Goal: Task Accomplishment & Management: Use online tool/utility

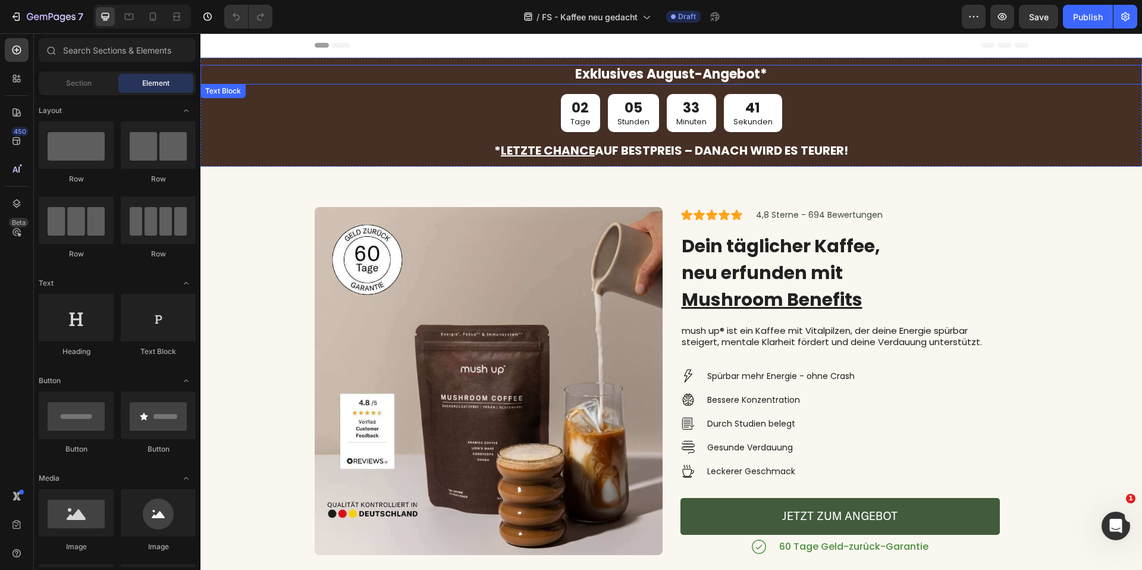
click at [655, 69] on p "Exklusives August-Angebot*" at bounding box center [672, 74] width 940 height 17
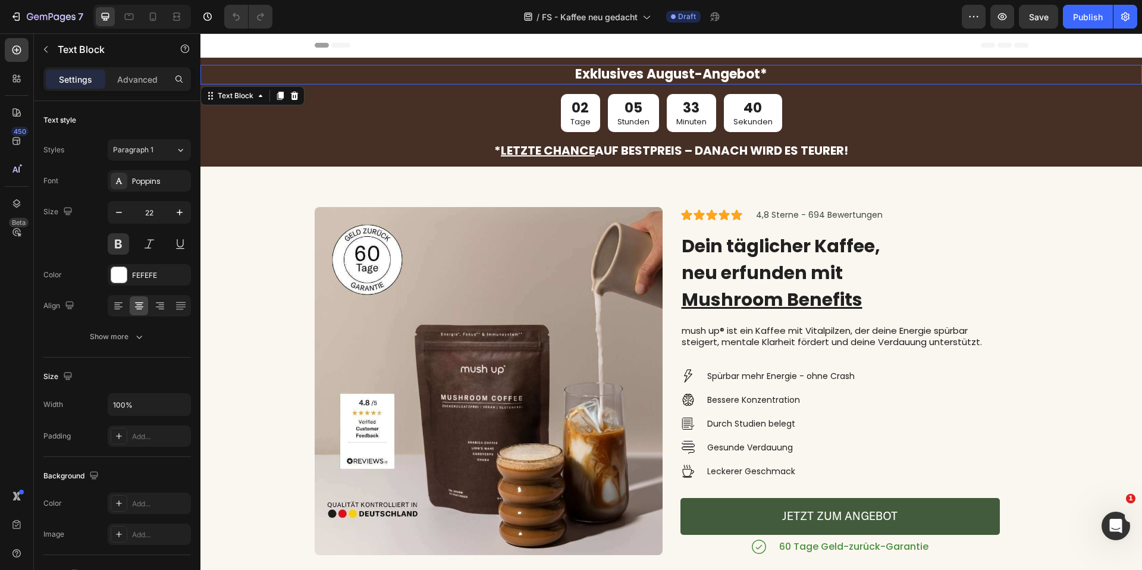
click at [655, 69] on p "Exklusives August-Angebot*" at bounding box center [672, 74] width 940 height 17
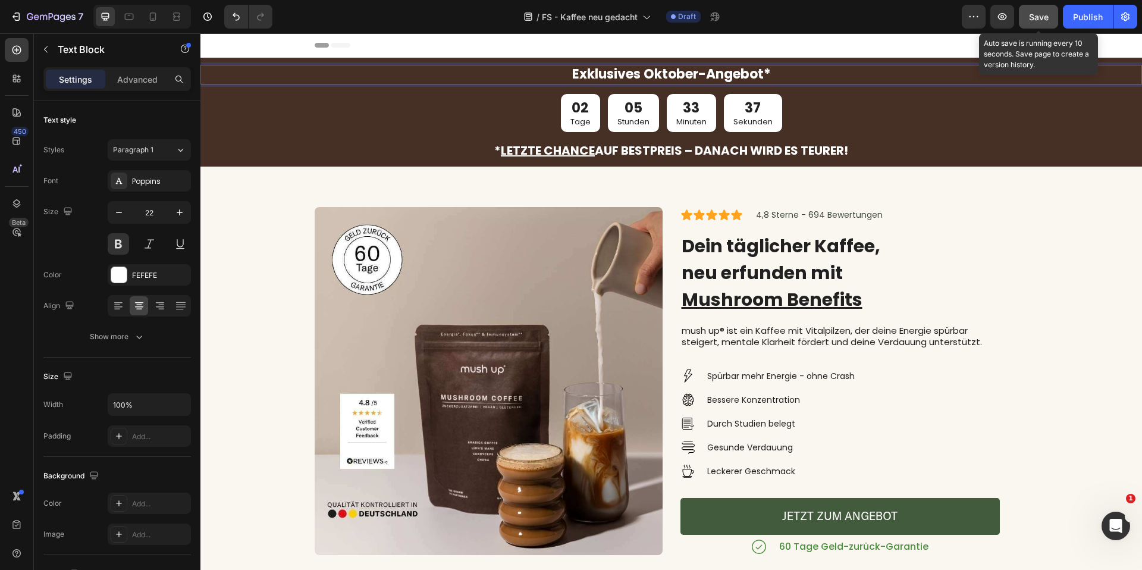
click at [1044, 15] on span "Save" at bounding box center [1039, 17] width 20 height 10
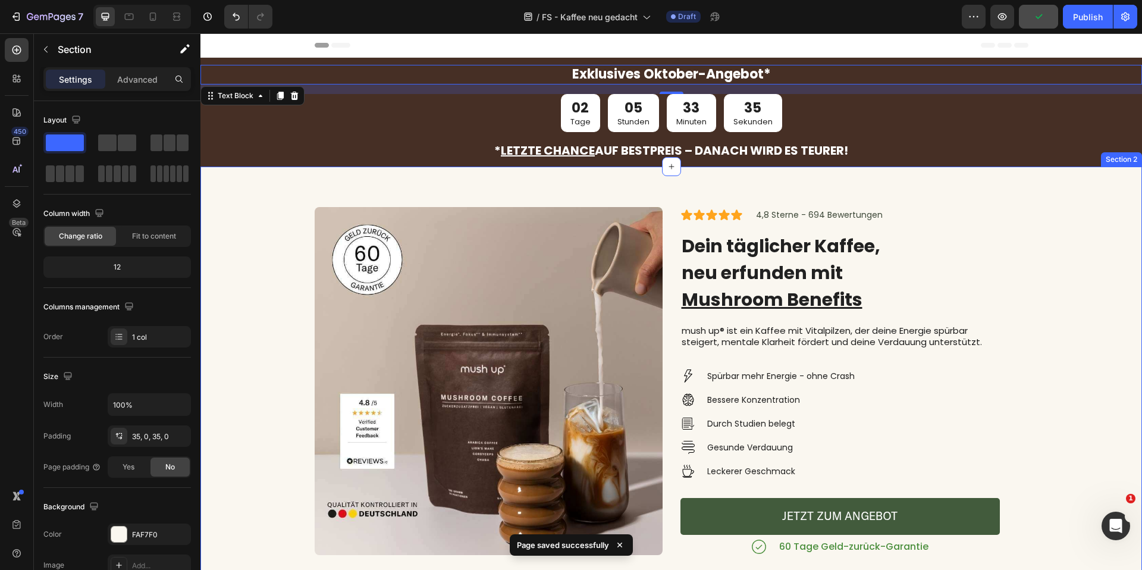
click at [944, 167] on div "Icon Icon Icon Icon Icon Icon List 4,8 Sterne - 694 Bewertungen Text Block Row …" at bounding box center [672, 381] width 942 height 428
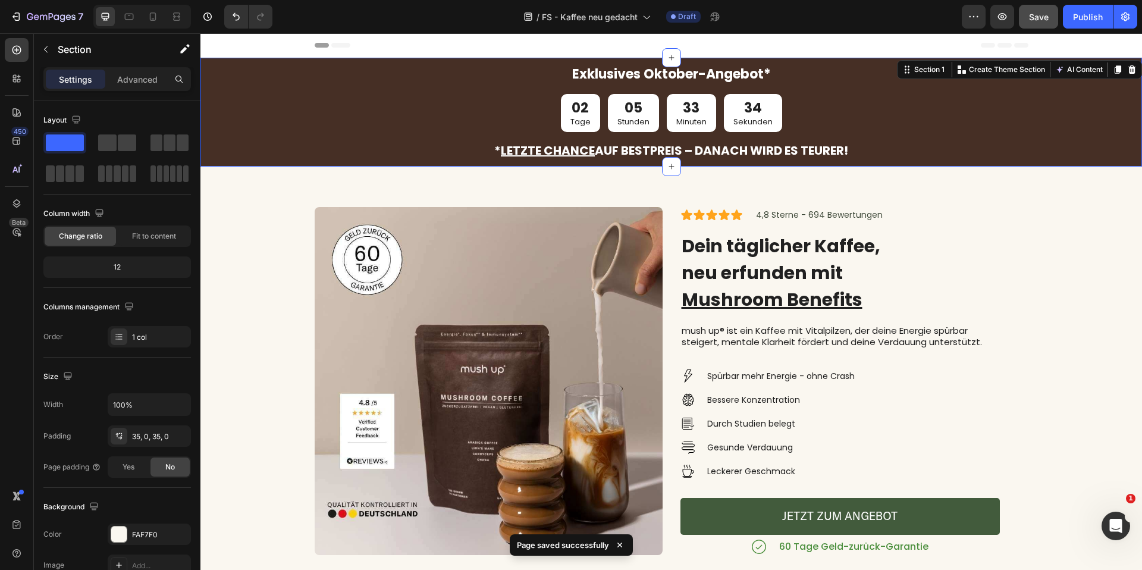
click at [887, 64] on div "Exklusives Oktober-Angebot* Text Block 02 Tage 05 Stunden 33 Minuten 34 Sekunde…" at bounding box center [672, 112] width 942 height 109
click at [906, 183] on div "Icon Icon Icon Icon Icon Icon List 4,8 Sterne - 694 Bewertungen Text Block Row …" at bounding box center [672, 381] width 942 height 428
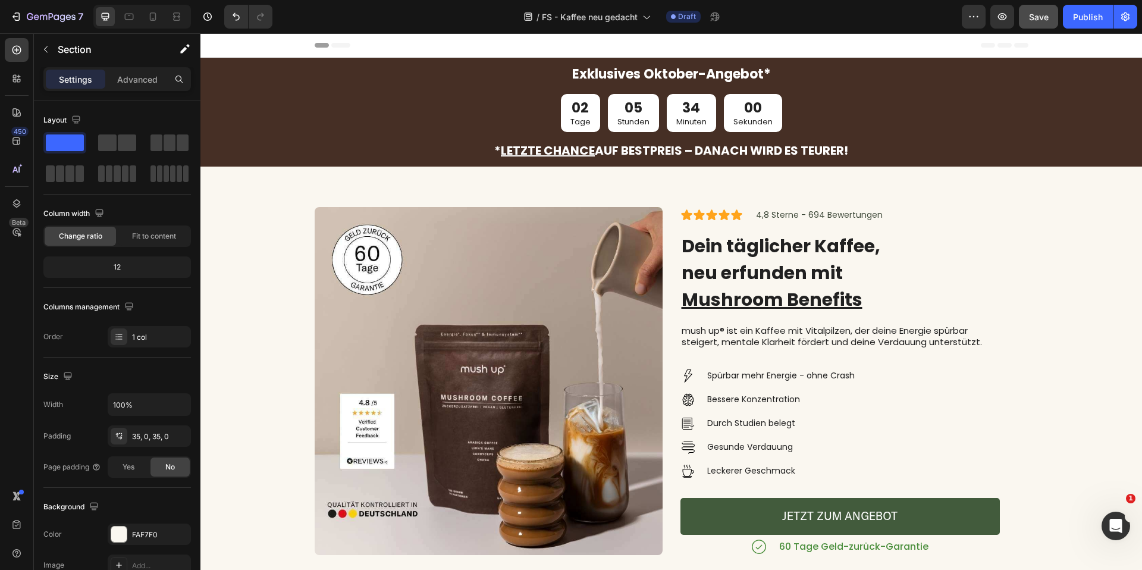
scroll to position [40, 0]
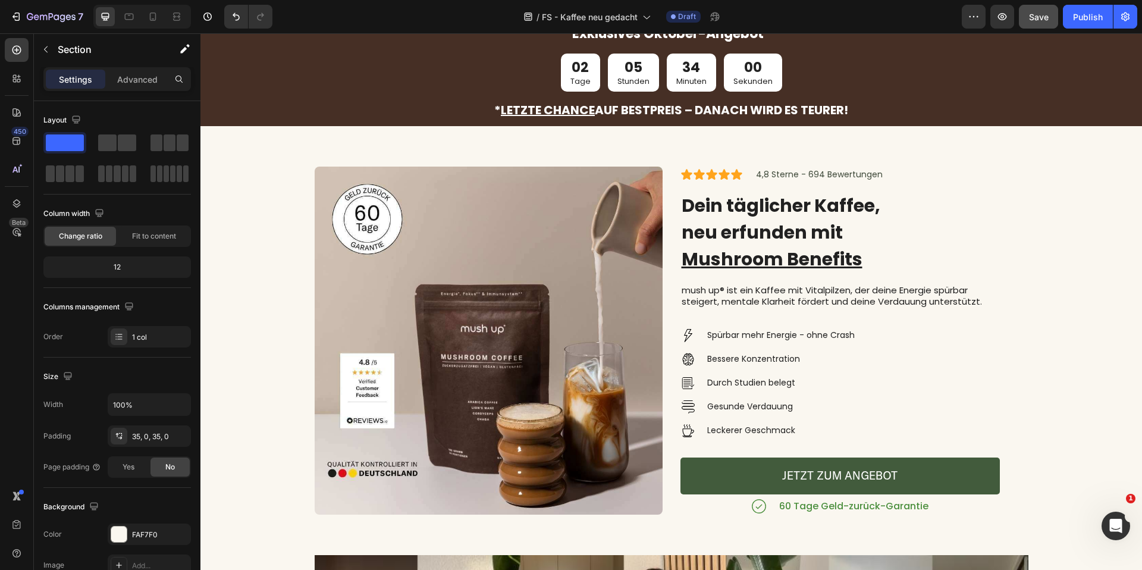
click at [847, 142] on div "Icon Icon Icon Icon Icon Icon List 4,8 Sterne - 694 Bewertungen Text Block Row …" at bounding box center [672, 340] width 942 height 428
click at [760, 142] on div "Icon Icon Icon Icon Icon Icon List 4,8 Sterne - 694 Bewertungen Text Block Row …" at bounding box center [672, 340] width 942 height 428
click at [741, 164] on div "Icon Icon Icon Icon Icon Icon List 4,8 Sterne - 694 Bewertungen Text Block Row …" at bounding box center [841, 340] width 320 height 387
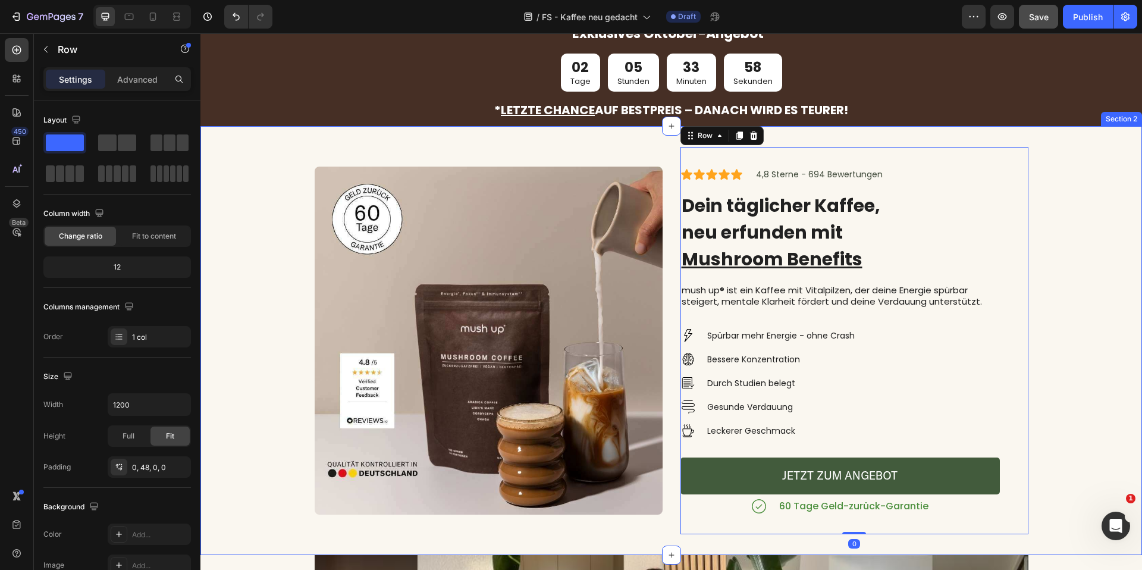
click at [807, 142] on div "Icon Icon Icon Icon Icon Icon List 4,8 Sterne - 694 Bewertungen Text Block Row …" at bounding box center [672, 340] width 942 height 428
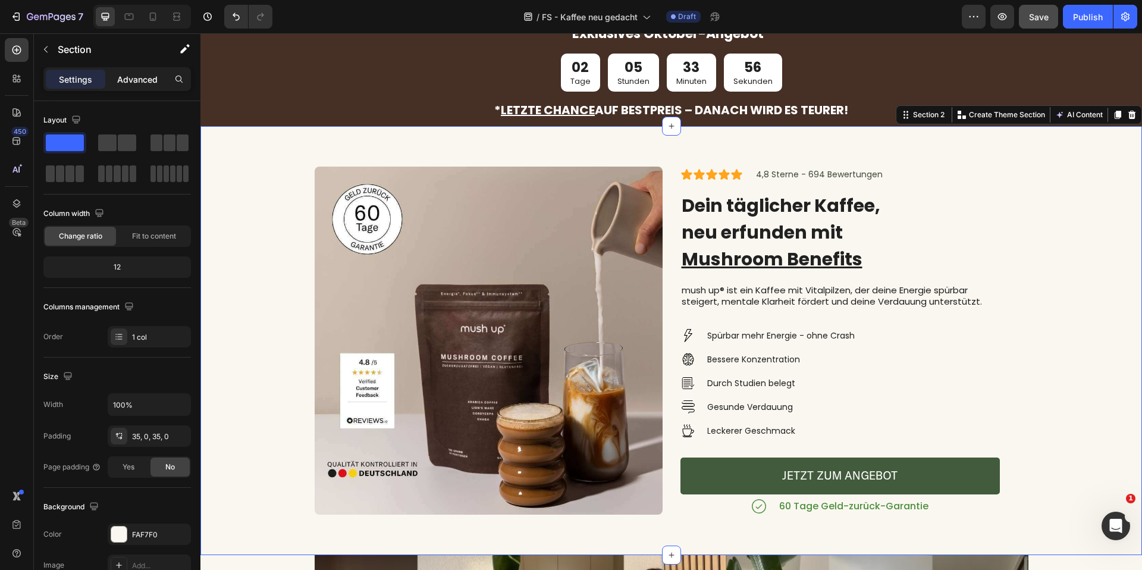
click at [118, 73] on p "Advanced" at bounding box center [137, 79] width 40 height 12
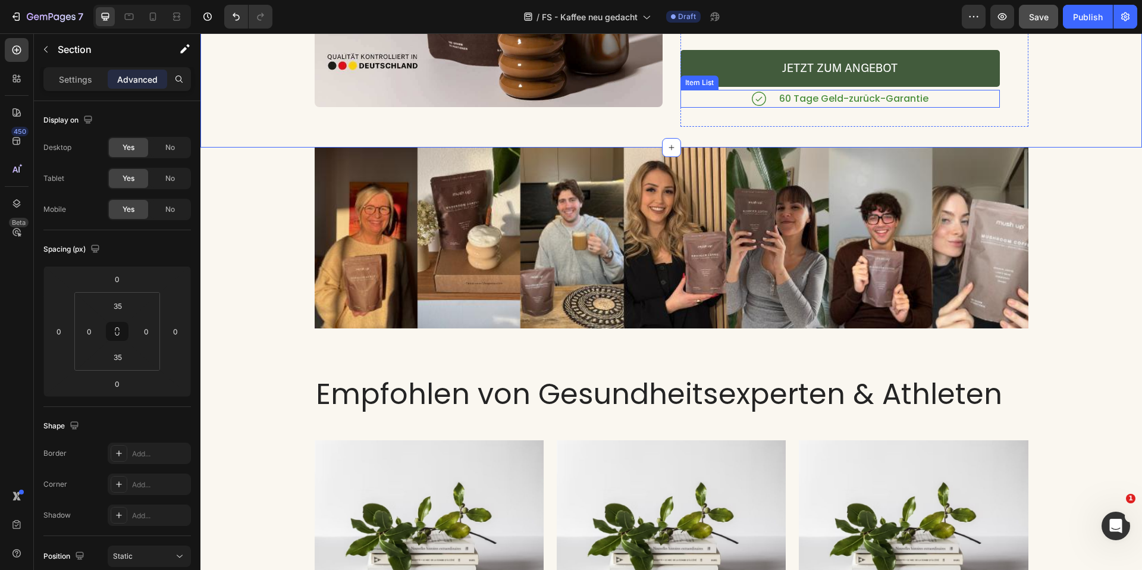
scroll to position [518, 0]
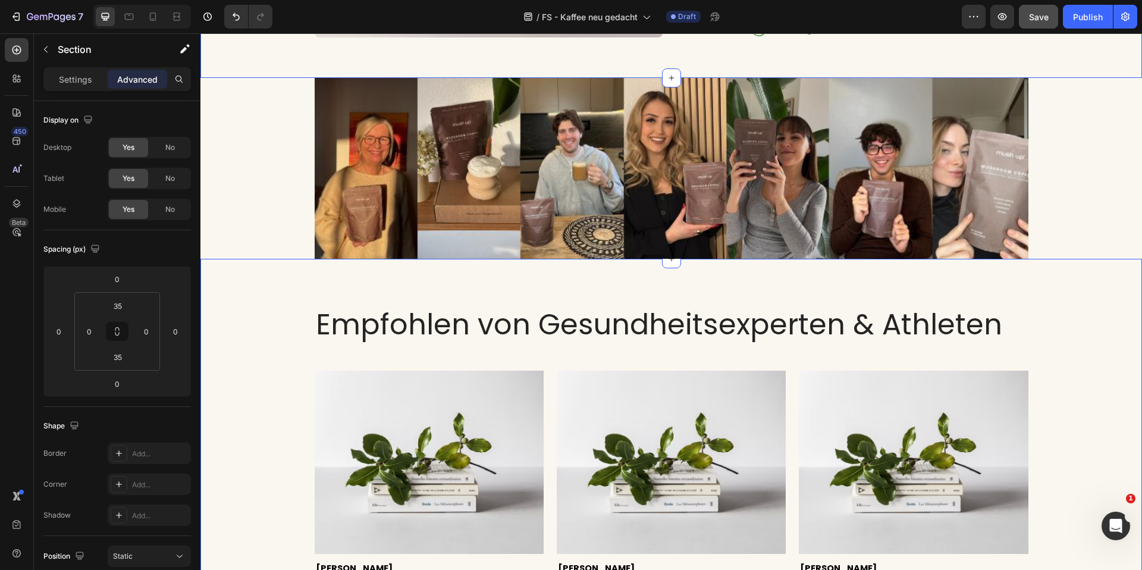
click at [969, 287] on div "Empfohlen von Gesundheitsexperten & Athleten Heading Image [PERSON_NAME] Text b…" at bounding box center [672, 490] width 942 height 463
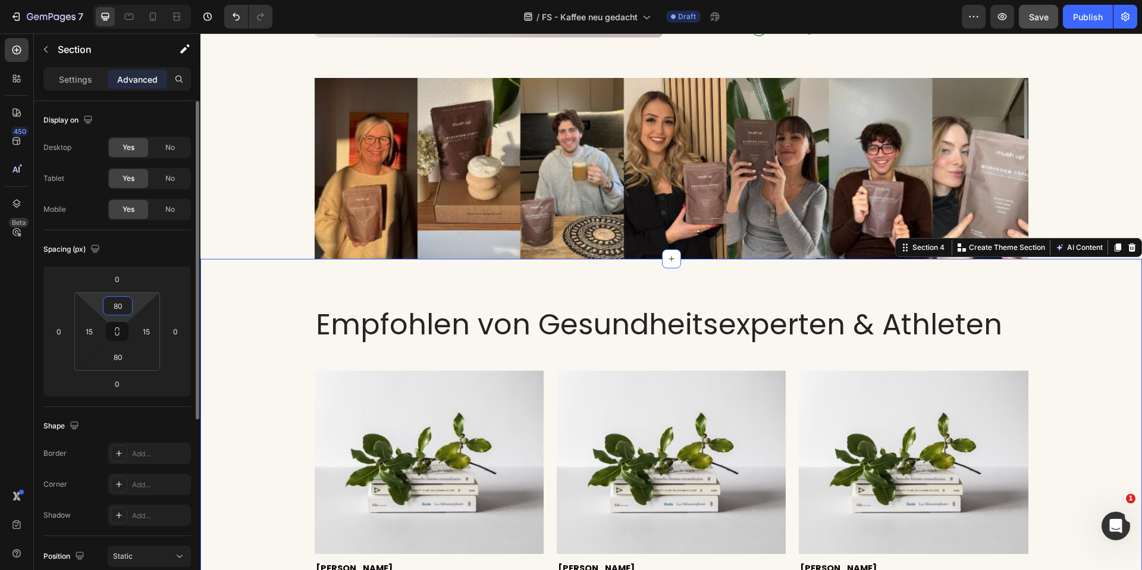
click at [121, 309] on input "80" at bounding box center [118, 306] width 24 height 18
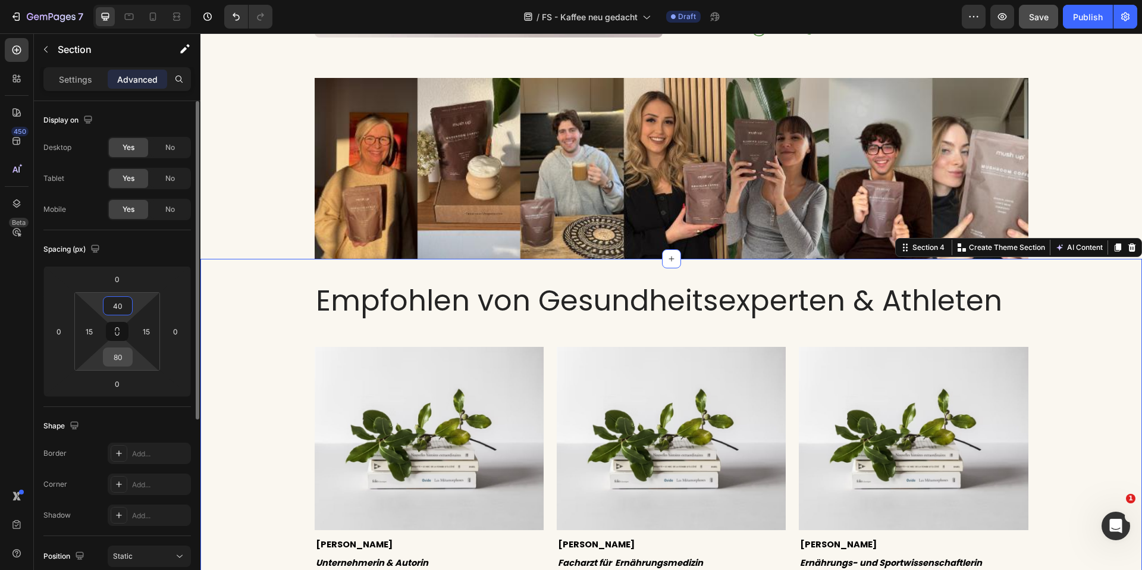
type input "40"
click at [115, 362] on input "80" at bounding box center [118, 357] width 24 height 18
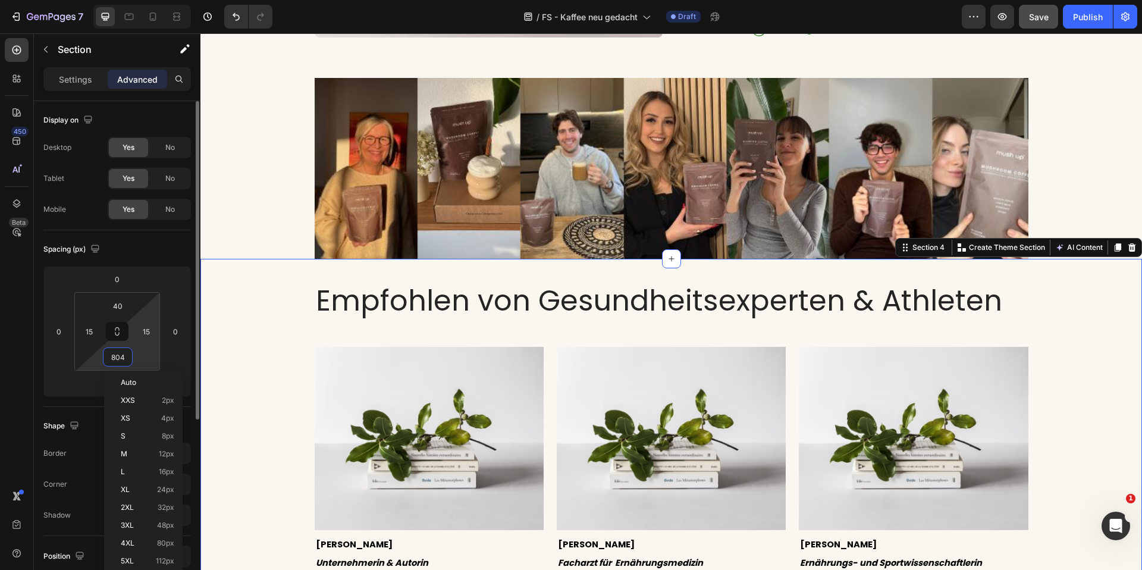
type input "0"
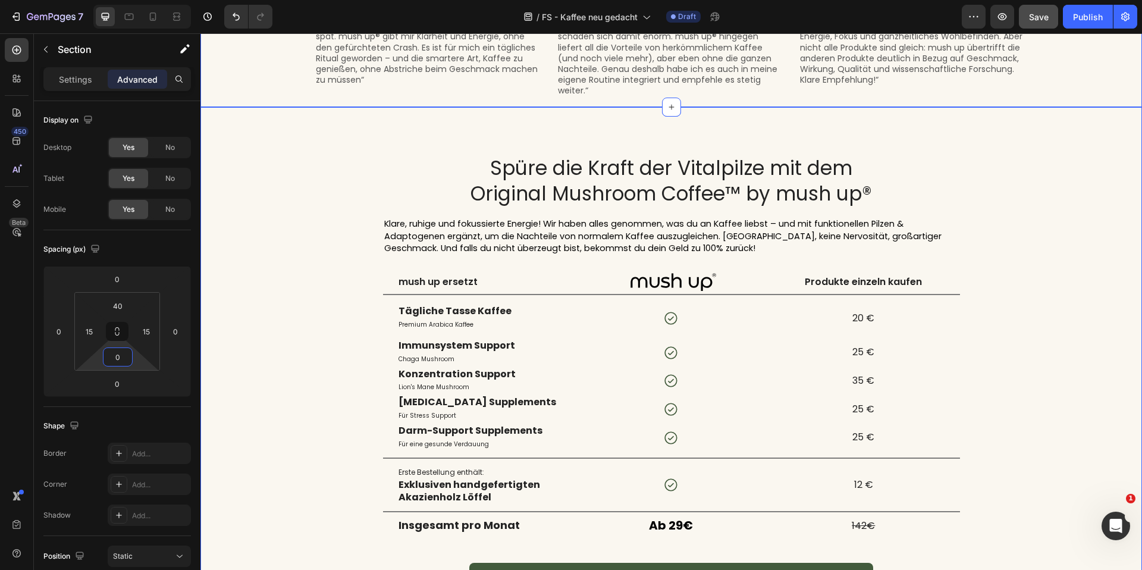
scroll to position [1081, 0]
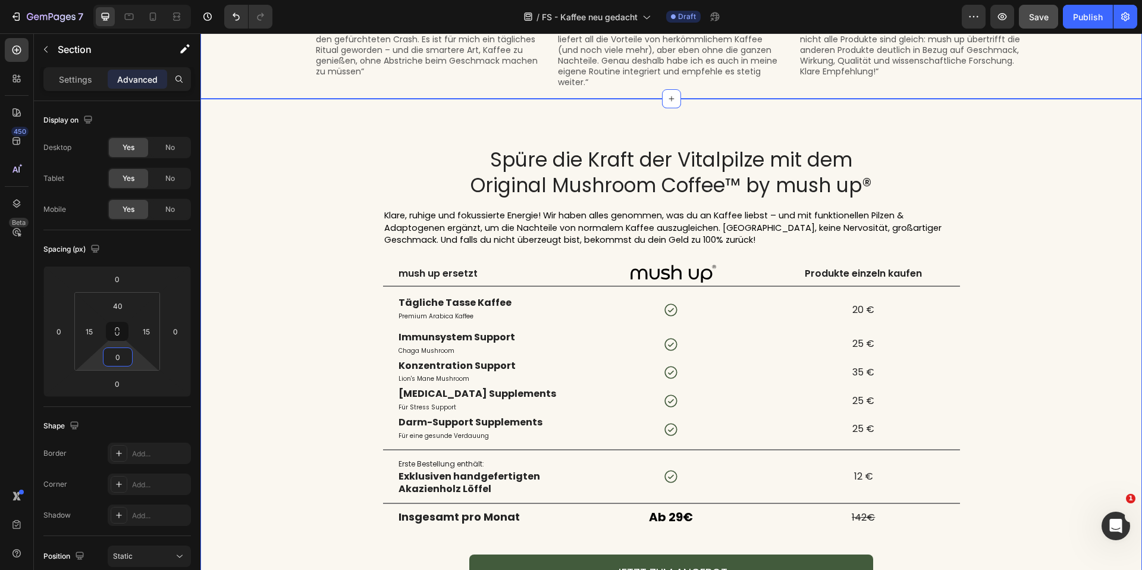
click at [277, 117] on div "Spüre die Kraft der Vitalpilze mit dem Original Mushroom Coffee™ by mush up® He…" at bounding box center [672, 385] width 942 height 572
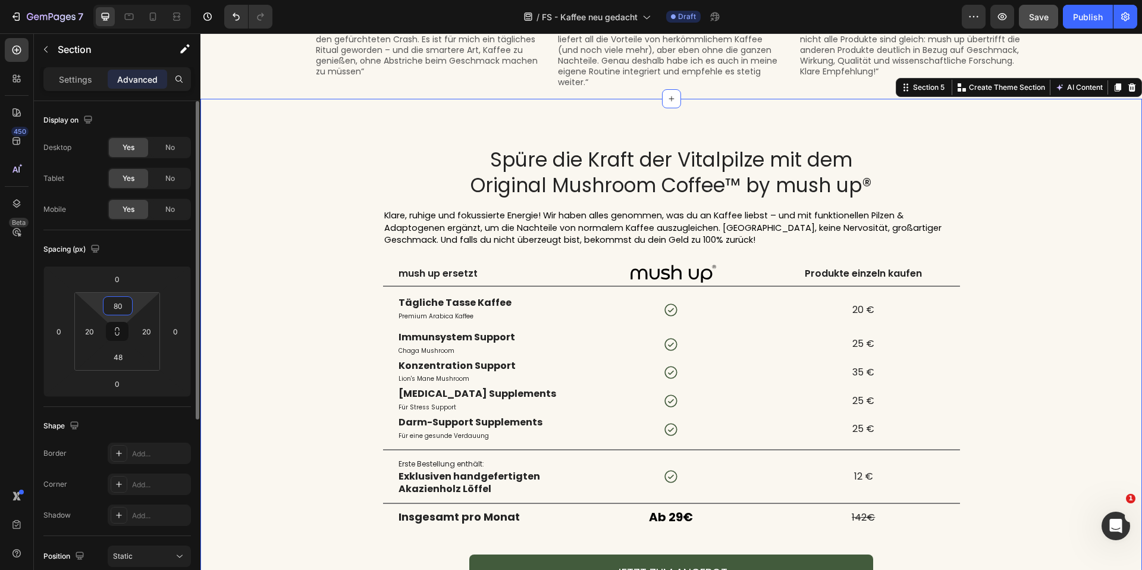
click at [120, 303] on input "80" at bounding box center [118, 306] width 24 height 18
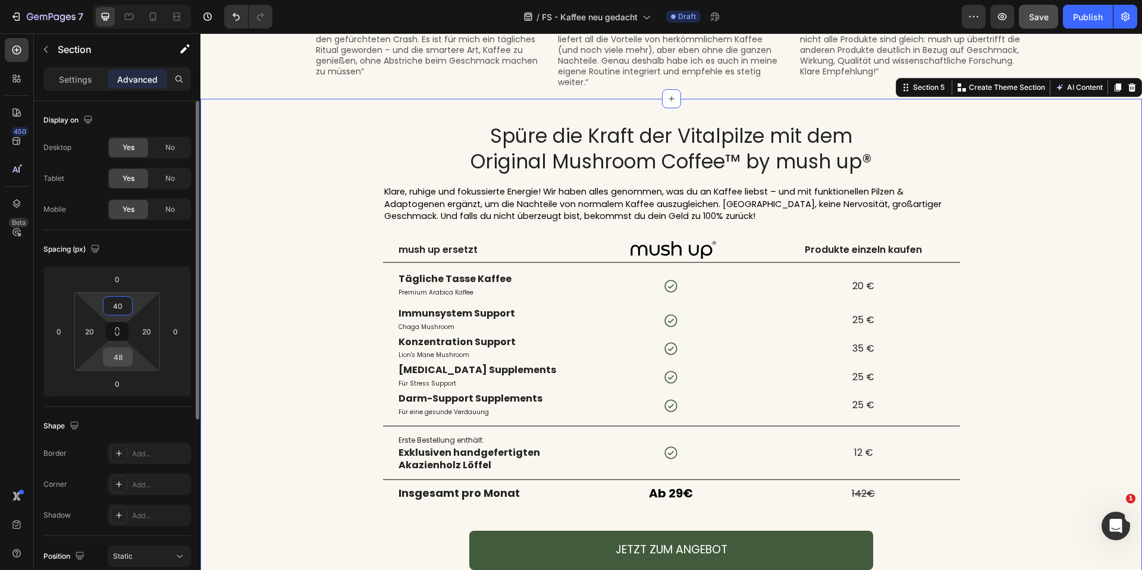
type input "40"
click at [119, 356] on input "48" at bounding box center [118, 357] width 24 height 18
type input "40"
click at [286, 223] on div "Spüre die Kraft der Vitalpilze mit dem Original Mushroom Coffee™ by mush up® He…" at bounding box center [671, 371] width 918 height 496
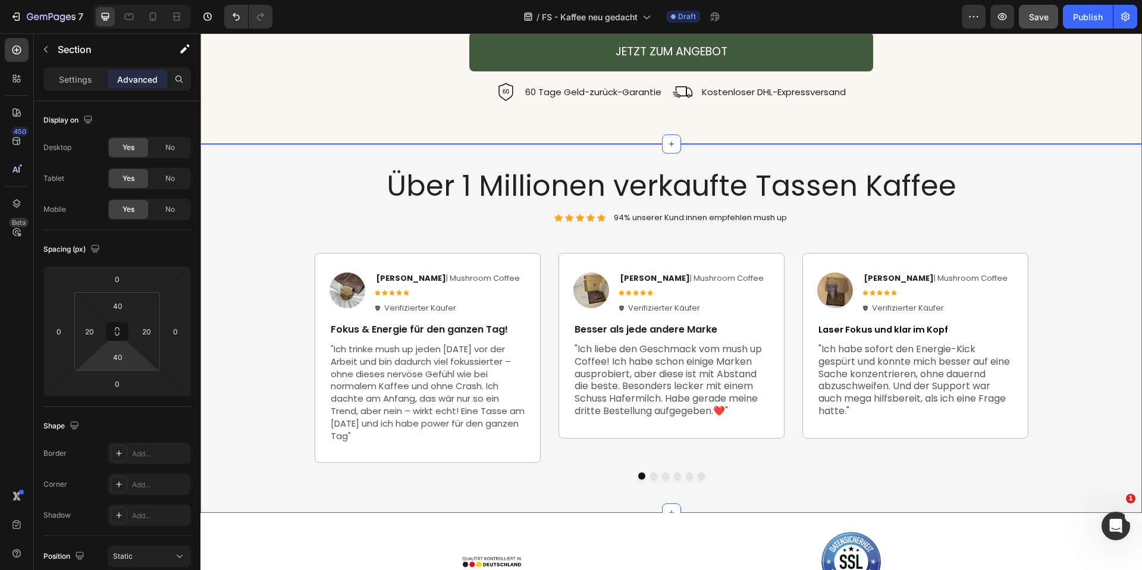
scroll to position [1548, 0]
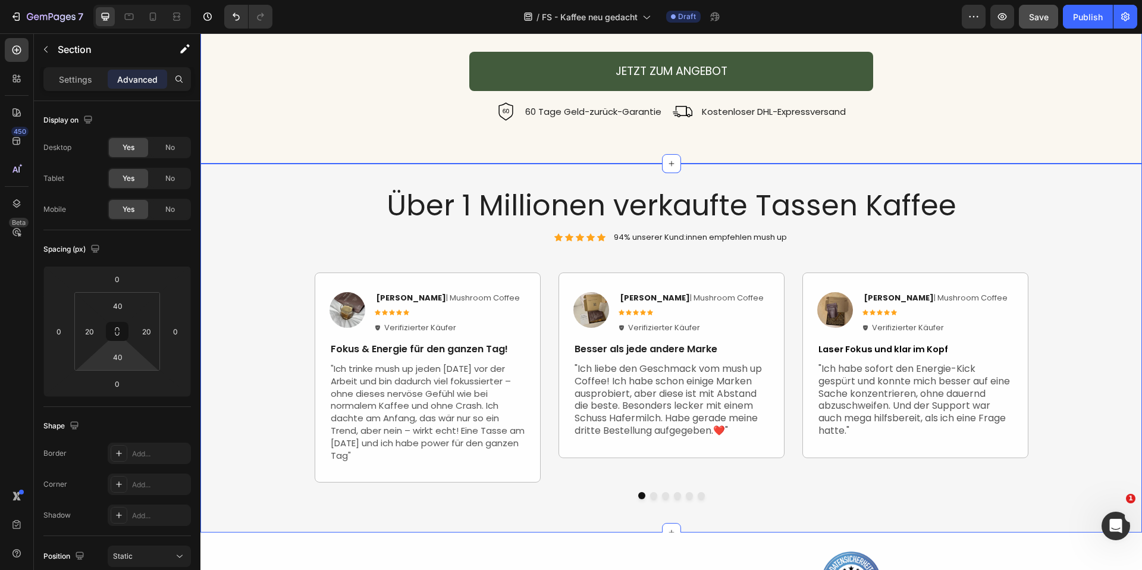
click at [303, 188] on div "Über 1 Millionen verkaufte Tassen Kaffee Heading Icon Icon Icon Icon Icon Icon …" at bounding box center [671, 347] width 924 height 321
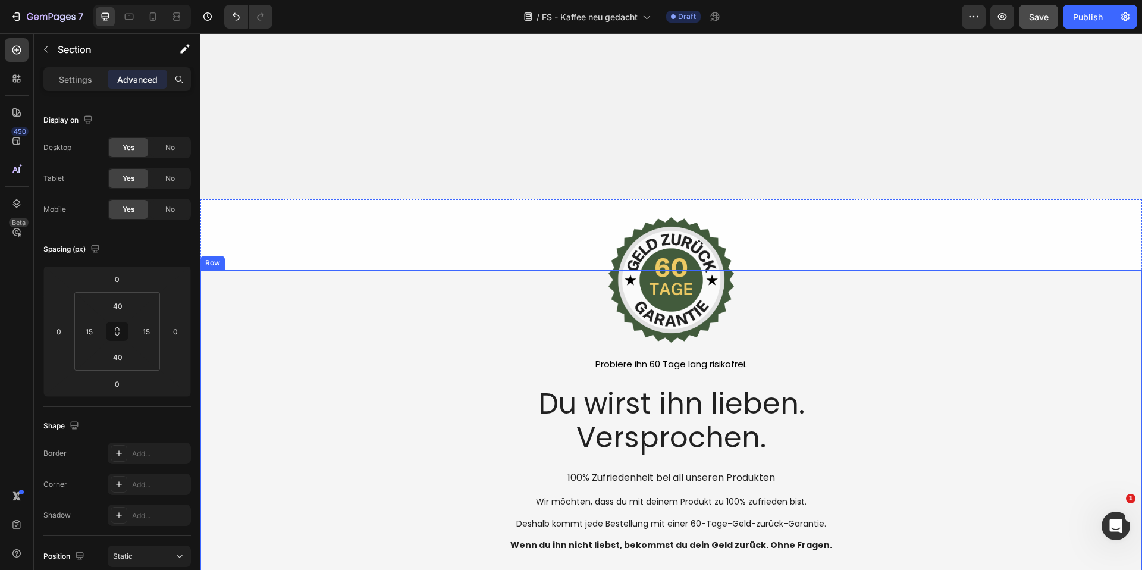
scroll to position [3315, 0]
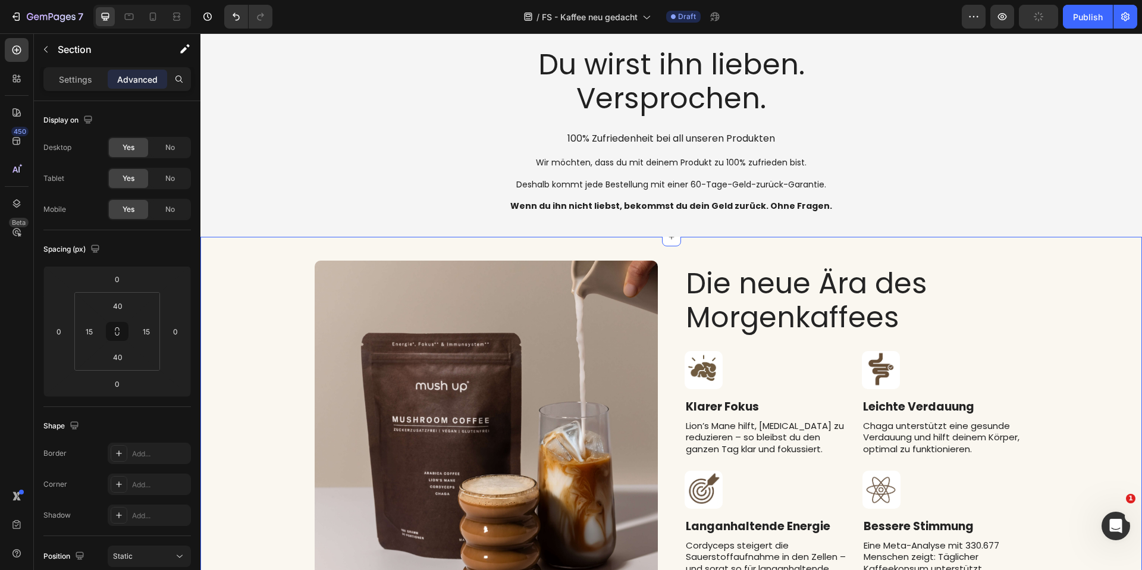
click at [262, 247] on div "Image Die neue Ära des Morgenkaffees Heading Image Klarer Fokus Text block Lion…" at bounding box center [672, 432] width 942 height 391
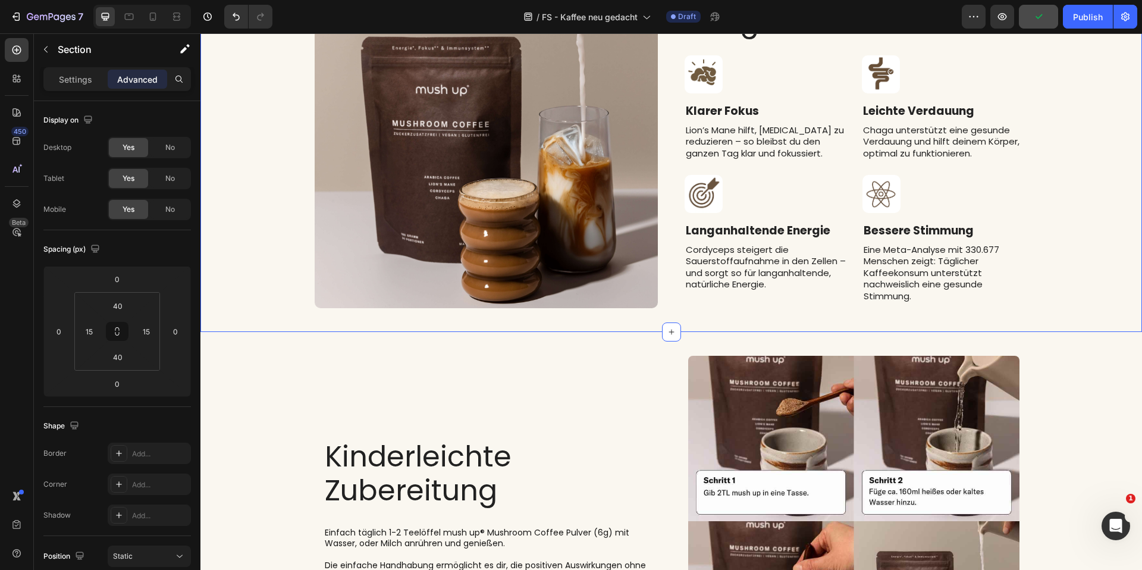
scroll to position [3746, 0]
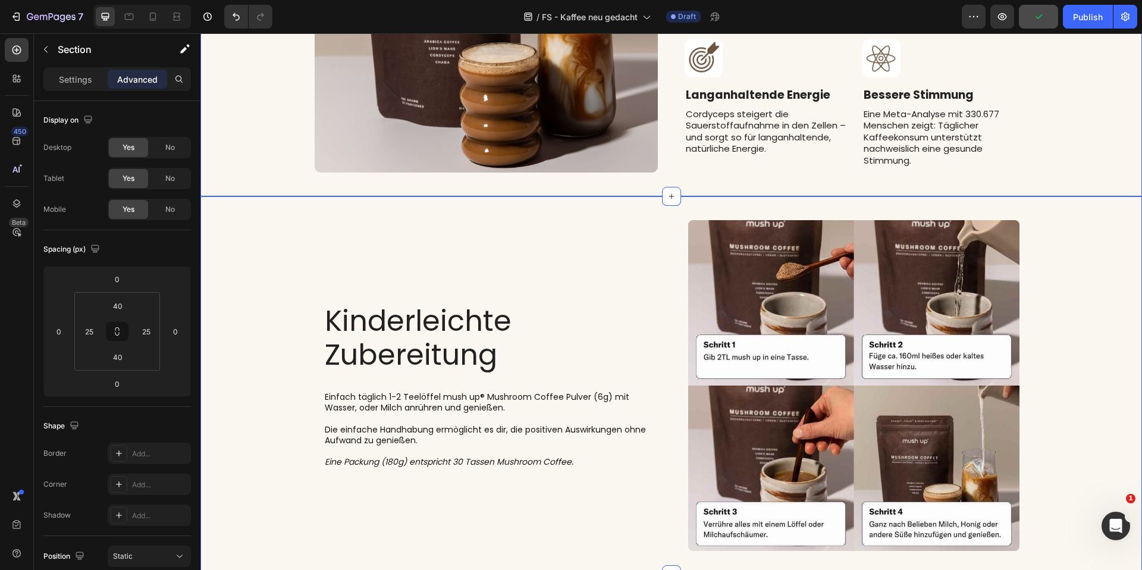
click at [284, 221] on div "Image Kinderleichte Zubereitung Heading Einfach täglich 1-2 Teelöffel mush up® …" at bounding box center [671, 385] width 912 height 331
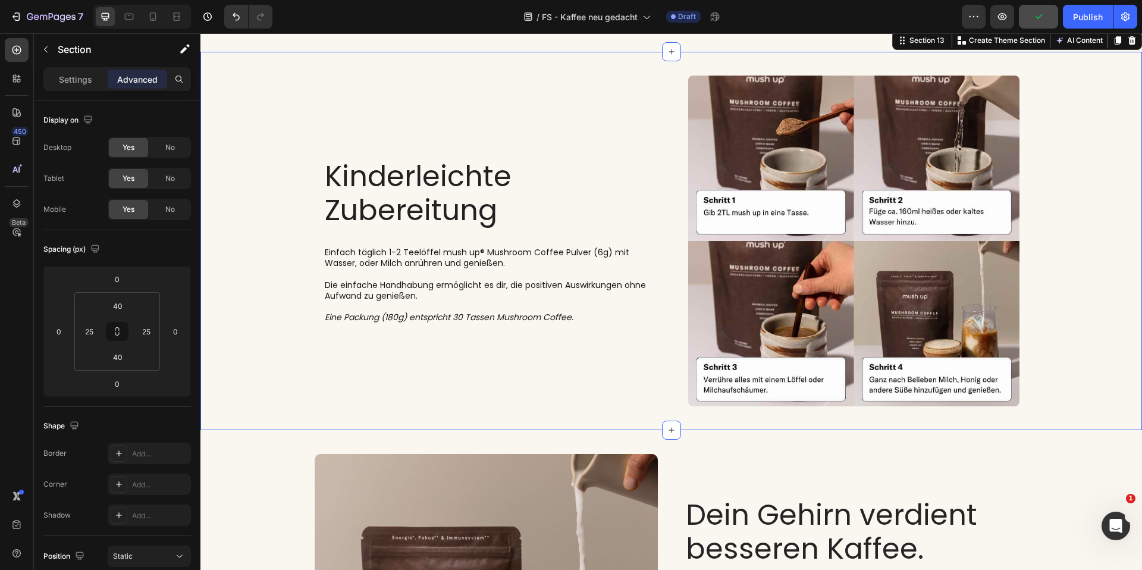
scroll to position [4144, 0]
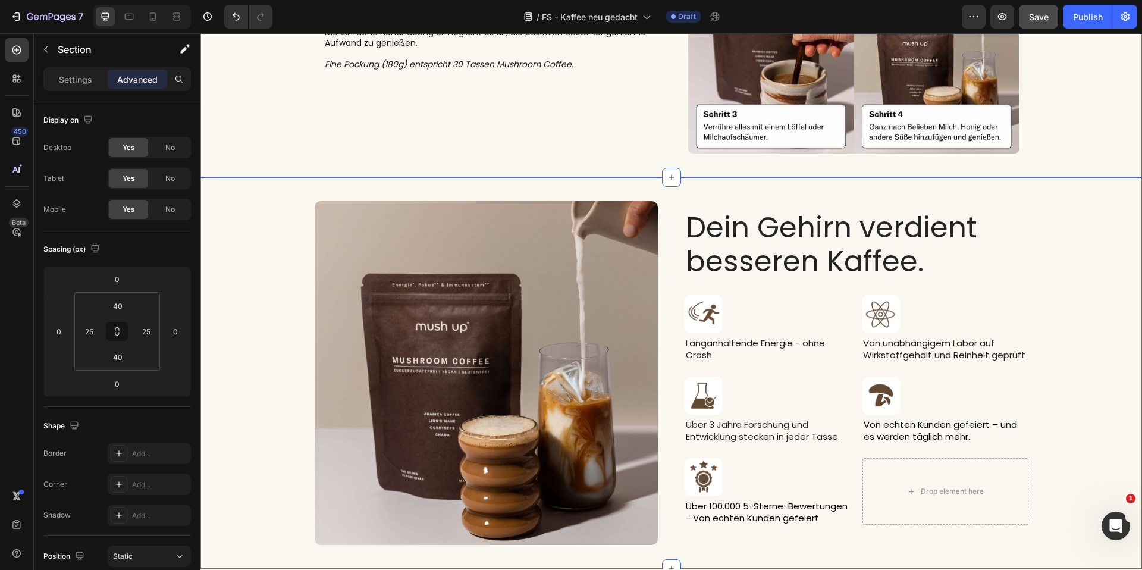
click at [286, 196] on div "Image Dein Gehirn verdient besseren Kaffee. Heading Image Langanhaltende Energi…" at bounding box center [672, 372] width 942 height 391
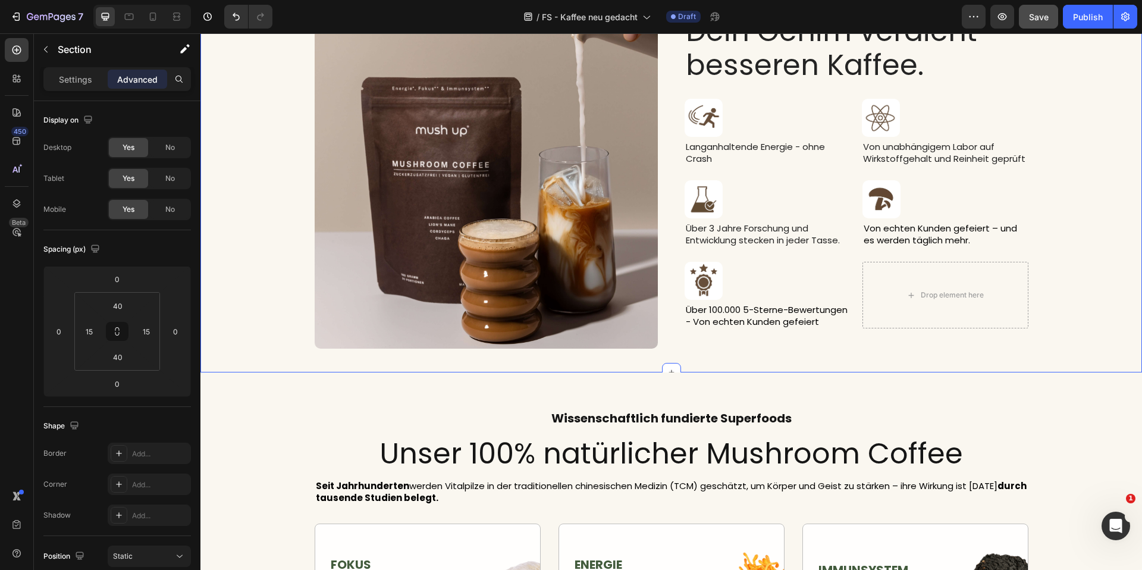
scroll to position [4622, 0]
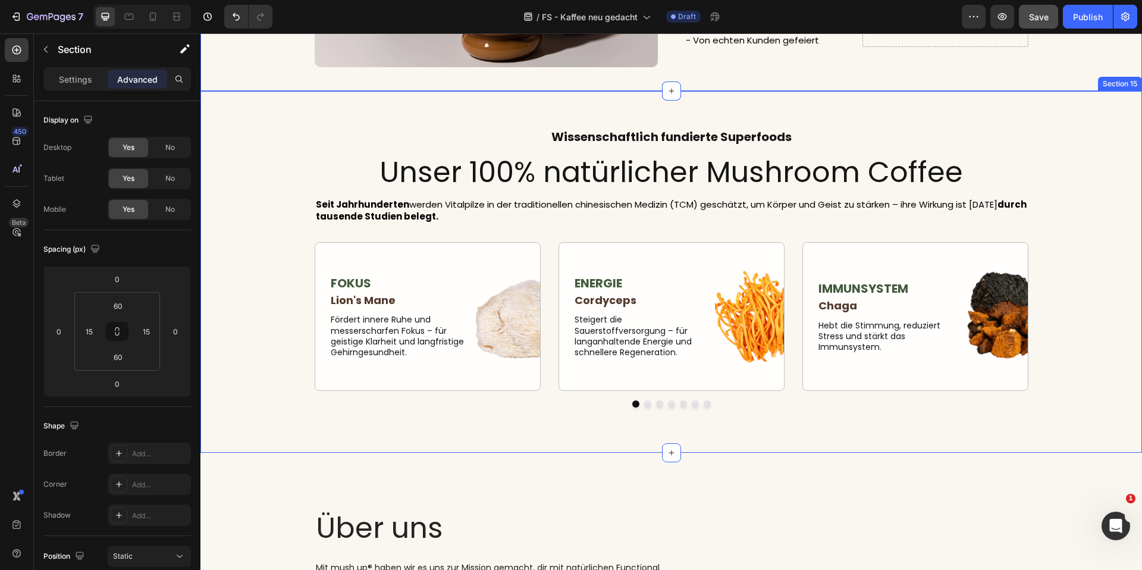
click at [290, 116] on div "Wissenschaftlich fundierte Superfoods Heading Unser 100% natürlicher Mushroom C…" at bounding box center [672, 272] width 942 height 362
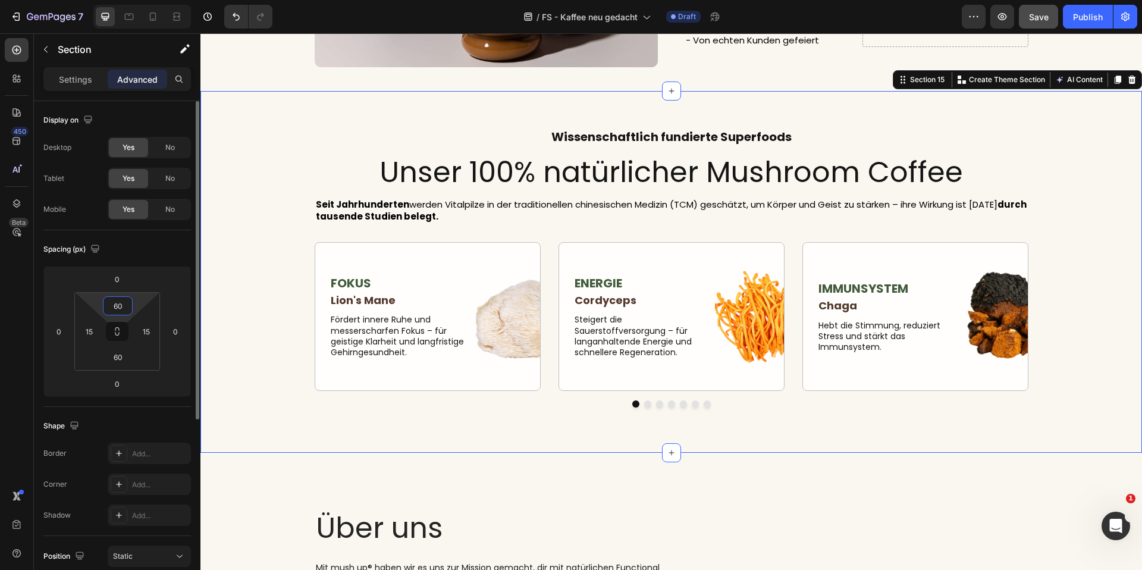
click at [112, 306] on input "60" at bounding box center [118, 306] width 24 height 18
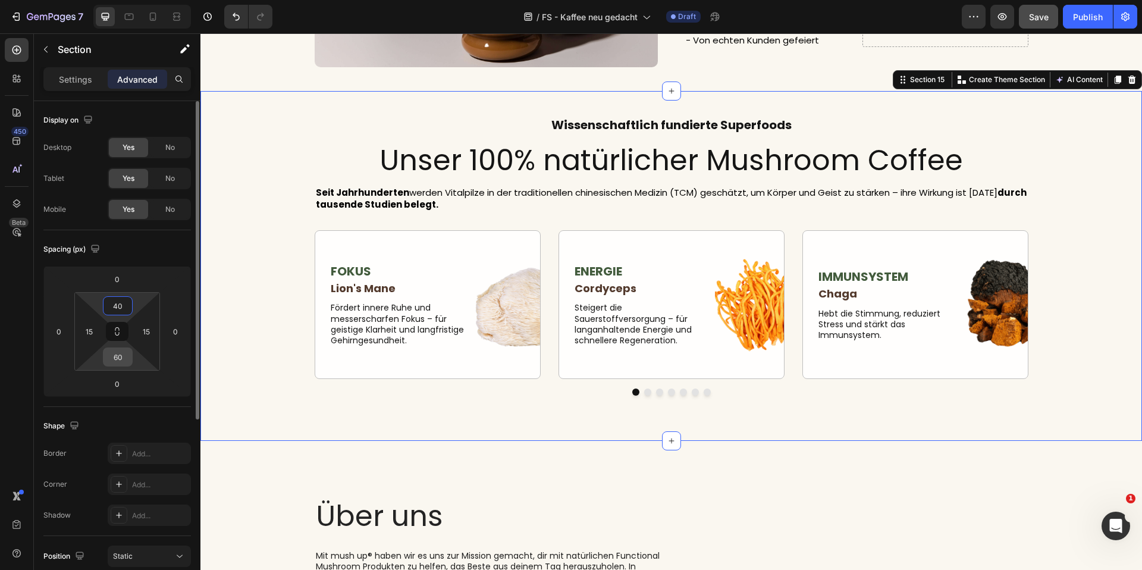
type input "40"
click at [121, 350] on input "60" at bounding box center [118, 357] width 24 height 18
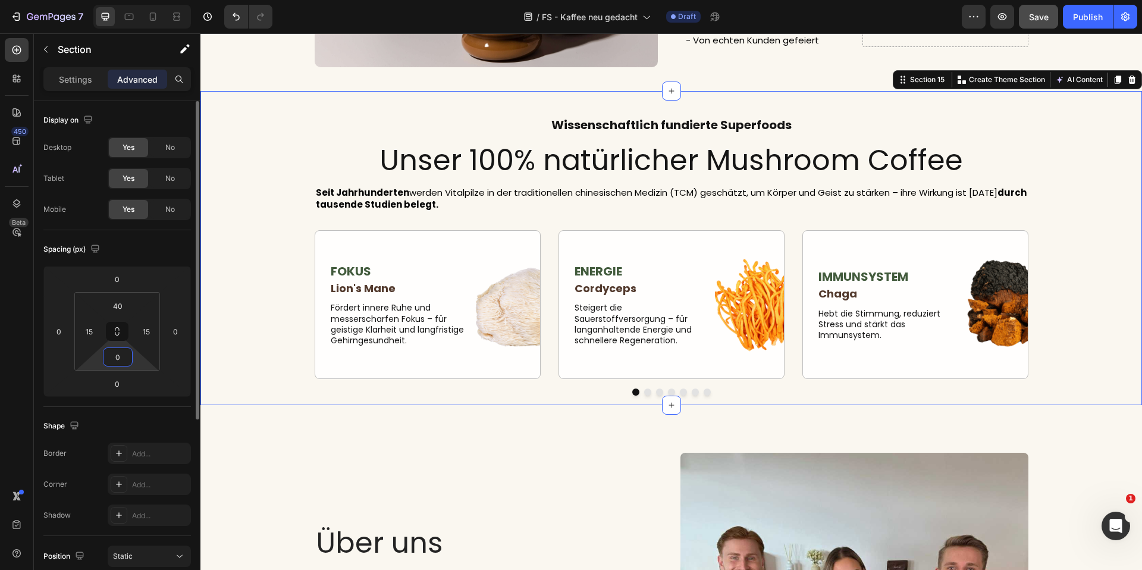
click at [121, 356] on input "0" at bounding box center [118, 357] width 24 height 18
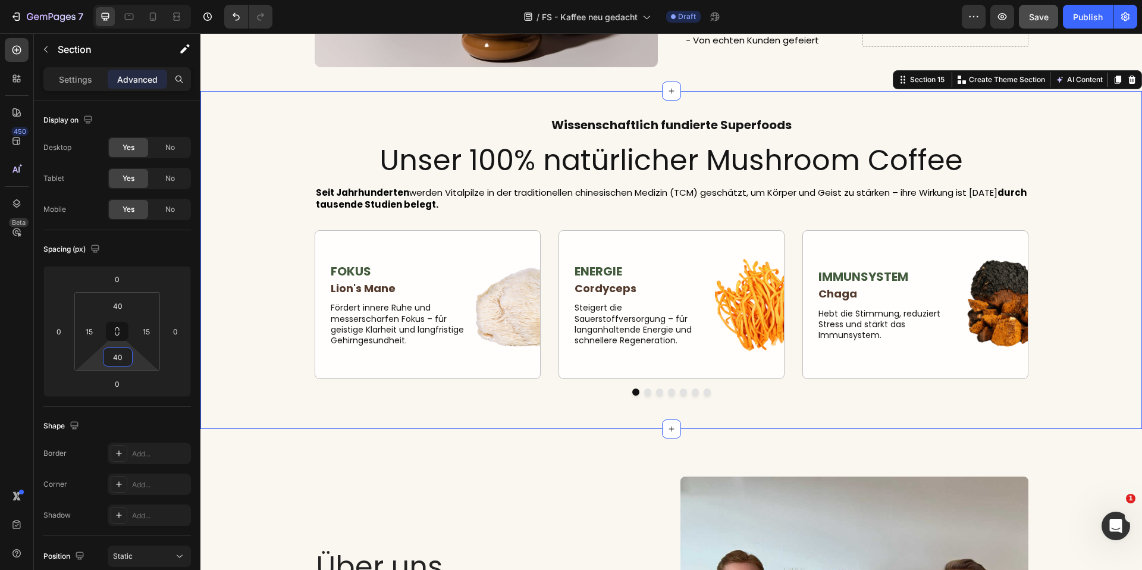
type input "40"
click at [243, 299] on div "fokus Text Block Lion's Mane Text Block Fördert innere Ruhe und messerscharfen …" at bounding box center [671, 317] width 924 height 175
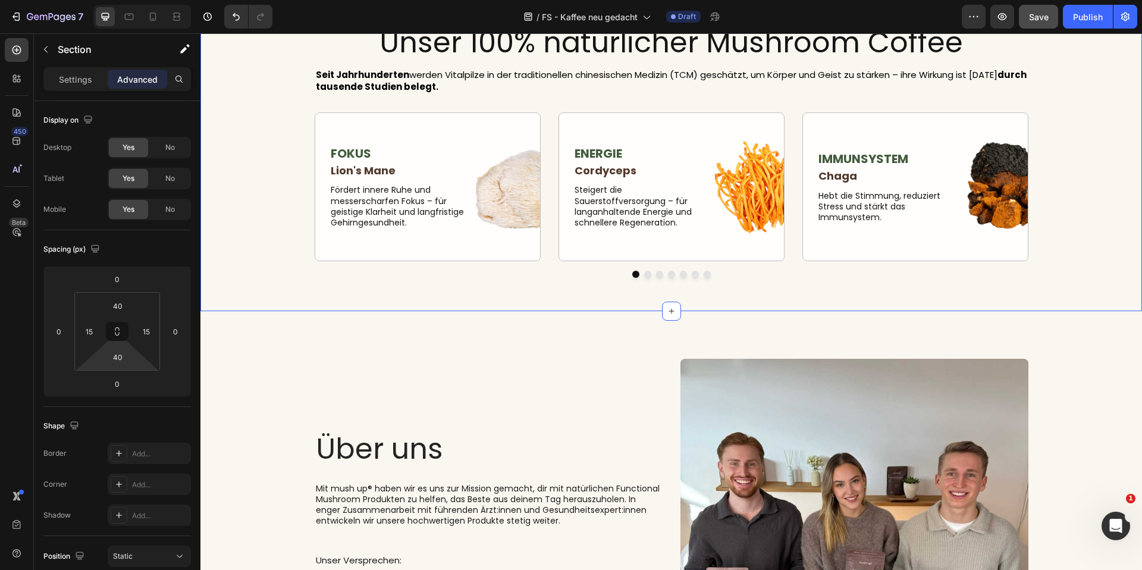
scroll to position [4870, 0]
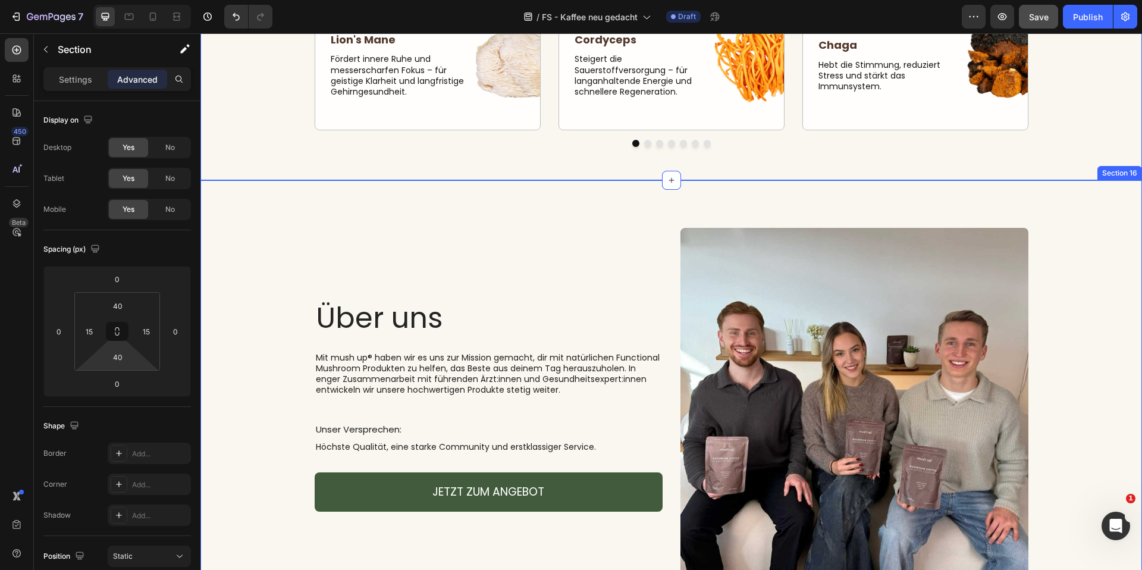
click at [337, 193] on div "Über uns Heading Mit mush up® haben wir es uns zur Mission gemacht, dir mit nat…" at bounding box center [672, 406] width 942 height 453
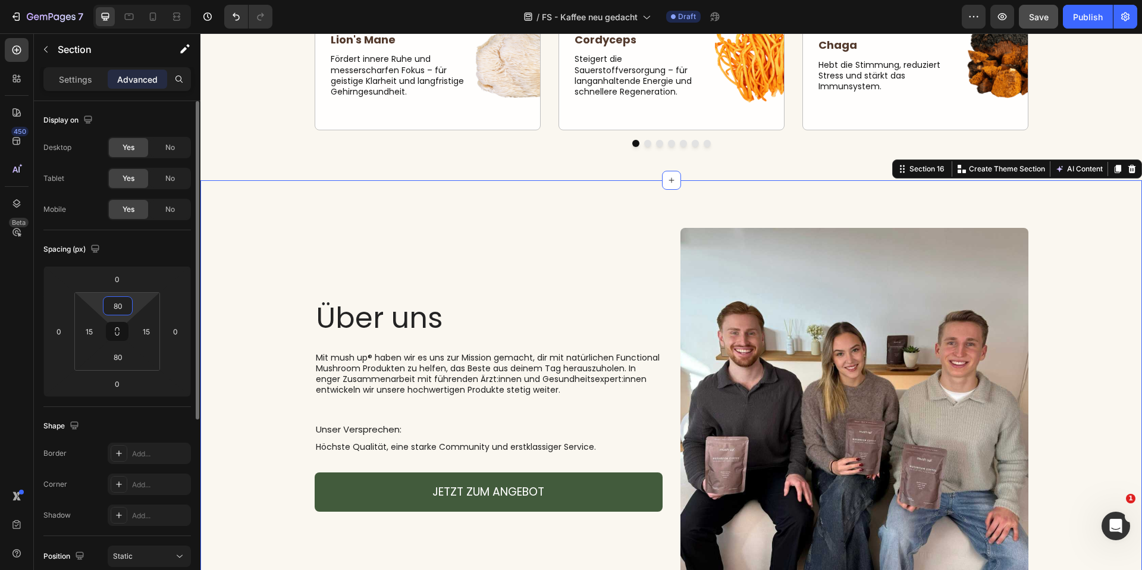
click at [123, 303] on input "80" at bounding box center [118, 306] width 24 height 18
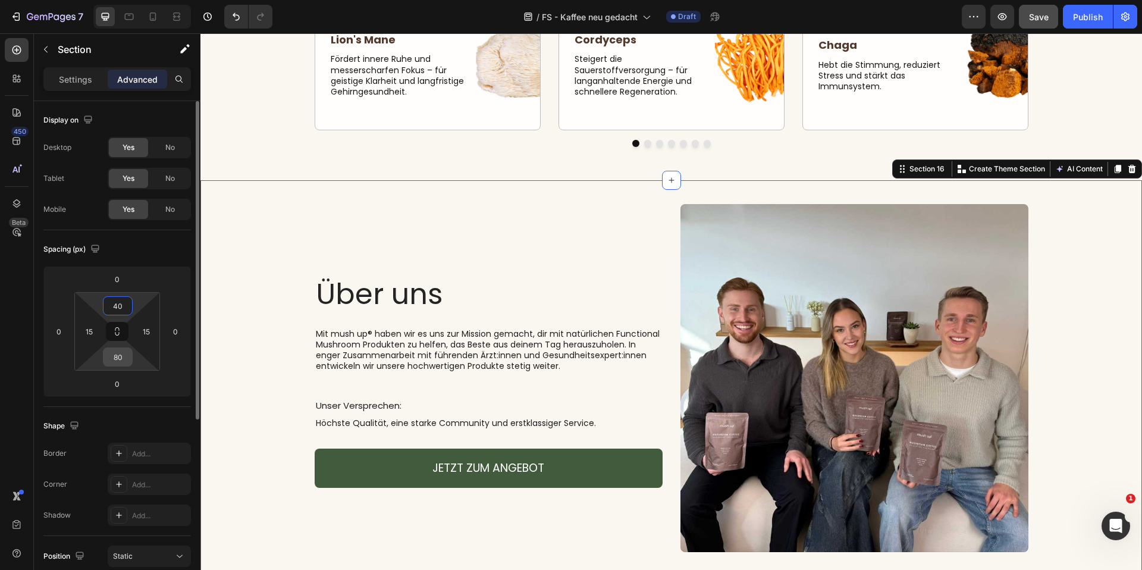
type input "40"
click at [117, 350] on input "80" at bounding box center [118, 357] width 24 height 18
type input "40"
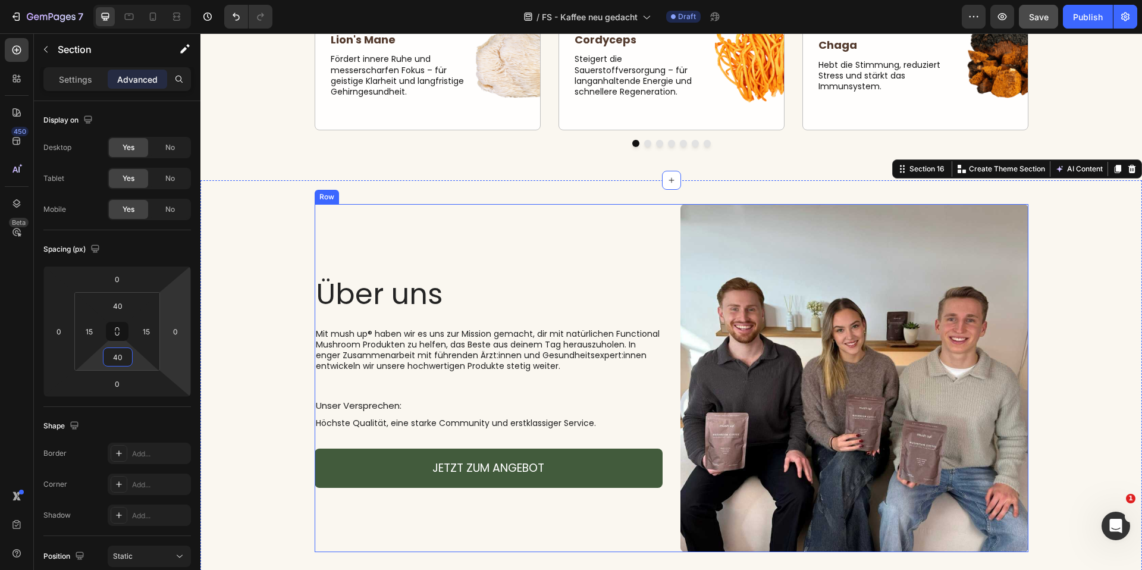
click at [374, 217] on div "Über uns Heading Mit mush up® haben wir es uns zur Mission gemacht, dir mit nat…" at bounding box center [489, 378] width 348 height 348
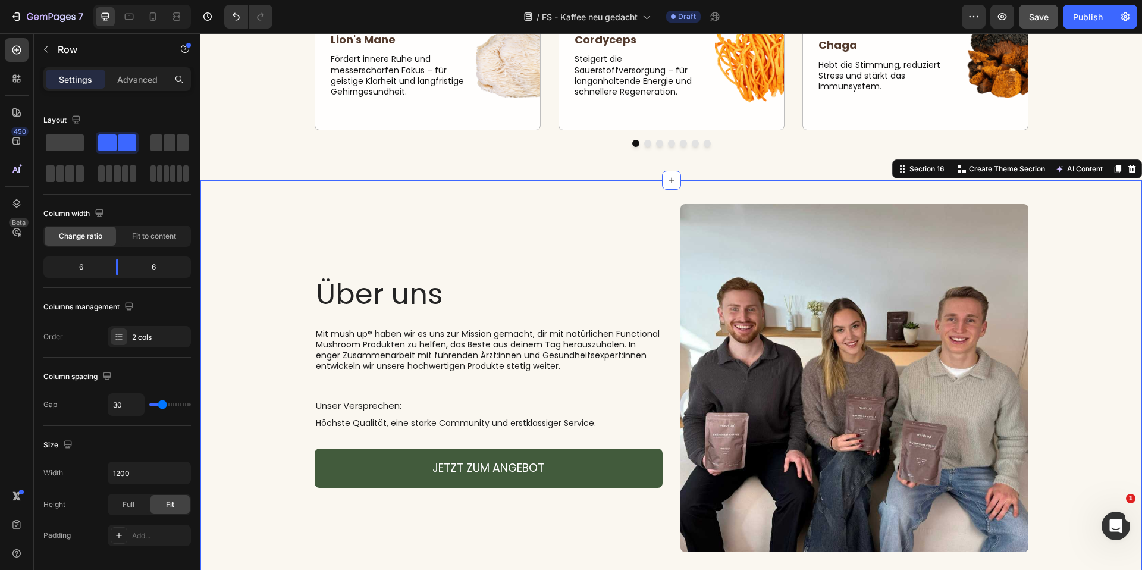
click at [299, 220] on div "Über uns Heading Mit mush up® haben wir es uns zur Mission gemacht, dir mit nat…" at bounding box center [671, 383] width 924 height 358
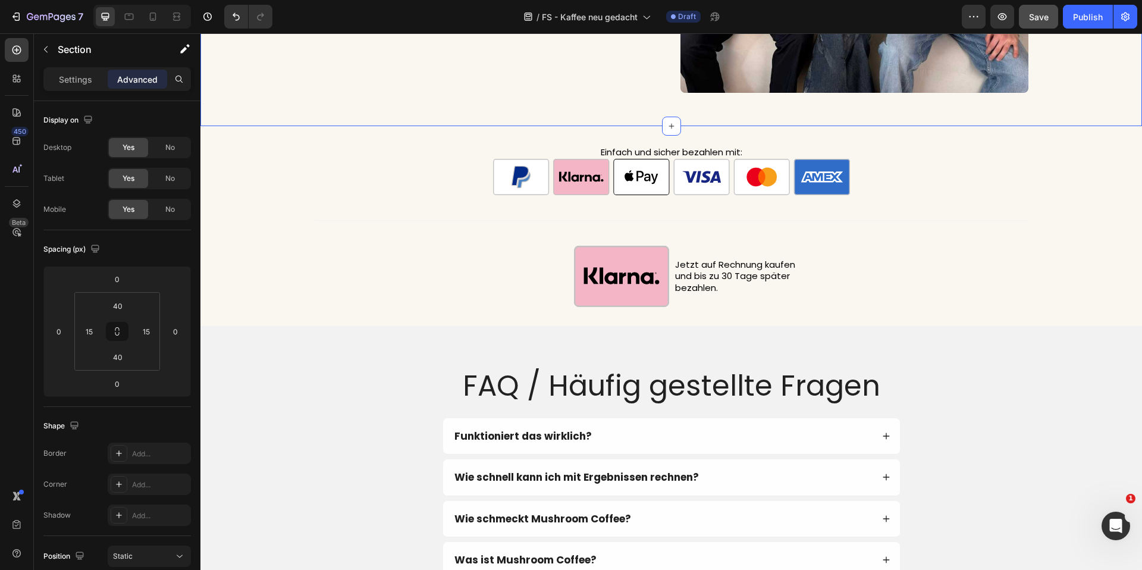
scroll to position [5345, 0]
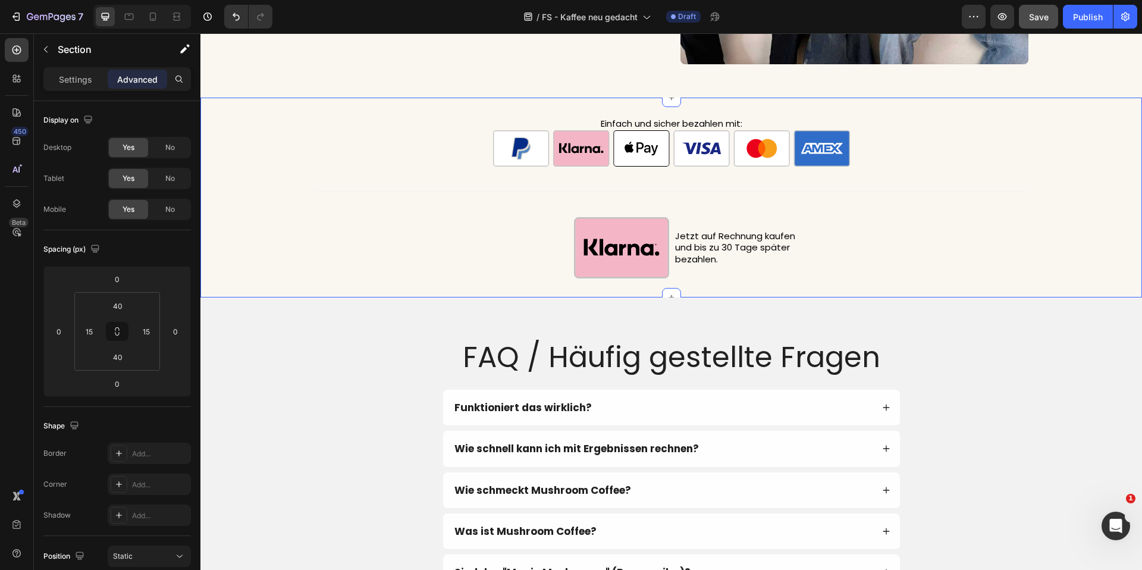
click at [305, 140] on div "Einfach und sicher bezahlen mit: Text Block Image Title Line Row Row Image Jetz…" at bounding box center [672, 198] width 942 height 162
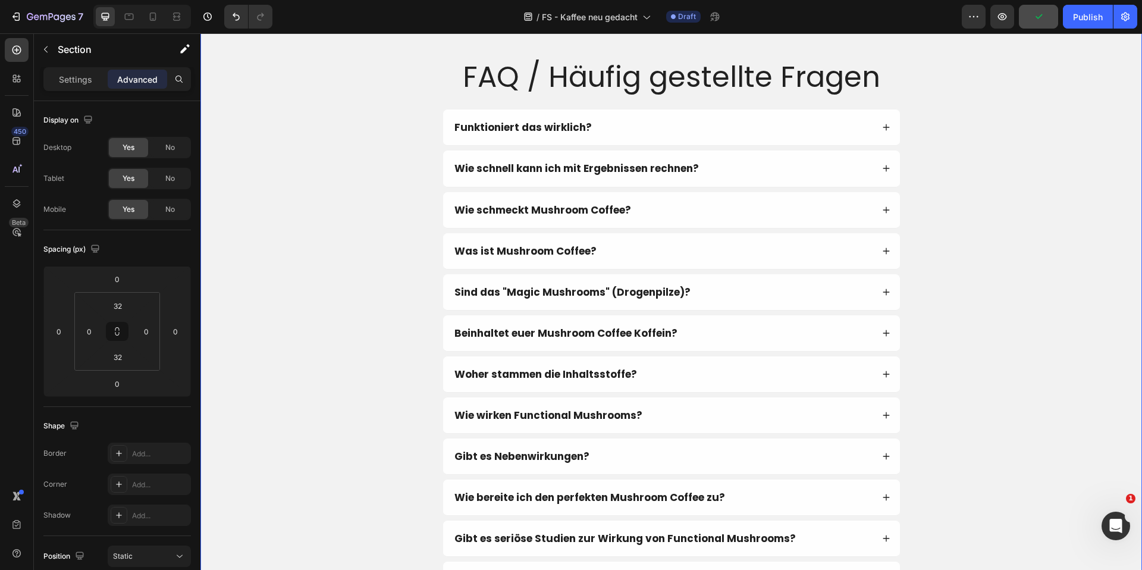
scroll to position [5515, 0]
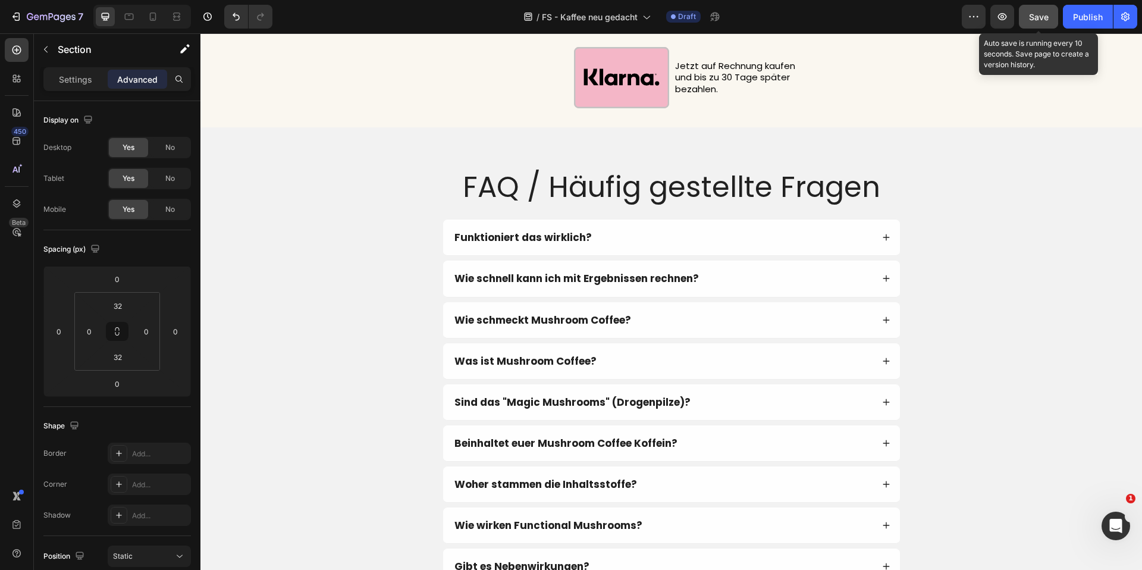
click at [1034, 20] on span "Save" at bounding box center [1039, 17] width 20 height 10
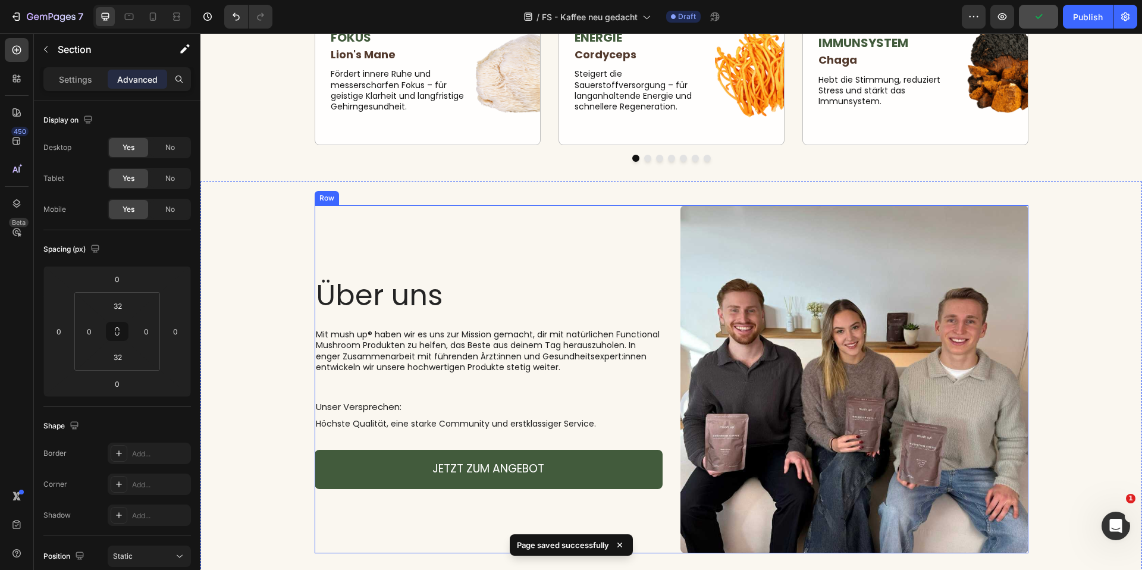
scroll to position [4844, 0]
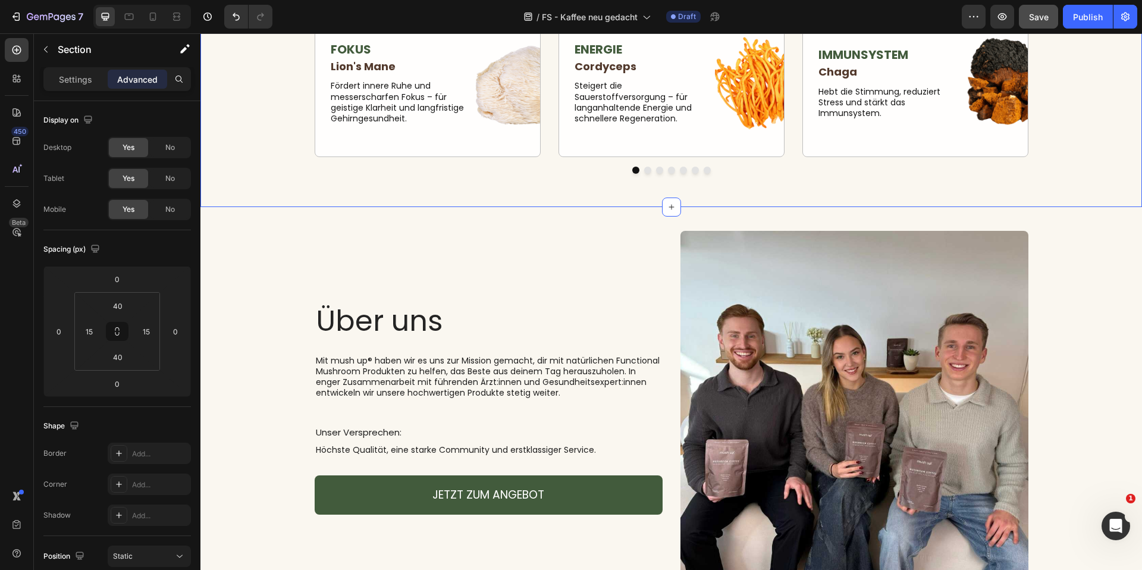
click at [506, 173] on div "Wissenschaftlich fundierte Superfoods Heading Unser 100% natürlicher Mushroom C…" at bounding box center [672, 38] width 942 height 338
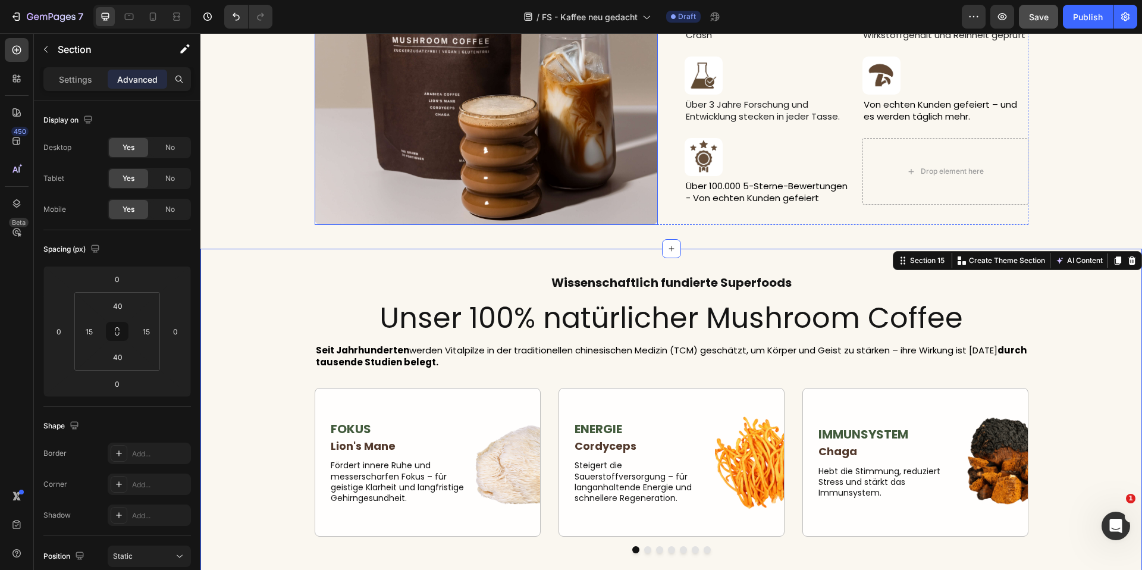
scroll to position [4415, 0]
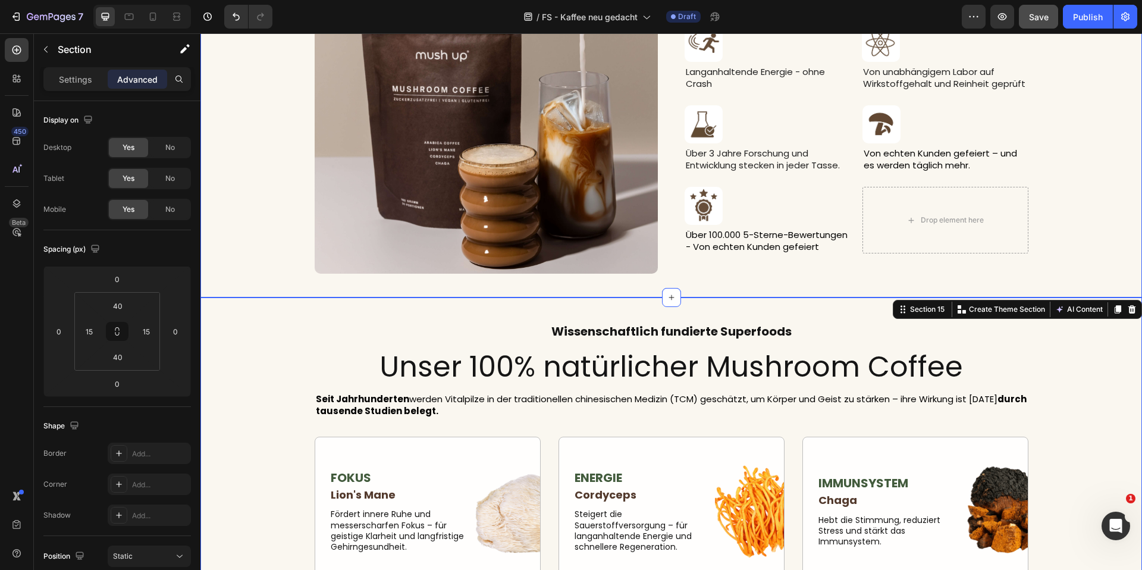
click at [468, 275] on div "Image Dein Gehirn verdient besseren Kaffee. Heading Image Langanhaltende Energi…" at bounding box center [672, 101] width 942 height 391
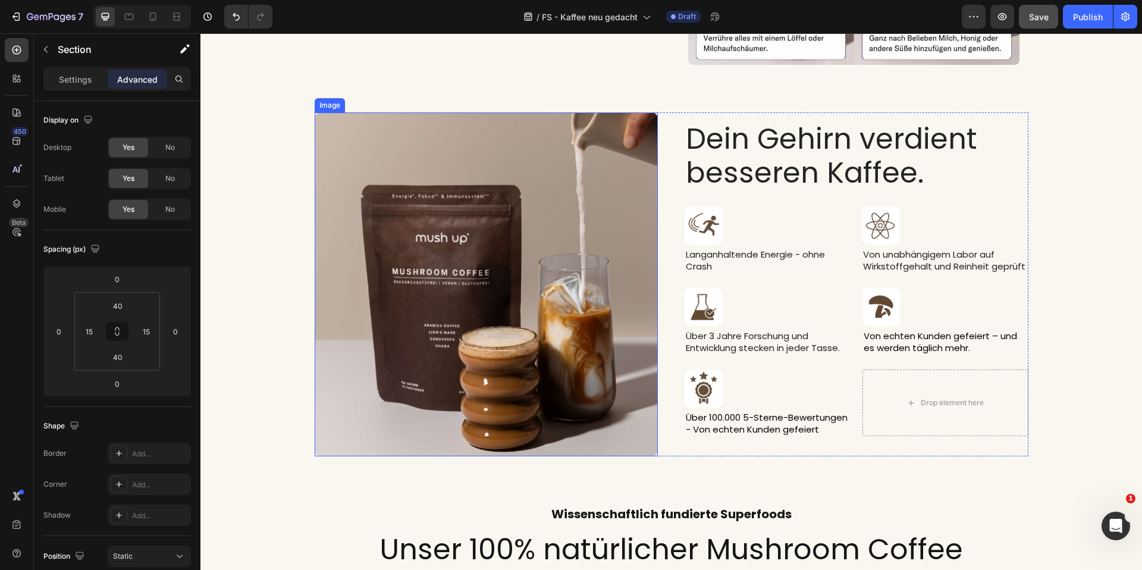
scroll to position [4112, 0]
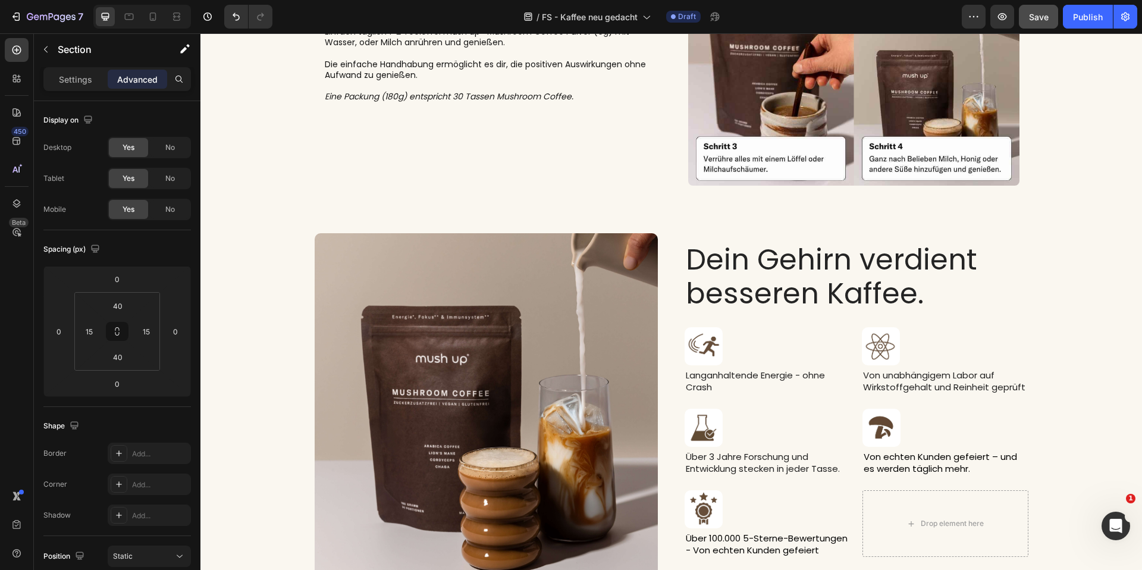
click at [278, 224] on div "Image Dein Gehirn verdient besseren Kaffee. Heading Image Langanhaltende Energi…" at bounding box center [672, 404] width 942 height 391
click at [378, 212] on div "Image Dein Gehirn verdient besseren Kaffee. Heading Image Langanhaltende Energi…" at bounding box center [672, 404] width 942 height 391
click at [393, 166] on div "Kinderleichte Zubereitung Heading Einfach täglich 1-2 Teelöffel mush up® Mushro…" at bounding box center [489, 20] width 331 height 331
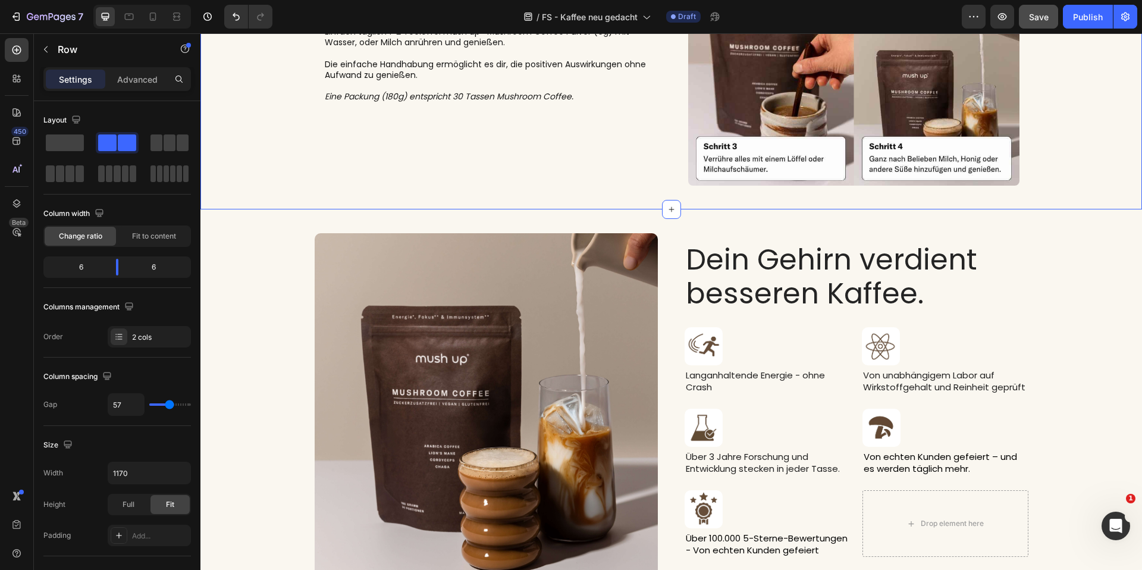
click at [359, 199] on div "Image Kinderleichte Zubereitung Heading Einfach täglich 1-2 Teelöffel mush up® …" at bounding box center [672, 20] width 942 height 379
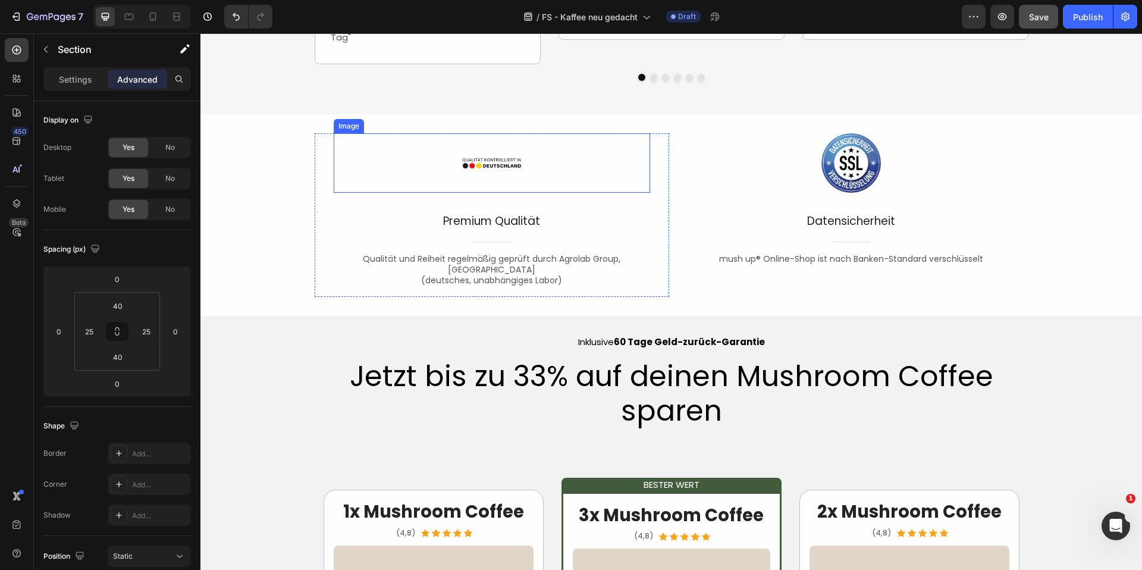
scroll to position [1967, 0]
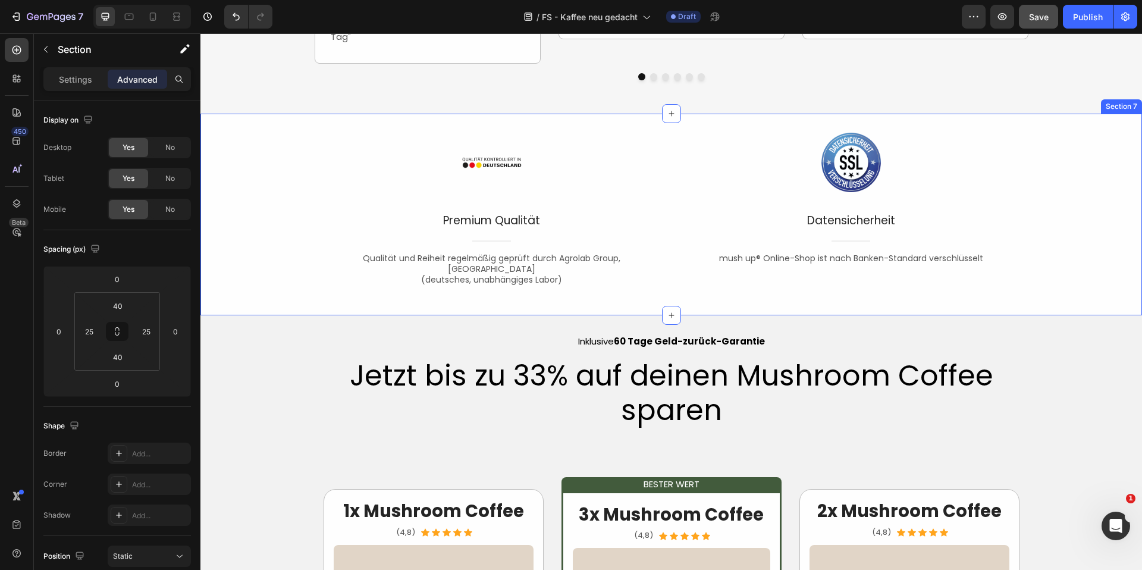
click at [273, 133] on div "Image Premium Qualität Text block Title Line Qualität und Reiheit regelmäßig ge…" at bounding box center [672, 214] width 942 height 163
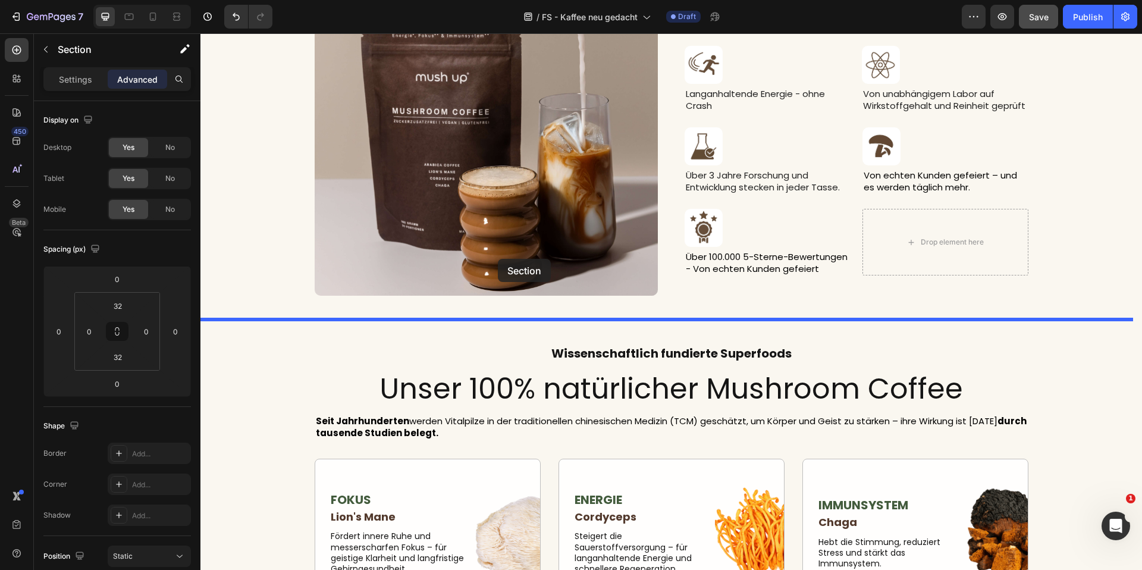
scroll to position [4442, 0]
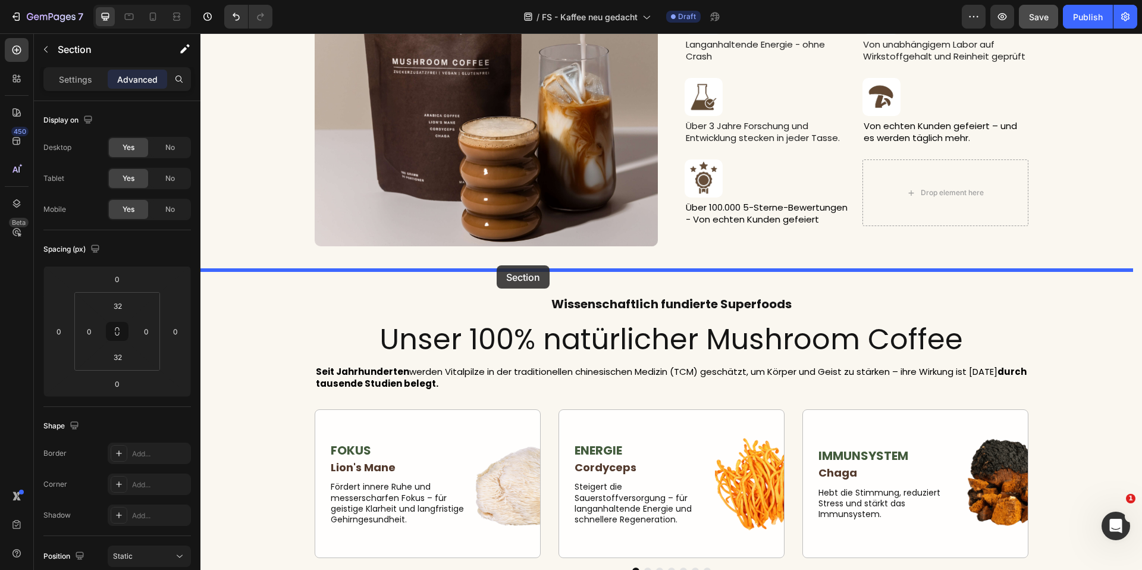
drag, startPoint x: 533, startPoint y: 122, endPoint x: 497, endPoint y: 265, distance: 147.9
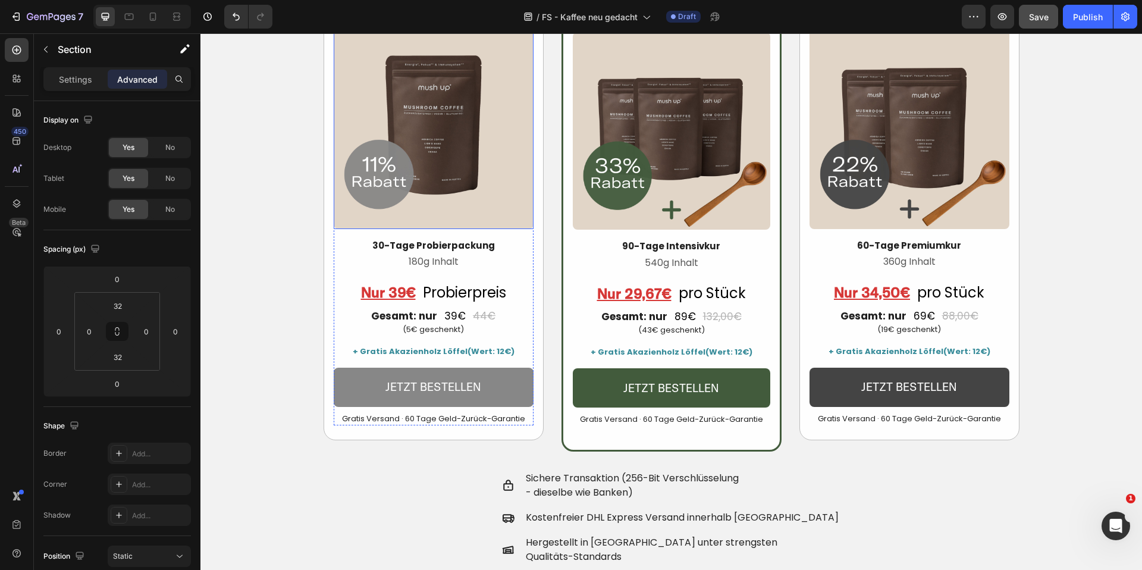
scroll to position [1890, 0]
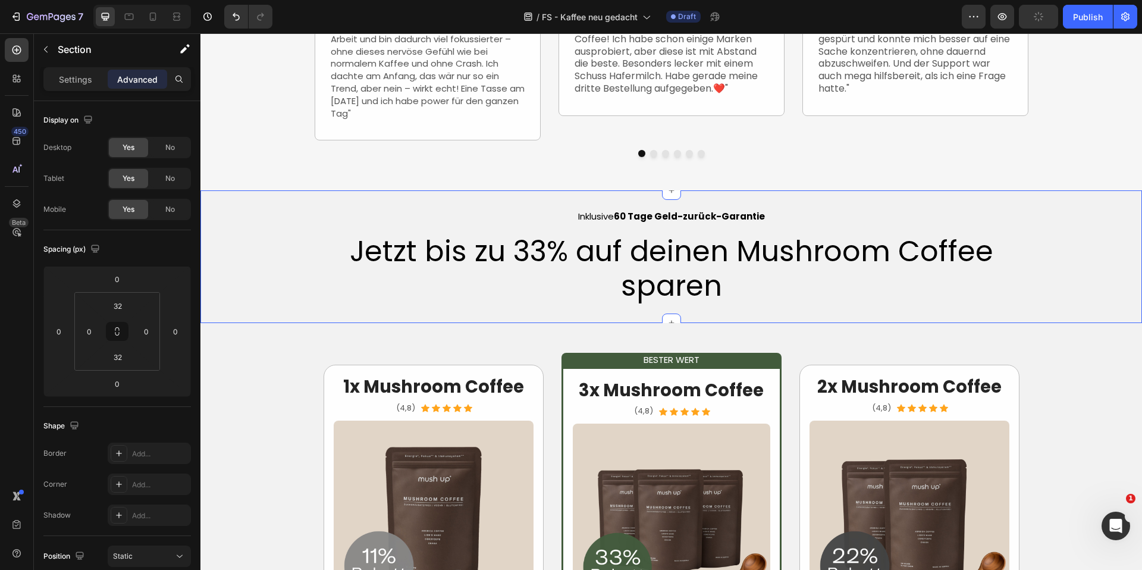
click at [396, 202] on div "Image Row Inklusive 60 Tage Geld-zurück-Garantie Text Block Jetzt bis zu 33% au…" at bounding box center [672, 256] width 942 height 133
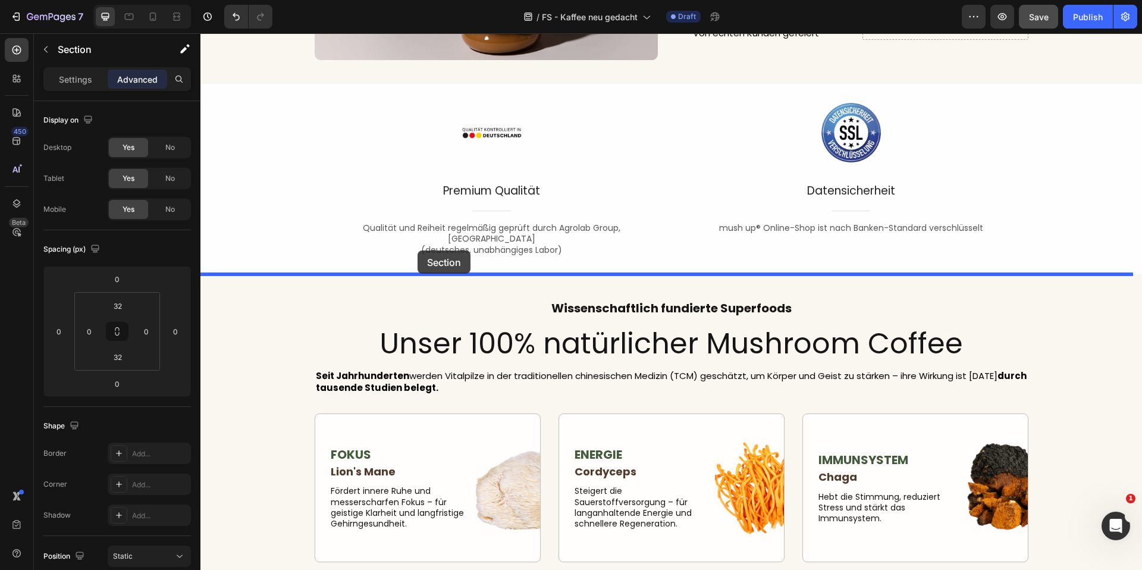
drag, startPoint x: 395, startPoint y: 201, endPoint x: 418, endPoint y: 251, distance: 54.9
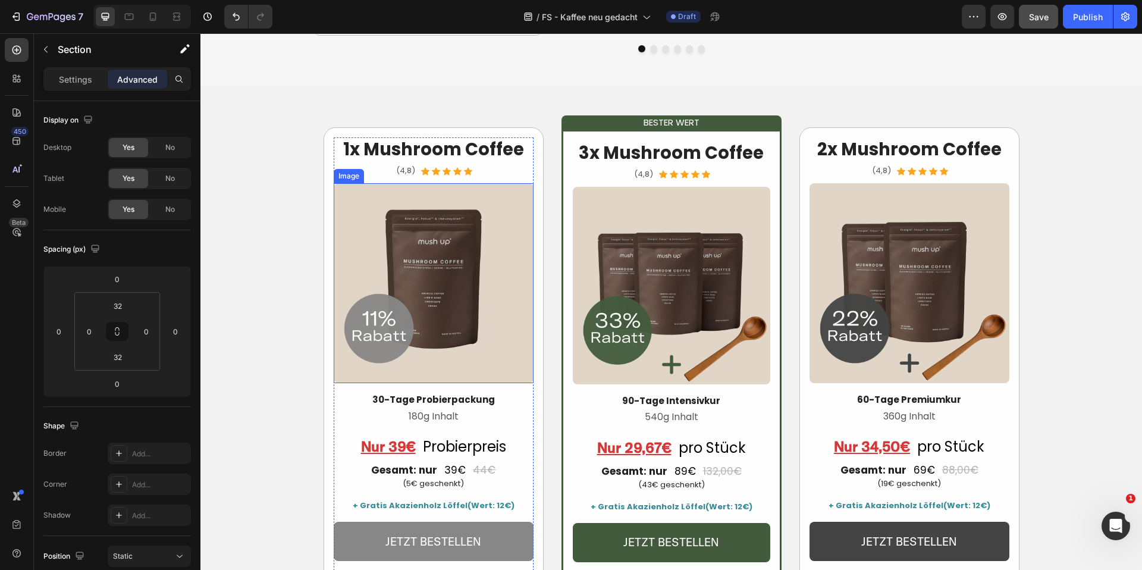
scroll to position [1966, 0]
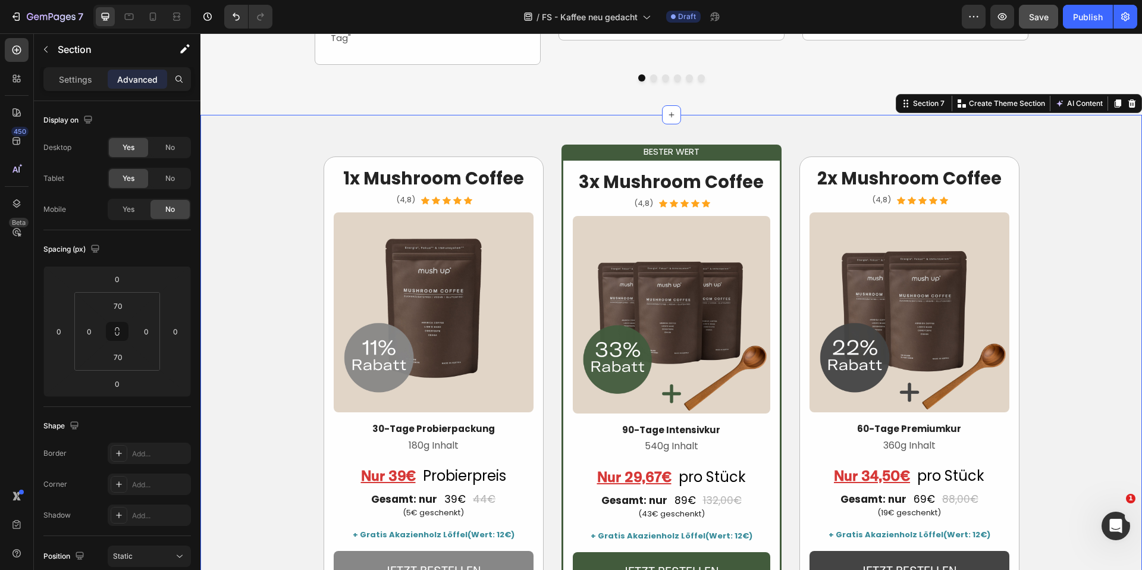
click at [377, 128] on div "1x Mushroom Coffee Heading Icon Icon Icon Icon Icon Icon List (4,8) Text Block …" at bounding box center [672, 491] width 942 height 752
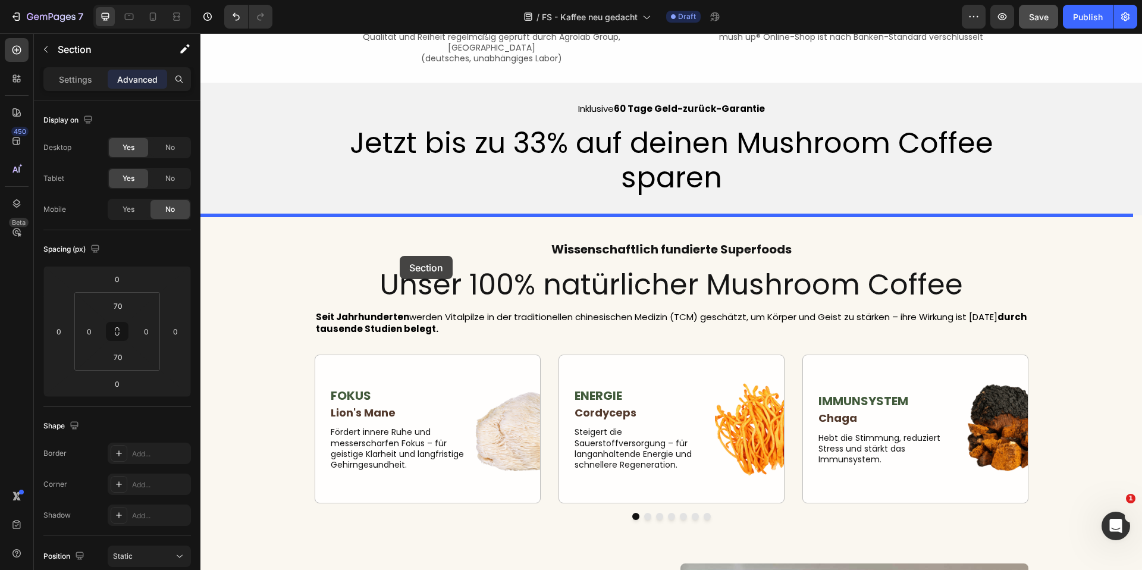
scroll to position [4494, 0]
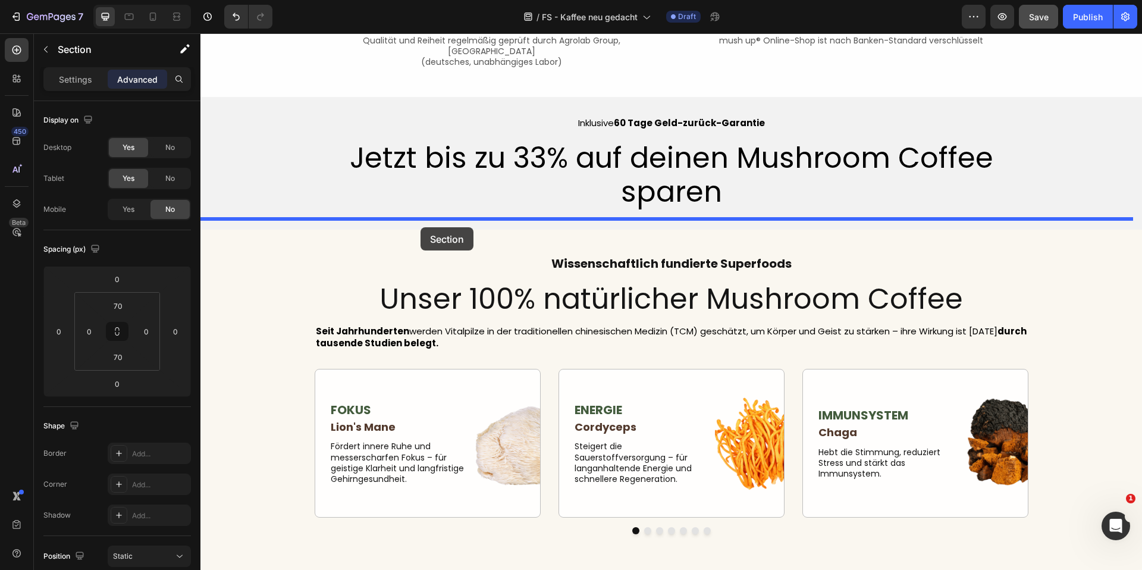
drag, startPoint x: 377, startPoint y: 128, endPoint x: 421, endPoint y: 227, distance: 108.4
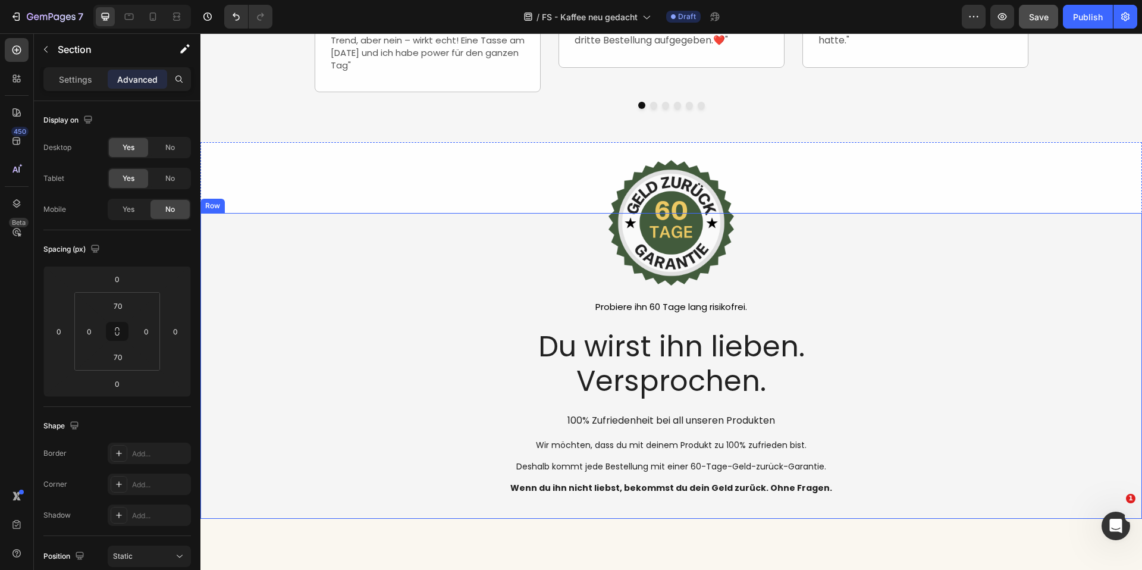
scroll to position [1870, 0]
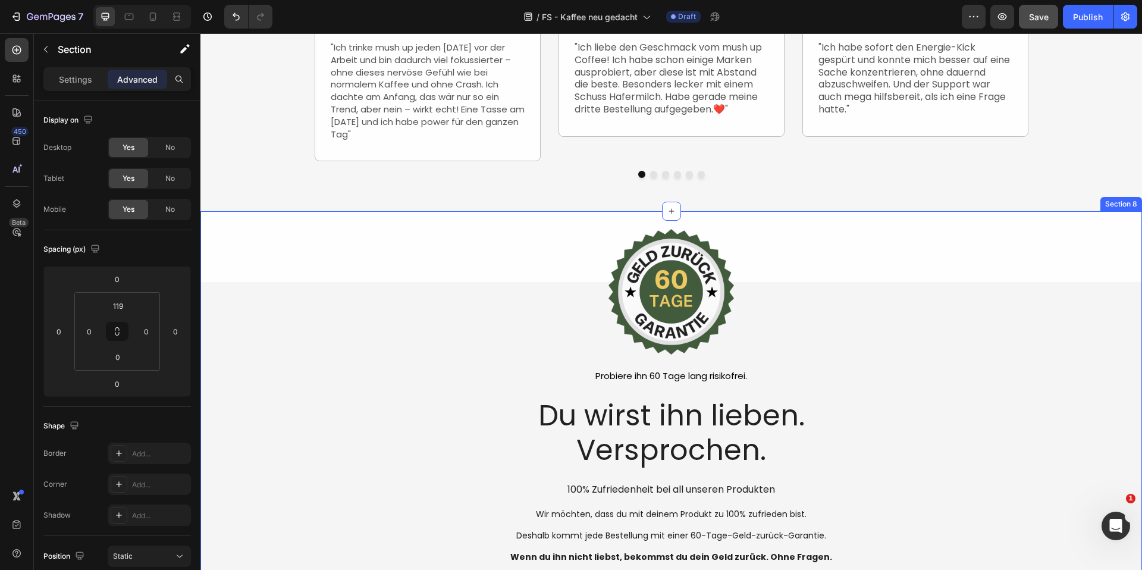
click at [389, 236] on div "Image Probiere ihn 60 Tage lang risikofrei. Text Block Du wirst ihn lieben. Ver…" at bounding box center [672, 399] width 942 height 376
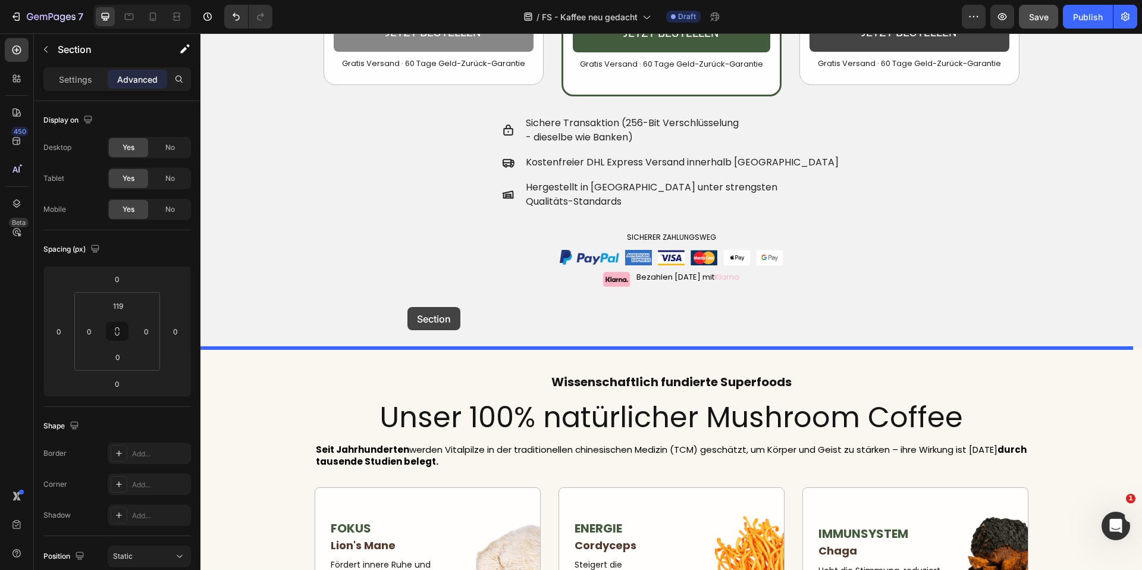
scroll to position [4406, 0]
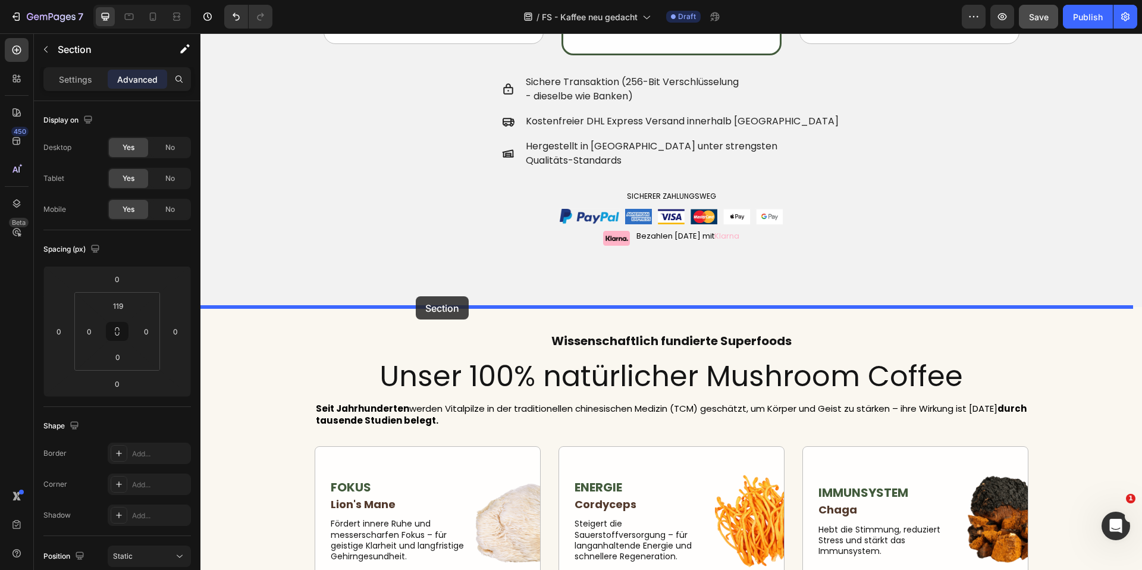
drag, startPoint x: 386, startPoint y: 286, endPoint x: 416, endPoint y: 296, distance: 32.0
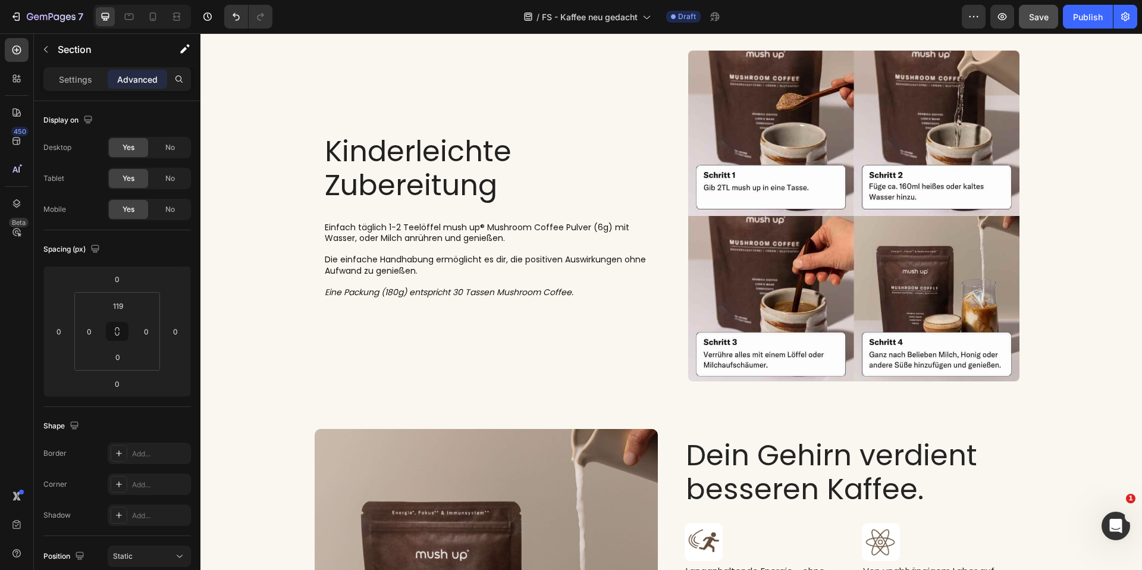
scroll to position [2668, 0]
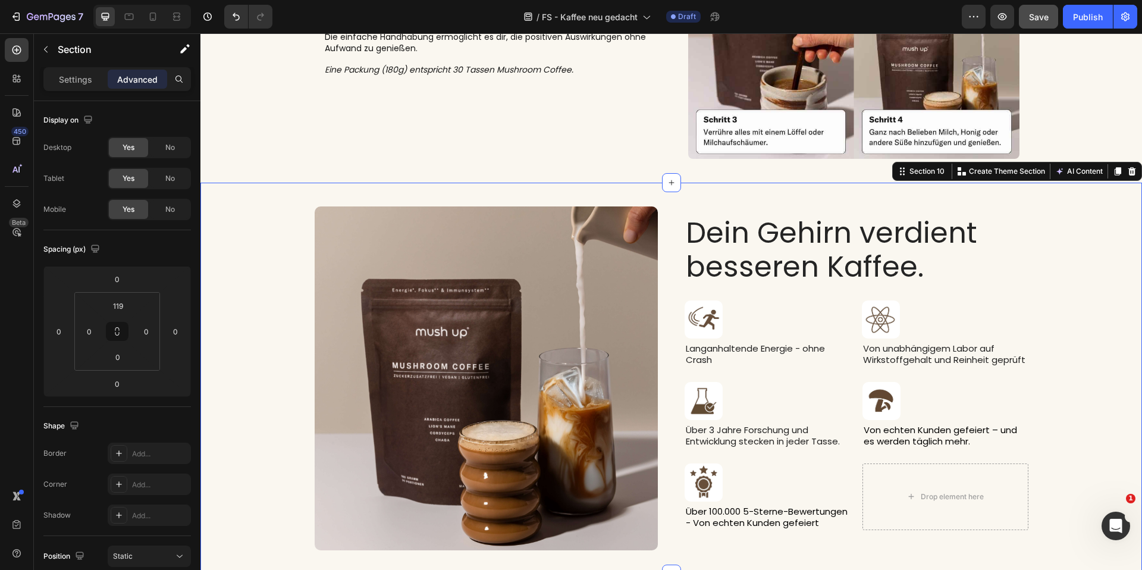
click at [1072, 256] on div "Image Dein Gehirn verdient besseren Kaffee. Heading Image Langanhaltende Energi…" at bounding box center [671, 377] width 924 height 343
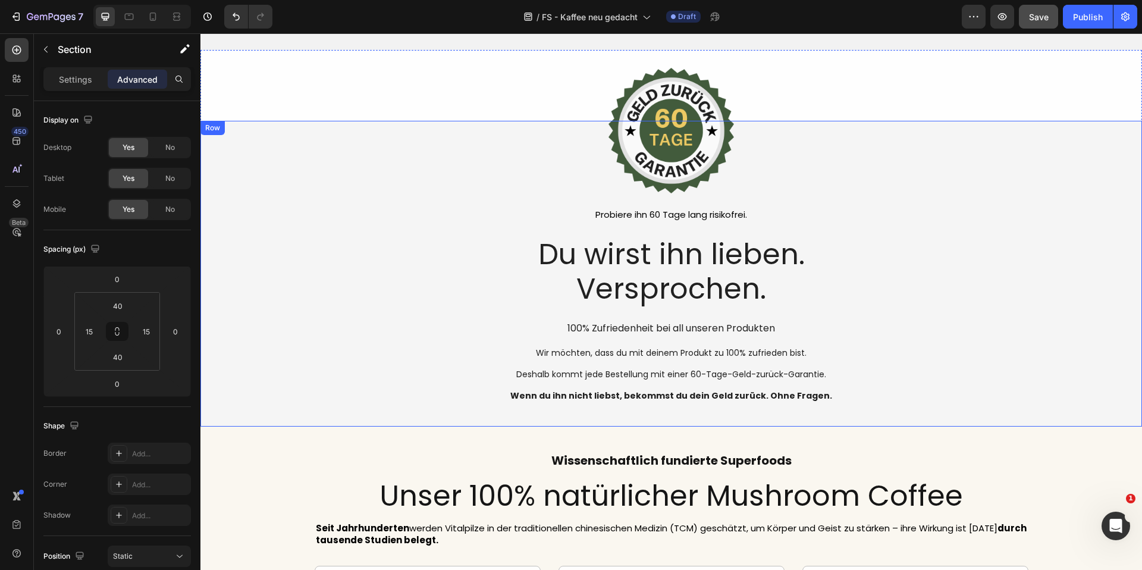
scroll to position [4287, 0]
click at [991, 213] on div "Image Probiere ihn 60 Tage lang risikofrei. Text Block Du wirst ihn lieben. Ver…" at bounding box center [672, 260] width 942 height 281
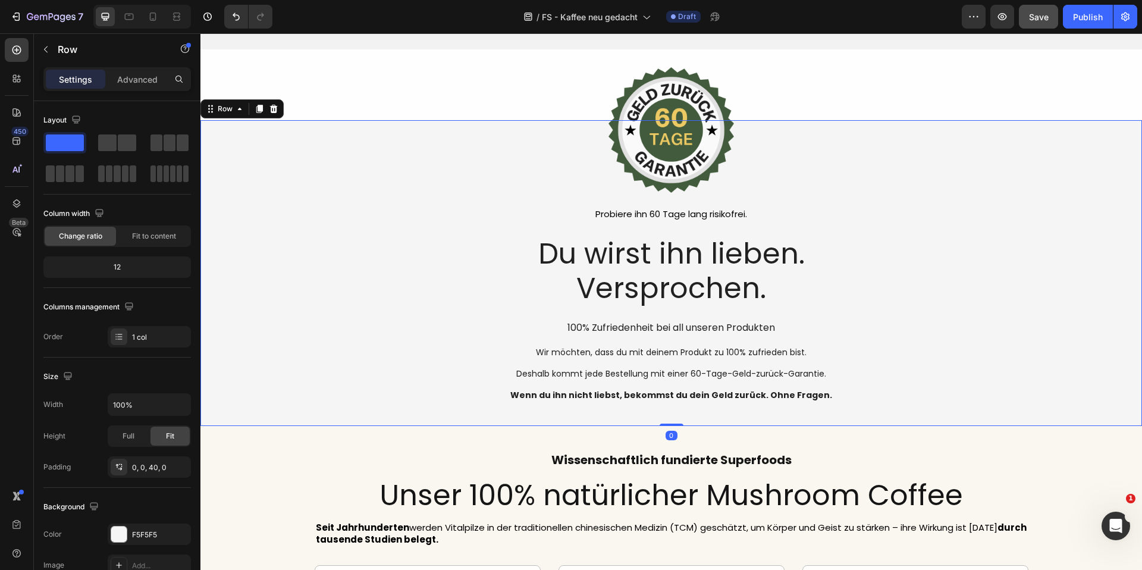
scroll to position [4459, 0]
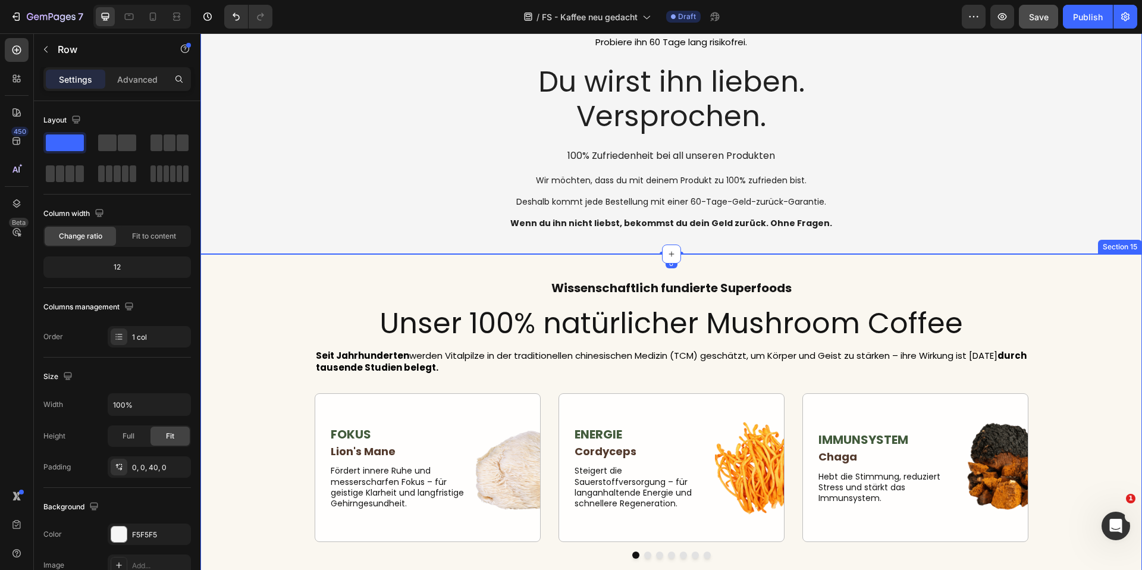
click at [246, 269] on div "Wissenschaftlich fundierte Superfoods Heading Unser 100% natürlicher Mushroom C…" at bounding box center [672, 423] width 942 height 338
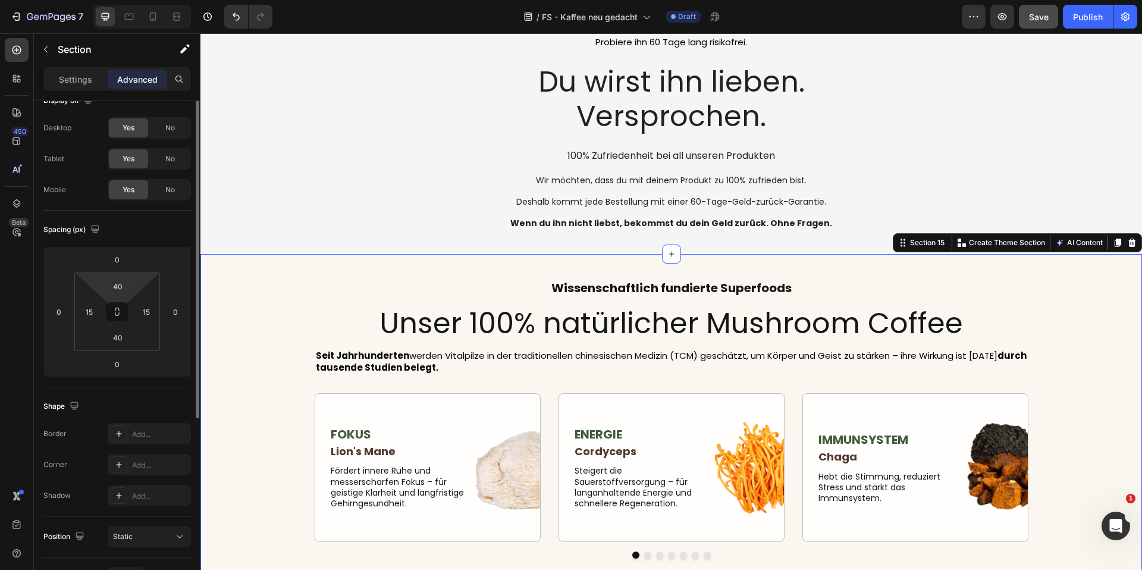
scroll to position [0, 0]
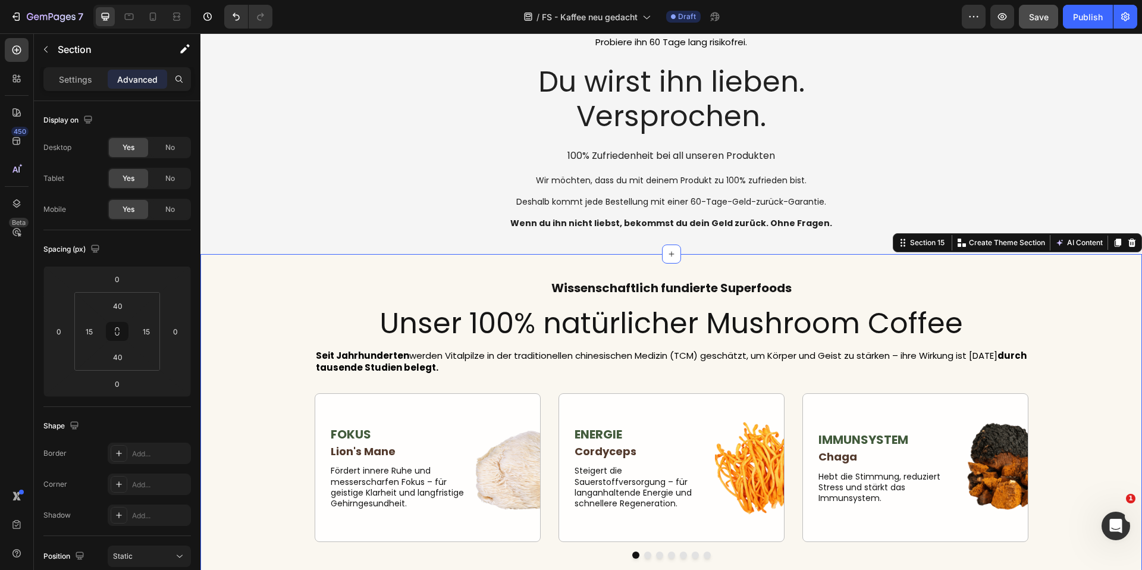
click at [65, 89] on div "Settings Advanced" at bounding box center [117, 79] width 148 height 24
click at [68, 85] on p "Settings" at bounding box center [75, 79] width 33 height 12
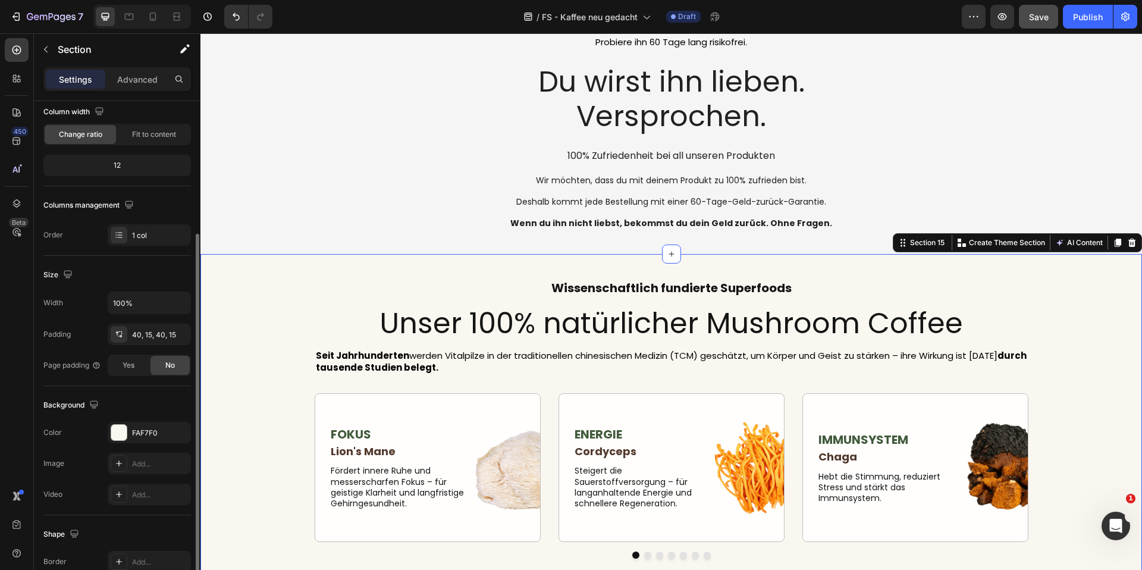
scroll to position [223, 0]
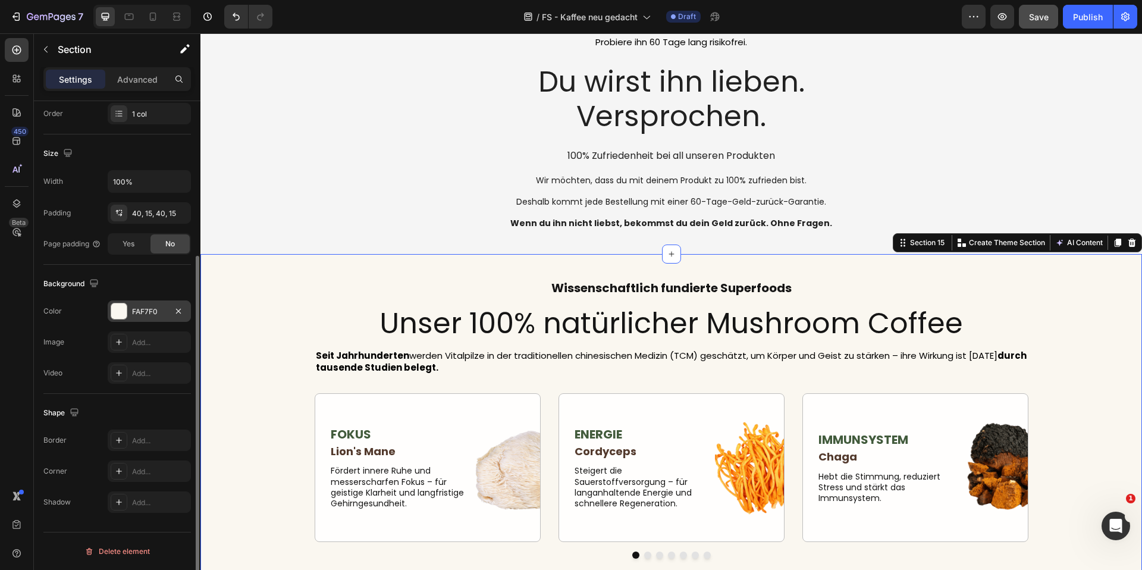
click at [155, 318] on div "FAF7F0" at bounding box center [149, 310] width 83 height 21
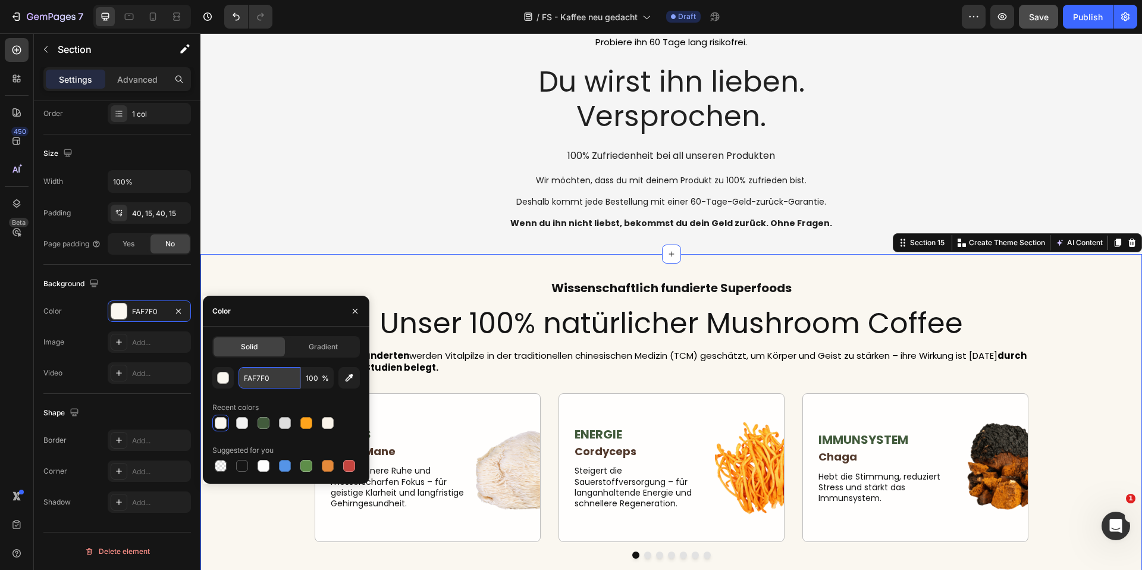
click at [266, 379] on input "FAF7F0" at bounding box center [270, 377] width 62 height 21
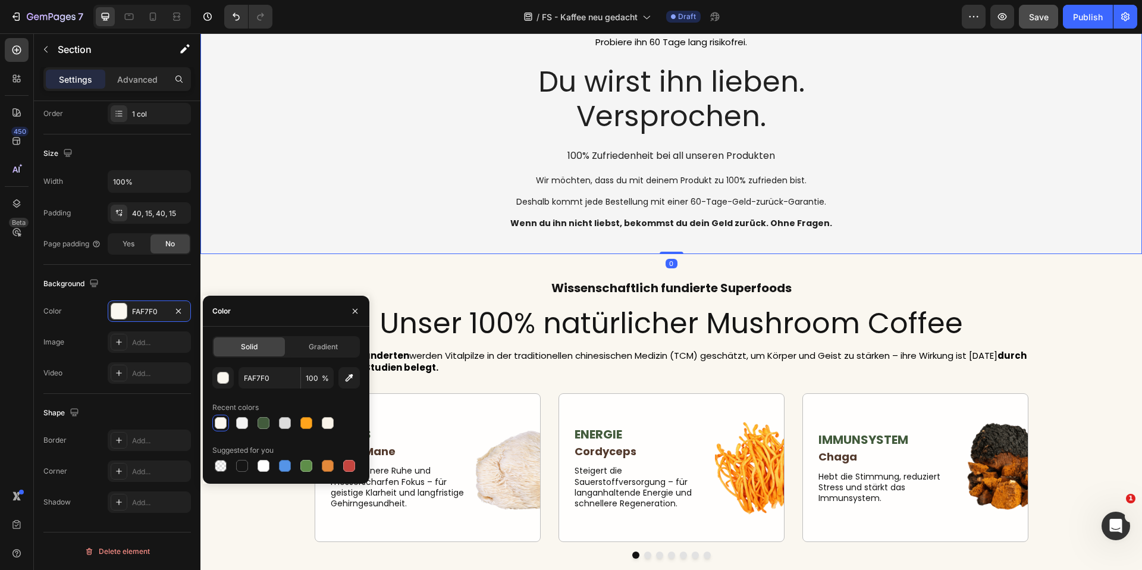
click at [387, 212] on div "Image Probiere ihn 60 Tage lang risikofrei. Text Block Du wirst ihn lieben. Ver…" at bounding box center [672, 88] width 942 height 281
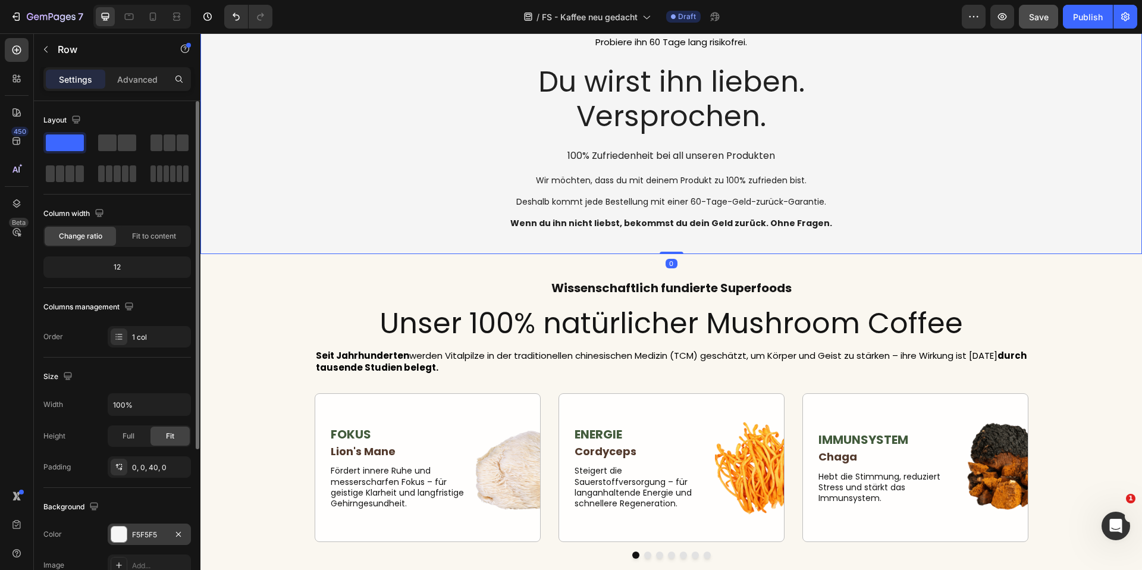
click at [134, 541] on div "F5F5F5" at bounding box center [149, 534] width 83 height 21
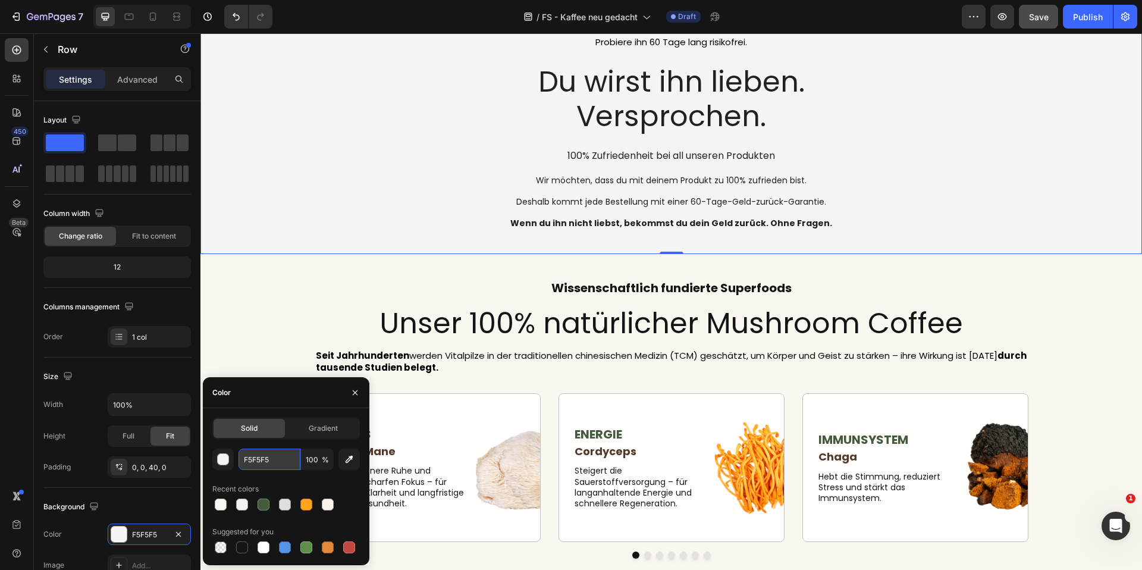
click at [272, 468] on input "F5F5F5" at bounding box center [270, 459] width 62 height 21
paste input "AF7F0"
type input "FAF7F0"
click at [336, 204] on div "Image Probiere ihn 60 Tage lang risikofrei. Text Block Du wirst ihn lieben. Ver…" at bounding box center [672, 88] width 942 height 281
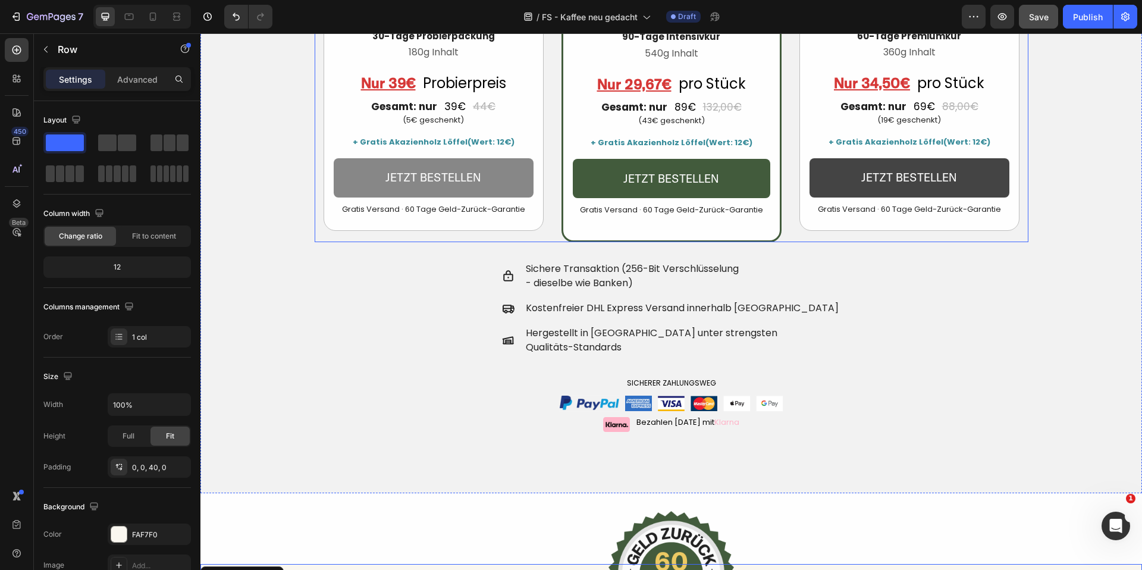
scroll to position [3814, 0]
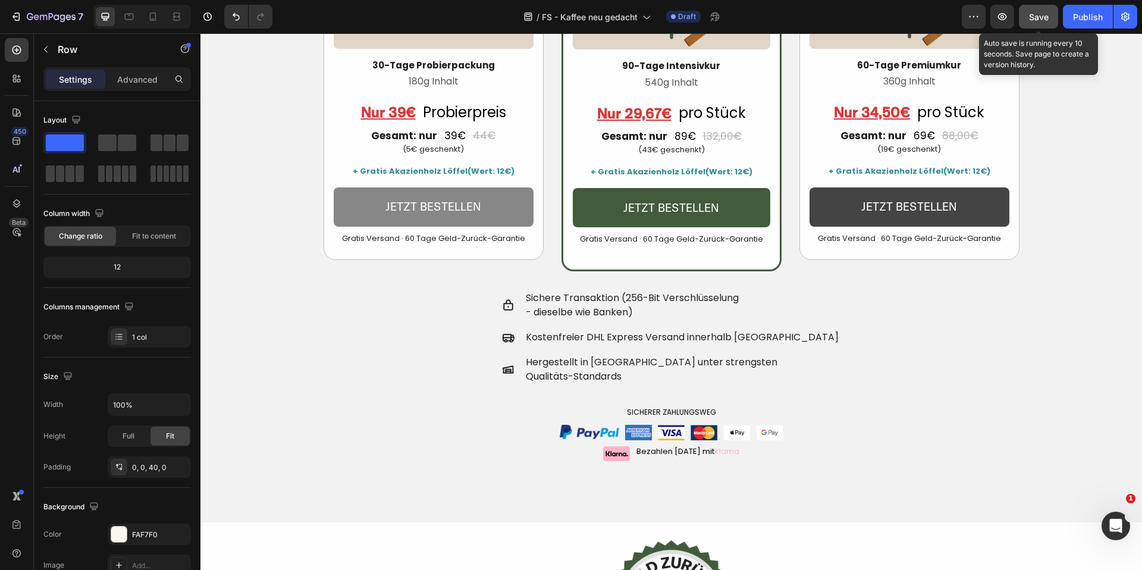
click at [1028, 18] on button "Save" at bounding box center [1038, 17] width 39 height 24
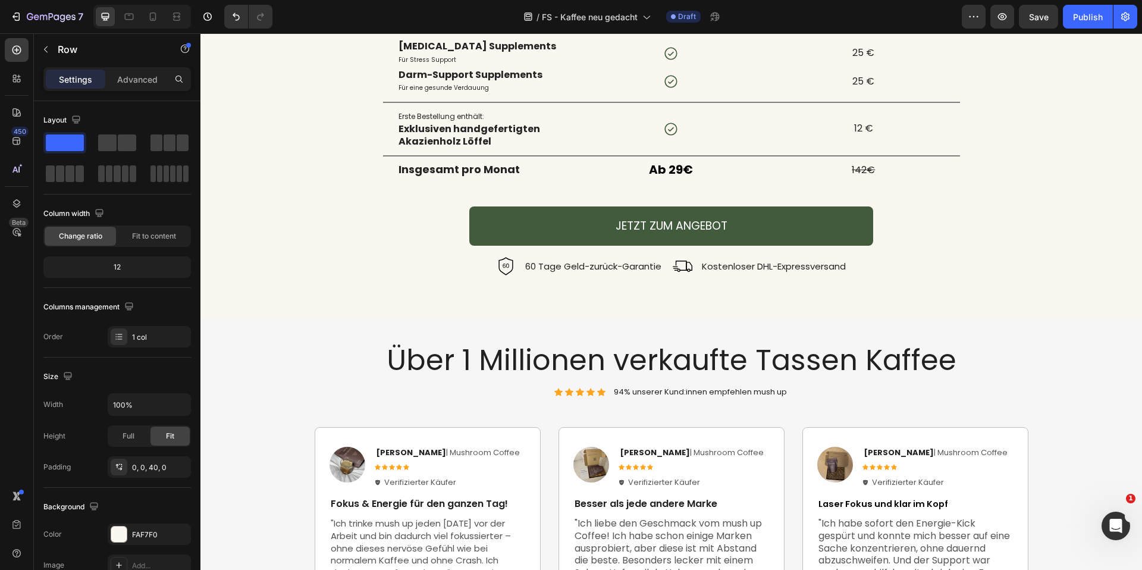
scroll to position [1599, 0]
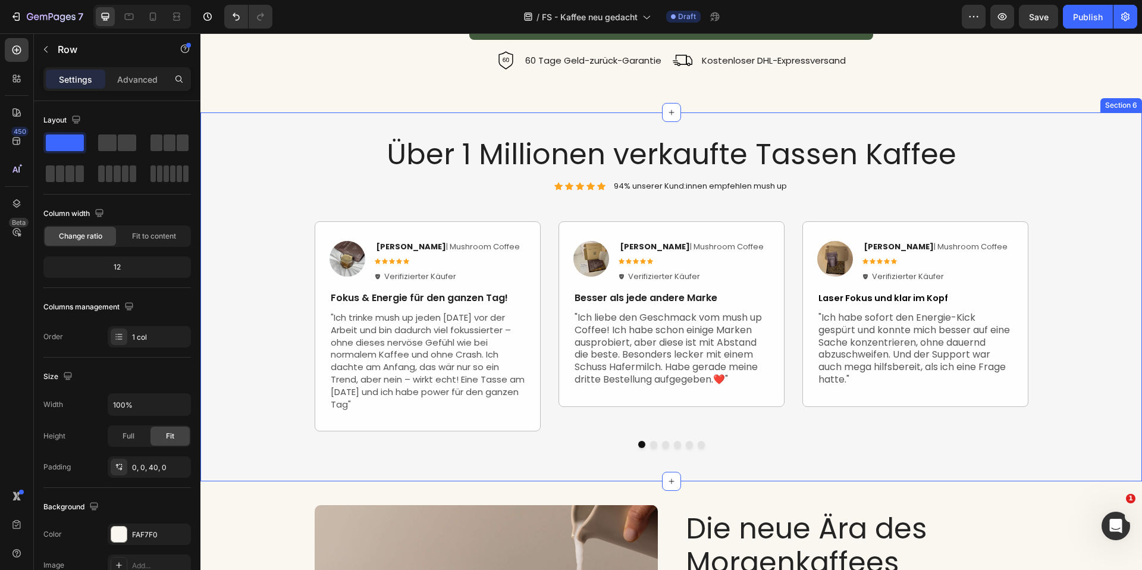
click at [286, 126] on div "Über 1 Millionen verkaufte Tassen Kaffee Heading Icon Icon Icon Icon Icon Icon …" at bounding box center [672, 296] width 942 height 369
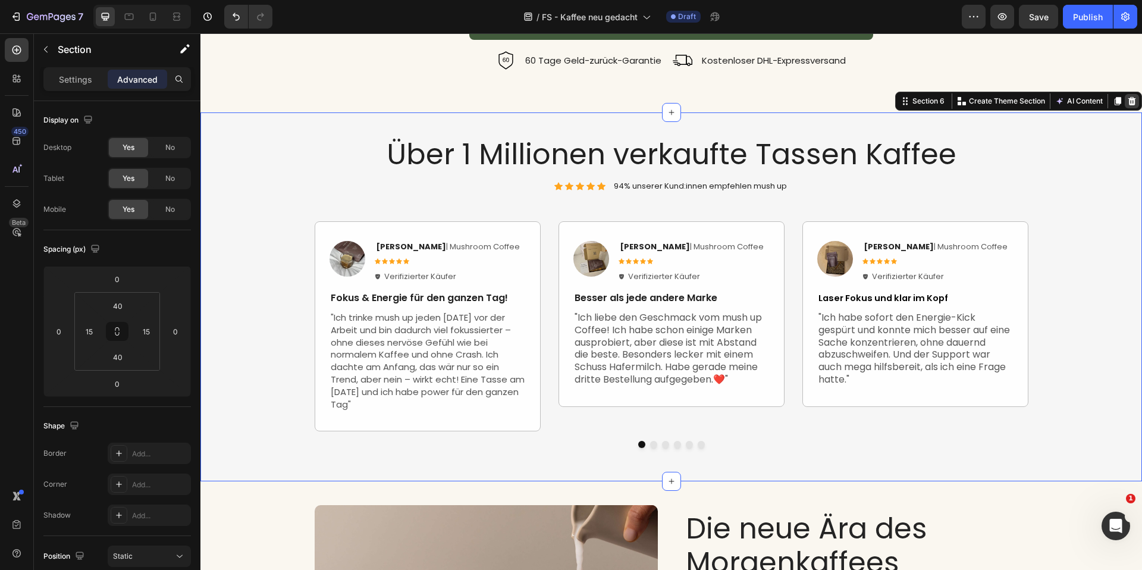
click at [1128, 102] on icon at bounding box center [1133, 101] width 10 height 10
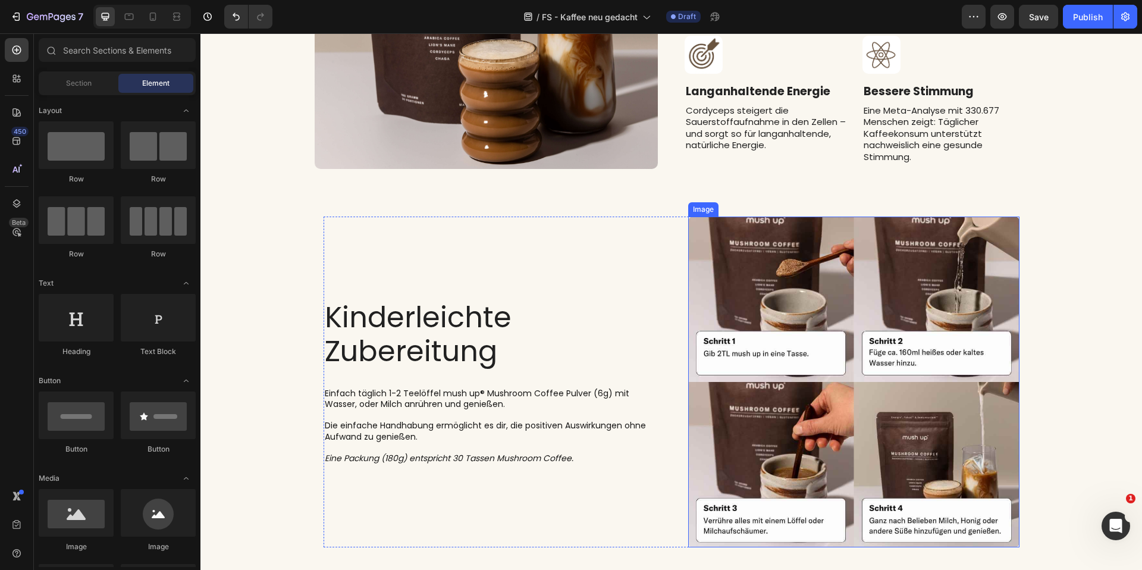
scroll to position [2065, 0]
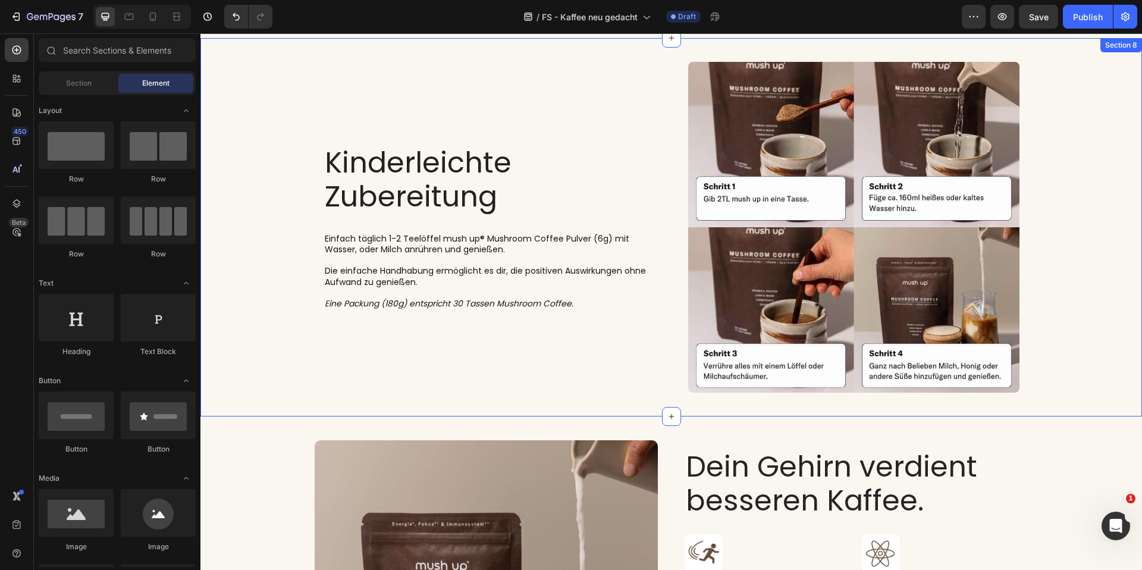
click at [274, 259] on div "Image Kinderleichte Zubereitung Heading Einfach täglich 1-2 Teelöffel mush up® …" at bounding box center [671, 227] width 912 height 331
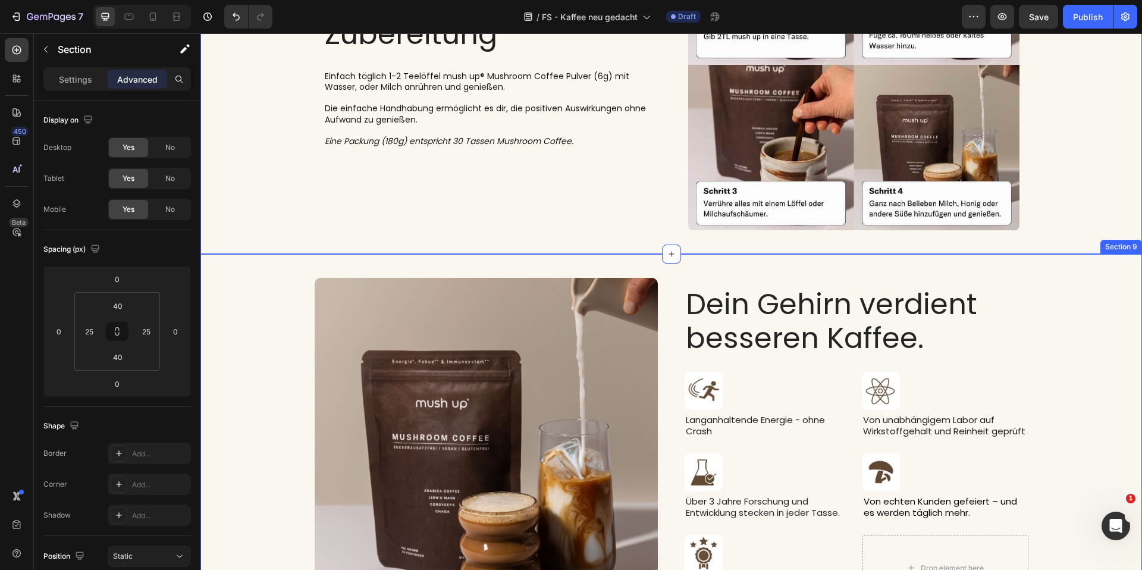
scroll to position [2289, 0]
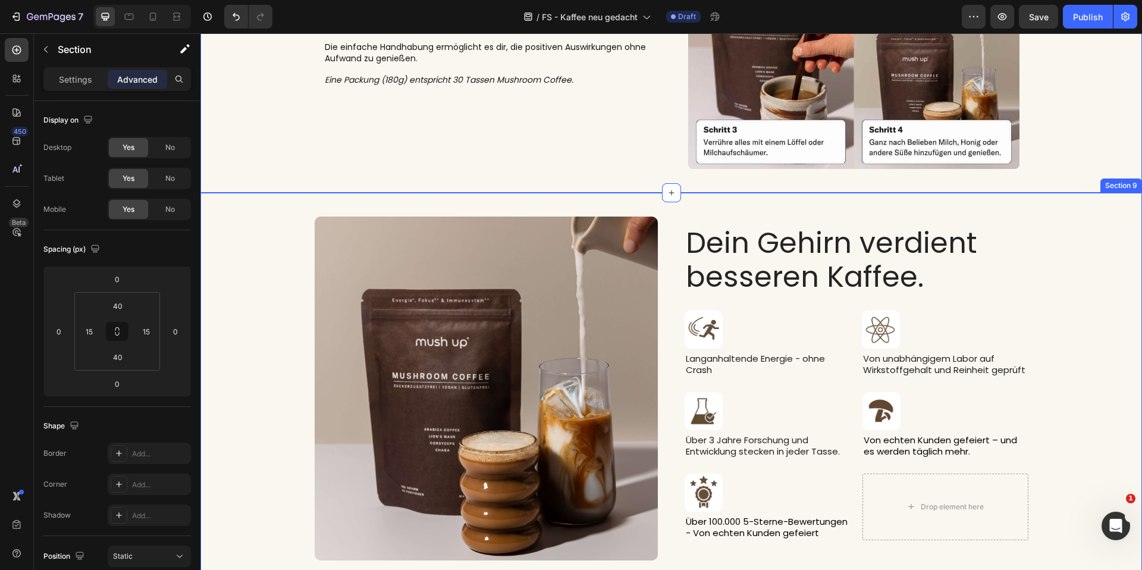
click at [255, 317] on div "Image Dein Gehirn verdient besseren Kaffee. Heading Image Langanhaltende Energi…" at bounding box center [671, 388] width 924 height 343
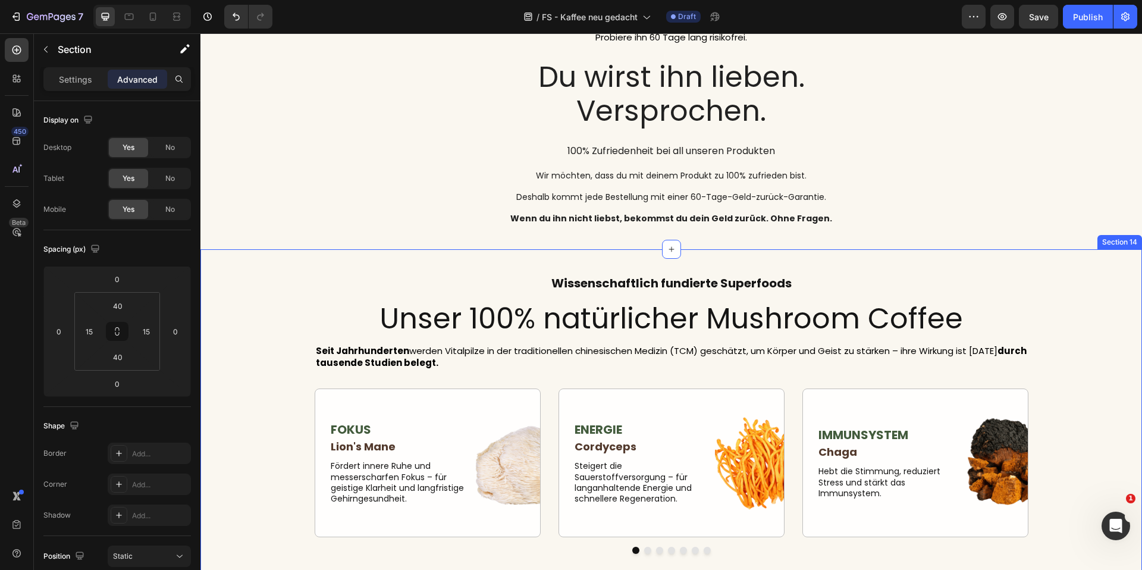
scroll to position [4086, 0]
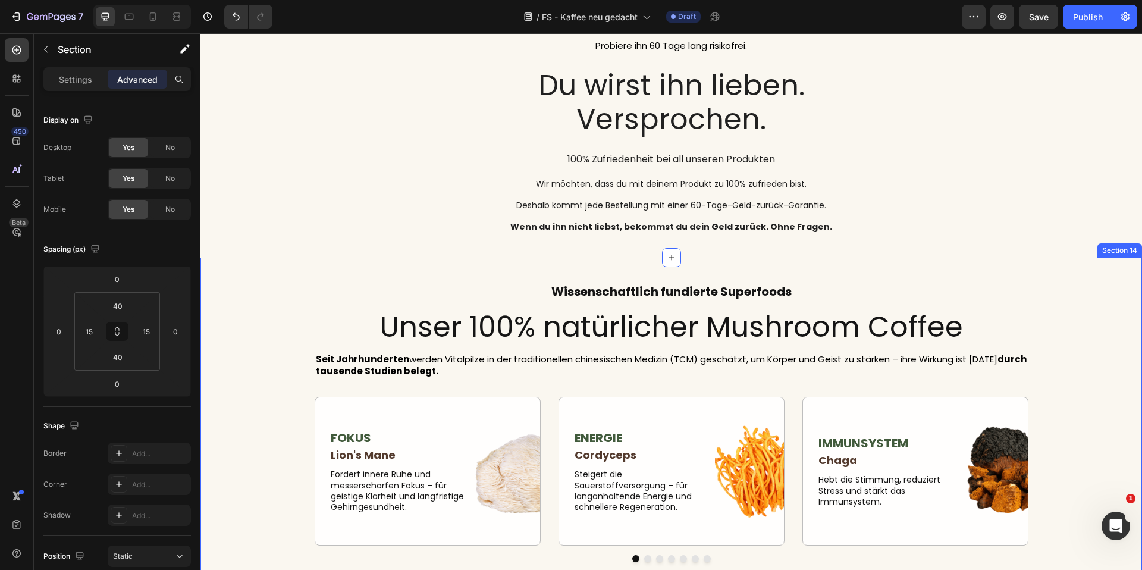
click at [1065, 278] on div "Wissenschaftlich fundierte Superfoods Heading Unser 100% natürlicher Mushroom C…" at bounding box center [672, 427] width 942 height 338
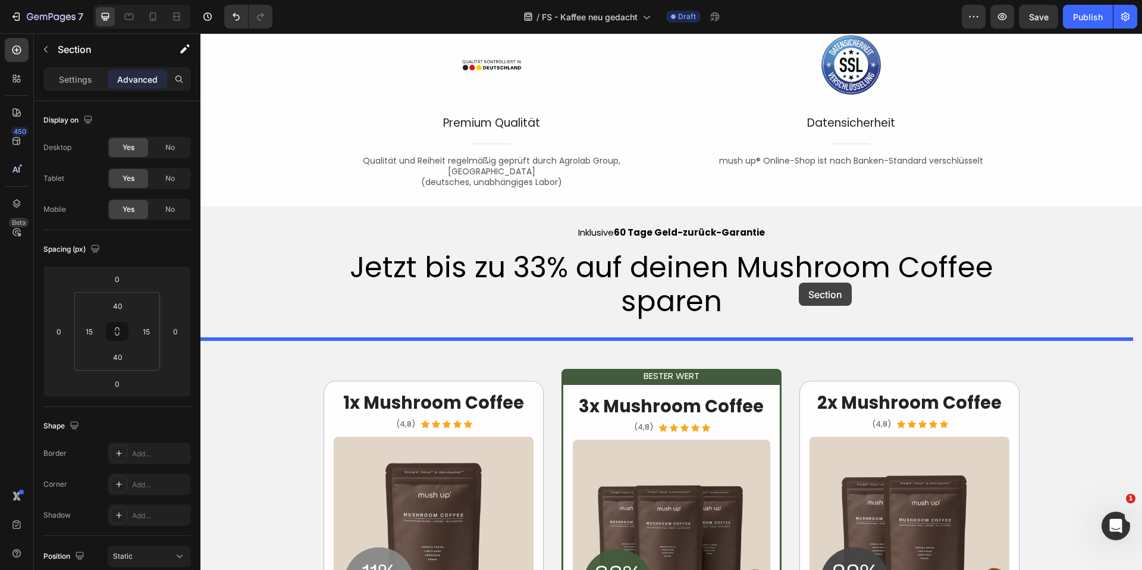
scroll to position [2643, 0]
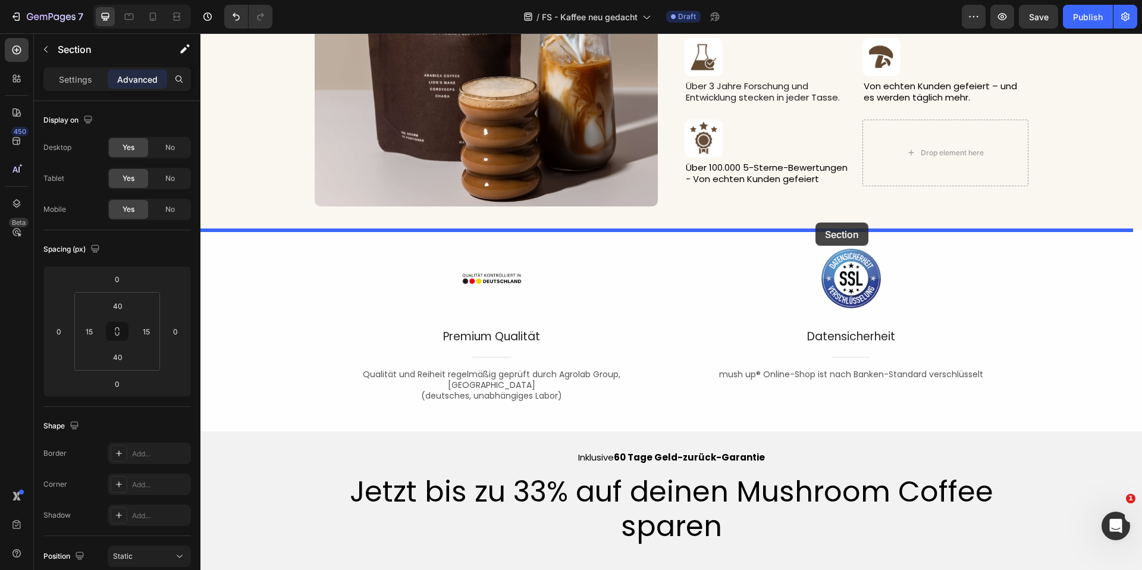
drag, startPoint x: 985, startPoint y: 273, endPoint x: 816, endPoint y: 223, distance: 176.2
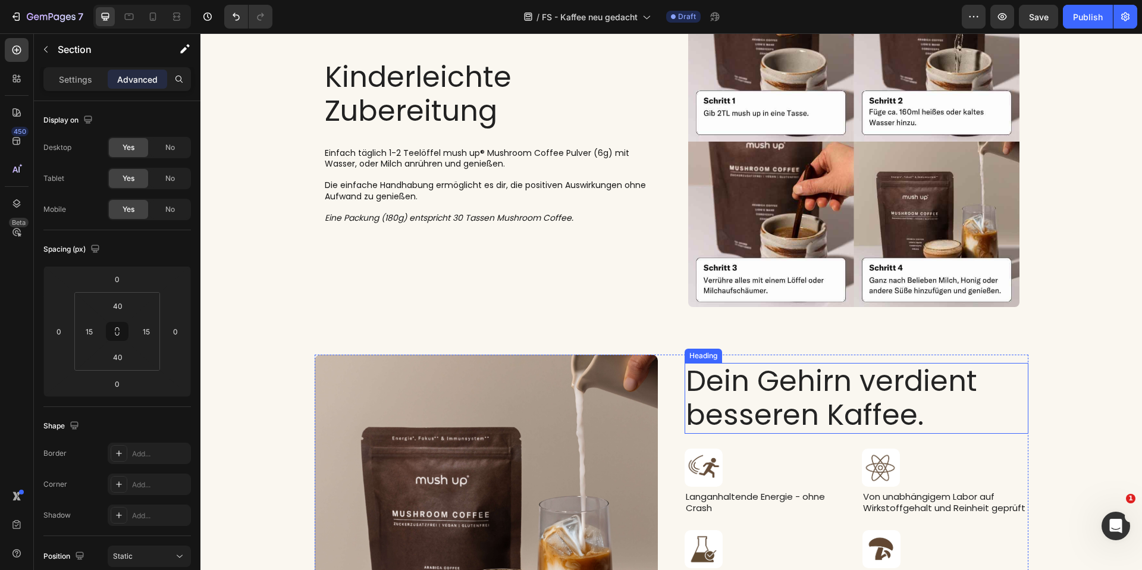
scroll to position [2011, 0]
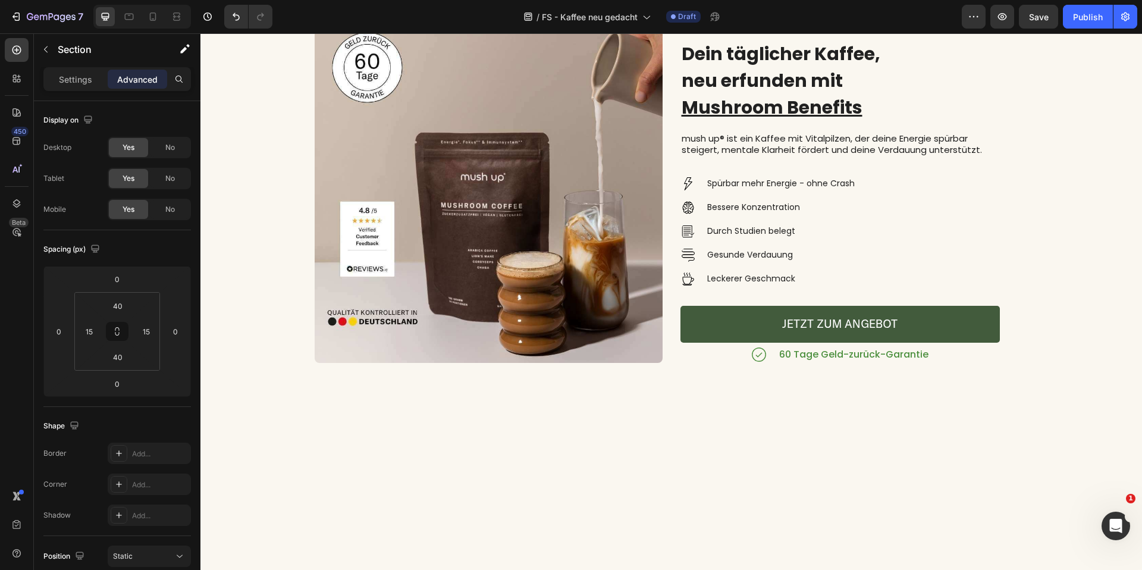
scroll to position [331, 0]
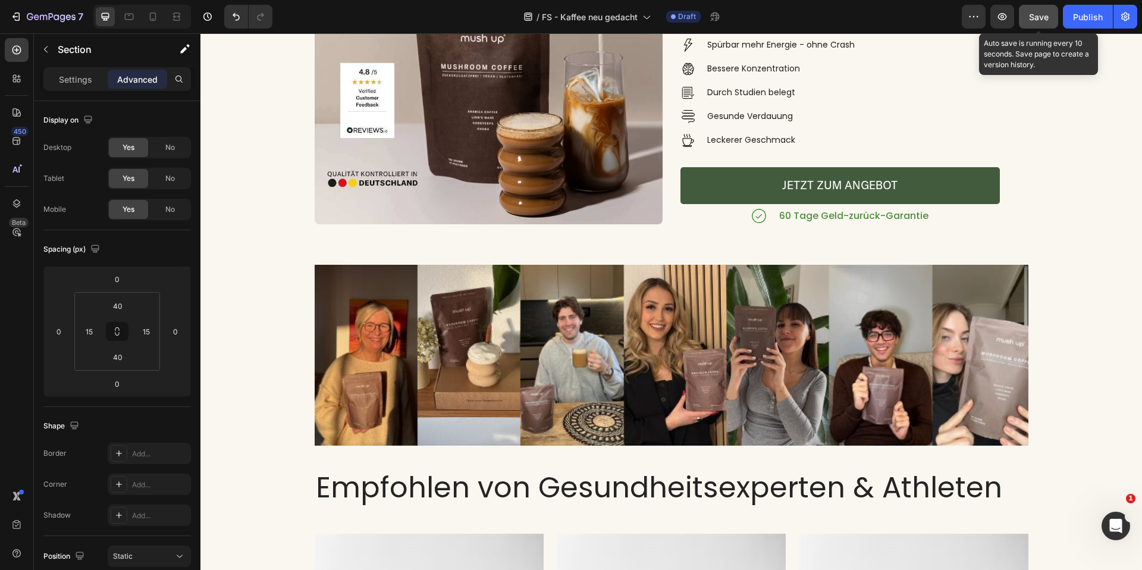
click at [1032, 17] on span "Save" at bounding box center [1039, 17] width 20 height 10
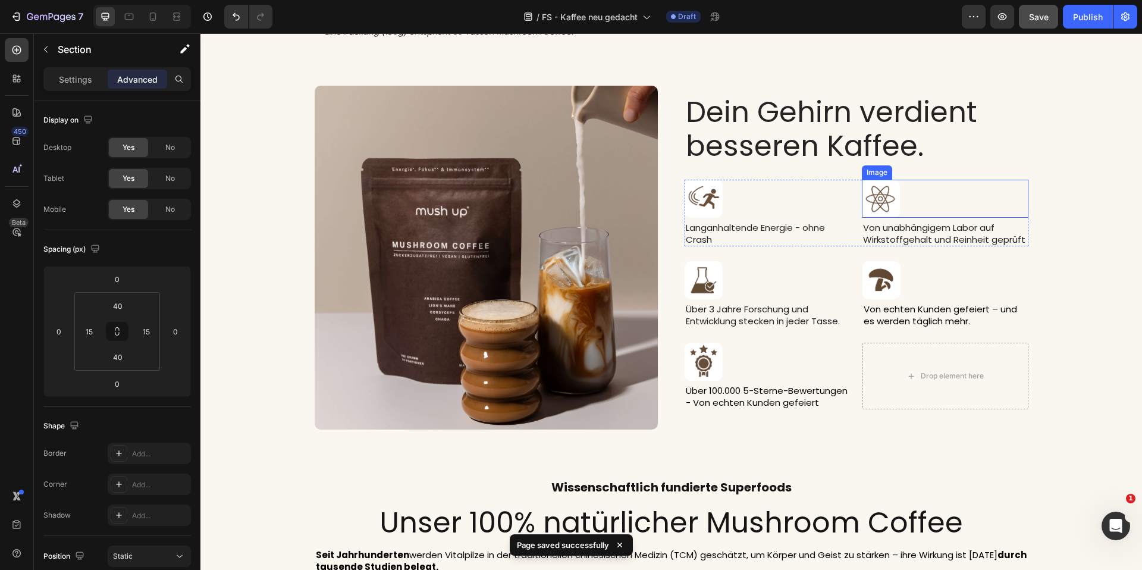
scroll to position [2451, 0]
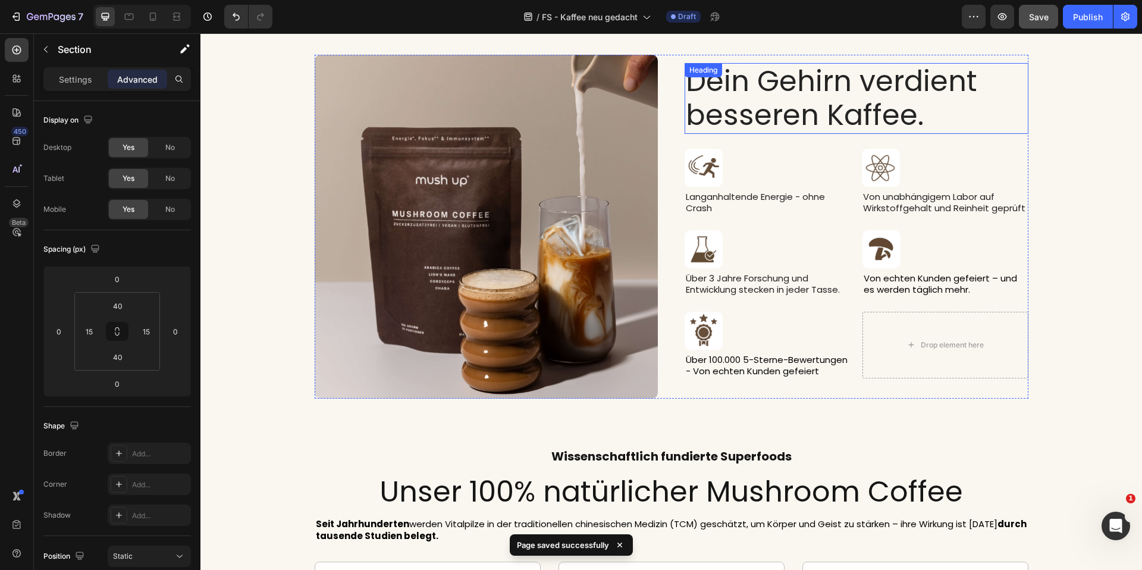
click at [827, 96] on h2 "Dein Gehirn verdient besseren Kaffee." at bounding box center [857, 98] width 344 height 71
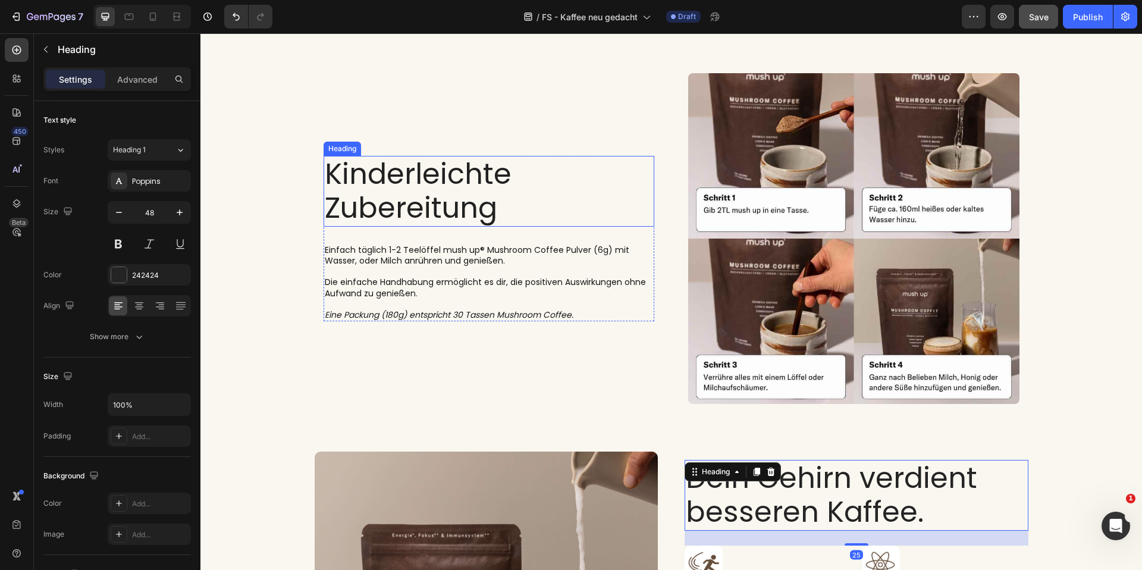
click at [442, 174] on h2 "Kinderleichte Zubereitung" at bounding box center [489, 191] width 331 height 71
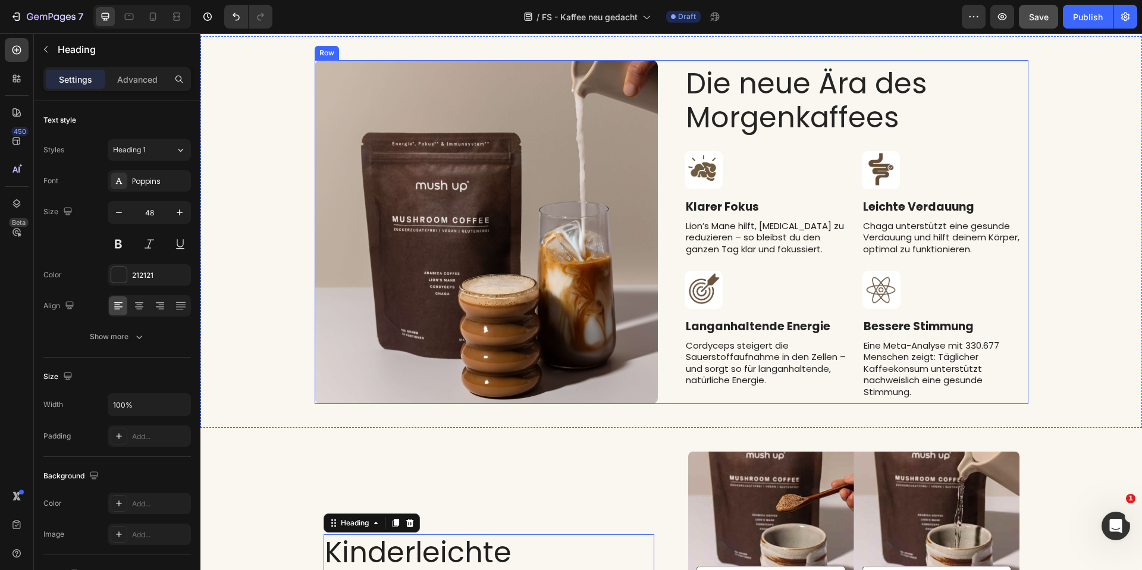
scroll to position [1602, 0]
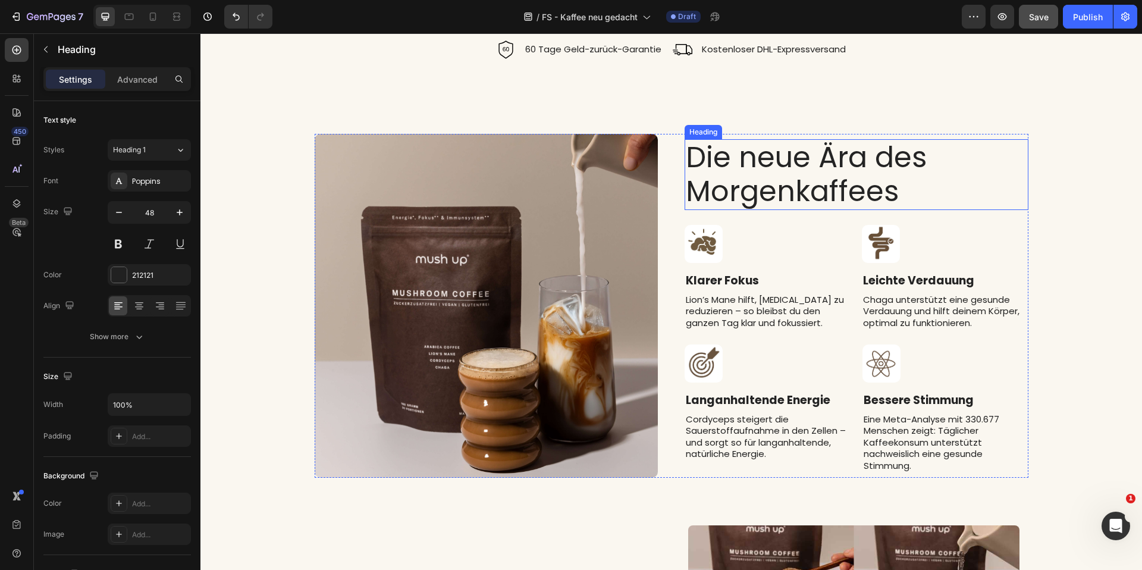
click at [813, 191] on h2 "Die neue Ära des Morgenkaffees" at bounding box center [857, 174] width 344 height 71
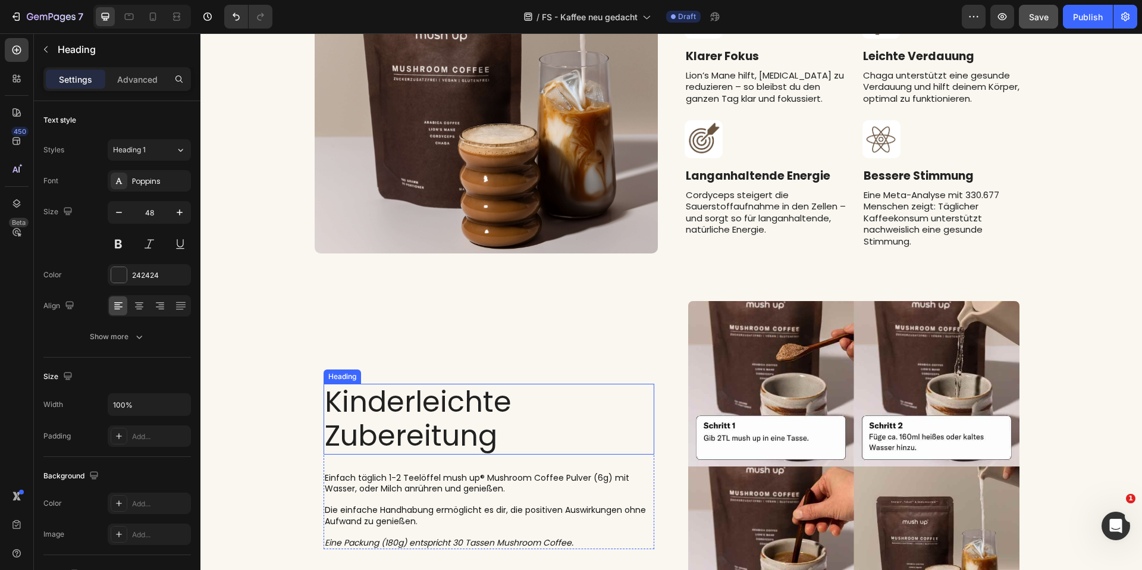
scroll to position [2014, 0]
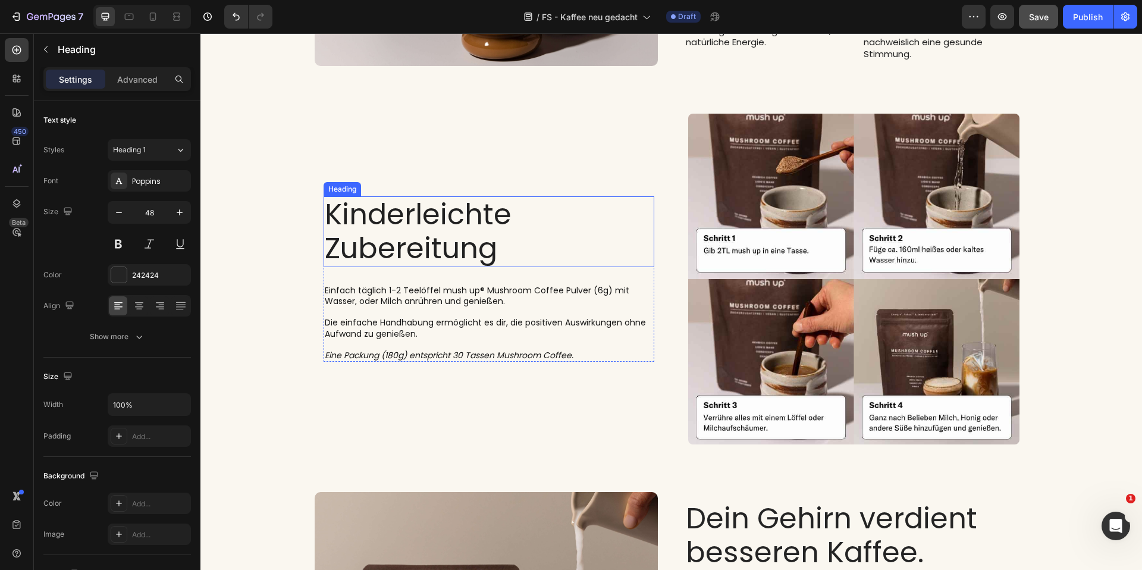
click at [471, 239] on h2 "Kinderleichte Zubereitung" at bounding box center [489, 231] width 331 height 71
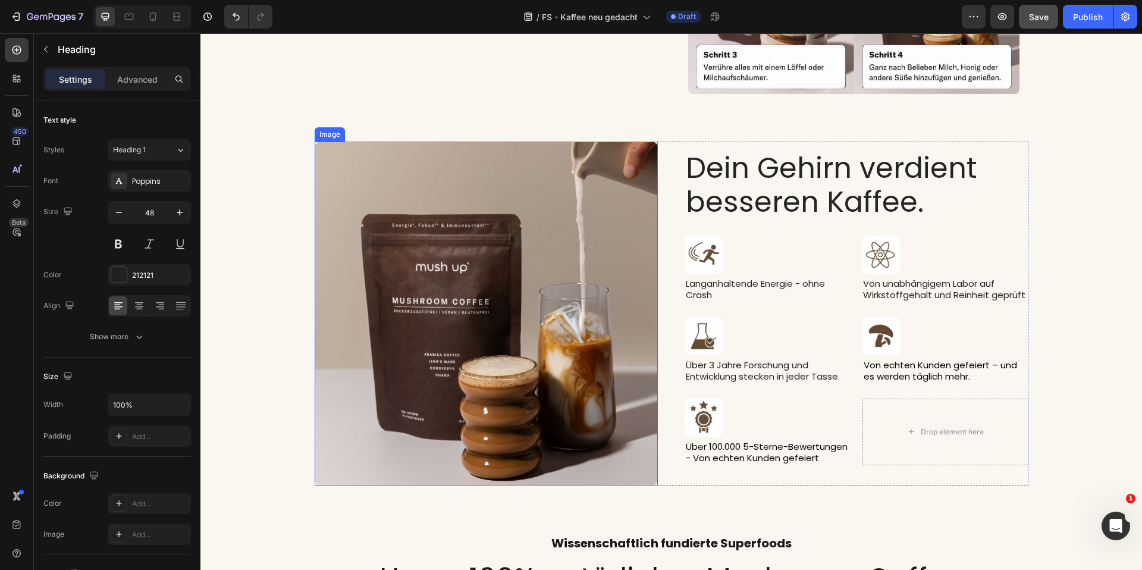
scroll to position [2446, 0]
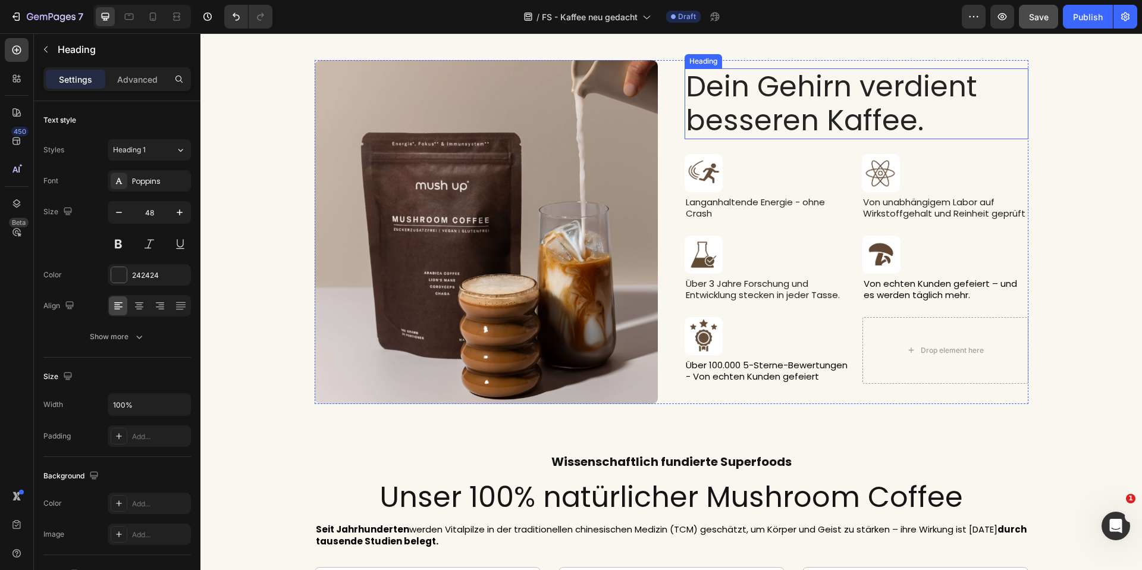
click at [793, 79] on h2 "Dein Gehirn verdient besseren Kaffee." at bounding box center [857, 103] width 344 height 71
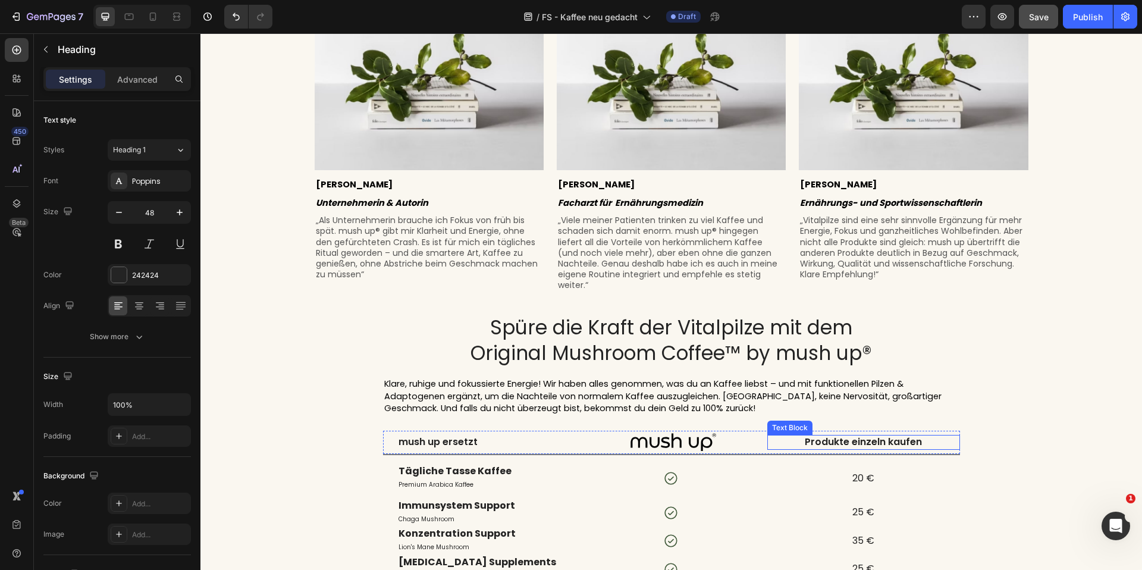
scroll to position [849, 0]
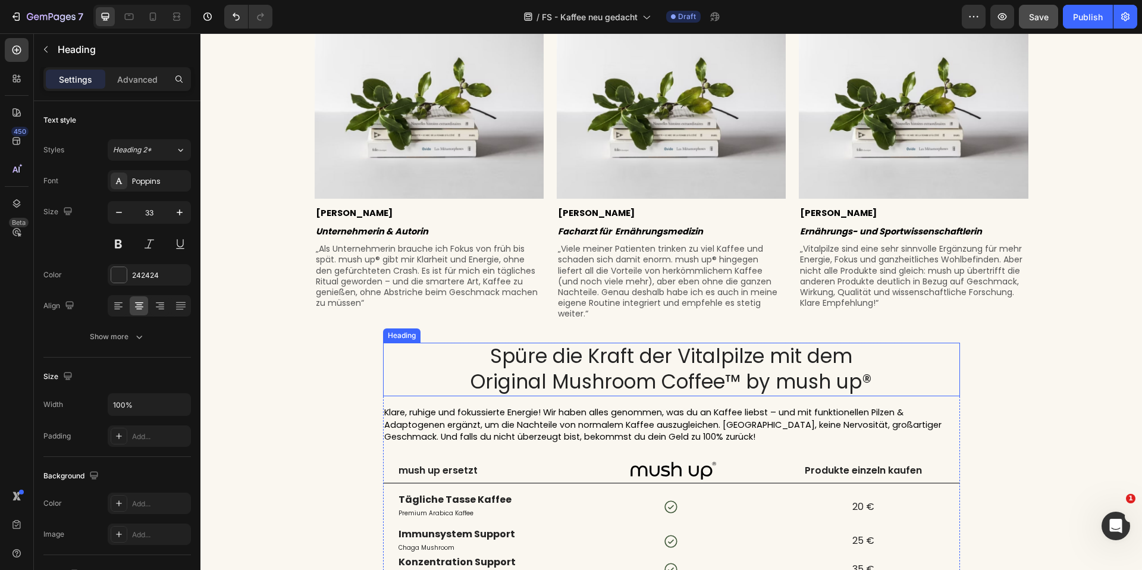
click at [682, 355] on h2 "Spüre die Kraft der Vitalpilze mit dem Original Mushroom Coffee™ by mush up®" at bounding box center [671, 370] width 577 height 54
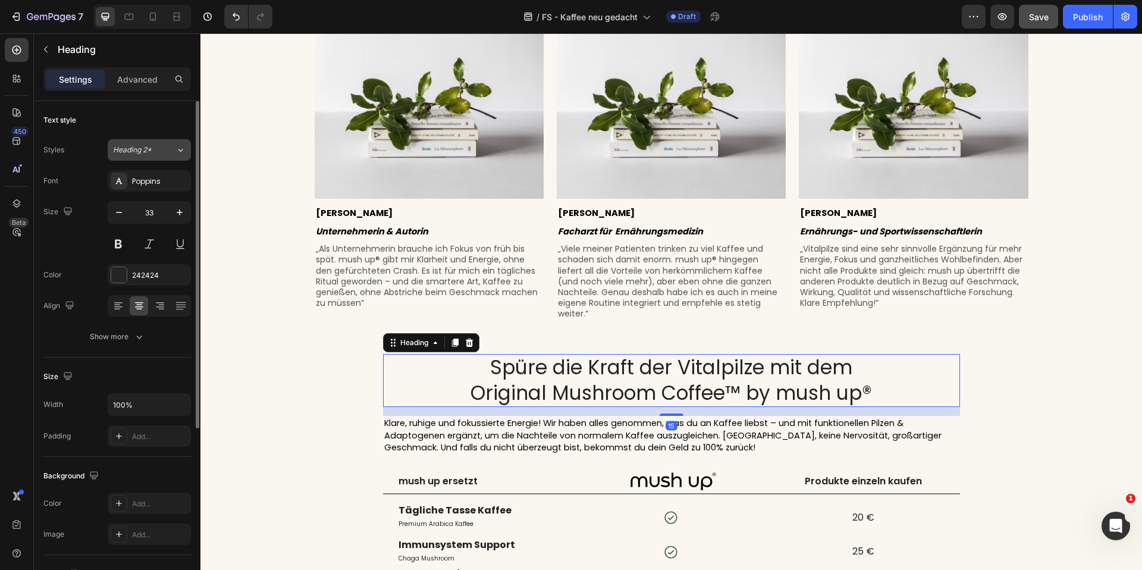
click at [182, 155] on icon at bounding box center [181, 150] width 10 height 12
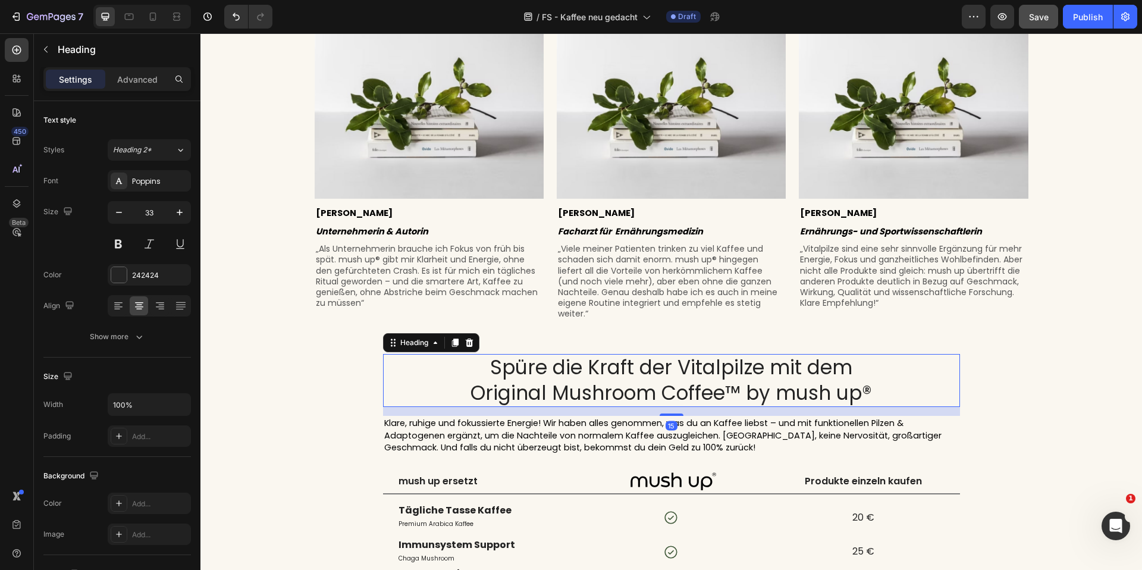
click at [492, 362] on h2 "Spüre die Kraft der Vitalpilze mit dem Original Mushroom Coffee™ by mush up®" at bounding box center [671, 381] width 577 height 54
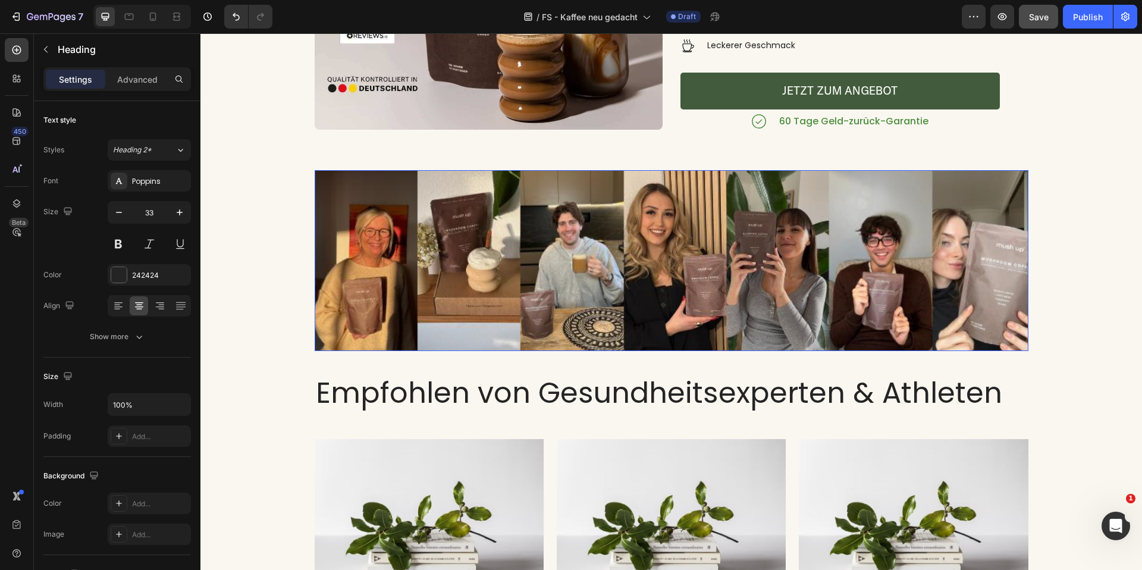
scroll to position [466, 0]
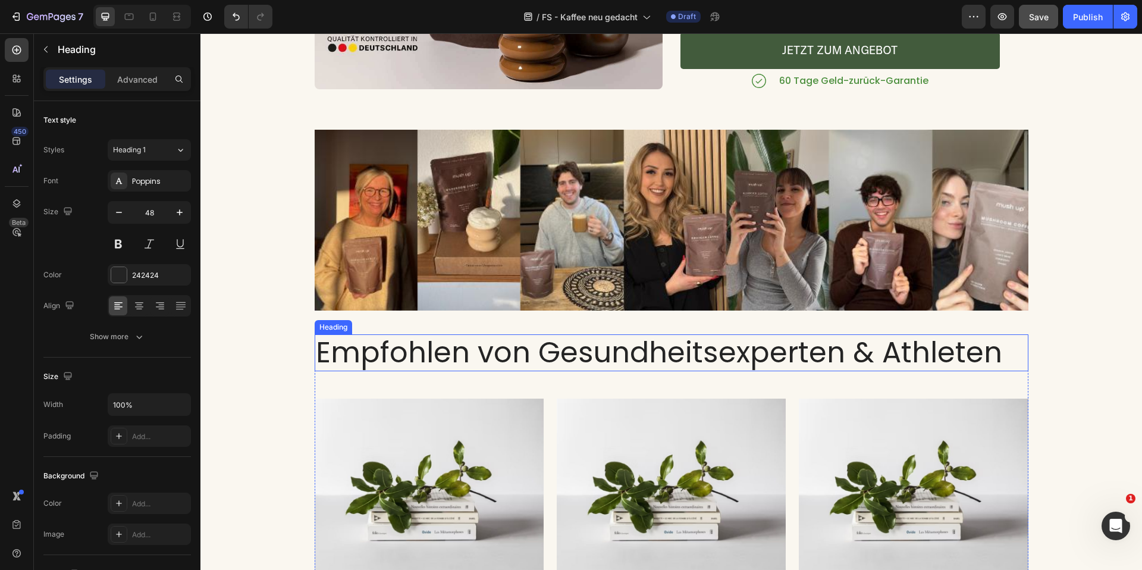
click at [686, 349] on h2 "Empfohlen von Gesundheitsexperten & Athleten" at bounding box center [672, 352] width 714 height 37
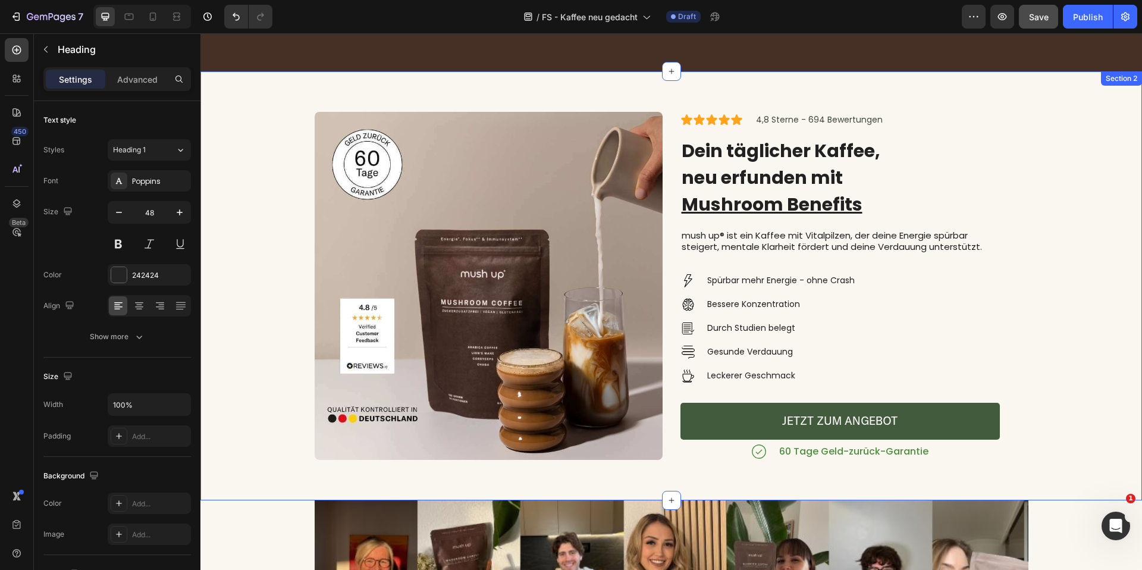
scroll to position [87, 0]
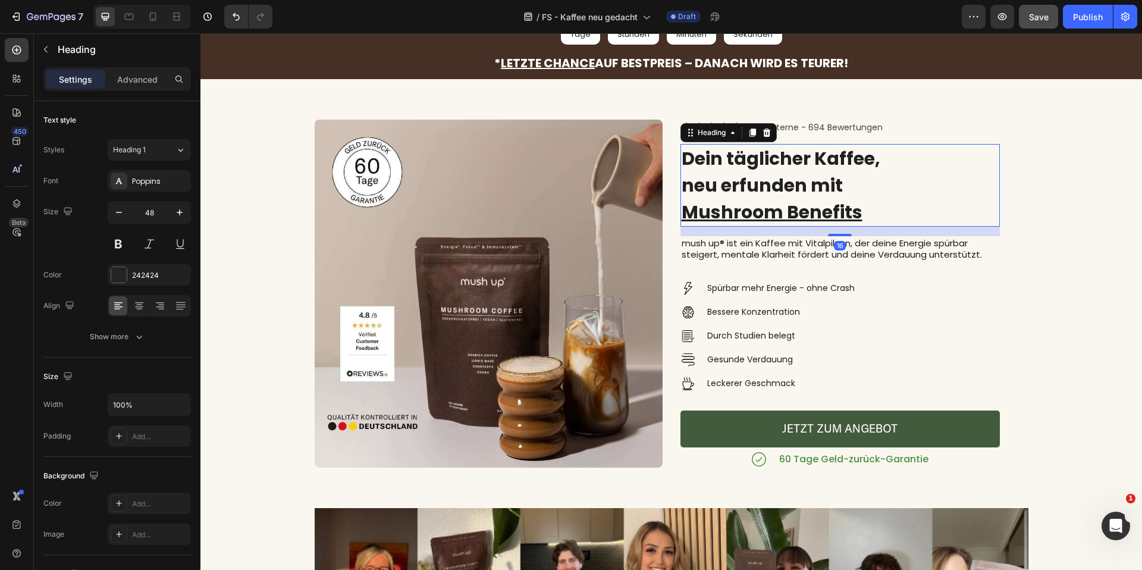
click at [762, 173] on h1 "Dein täglicher Kaffee, neu erfunden mit Mushroom Benefits" at bounding box center [841, 185] width 320 height 83
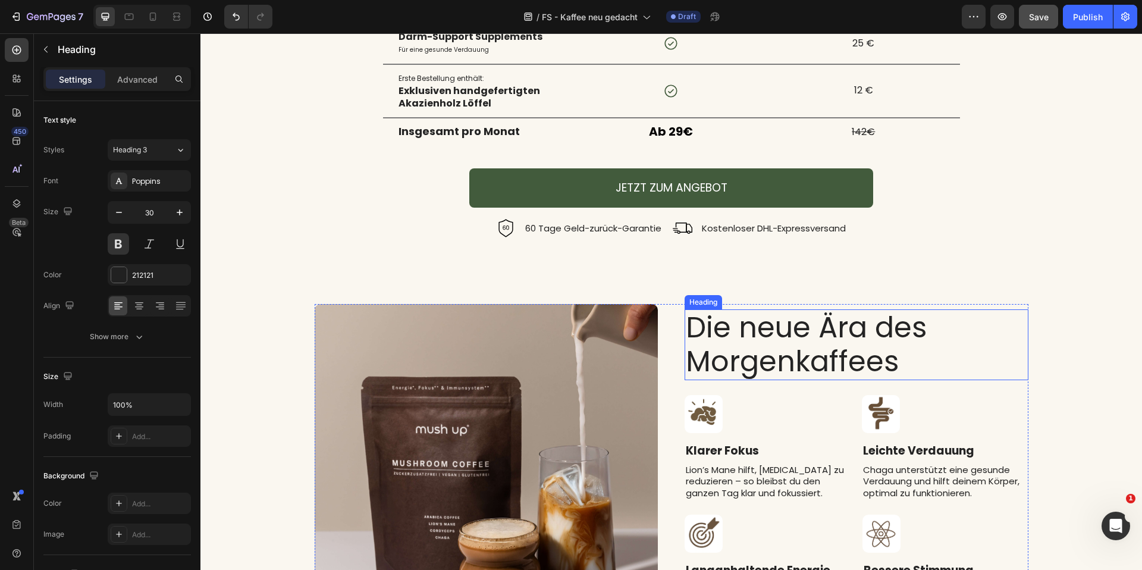
scroll to position [1354, 0]
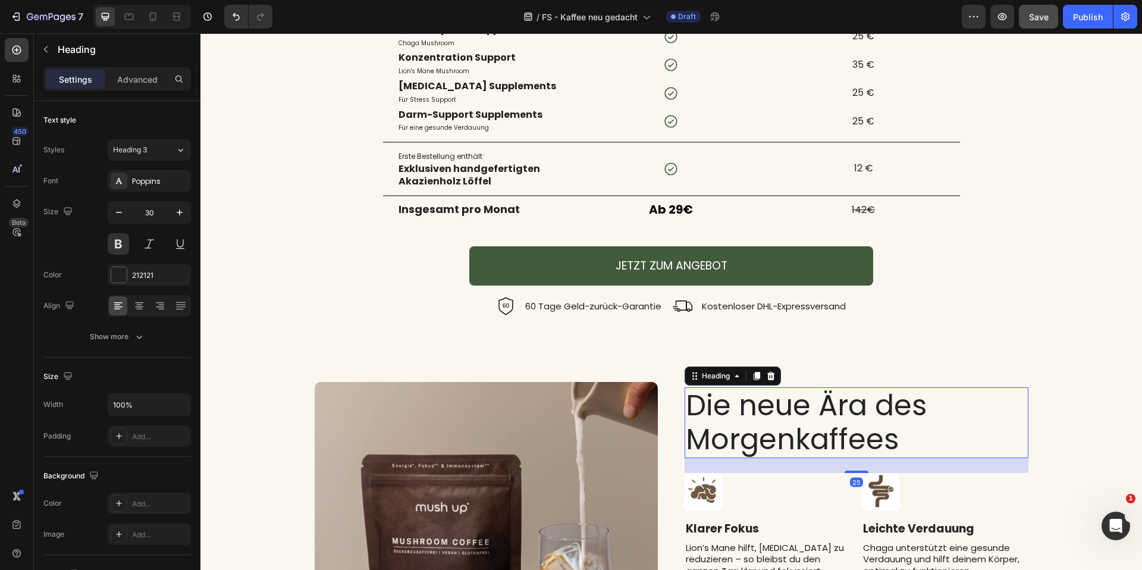
click at [753, 423] on h2 "Die neue Ära des Morgenkaffees" at bounding box center [857, 422] width 344 height 71
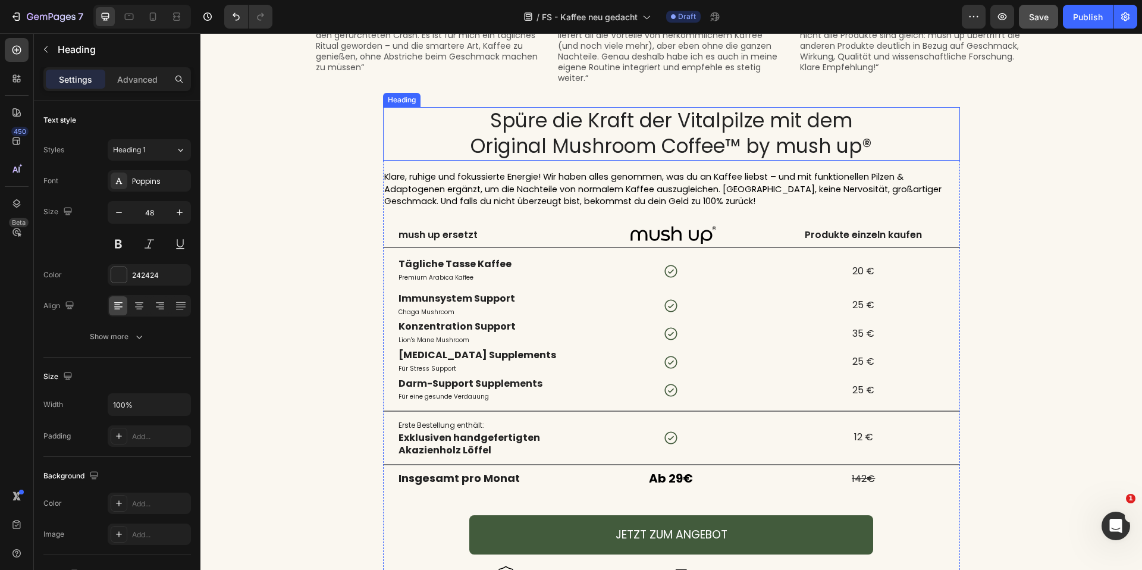
click at [605, 132] on h2 "Spüre die Kraft der Vitalpilze mit dem Original Mushroom Coffee™ by mush up®" at bounding box center [671, 134] width 577 height 54
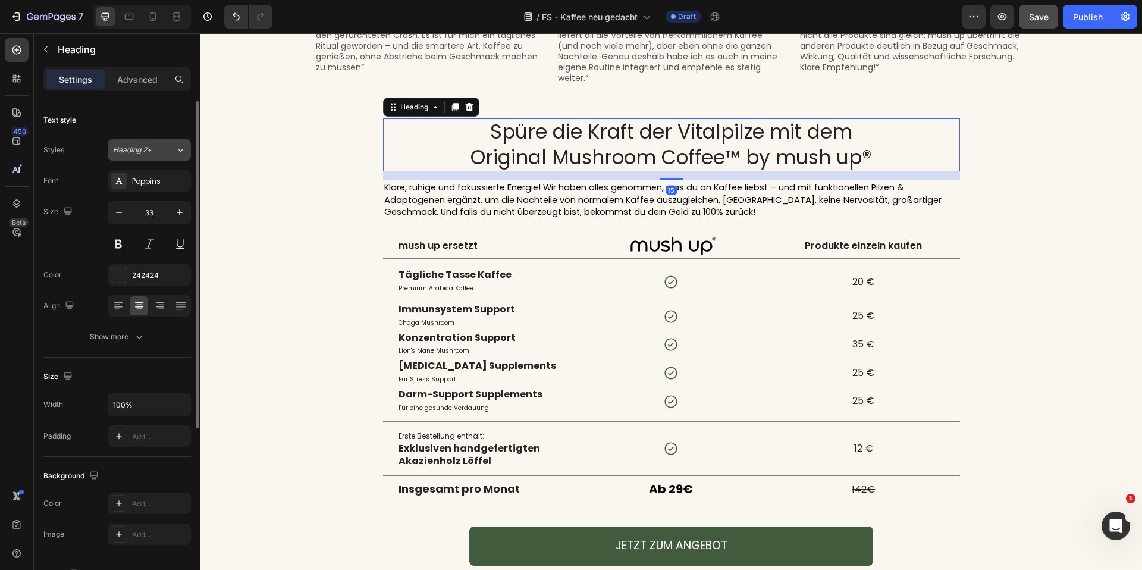
click at [158, 154] on div "Heading 2*" at bounding box center [137, 150] width 48 height 11
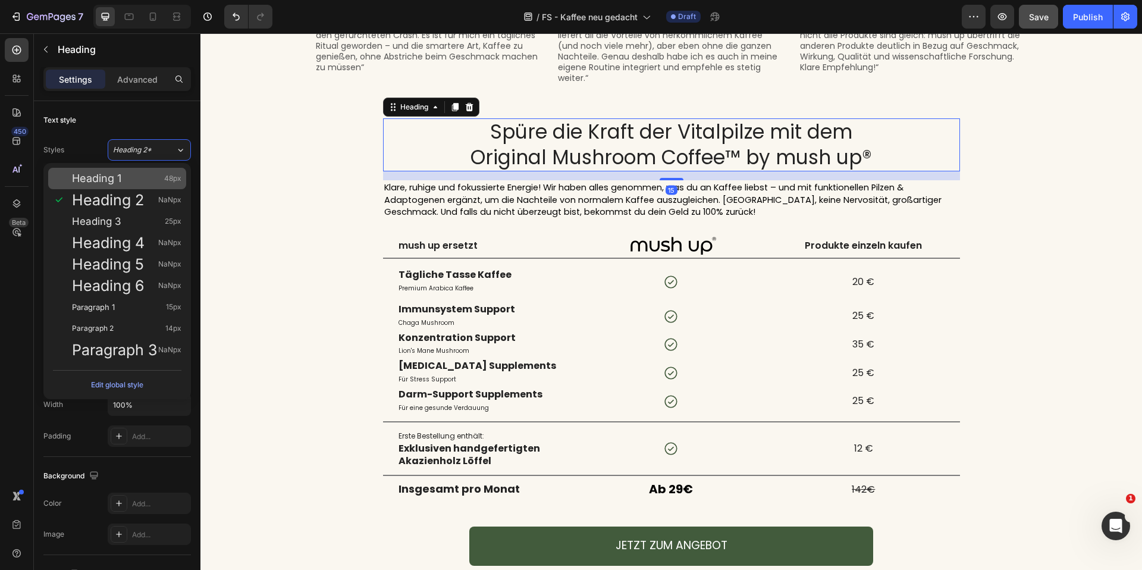
click at [147, 173] on div "Heading 1 48px" at bounding box center [126, 179] width 109 height 12
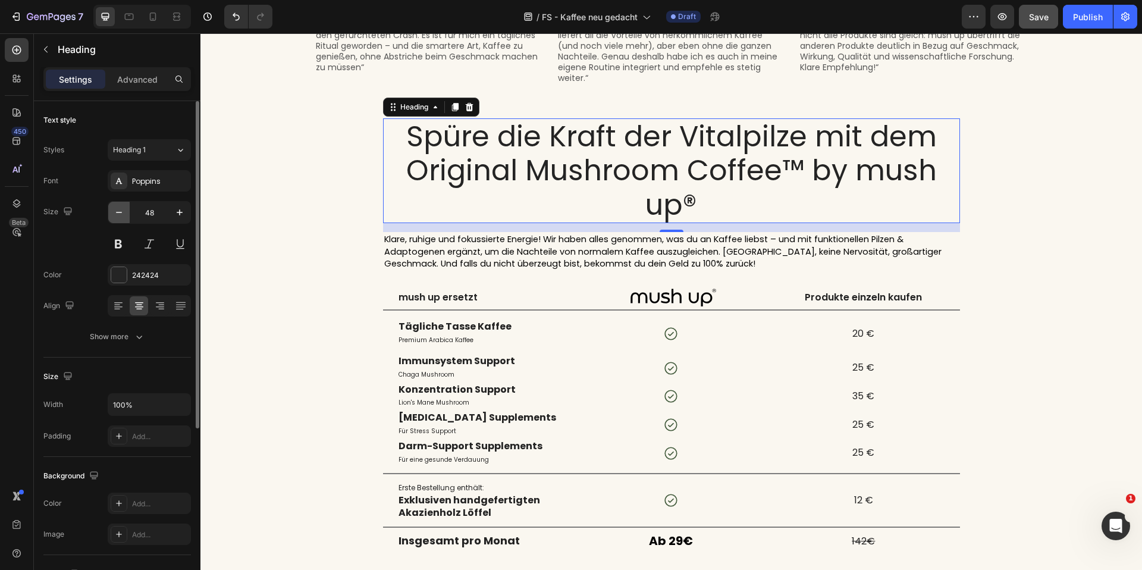
click at [115, 207] on icon "button" at bounding box center [119, 212] width 12 height 12
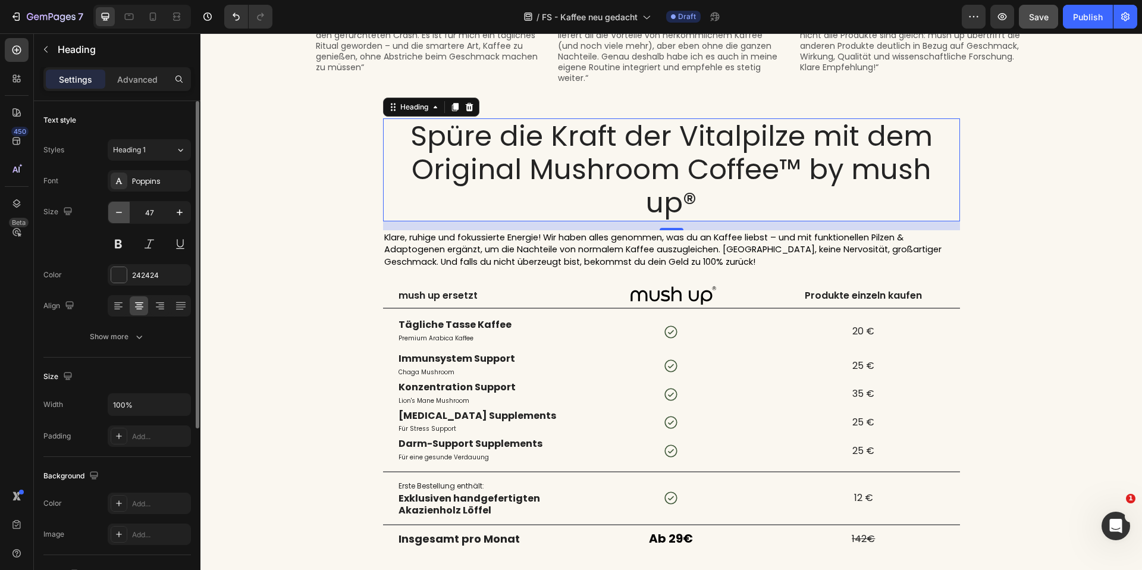
click at [115, 207] on icon "button" at bounding box center [119, 212] width 12 height 12
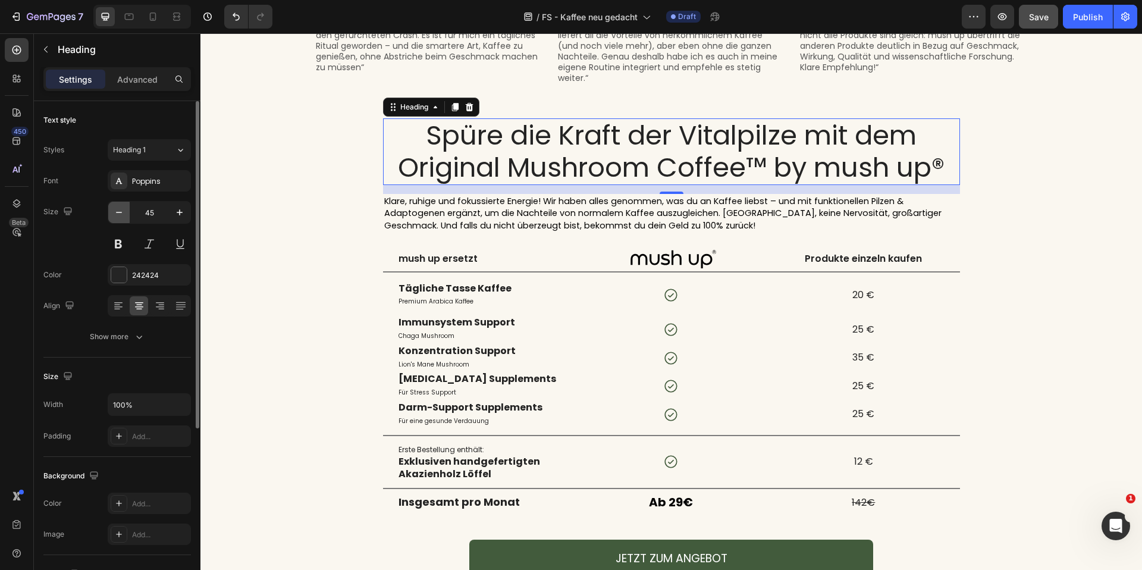
click at [115, 207] on icon "button" at bounding box center [119, 212] width 12 height 12
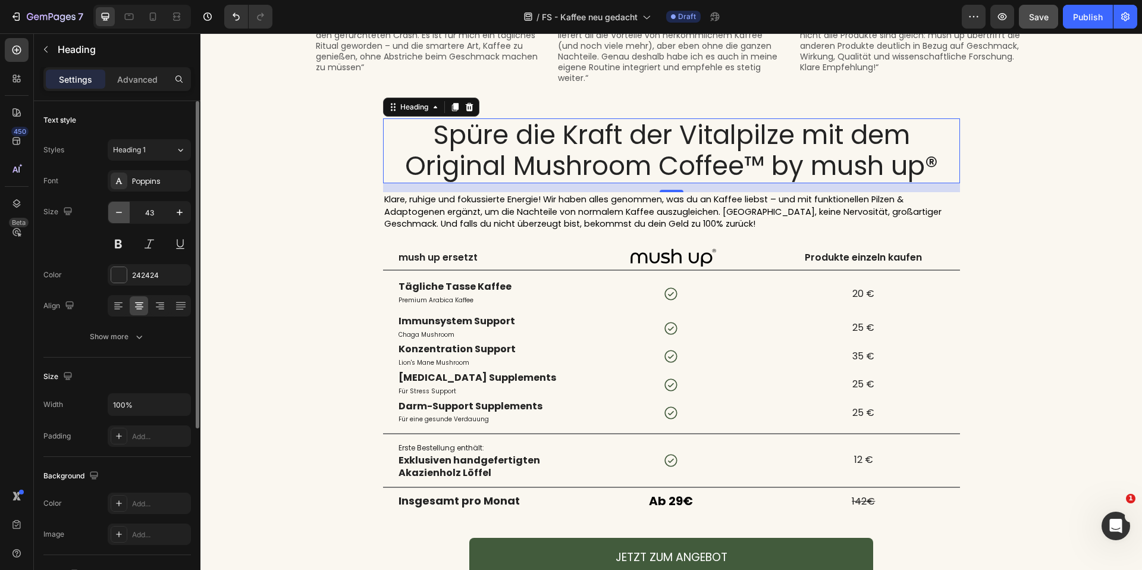
click at [115, 207] on icon "button" at bounding box center [119, 212] width 12 height 12
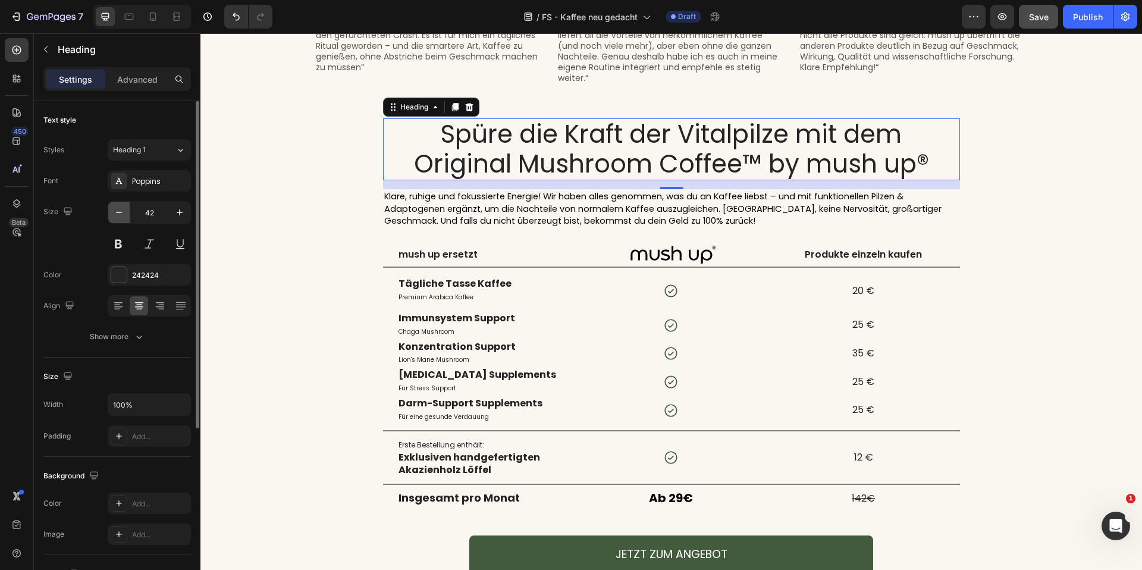
click at [115, 207] on icon "button" at bounding box center [119, 212] width 12 height 12
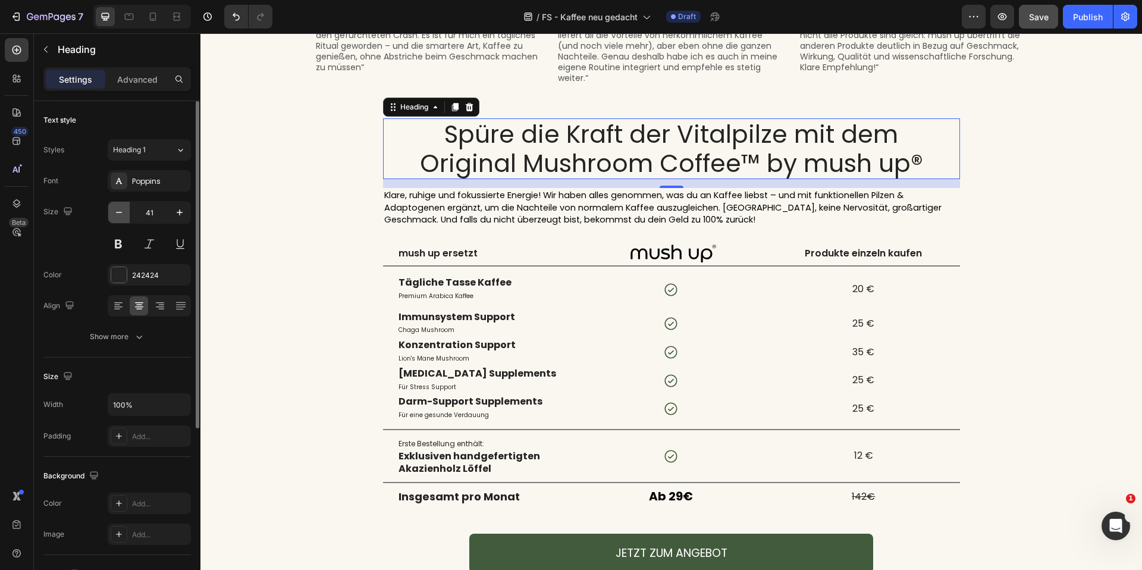
click at [115, 207] on icon "button" at bounding box center [119, 212] width 12 height 12
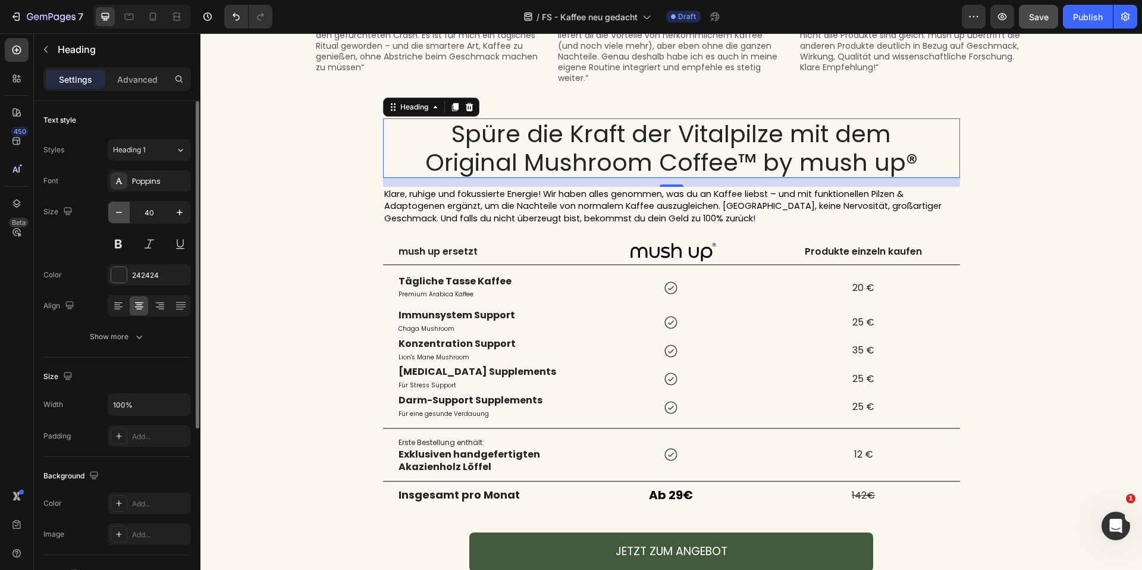
click at [115, 207] on icon "button" at bounding box center [119, 212] width 12 height 12
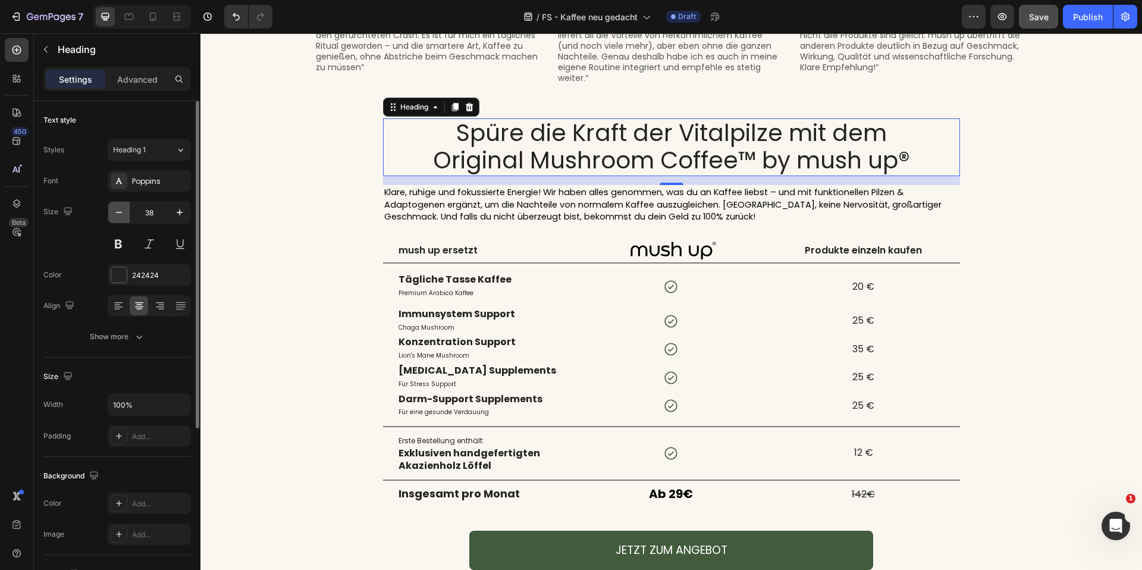
click at [115, 207] on icon "button" at bounding box center [119, 212] width 12 height 12
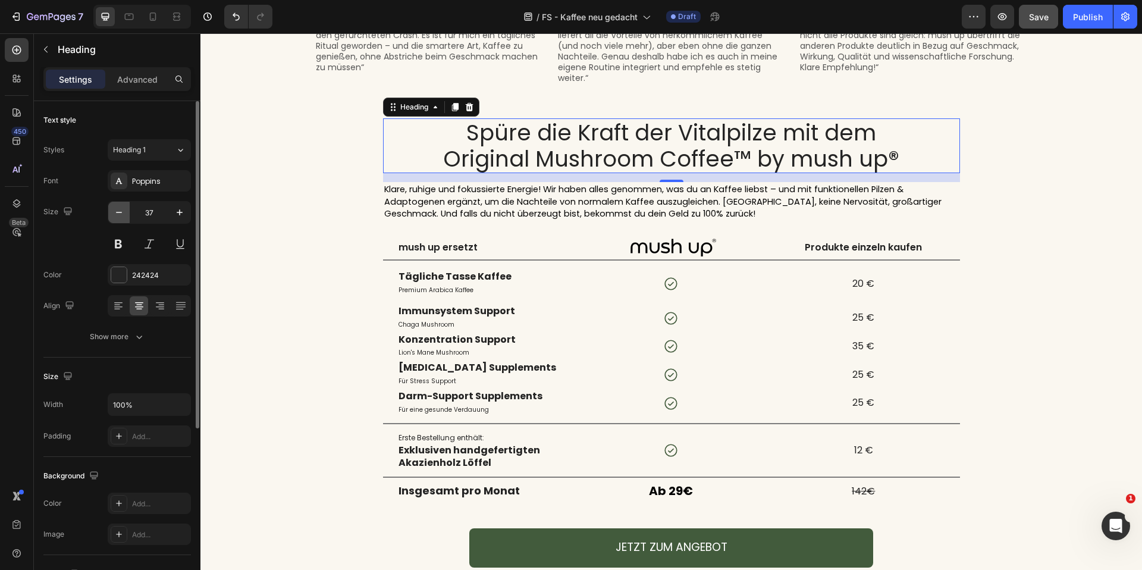
click at [115, 207] on icon "button" at bounding box center [119, 212] width 12 height 12
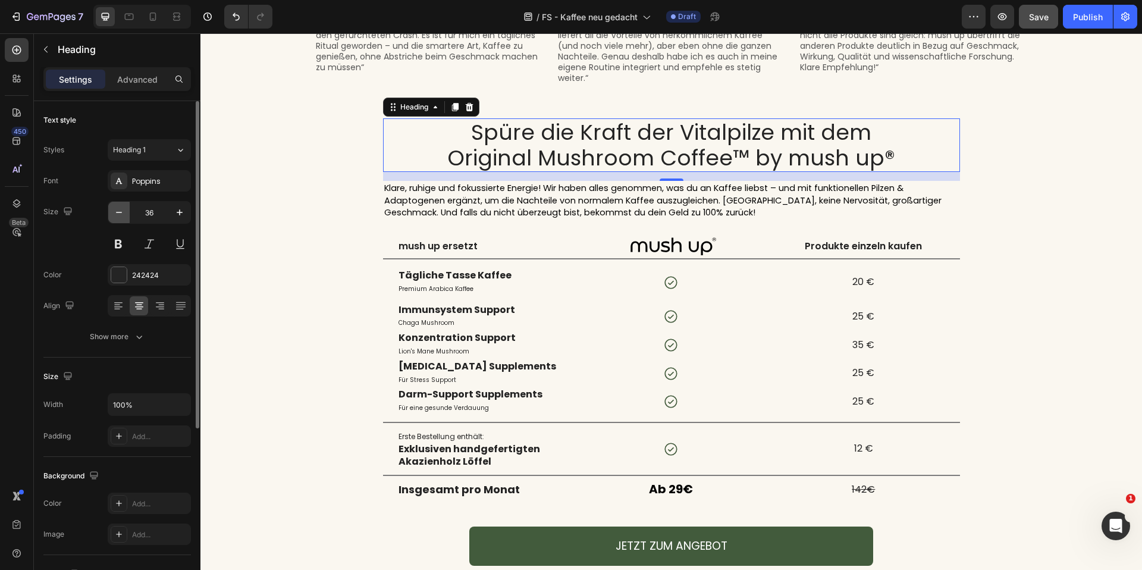
click at [115, 207] on icon "button" at bounding box center [119, 212] width 12 height 12
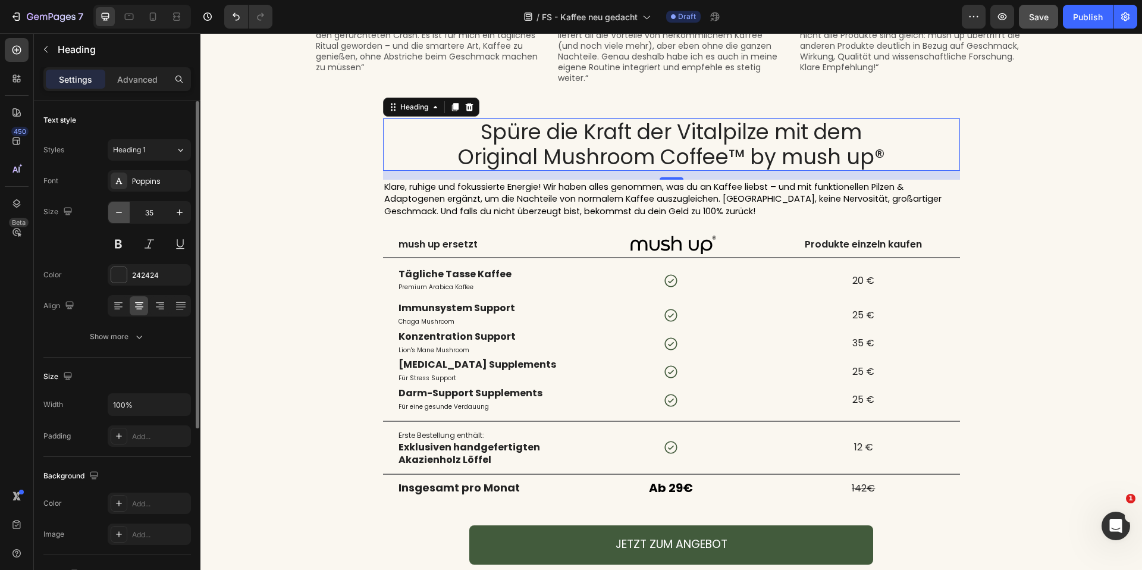
click at [115, 207] on icon "button" at bounding box center [119, 212] width 12 height 12
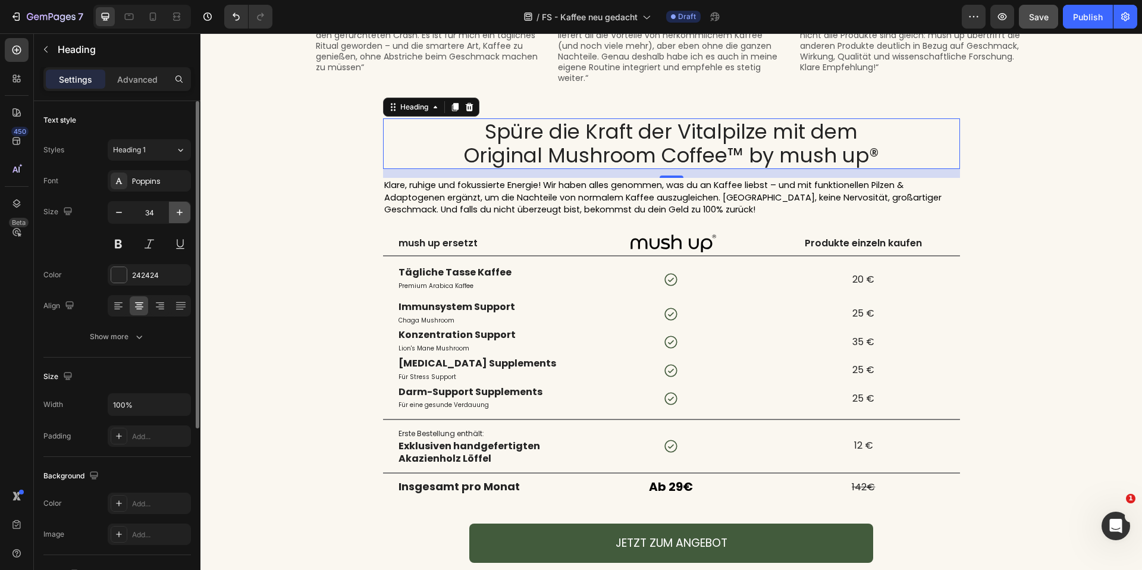
click at [174, 218] on button "button" at bounding box center [179, 212] width 21 height 21
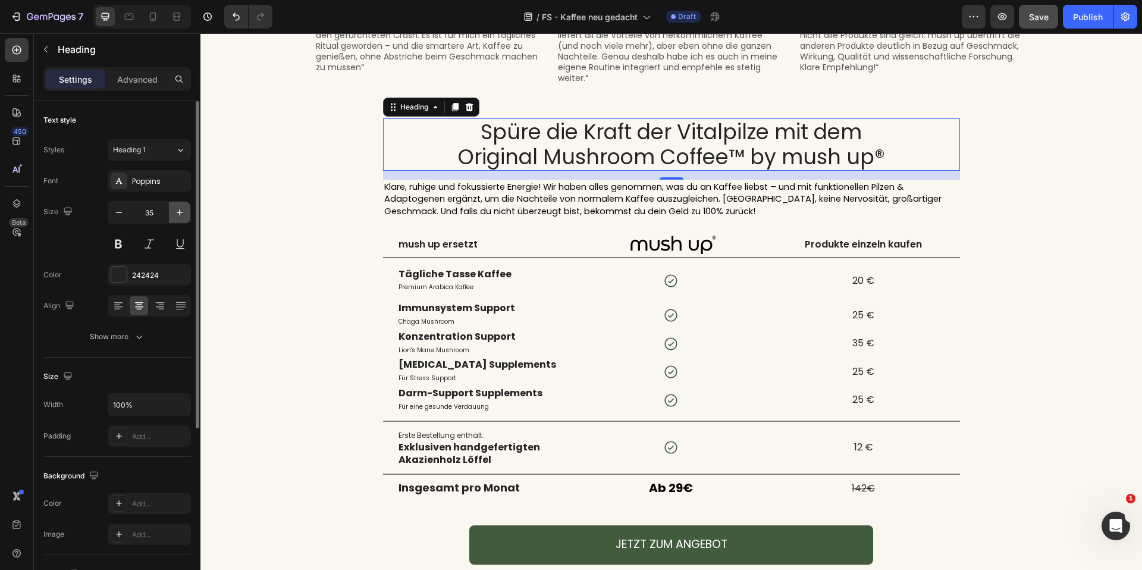
click at [174, 218] on button "button" at bounding box center [179, 212] width 21 height 21
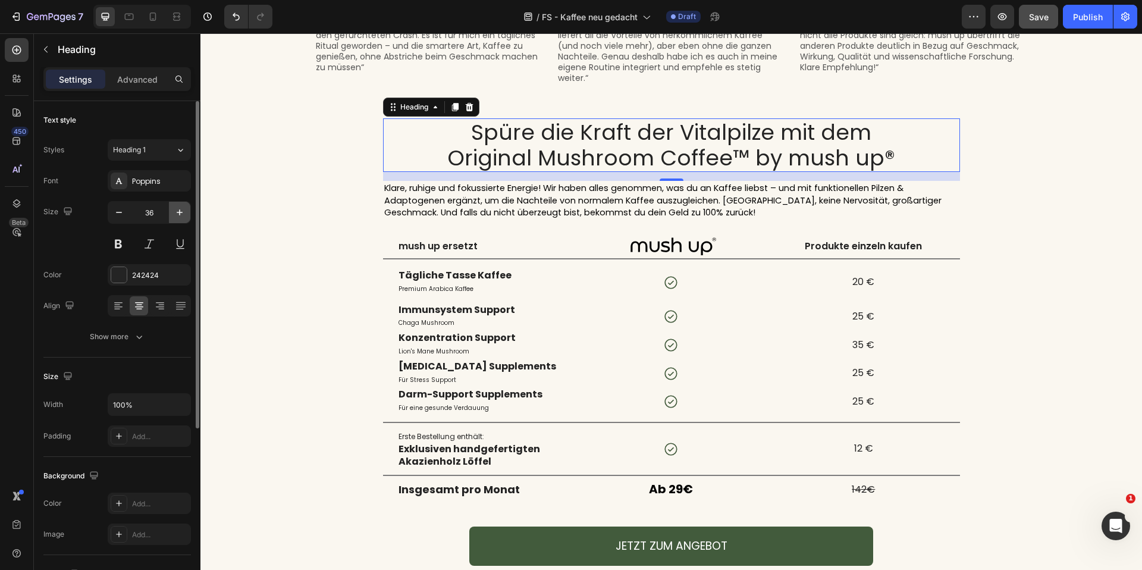
click at [173, 218] on button "button" at bounding box center [179, 212] width 21 height 21
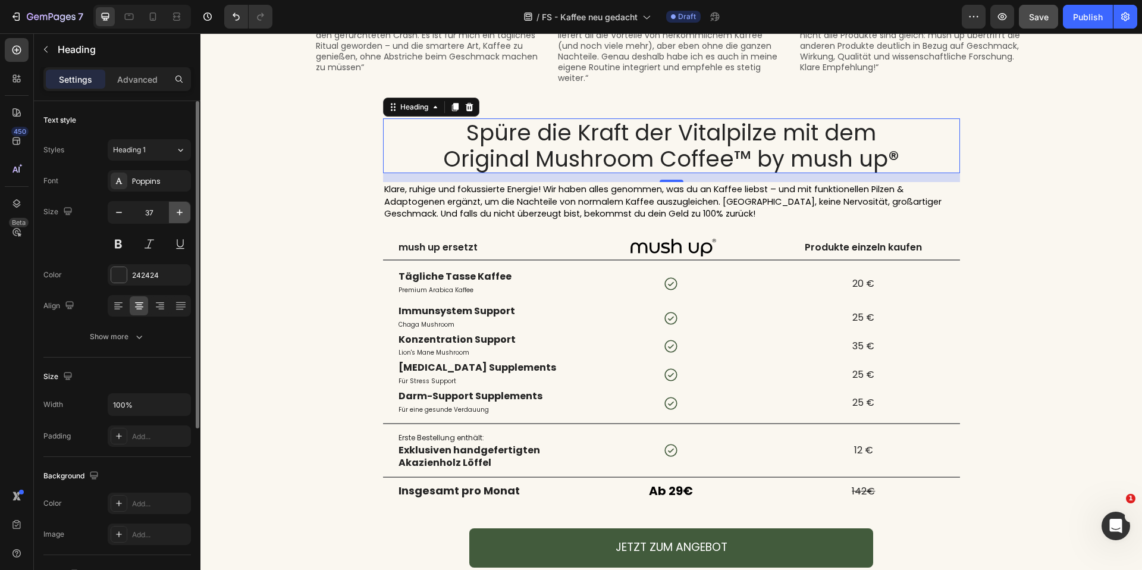
click at [173, 218] on button "button" at bounding box center [179, 212] width 21 height 21
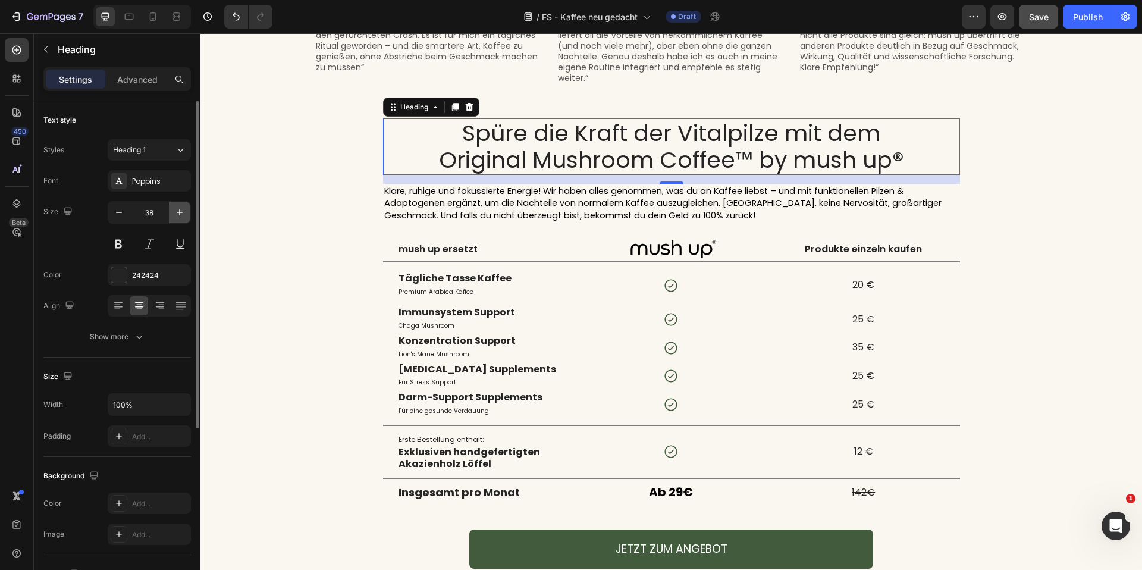
click at [173, 218] on button "button" at bounding box center [179, 212] width 21 height 21
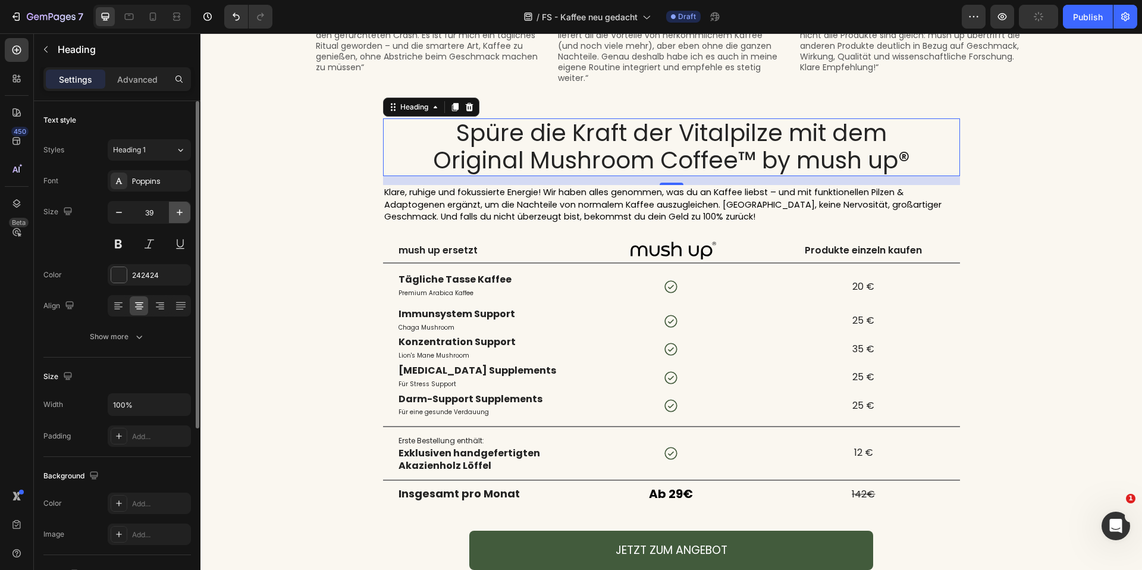
click at [174, 216] on icon "button" at bounding box center [180, 212] width 12 height 12
type input "40"
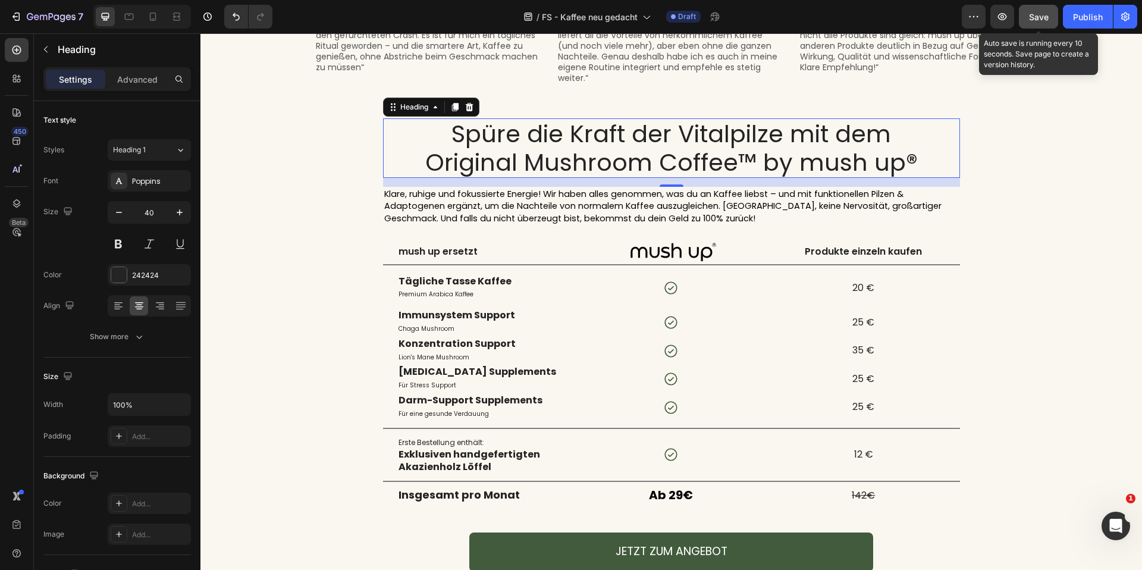
drag, startPoint x: 1033, startPoint y: 6, endPoint x: 1033, endPoint y: 13, distance: 7.1
click at [1033, 6] on button "Save" at bounding box center [1038, 17] width 39 height 24
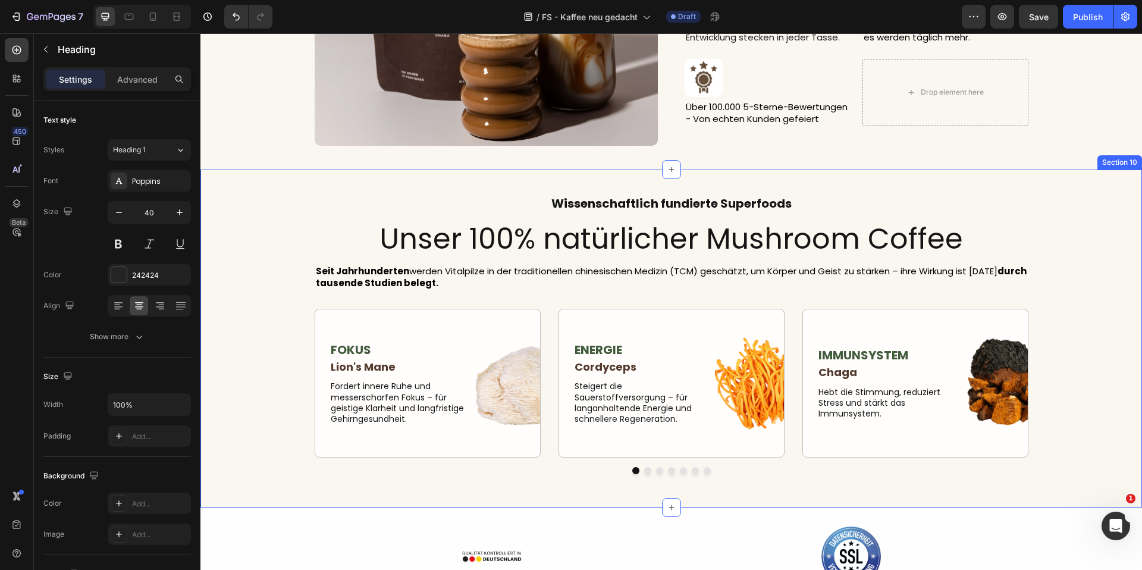
scroll to position [2755, 0]
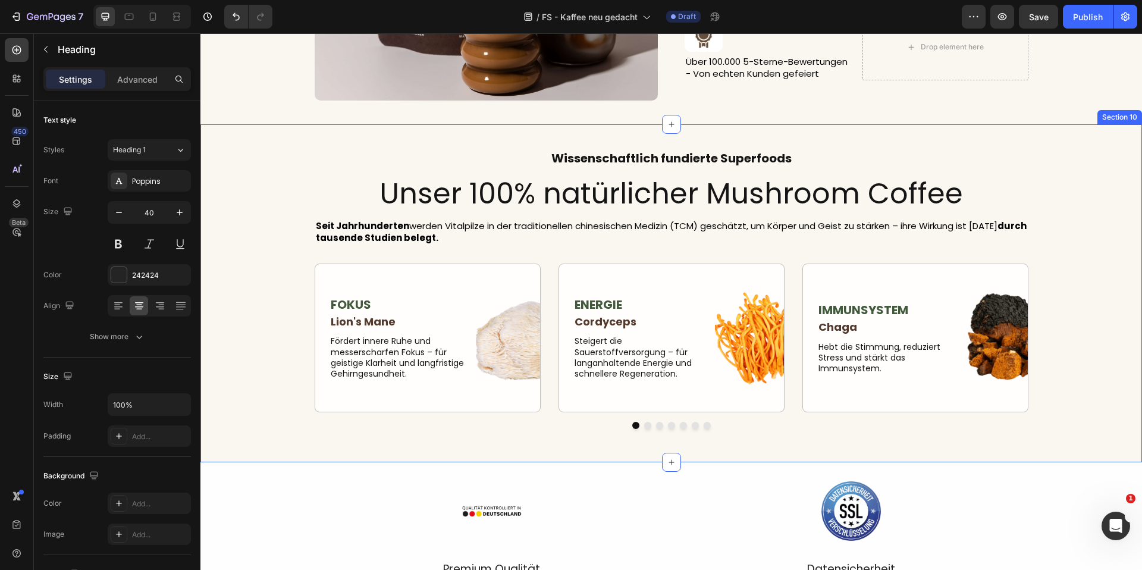
click at [1079, 192] on div "Wissenschaftlich fundierte Superfoods Heading Unser 100% natürlicher Mushroom C…" at bounding box center [671, 293] width 924 height 290
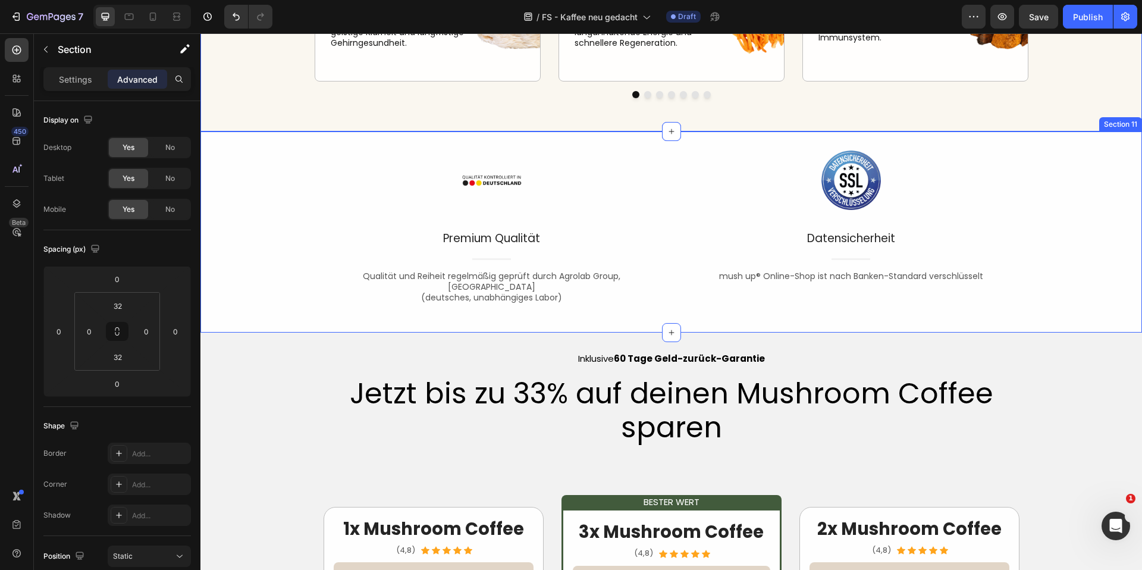
click at [1058, 218] on div "Image Premium Qualität Text block Title Line Qualität und Reiheit regelmäßig ge…" at bounding box center [672, 232] width 942 height 163
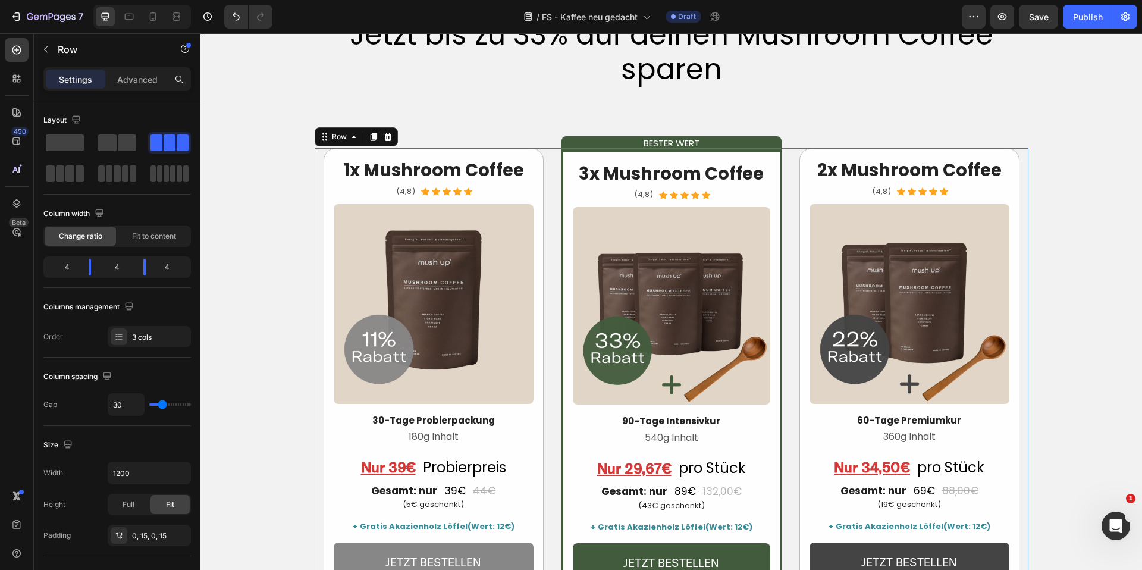
click at [1022, 217] on div "1x Mushroom Coffee Heading Icon Icon Icon Icon Icon Icon List (4,8) Text Block …" at bounding box center [672, 387] width 714 height 478
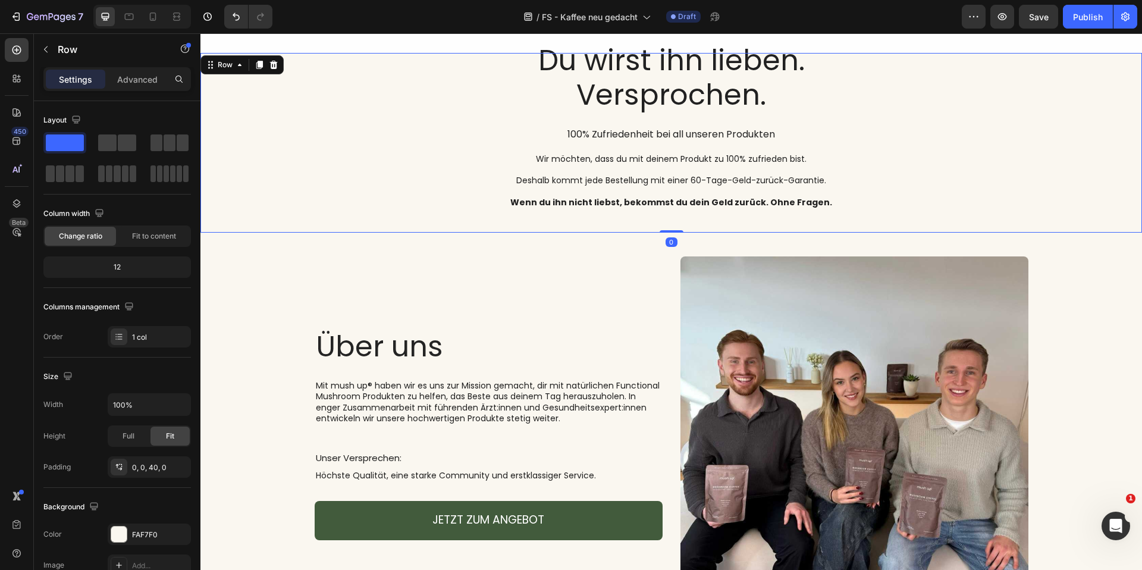
click at [949, 209] on div "Image Probiere ihn 60 Tage lang risikofrei. Text Block Du wirst ihn lieben. Ver…" at bounding box center [672, 131] width 942 height 156
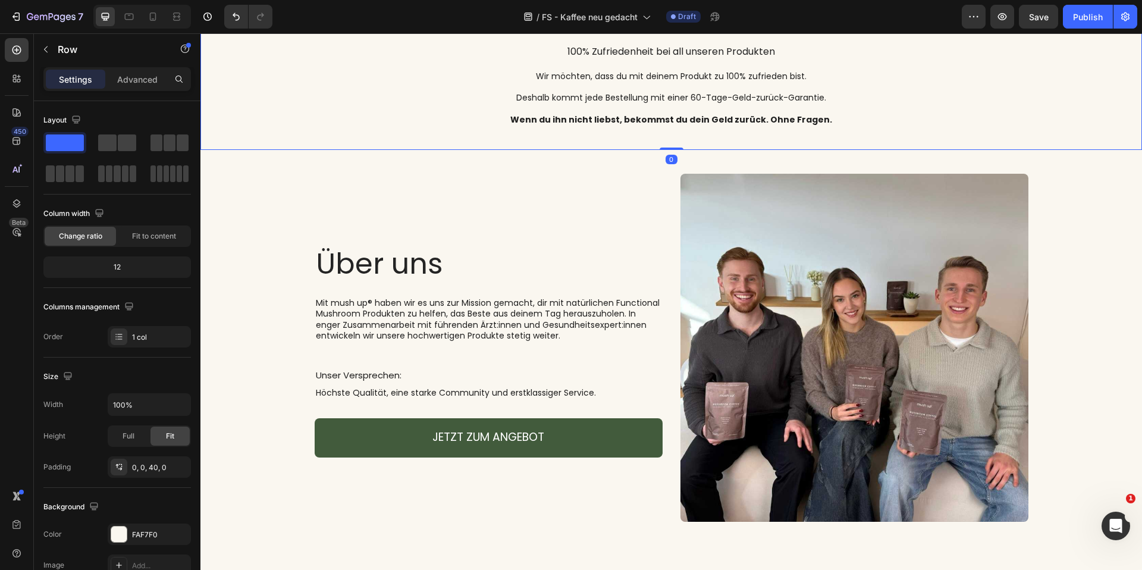
scroll to position [4398, 0]
click at [1076, 333] on div "Über uns Heading Mit mush up® haben wir es uns zur Mission gemacht, dir mit nat…" at bounding box center [671, 353] width 924 height 358
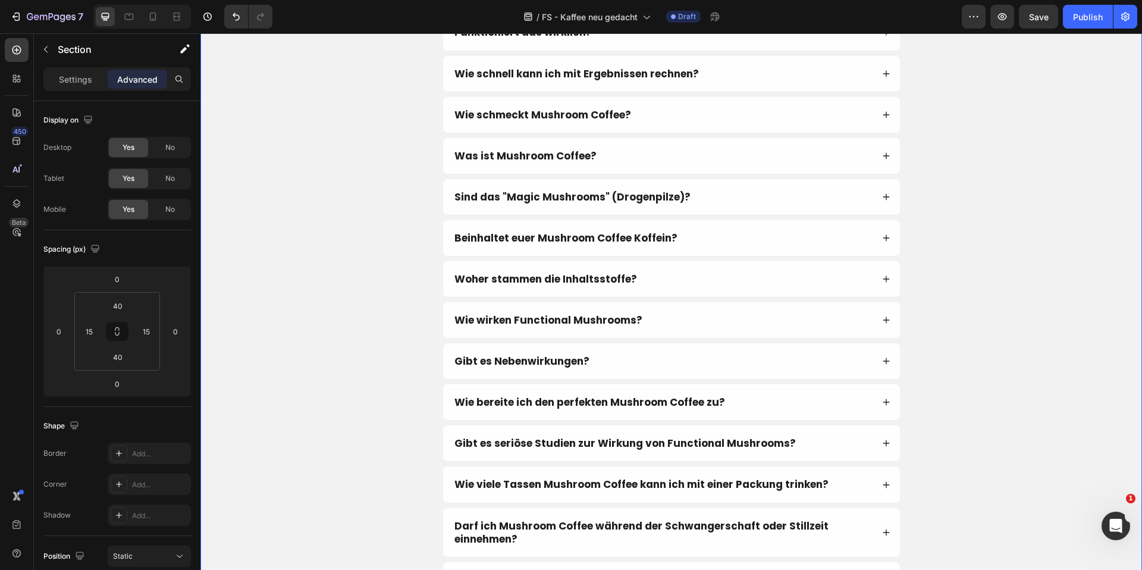
scroll to position [4680, 0]
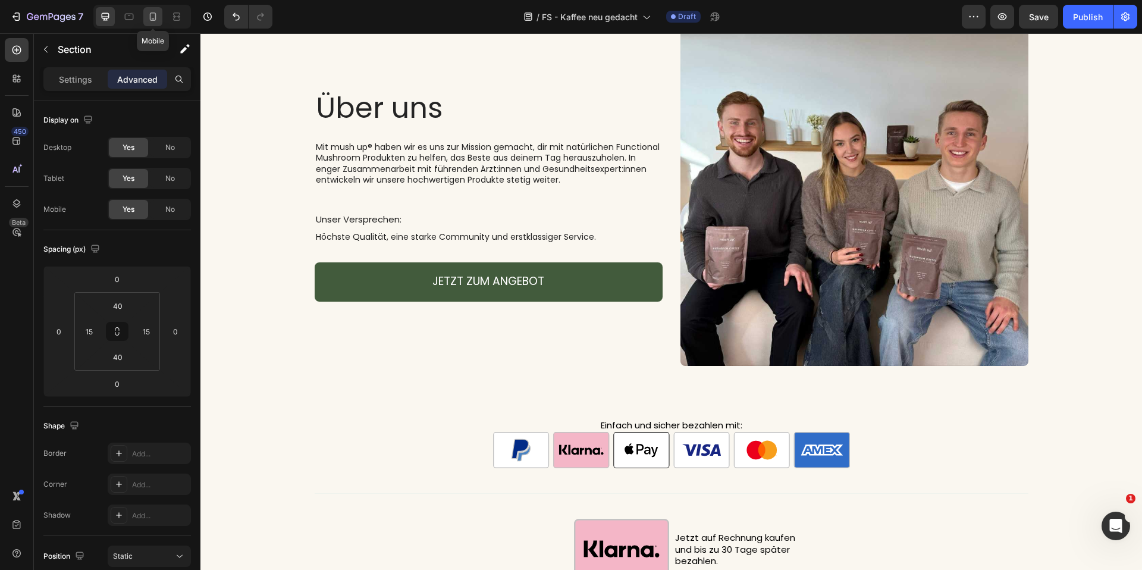
click at [155, 11] on icon at bounding box center [153, 17] width 12 height 12
type input "28"
type input "0"
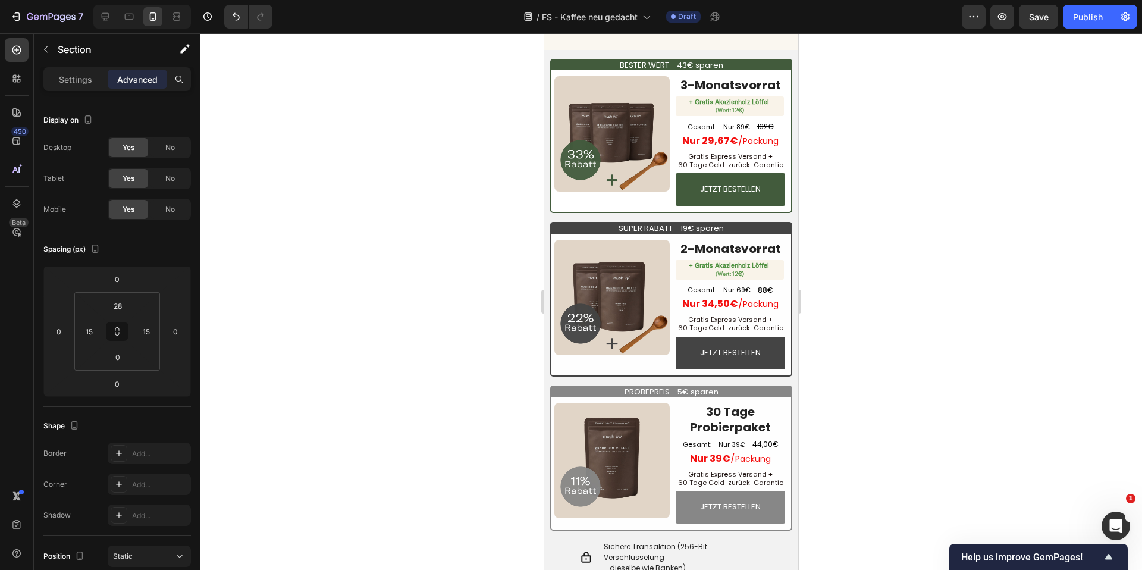
scroll to position [1888, 0]
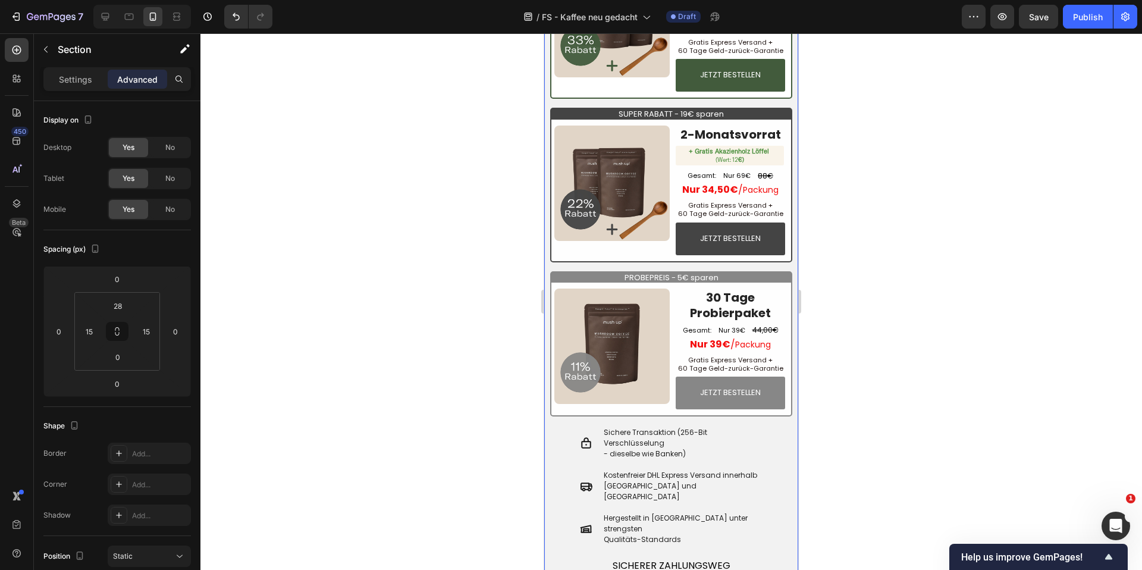
click at [694, 130] on div "BESTER WERT - 43€ sparen Text Block Image 3-Monatsvorrat Heading + Gratis Akazi…" at bounding box center [671, 284] width 254 height 697
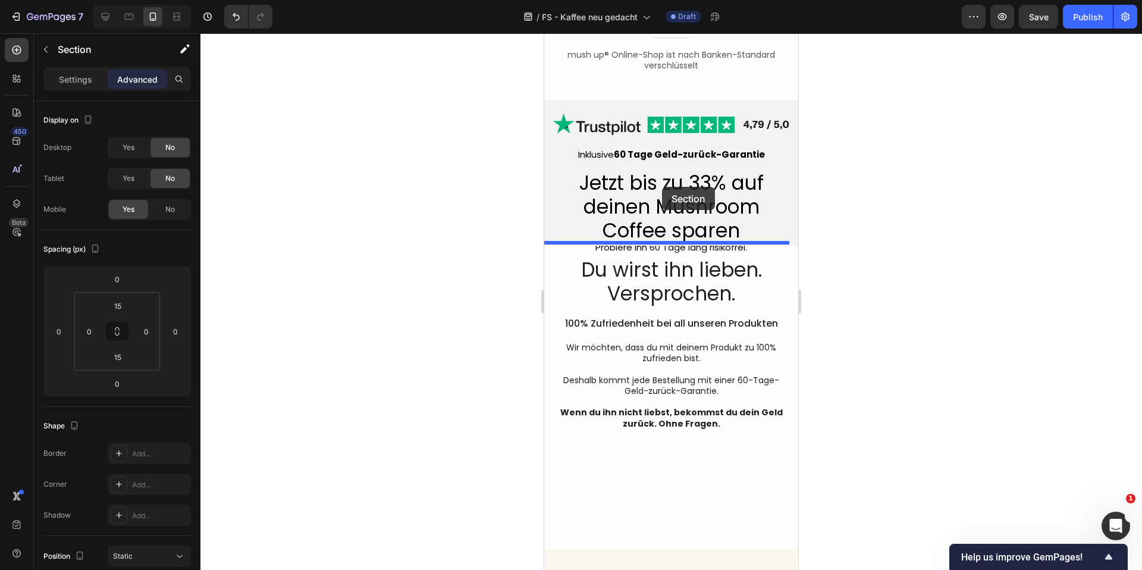
scroll to position [4429, 0]
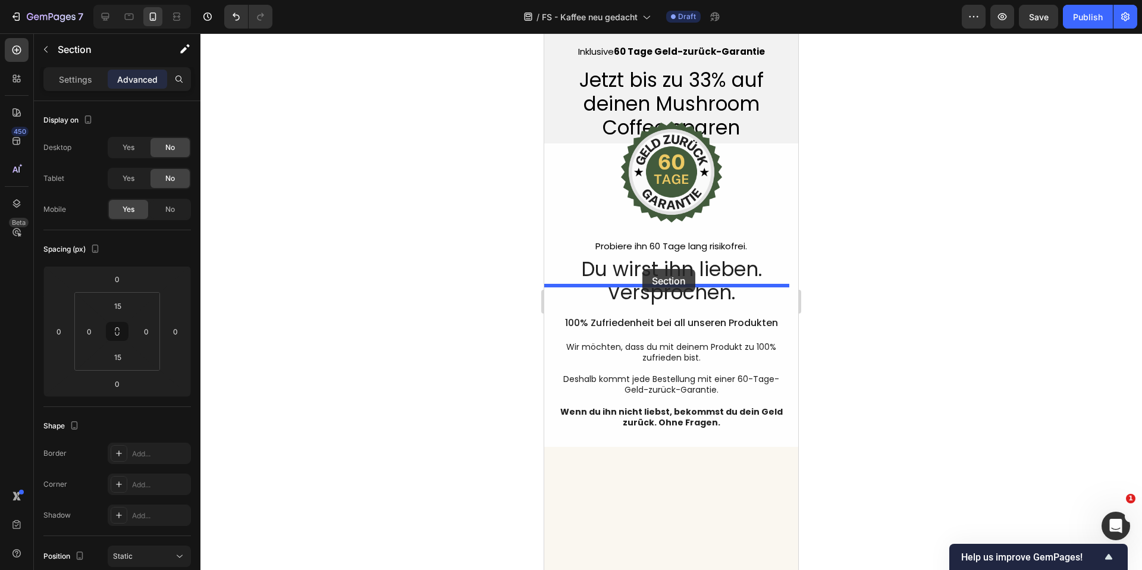
drag, startPoint x: 697, startPoint y: 132, endPoint x: 643, endPoint y: 269, distance: 147.2
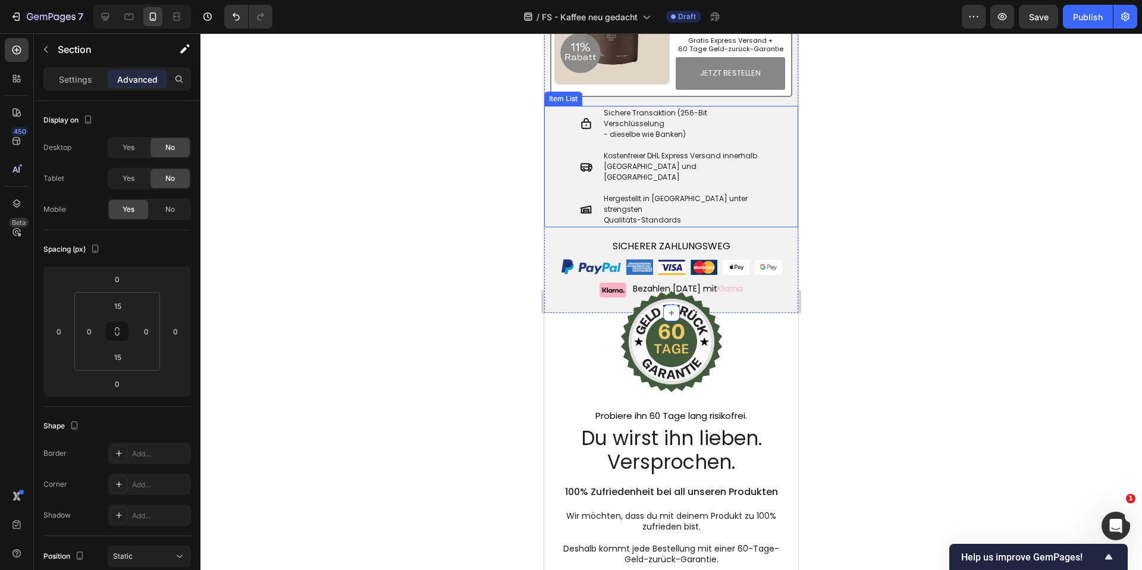
scroll to position [4420, 0]
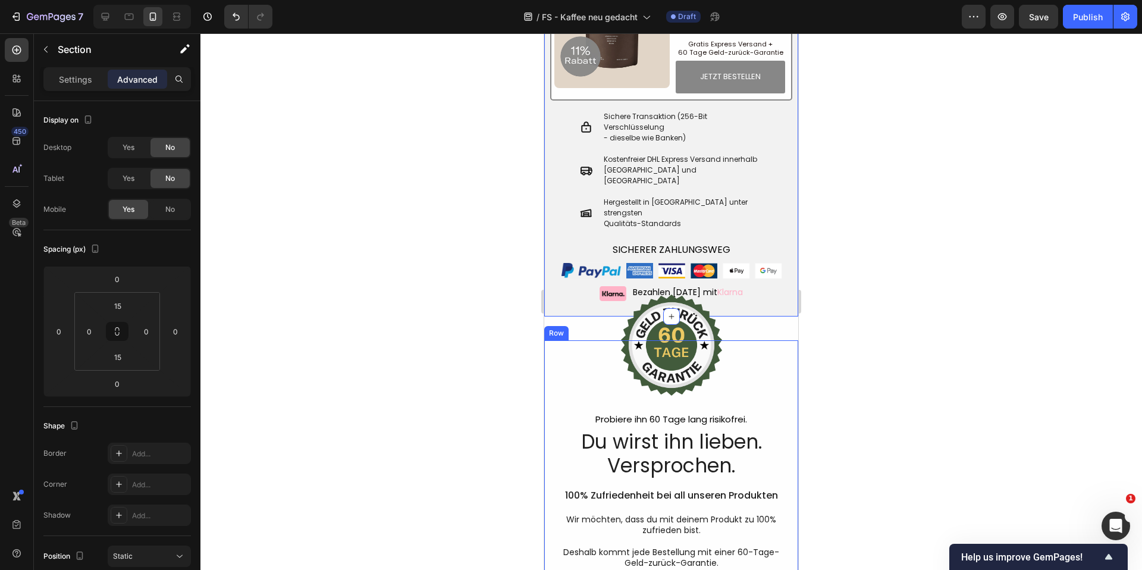
click at [782, 359] on div "Image Probiere ihn 60 Tage lang risikofrei. Text Block Du wirst ihn lieben. Ver…" at bounding box center [671, 471] width 254 height 262
click at [786, 317] on div "Image Probiere ihn 60 Tage lang risikofrei. Text Block Du wirst ihn lieben. Ver…" at bounding box center [671, 468] width 254 height 303
click at [782, 342] on div "Image Probiere ihn 60 Tage lang risikofrei. Text Block Du wirst ihn lieben. Ver…" at bounding box center [671, 471] width 254 height 262
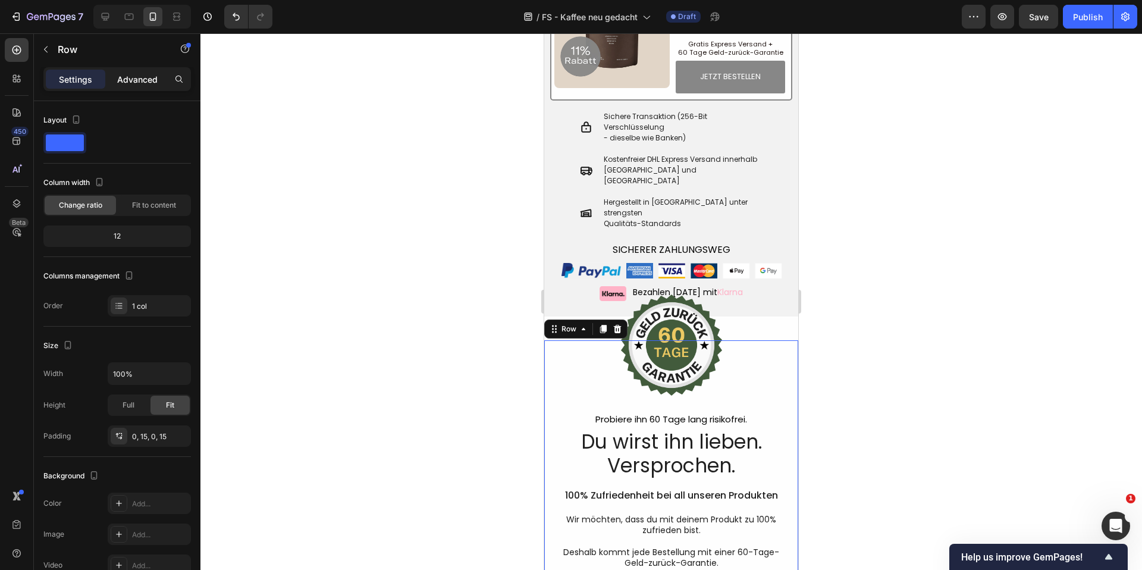
click at [145, 83] on p "Advanced" at bounding box center [137, 79] width 40 height 12
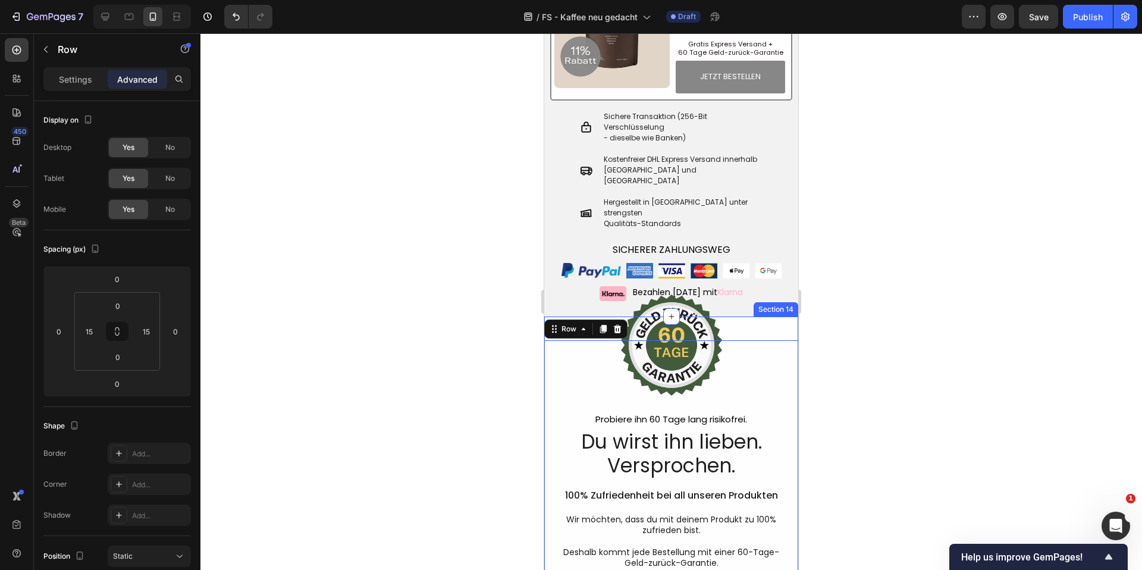
click at [781, 317] on div "Image Probiere ihn 60 Tage lang risikofrei. Text Block Du wirst ihn lieben. Ver…" at bounding box center [671, 468] width 254 height 303
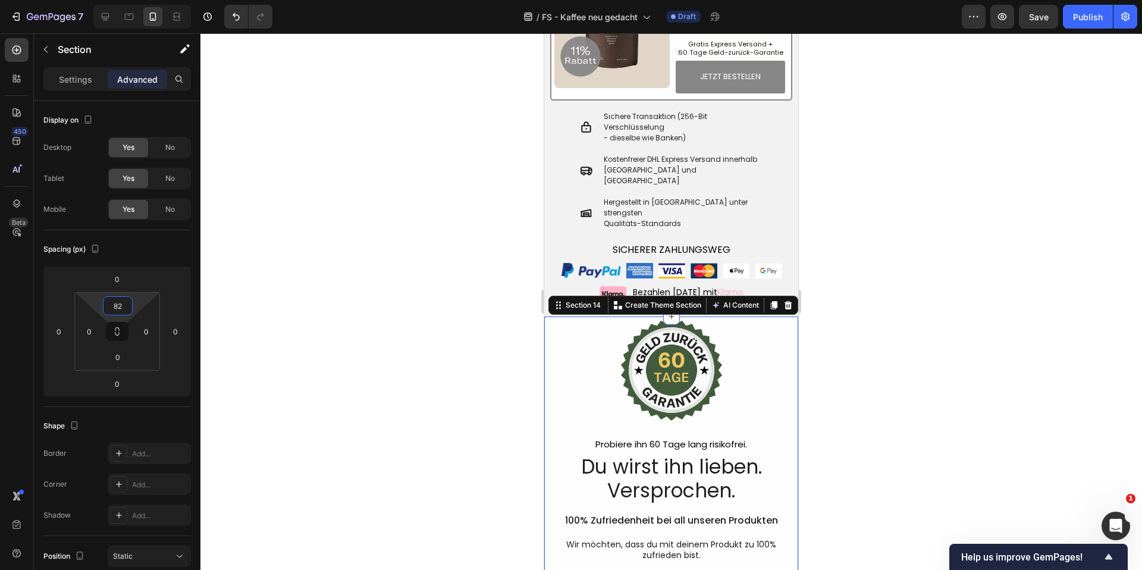
drag, startPoint x: 137, startPoint y: 306, endPoint x: 138, endPoint y: 294, distance: 12.5
click at [138, 0] on html "7 Version history / FS - Kaffee neu gedacht Draft Preview Save Publish 450 Beta…" at bounding box center [571, 0] width 1142 height 0
click at [114, 312] on input "82" at bounding box center [118, 306] width 24 height 18
type input "85"
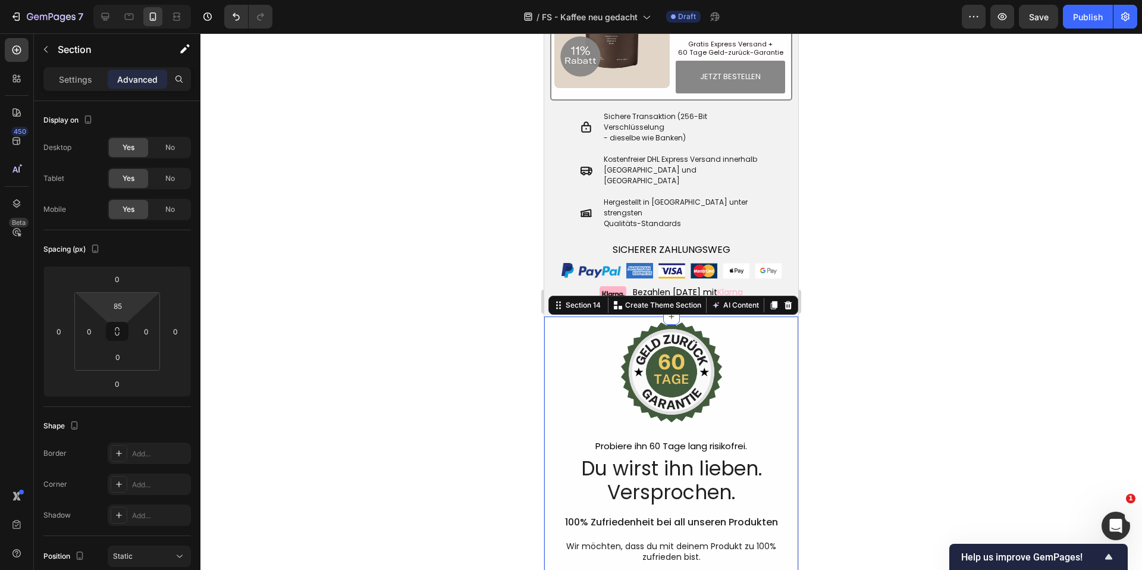
click at [941, 309] on div at bounding box center [672, 301] width 942 height 537
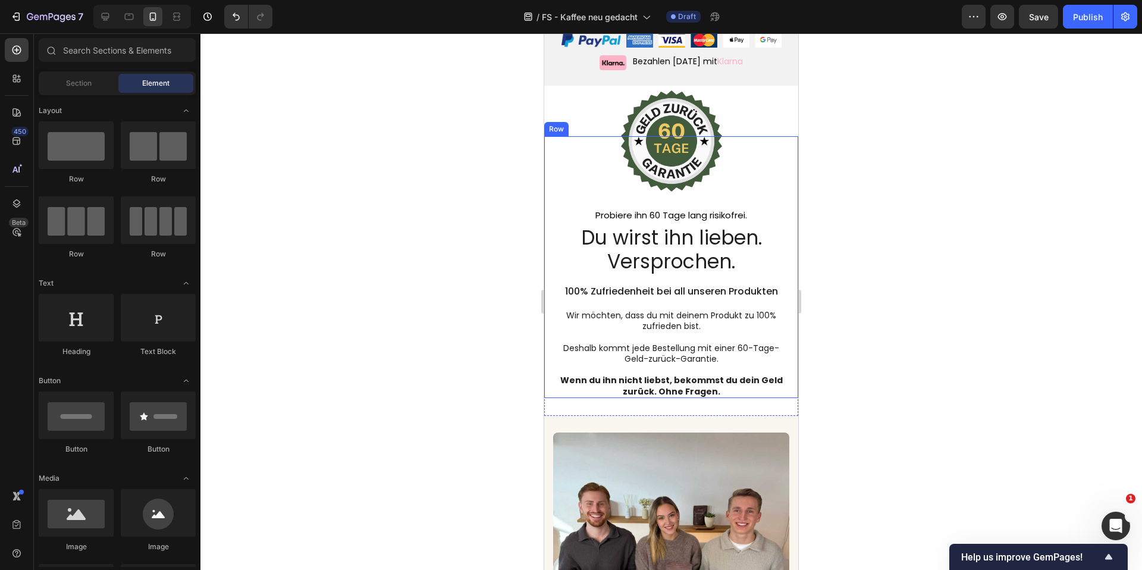
scroll to position [4635, 0]
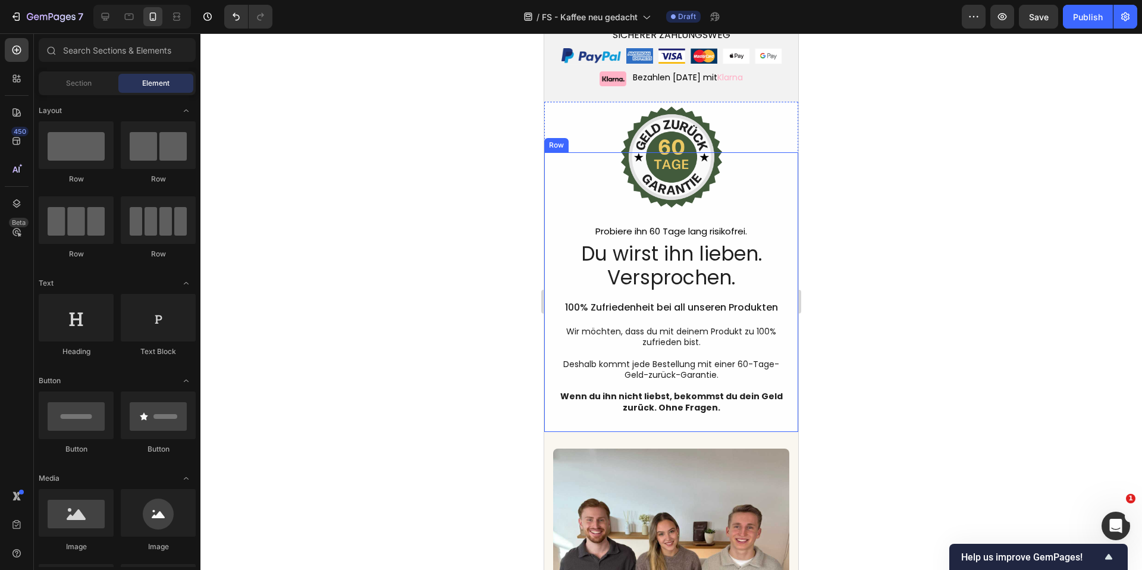
click at [769, 396] on div "Image Probiere ihn 60 Tage lang risikofrei. Text Block Du wirst ihn lieben. Ver…" at bounding box center [671, 292] width 254 height 280
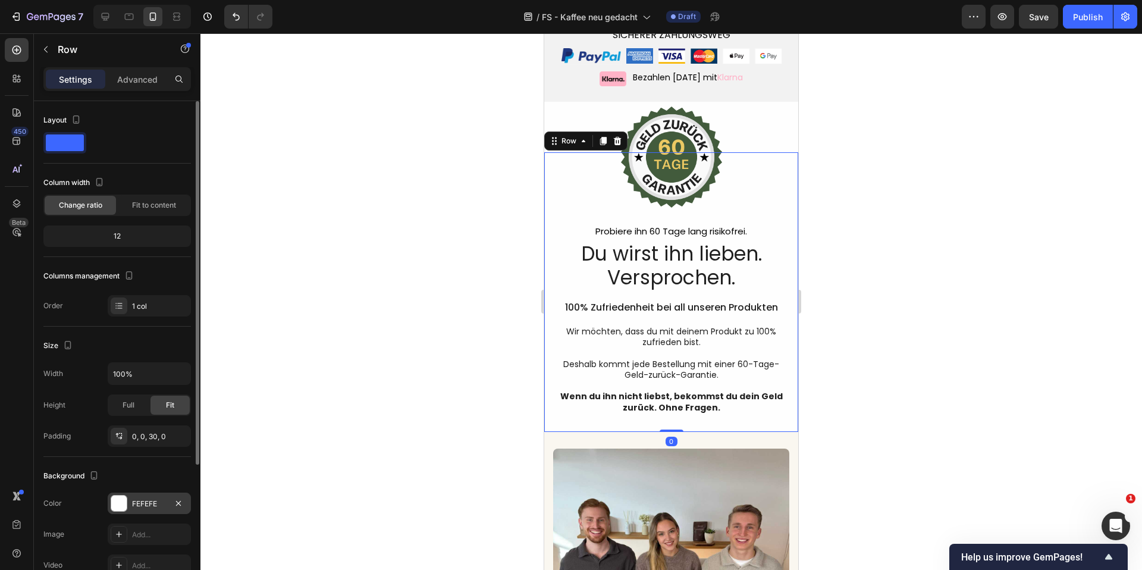
click at [147, 502] on div "FEFEFE" at bounding box center [149, 504] width 35 height 11
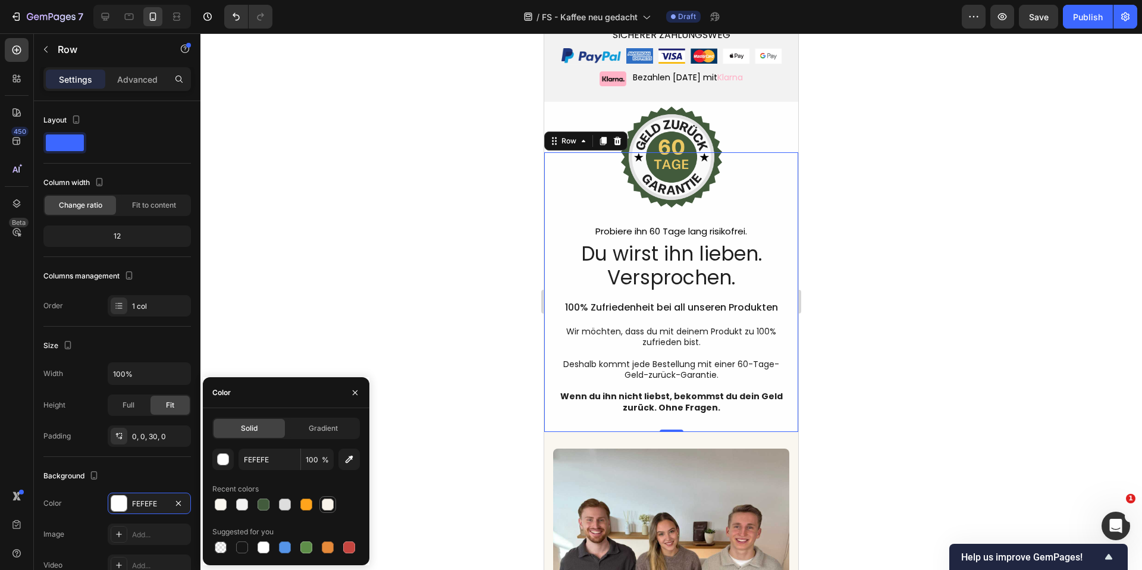
click at [327, 508] on div at bounding box center [328, 505] width 12 height 12
type input "F9F3E9"
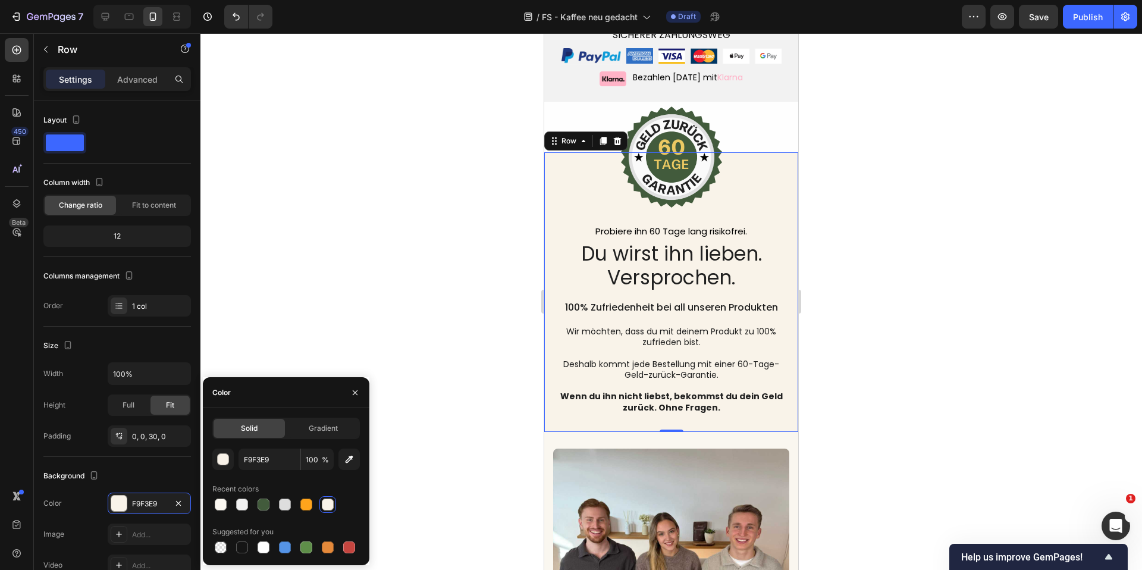
click at [406, 300] on div at bounding box center [672, 301] width 942 height 537
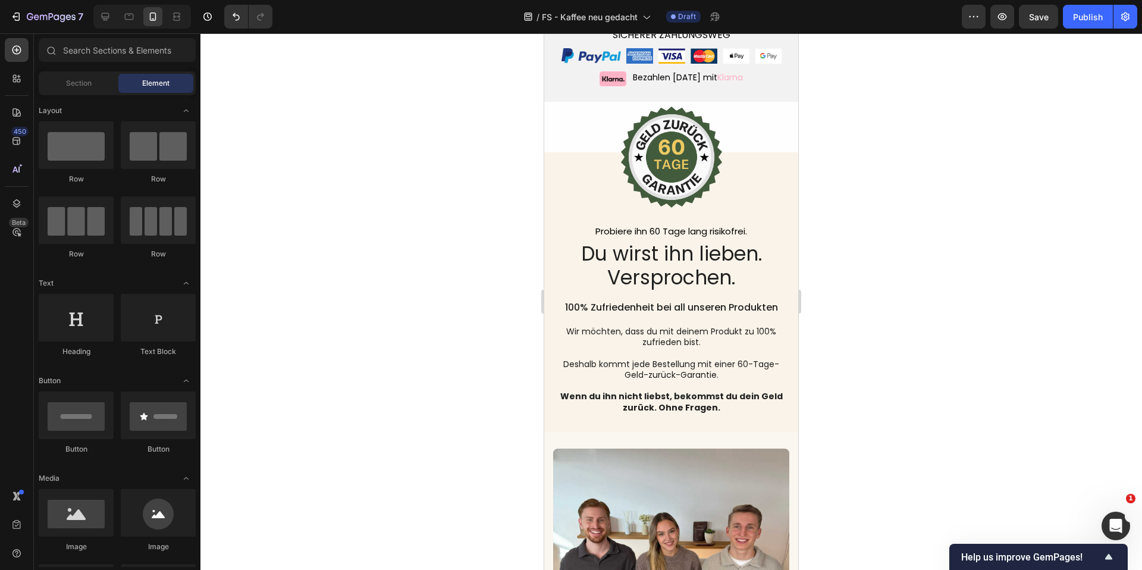
click at [469, 378] on div at bounding box center [672, 301] width 942 height 537
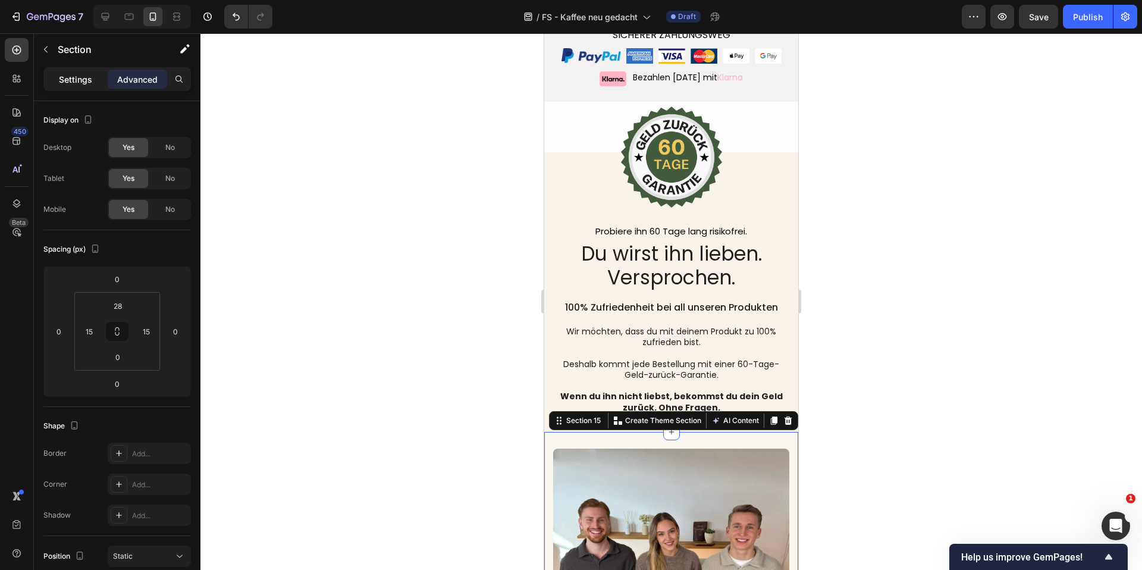
click at [80, 70] on div "Settings" at bounding box center [76, 79] width 60 height 19
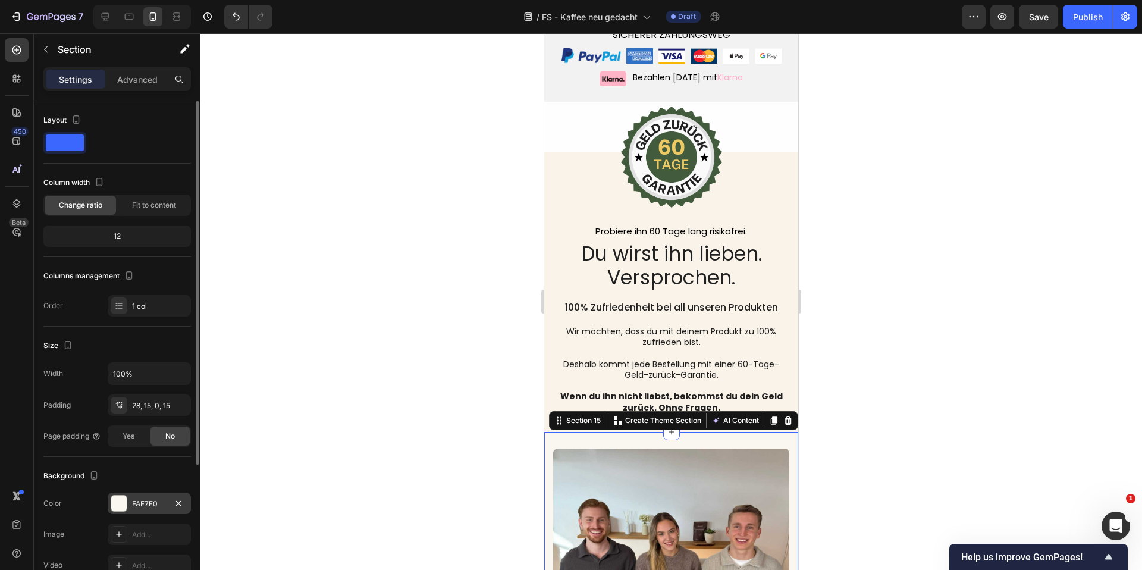
click at [146, 510] on div "FAF7F0" at bounding box center [149, 503] width 83 height 21
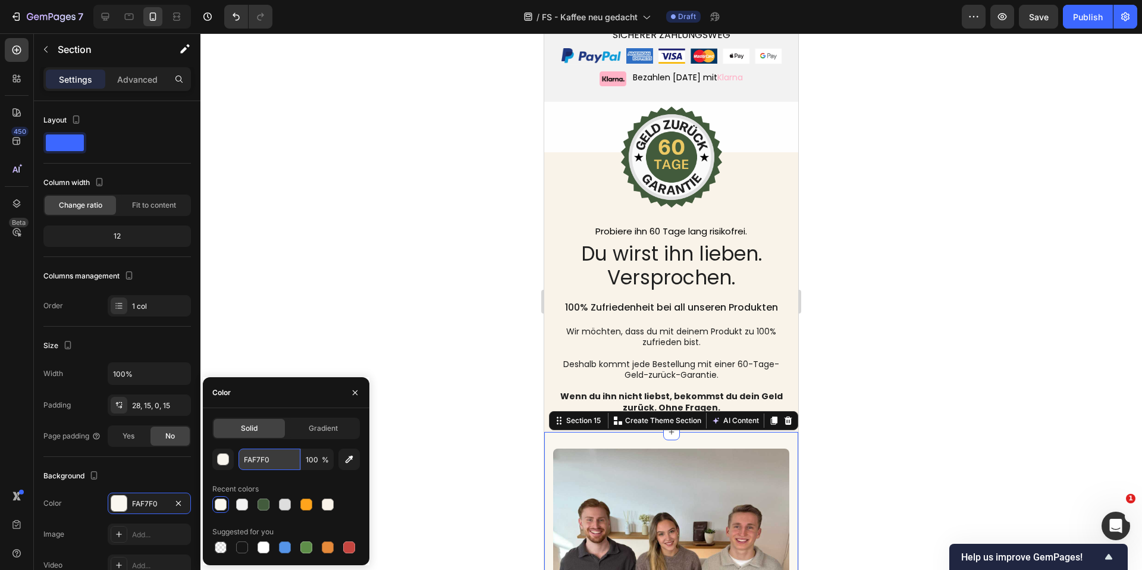
click at [254, 455] on input "FAF7F0" at bounding box center [270, 459] width 62 height 21
click at [550, 367] on div "Image Probiere ihn 60 Tage lang risikofrei. Text Block Du wirst ihn lieben. Ver…" at bounding box center [671, 283] width 254 height 262
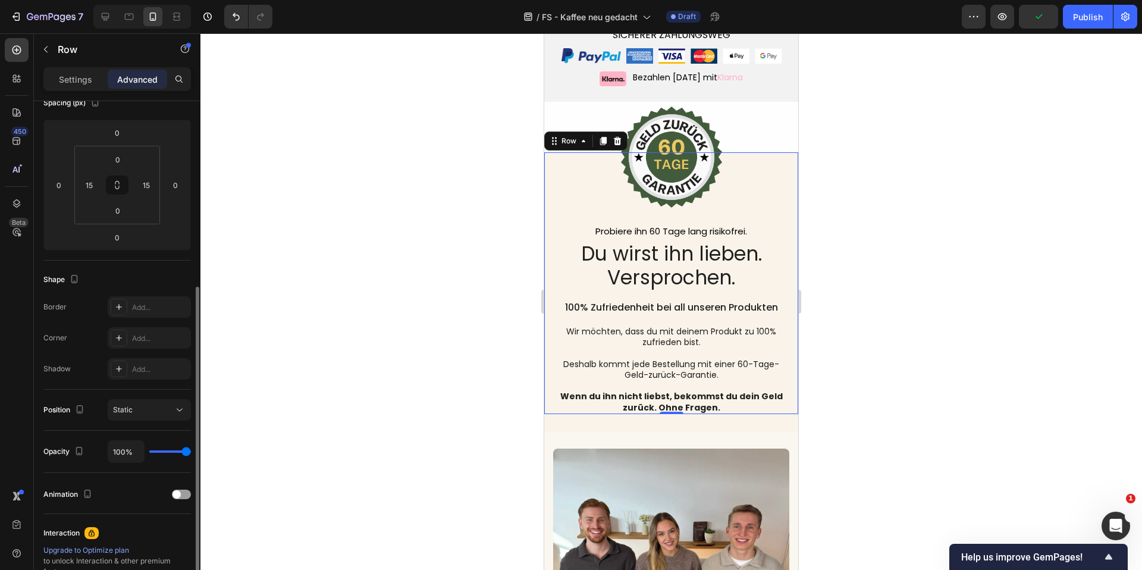
scroll to position [89, 0]
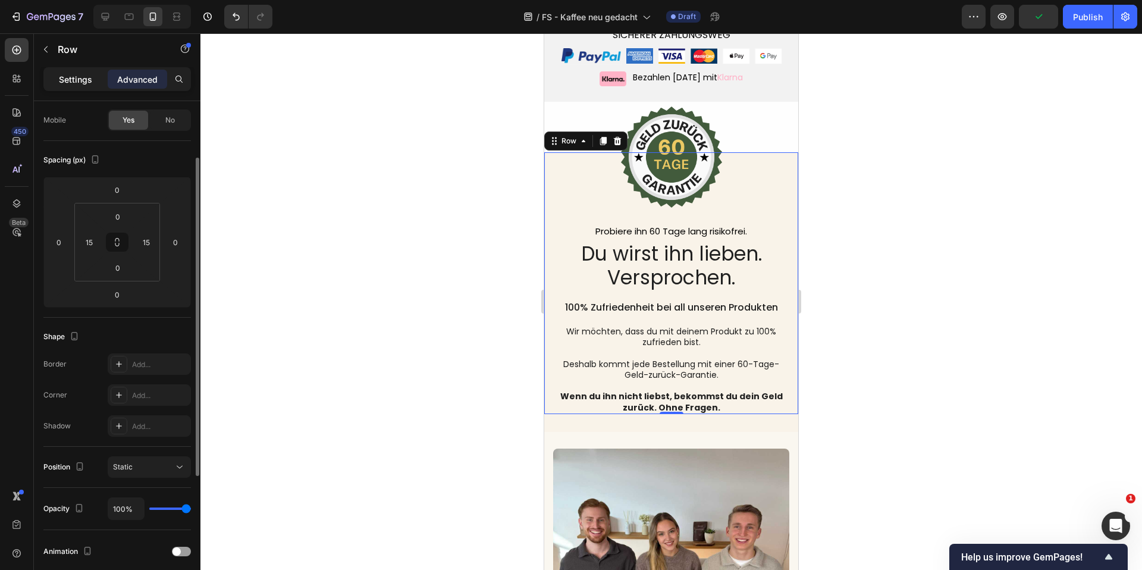
click at [83, 85] on div "Settings" at bounding box center [76, 79] width 60 height 19
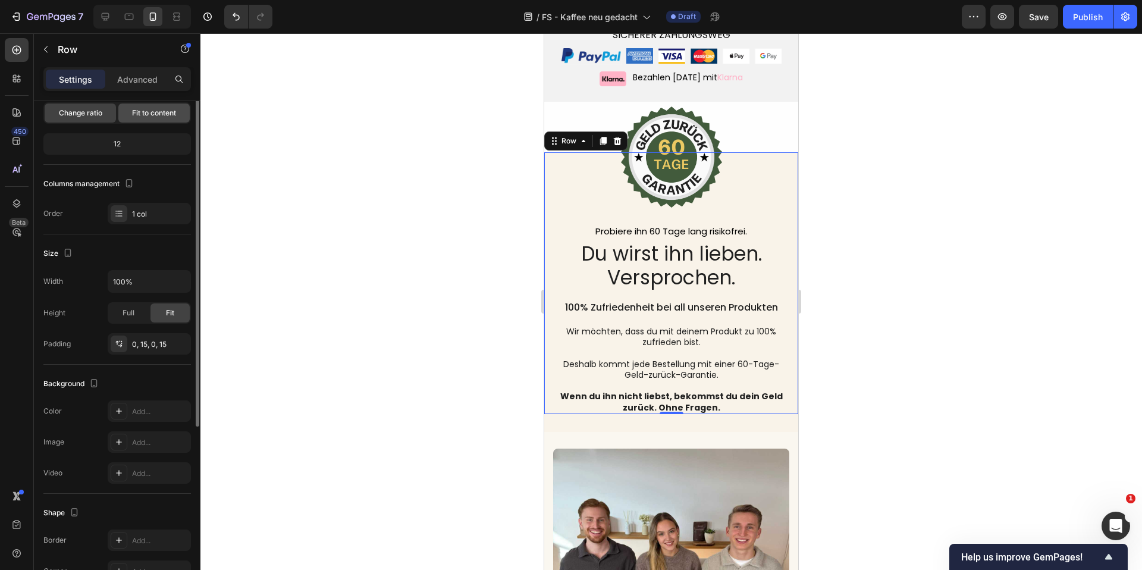
scroll to position [0, 0]
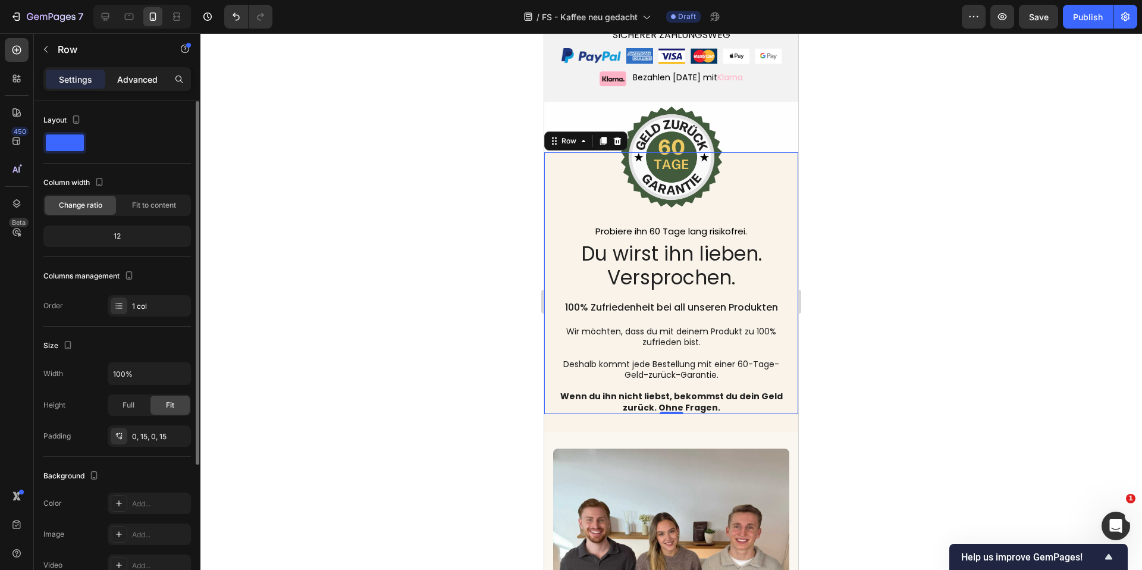
click at [139, 86] on div "Advanced" at bounding box center [138, 79] width 60 height 19
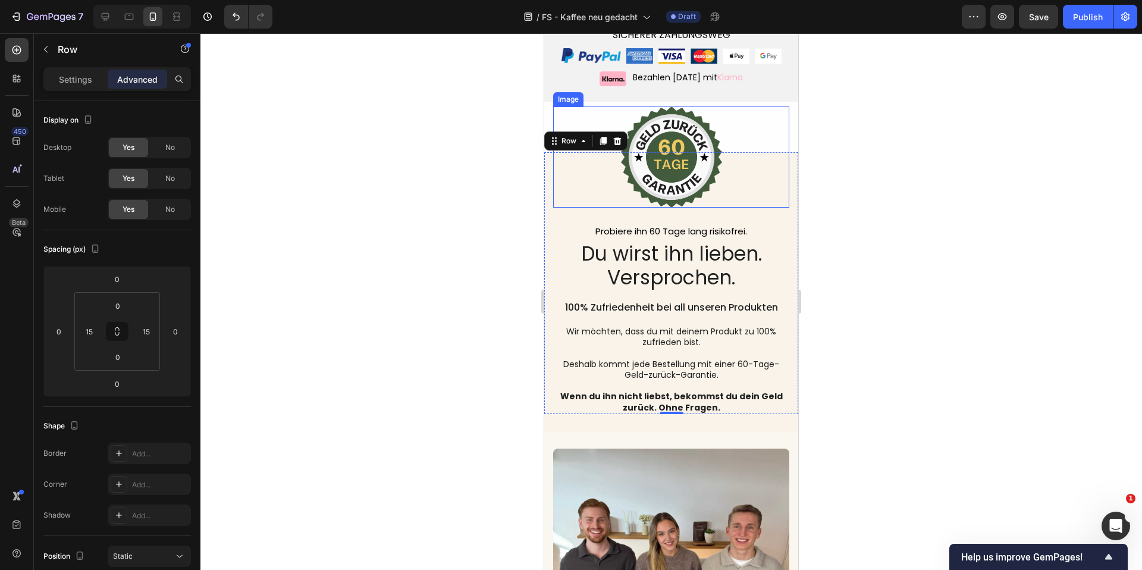
click at [553, 136] on div at bounding box center [671, 157] width 236 height 101
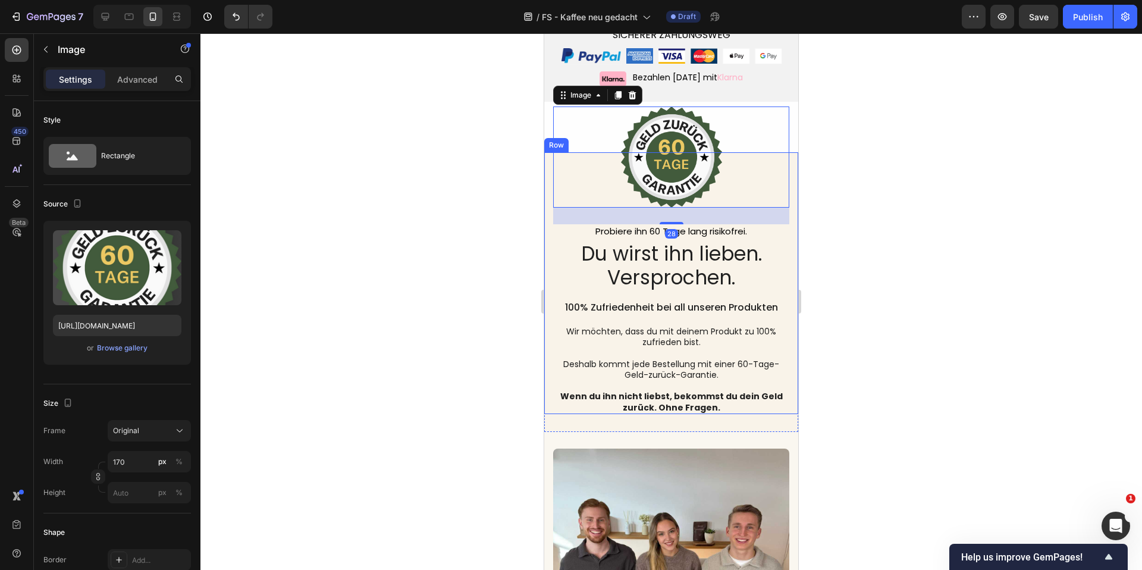
click at [549, 152] on div "Image 28 Probiere ihn 60 Tage lang risikofrei. Text Block Du wirst ihn lieben. …" at bounding box center [671, 283] width 254 height 262
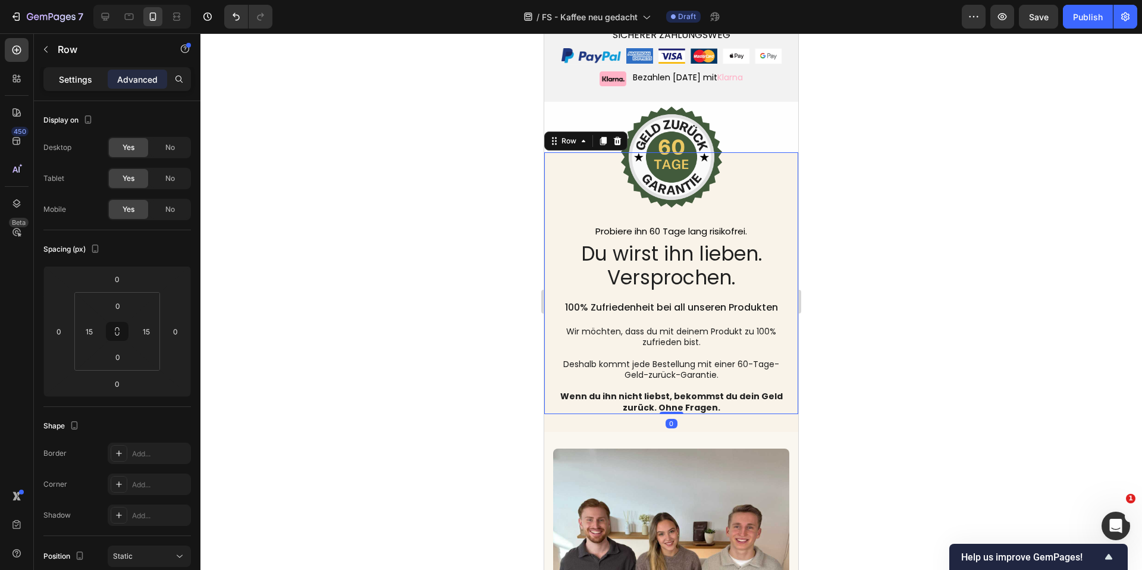
click at [96, 84] on div "Settings" at bounding box center [76, 79] width 60 height 19
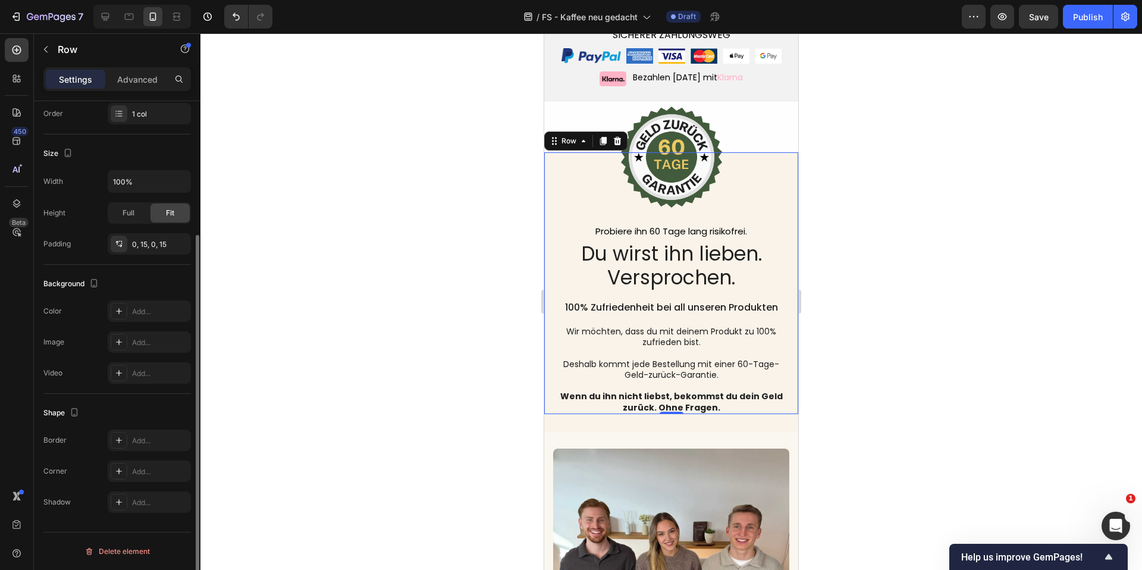
scroll to position [189, 0]
click at [155, 312] on div "Add..." at bounding box center [160, 314] width 56 height 11
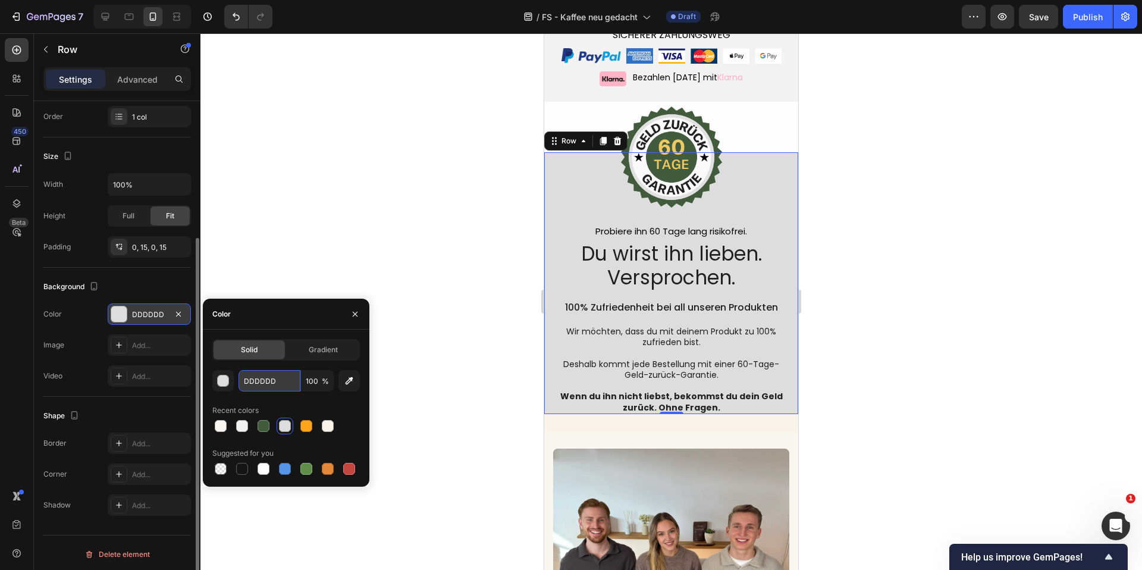
click at [280, 382] on input "DDDDDD" at bounding box center [270, 380] width 62 height 21
paste input "FAF7F0"
type input "FAF7F0"
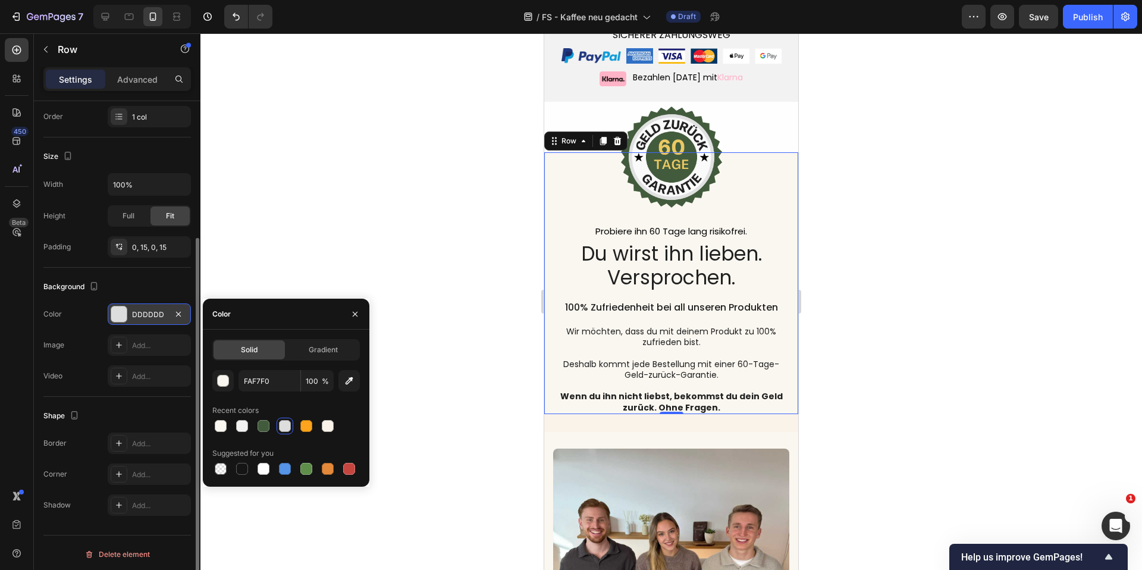
click at [372, 239] on div at bounding box center [672, 301] width 942 height 537
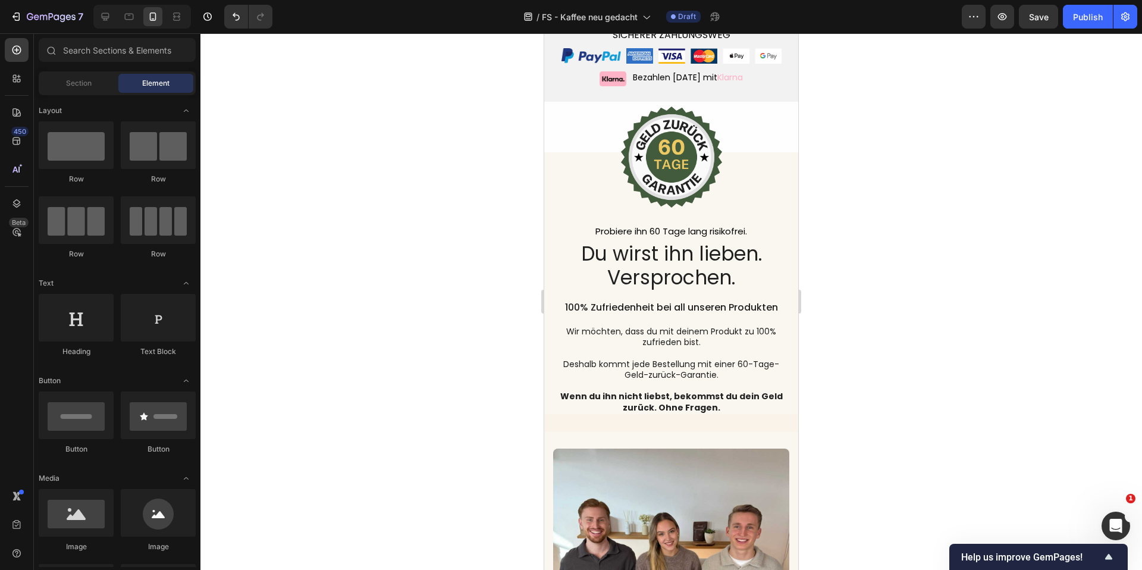
click at [378, 230] on div at bounding box center [672, 301] width 942 height 537
click at [556, 402] on div "Image Probiere ihn 60 Tage lang risikofrei. Text Block Du wirst ihn lieben. Ver…" at bounding box center [671, 292] width 254 height 280
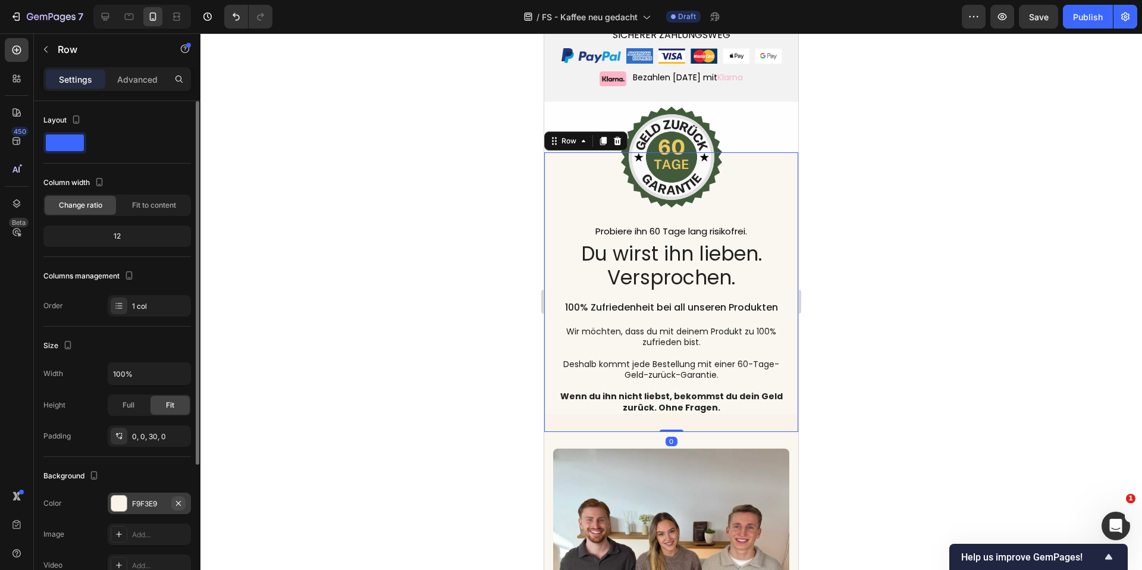
click at [177, 501] on icon "button" at bounding box center [179, 504] width 10 height 10
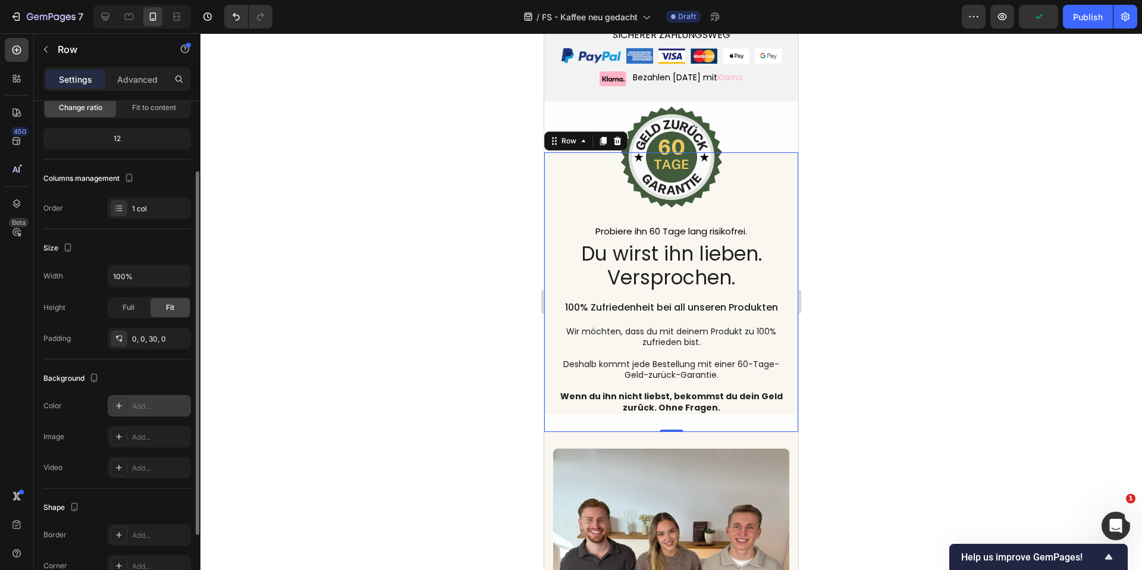
click at [144, 398] on div "Add..." at bounding box center [149, 405] width 83 height 21
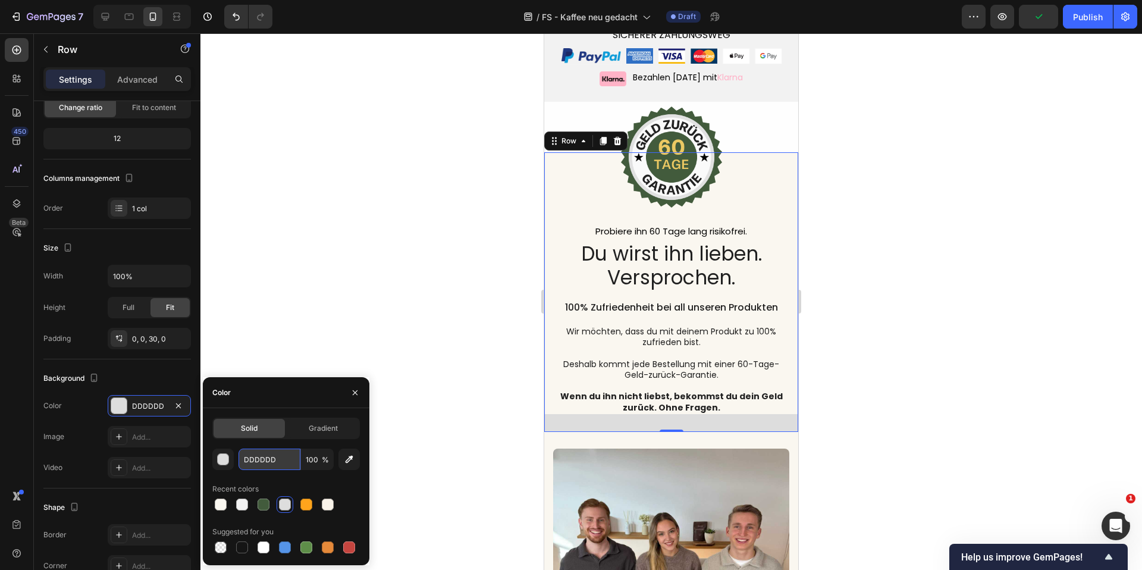
click at [271, 457] on input "DDDDDD" at bounding box center [270, 459] width 62 height 21
paste input "FAF7F0"
type input "FAF7F0D"
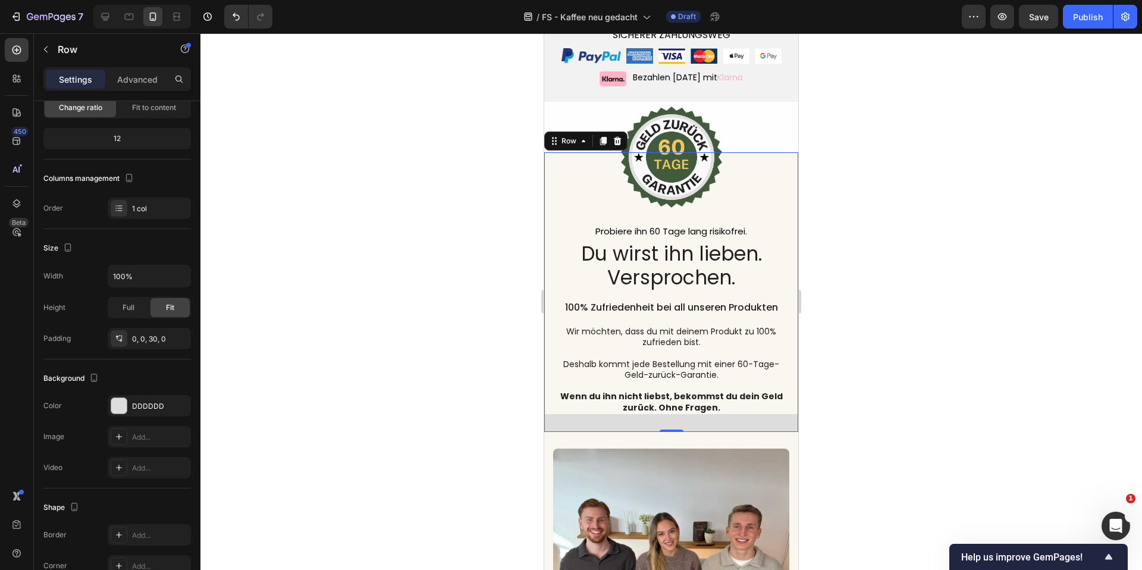
click at [302, 312] on div at bounding box center [672, 301] width 942 height 537
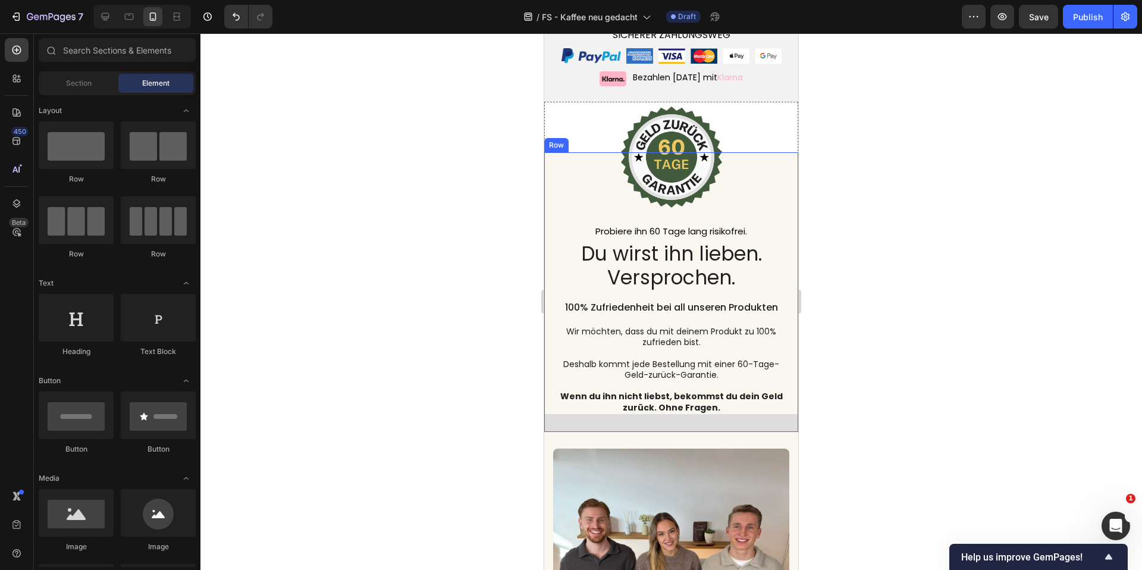
click at [580, 400] on div "Image Probiere ihn 60 Tage lang risikofrei. Text Block Du wirst ihn lieben. Ver…" at bounding box center [671, 292] width 254 height 280
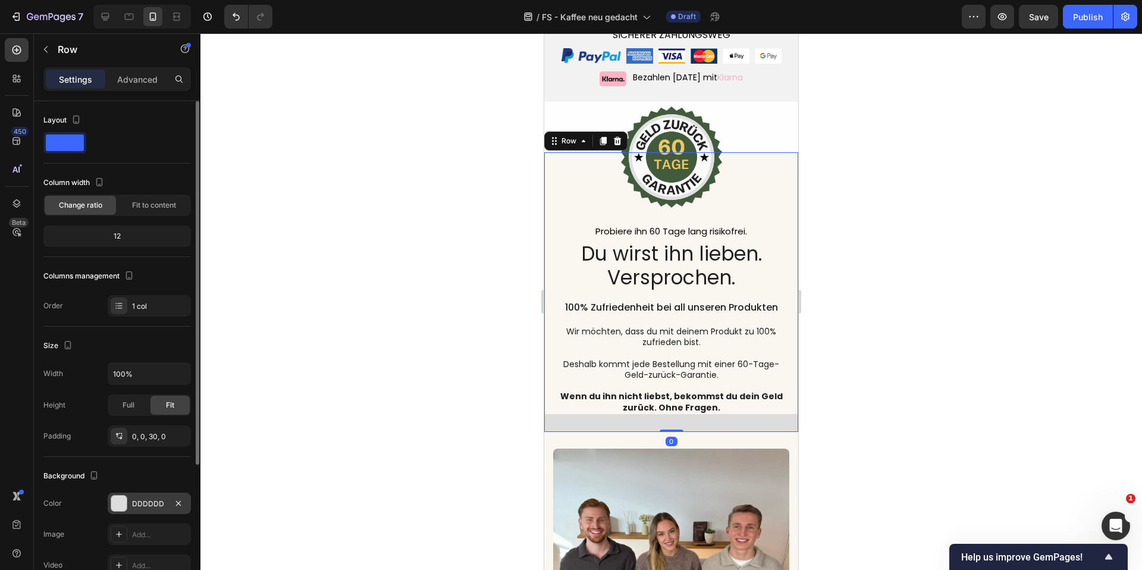
click at [139, 510] on div "DDDDDD" at bounding box center [149, 503] width 83 height 21
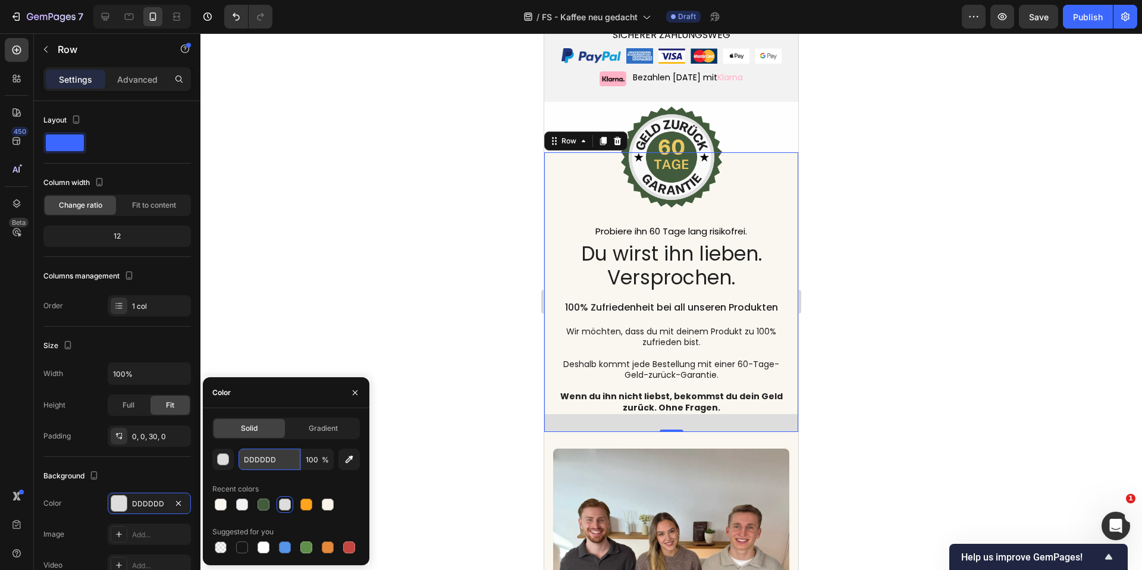
click at [279, 461] on input "DDDDDD" at bounding box center [270, 459] width 62 height 21
paste input "FAF7F0"
type input "FAF7F0"
click at [295, 317] on div at bounding box center [672, 301] width 942 height 537
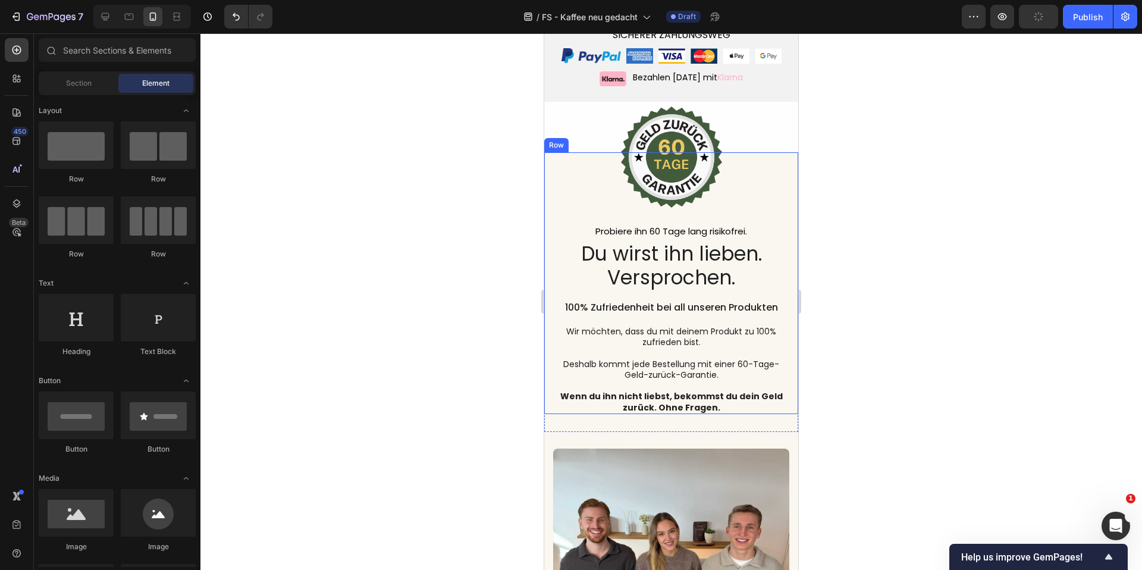
click at [551, 152] on div "Image Probiere ihn 60 Tage lang risikofrei. Text Block Du wirst ihn lieben. Ver…" at bounding box center [671, 283] width 254 height 262
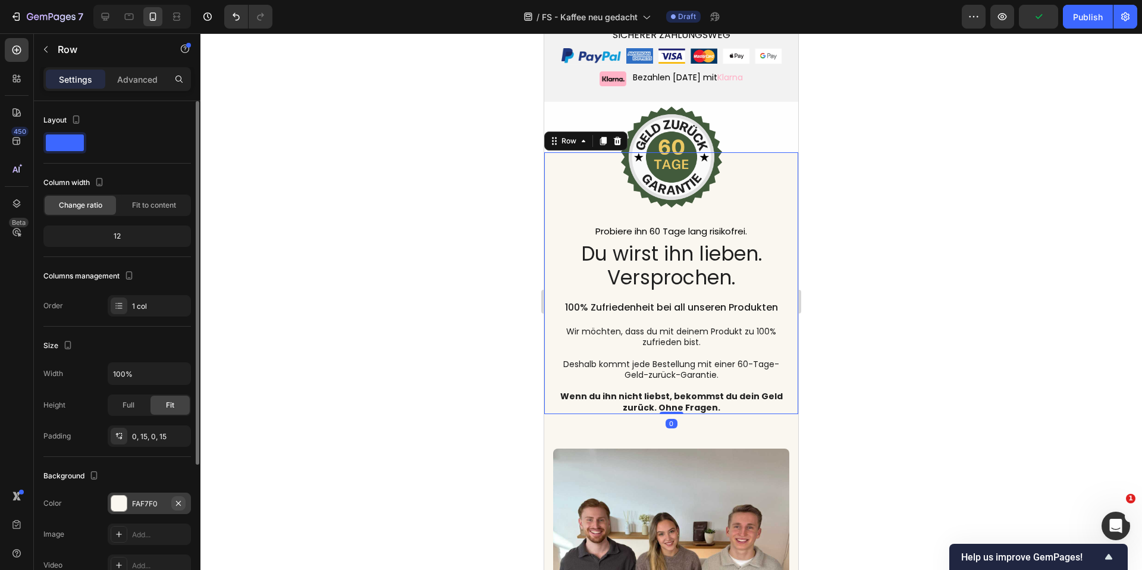
click at [181, 505] on icon "button" at bounding box center [179, 504] width 10 height 10
click at [397, 319] on div at bounding box center [672, 301] width 942 height 537
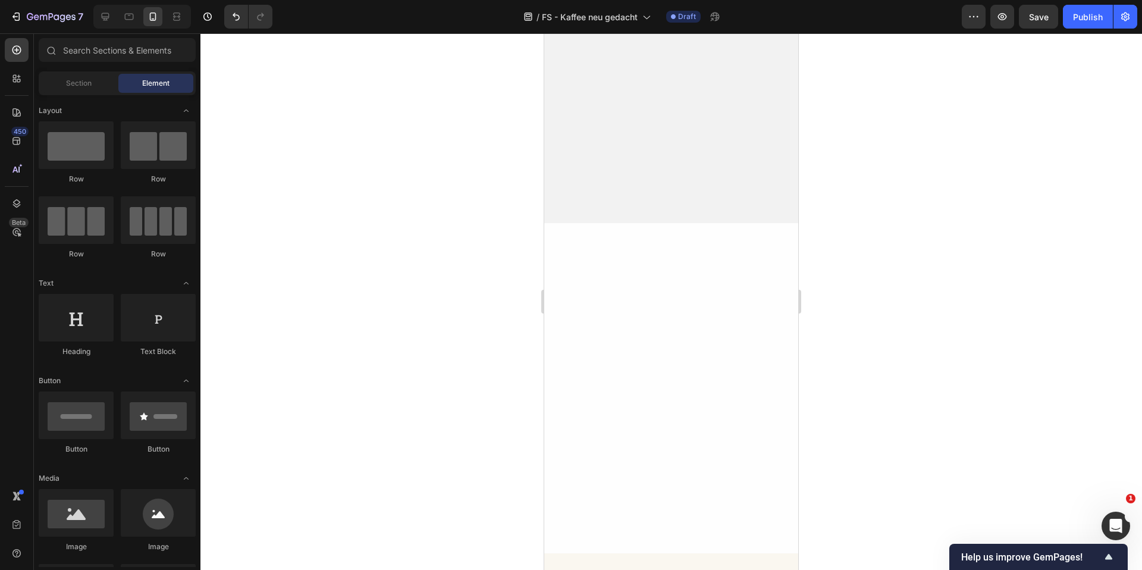
scroll to position [0, 0]
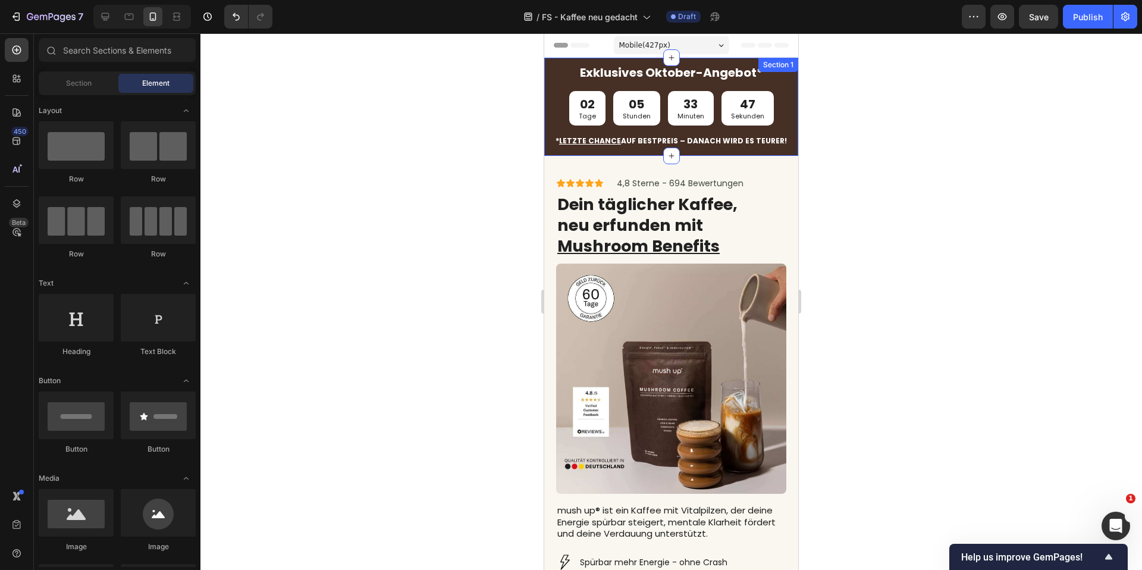
click at [747, 151] on div "Exklusives Oktober-Angebot* Text Block 02 Tage 05 Stunden 33 Minuten 47 Sekunde…" at bounding box center [671, 107] width 254 height 98
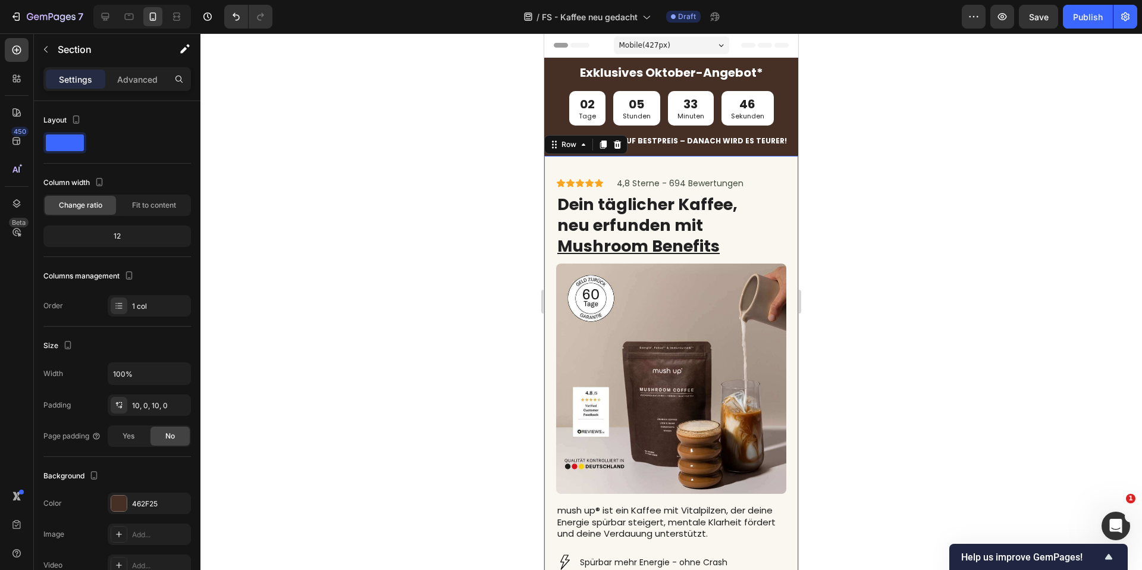
click at [772, 164] on div "Icon Icon Icon Icon Icon Icon List 4,8 Sterne - 694 Bewertungen Text Block Row …" at bounding box center [671, 454] width 254 height 596
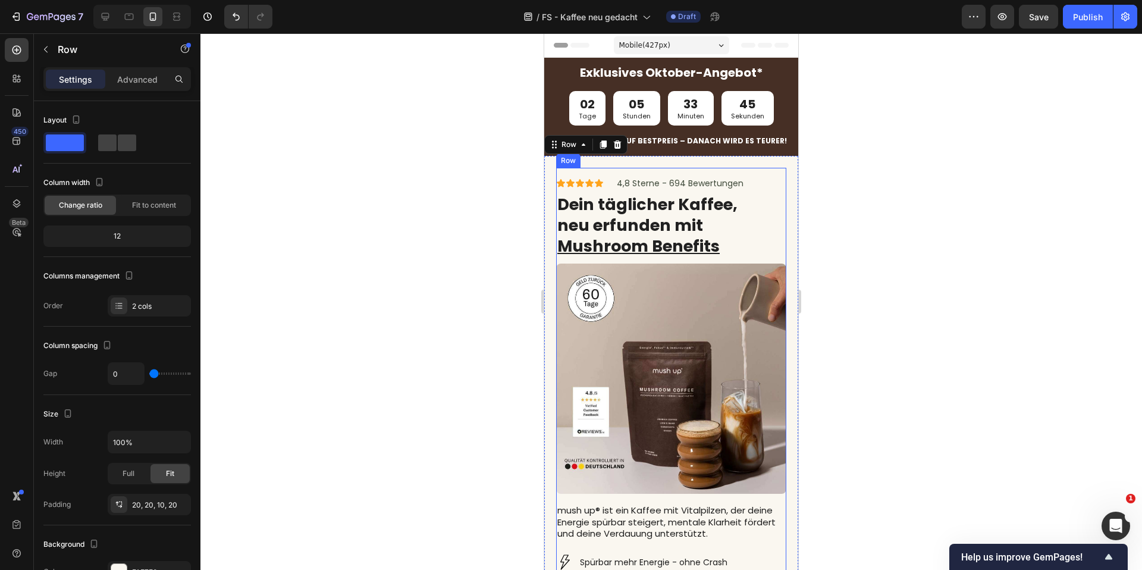
click at [754, 179] on div "Icon Icon Icon Icon Icon Icon List 4,8 Sterne - 694 Bewertungen Text Block Row" at bounding box center [671, 183] width 230 height 13
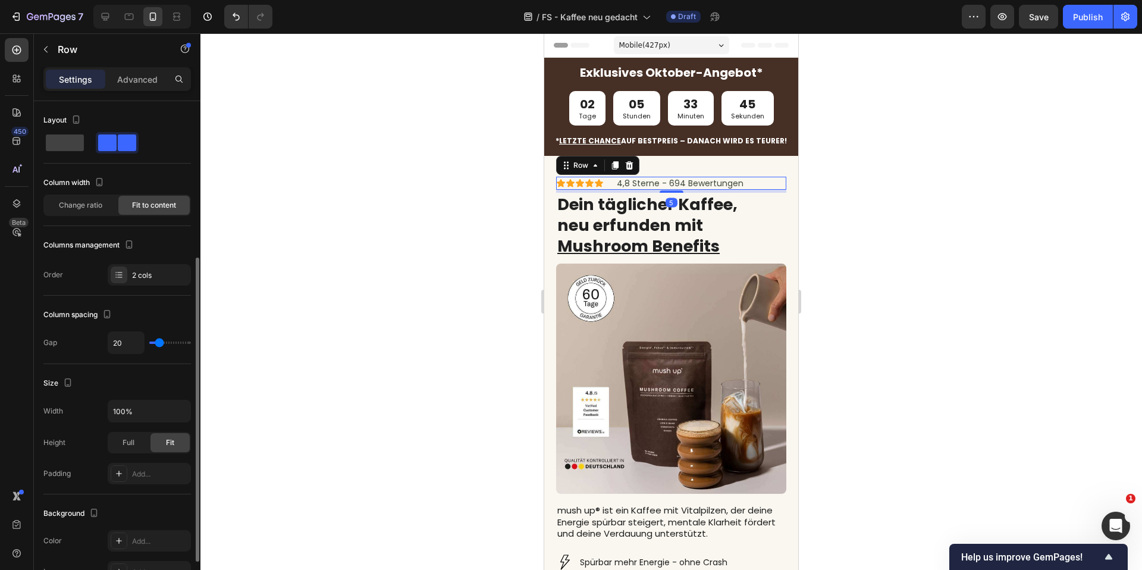
scroll to position [98, 0]
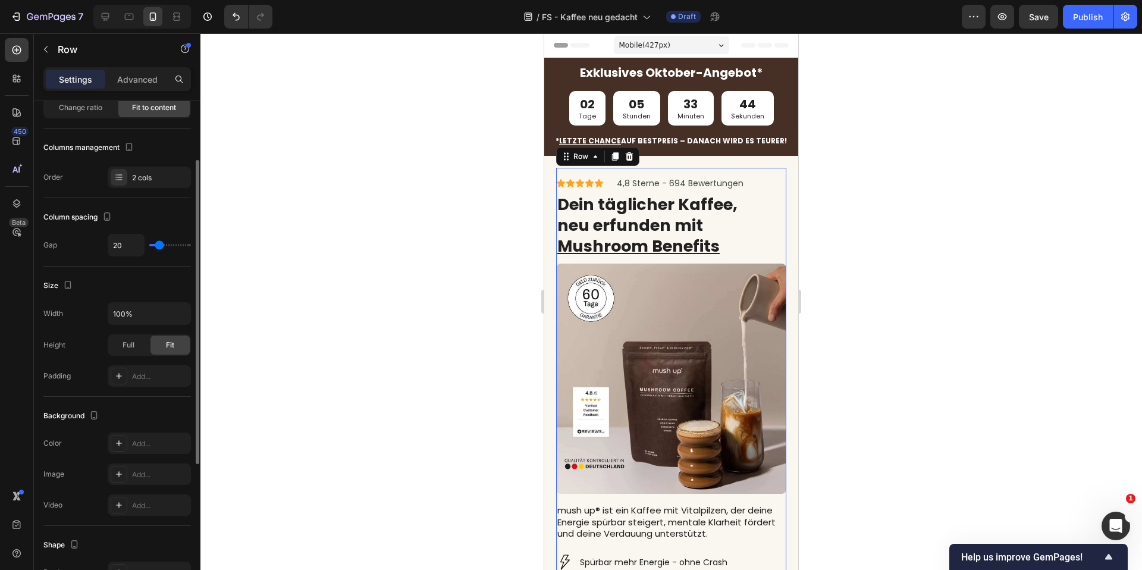
click at [765, 174] on div "Icon Icon Icon Icon Icon Icon List 4,8 Sterne - 694 Bewertungen Text Block Row …" at bounding box center [671, 457] width 230 height 578
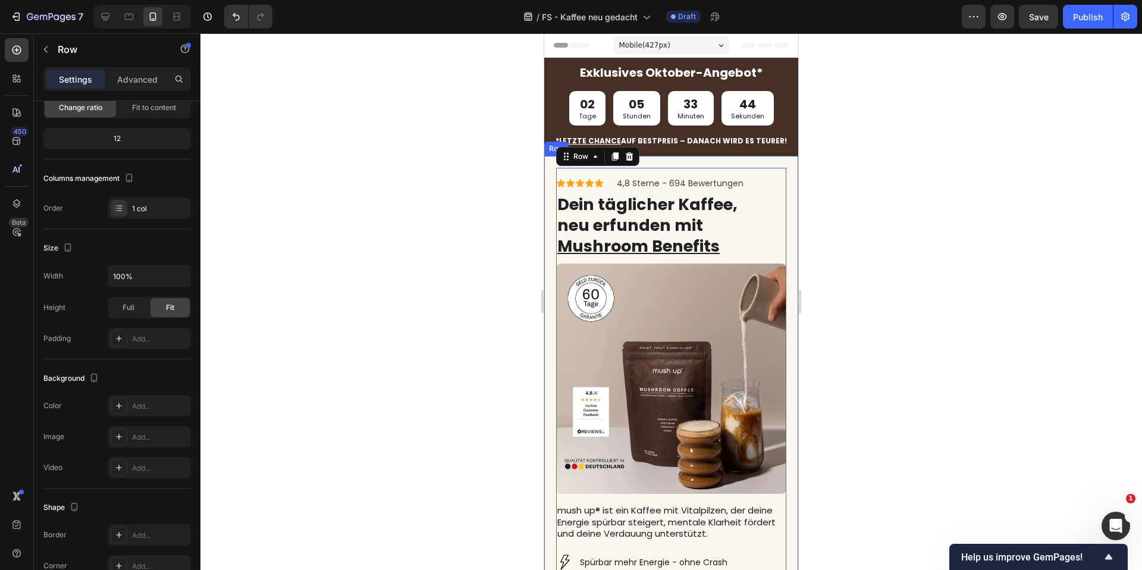
click at [775, 164] on div "Icon Icon Icon Icon Icon Icon List 4,8 Sterne - 694 Bewertungen Text Block Row …" at bounding box center [671, 454] width 254 height 596
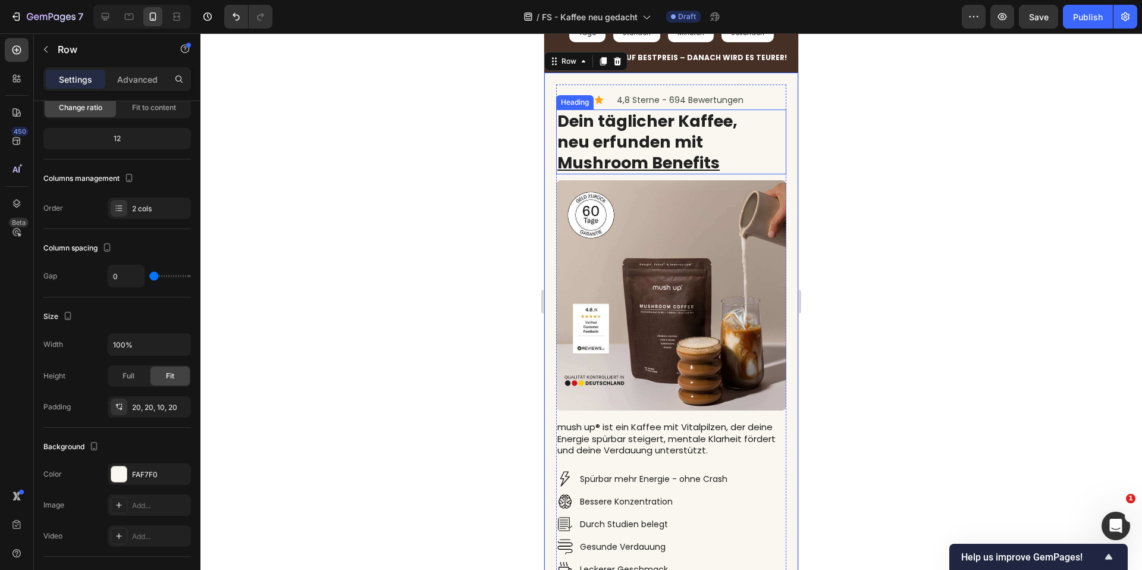
scroll to position [267, 0]
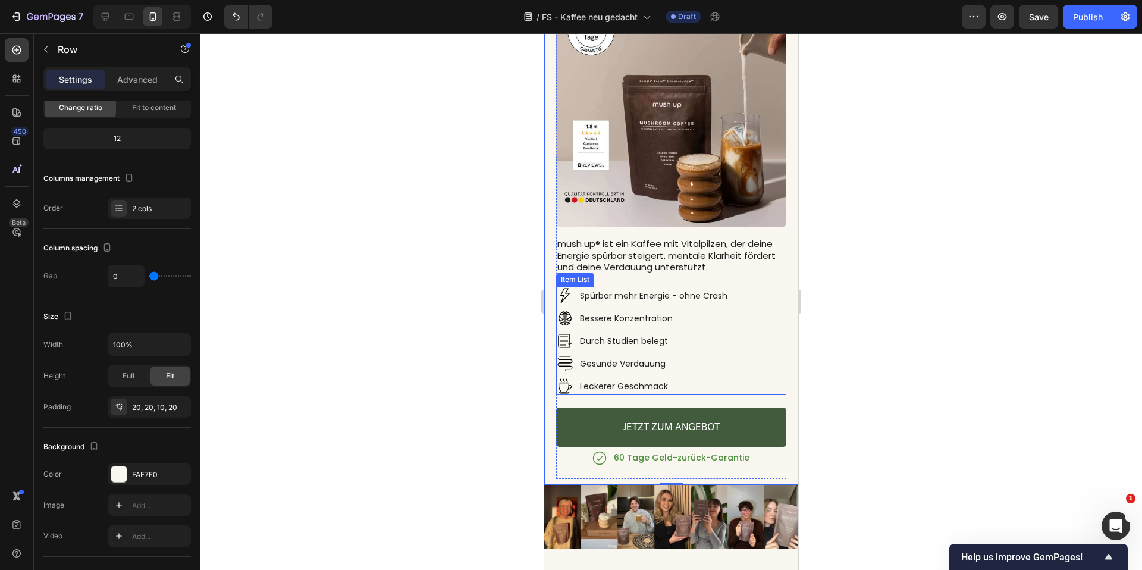
click at [748, 303] on div "Spürbar mehr Energie - ohne Crash Bessere Konzentration Durch Studien belegt Ge…" at bounding box center [671, 341] width 230 height 108
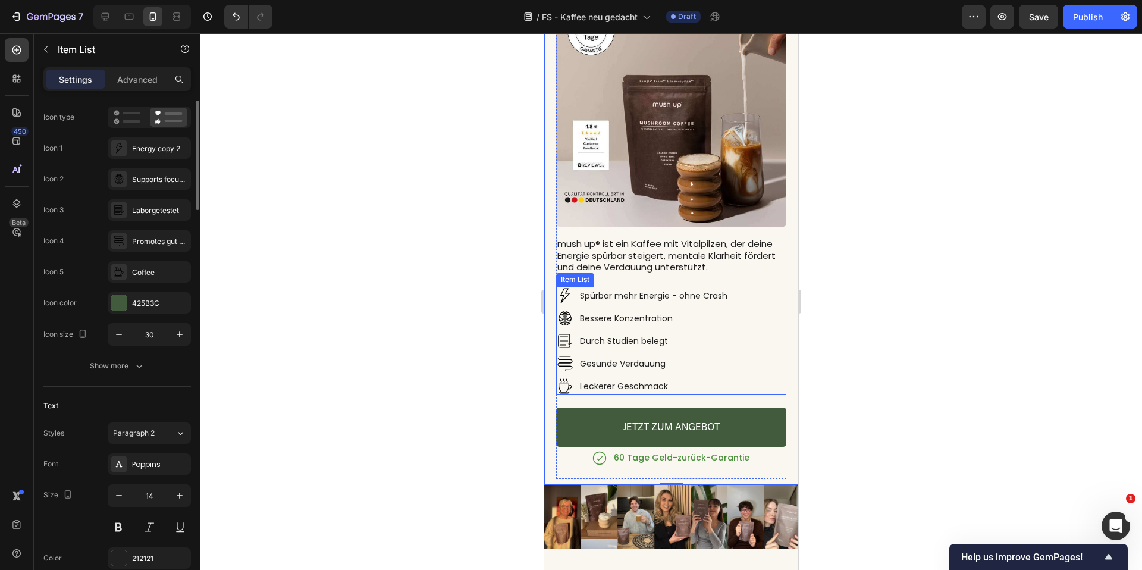
scroll to position [0, 0]
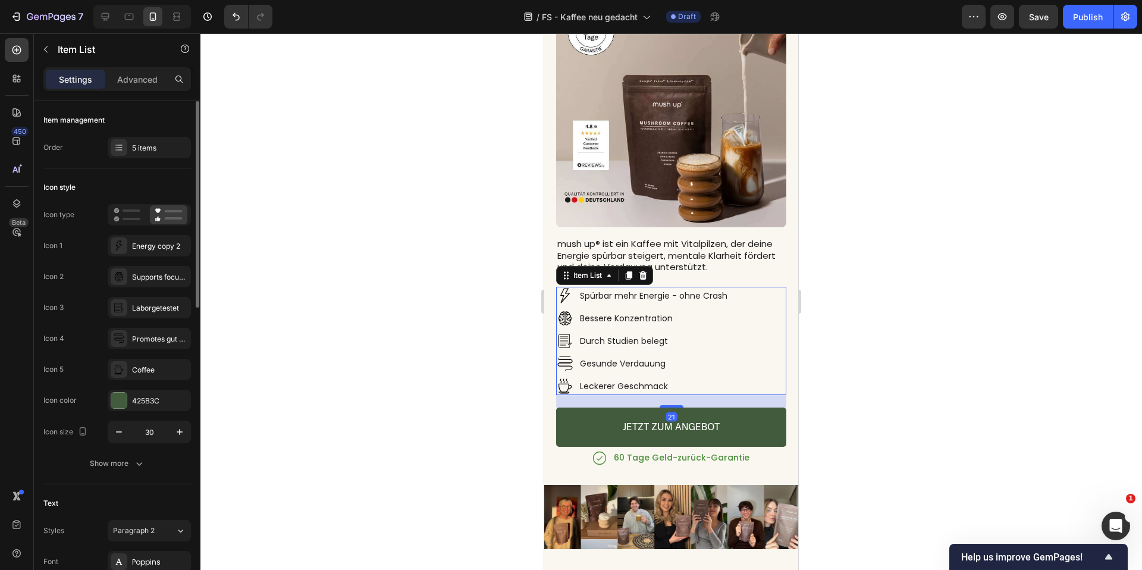
drag, startPoint x: 931, startPoint y: 340, endPoint x: 916, endPoint y: 336, distance: 14.9
click at [931, 340] on div at bounding box center [672, 301] width 942 height 537
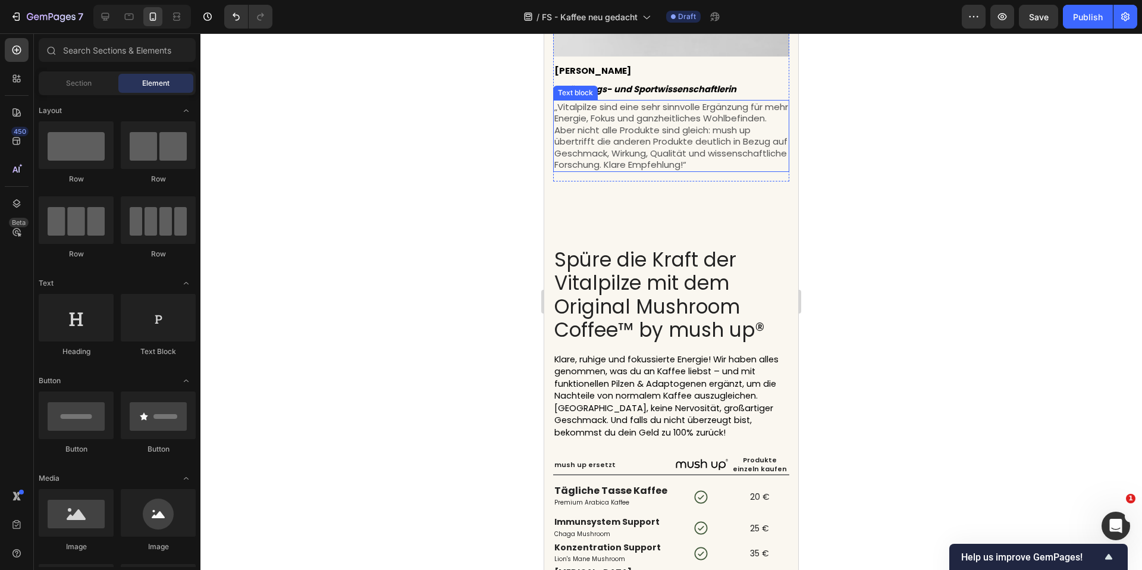
scroll to position [1683, 0]
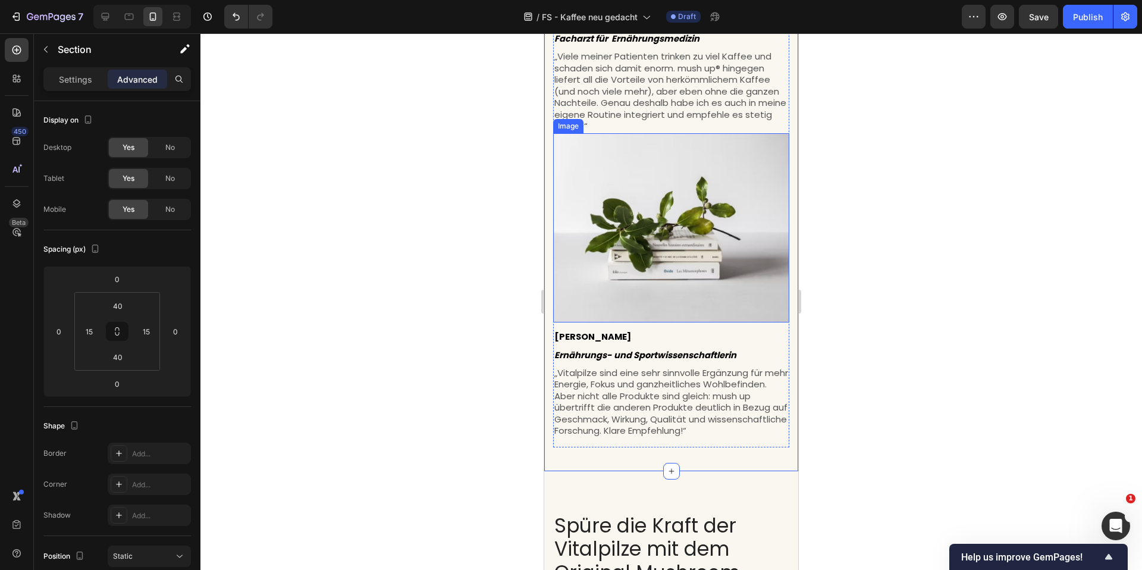
scroll to position [1426, 0]
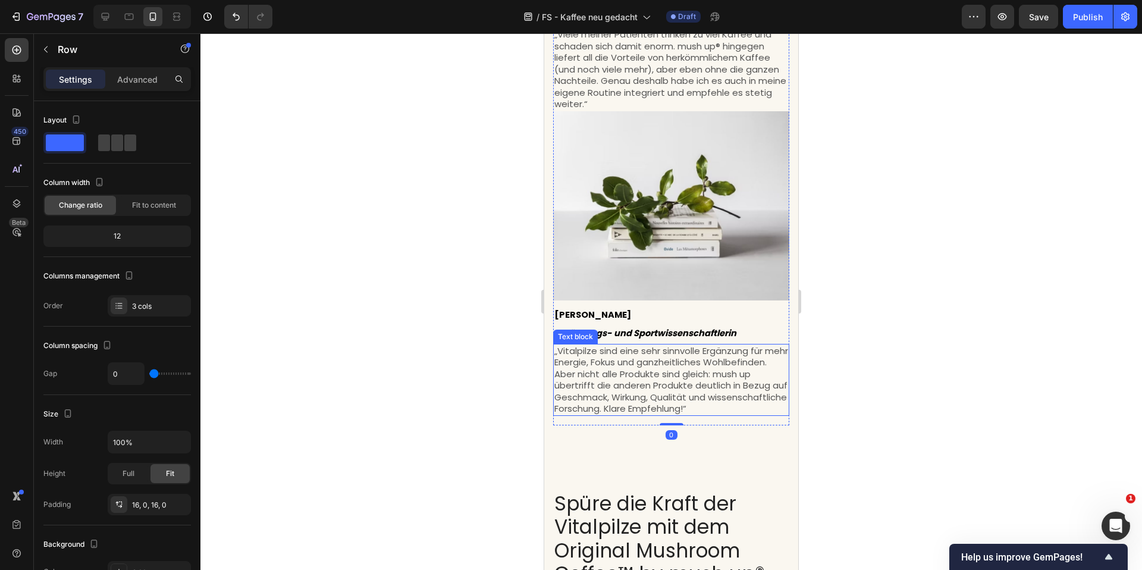
click at [691, 386] on p "„Vitalpilze sind eine sehr sinnvolle Ergänzung für mehr Energie, Fokus und ganz…" at bounding box center [672, 380] width 234 height 70
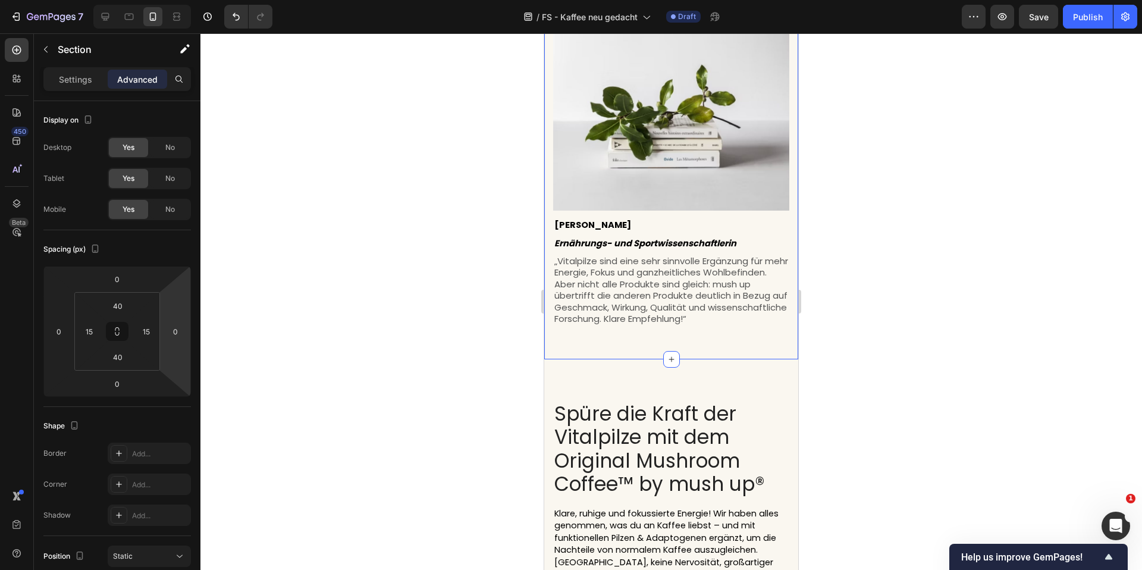
scroll to position [1573, 0]
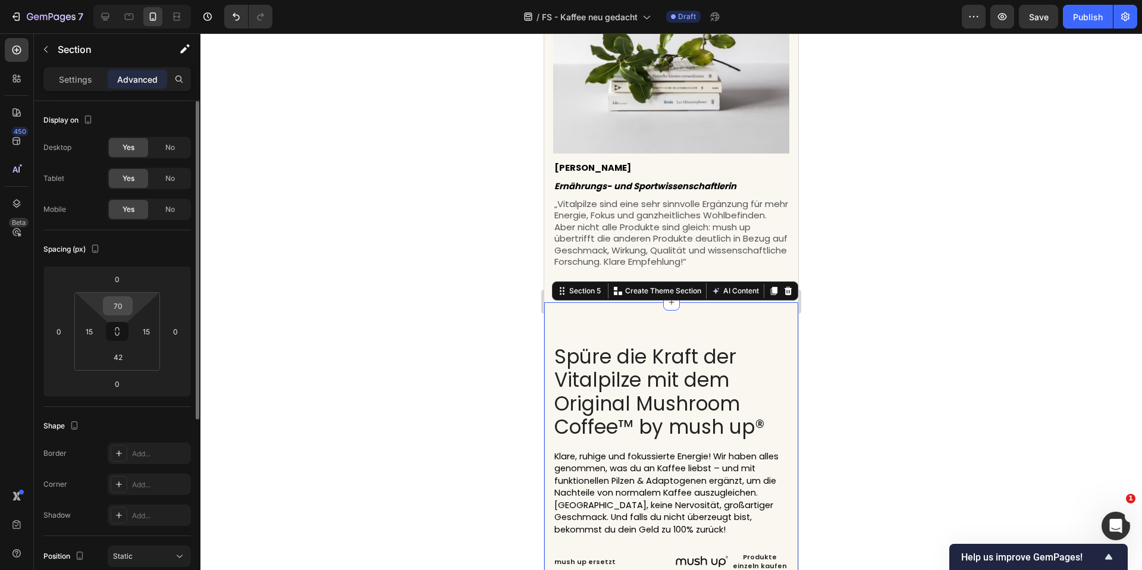
click at [112, 309] on input "70" at bounding box center [118, 306] width 24 height 18
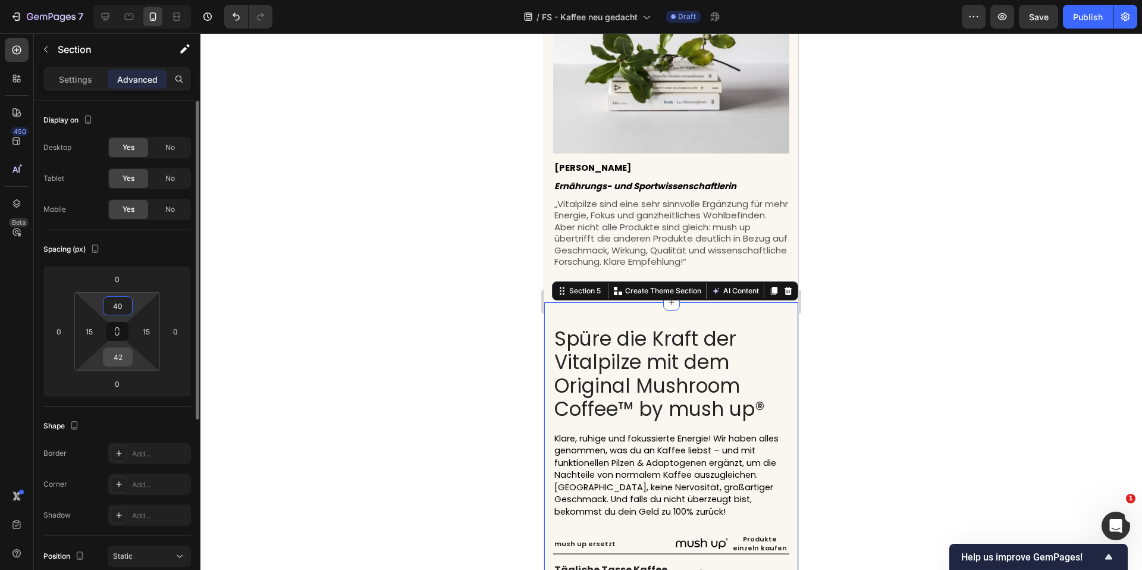
type input "40"
click at [120, 352] on input "42" at bounding box center [118, 357] width 24 height 18
type input "40"
click at [421, 314] on div at bounding box center [672, 301] width 942 height 537
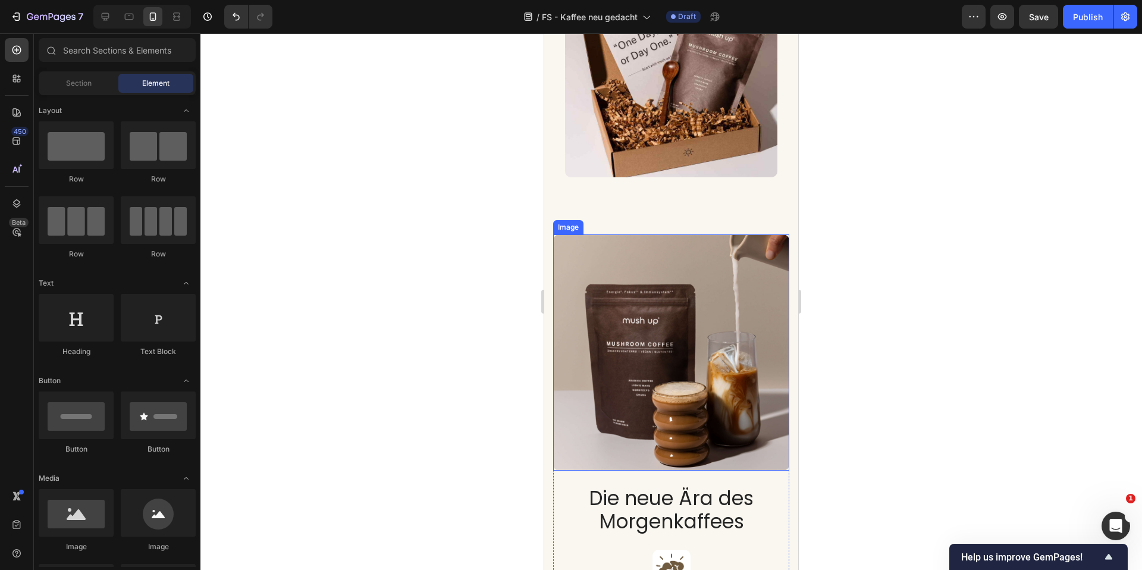
scroll to position [2521, 0]
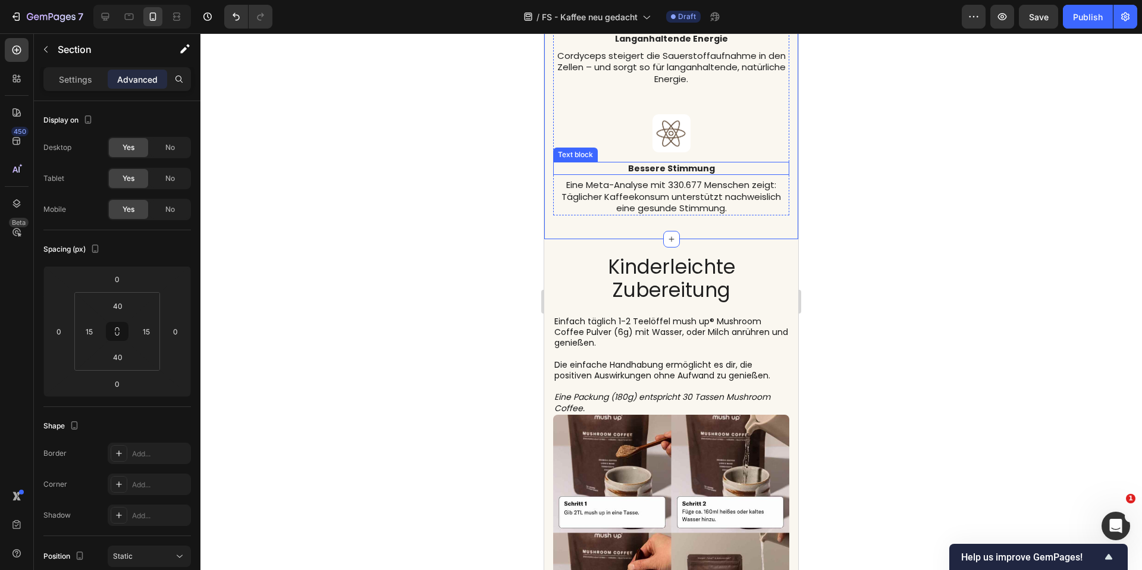
scroll to position [3294, 0]
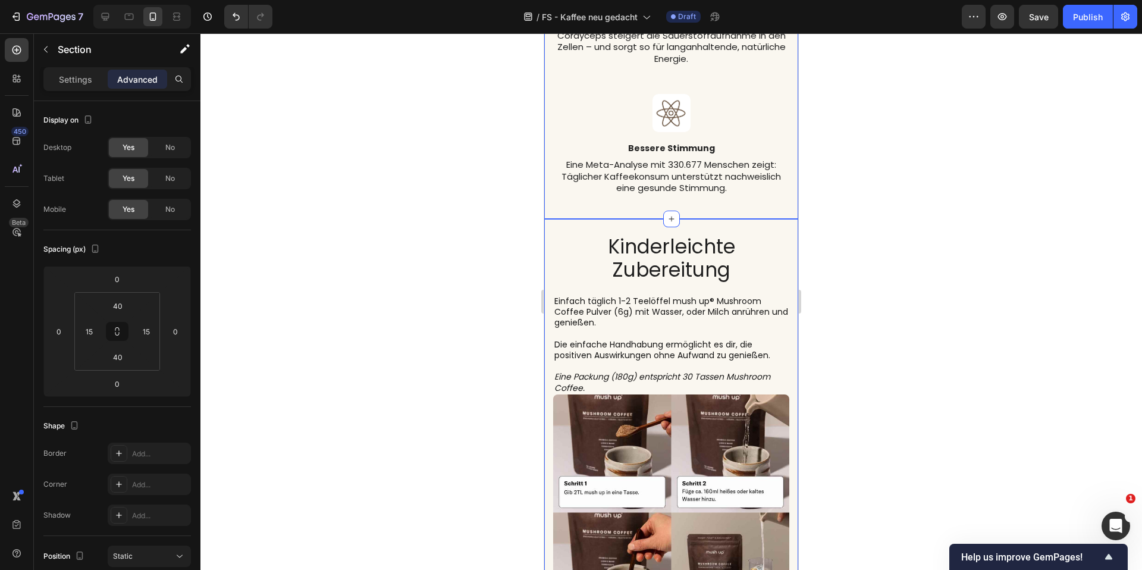
click at [612, 221] on div "Image Kinderleichte Zubereitung Heading Einfach täglich 1-2 Teelöffel mush up® …" at bounding box center [671, 428] width 254 height 418
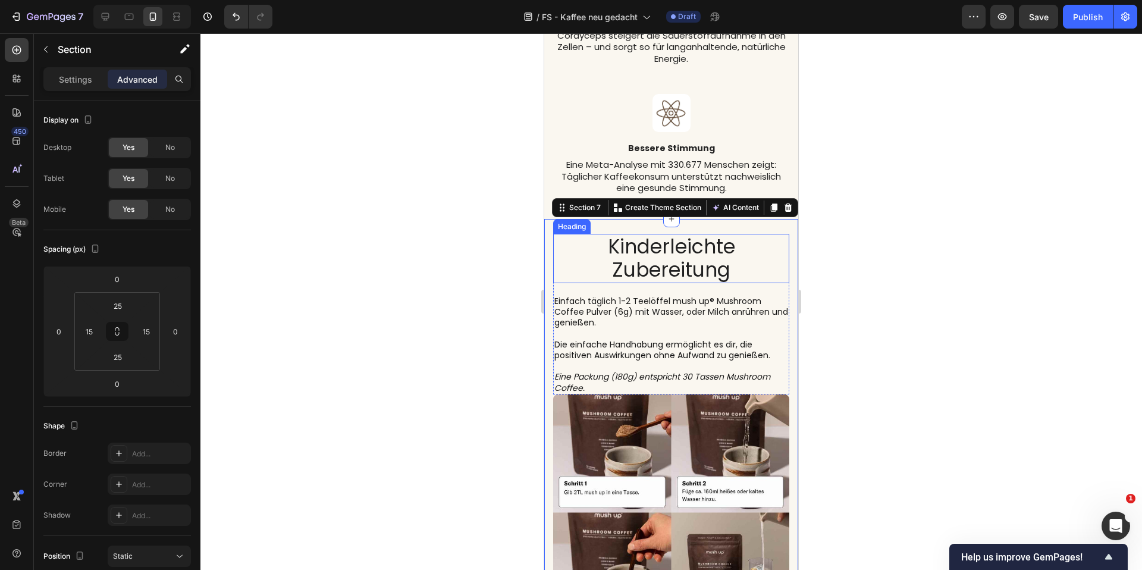
scroll to position [3282, 0]
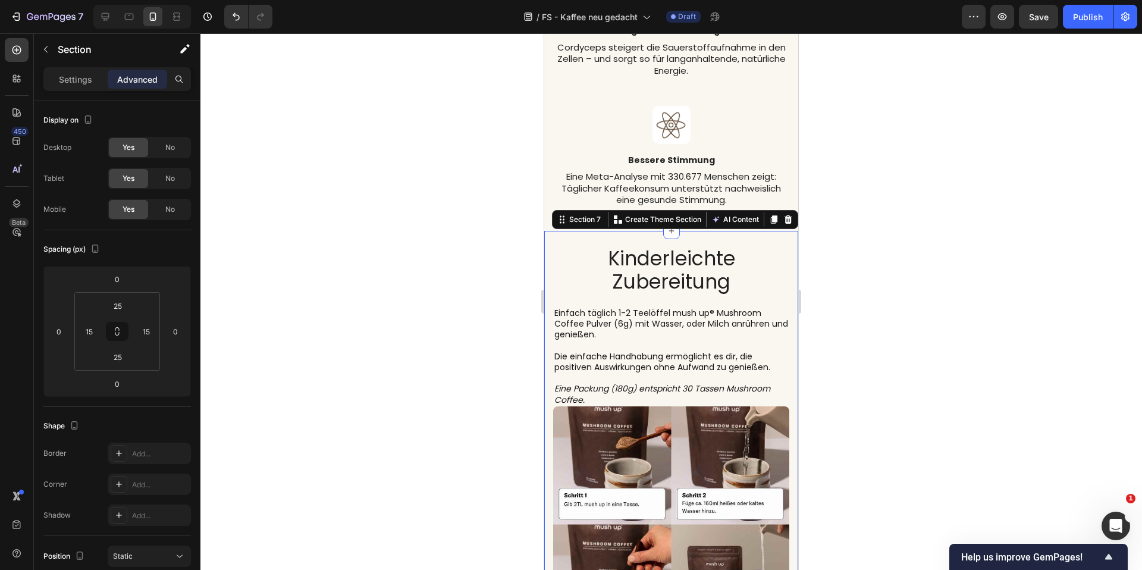
click at [918, 267] on div at bounding box center [672, 301] width 942 height 537
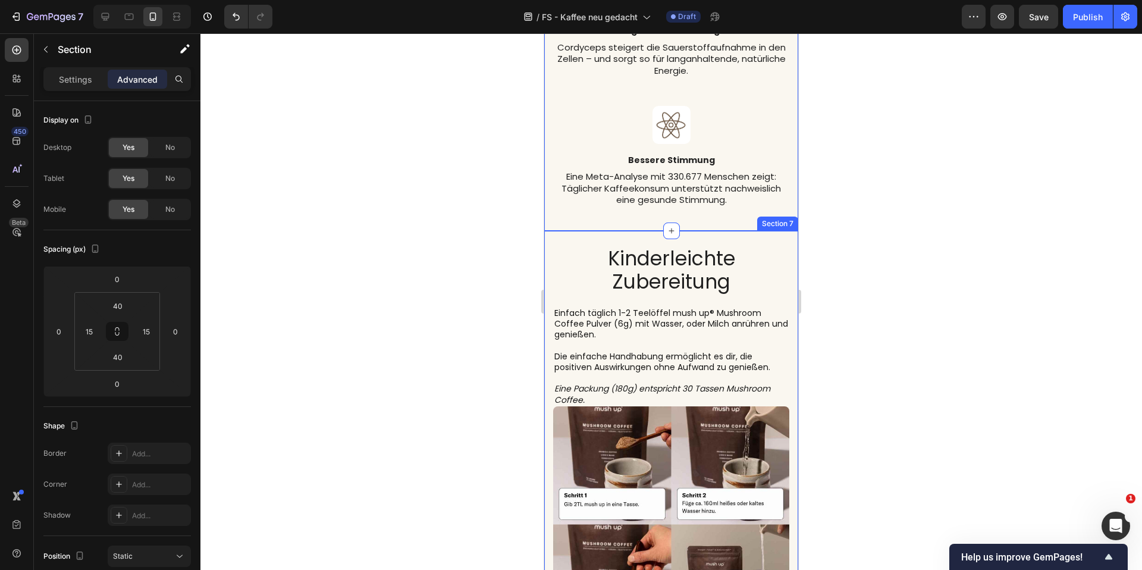
click at [707, 231] on div "Image Kinderleichte Zubereitung Heading Einfach täglich 1-2 Teelöffel mush up® …" at bounding box center [671, 444] width 254 height 427
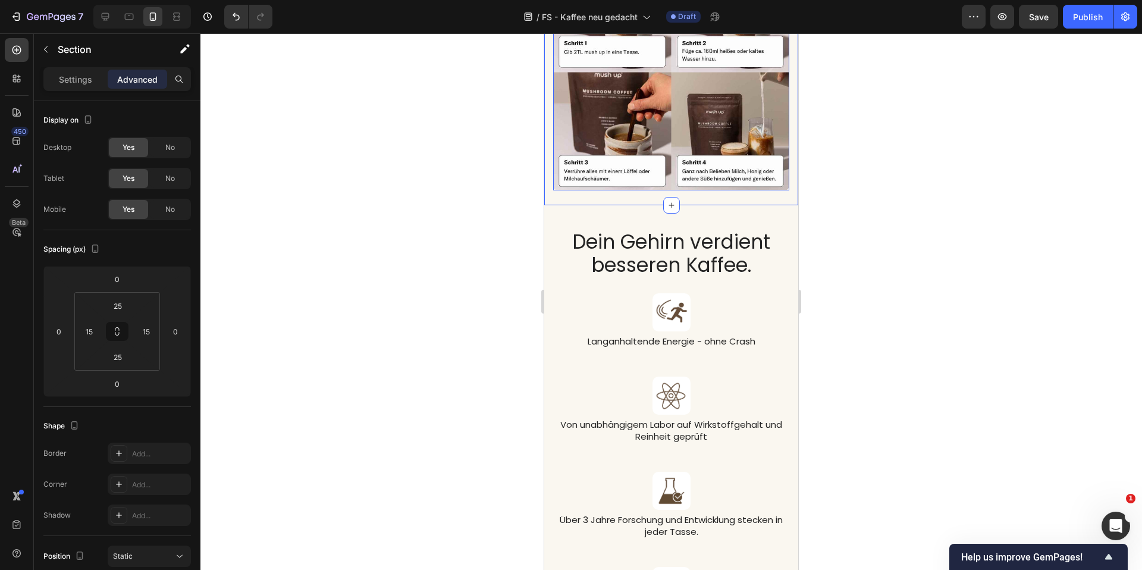
scroll to position [3734, 0]
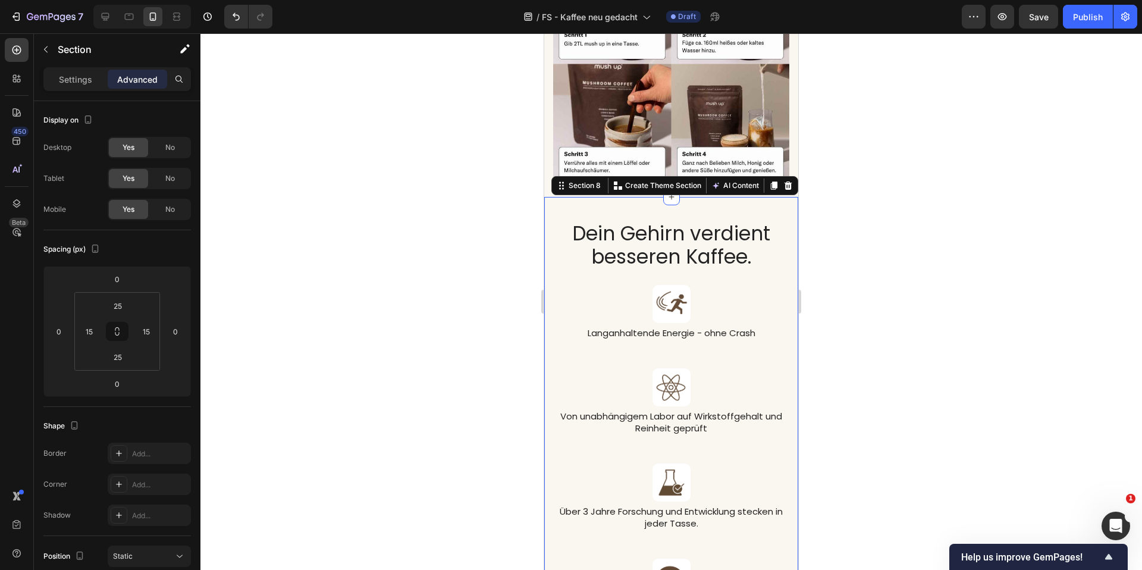
click at [700, 204] on div "Image Dein Gehirn verdient besseren Kaffee. Heading Image Langanhaltende Energi…" at bounding box center [671, 495] width 254 height 596
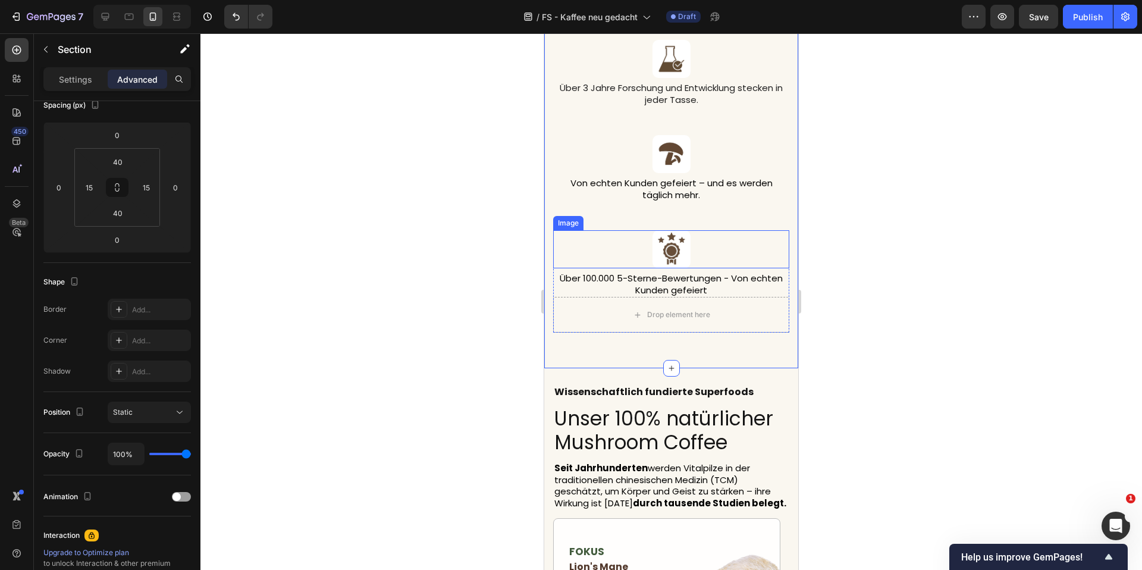
scroll to position [4370, 0]
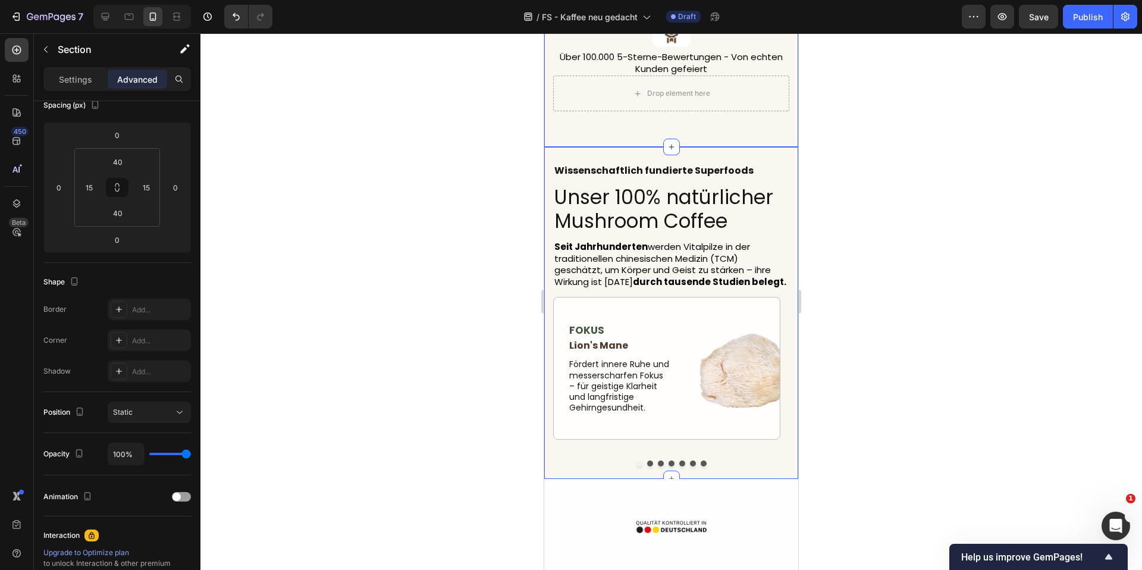
click at [746, 159] on div "Wissenschaftlich fundierte Superfoods Heading Unser 100% natürlicher Mushroom C…" at bounding box center [671, 313] width 254 height 332
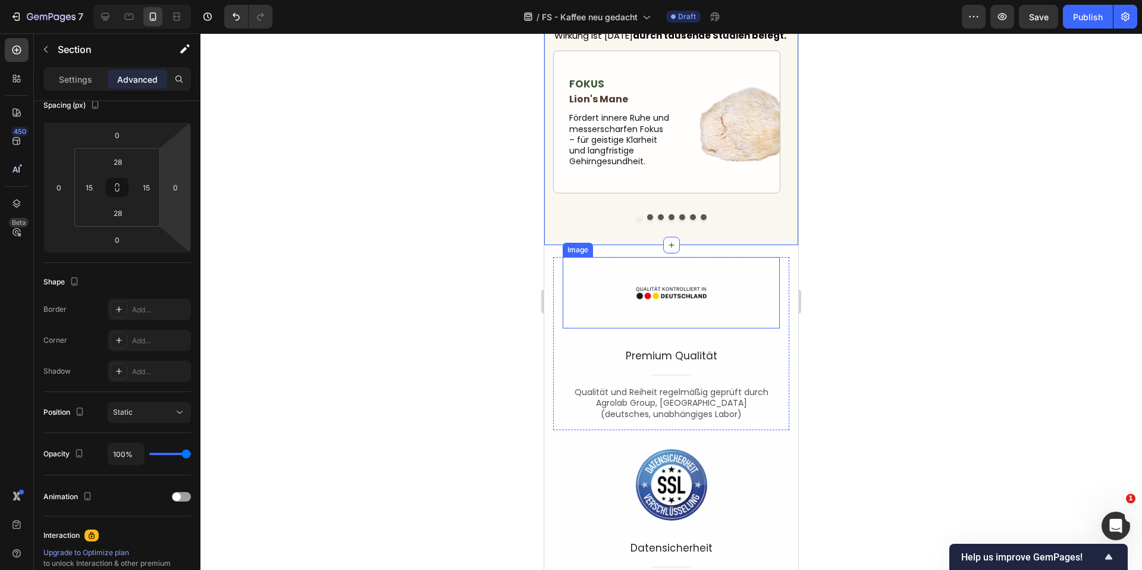
scroll to position [4605, 0]
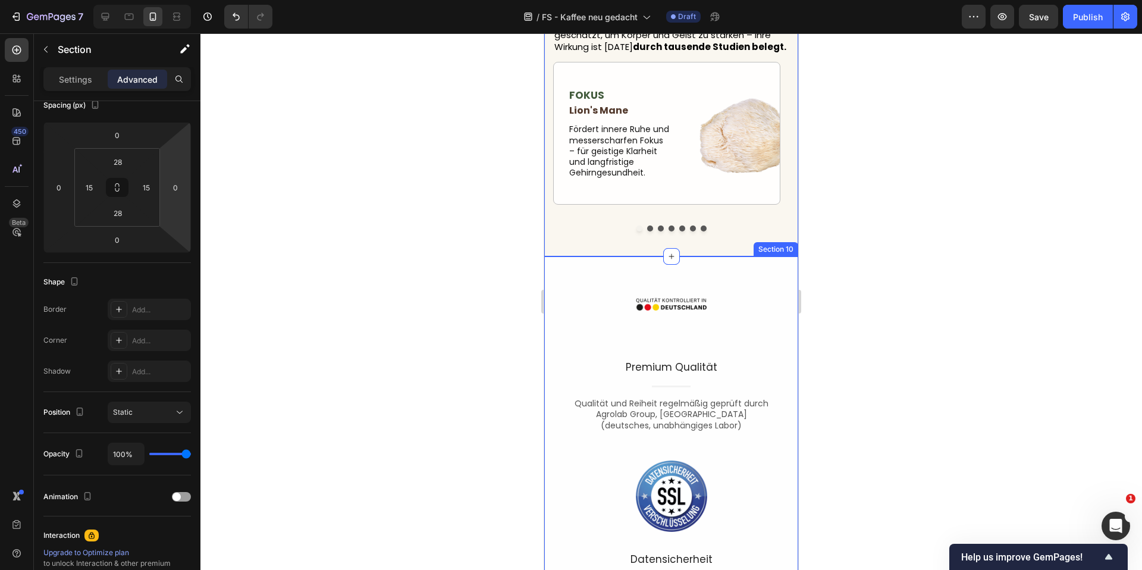
click at [763, 256] on div "Image Premium Qualität Text block Title Line Qualität und Reiheit regelmäßig ge…" at bounding box center [671, 448] width 254 height 384
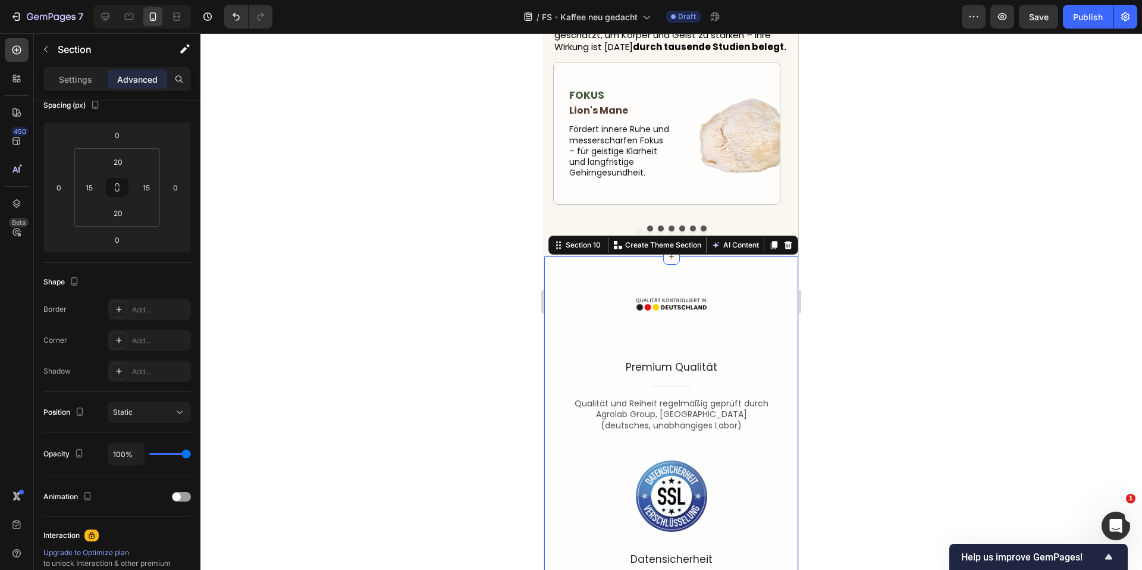
click at [915, 283] on div at bounding box center [672, 301] width 942 height 537
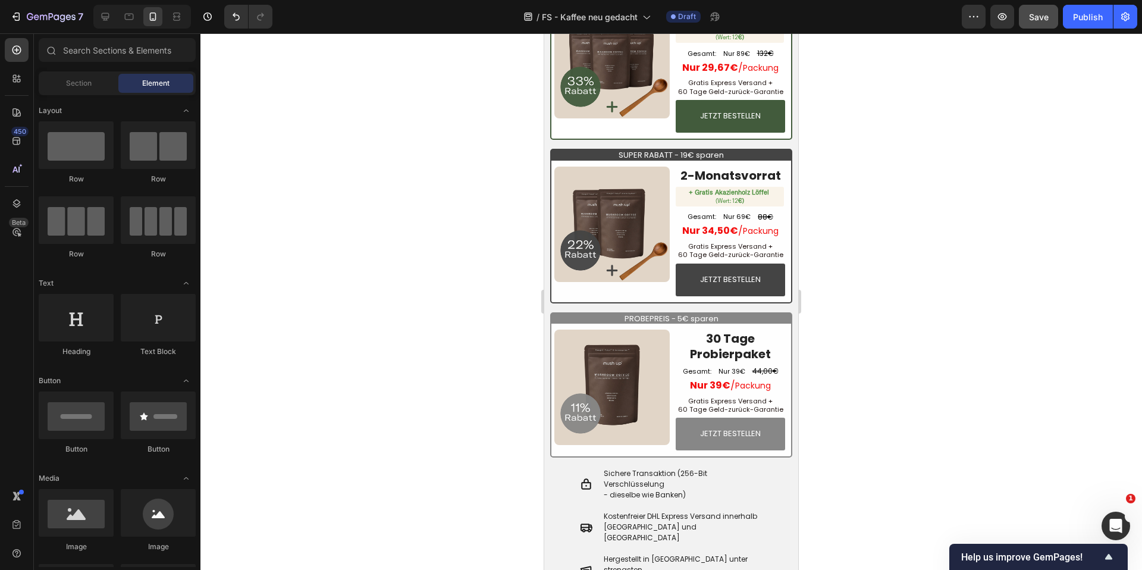
scroll to position [5391, 0]
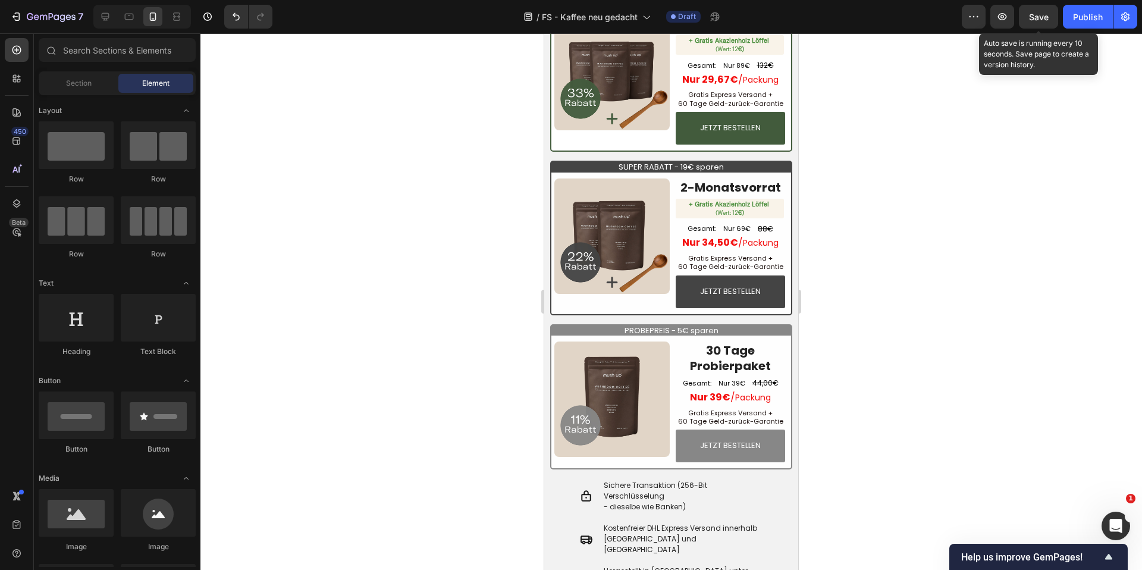
click at [1045, 12] on span "Save" at bounding box center [1039, 17] width 20 height 10
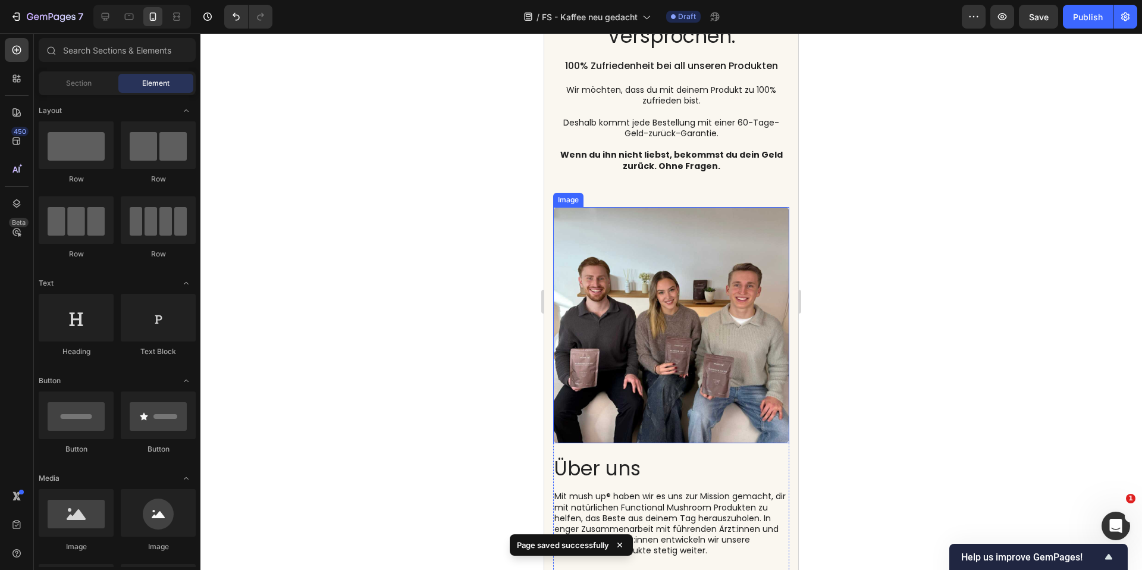
scroll to position [6184, 0]
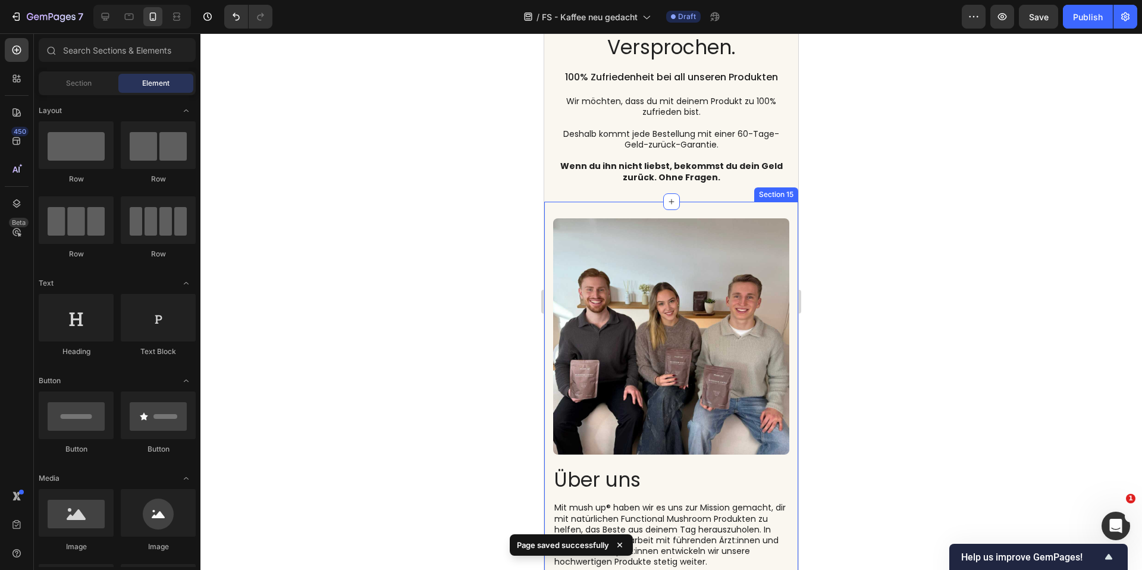
click at [725, 205] on div "Über uns Heading Mit mush up® haben wir es uns zur Mission gemacht, dir mit nat…" at bounding box center [671, 446] width 254 height 489
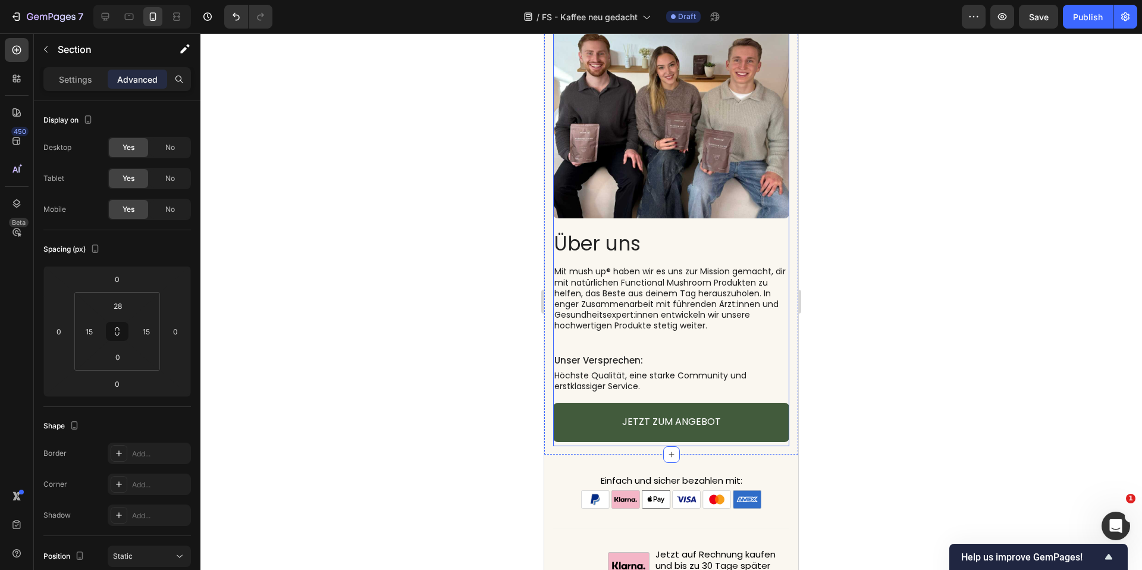
scroll to position [6505, 0]
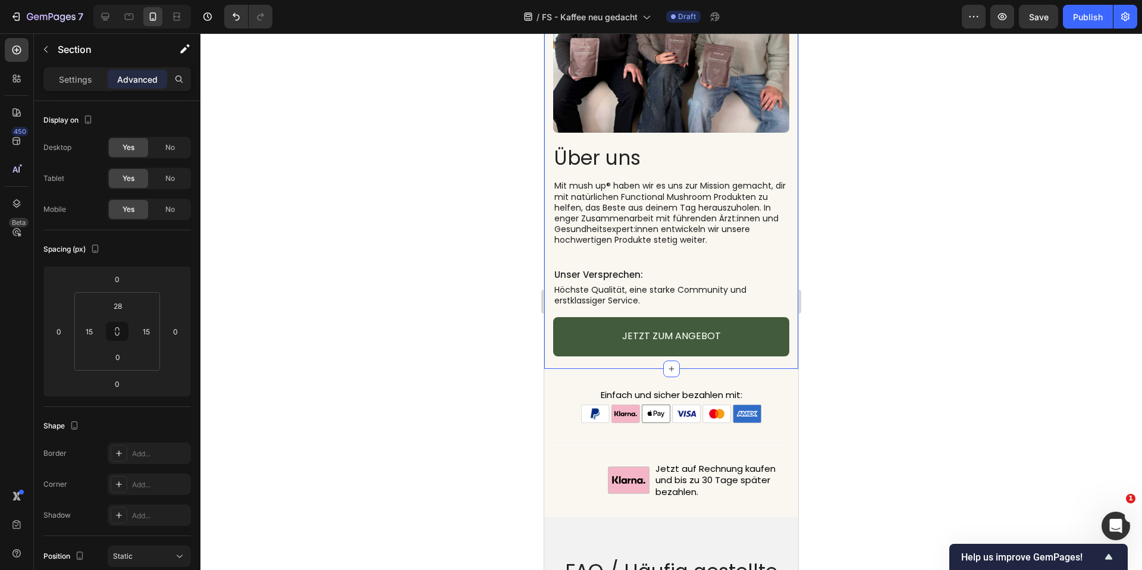
click at [846, 298] on div at bounding box center [672, 301] width 942 height 537
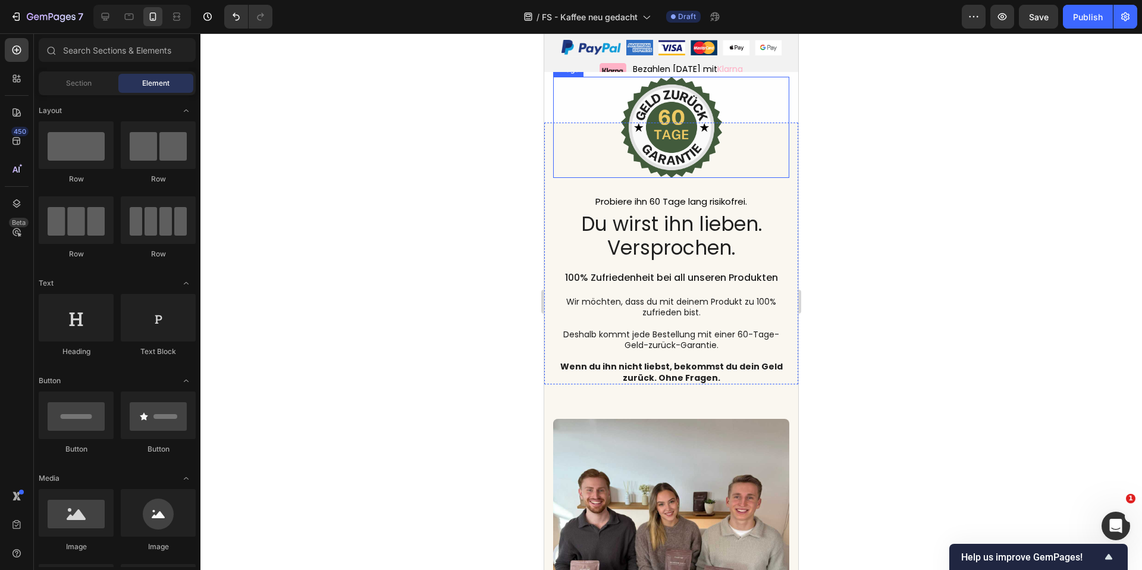
scroll to position [5632, 0]
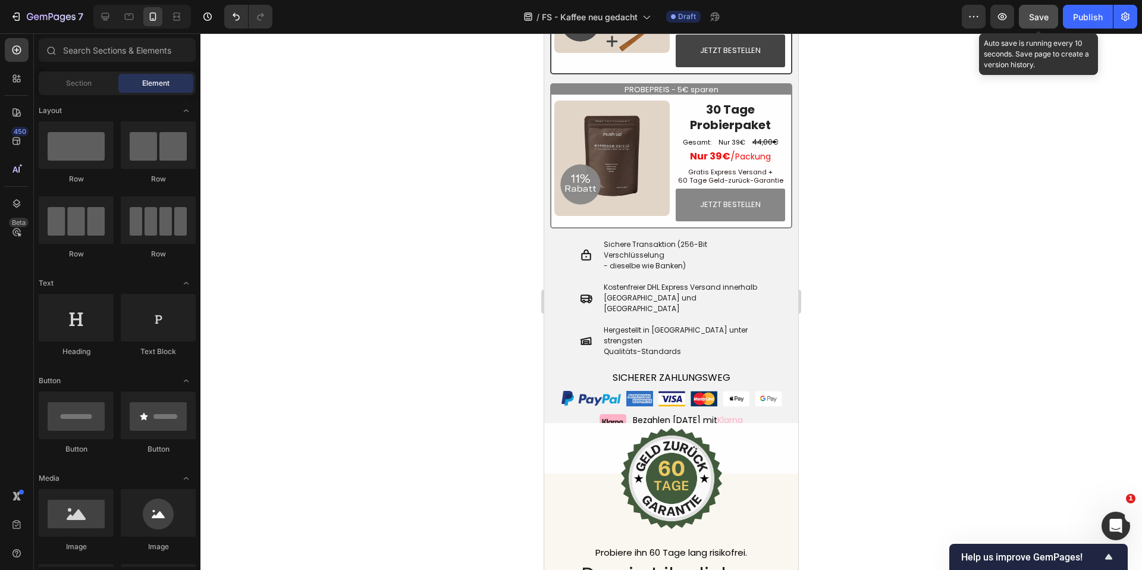
click at [1022, 21] on button "Save" at bounding box center [1038, 17] width 39 height 24
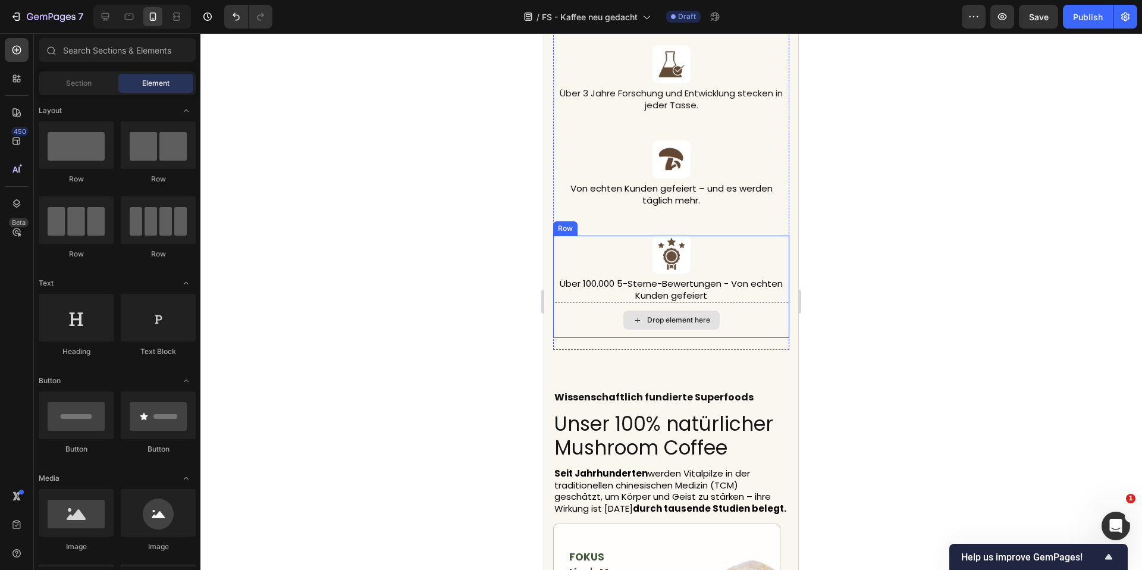
scroll to position [4153, 0]
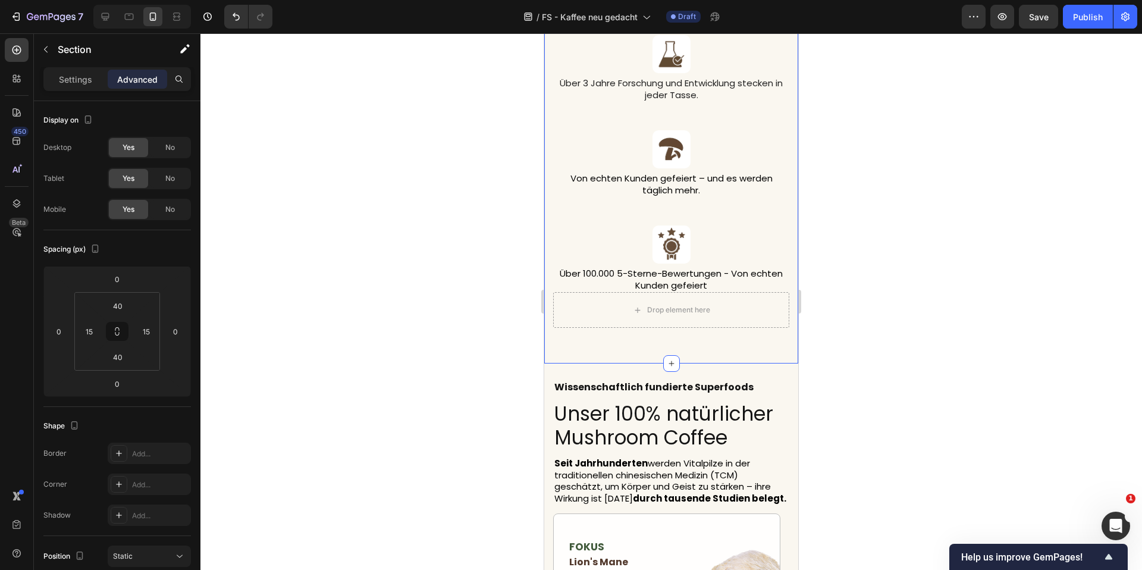
click at [718, 349] on div "Image Dein Gehirn verdient besseren Kaffee. Heading Image Langanhaltende Energi…" at bounding box center [671, 67] width 254 height 596
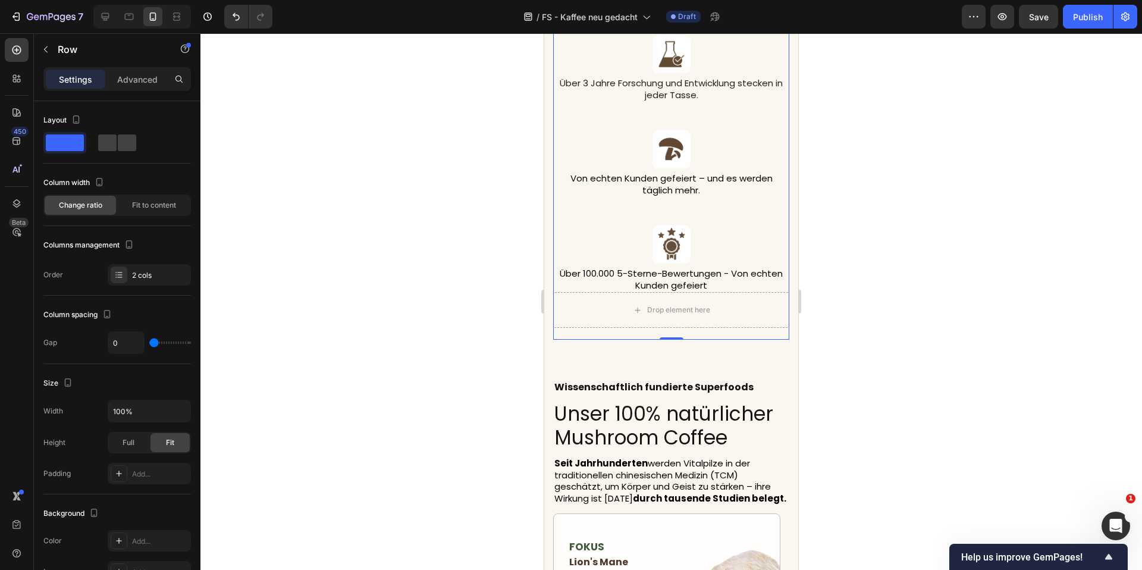
click at [674, 337] on div "Image Dein Gehirn verdient besseren Kaffee. Heading Image Langanhaltende Energi…" at bounding box center [671, 66] width 236 height 548
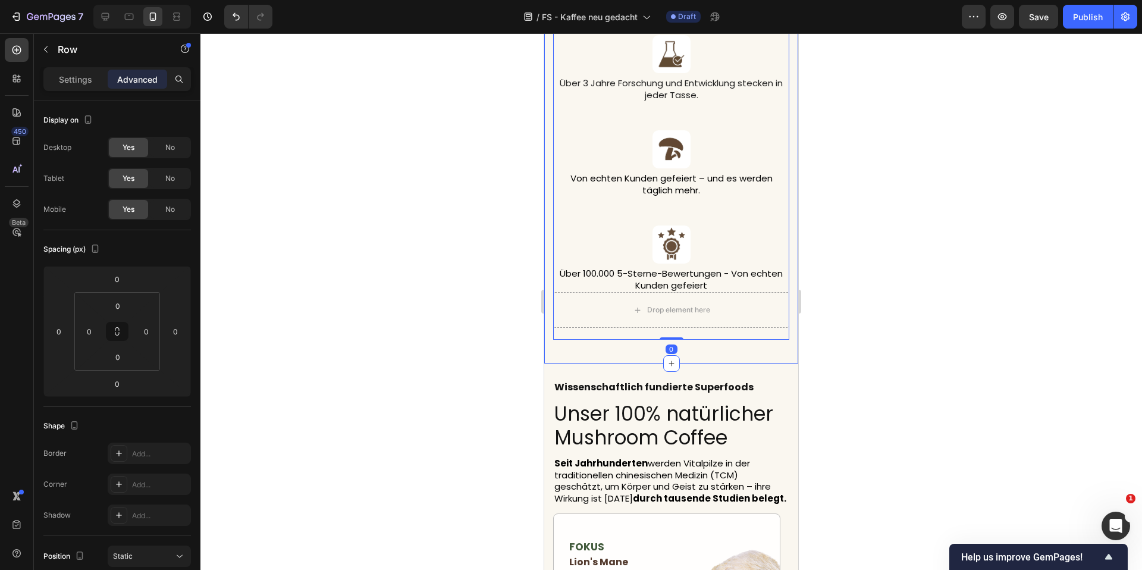
click at [699, 347] on div "Image Dein Gehirn verdient besseren Kaffee. Heading Image Langanhaltende Energi…" at bounding box center [671, 67] width 254 height 596
click at [694, 329] on div "Dein Gehirn verdient besseren Kaffee. Heading Image Langanhaltende Energie - oh…" at bounding box center [671, 66] width 236 height 548
click at [728, 305] on div "Drop element here" at bounding box center [671, 310] width 236 height 36
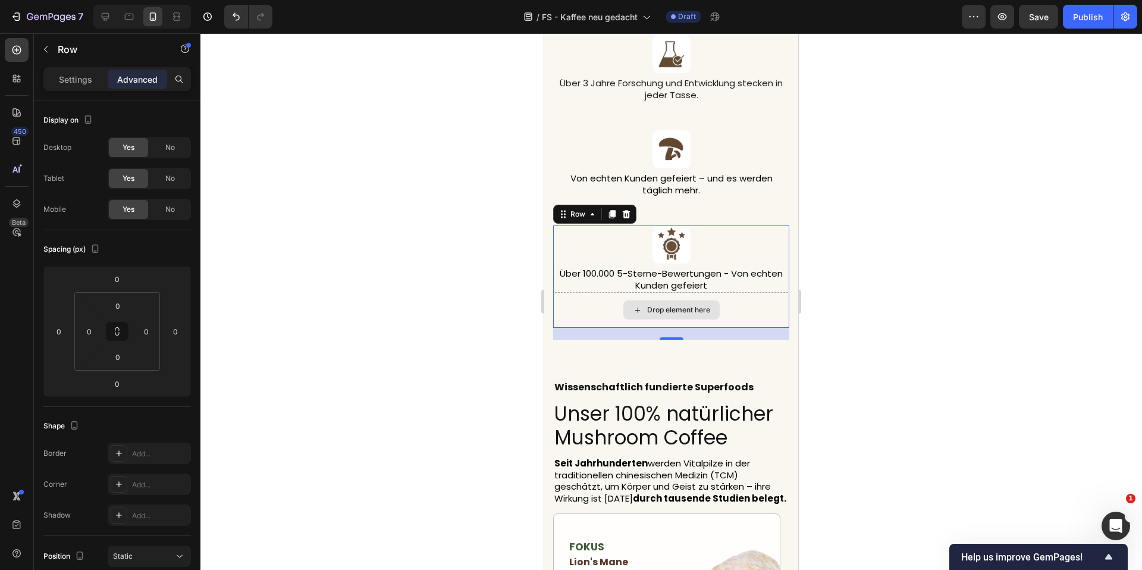
scroll to position [144, 0]
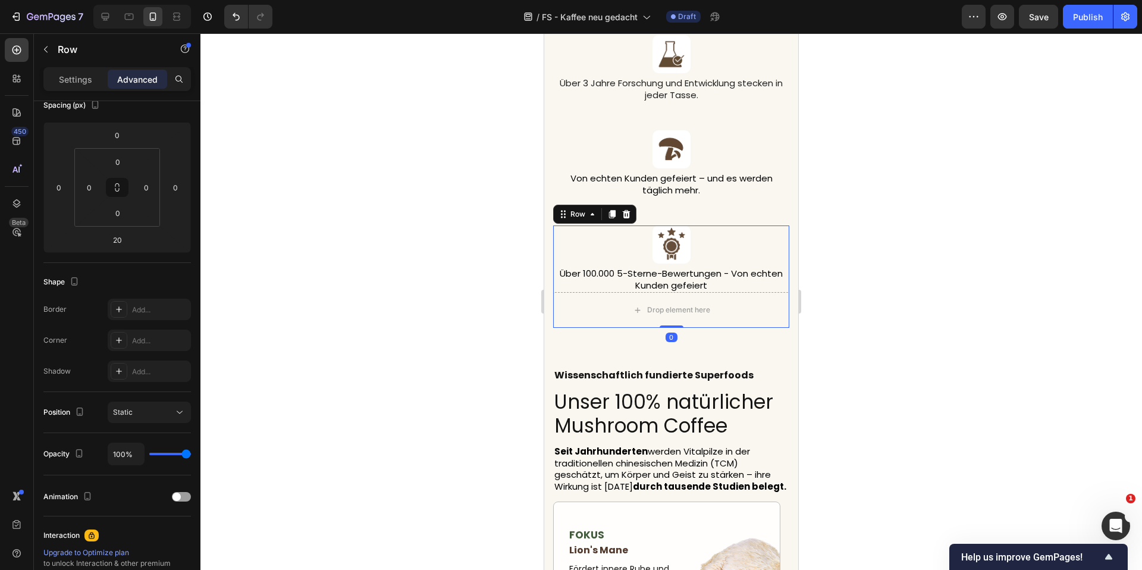
drag, startPoint x: 671, startPoint y: 339, endPoint x: 676, endPoint y: 299, distance: 40.1
click at [676, 299] on div "Image Über 100.000 5-Sterne-Bewertungen - Von echten Kunden gefeiert Text block…" at bounding box center [671, 277] width 236 height 102
type input "0"
click at [751, 342] on div "Image Dein Gehirn verdient besseren Kaffee. Heading Image Langanhaltende Energi…" at bounding box center [671, 61] width 254 height 584
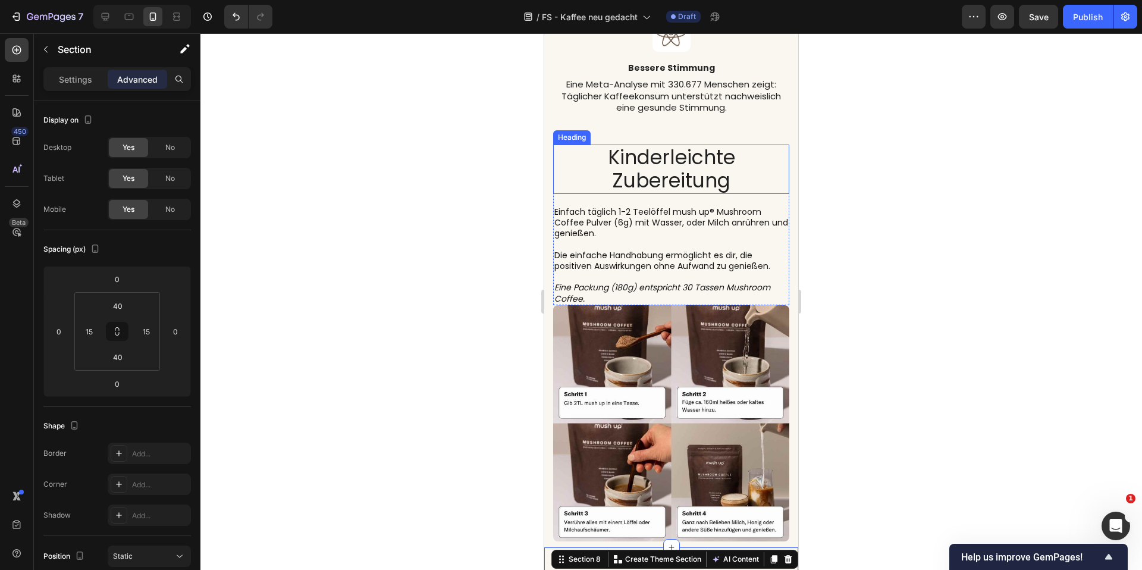
scroll to position [3318, 0]
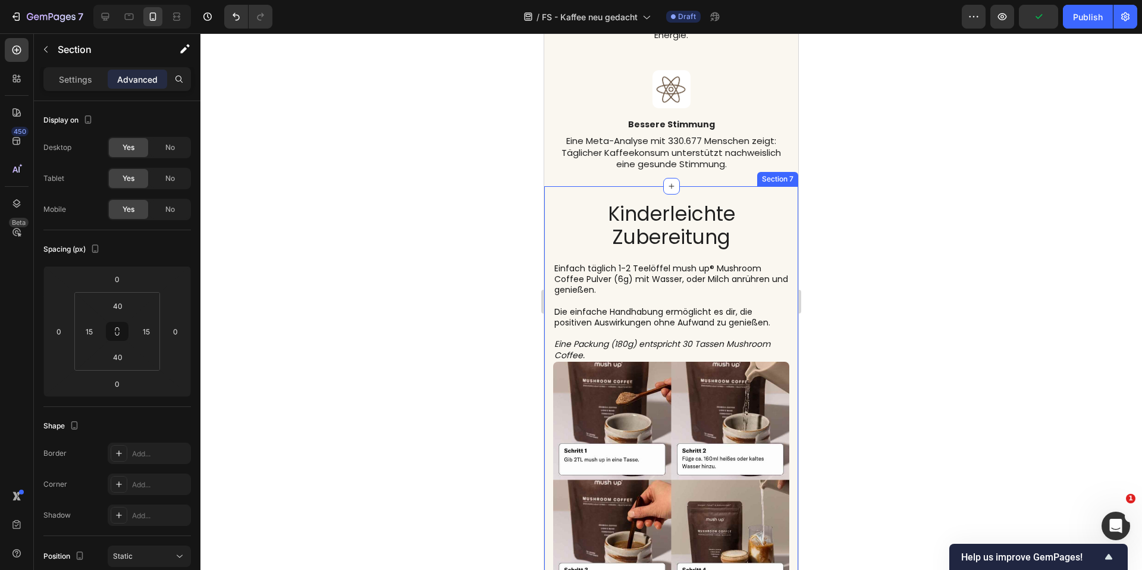
click at [734, 187] on div "Image Kinderleichte Zubereitung Heading Einfach täglich 1-2 Teelöffel mush up® …" at bounding box center [671, 399] width 254 height 427
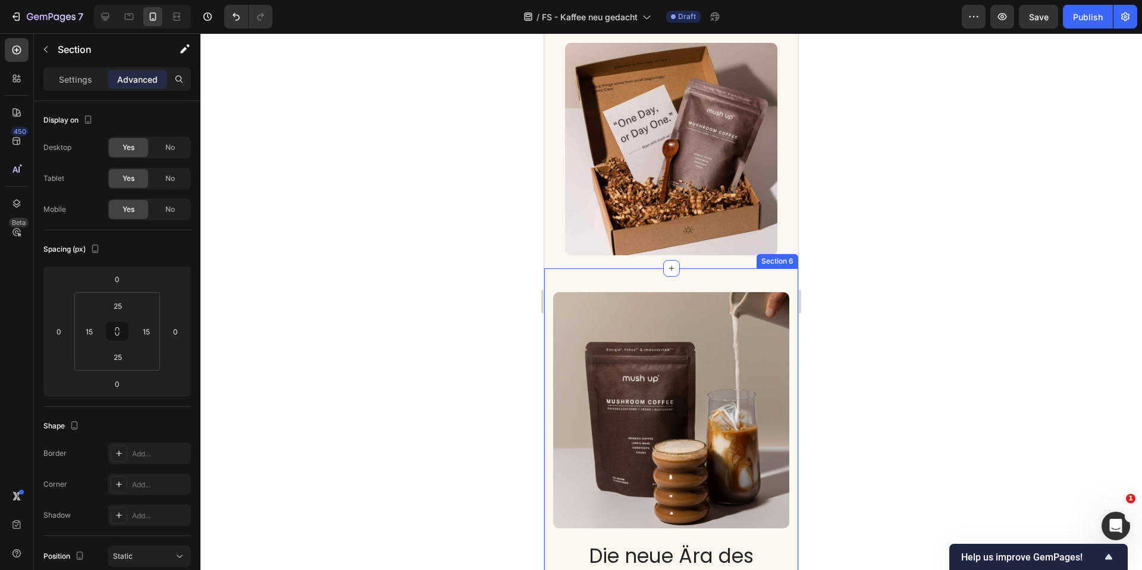
scroll to position [2418, 0]
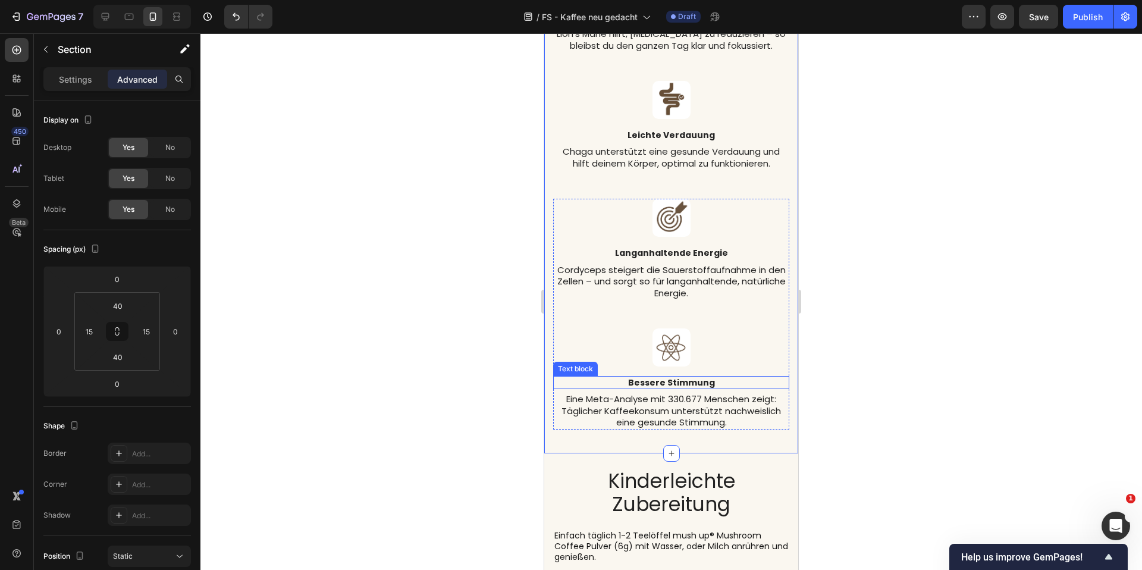
scroll to position [3133, 0]
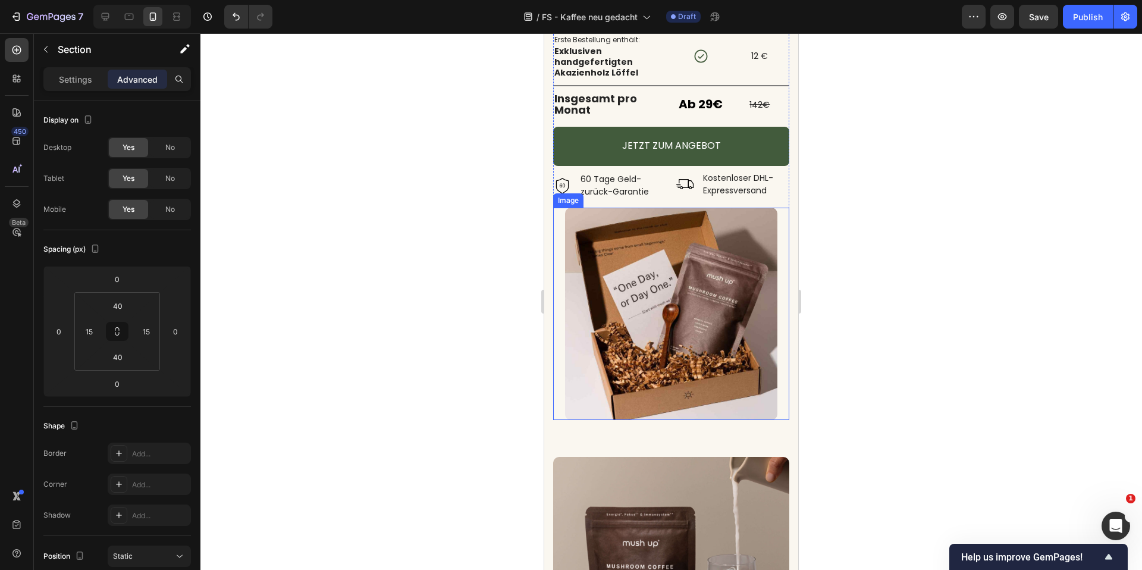
scroll to position [2466, 0]
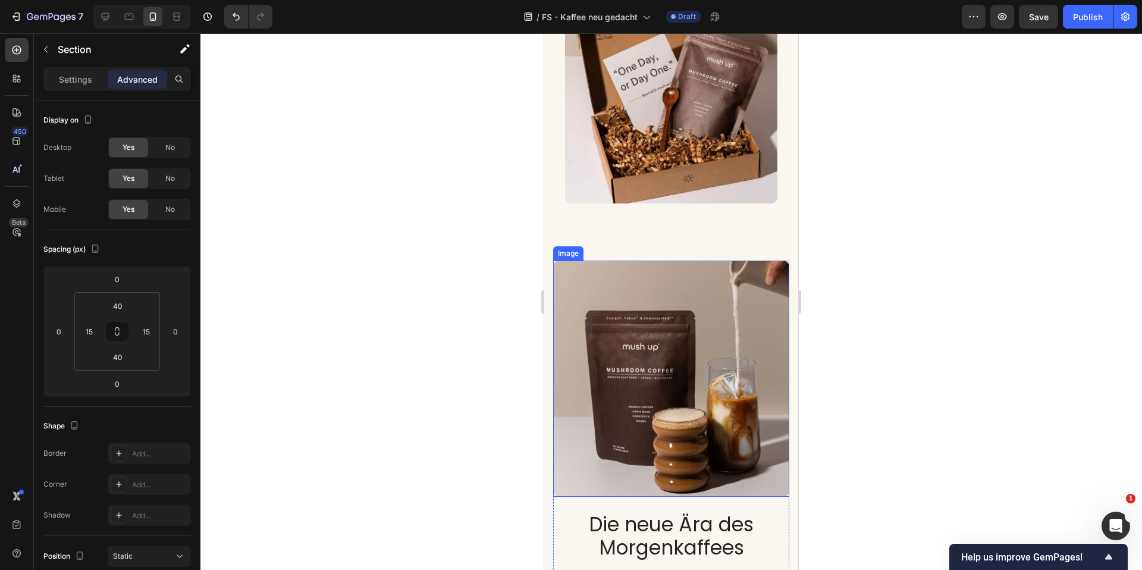
click at [719, 323] on img at bounding box center [671, 379] width 236 height 236
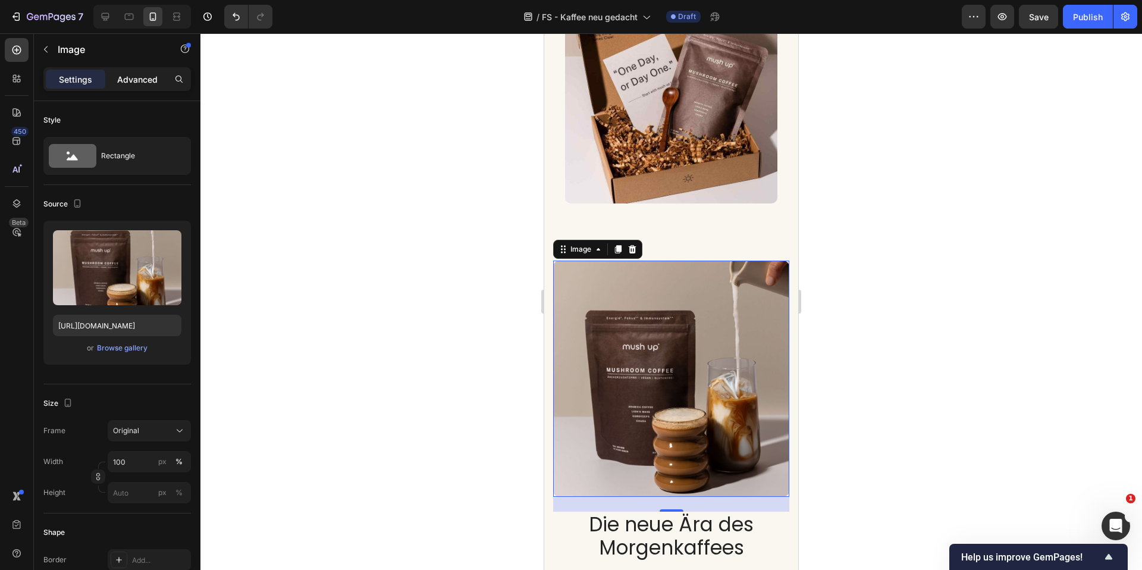
click at [166, 80] on div "Advanced" at bounding box center [138, 79] width 60 height 19
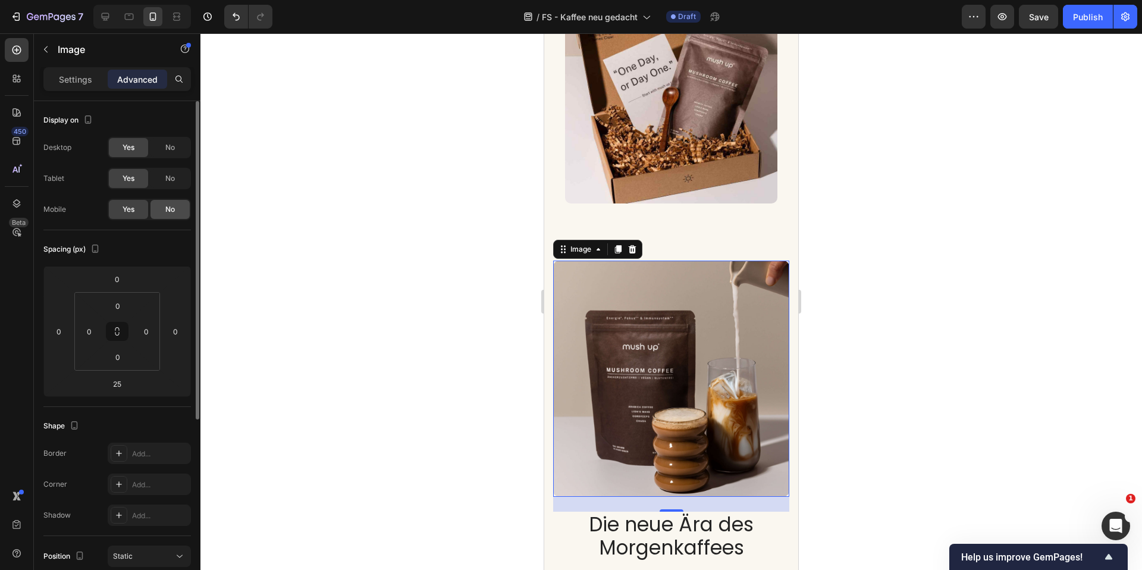
click at [168, 206] on span "No" at bounding box center [170, 209] width 10 height 11
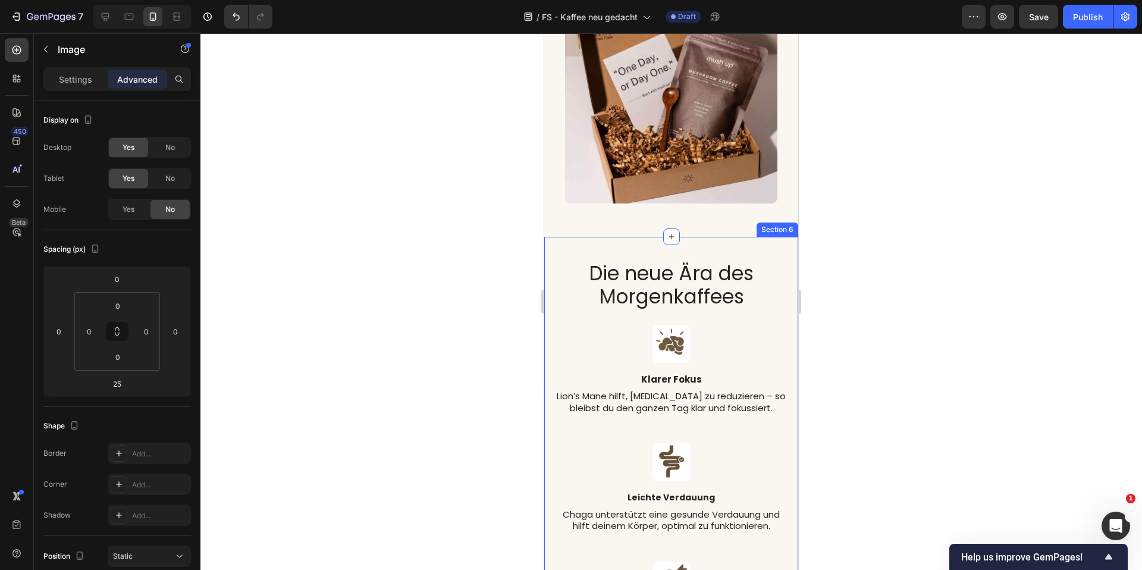
click at [690, 237] on div "Image 25 Die neue Ära des Morgenkaffees Heading Image Klarer Fokus Text block L…" at bounding box center [671, 526] width 254 height 579
click at [607, 237] on div "Image Die neue Ära des Morgenkaffees Heading Image Klarer Fokus Text block Lion…" at bounding box center [671, 526] width 254 height 579
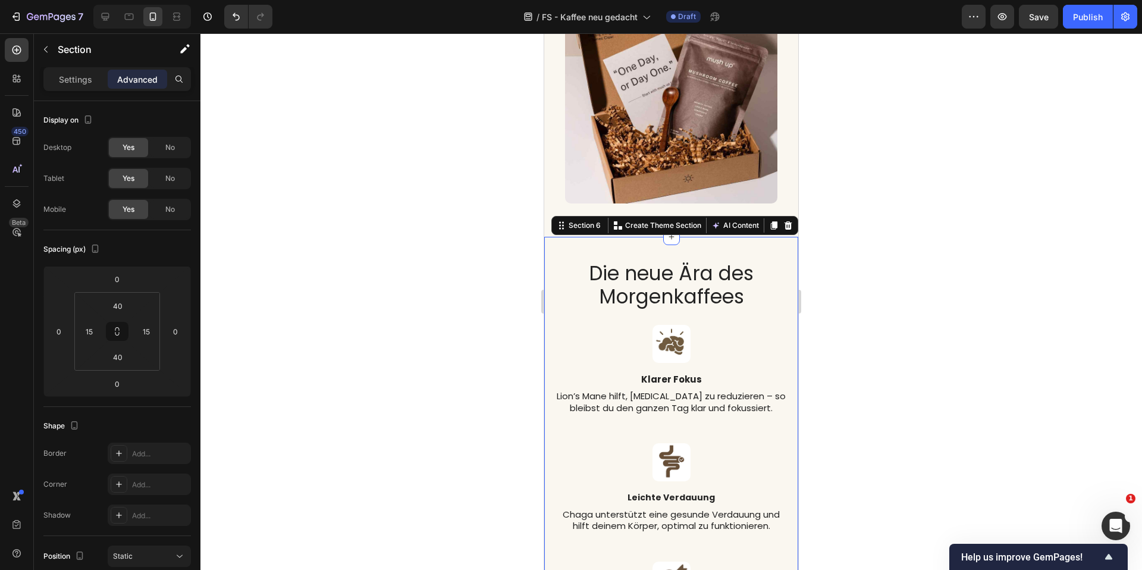
click at [995, 343] on div at bounding box center [672, 301] width 942 height 537
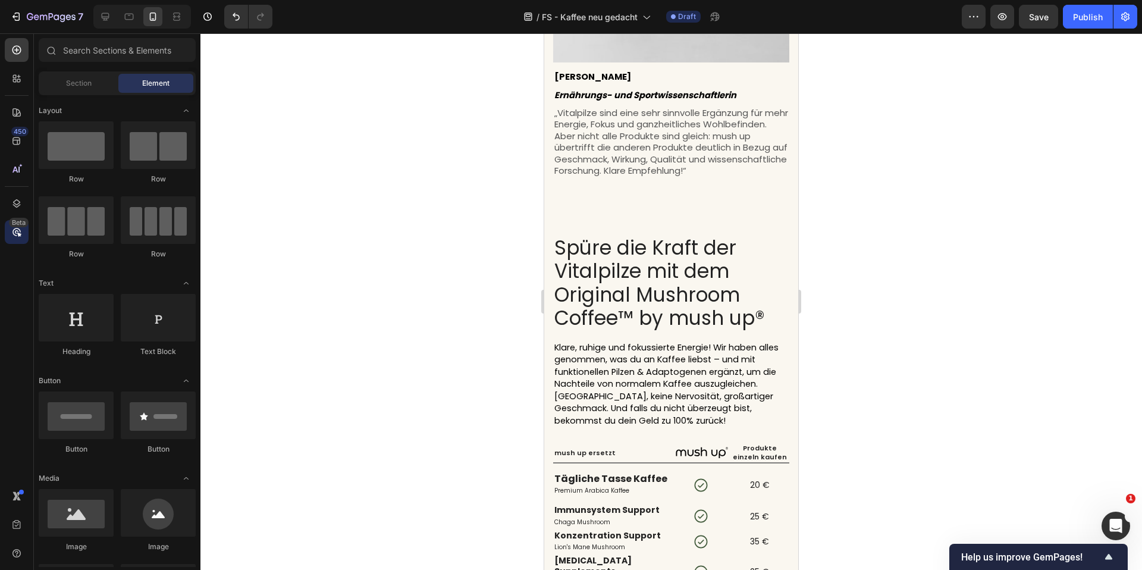
scroll to position [1649, 0]
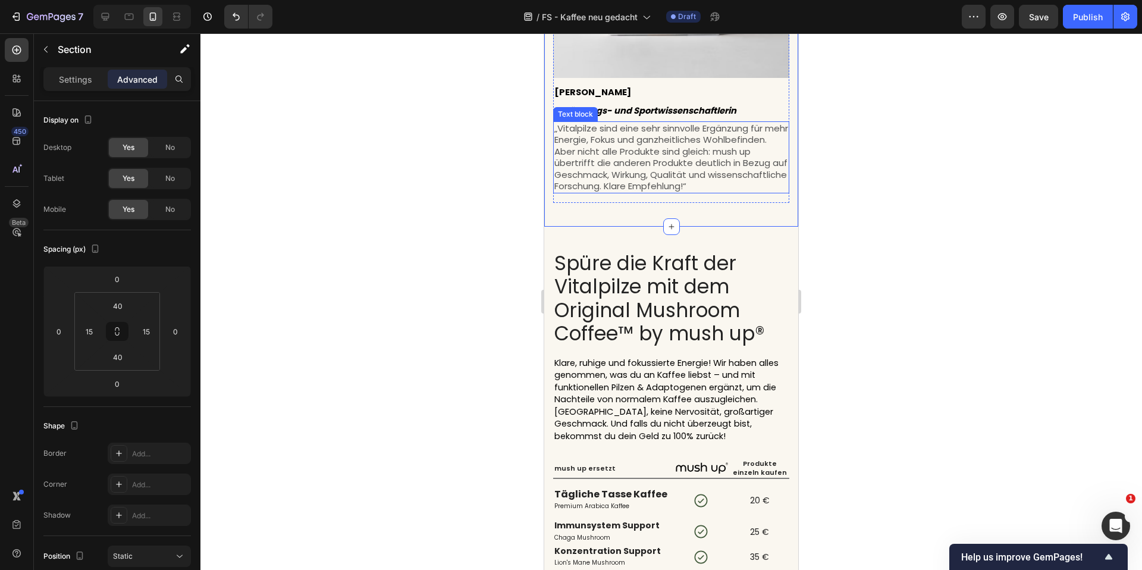
click at [636, 163] on p "„Vitalpilze sind eine sehr sinnvolle Ergänzung für mehr Energie, Fokus und ganz…" at bounding box center [672, 158] width 234 height 70
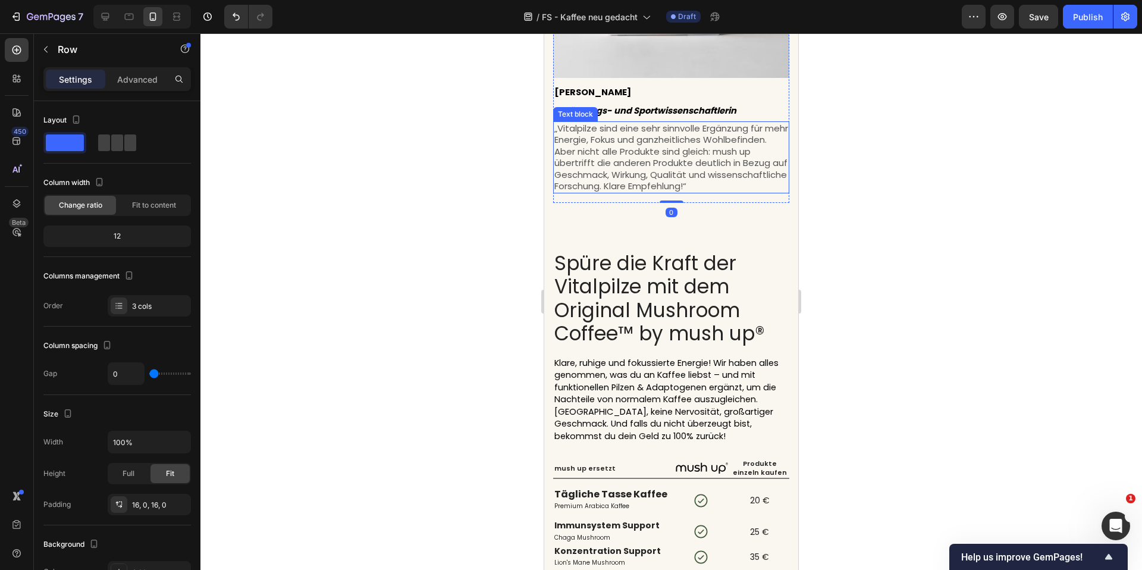
click at [126, 89] on div "Settings Advanced" at bounding box center [117, 79] width 148 height 24
click at [133, 85] on p "Advanced" at bounding box center [137, 79] width 40 height 12
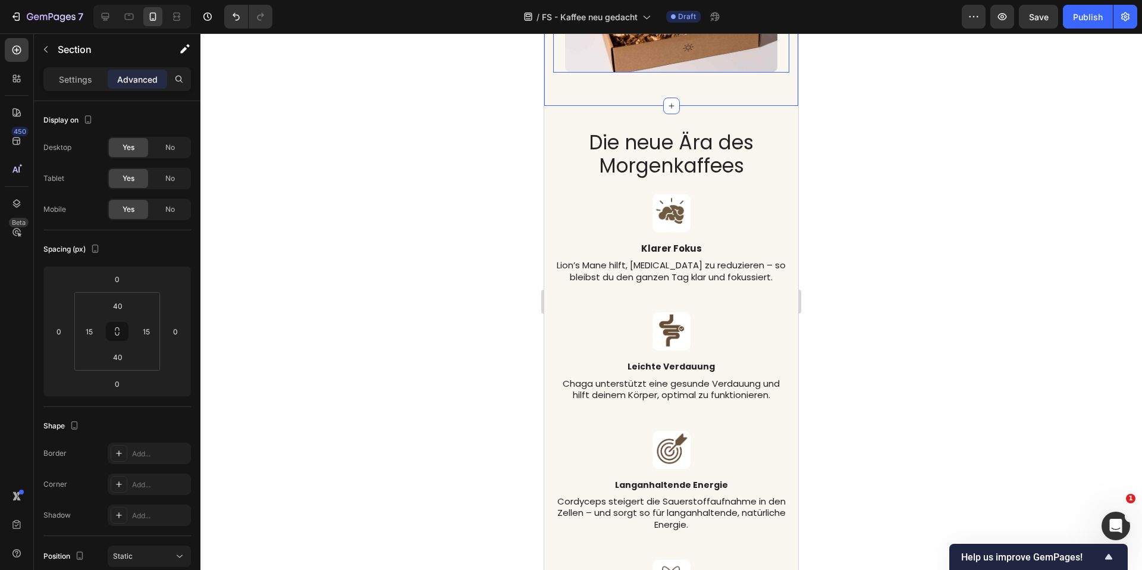
scroll to position [2593, 0]
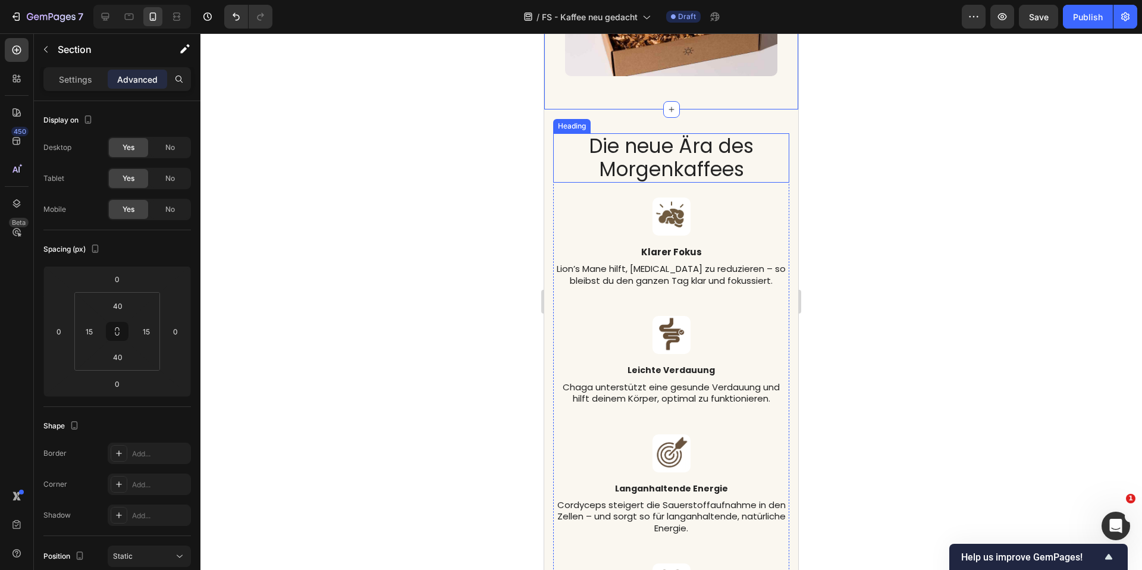
click at [638, 143] on h2 "Die neue Ära des Morgenkaffees" at bounding box center [671, 157] width 236 height 49
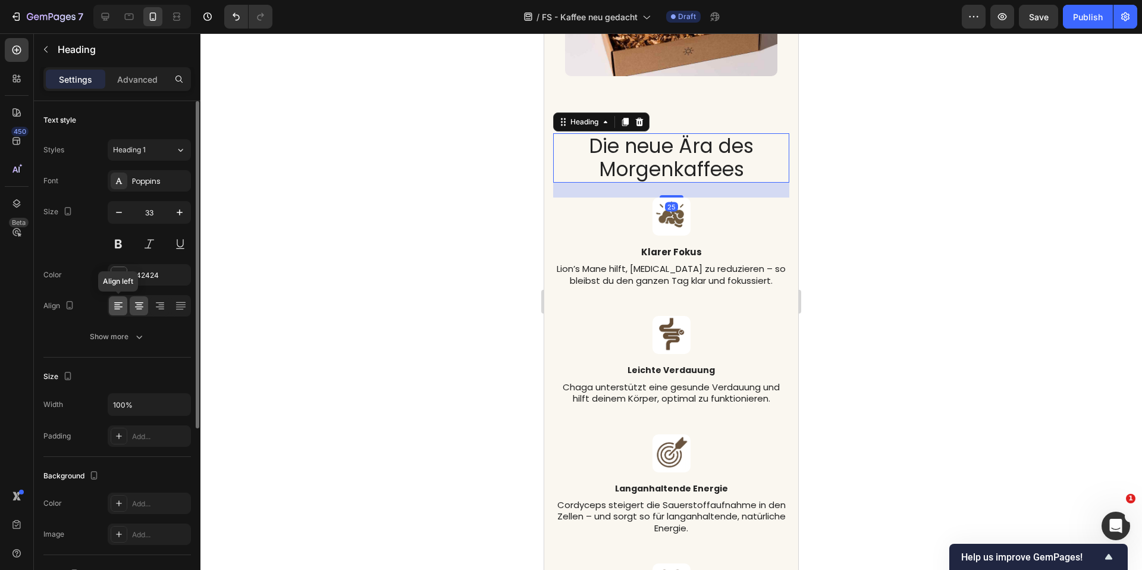
click at [112, 302] on icon at bounding box center [118, 306] width 12 height 12
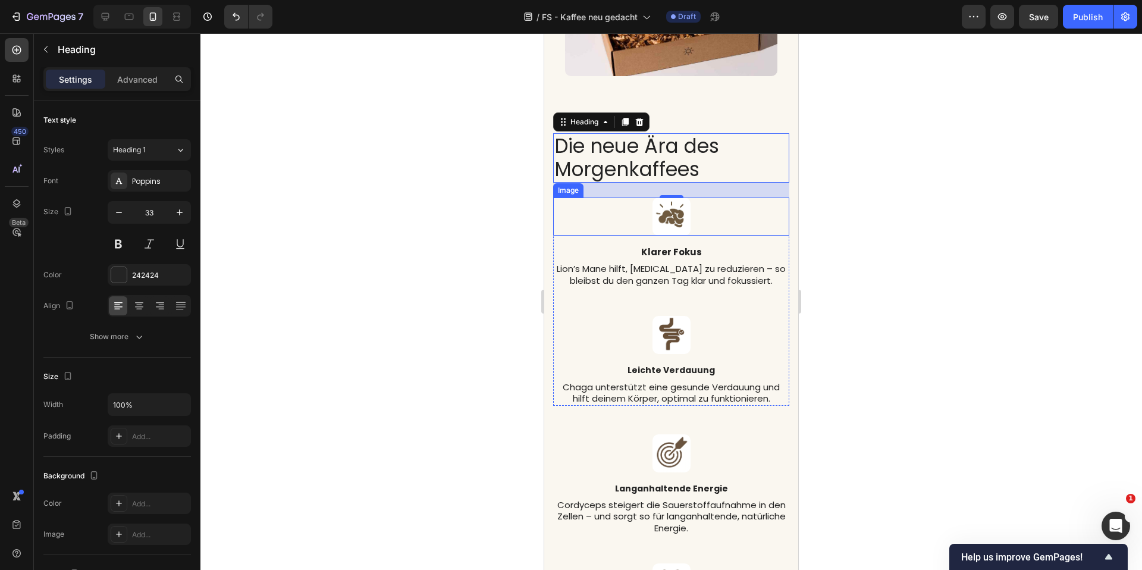
click at [666, 199] on img at bounding box center [672, 217] width 38 height 38
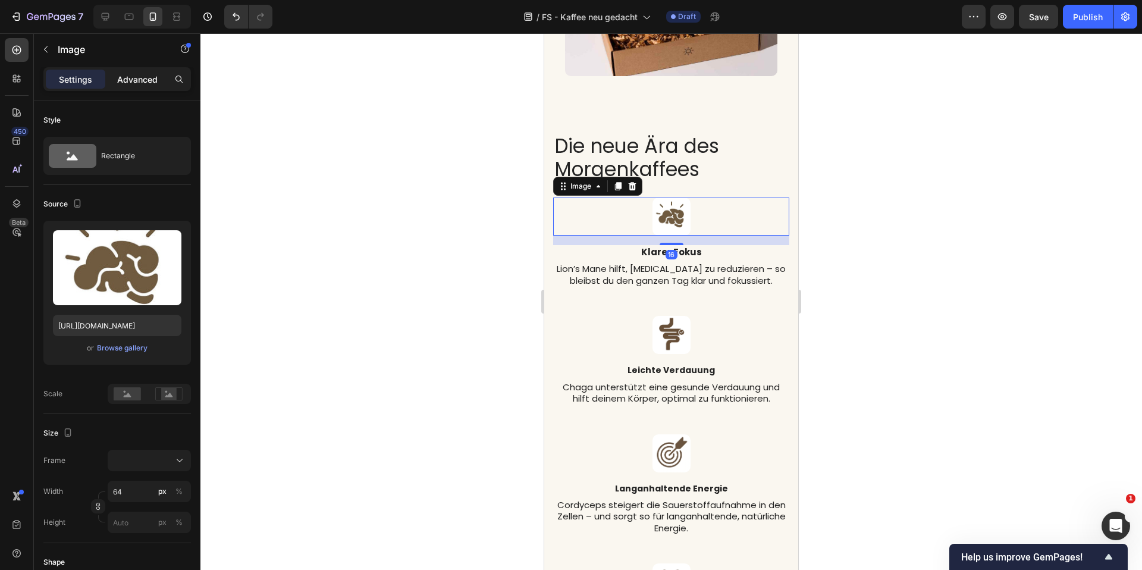
click at [140, 73] on p "Advanced" at bounding box center [137, 79] width 40 height 12
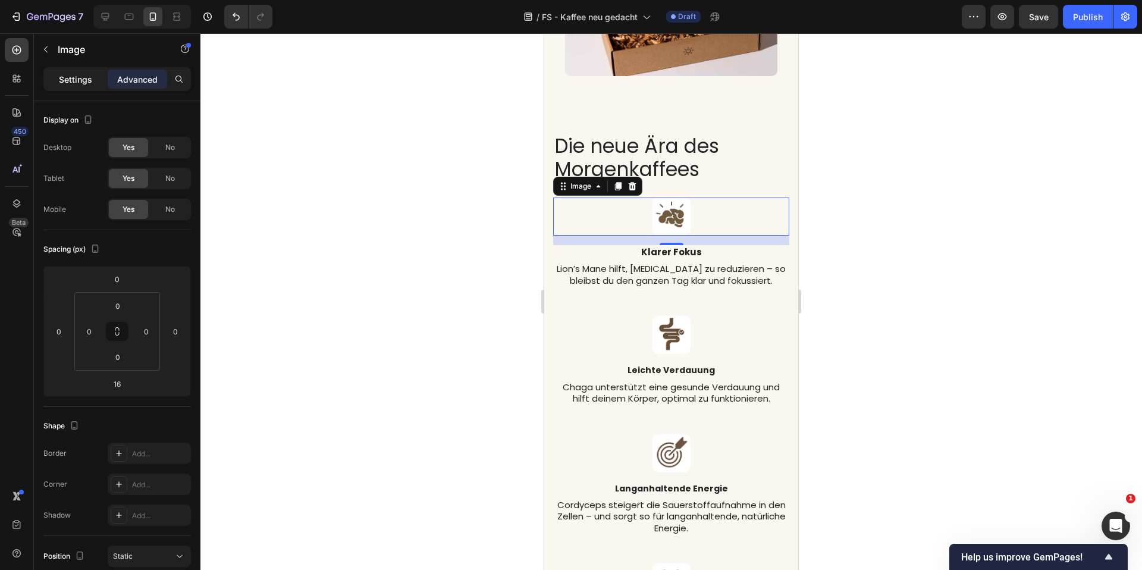
click at [83, 75] on p "Settings" at bounding box center [75, 79] width 33 height 12
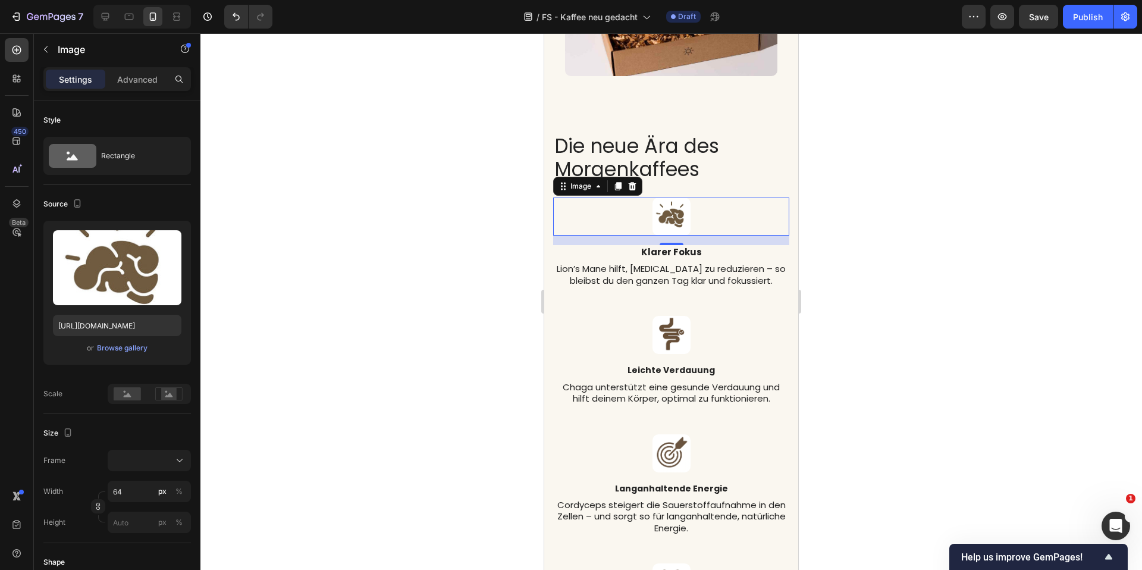
click at [594, 199] on div at bounding box center [671, 217] width 236 height 38
click at [518, 223] on div at bounding box center [672, 301] width 942 height 537
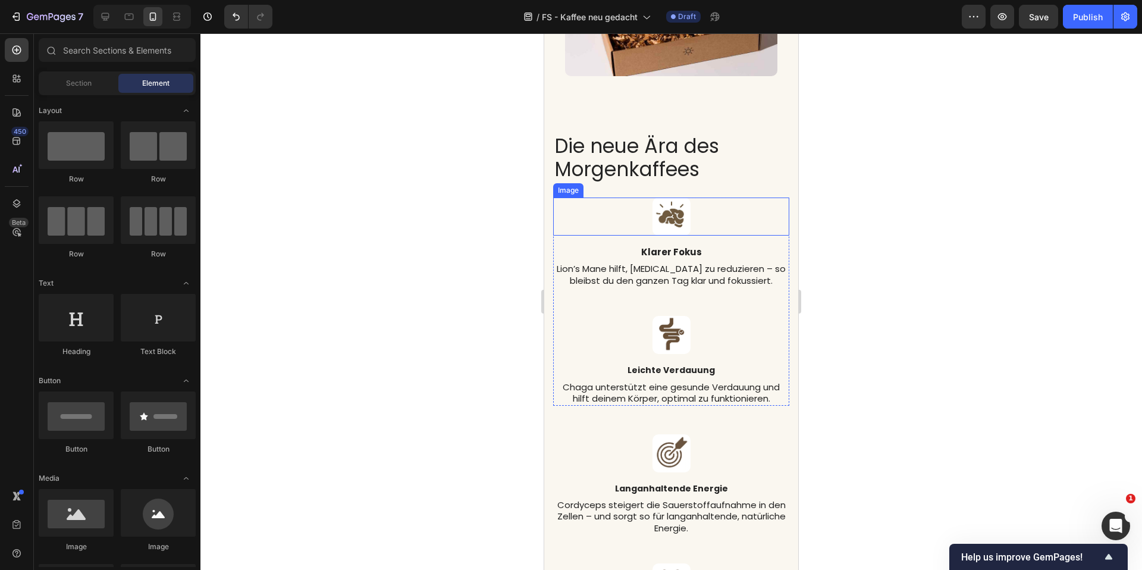
click at [576, 198] on div at bounding box center [671, 217] width 236 height 38
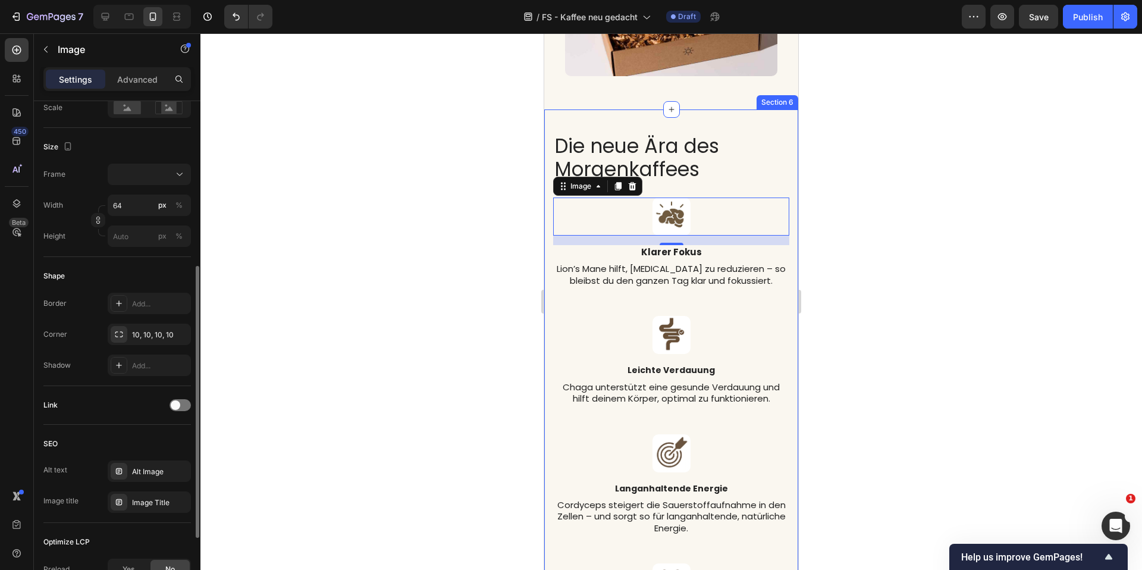
scroll to position [425, 0]
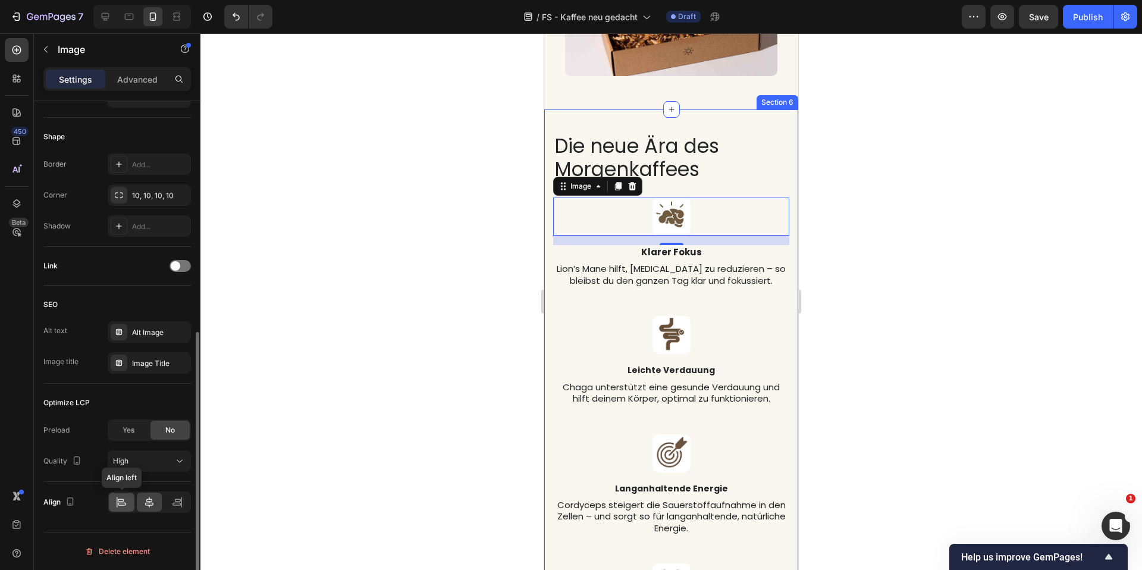
click at [118, 509] on div at bounding box center [122, 502] width 26 height 19
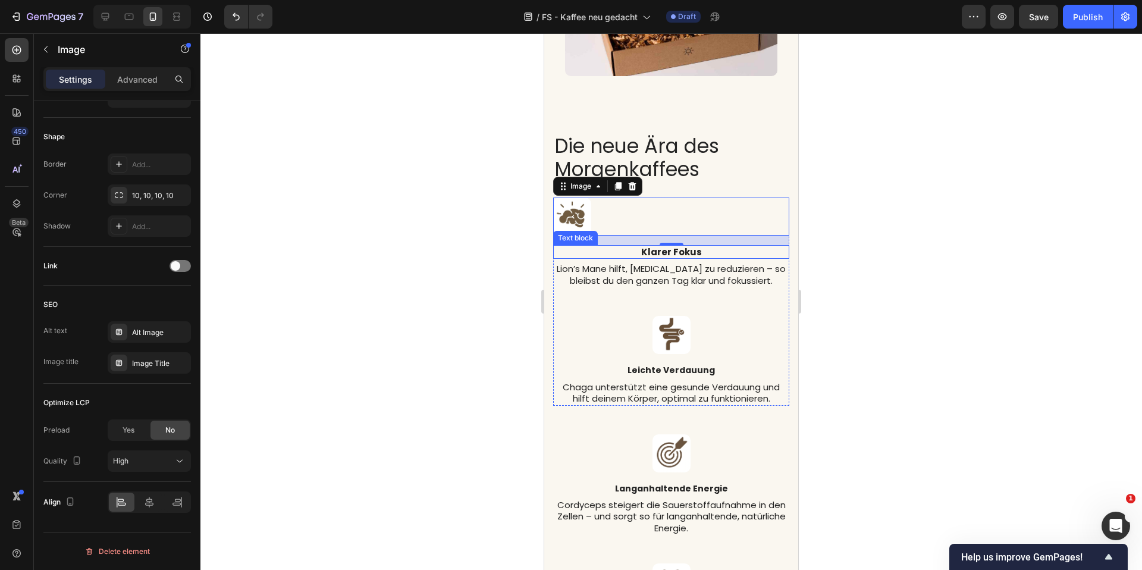
click at [607, 246] on p "Klarer Fokus" at bounding box center [672, 252] width 234 height 12
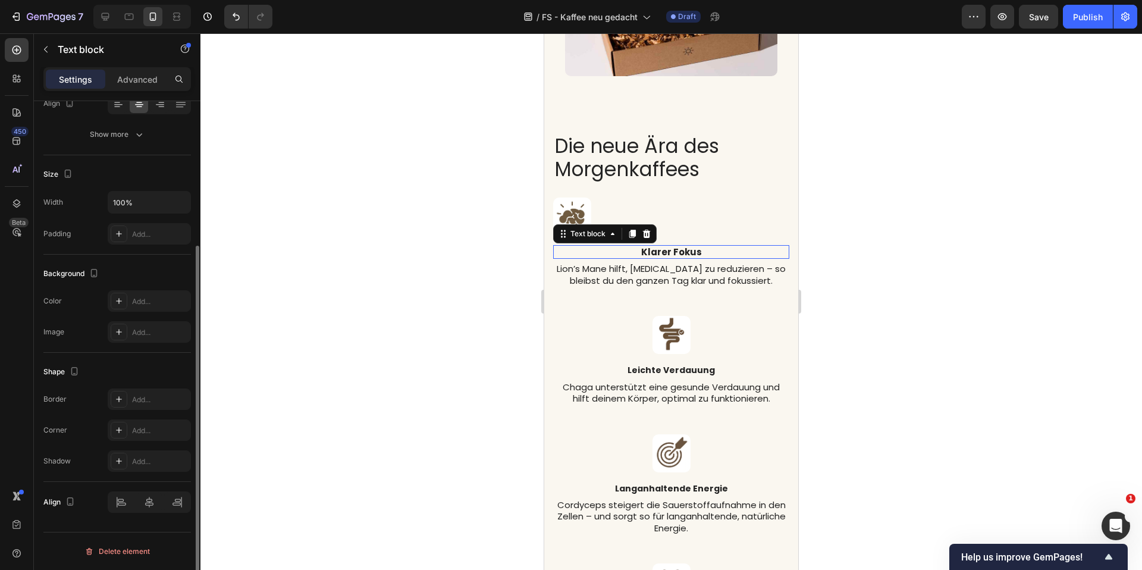
scroll to position [0, 0]
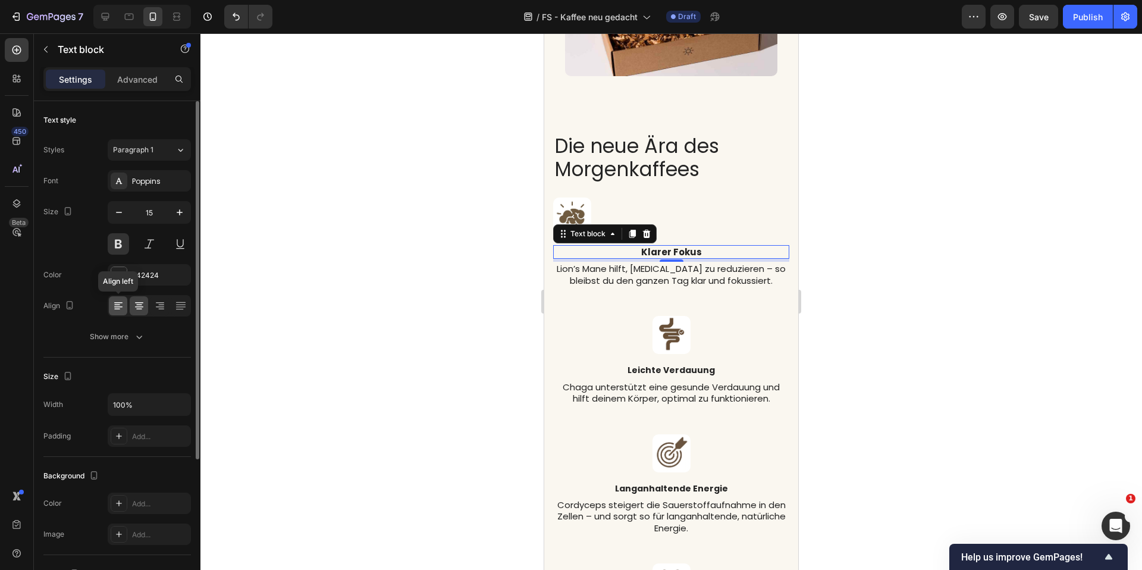
click at [120, 303] on icon at bounding box center [118, 306] width 12 height 12
click at [600, 263] on p "Lion’s Mane hilft, [MEDICAL_DATA] zu reduzieren – so bleibst du den ganzen Tag …" at bounding box center [672, 274] width 234 height 23
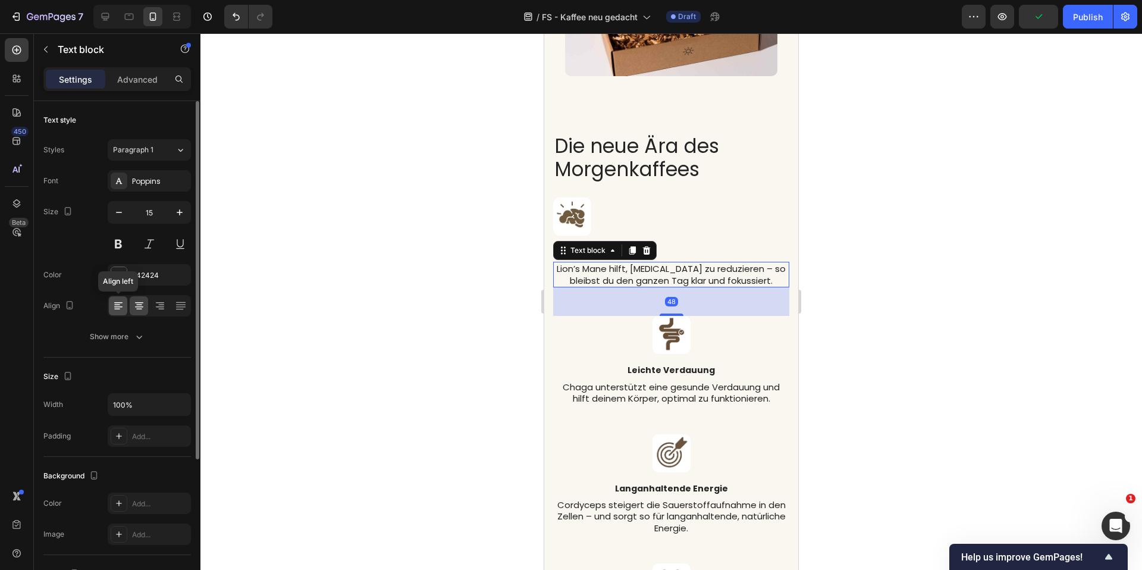
click at [120, 301] on icon at bounding box center [118, 306] width 12 height 12
click at [582, 318] on div at bounding box center [671, 335] width 236 height 38
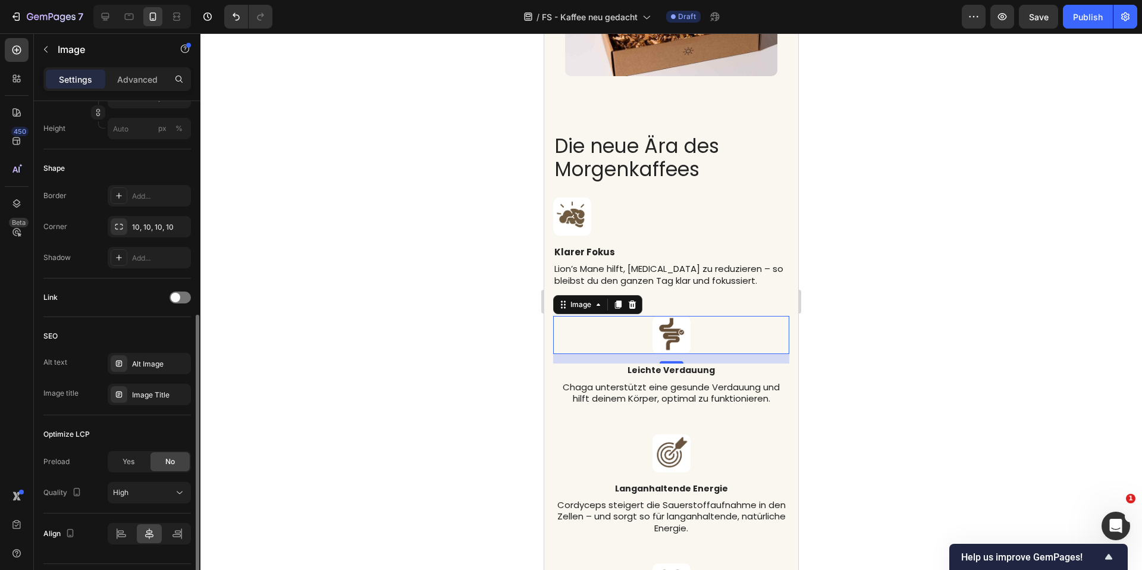
scroll to position [425, 0]
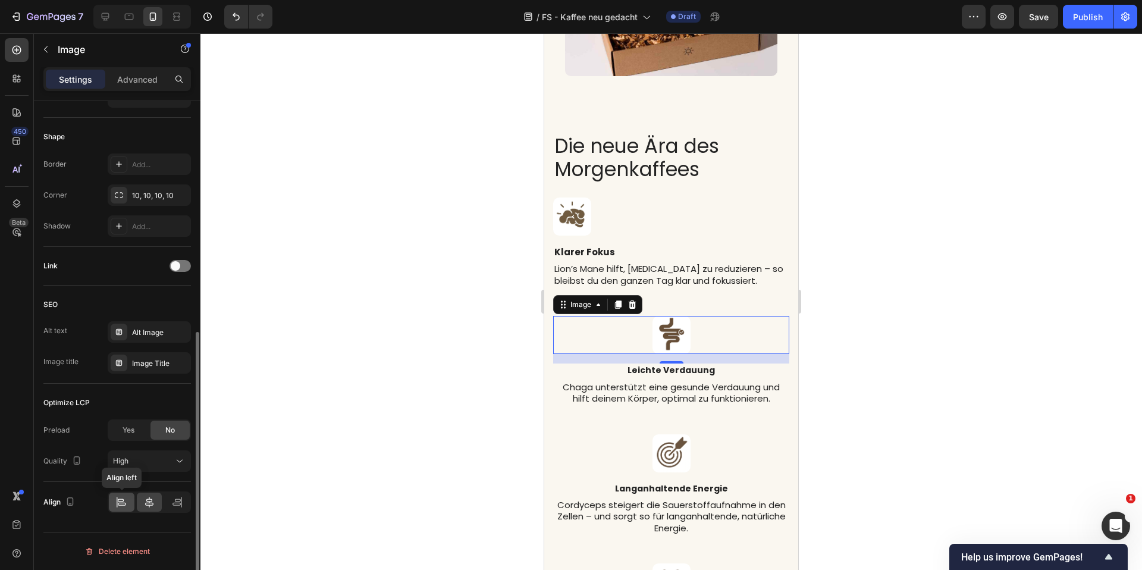
click at [123, 500] on icon at bounding box center [121, 502] width 12 height 12
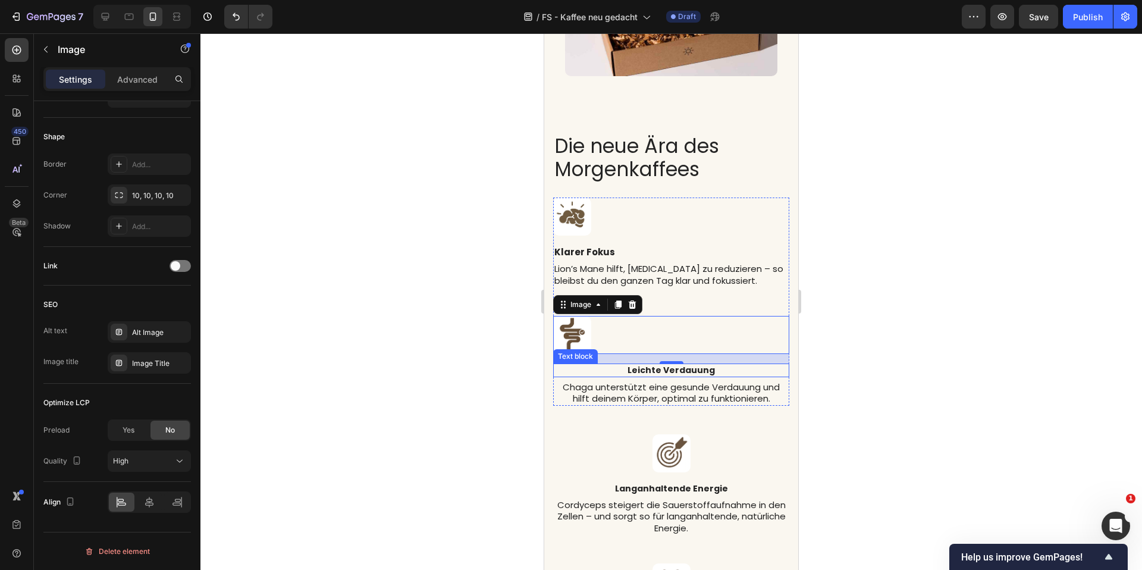
click at [601, 365] on p "Leichte Verdauung" at bounding box center [672, 370] width 234 height 11
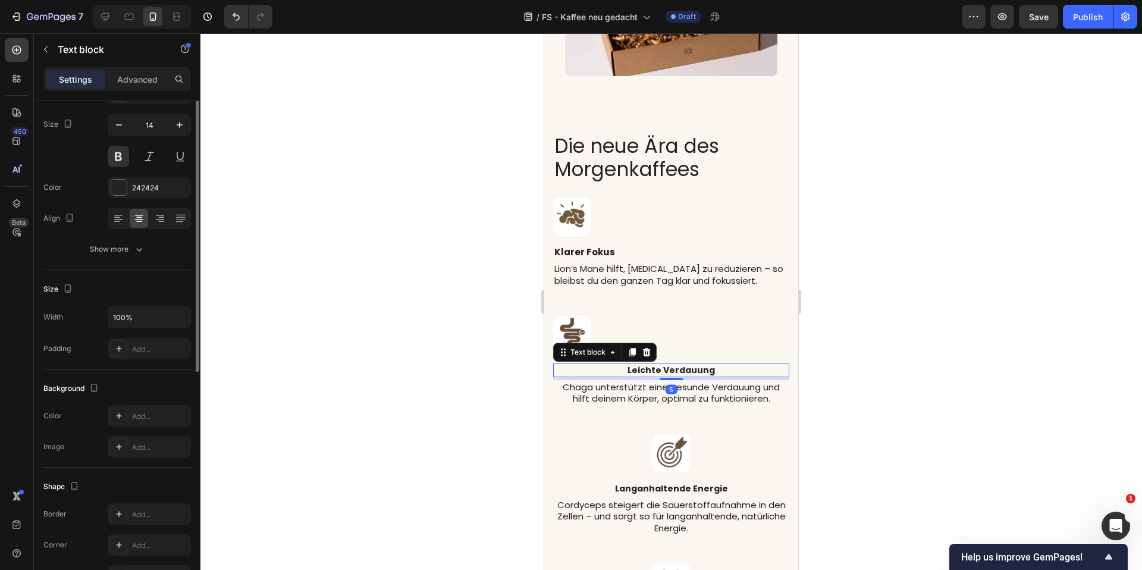
scroll to position [202, 0]
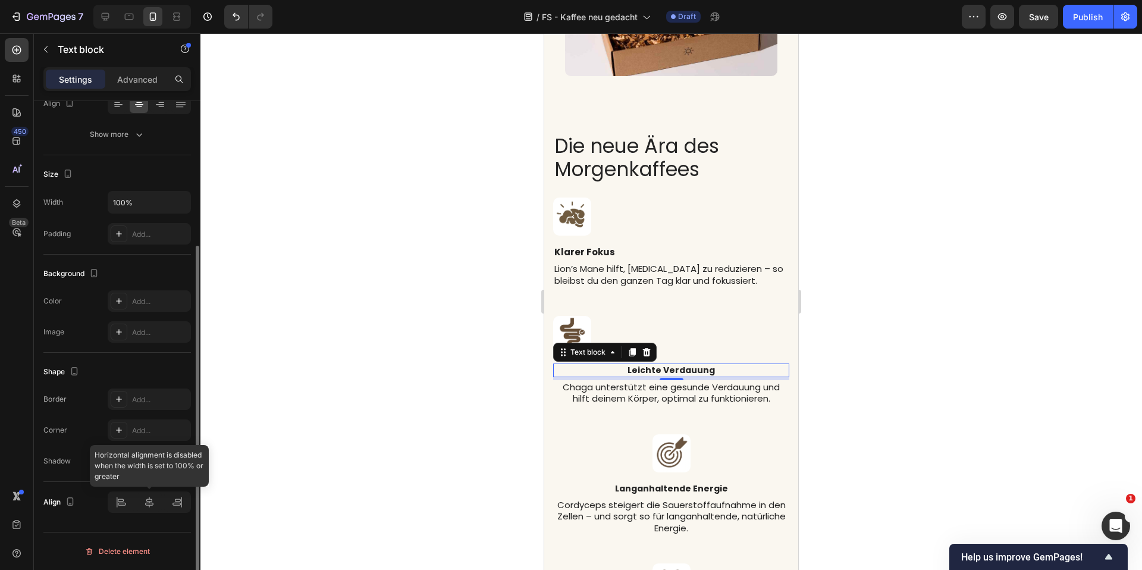
click at [117, 505] on div at bounding box center [149, 501] width 83 height 21
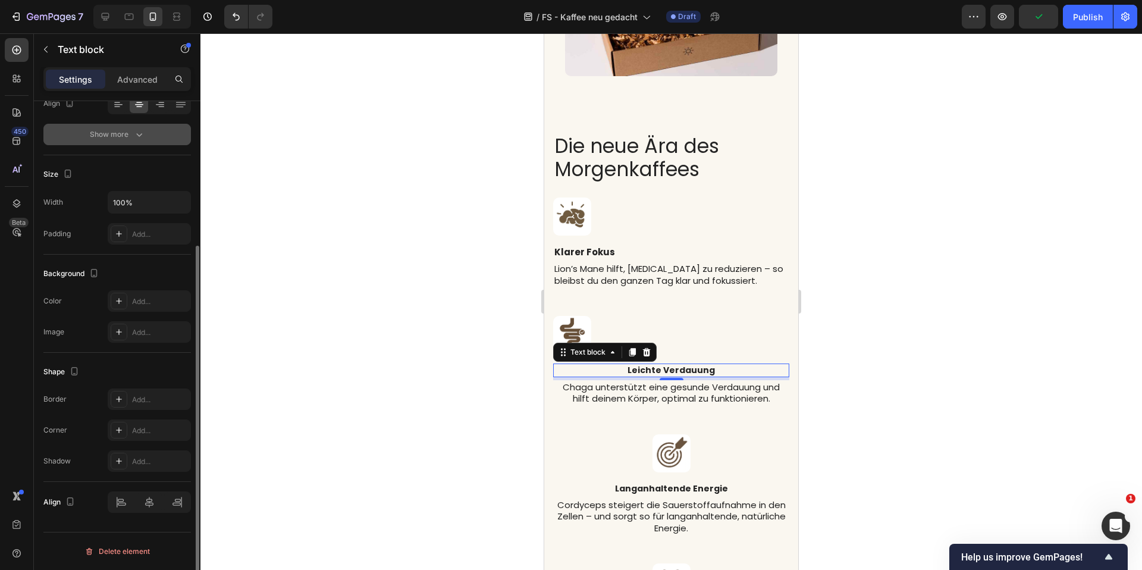
scroll to position [0, 0]
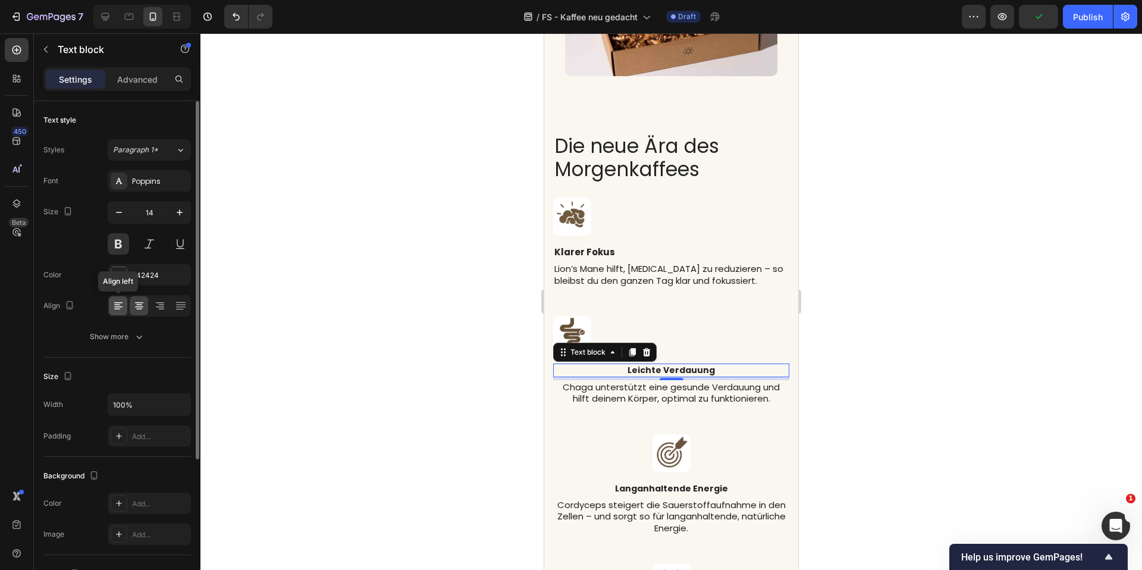
click at [122, 305] on icon at bounding box center [118, 306] width 12 height 12
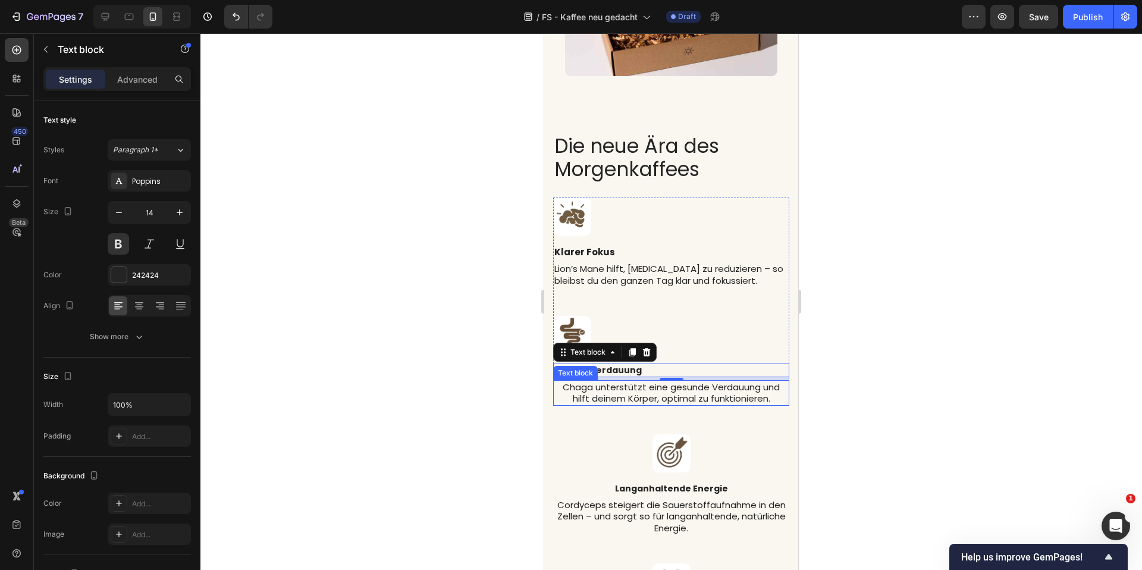
click at [601, 381] on p "Chaga unterstützt eine gesunde Verdauung und hilft deinem Körper, optimal zu fu…" at bounding box center [672, 392] width 234 height 23
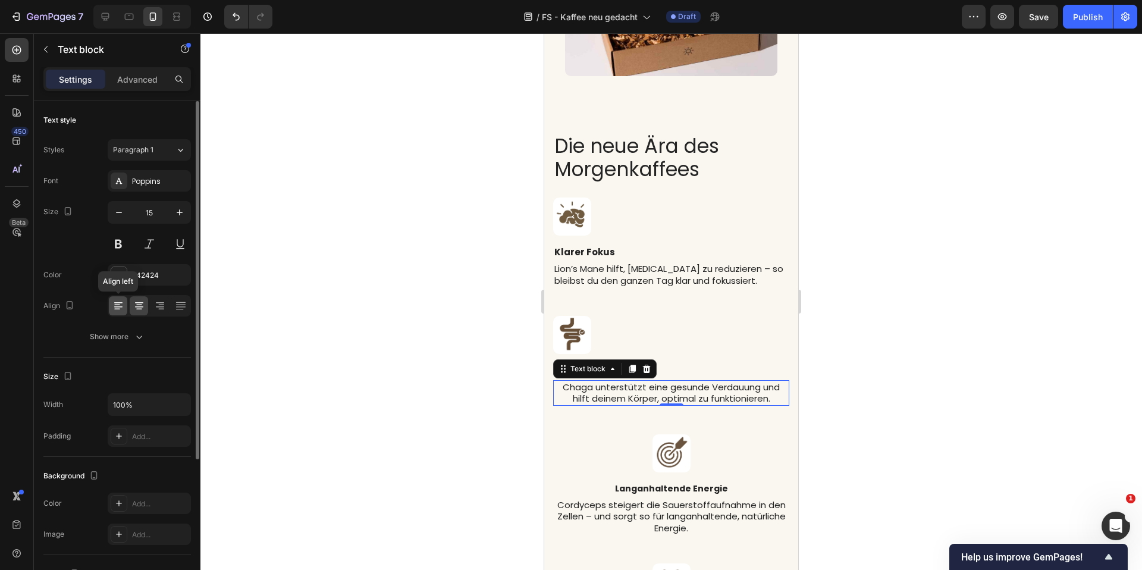
click at [121, 302] on icon at bounding box center [118, 306] width 12 height 12
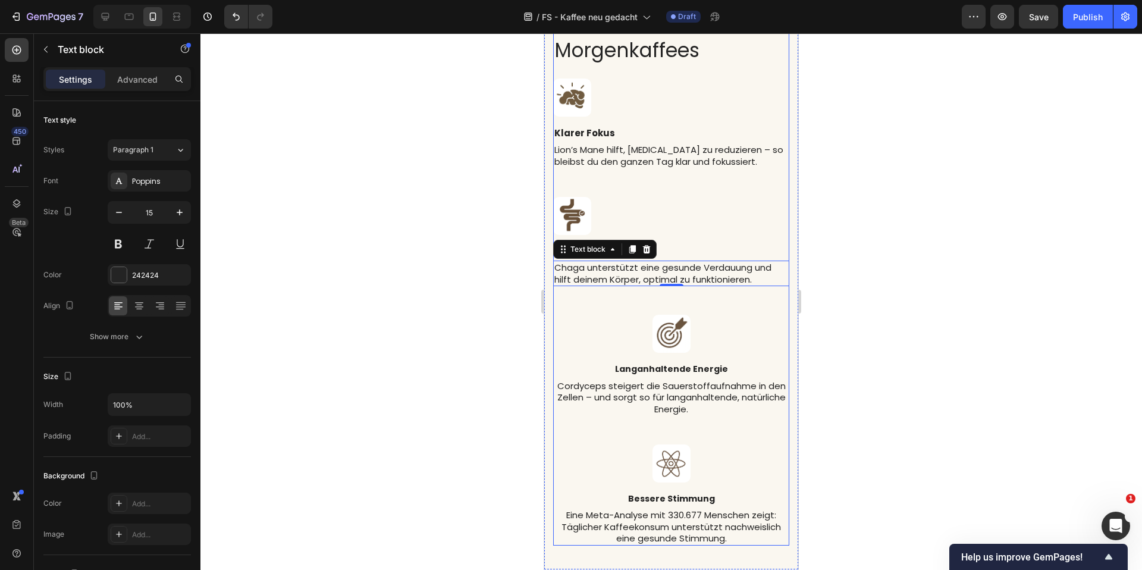
scroll to position [2692, 0]
click at [608, 341] on div at bounding box center [671, 334] width 236 height 38
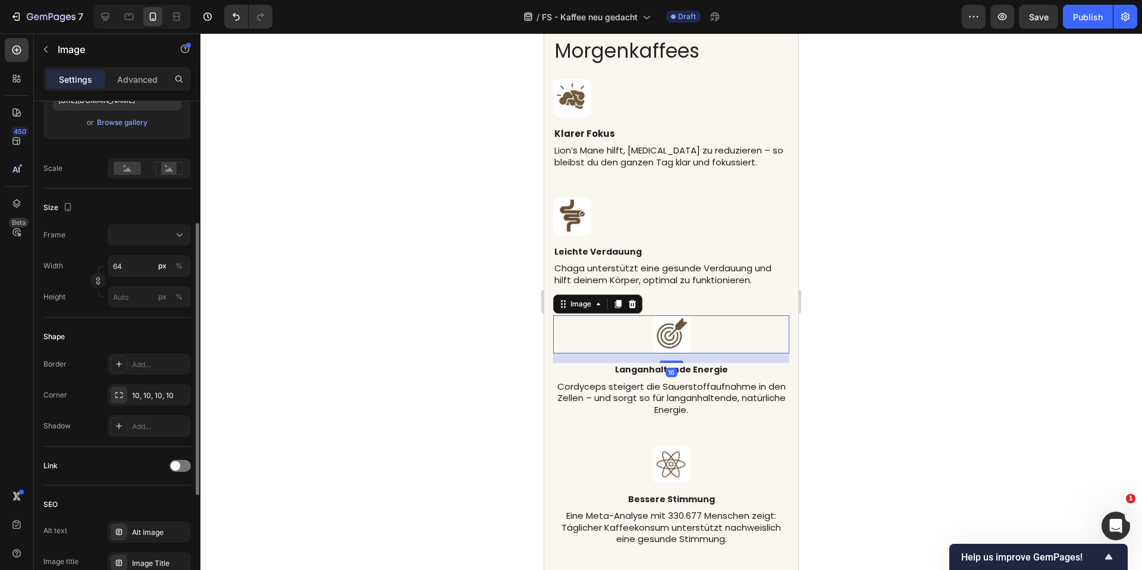
scroll to position [425, 0]
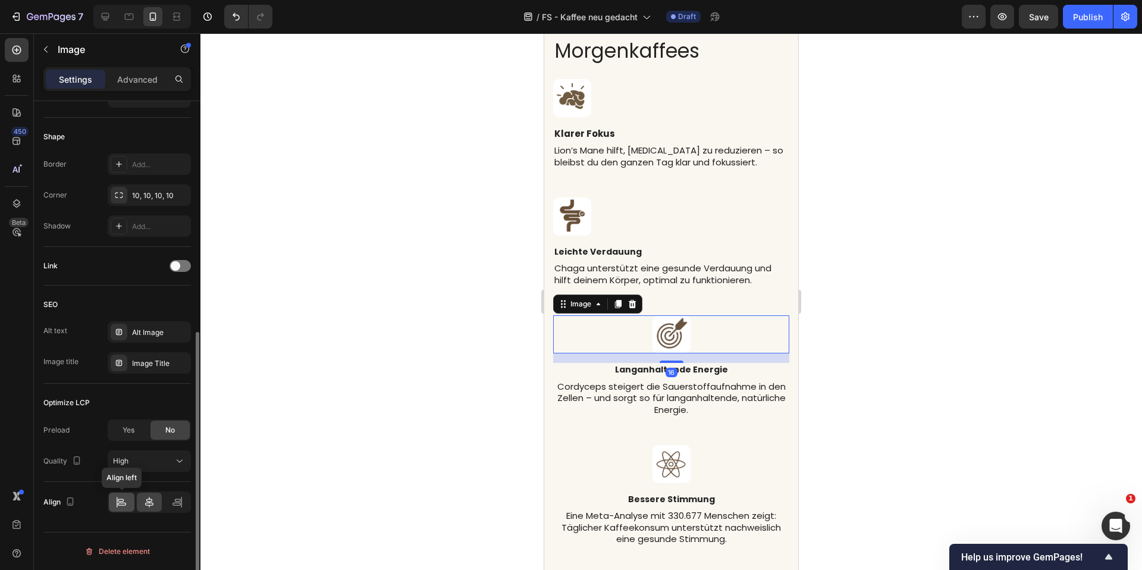
click at [129, 498] on div at bounding box center [122, 502] width 26 height 19
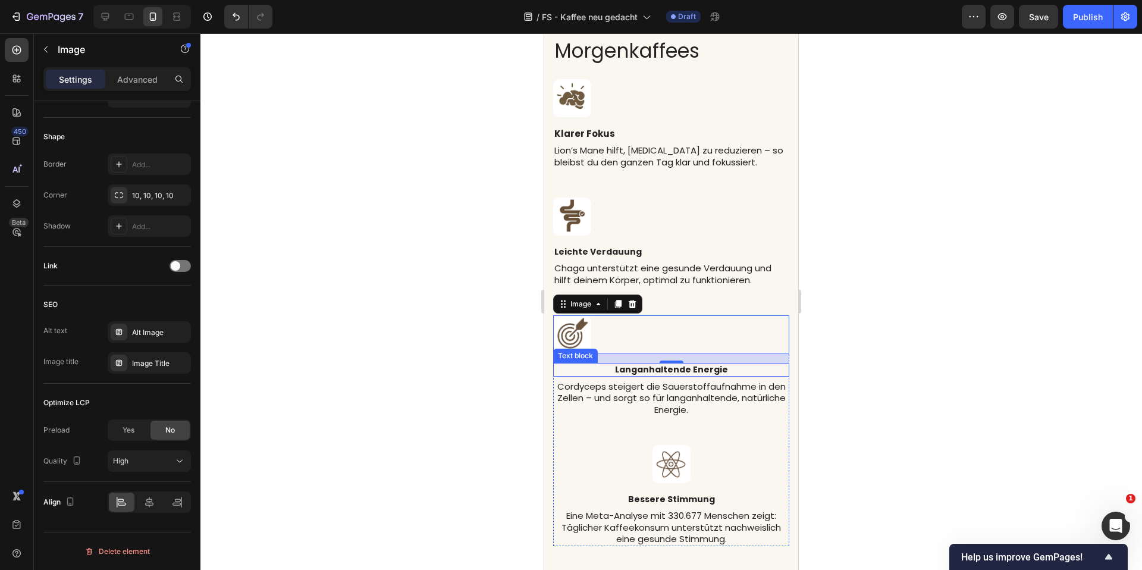
click at [572, 368] on p "Langanhaltende Energie" at bounding box center [672, 369] width 234 height 11
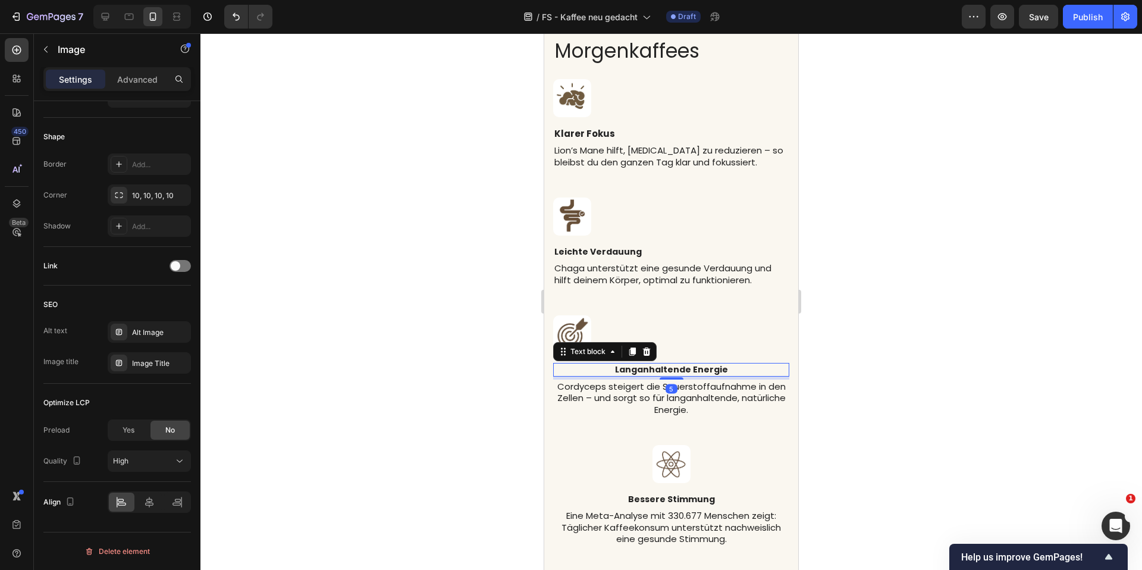
scroll to position [0, 0]
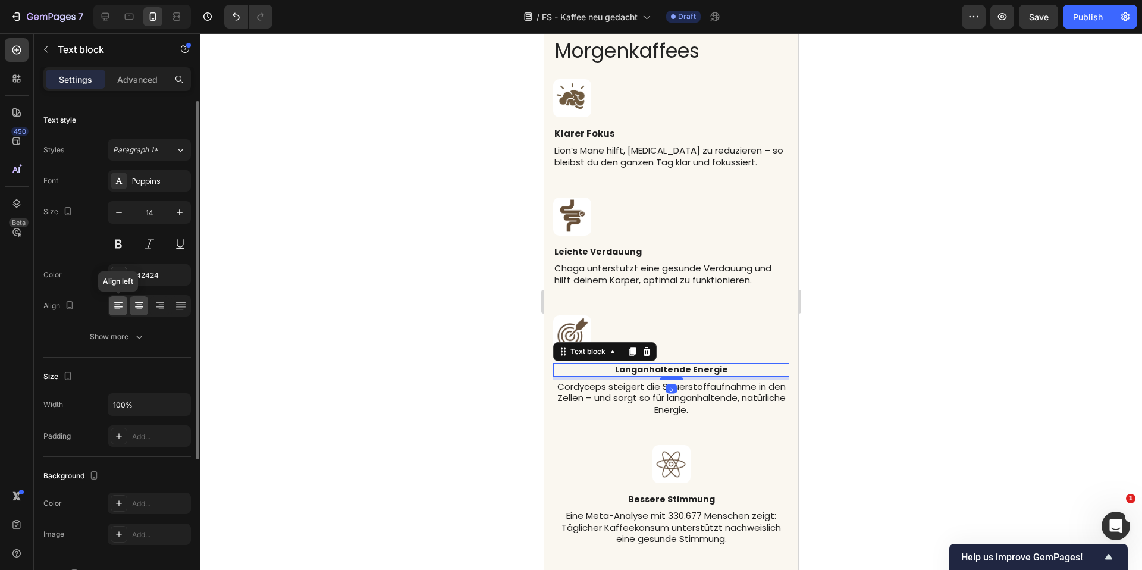
click at [120, 314] on div at bounding box center [118, 305] width 18 height 19
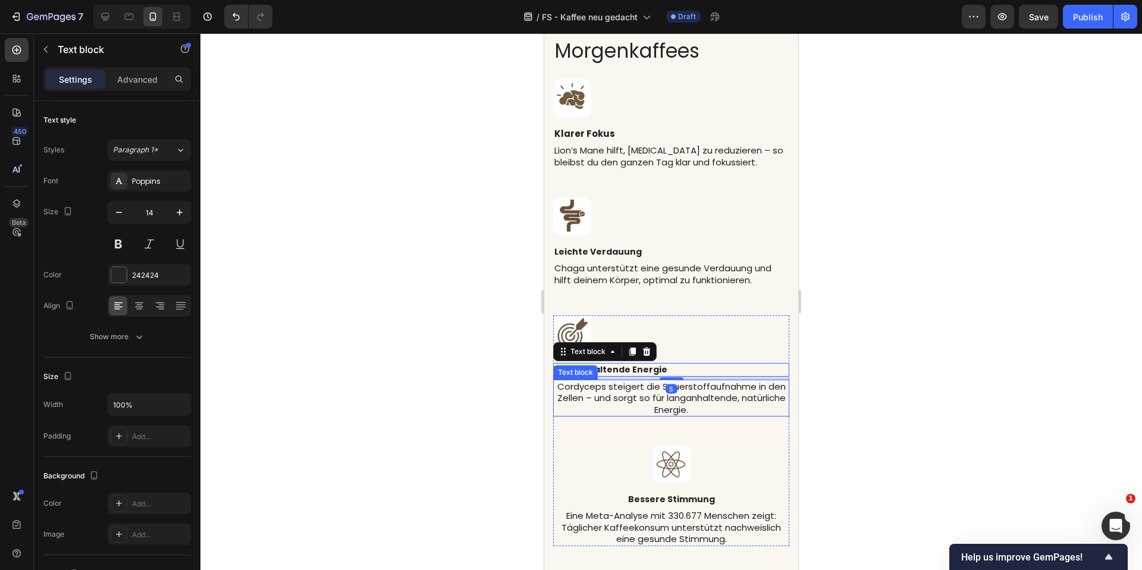
click at [602, 399] on p "Cordyceps steigert die Sauerstoffaufnahme in den Zellen – und sorgt so für lang…" at bounding box center [672, 398] width 234 height 35
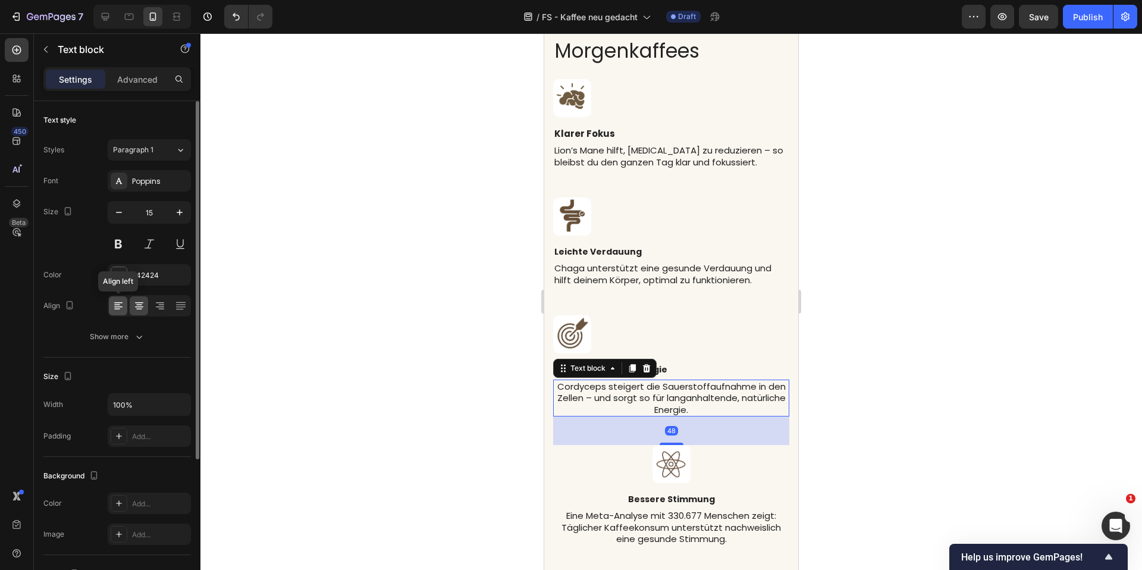
click at [117, 303] on icon at bounding box center [118, 306] width 12 height 12
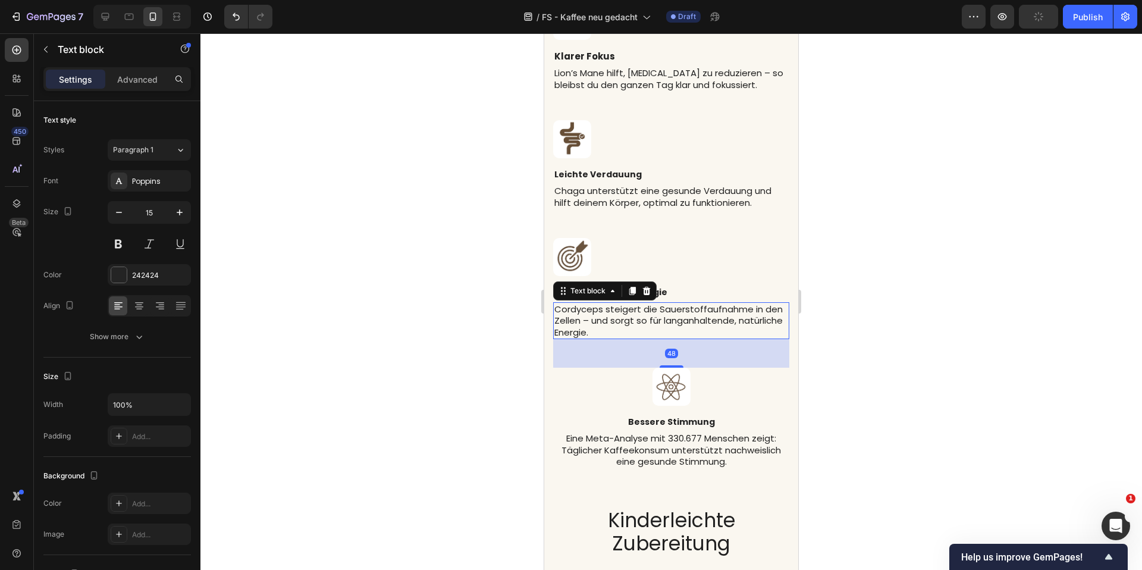
scroll to position [2847, 0]
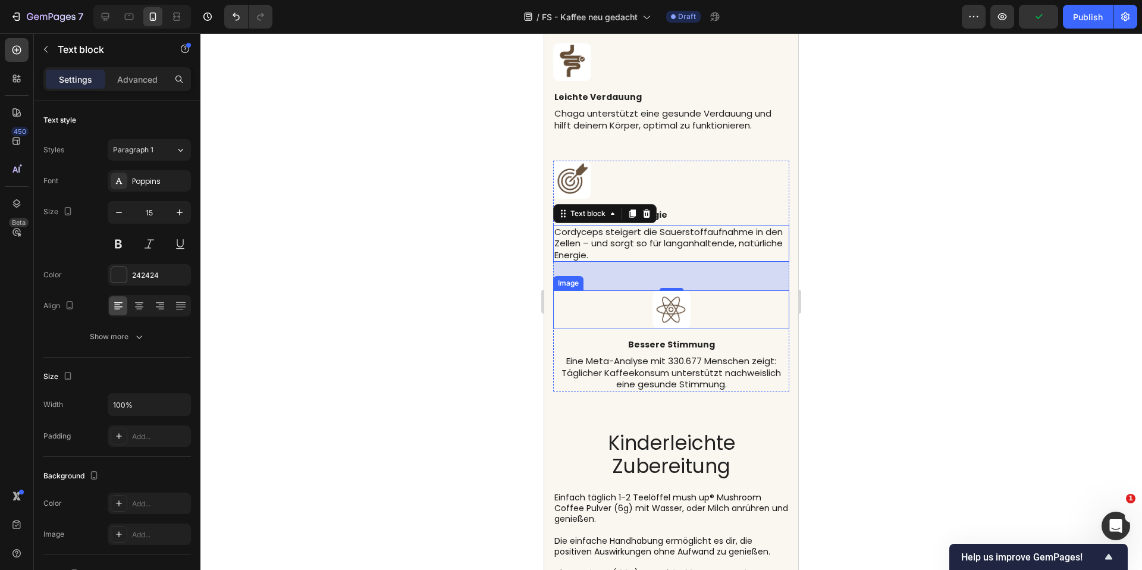
click at [628, 306] on div at bounding box center [671, 309] width 236 height 38
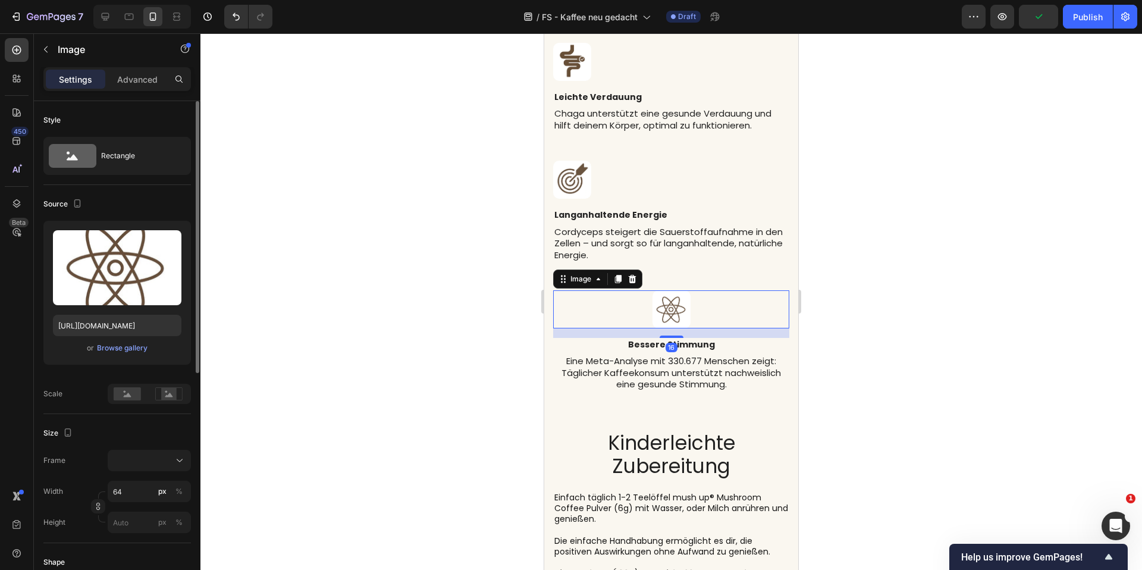
scroll to position [425, 0]
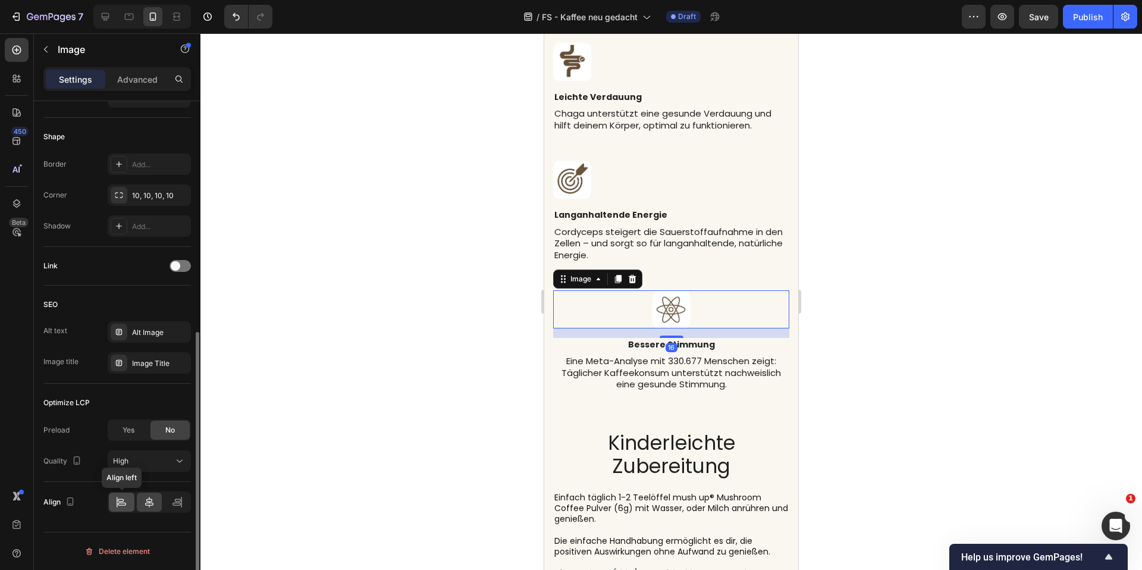
click at [130, 502] on div at bounding box center [122, 502] width 26 height 19
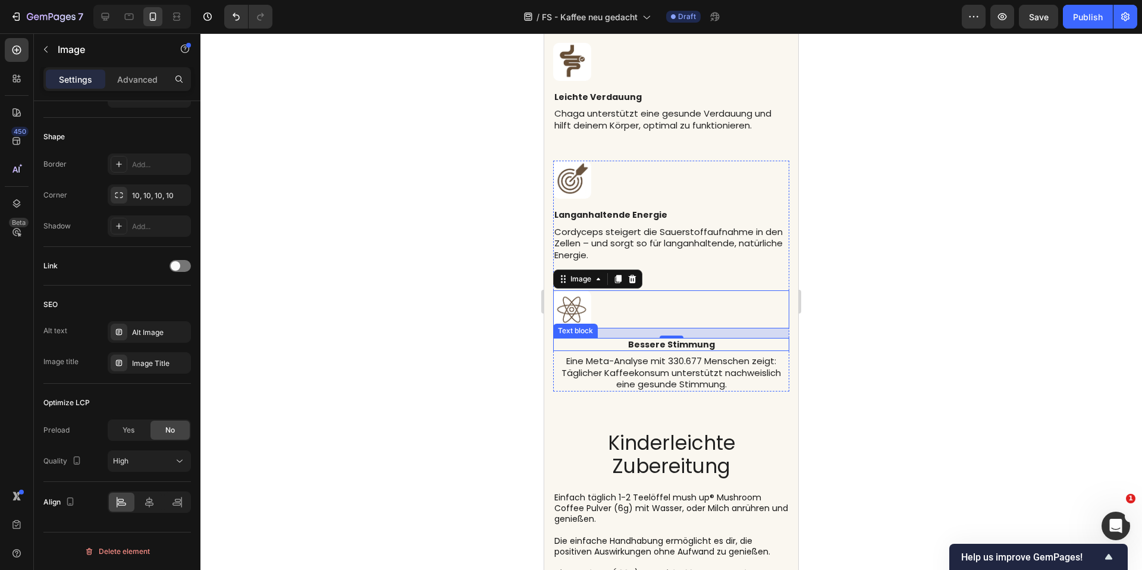
click at [607, 346] on p "Bessere Stimmung" at bounding box center [672, 344] width 234 height 11
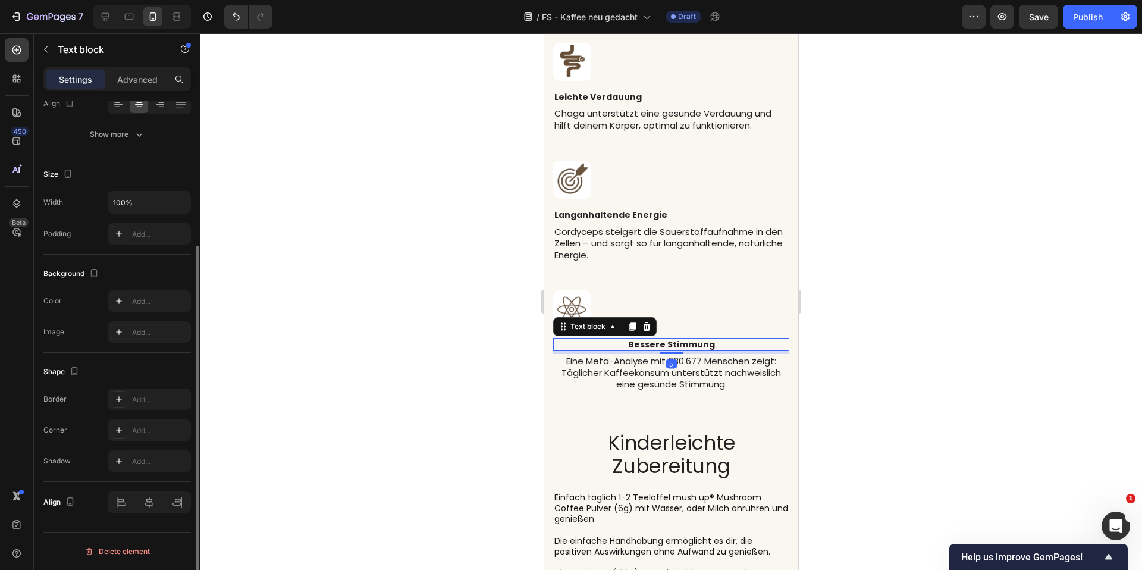
scroll to position [0, 0]
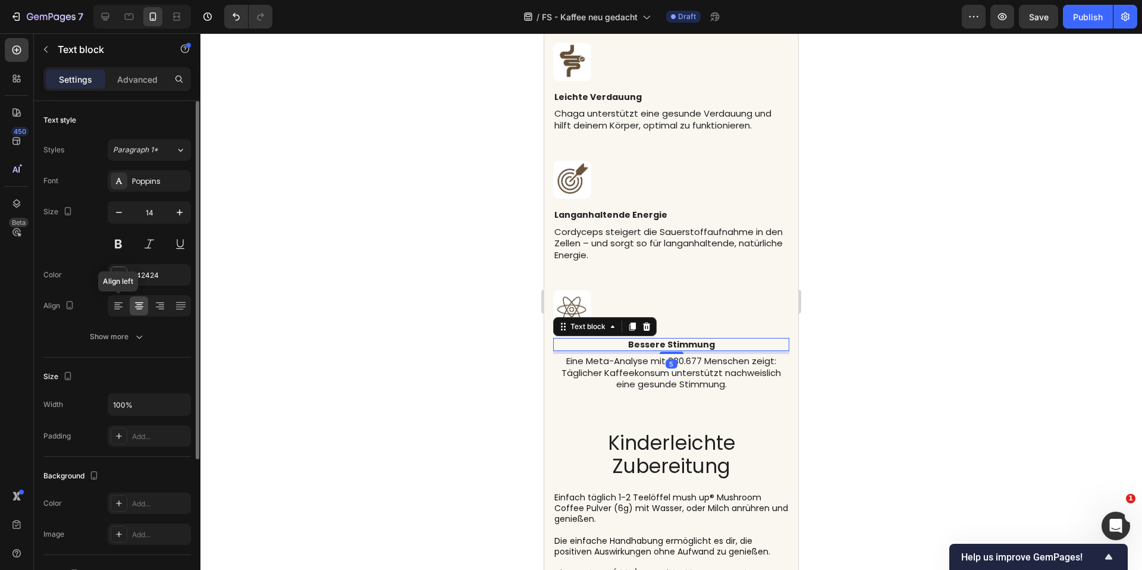
click at [107, 298] on div "[PERSON_NAME] left" at bounding box center [117, 305] width 148 height 21
click at [112, 302] on icon at bounding box center [118, 306] width 12 height 12
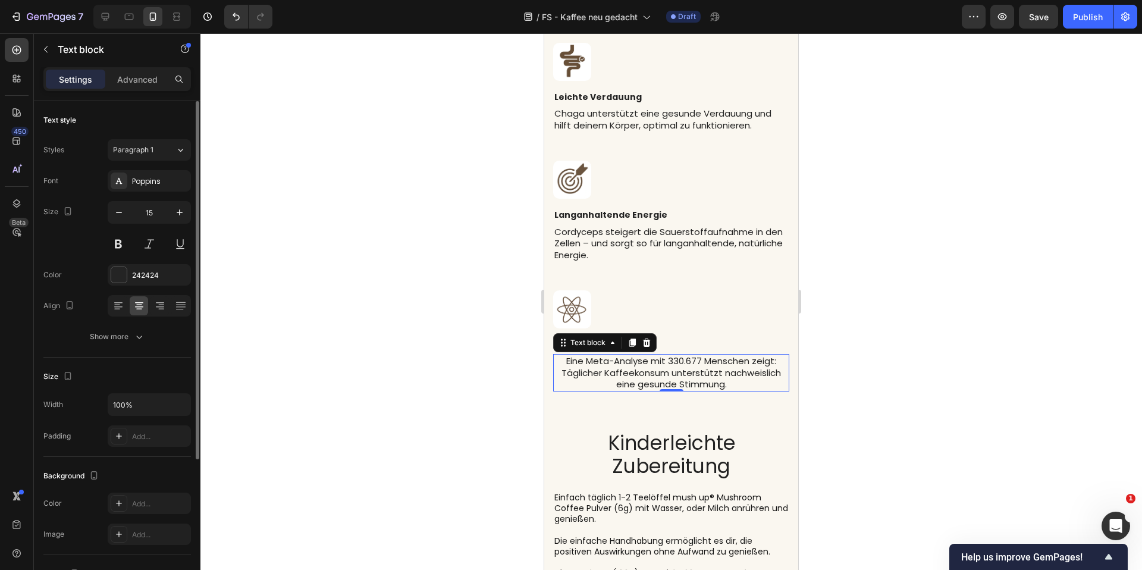
click at [602, 383] on p "Eine Meta-Analyse mit 330.677 Menschen zeigt: Täglicher Kaffeekonsum unterstütz…" at bounding box center [672, 372] width 234 height 35
click at [112, 310] on icon at bounding box center [118, 306] width 12 height 12
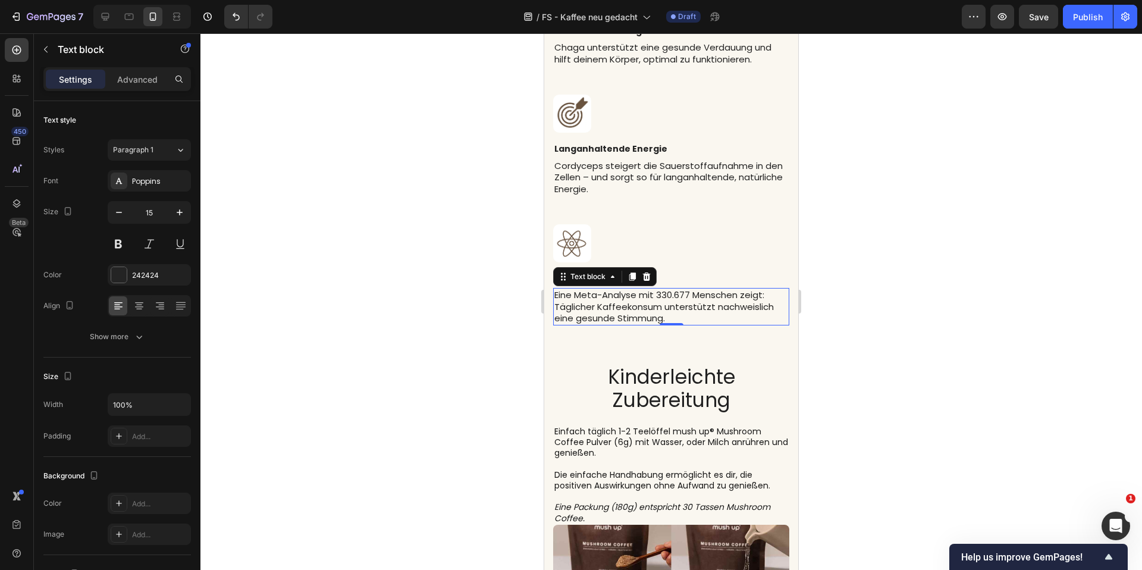
scroll to position [3005, 0]
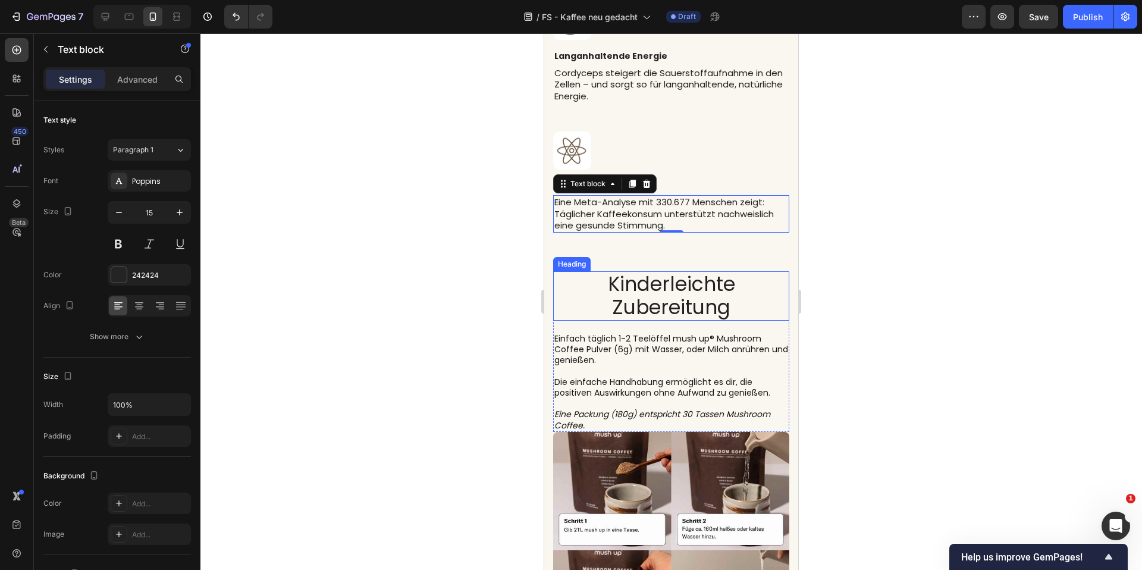
click at [590, 286] on h2 "Kinderleichte Zubereitung" at bounding box center [671, 295] width 236 height 49
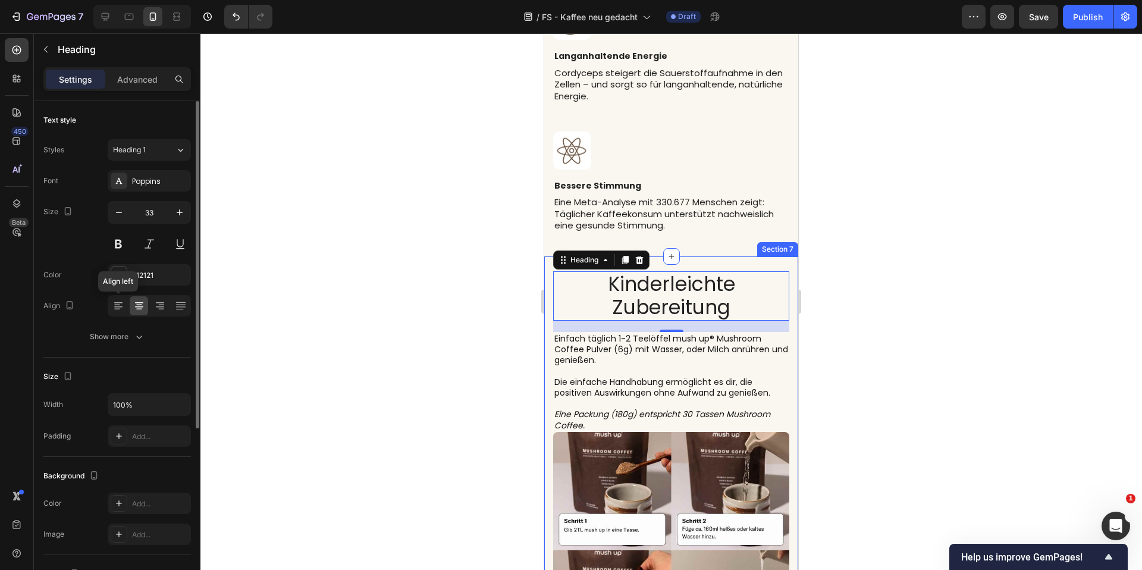
click at [114, 311] on icon at bounding box center [118, 306] width 12 height 12
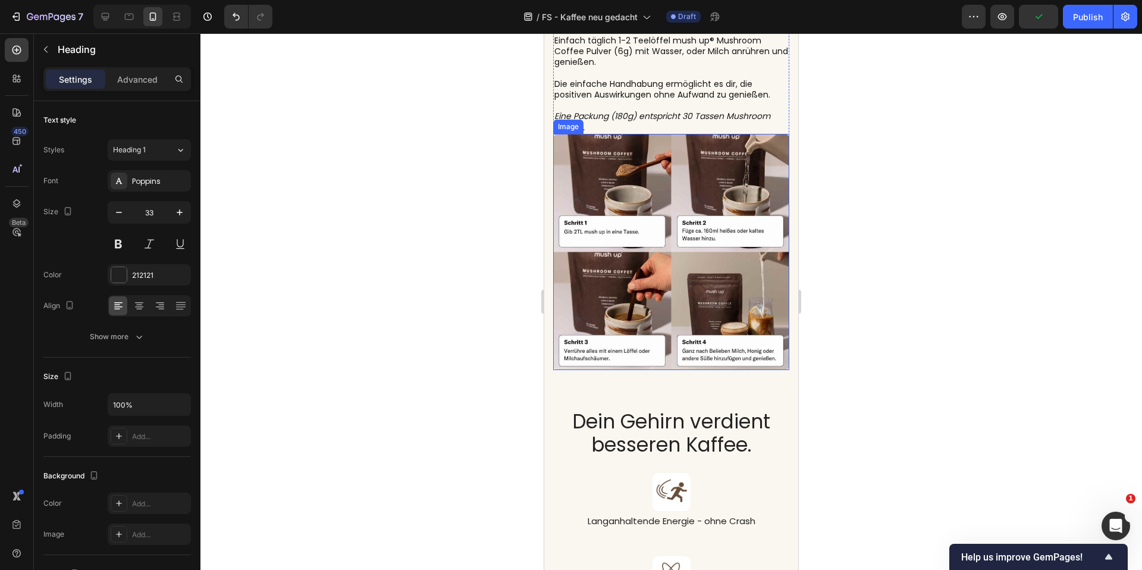
scroll to position [3392, 0]
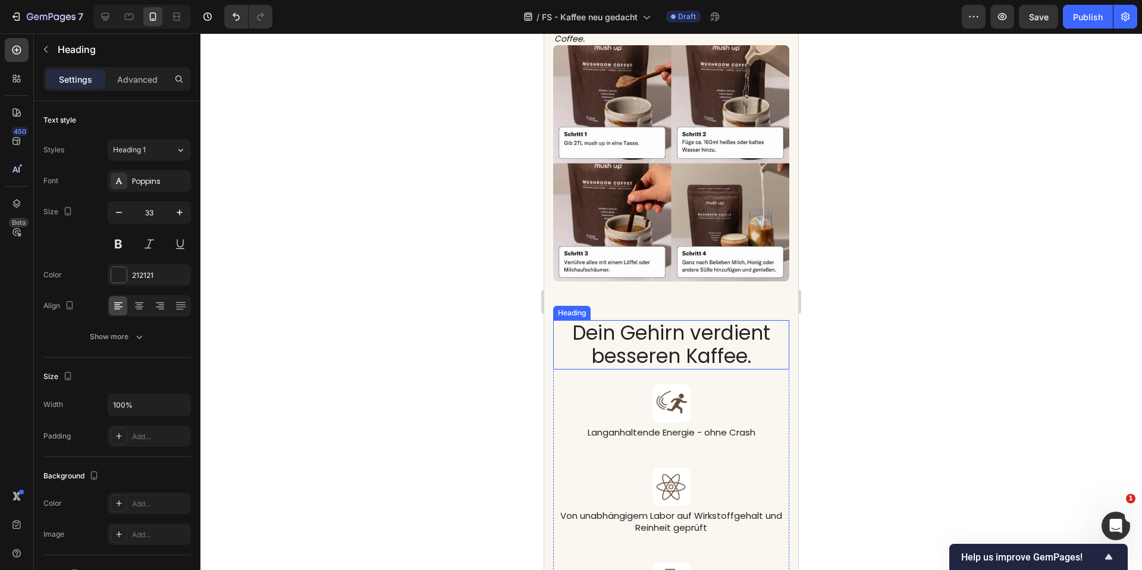
click at [645, 340] on h2 "Dein Gehirn verdient besseren Kaffee." at bounding box center [671, 344] width 236 height 49
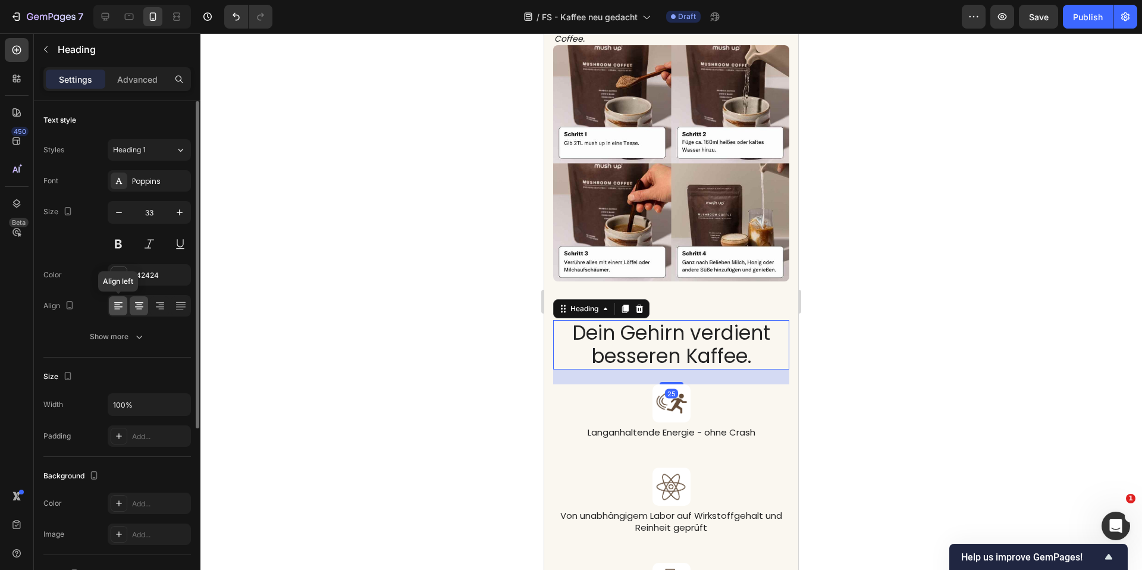
click at [115, 302] on icon at bounding box center [118, 306] width 12 height 12
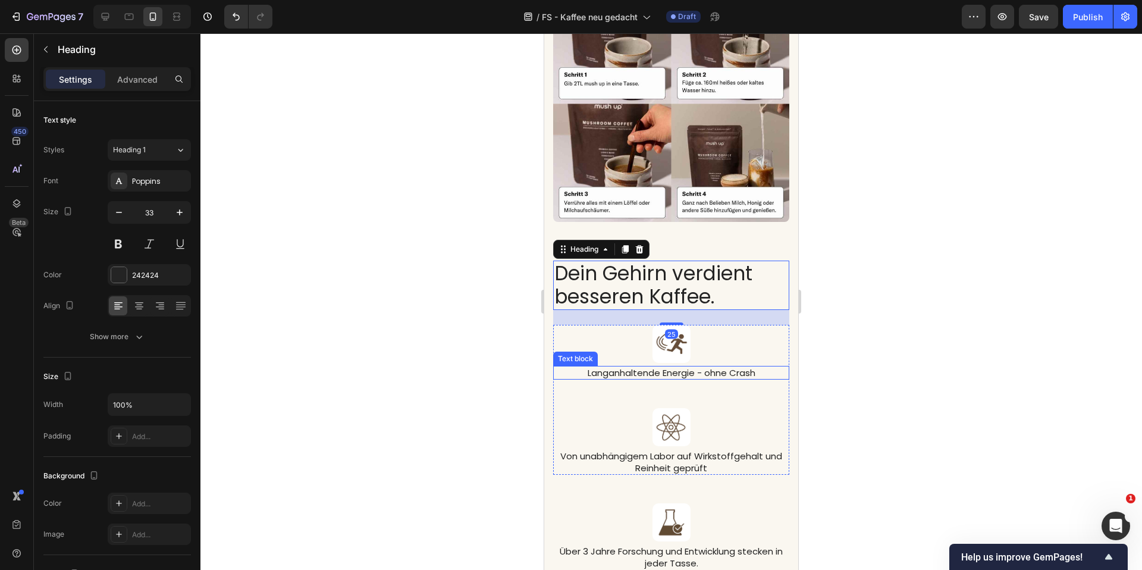
scroll to position [3533, 0]
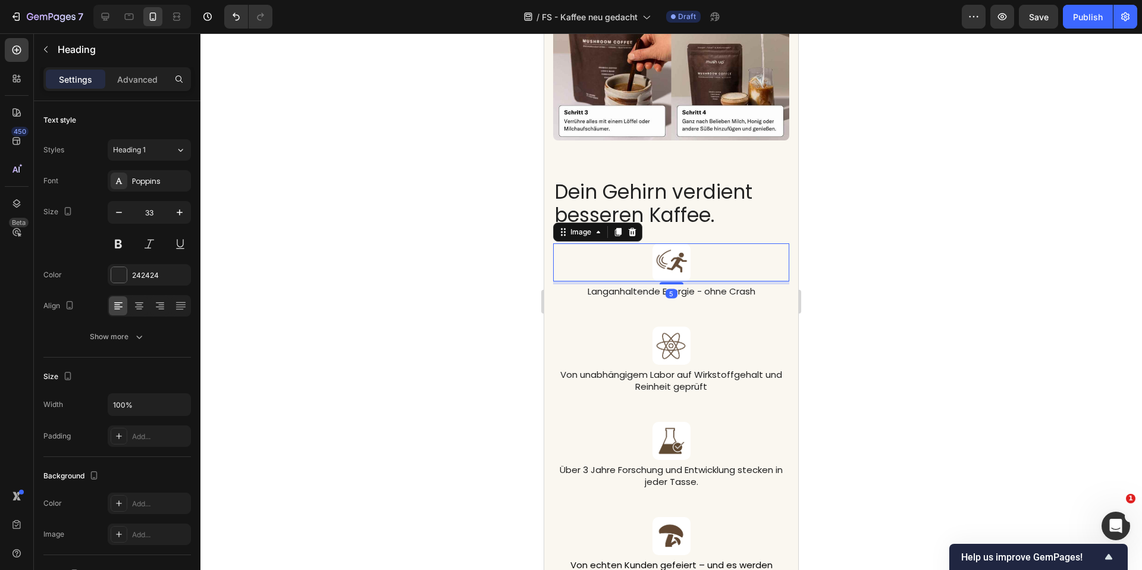
click at [633, 264] on div at bounding box center [671, 262] width 236 height 38
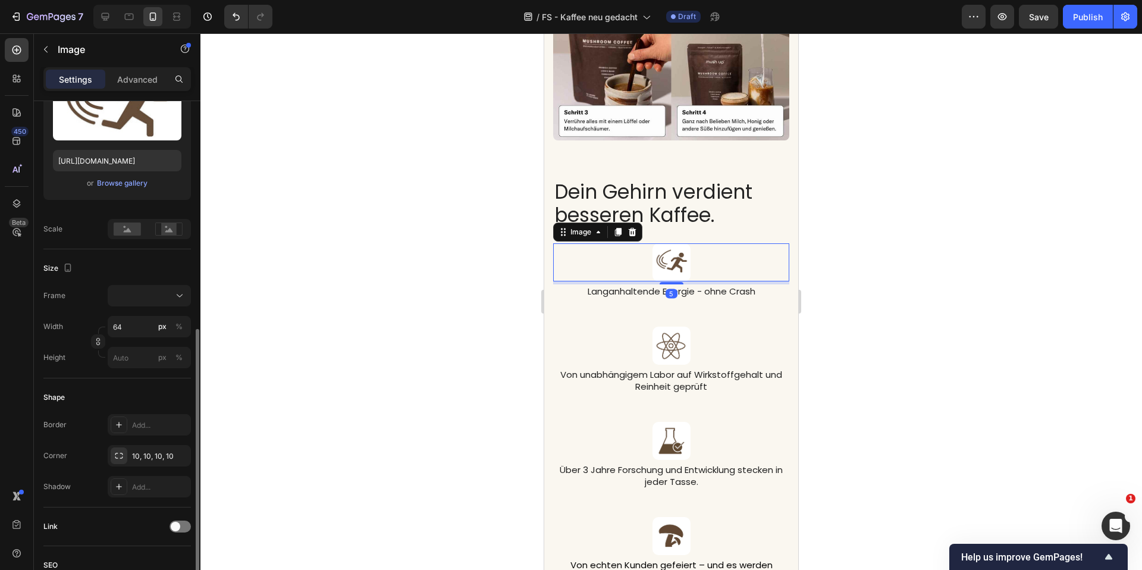
scroll to position [425, 0]
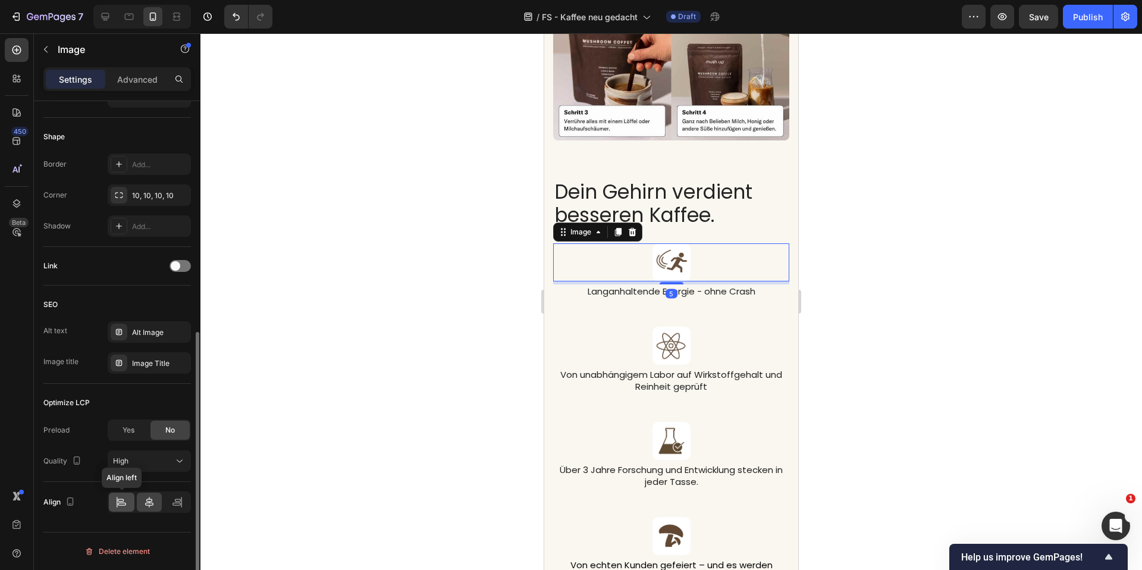
click at [117, 499] on icon at bounding box center [117, 502] width 1 height 11
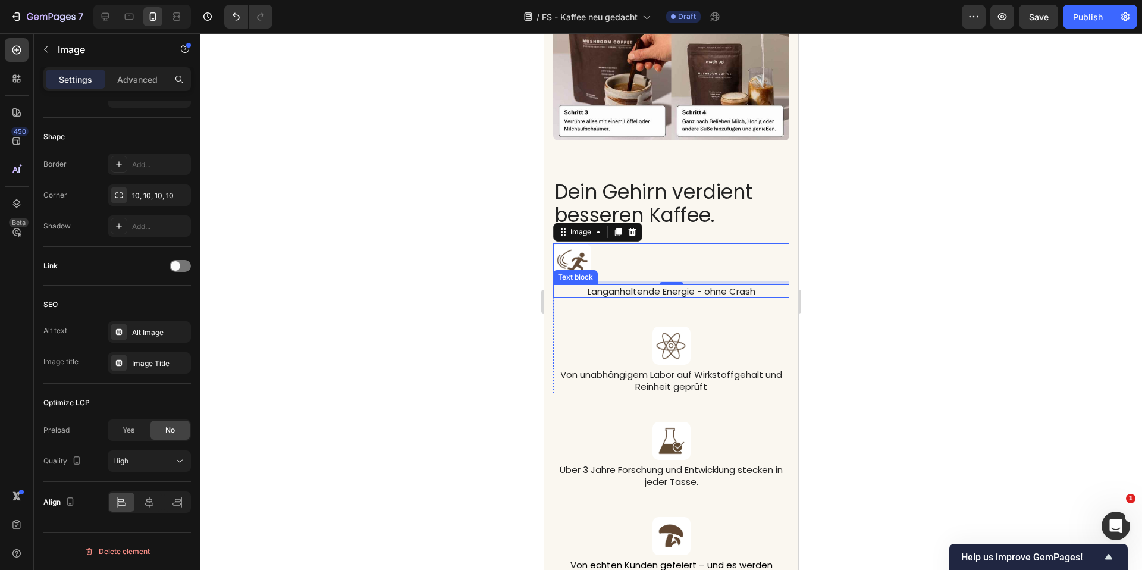
click at [590, 286] on p "Langanhaltende Energie - ohne Crash" at bounding box center [672, 292] width 234 height 12
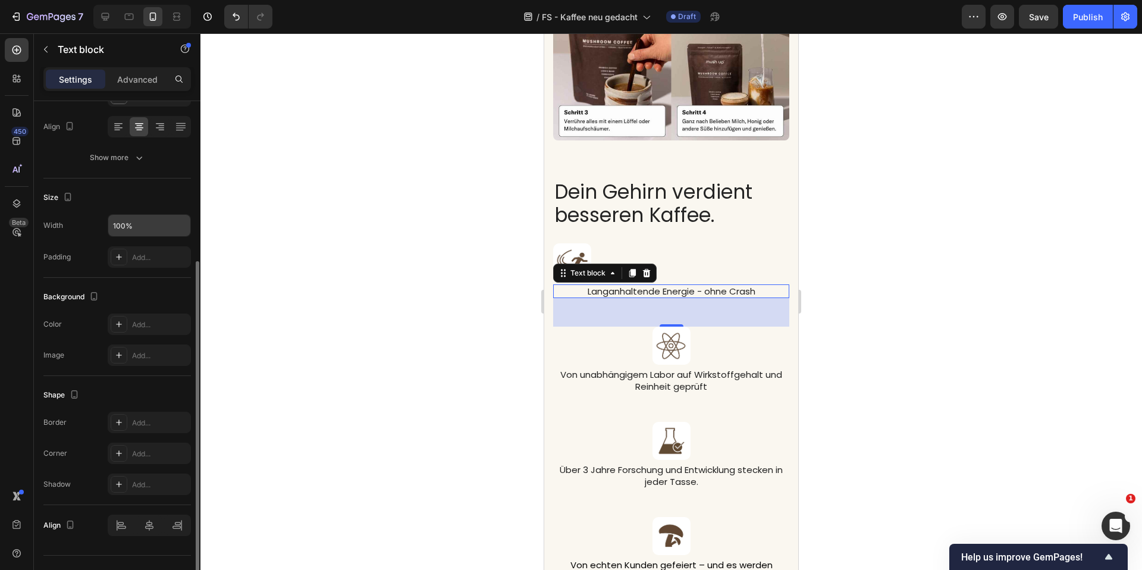
scroll to position [121, 0]
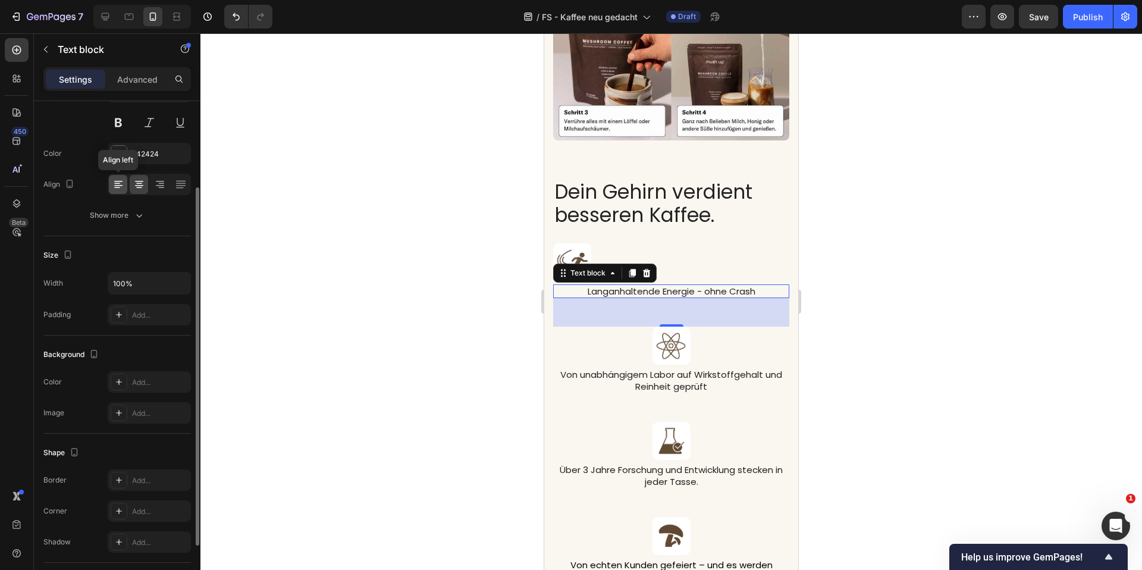
click at [120, 189] on icon at bounding box center [118, 185] width 12 height 12
click at [626, 339] on div at bounding box center [671, 346] width 236 height 38
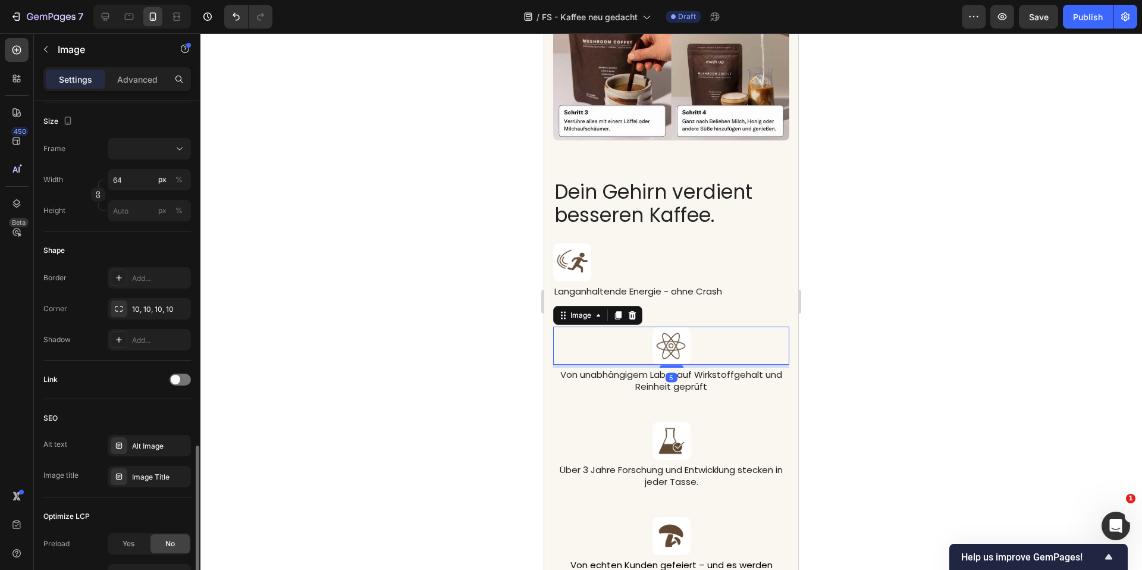
scroll to position [425, 0]
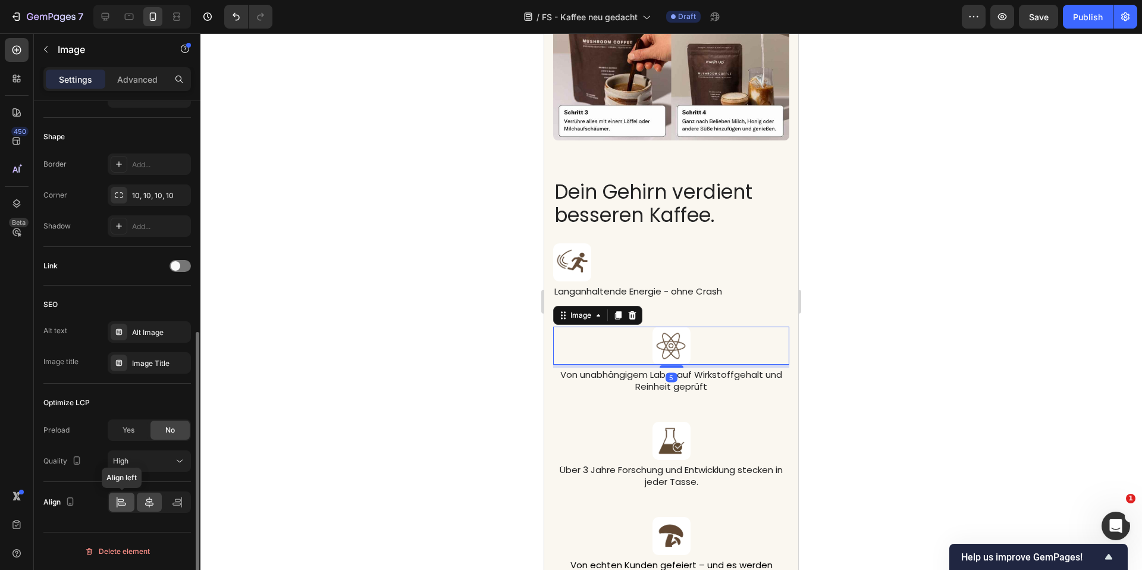
click at [123, 502] on icon at bounding box center [121, 502] width 12 height 12
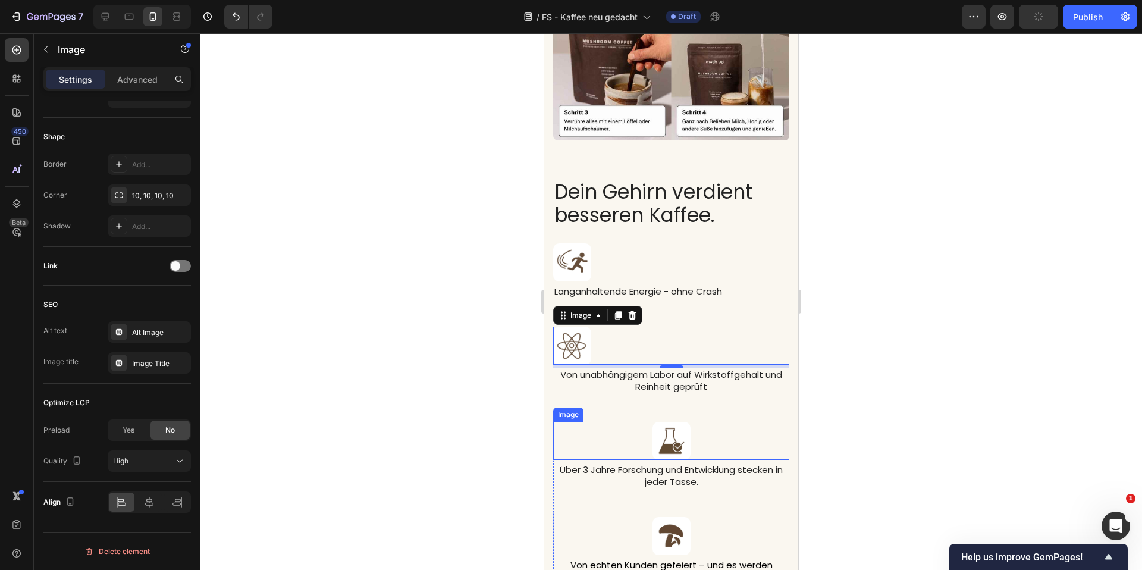
click at [614, 426] on div at bounding box center [671, 441] width 236 height 38
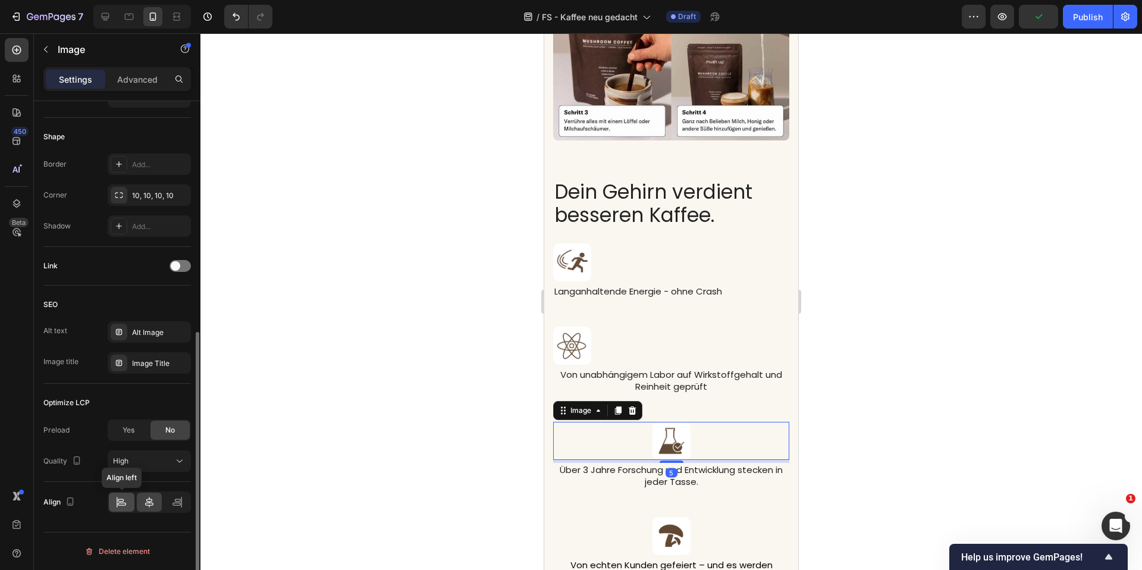
click at [117, 505] on icon at bounding box center [117, 502] width 1 height 11
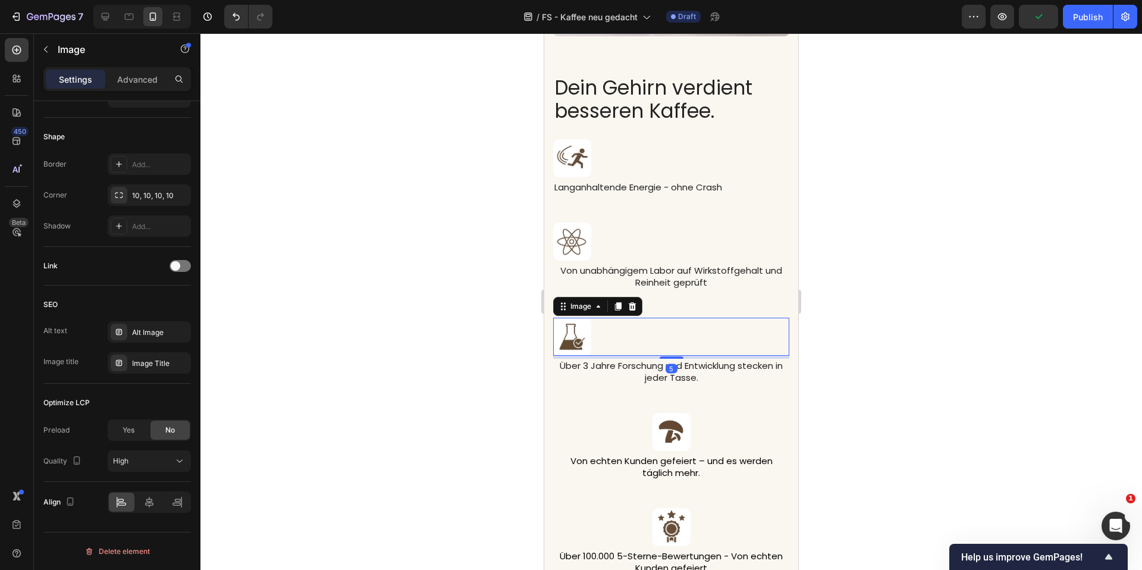
scroll to position [3630, 0]
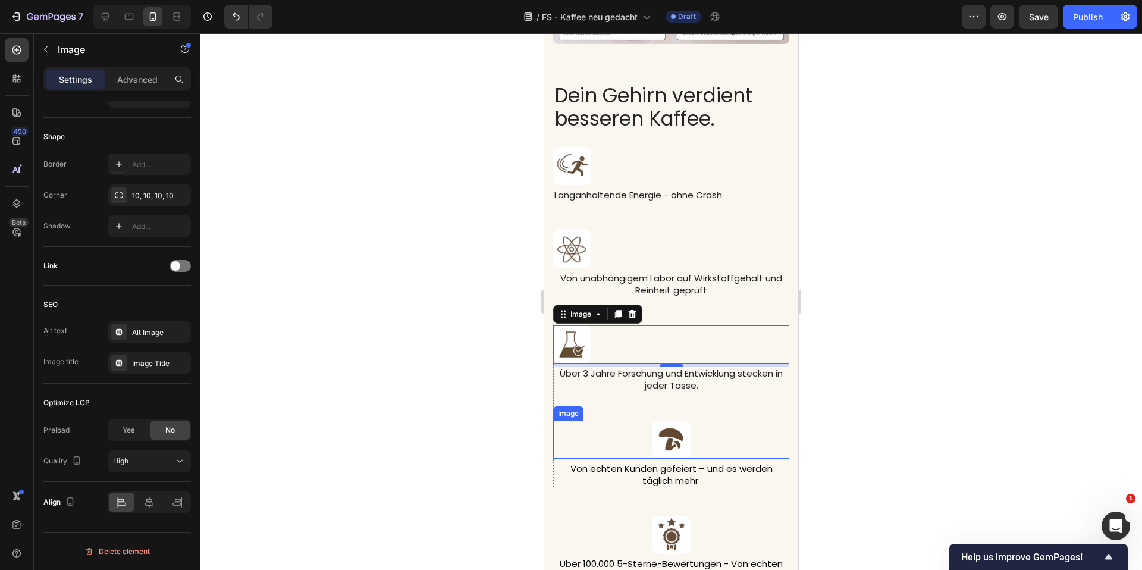
click at [609, 431] on div at bounding box center [671, 440] width 236 height 38
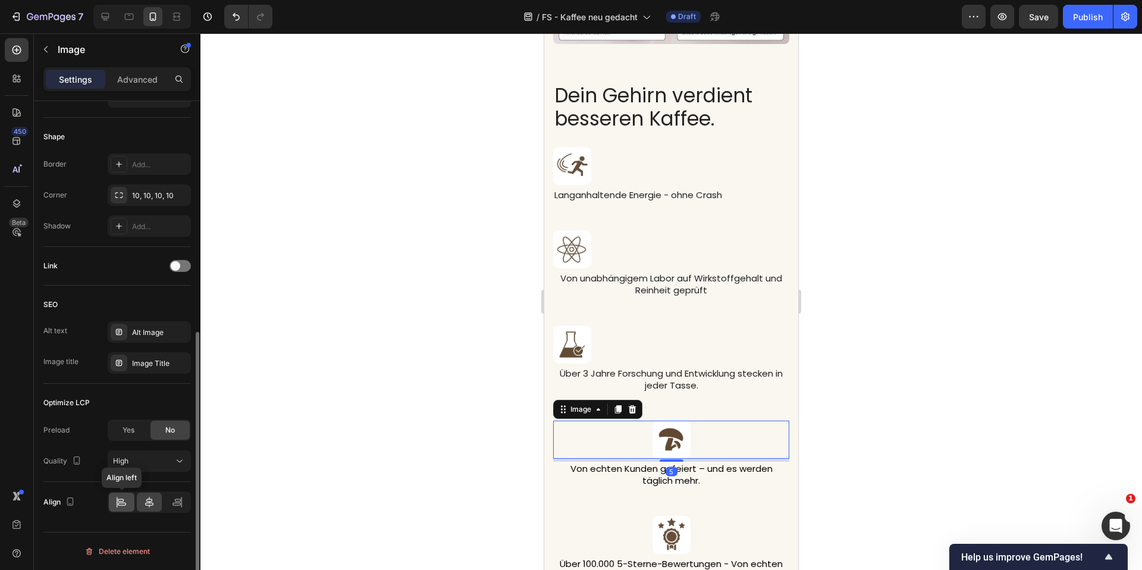
click at [117, 506] on icon at bounding box center [117, 502] width 1 height 11
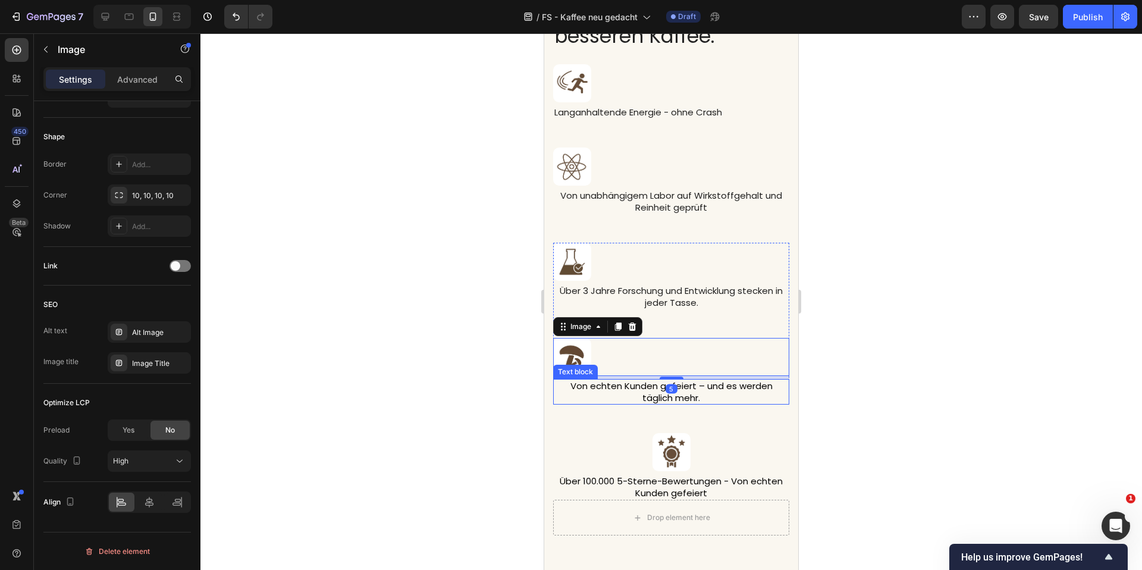
scroll to position [3768, 0]
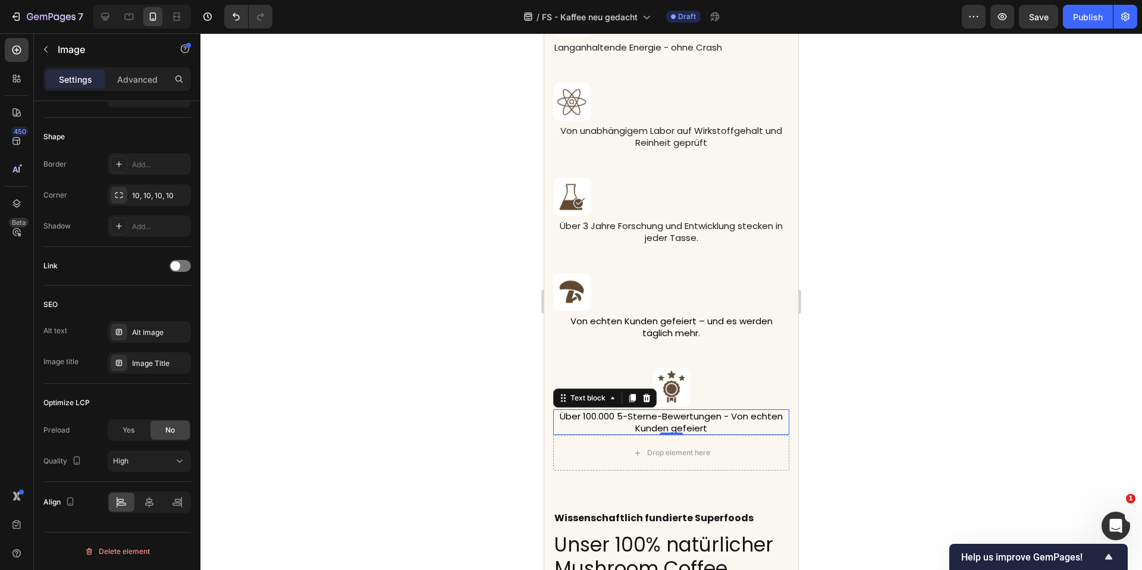
click at [602, 411] on span "Über 100.000 5-Sterne-Bewertungen - Von echten Kunden gefeiert" at bounding box center [671, 422] width 223 height 24
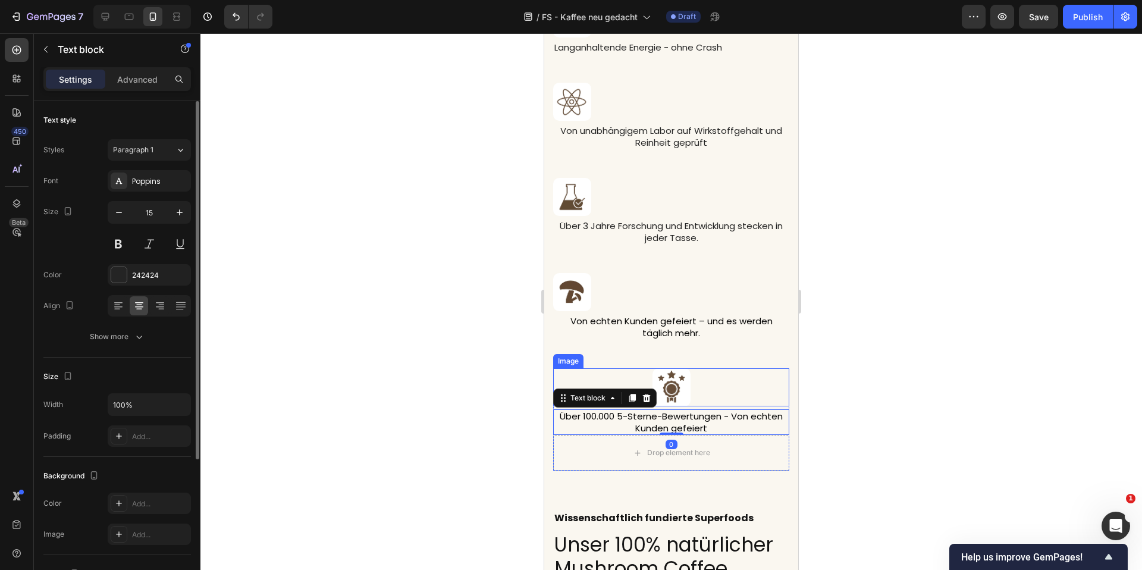
click at [601, 383] on div at bounding box center [671, 387] width 236 height 38
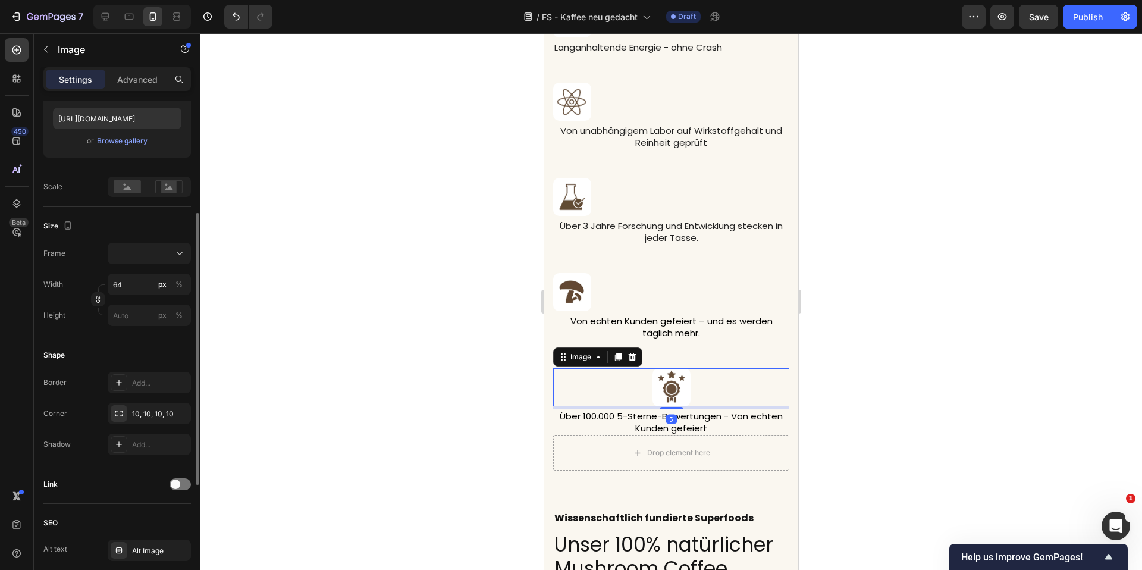
scroll to position [425, 0]
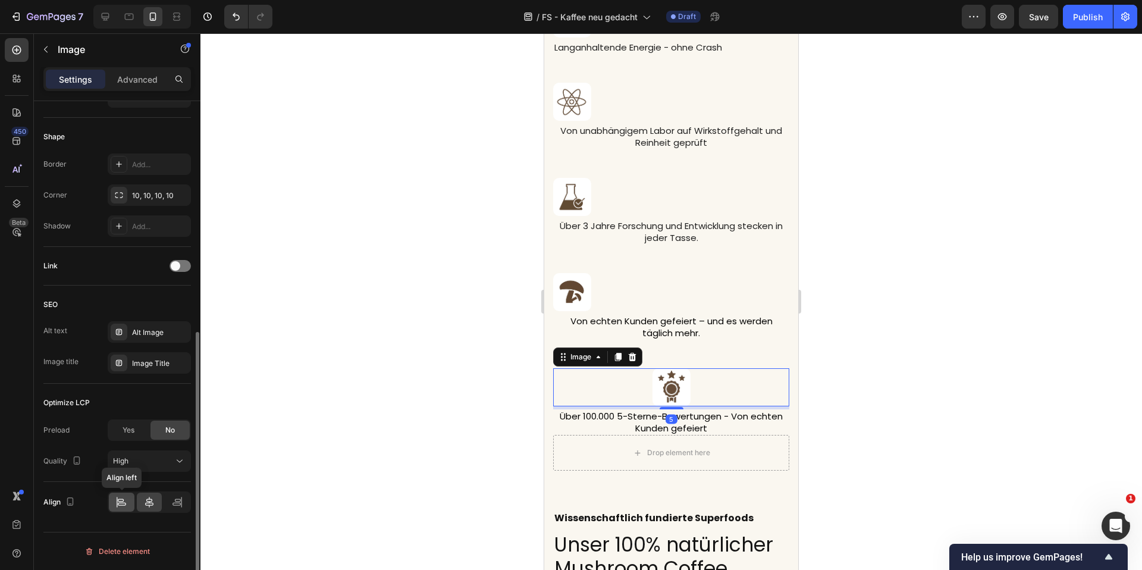
click at [123, 497] on icon at bounding box center [121, 502] width 12 height 12
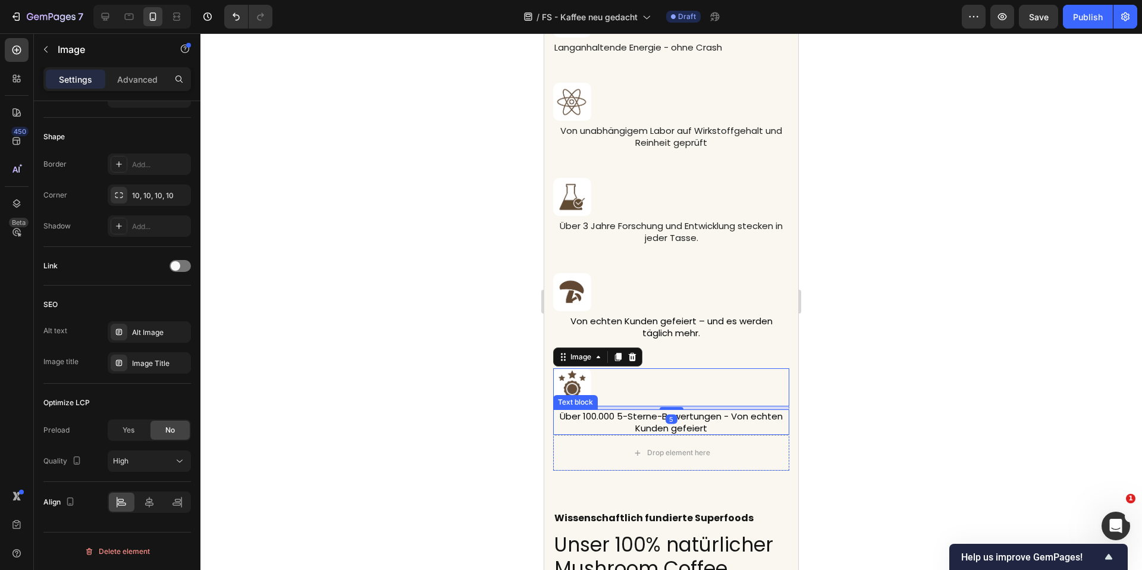
click at [630, 422] on p "Über 100.000 5-Sterne-Bewertungen - Von echten Kunden gefeiert" at bounding box center [672, 422] width 234 height 23
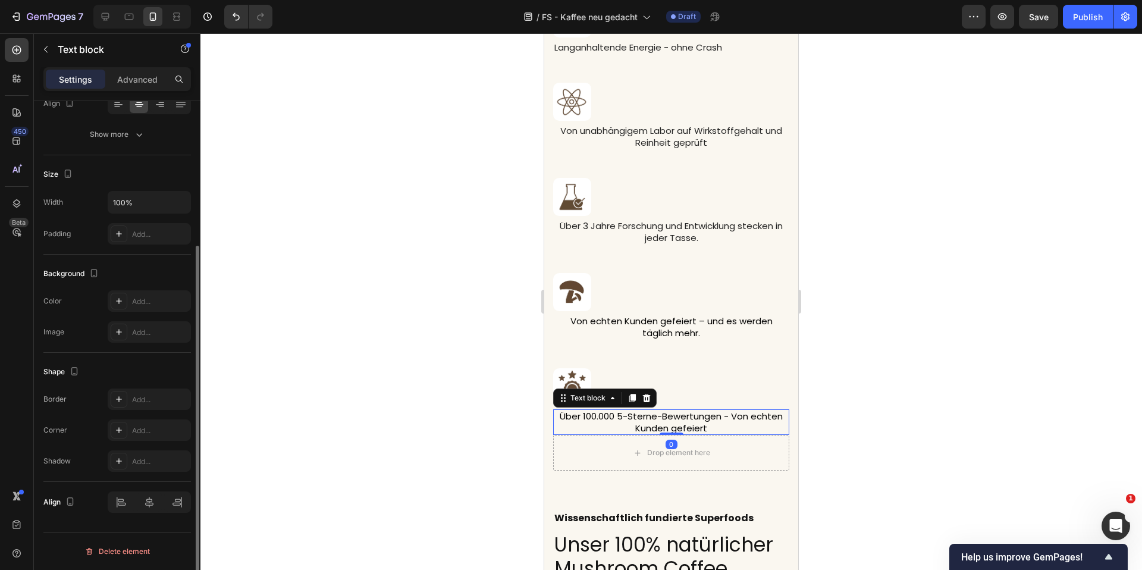
scroll to position [0, 0]
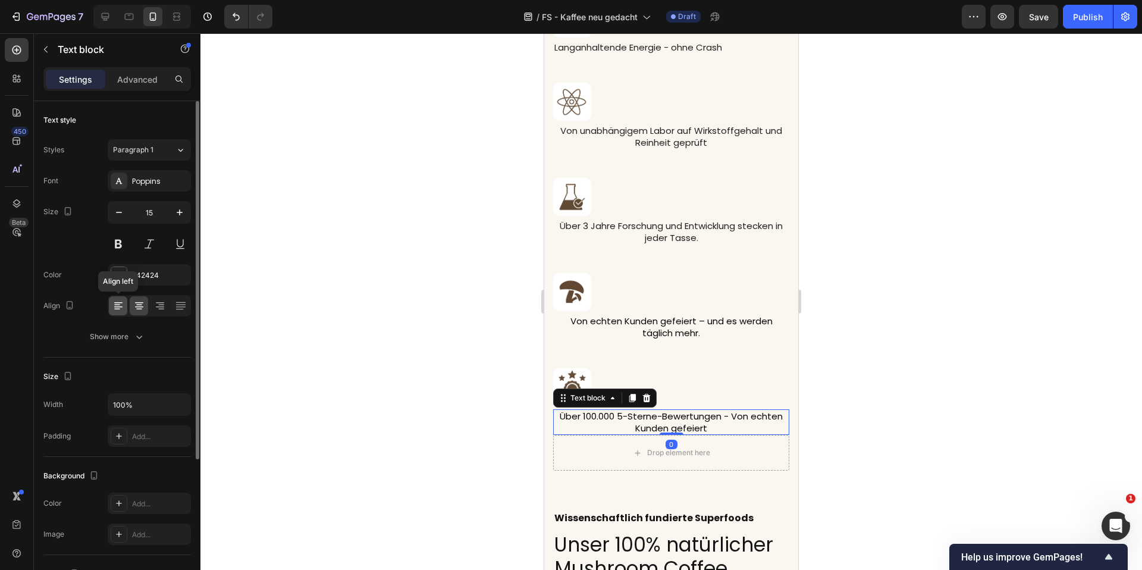
click at [118, 298] on div at bounding box center [118, 305] width 18 height 19
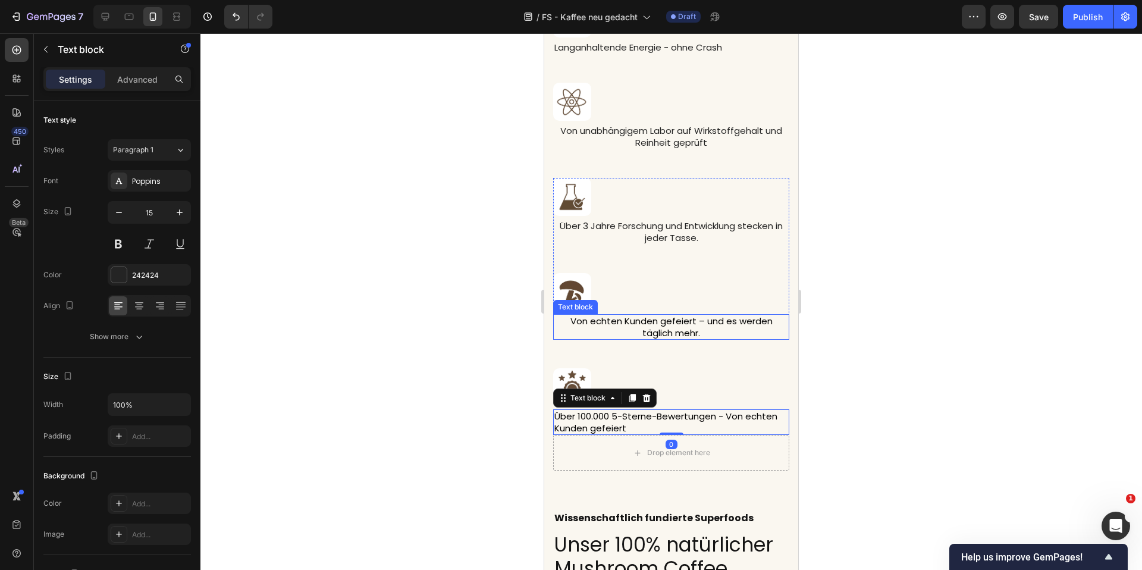
click at [580, 329] on p "Von echten Kunden gefeiert – und es werden täglich mehr." at bounding box center [672, 326] width 234 height 23
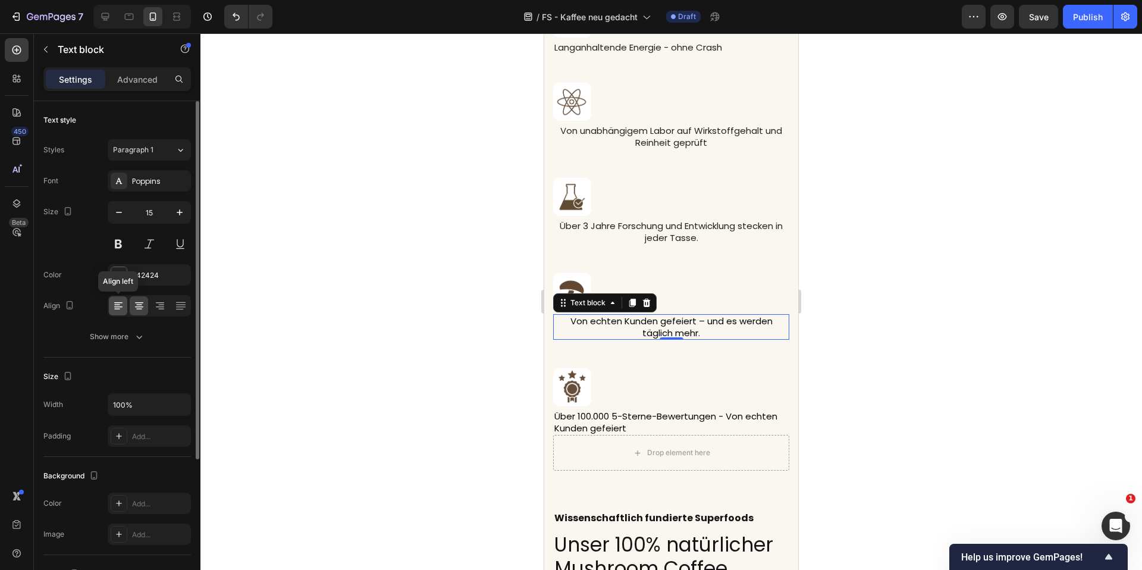
click at [121, 308] on icon at bounding box center [118, 306] width 12 height 12
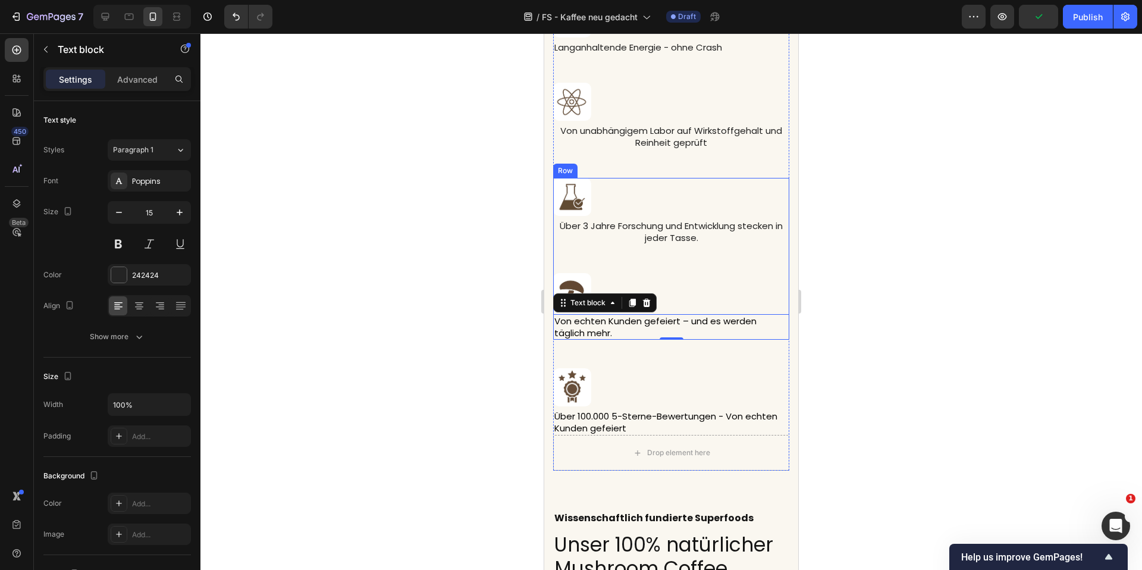
click at [584, 244] on div "Über 3 Jahre Forschung und Entwicklung stecken in jeder Tasse. Text block" at bounding box center [671, 232] width 236 height 26
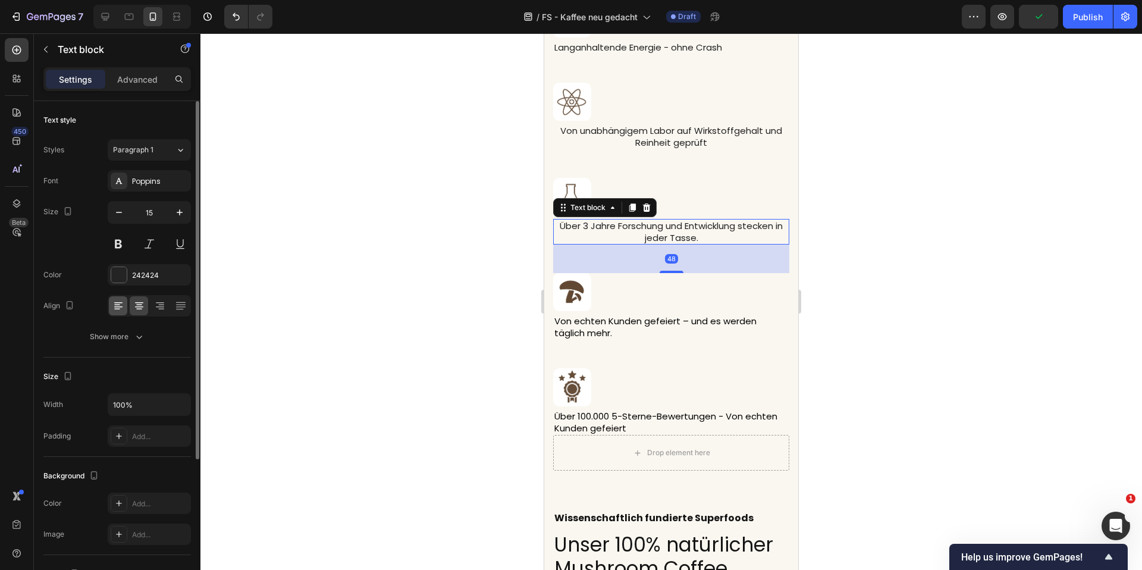
click at [117, 300] on icon at bounding box center [118, 306] width 12 height 12
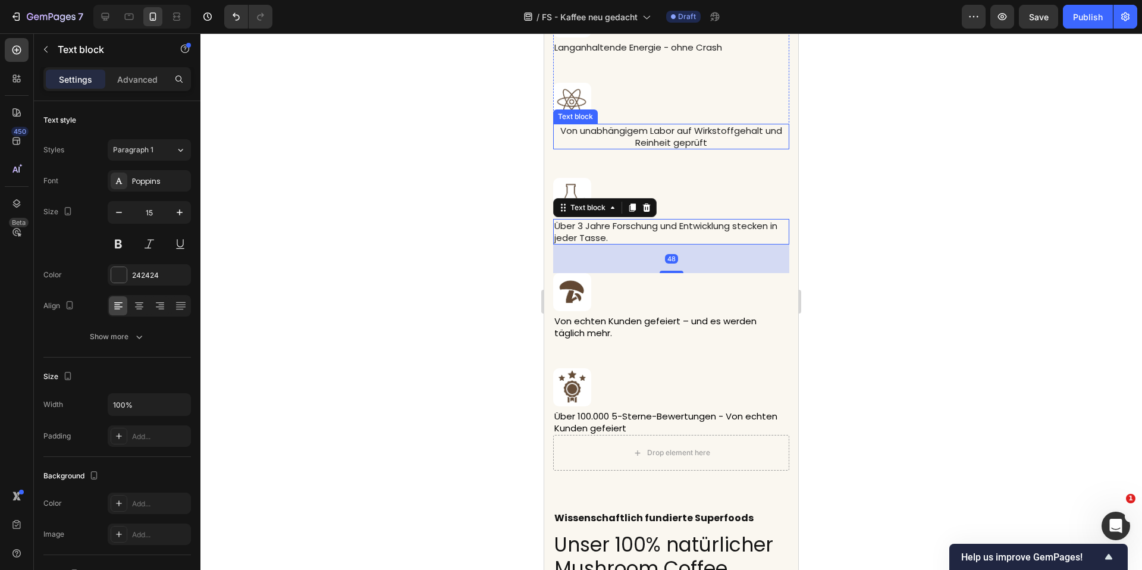
click at [581, 137] on p "Von unabhängigem Labor auf Wirkstoffgehalt und Reinheit geprüft" at bounding box center [672, 136] width 234 height 23
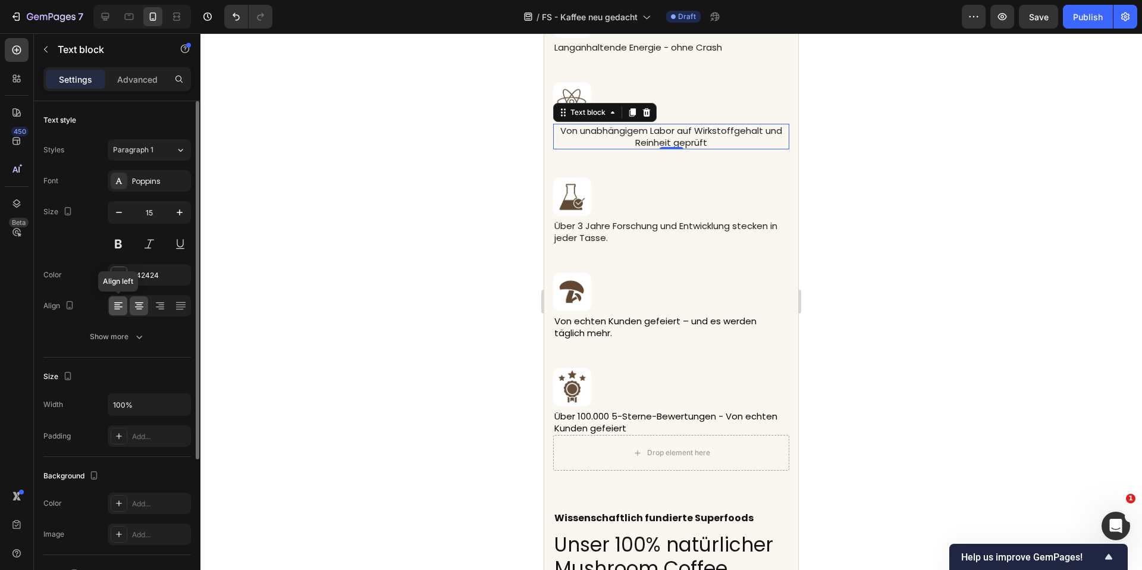
click at [121, 300] on icon at bounding box center [118, 306] width 12 height 12
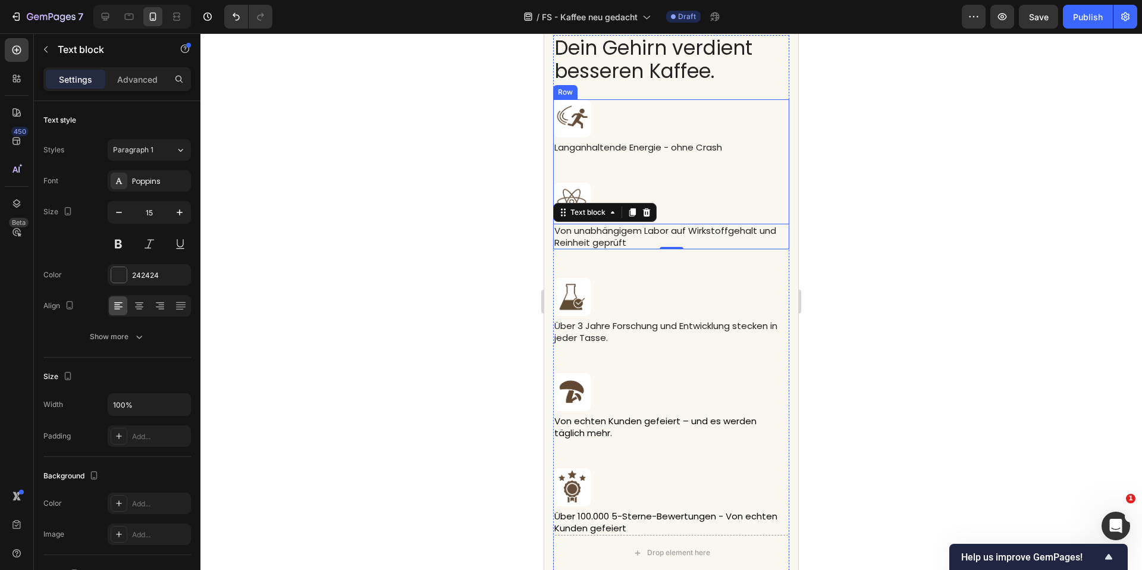
scroll to position [3667, 0]
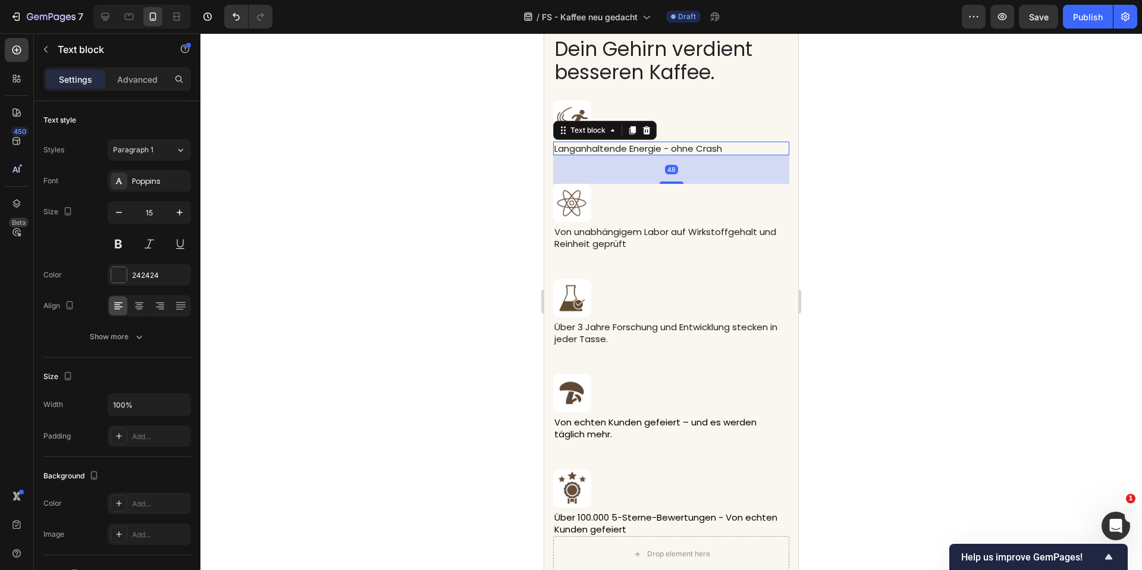
click at [633, 151] on p "Langanhaltende Energie - ohne Crash" at bounding box center [672, 149] width 234 height 12
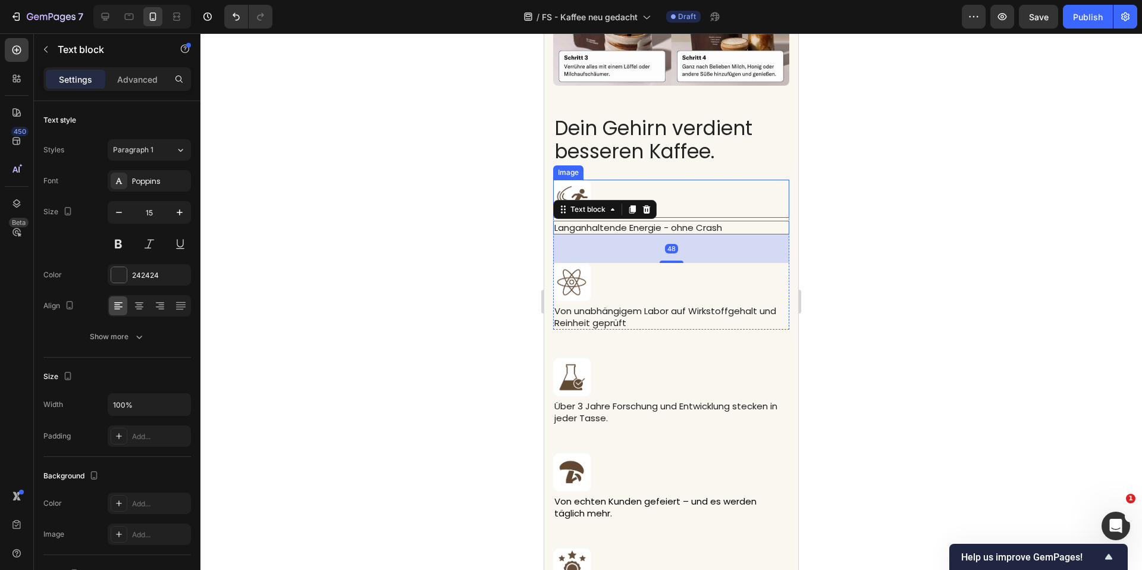
scroll to position [3561, 0]
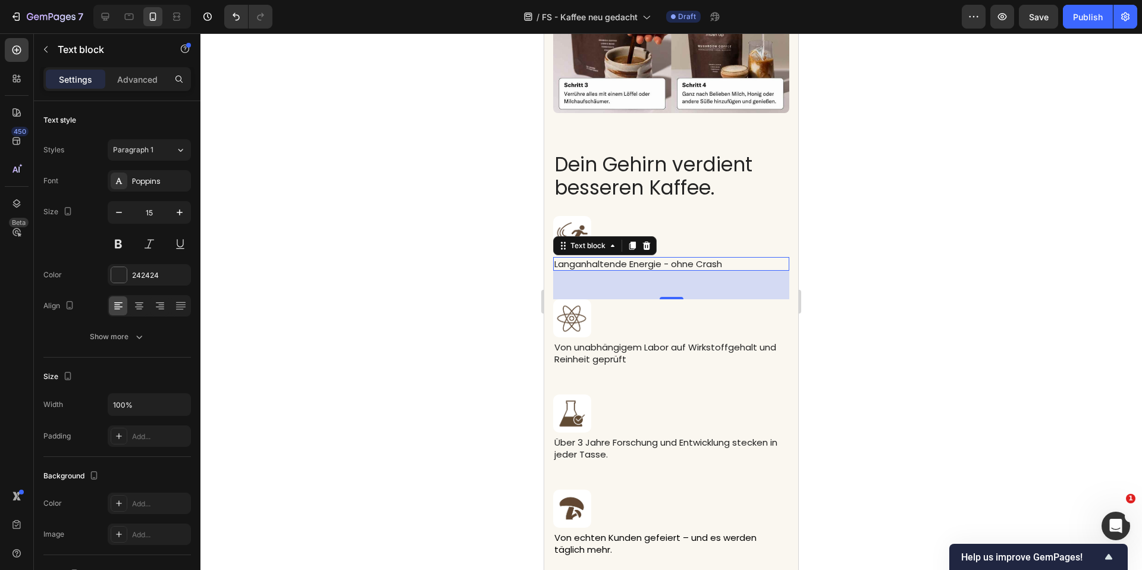
click at [909, 222] on div at bounding box center [672, 301] width 942 height 537
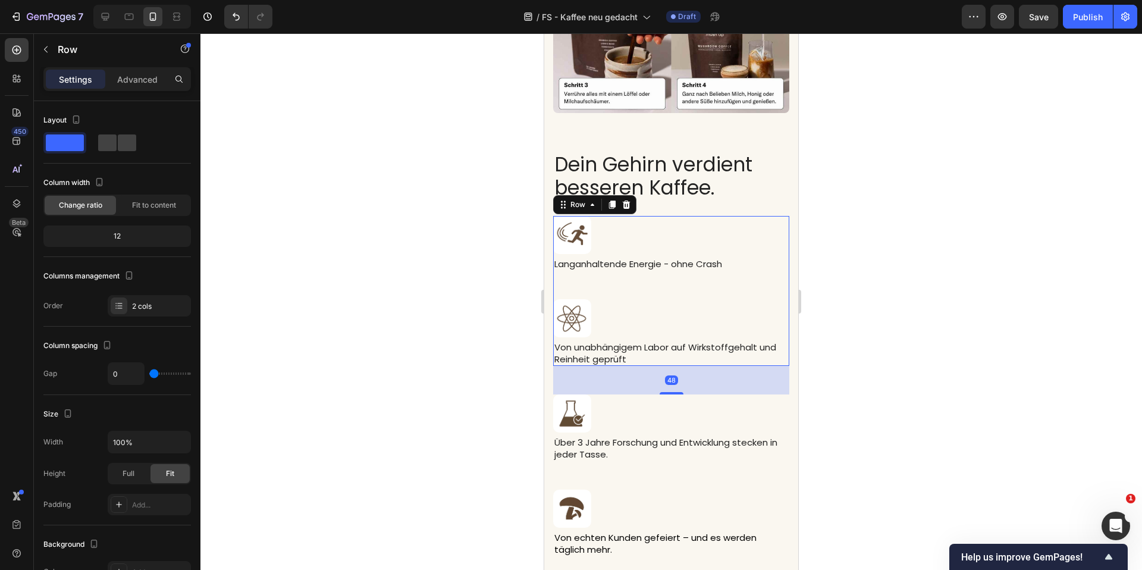
click at [717, 271] on div "Image Langanhaltende Energie - ohne Crash Text block" at bounding box center [671, 258] width 236 height 84
click at [108, 91] on div "Settings Advanced" at bounding box center [117, 84] width 167 height 34
click at [115, 87] on div "Advanced" at bounding box center [138, 79] width 60 height 19
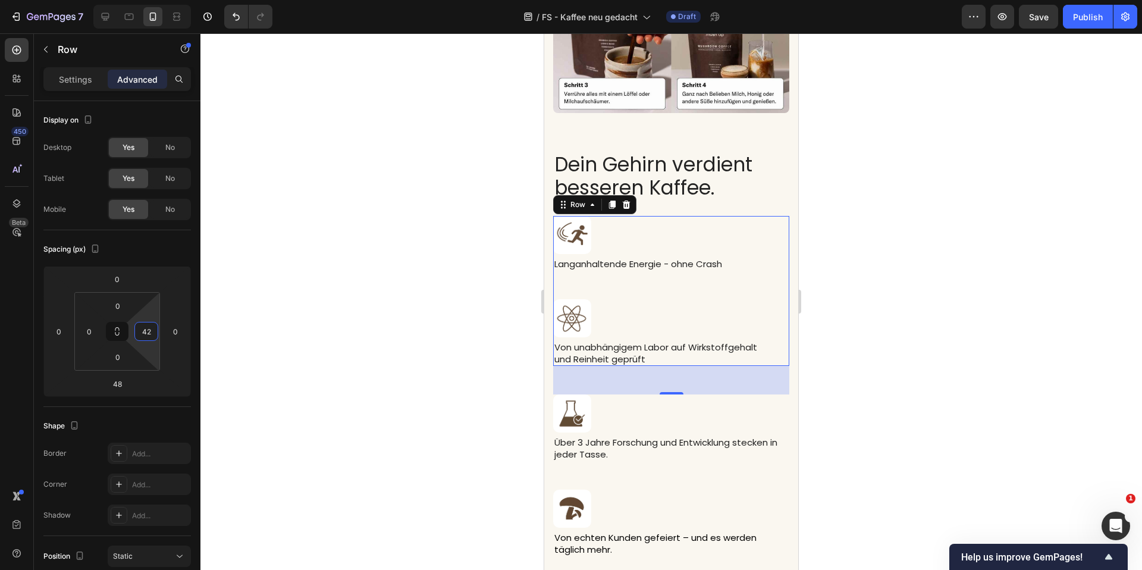
type input "40"
drag, startPoint x: 152, startPoint y: 350, endPoint x: 154, endPoint y: 339, distance: 12.0
click at [154, 0] on html "7 Version history / FS - Kaffee neu gedacht Draft Preview Save Publish 450 Beta…" at bounding box center [571, 0] width 1142 height 0
click at [405, 349] on div at bounding box center [672, 301] width 942 height 537
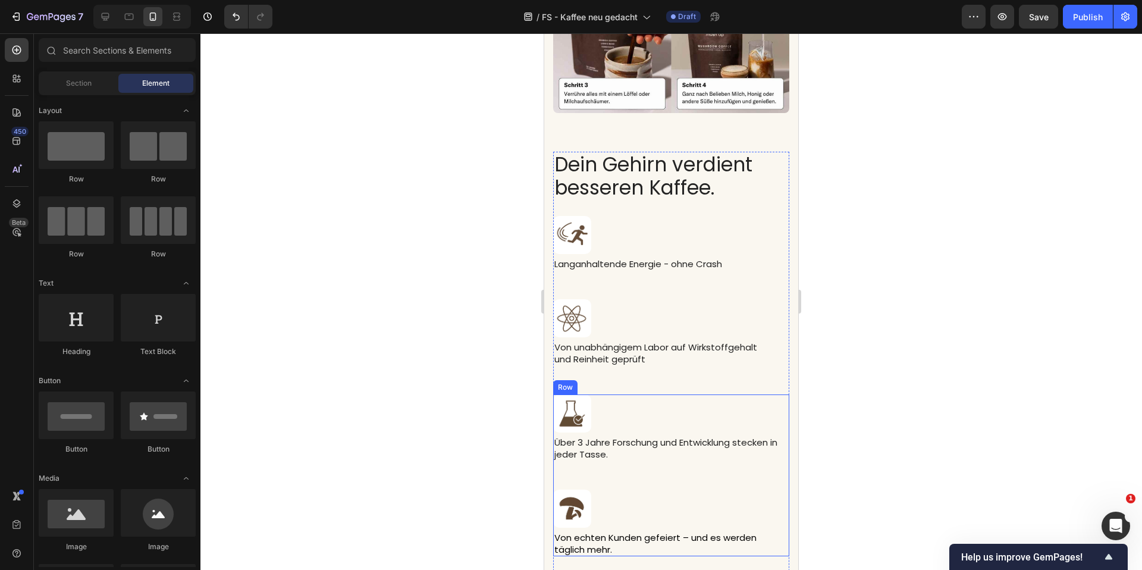
click at [679, 476] on div "Image Über 3 Jahre Forschung und Entwicklung stecken in jeder Tasse. Text block" at bounding box center [671, 442] width 236 height 95
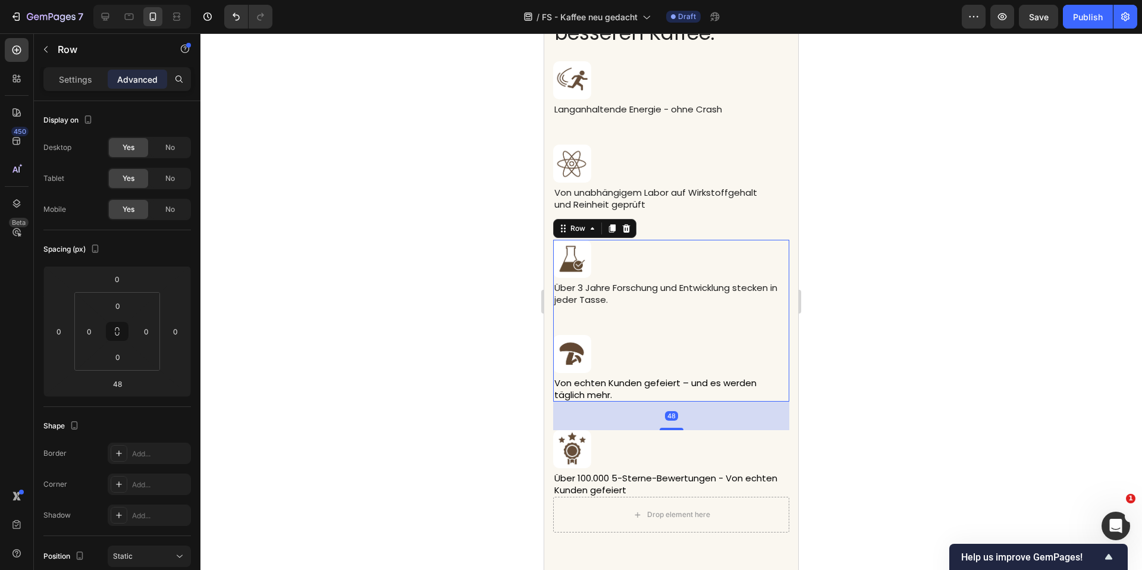
scroll to position [3747, 0]
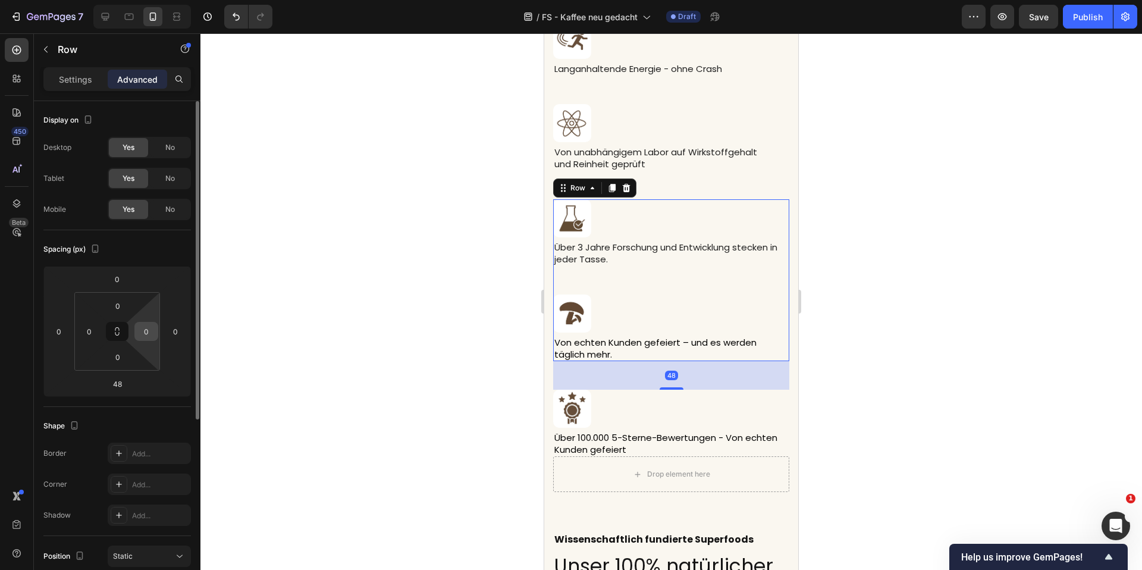
click at [145, 333] on input "0" at bounding box center [146, 332] width 18 height 18
type input "40"
click at [464, 292] on div at bounding box center [672, 301] width 942 height 537
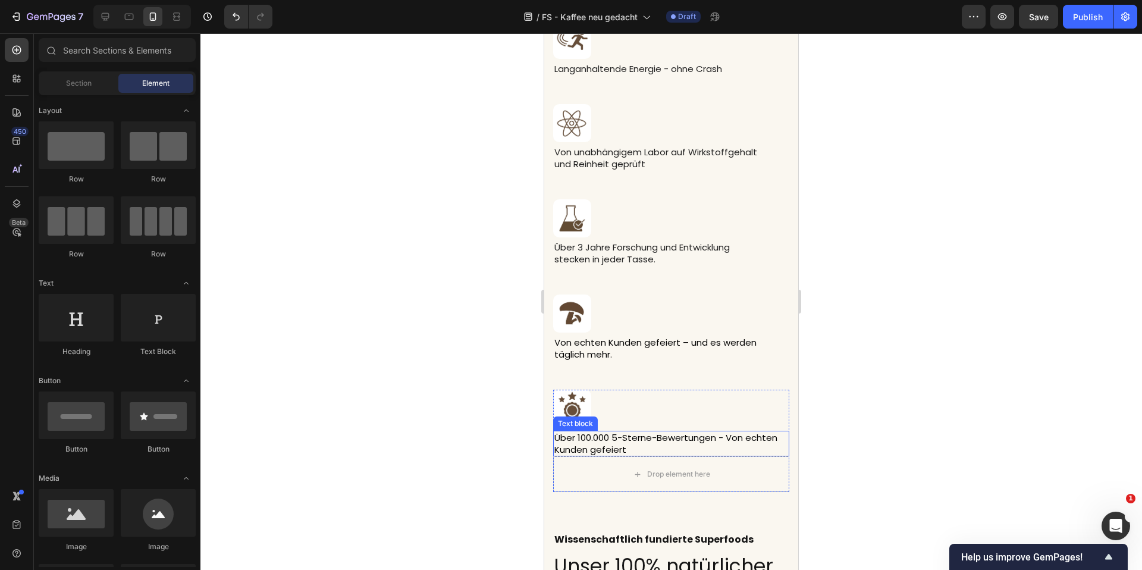
click at [709, 431] on div "Über 100.000 5-Sterne-Bewertungen - Von echten Kunden gefeiert" at bounding box center [671, 444] width 236 height 26
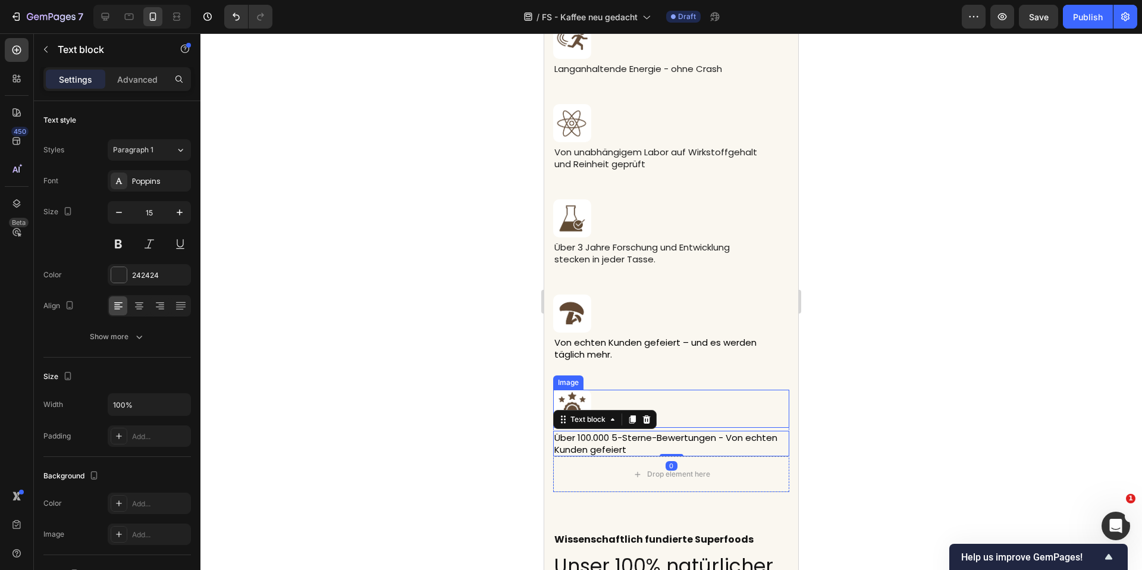
click at [709, 426] on div at bounding box center [671, 409] width 236 height 38
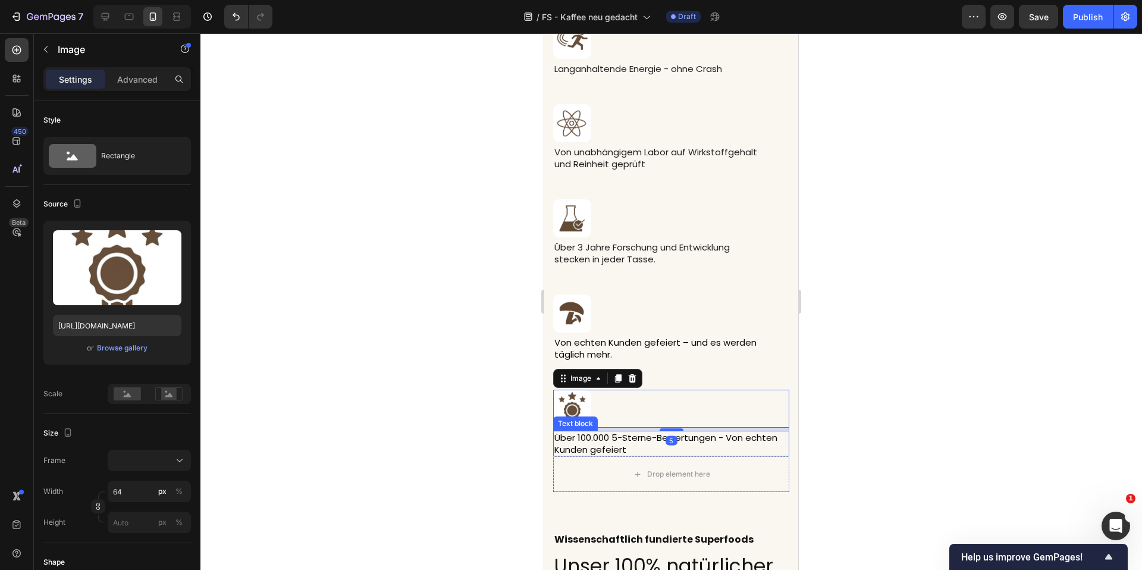
click at [709, 455] on p "Über 100.000 5-Sterne-Bewertungen - Von echten Kunden gefeiert" at bounding box center [672, 443] width 234 height 23
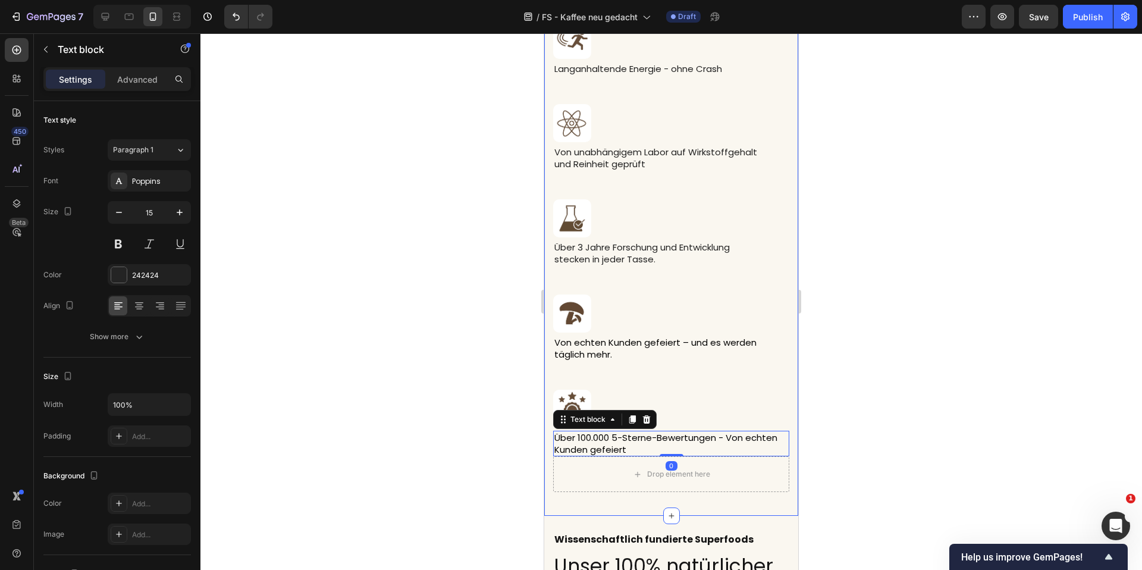
click at [851, 453] on div at bounding box center [672, 301] width 942 height 537
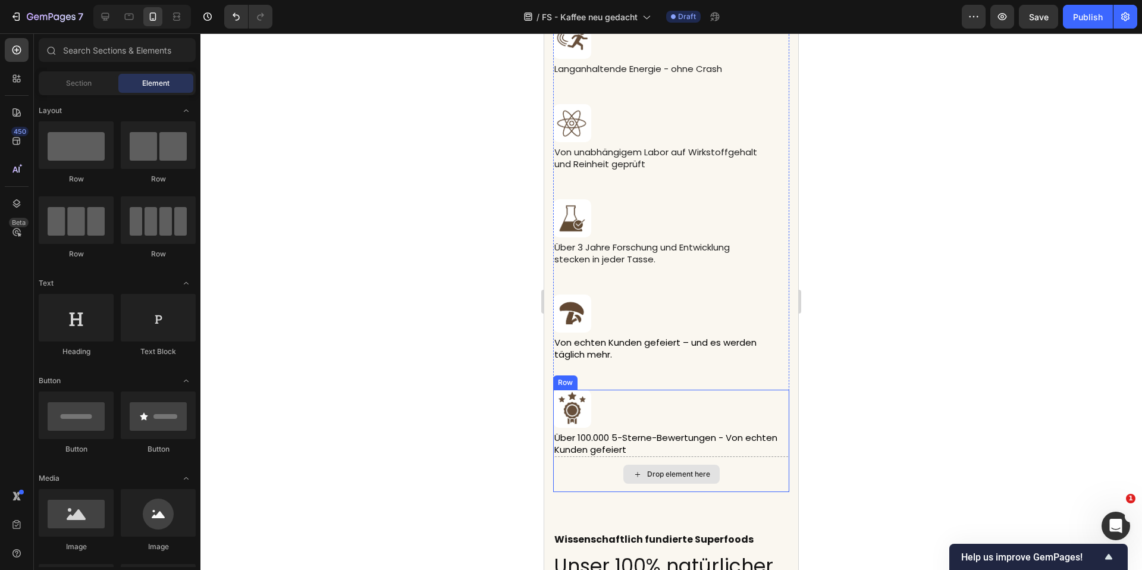
click at [742, 471] on div "Drop element here" at bounding box center [671, 474] width 236 height 36
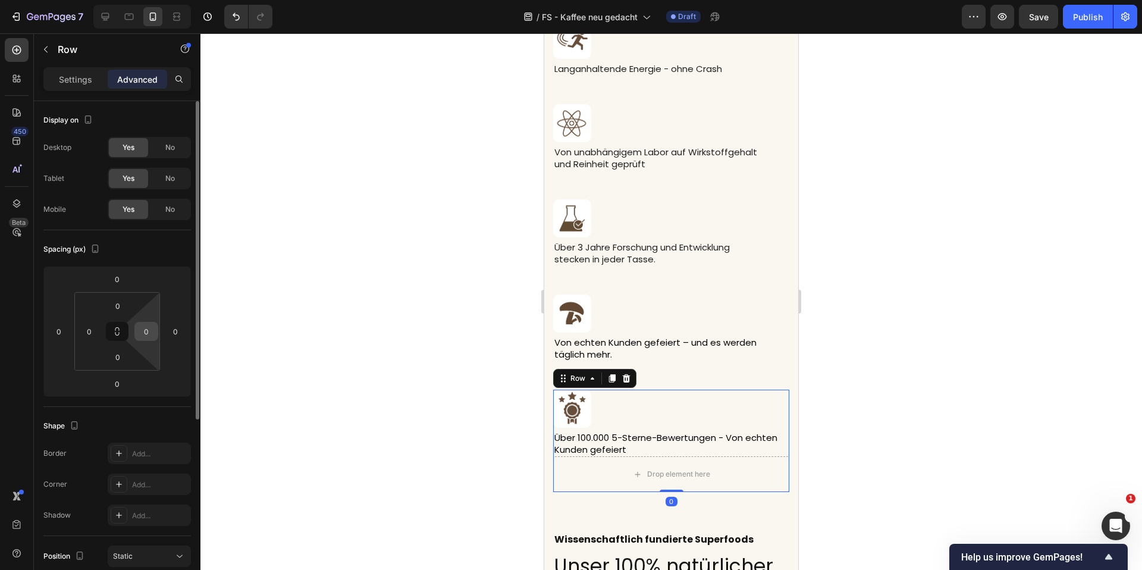
click at [146, 332] on input "0" at bounding box center [146, 332] width 18 height 18
type input "40"
click at [423, 363] on div at bounding box center [672, 301] width 942 height 537
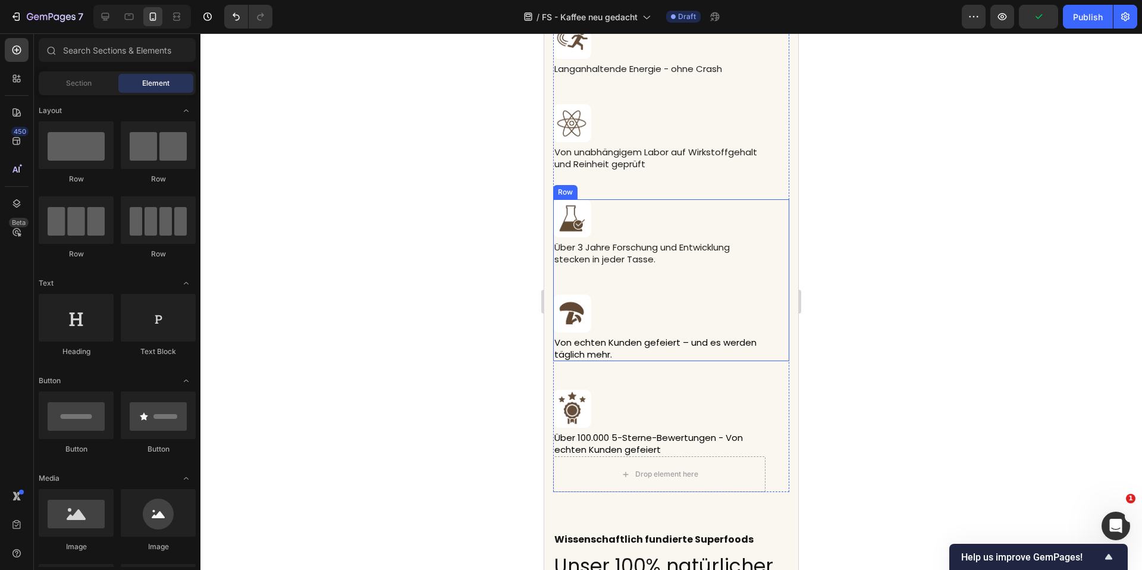
click at [756, 279] on div "Image Über 3 Jahre Forschung und Entwicklung stecken in jeder Tasse. Text block" at bounding box center [659, 246] width 212 height 95
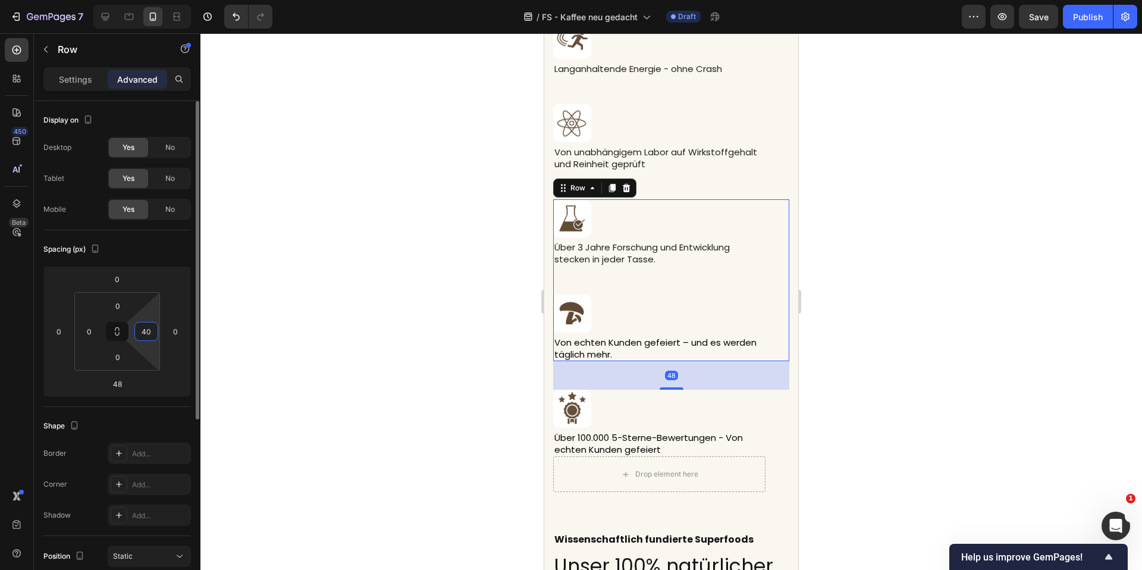
click at [139, 328] on input "40" at bounding box center [146, 332] width 18 height 18
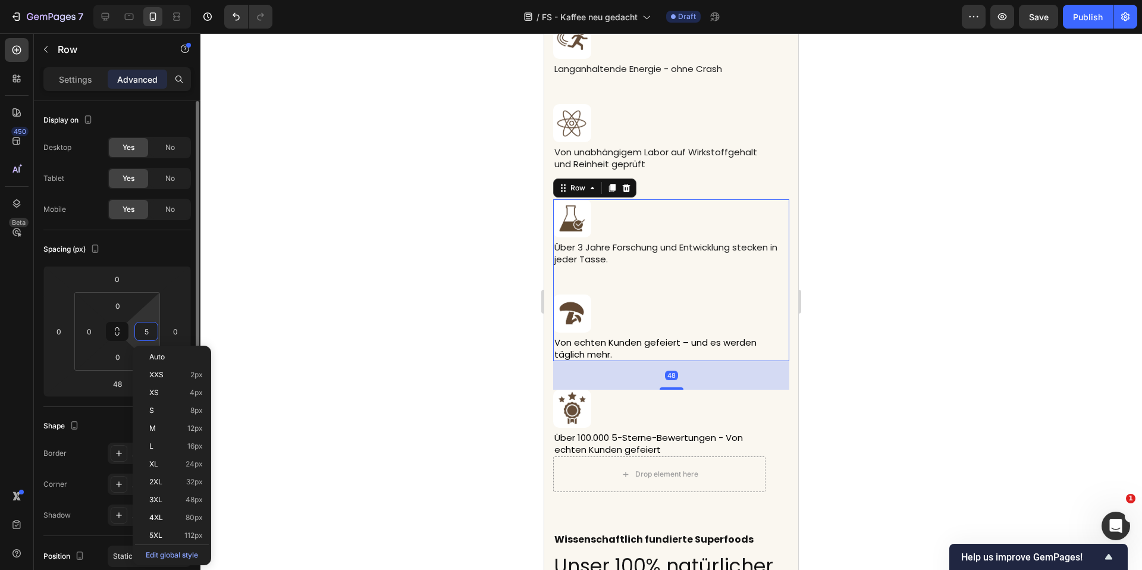
type input "50"
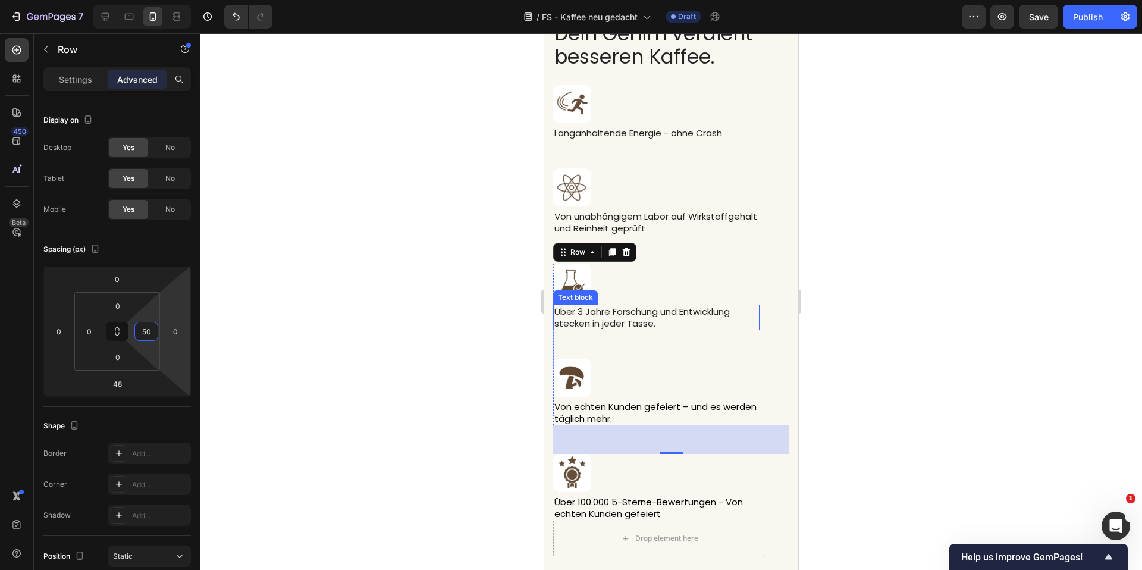
scroll to position [3638, 0]
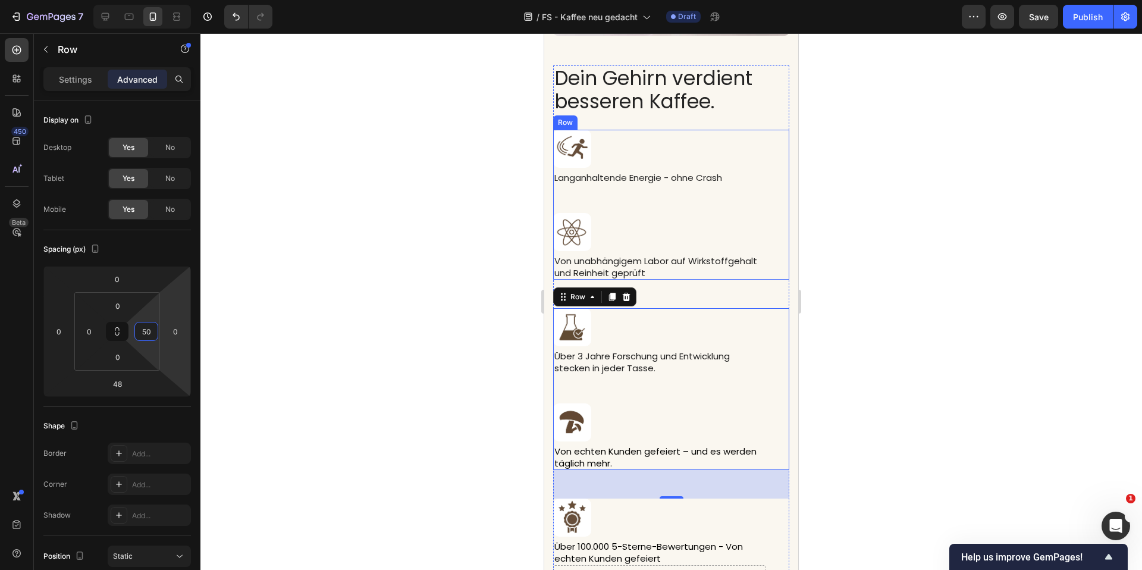
click at [705, 206] on div "Image Langanhaltende Energie - ohne Crash Text block" at bounding box center [659, 172] width 212 height 84
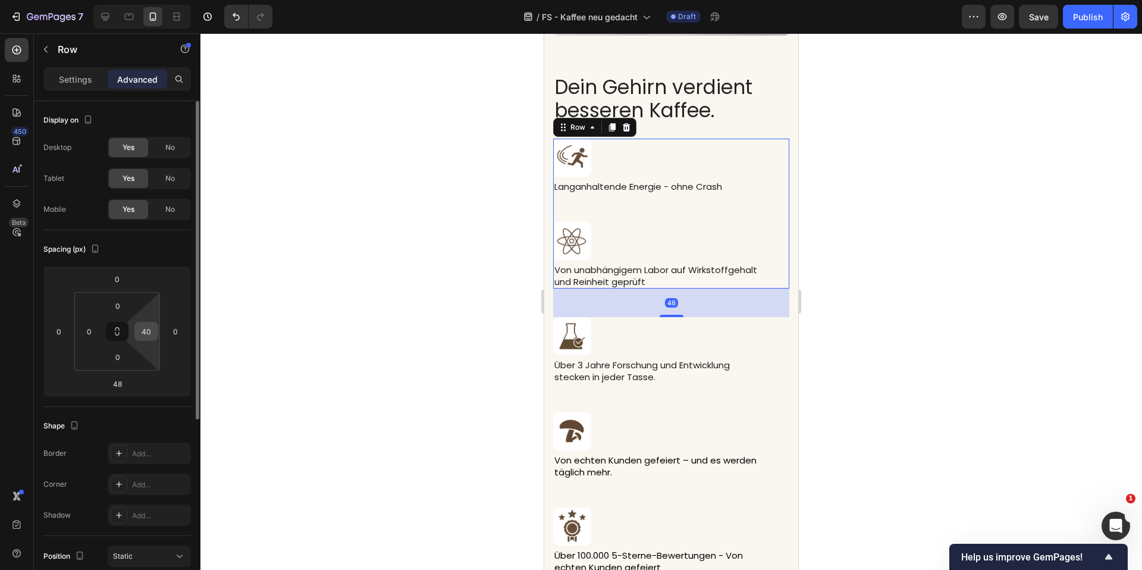
click at [142, 328] on input "40" at bounding box center [146, 332] width 18 height 18
type input "50"
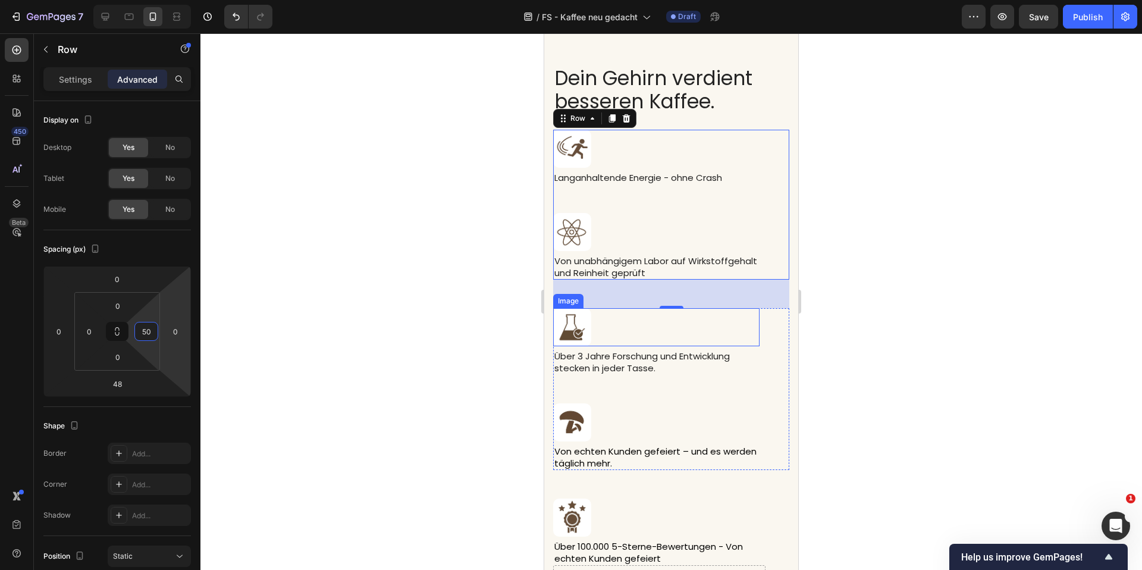
scroll to position [3759, 0]
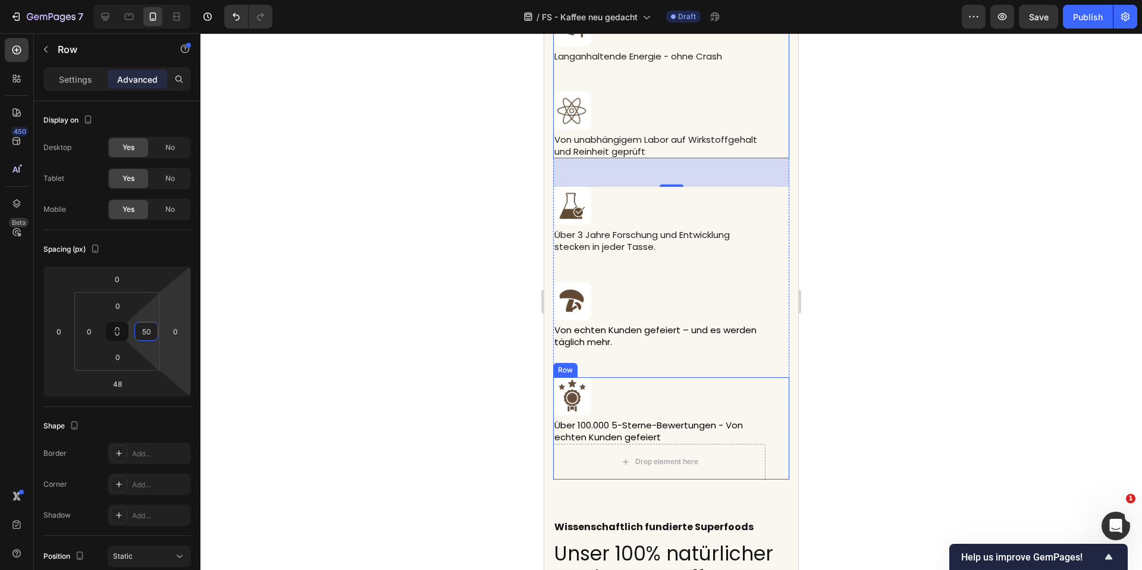
click at [768, 410] on div "Image Über 100.000 5-Sterne-Bewertungen - Von echten Kunden gefeiert Text block…" at bounding box center [671, 428] width 236 height 102
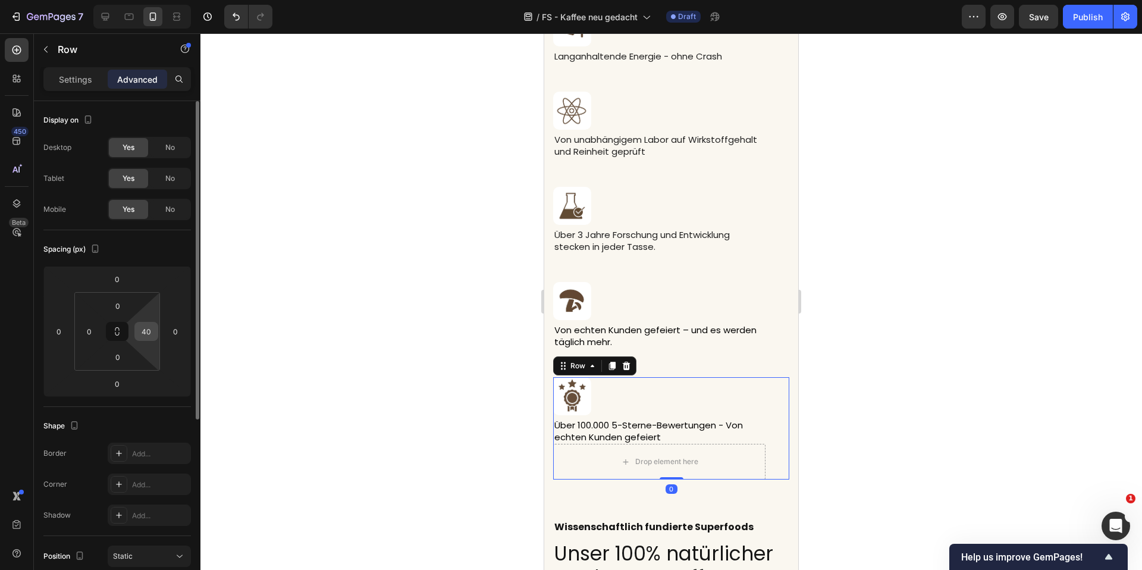
click at [143, 0] on html "7 Version history / FS - Kaffee neu gedacht Draft Preview Save Publish 450 Beta…" at bounding box center [571, 0] width 1142 height 0
click at [145, 335] on input "40" at bounding box center [146, 332] width 18 height 18
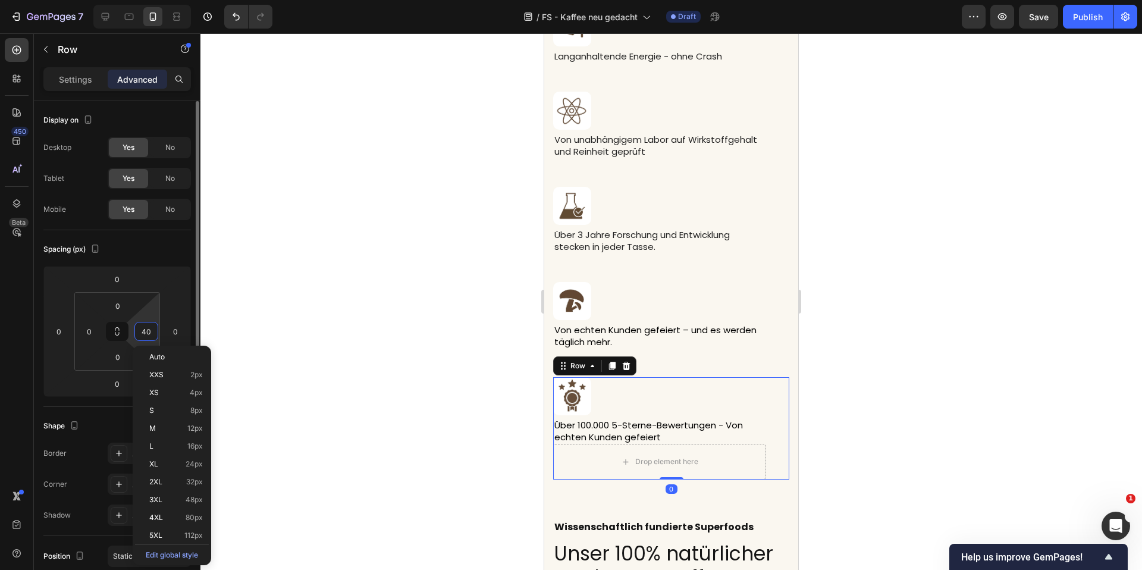
click at [145, 335] on input "40" at bounding box center [146, 332] width 18 height 18
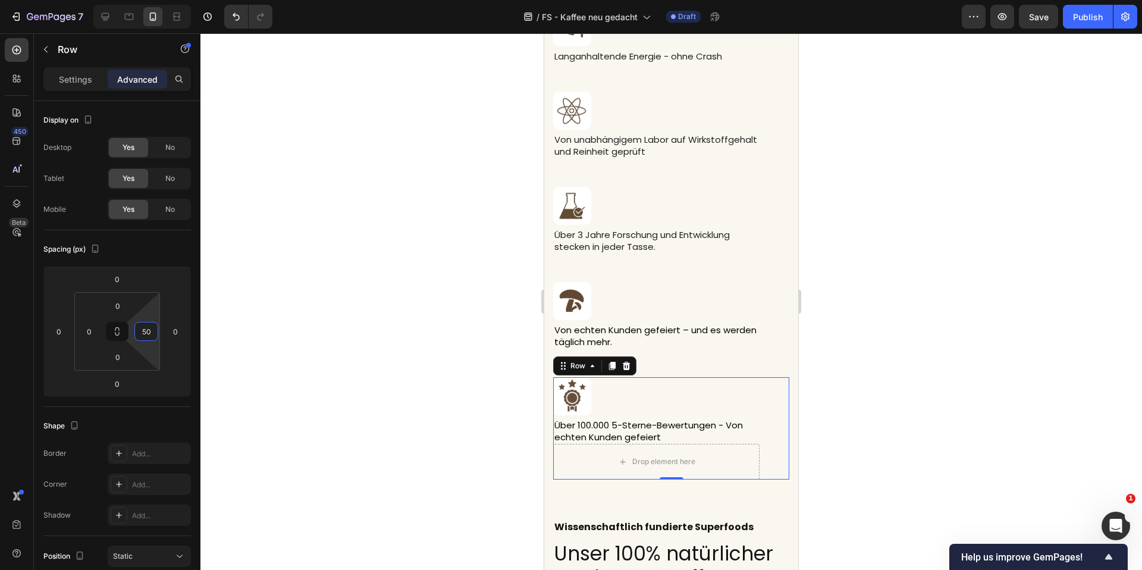
type input "50"
click at [383, 313] on div at bounding box center [672, 301] width 942 height 537
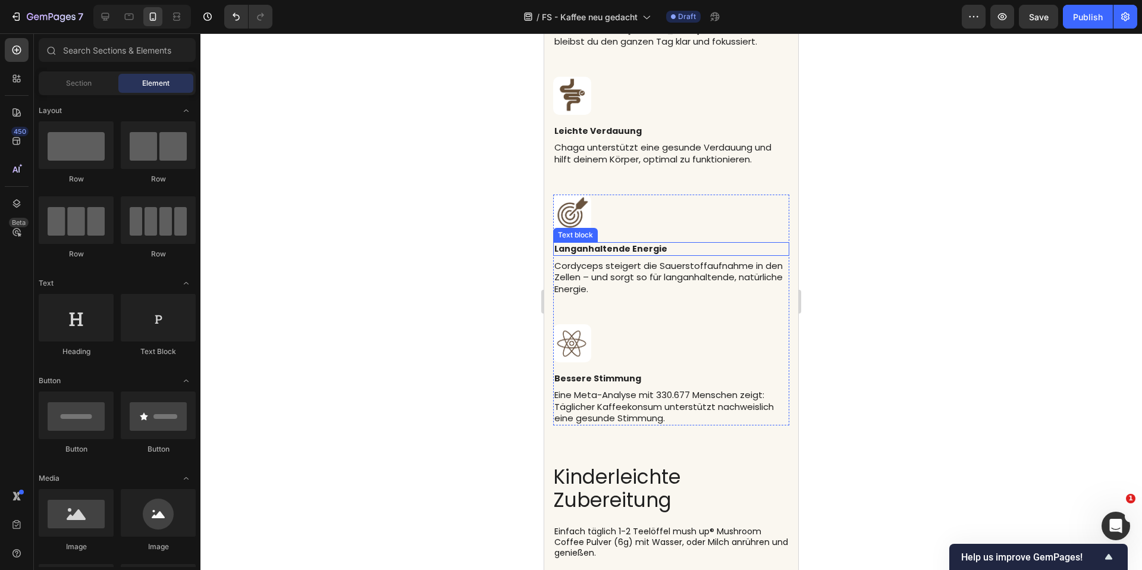
scroll to position [2652, 0]
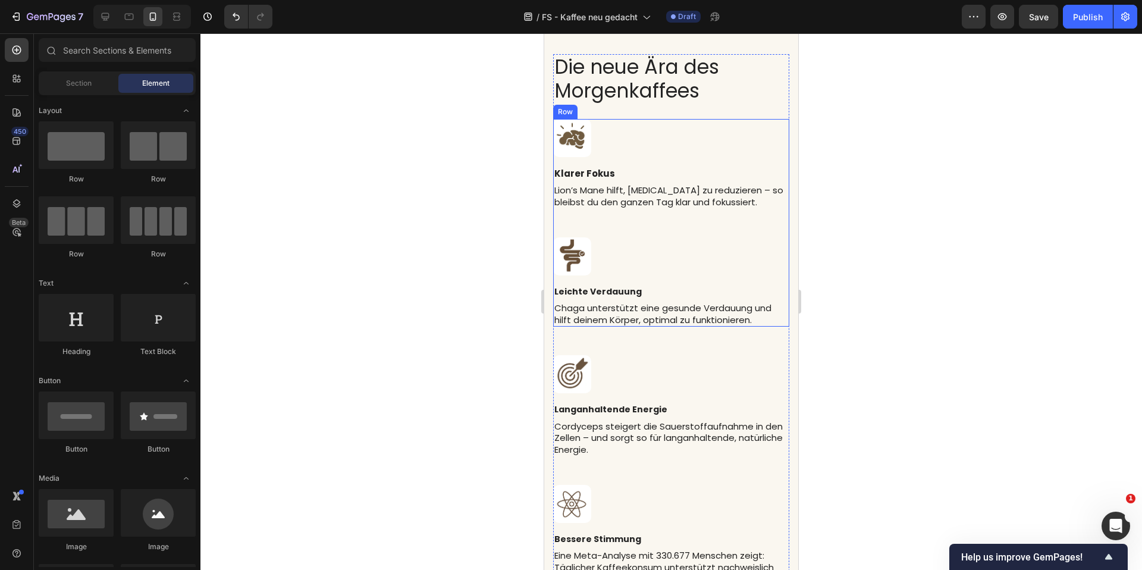
click at [727, 231] on div "Image Klarer Fokus Text block Lion’s Mane hilft, [MEDICAL_DATA] zu reduzieren –…" at bounding box center [671, 178] width 236 height 119
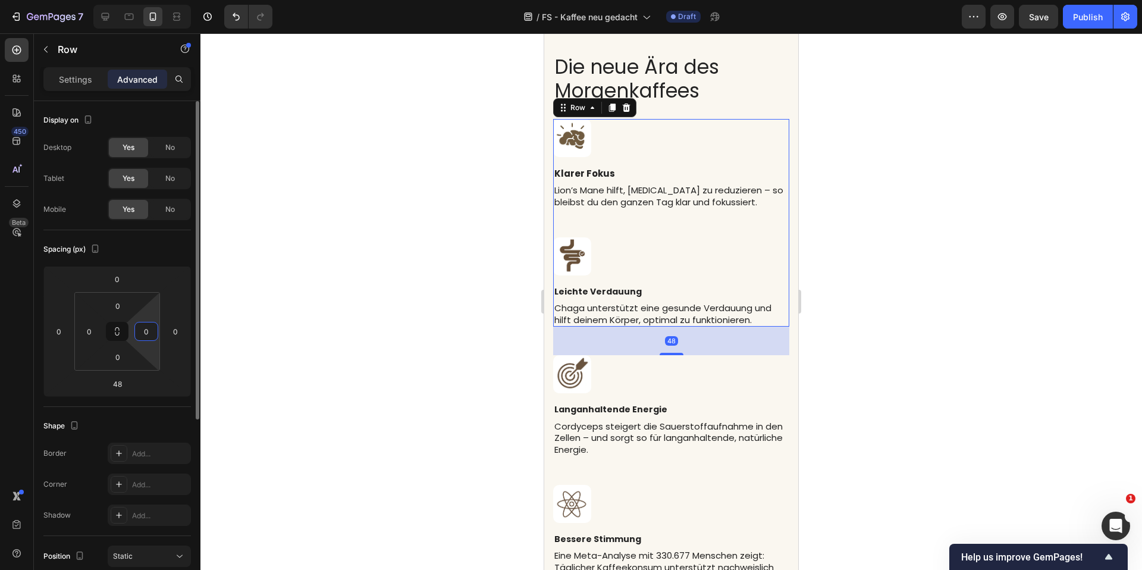
click at [146, 330] on input "0" at bounding box center [146, 332] width 18 height 18
type input "50"
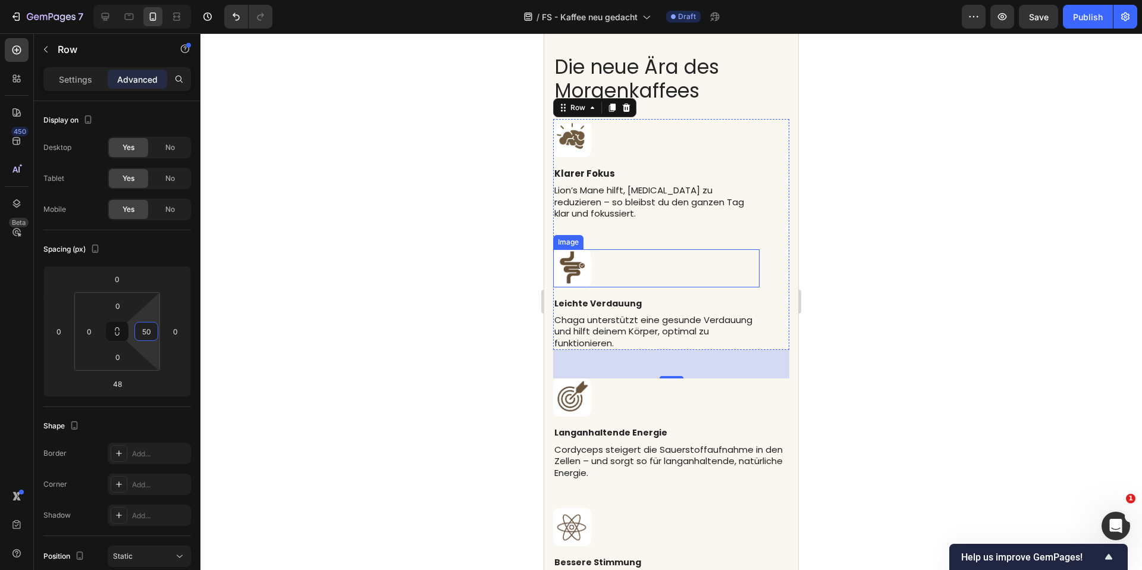
scroll to position [2763, 0]
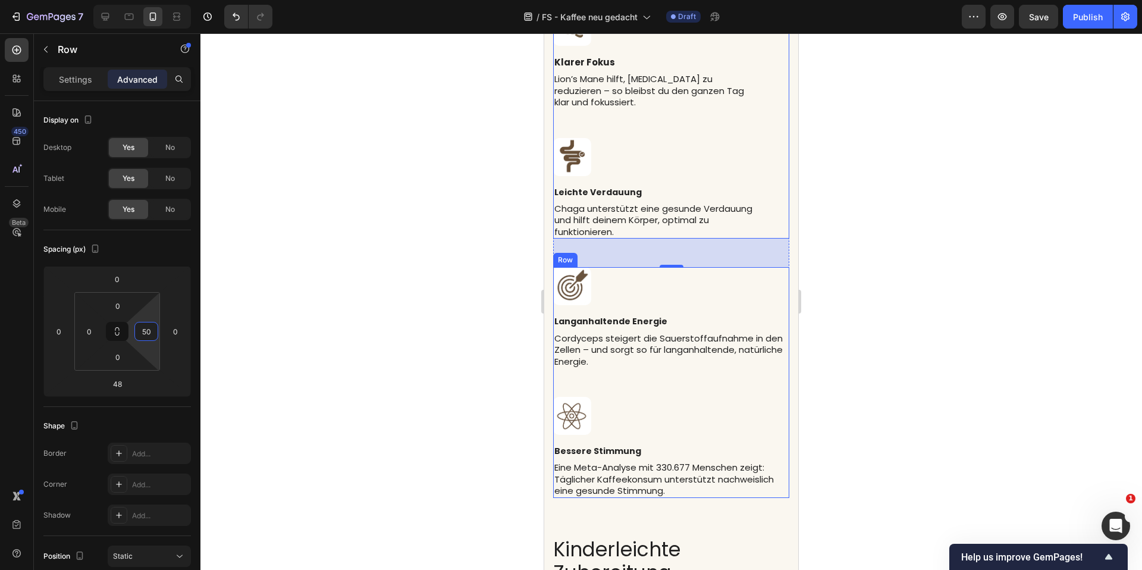
click at [718, 383] on div "Image Langanhaltende Energie Text block Cordyceps steigert die Sauerstoffaufnah…" at bounding box center [671, 332] width 236 height 130
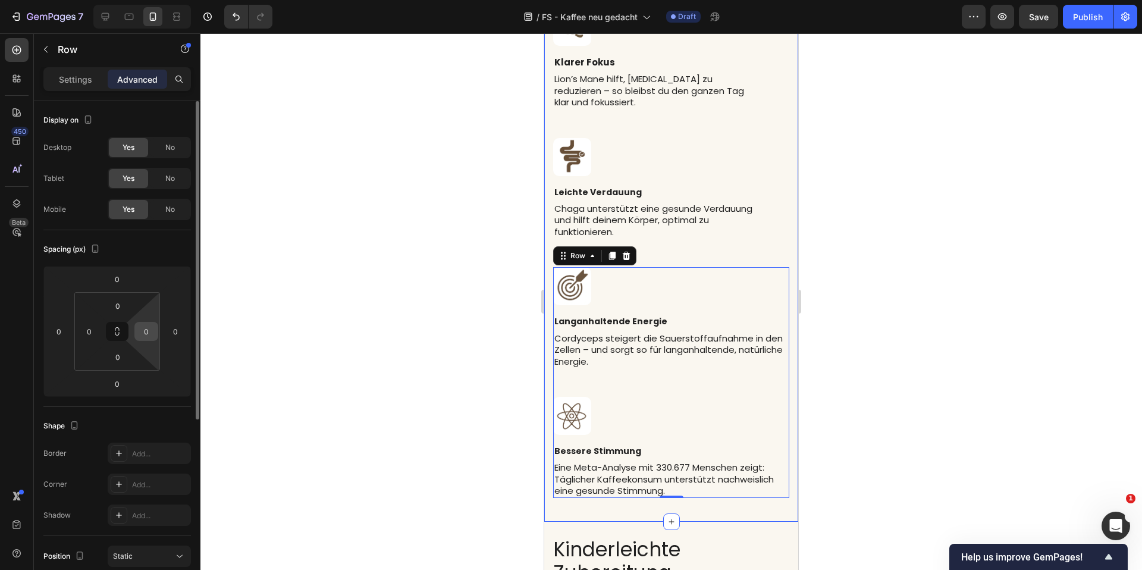
click at [145, 330] on input "0" at bounding box center [146, 332] width 18 height 18
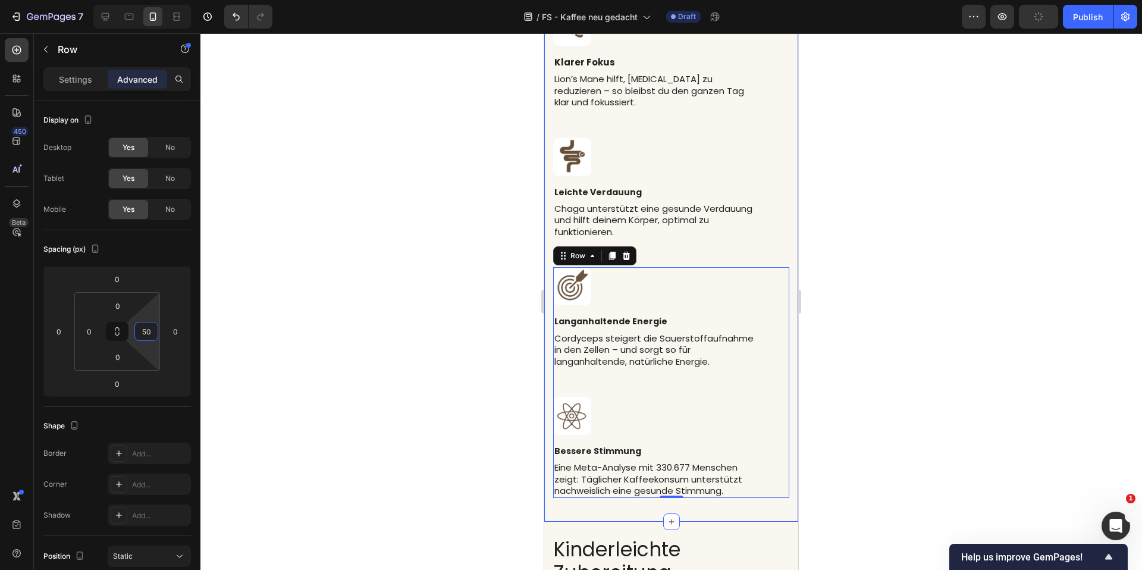
type input "5"
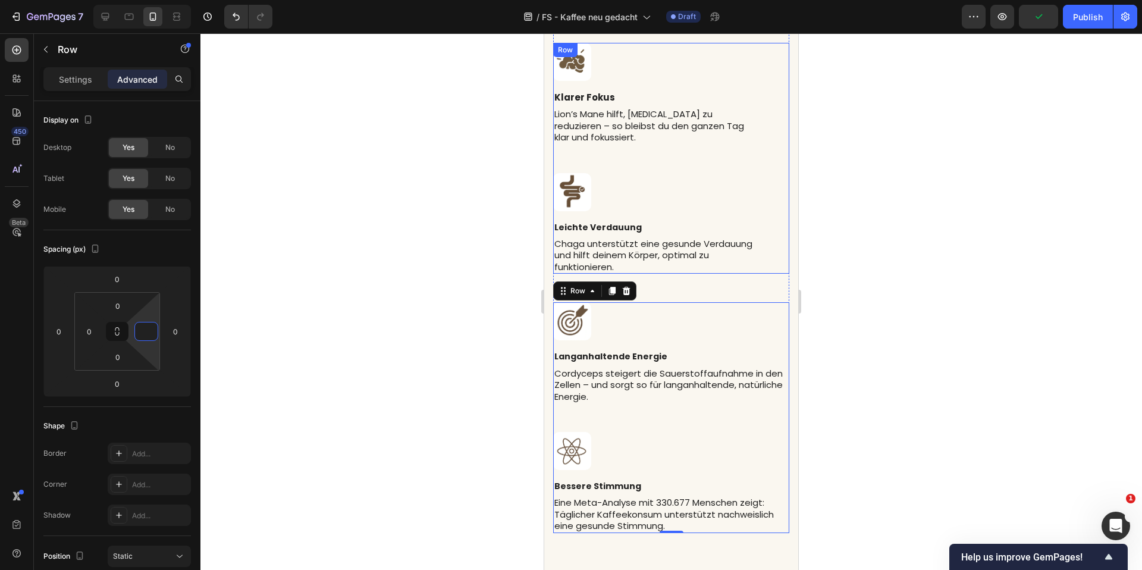
click at [700, 154] on div "Image Klarer Fokus Text block Lion’s Mane hilft, [MEDICAL_DATA] zu reduzieren –…" at bounding box center [656, 108] width 206 height 130
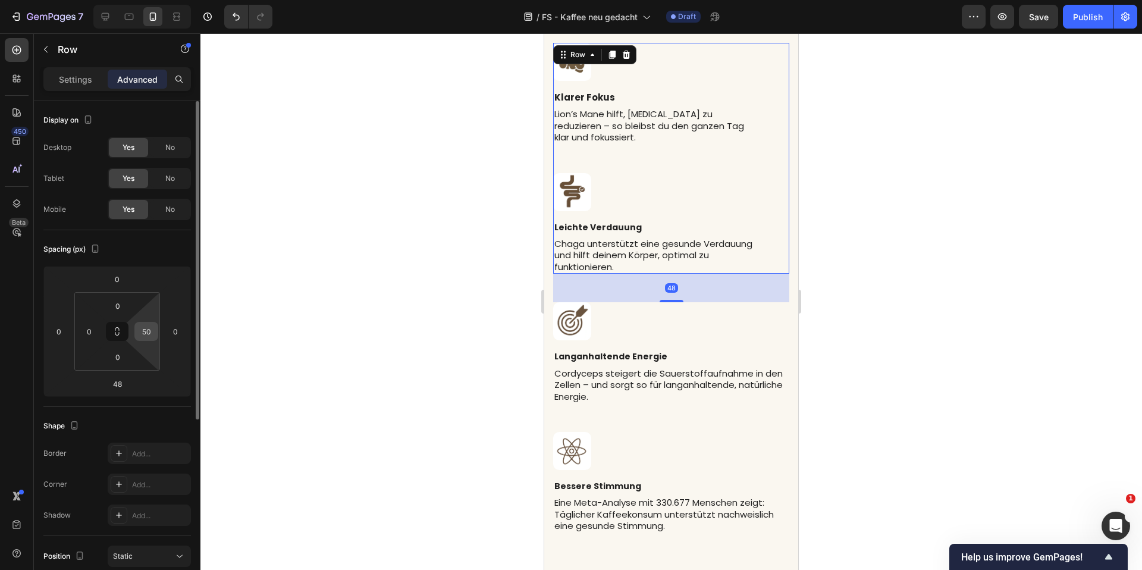
click at [147, 327] on input "50" at bounding box center [146, 332] width 18 height 18
type input "0"
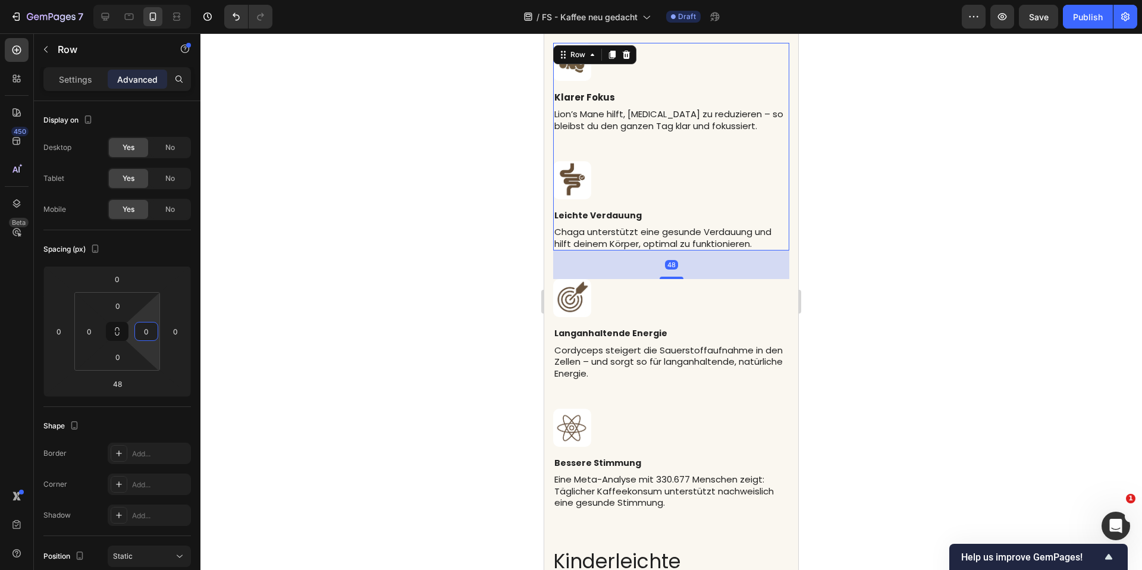
click at [456, 258] on div at bounding box center [672, 301] width 942 height 537
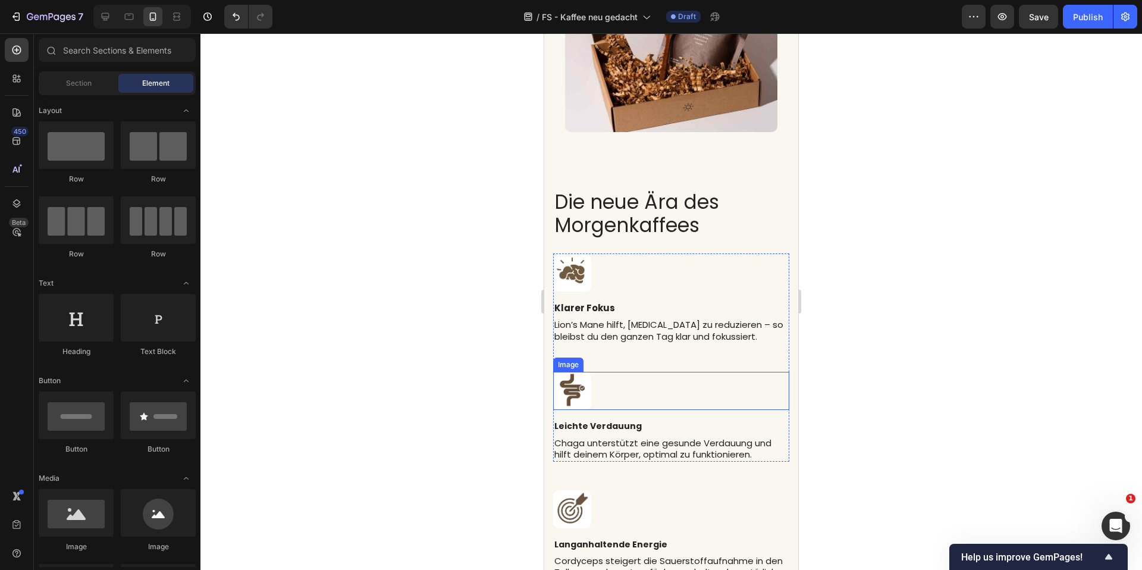
scroll to position [2500, 0]
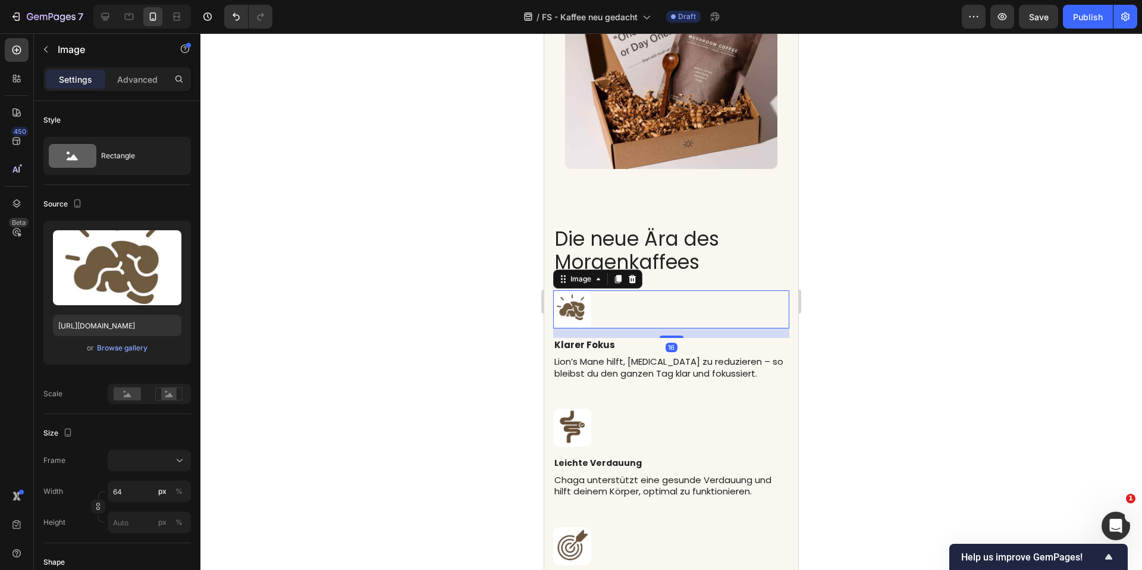
click at [903, 290] on div at bounding box center [672, 301] width 942 height 537
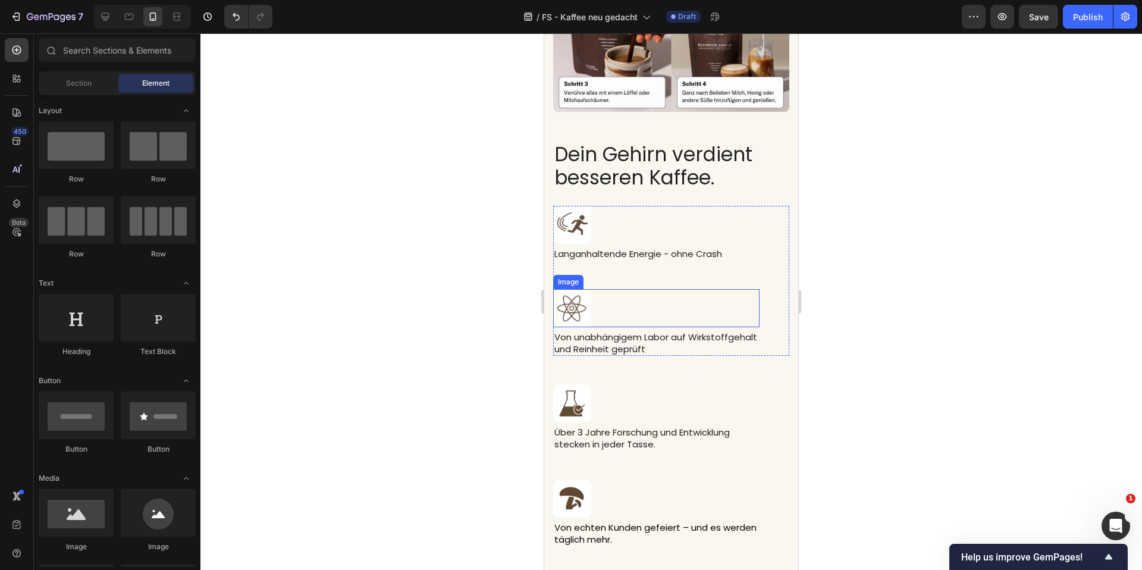
scroll to position [3625, 0]
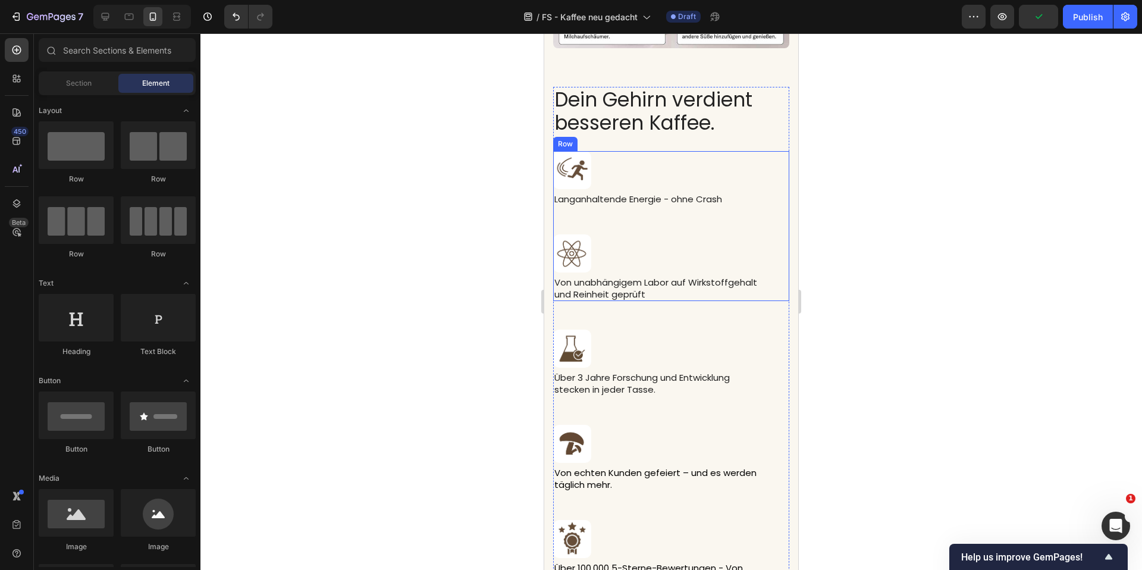
click at [711, 219] on div "Image Langanhaltende Energie - ohne Crash Text block" at bounding box center [656, 193] width 206 height 84
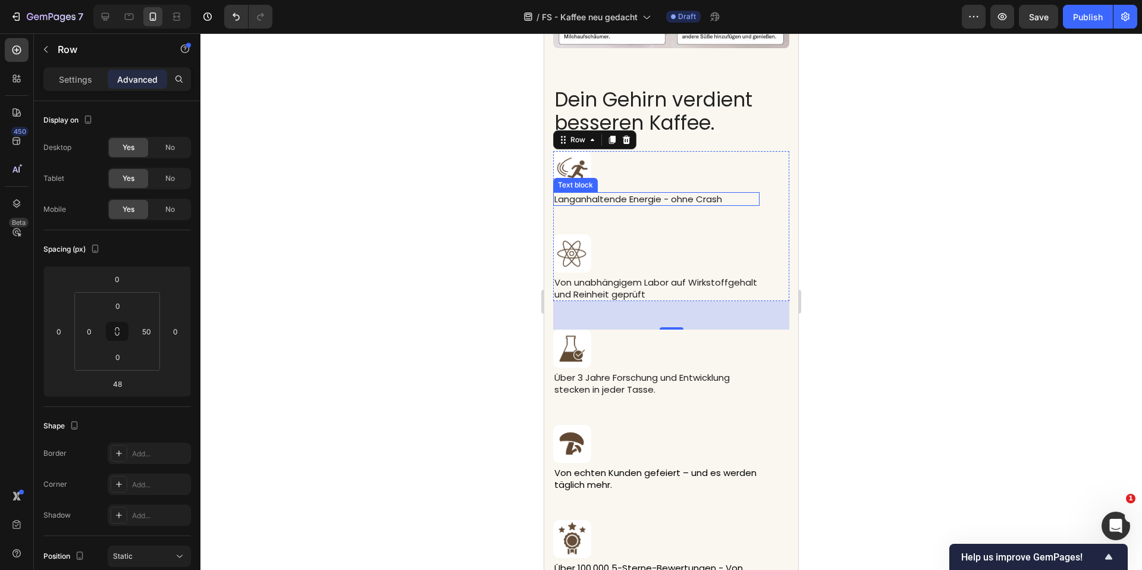
click at [670, 193] on p "Langanhaltende Energie - ohne Crash" at bounding box center [657, 199] width 204 height 12
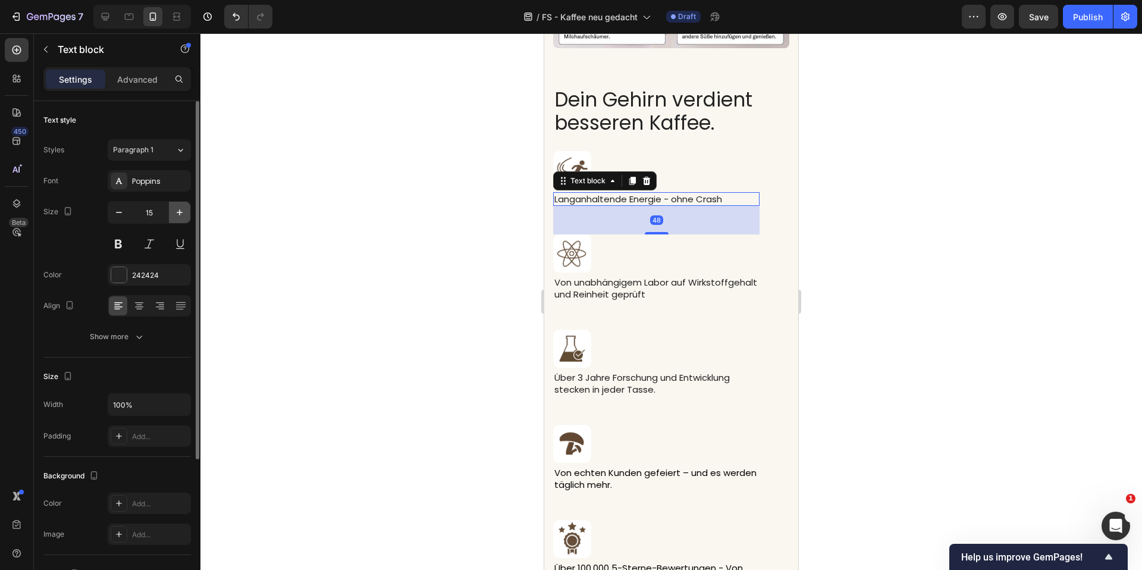
click at [180, 214] on icon "button" at bounding box center [180, 212] width 6 height 6
click at [179, 212] on icon "button" at bounding box center [180, 212] width 6 height 6
type input "17"
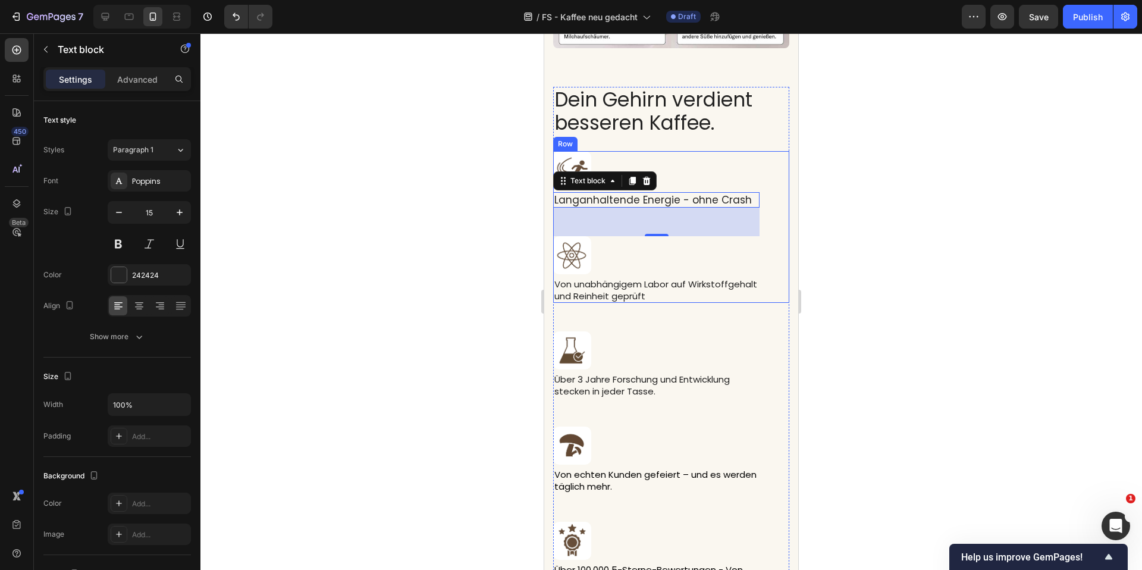
click at [659, 278] on p "Von unabhängigem Labor auf Wirkstoffgehalt und Reinheit geprüft" at bounding box center [657, 289] width 204 height 23
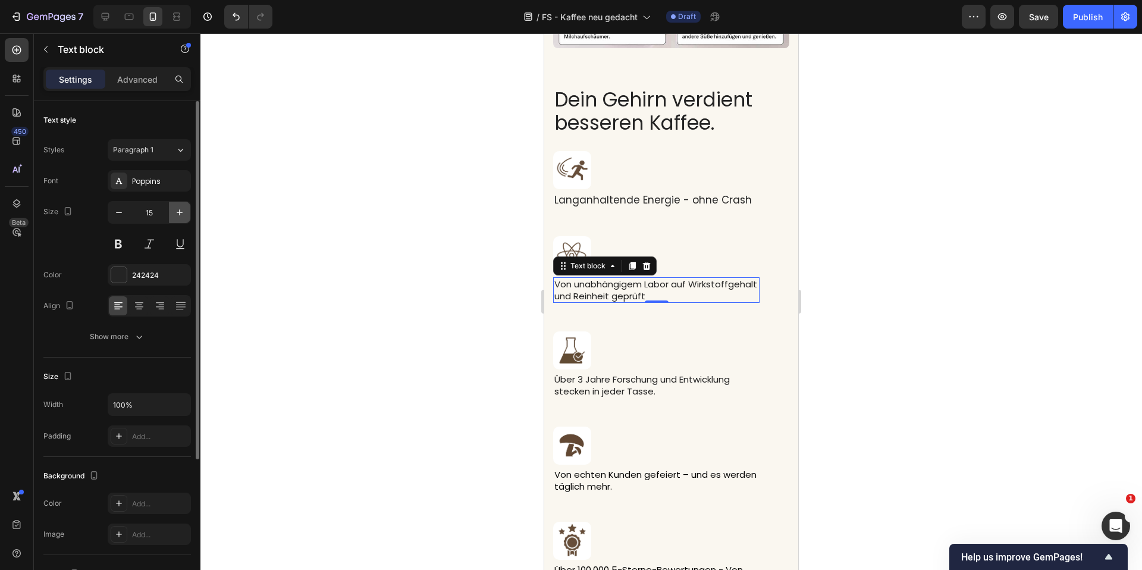
click at [173, 212] on button "button" at bounding box center [179, 212] width 21 height 21
type input "17"
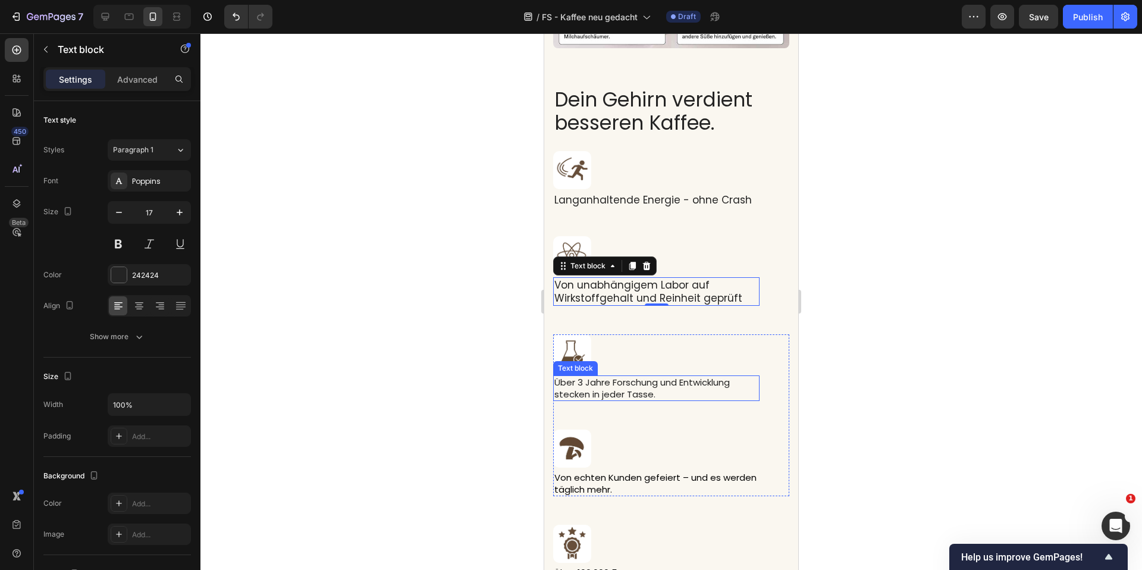
click at [644, 377] on p "Über 3 Jahre Forschung und Entwicklung stecken in jeder Tasse." at bounding box center [657, 388] width 204 height 23
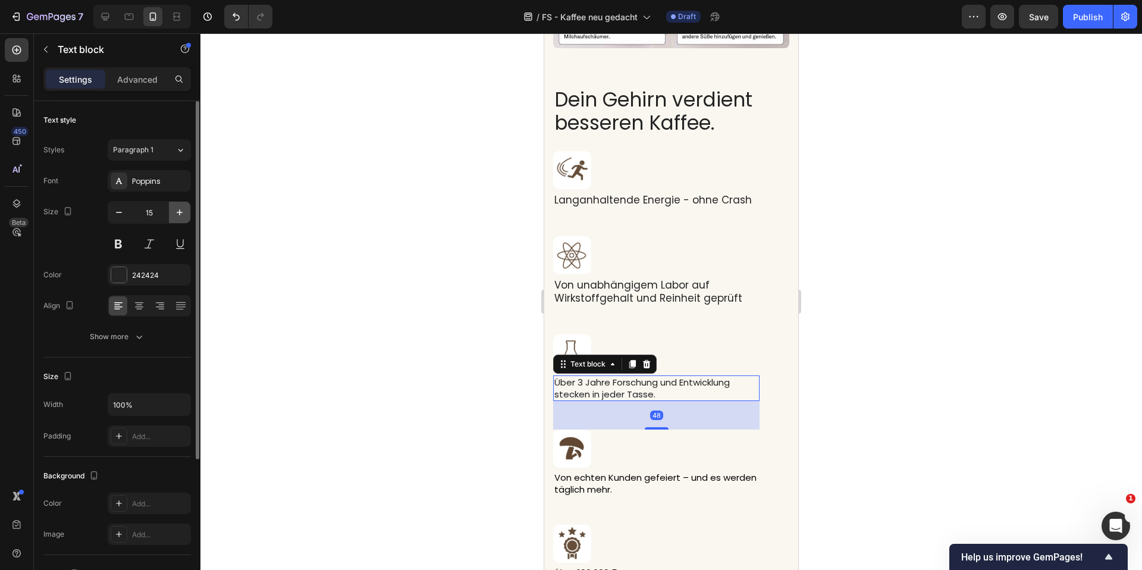
click at [184, 217] on icon "button" at bounding box center [180, 212] width 12 height 12
click at [182, 216] on icon "button" at bounding box center [180, 212] width 12 height 12
type input "17"
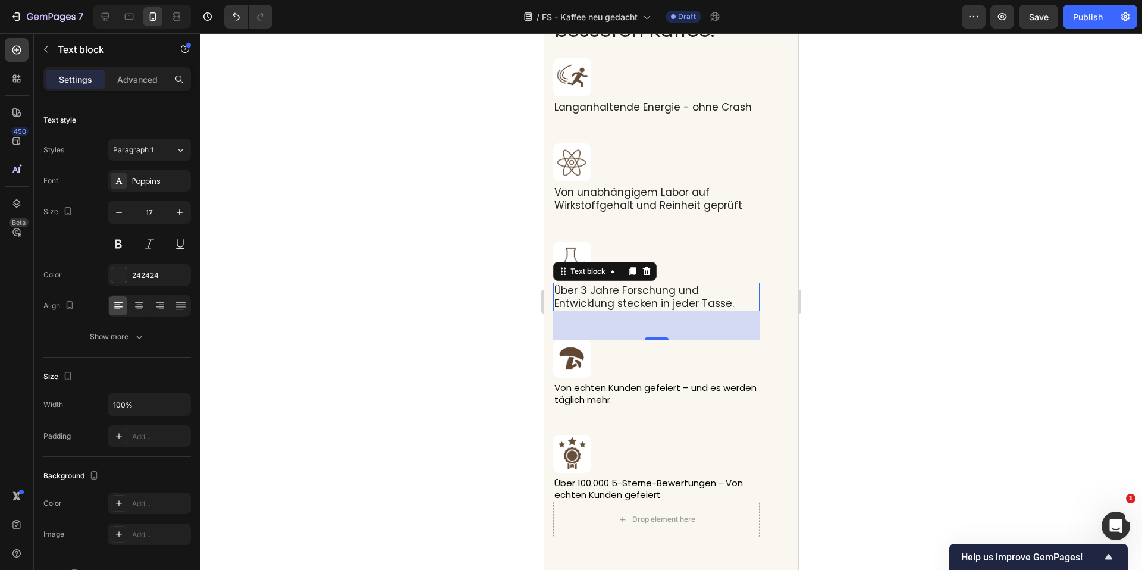
scroll to position [3706, 0]
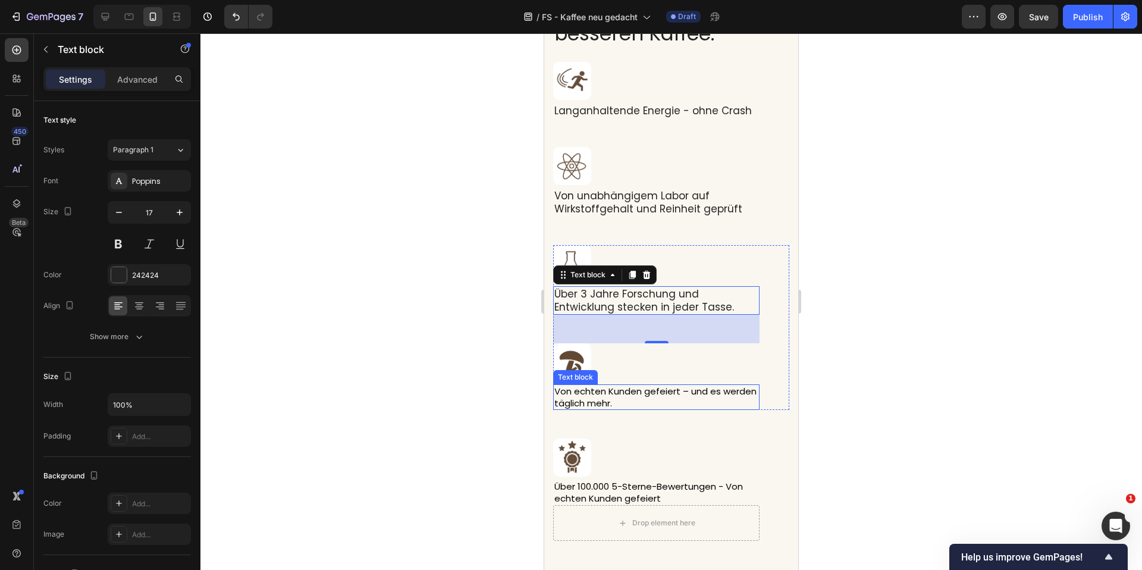
click at [678, 387] on span "Von echten Kunden gefeiert – und es werden täglich mehr." at bounding box center [656, 397] width 202 height 24
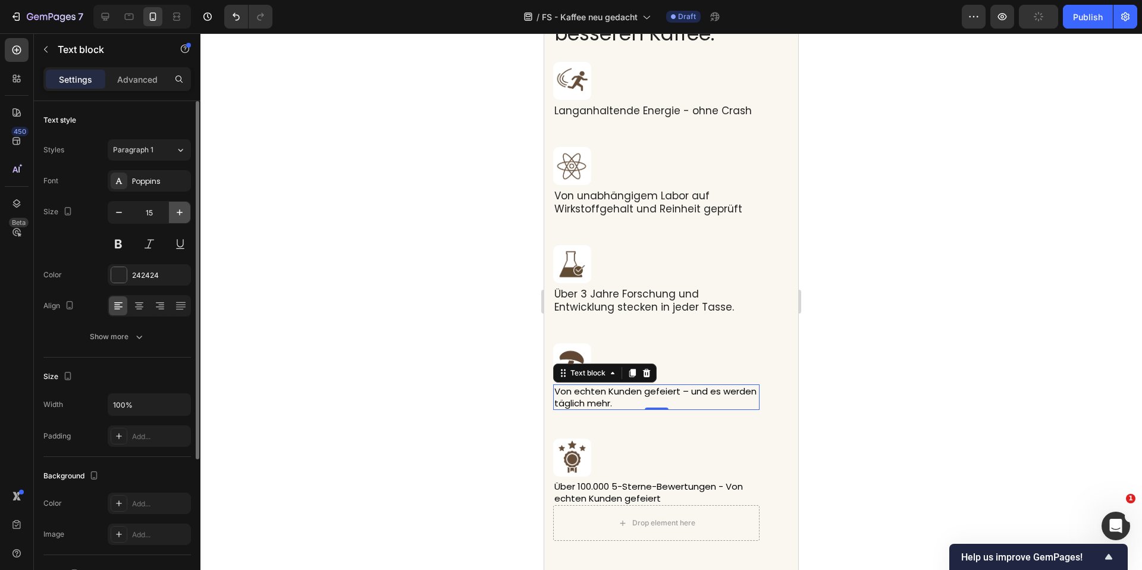
click at [176, 216] on icon "button" at bounding box center [180, 212] width 12 height 12
type input "16"
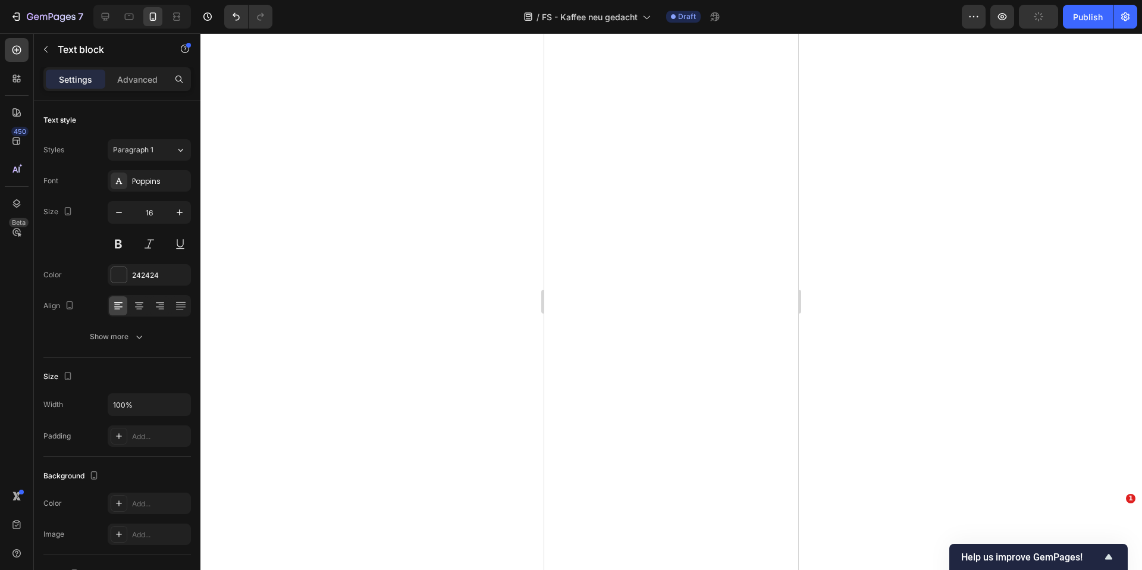
type input "17"
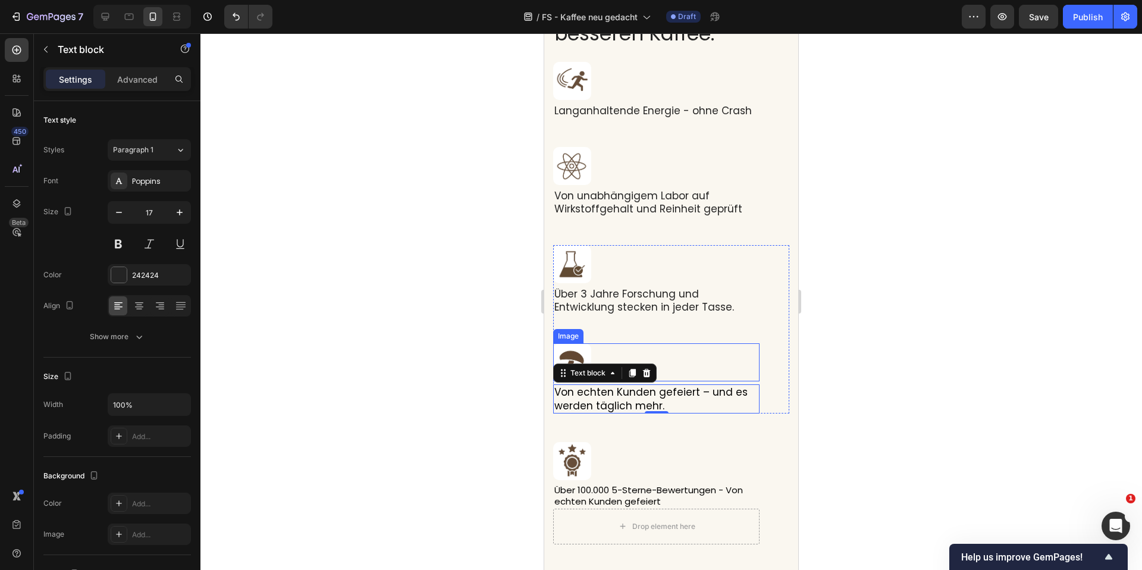
scroll to position [3811, 0]
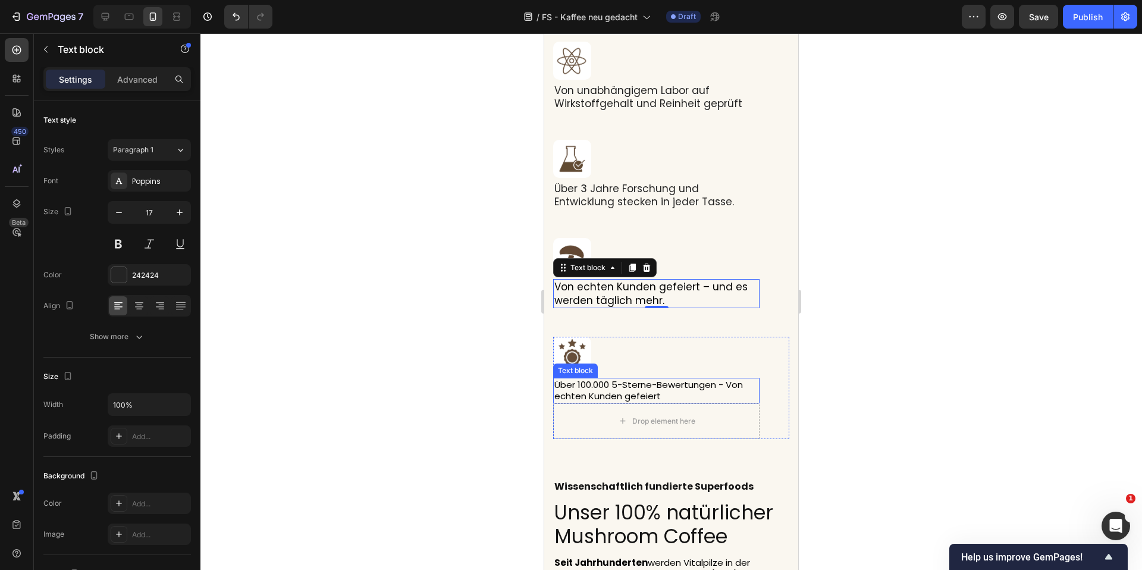
click at [658, 386] on span "Über 100.000 5-Sterne-Bewertungen - Von echten Kunden gefeiert" at bounding box center [649, 390] width 189 height 24
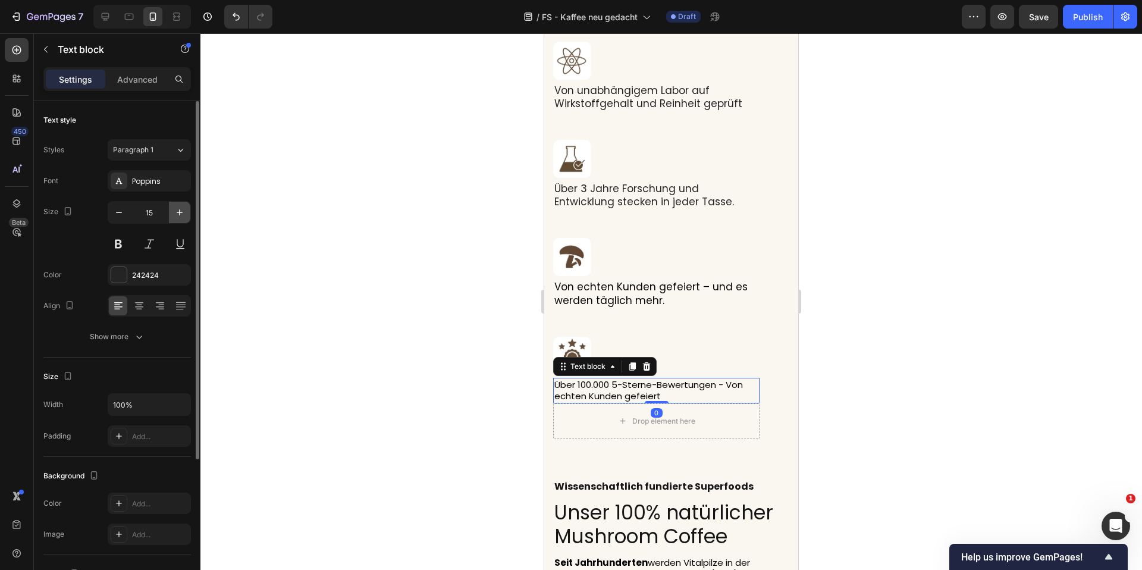
click at [174, 205] on button "button" at bounding box center [179, 212] width 21 height 21
type input "17"
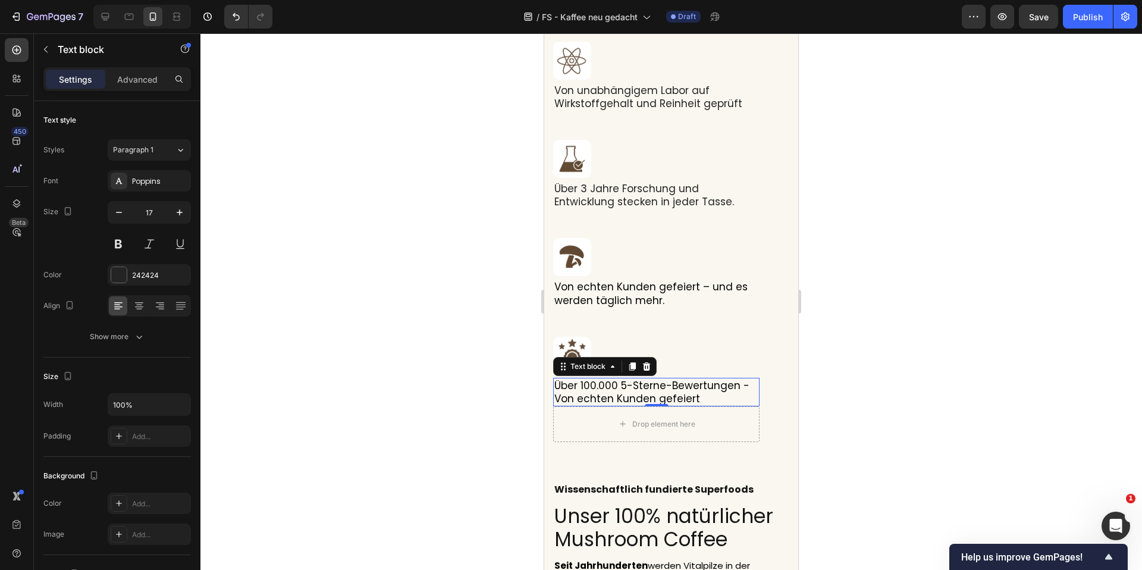
click at [456, 308] on div at bounding box center [672, 301] width 942 height 537
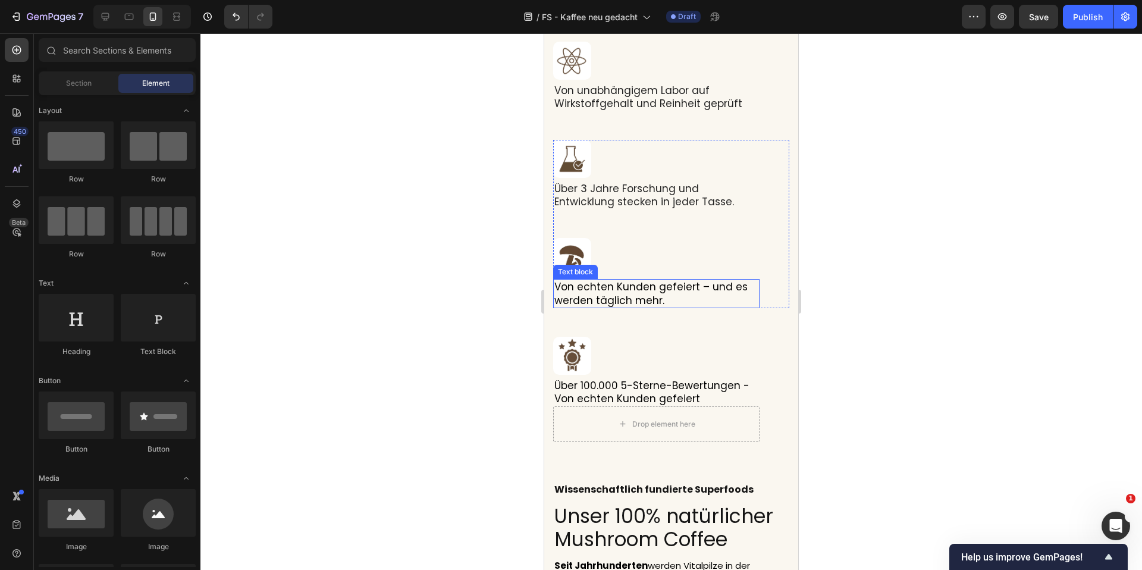
click at [659, 292] on span "Von echten Kunden gefeiert – und es werden täglich mehr." at bounding box center [651, 293] width 193 height 27
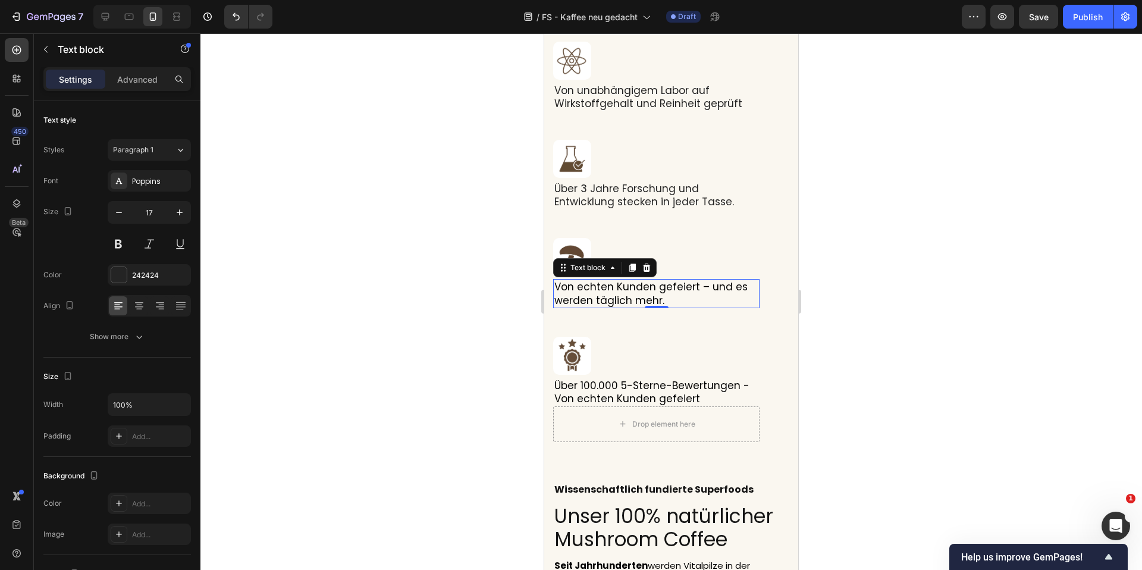
click at [659, 292] on span "Von echten Kunden gefeiert – und es werden täglich mehr." at bounding box center [651, 293] width 193 height 27
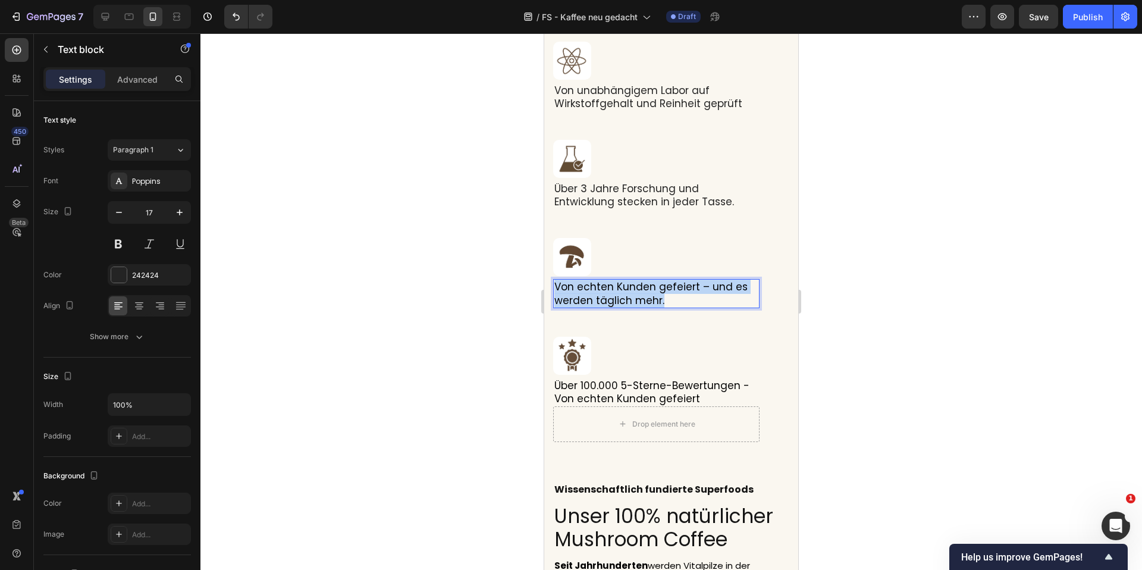
click at [659, 292] on span "Von echten Kunden gefeiert – und es werden täglich mehr." at bounding box center [651, 293] width 193 height 27
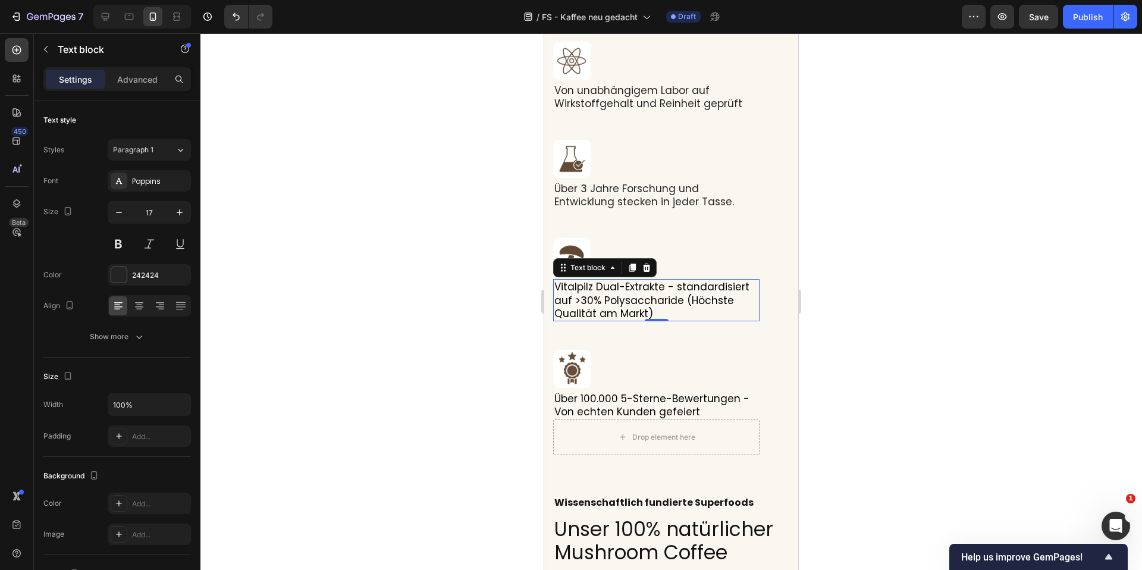
click at [925, 332] on div at bounding box center [672, 301] width 942 height 537
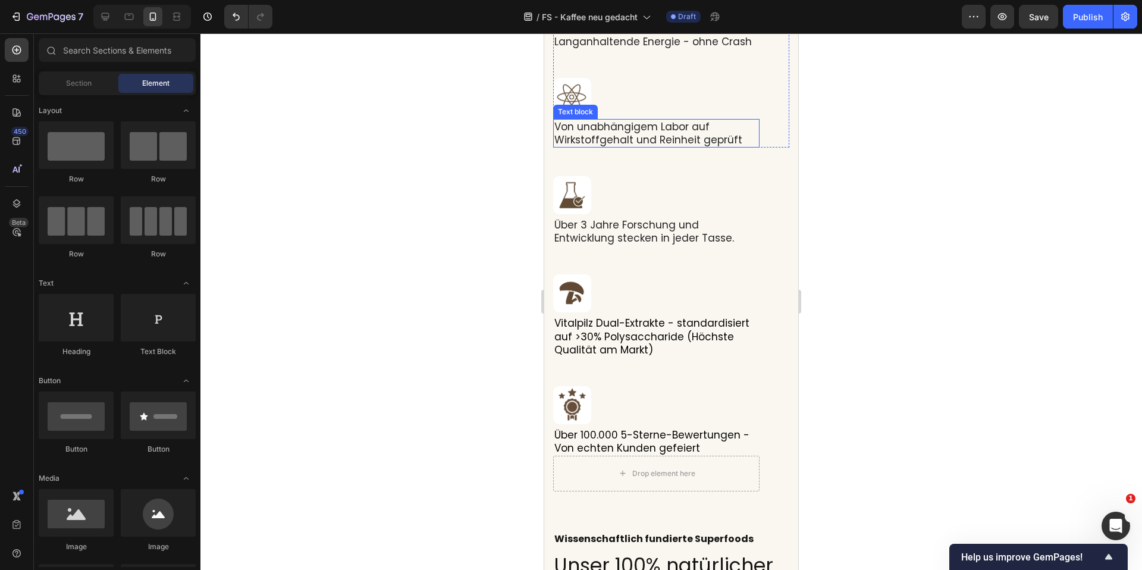
click at [705, 136] on p "Von unabhängigem Labor auf Wirkstoffgehalt und Reinheit geprüft" at bounding box center [657, 133] width 204 height 26
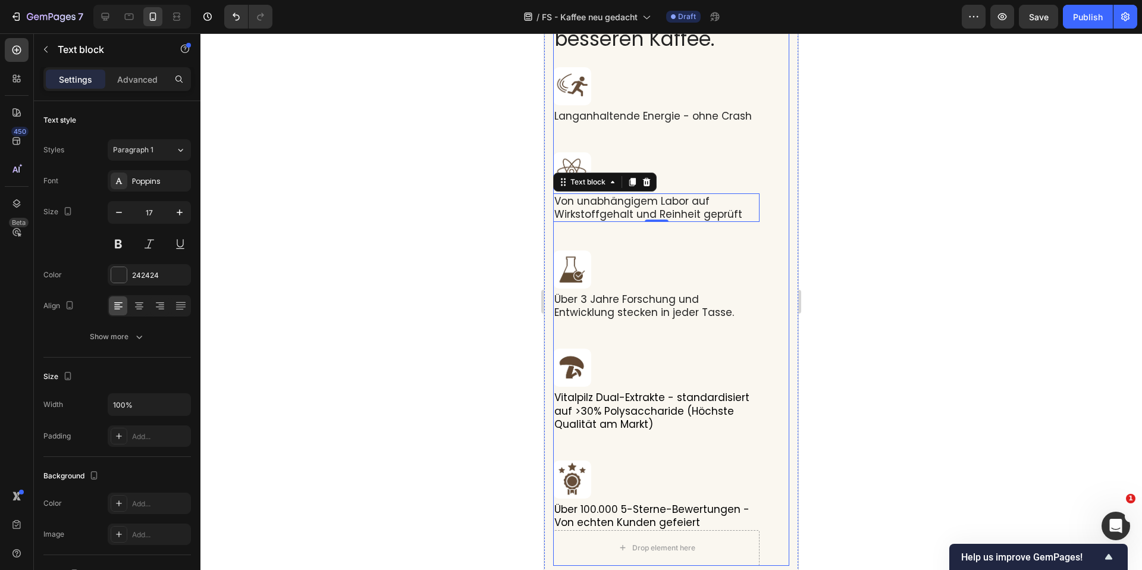
scroll to position [3699, 0]
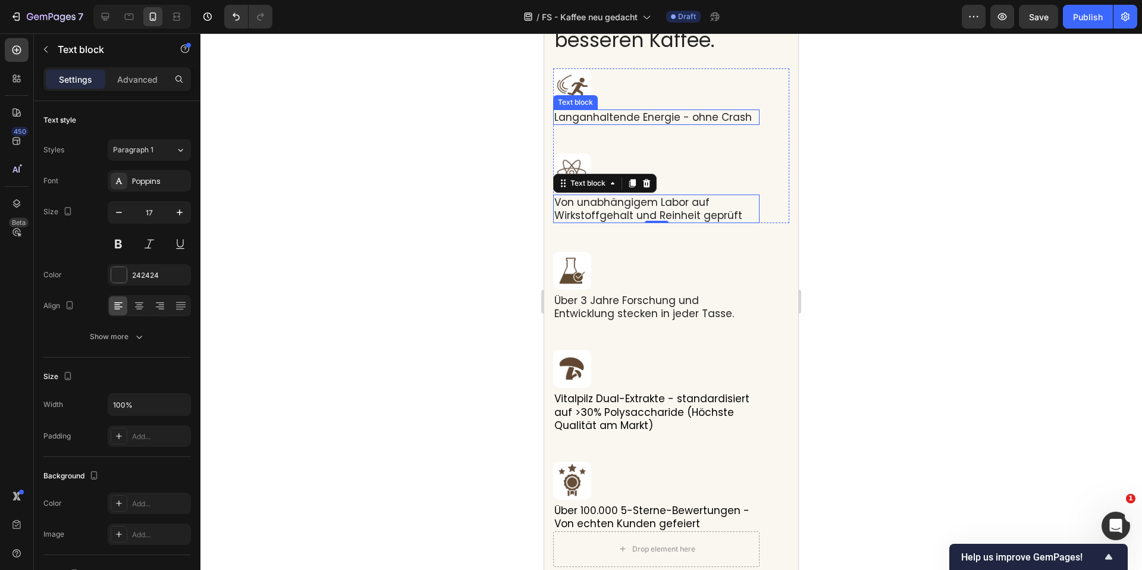
click at [672, 115] on p "Langanhaltende Energie - ohne Crash" at bounding box center [657, 117] width 204 height 13
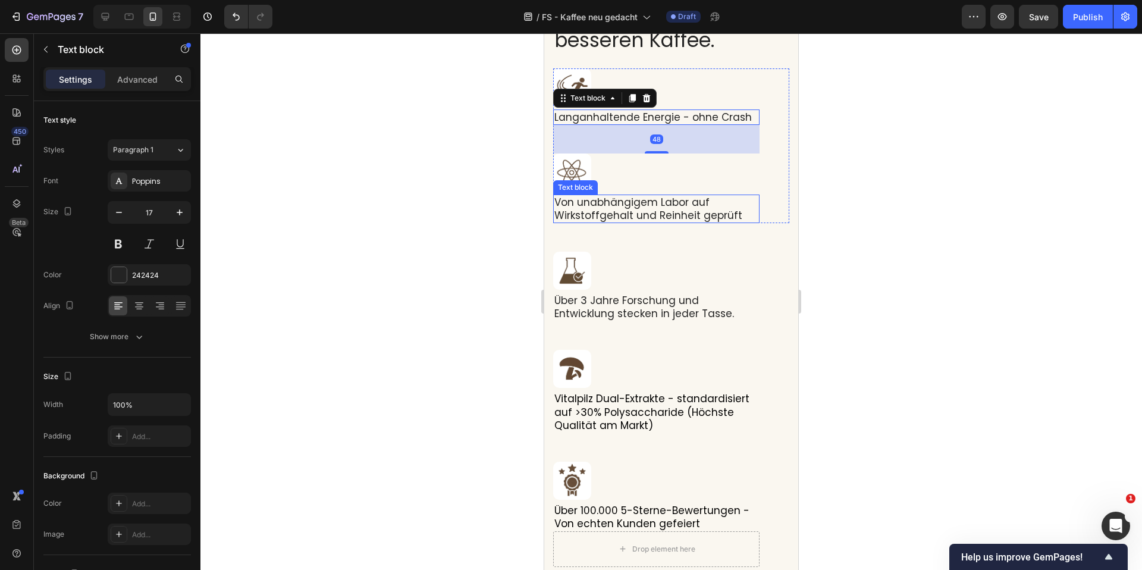
click at [685, 201] on p "Von unabhängigem Labor auf Wirkstoffgehalt und Reinheit geprüft" at bounding box center [657, 209] width 204 height 26
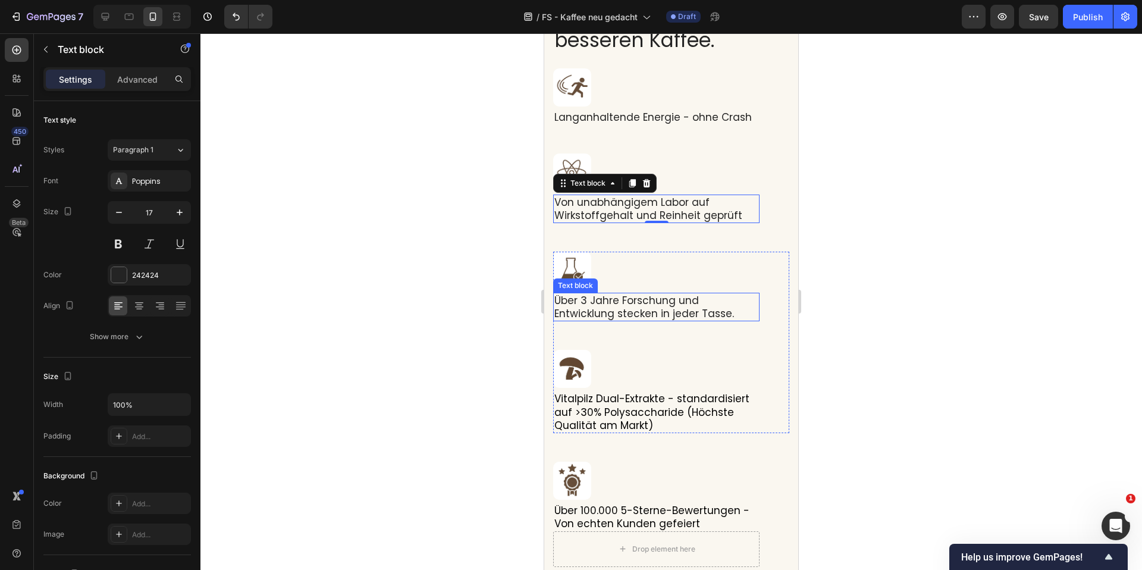
click at [672, 300] on p "Über 3 Jahre Forschung und Entwicklung stecken in jeder Tasse." at bounding box center [657, 307] width 204 height 26
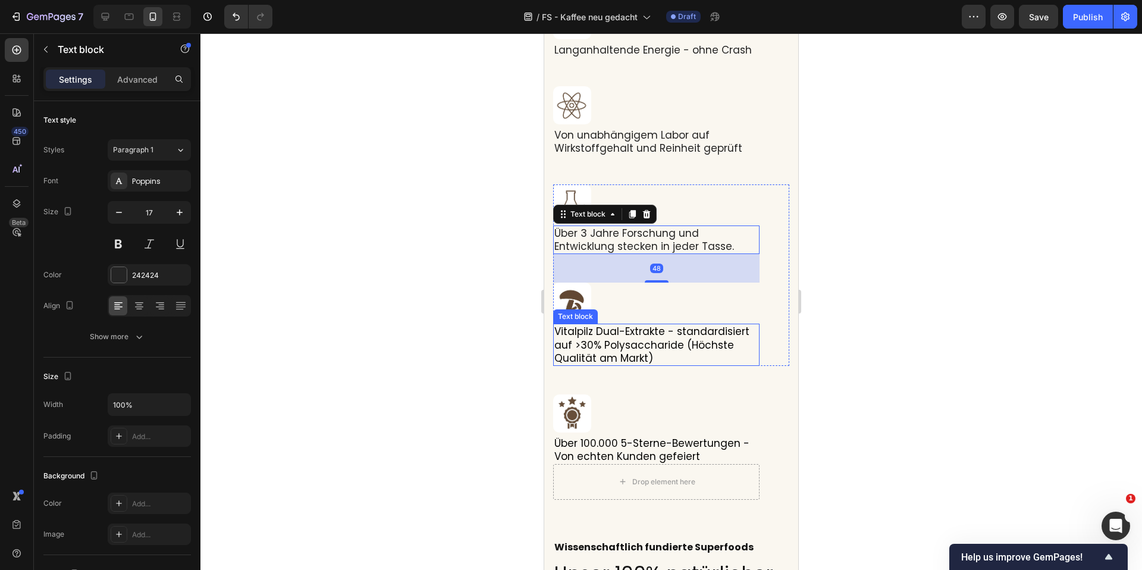
click at [665, 342] on span "Vitalpilz Dual-Extrakte - standardisiert auf >30% Polysaccharide (Höchste Quali…" at bounding box center [652, 344] width 195 height 40
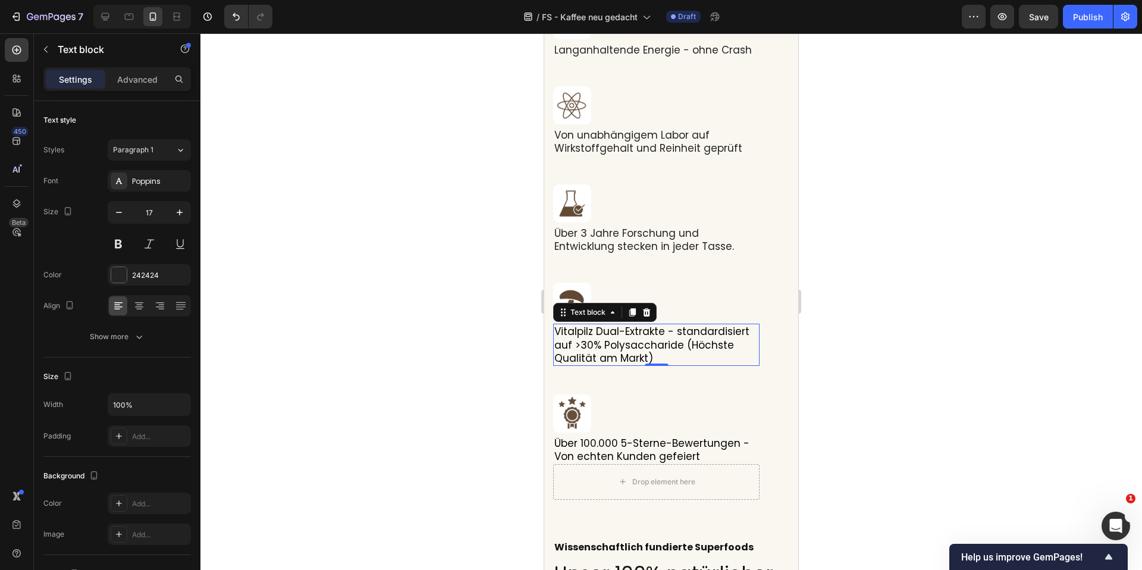
scroll to position [3842, 0]
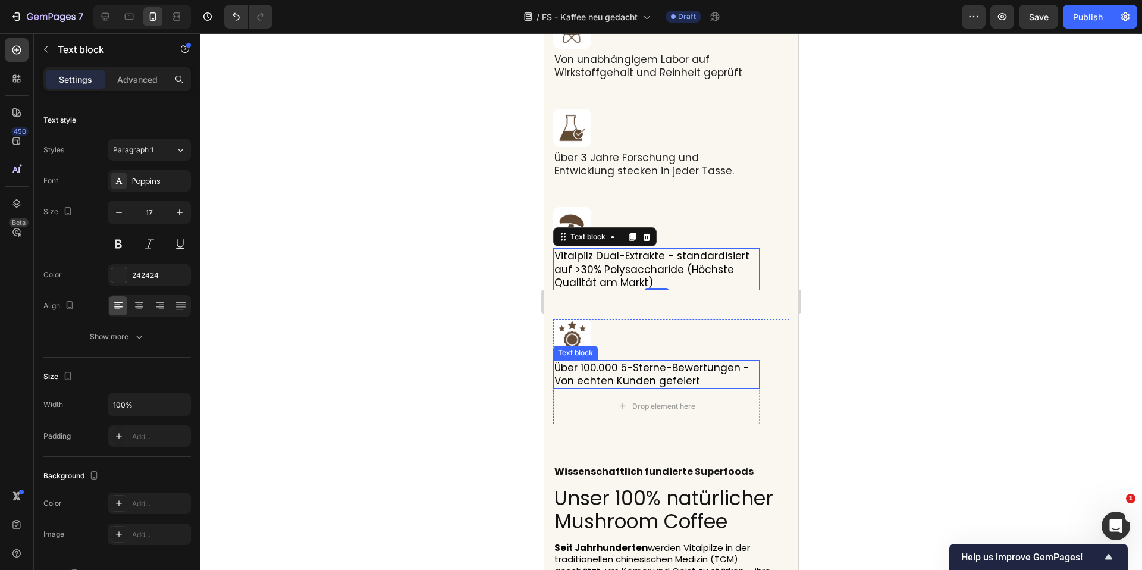
click at [665, 370] on span "Über 100.000 5-Sterne-Bewertungen - Von echten Kunden gefeiert" at bounding box center [652, 374] width 195 height 27
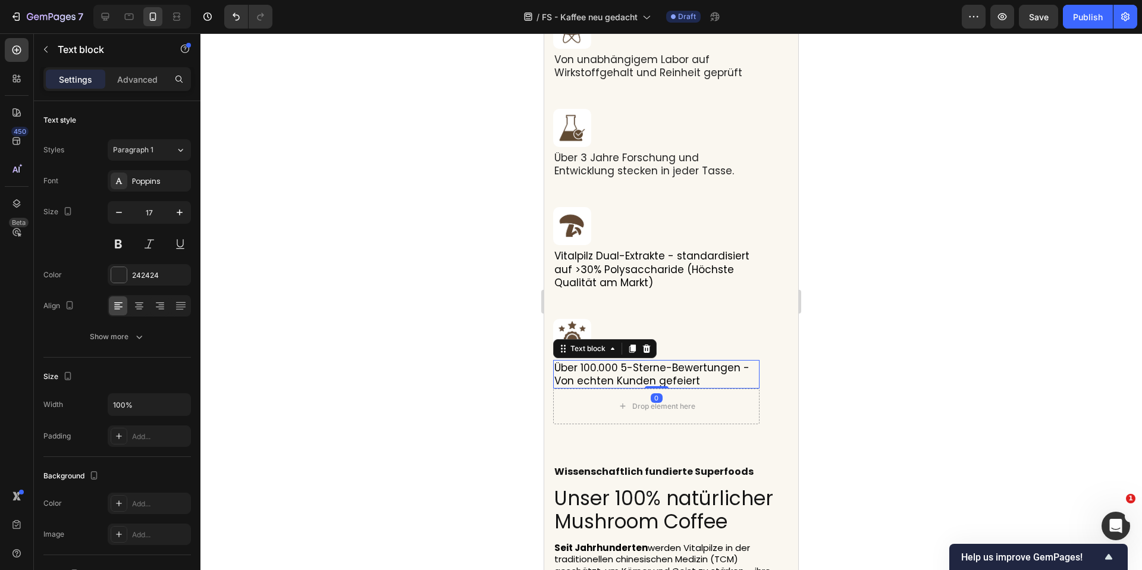
click at [865, 347] on div at bounding box center [672, 301] width 942 height 537
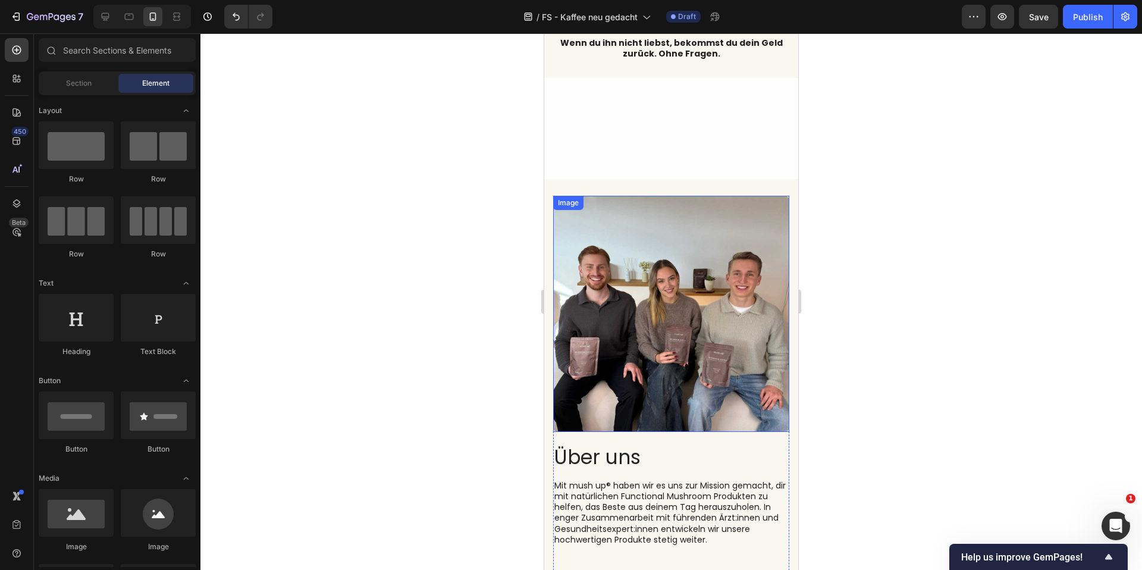
scroll to position [5837, 0]
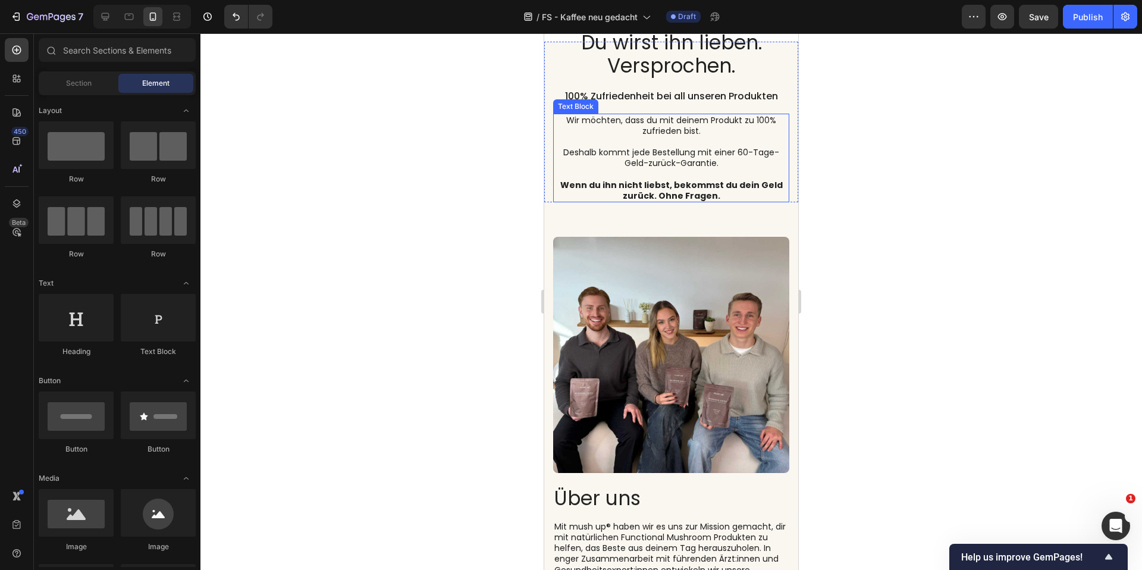
click at [665, 136] on p "Wir möchten, dass du mit deinem Produkt zu 100% zufrieden bist." at bounding box center [672, 125] width 234 height 21
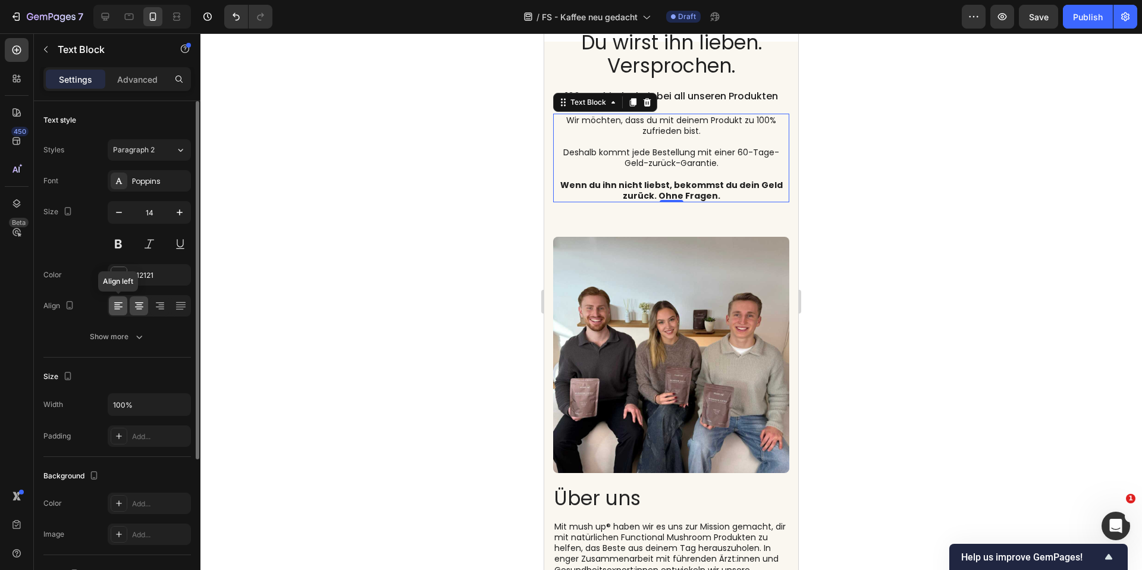
click at [112, 311] on icon at bounding box center [118, 306] width 12 height 12
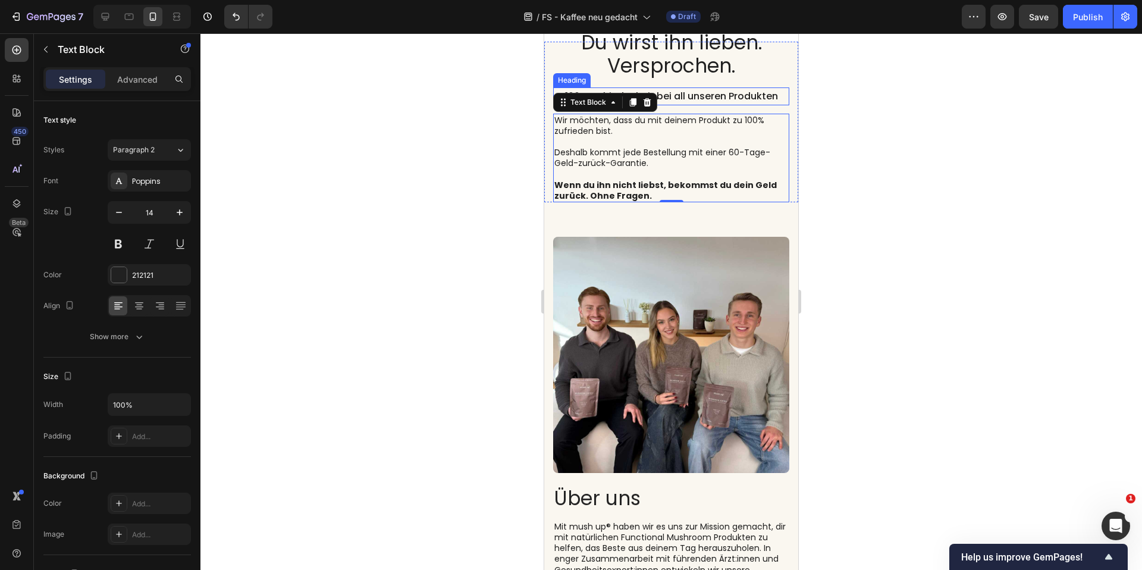
click at [706, 103] on span "100% Zufriedenheit bei all unseren Produkten" at bounding box center [671, 96] width 213 height 14
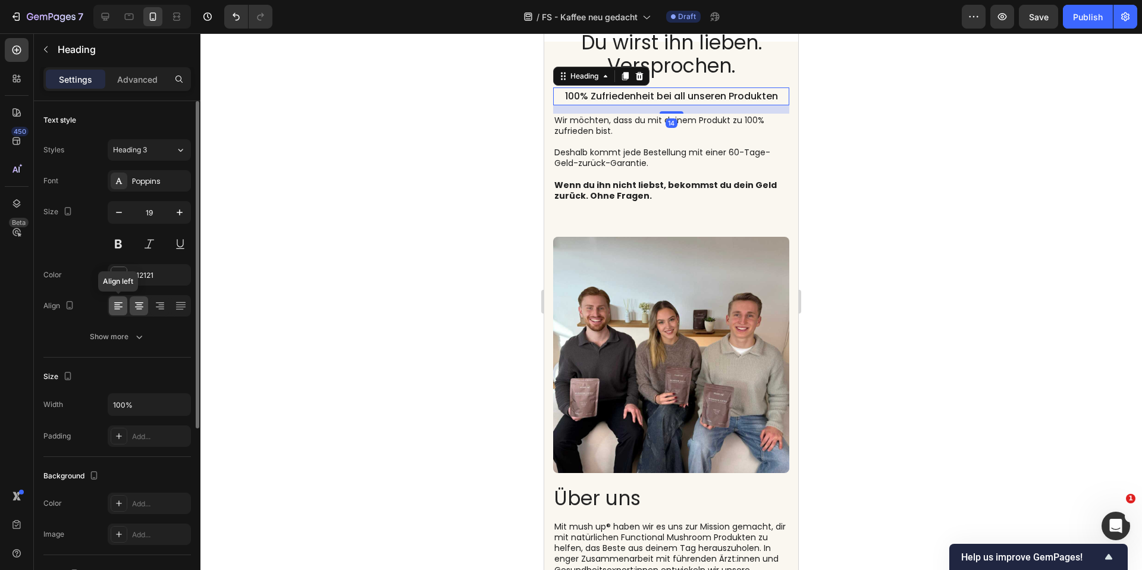
click at [119, 303] on icon at bounding box center [118, 306] width 12 height 12
click at [750, 79] on h2 "Du wirst ihn lieben. Versprochen." at bounding box center [671, 54] width 236 height 49
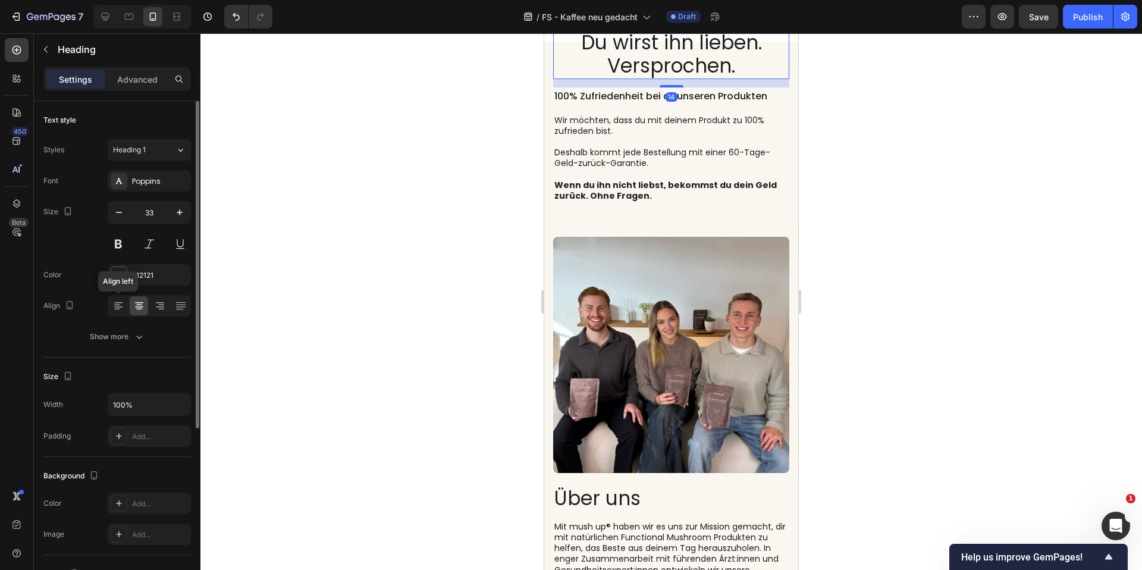
drag, startPoint x: 118, startPoint y: 308, endPoint x: 133, endPoint y: 299, distance: 17.3
click at [119, 309] on icon at bounding box center [117, 309] width 6 height 1
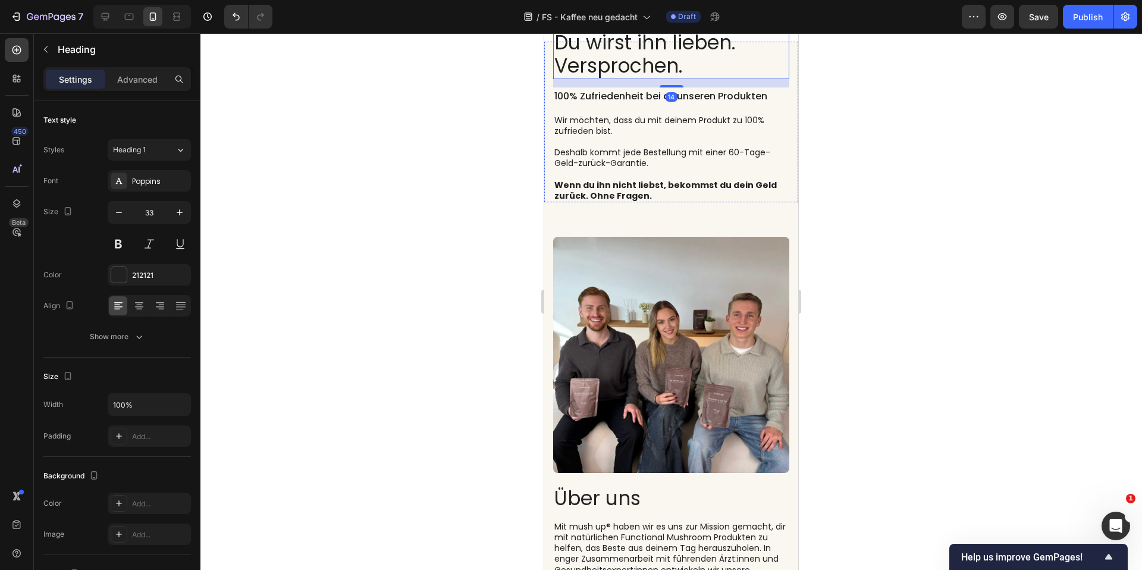
click at [706, 26] on p "Probiere ihn 60 Tage lang risikofrei." at bounding box center [672, 20] width 234 height 12
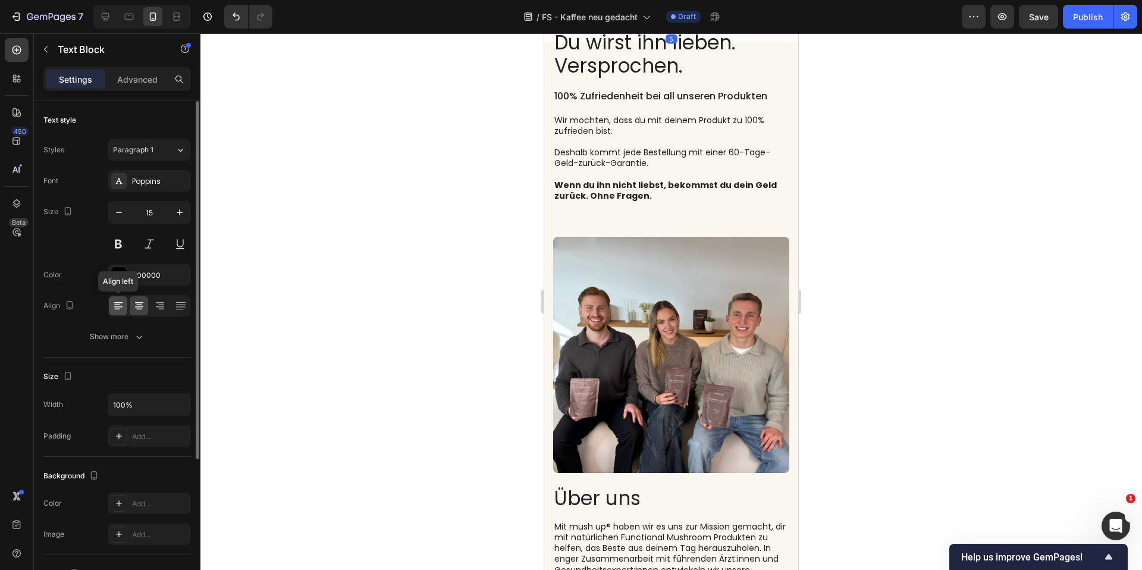
click at [120, 304] on icon at bounding box center [118, 306] width 12 height 12
click at [445, 205] on div at bounding box center [672, 301] width 942 height 537
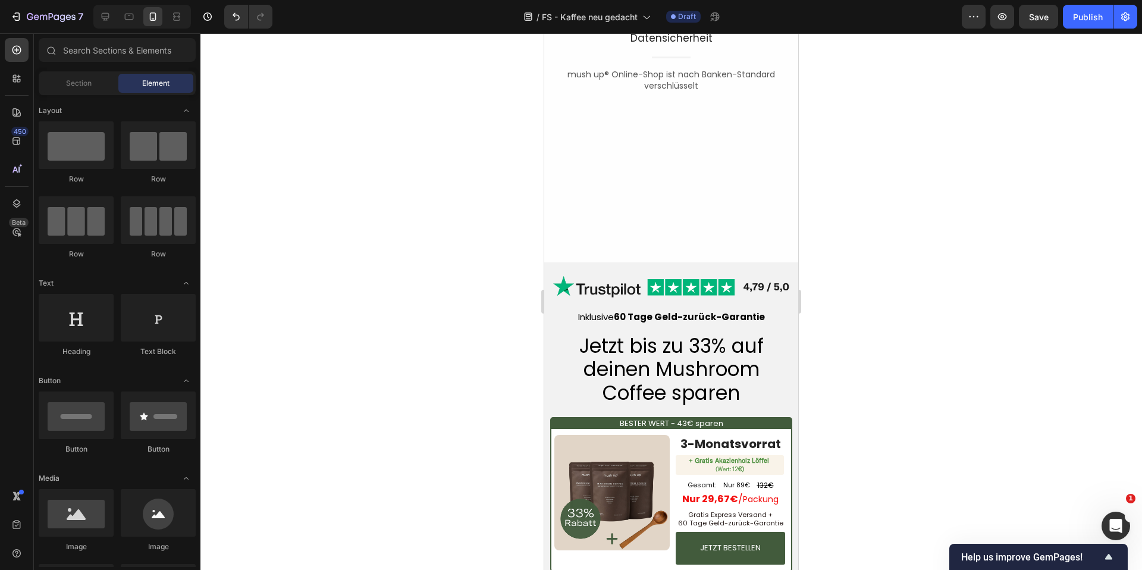
scroll to position [4748, 0]
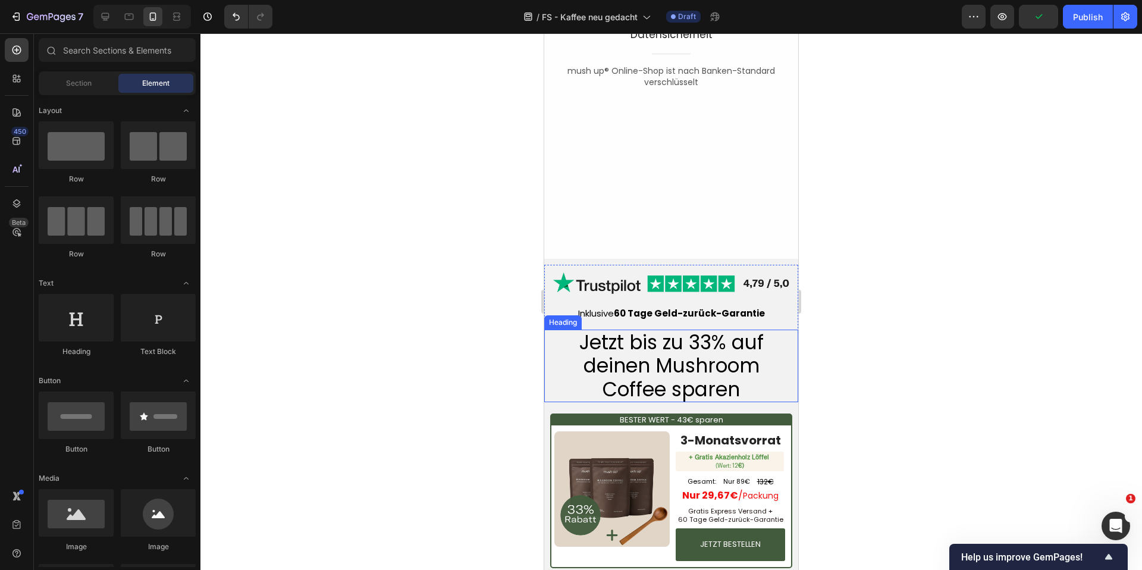
click at [691, 347] on h2 "Jetzt bis zu 33% auf deinen Mushroom Coffee sparen" at bounding box center [671, 366] width 236 height 73
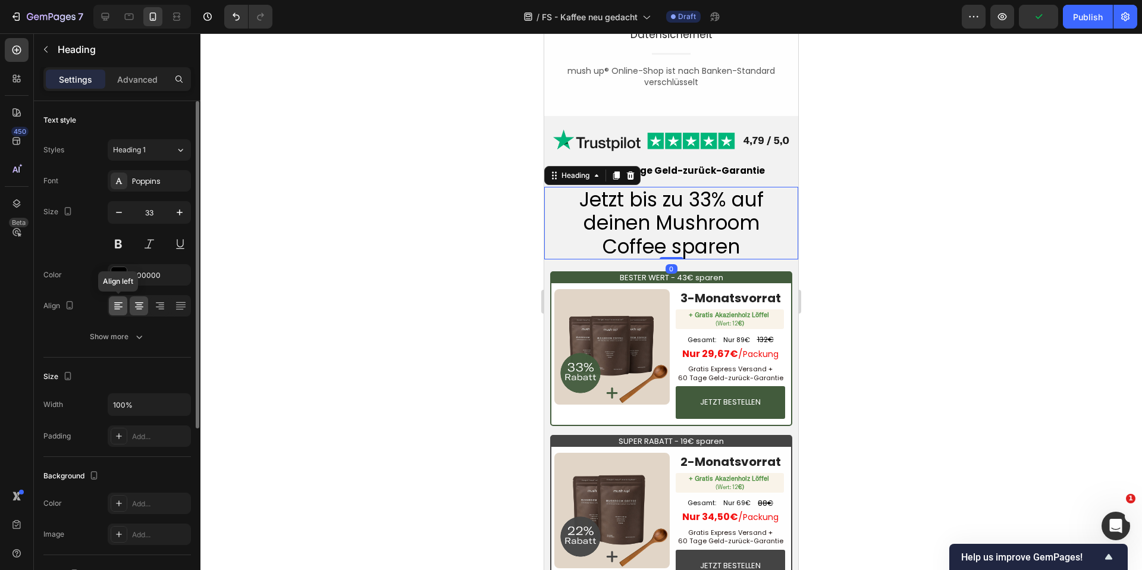
click at [114, 308] on icon at bounding box center [118, 306] width 12 height 12
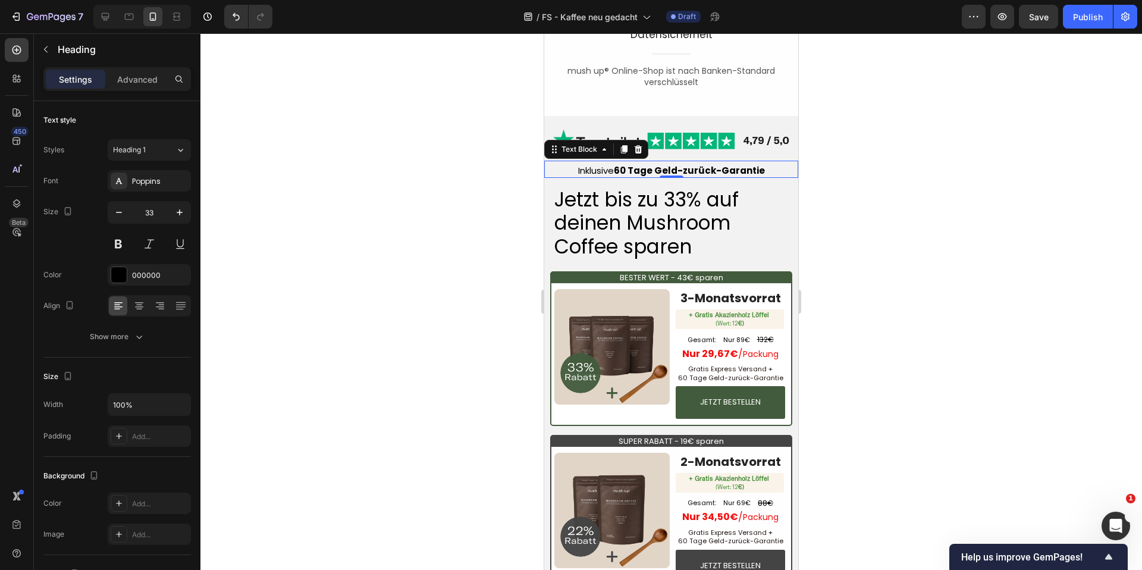
click at [703, 177] on strong "60 Tage Geld-zurück-Garantie" at bounding box center [689, 170] width 151 height 12
click at [114, 306] on icon at bounding box center [118, 306] width 12 height 12
click at [399, 296] on div at bounding box center [672, 301] width 942 height 537
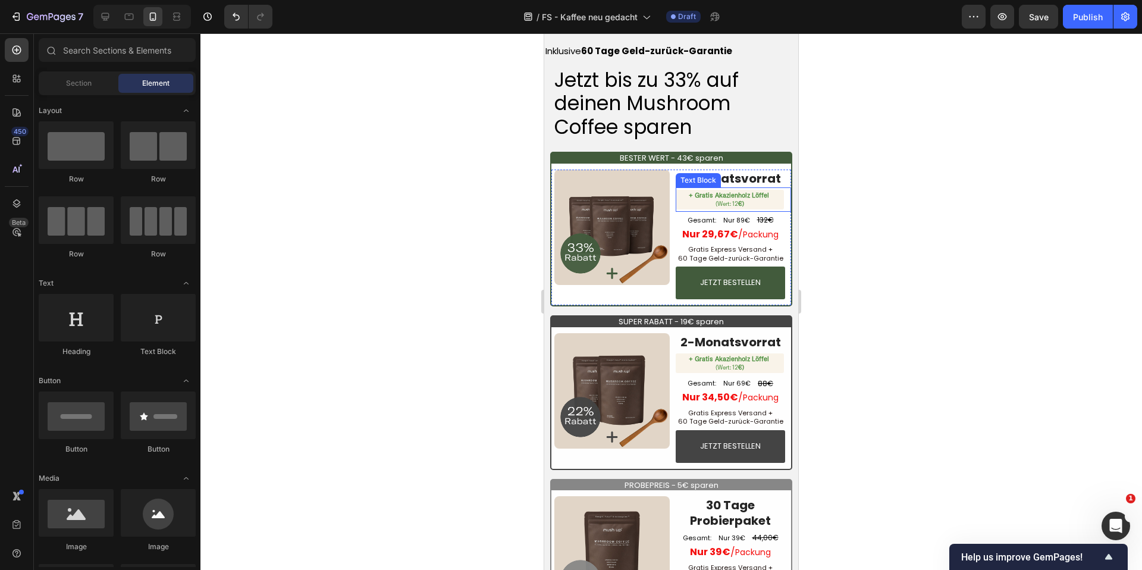
scroll to position [4818, 0]
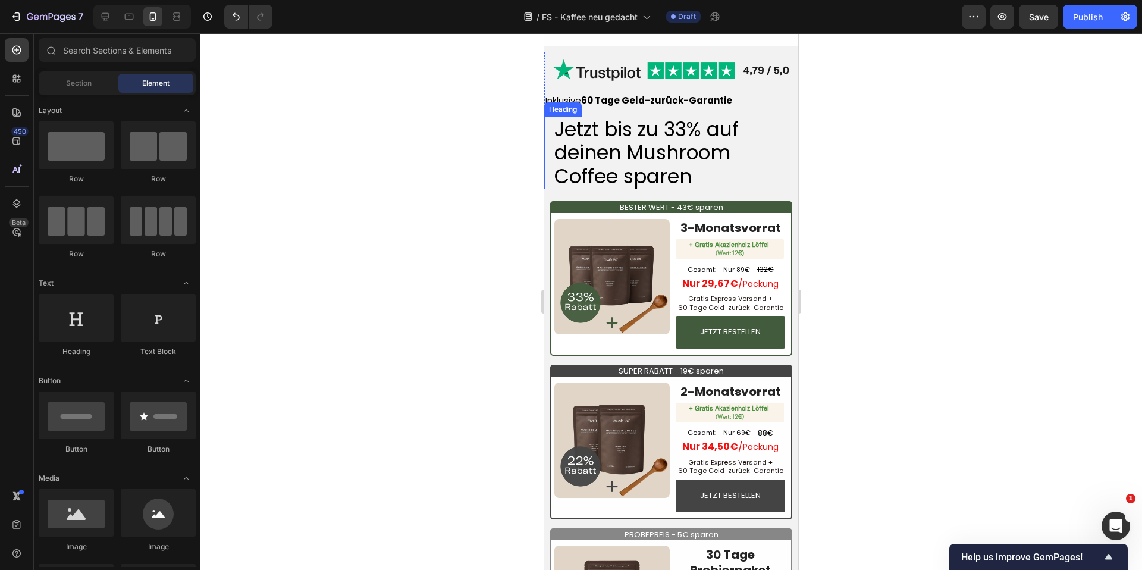
click at [748, 190] on h2 "Jetzt bis zu 33% auf deinen Mushroom Coffee sparen" at bounding box center [671, 153] width 236 height 73
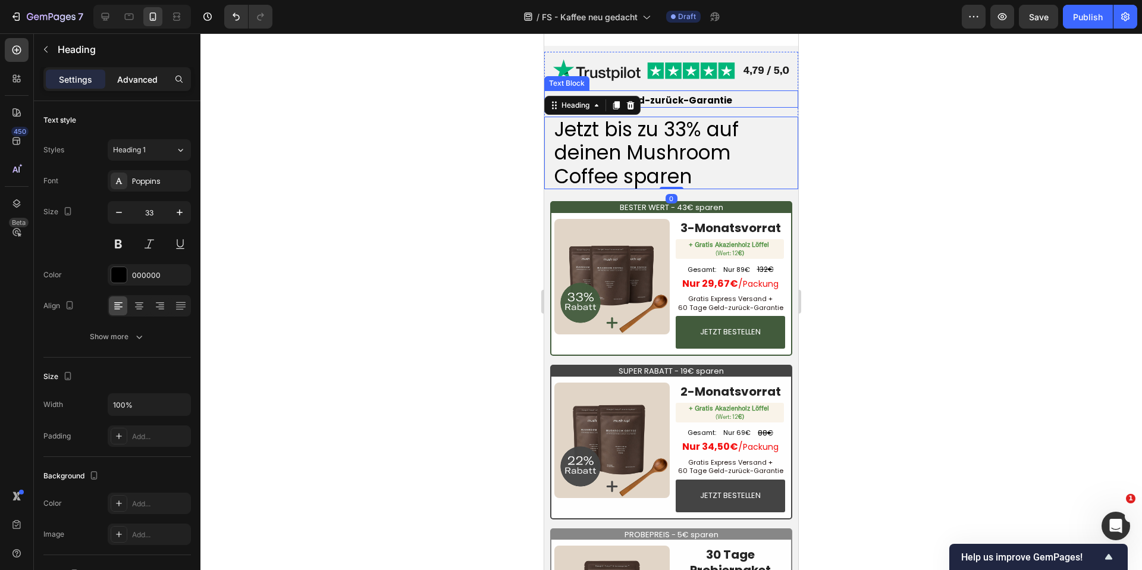
click at [112, 77] on div "Advanced" at bounding box center [138, 79] width 60 height 19
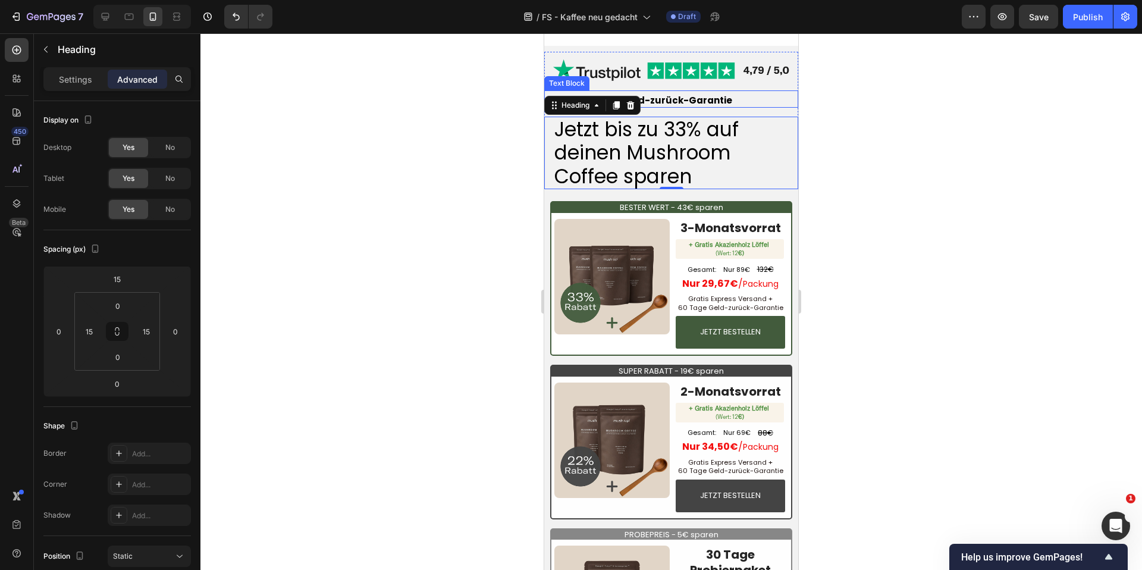
click at [743, 107] on p "Inklusive 60 Tage Geld-zurück-Garantie" at bounding box center [672, 101] width 252 height 12
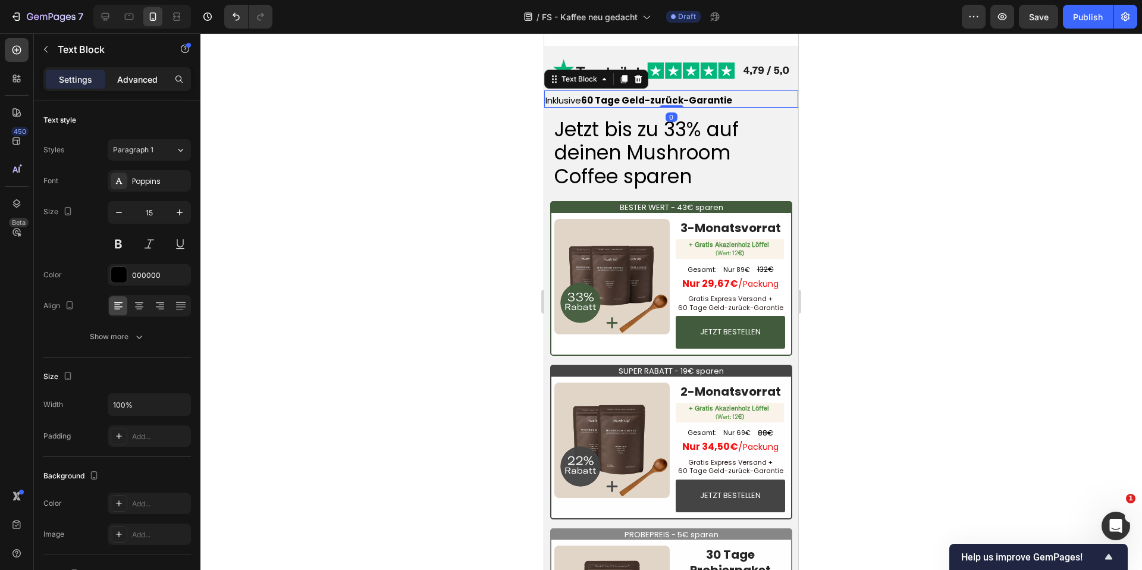
click at [140, 76] on p "Advanced" at bounding box center [137, 79] width 40 height 12
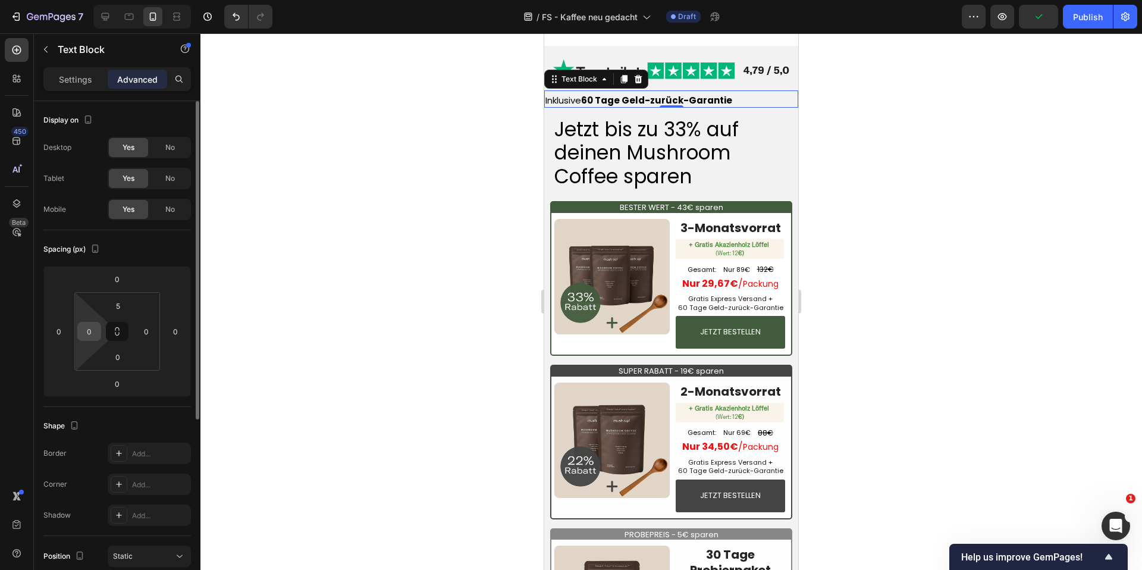
click at [95, 328] on input "0" at bounding box center [89, 332] width 18 height 18
type input "15"
click at [144, 329] on input "0" at bounding box center [146, 332] width 18 height 18
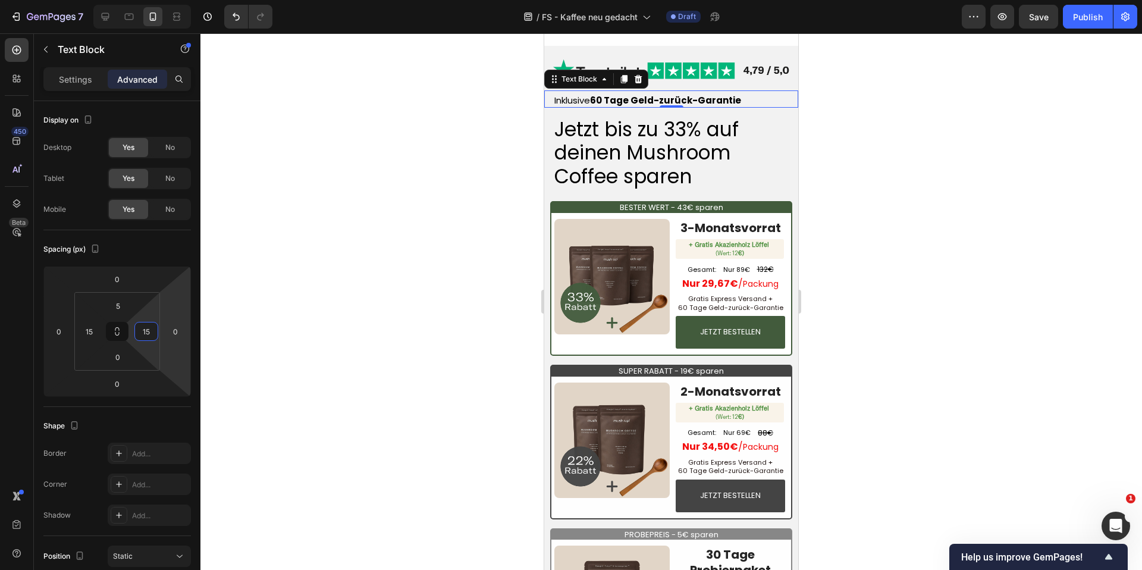
type input "15"
click at [391, 305] on div at bounding box center [672, 301] width 942 height 537
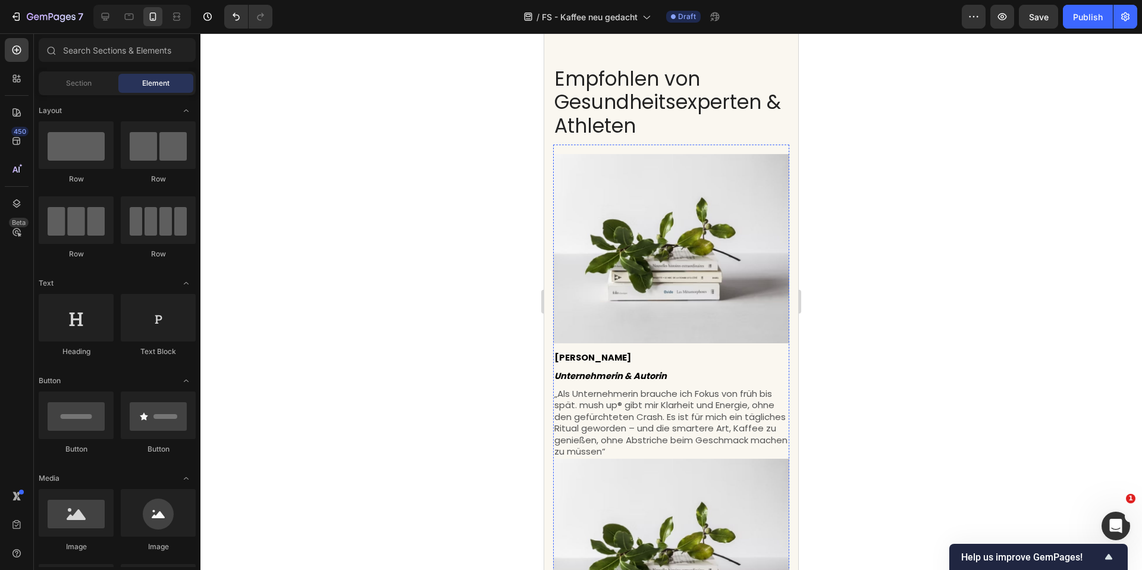
scroll to position [702, 0]
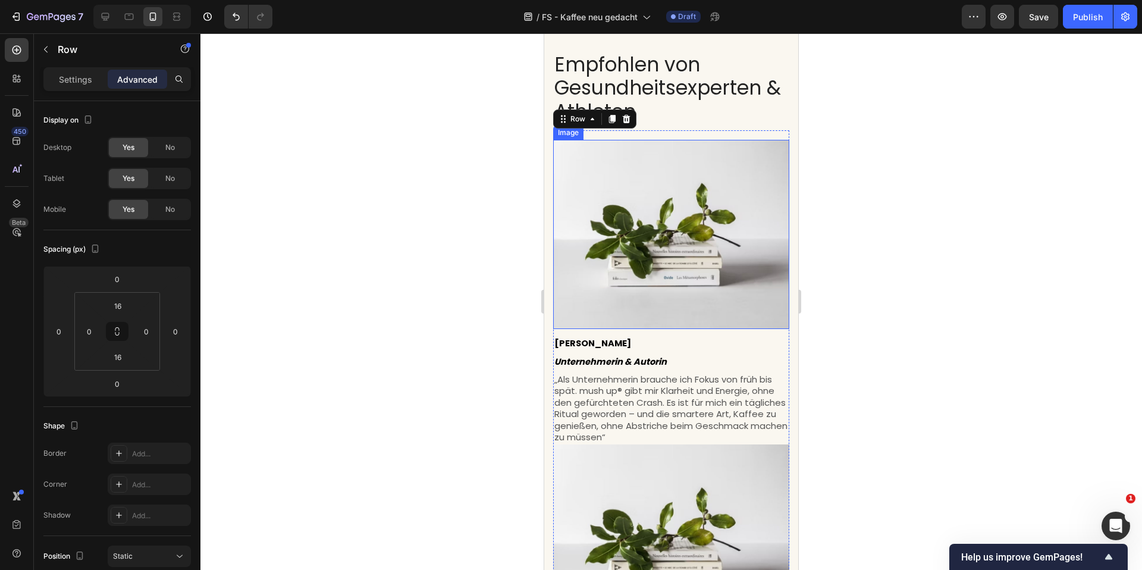
scroll to position [926, 0]
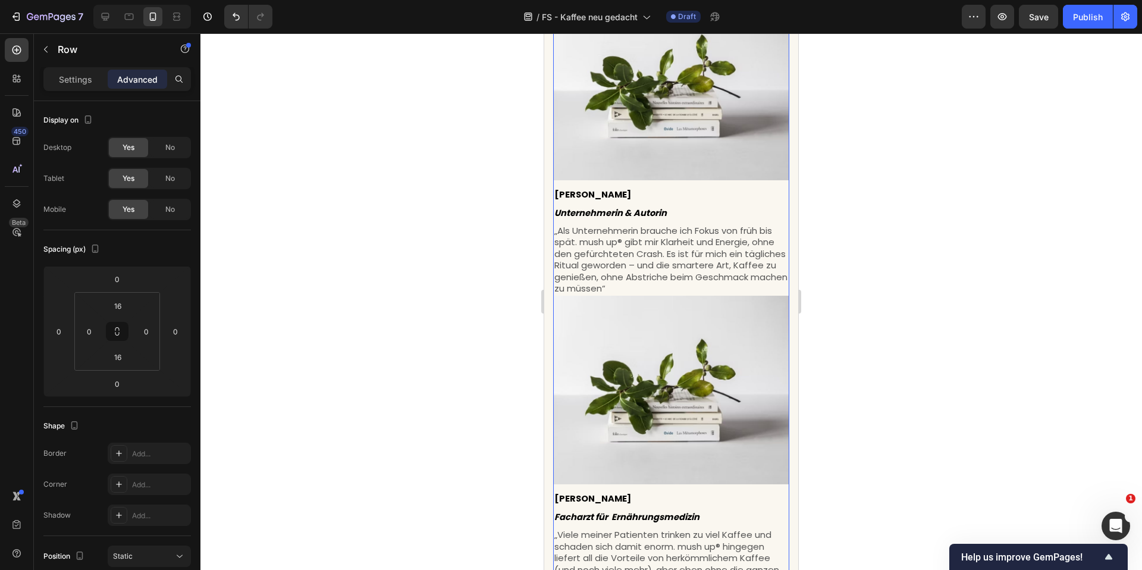
click at [759, 177] on div "Image Miriam Lechner Text block Unternehmerin & Autorin Text block „Als Unterne…" at bounding box center [671, 143] width 236 height 305
click at [691, 251] on p "„Als Unternehmerin brauche ich Fokus von früh bis spät. mush up® gibt mir Klarh…" at bounding box center [672, 260] width 234 height 70
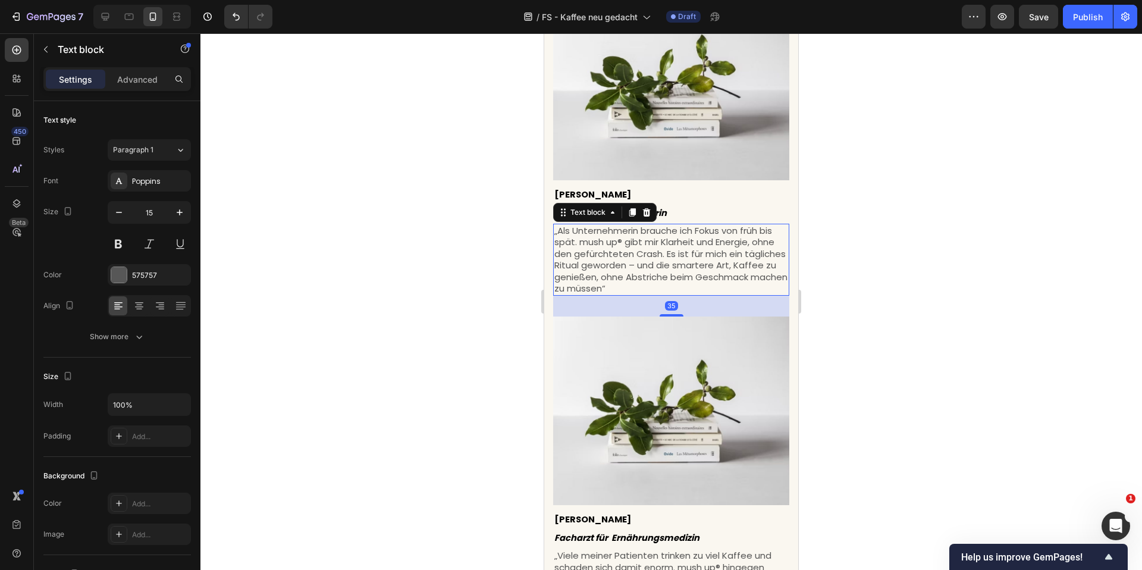
drag, startPoint x: 672, startPoint y: 289, endPoint x: 683, endPoint y: 309, distance: 22.4
click at [683, 296] on div "35" at bounding box center [671, 296] width 236 height 0
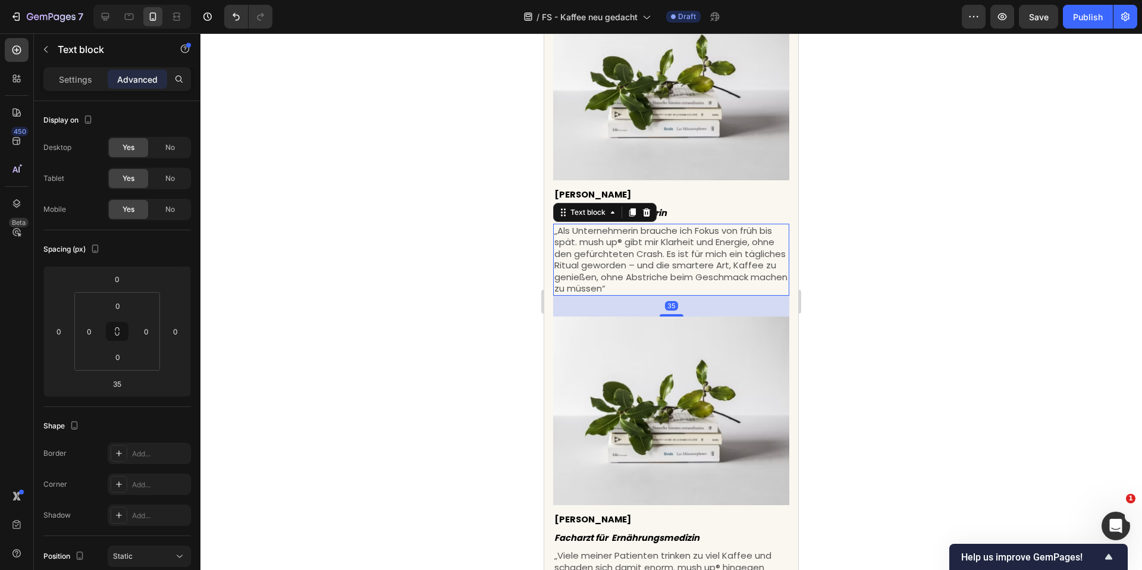
click at [884, 306] on div at bounding box center [672, 301] width 942 height 537
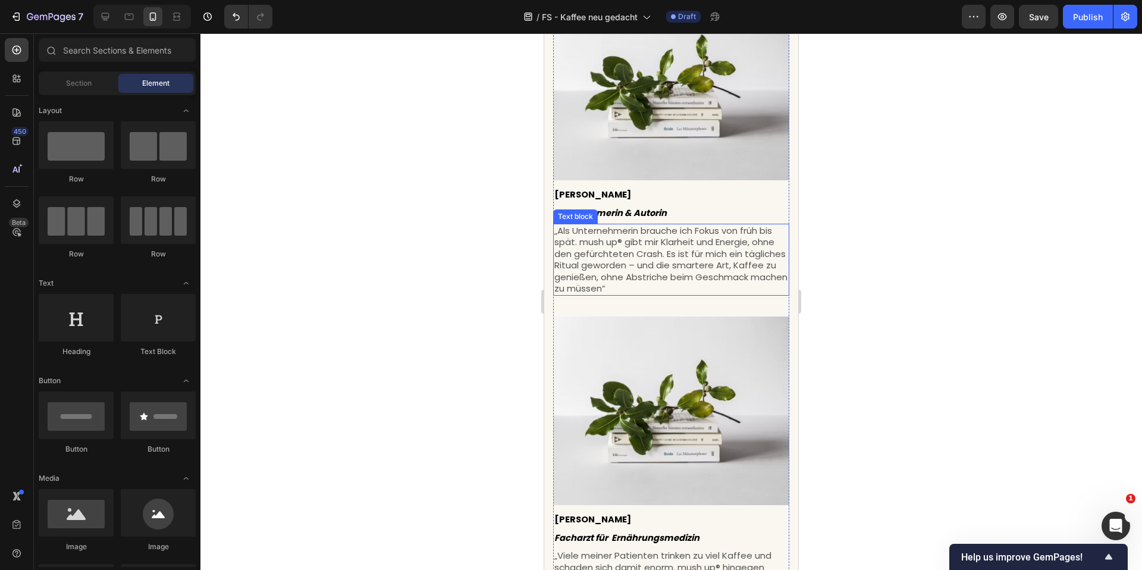
click at [688, 274] on p "„Als Unternehmerin brauche ich Fokus von früh bis spät. mush up® gibt mir Klarh…" at bounding box center [672, 260] width 234 height 70
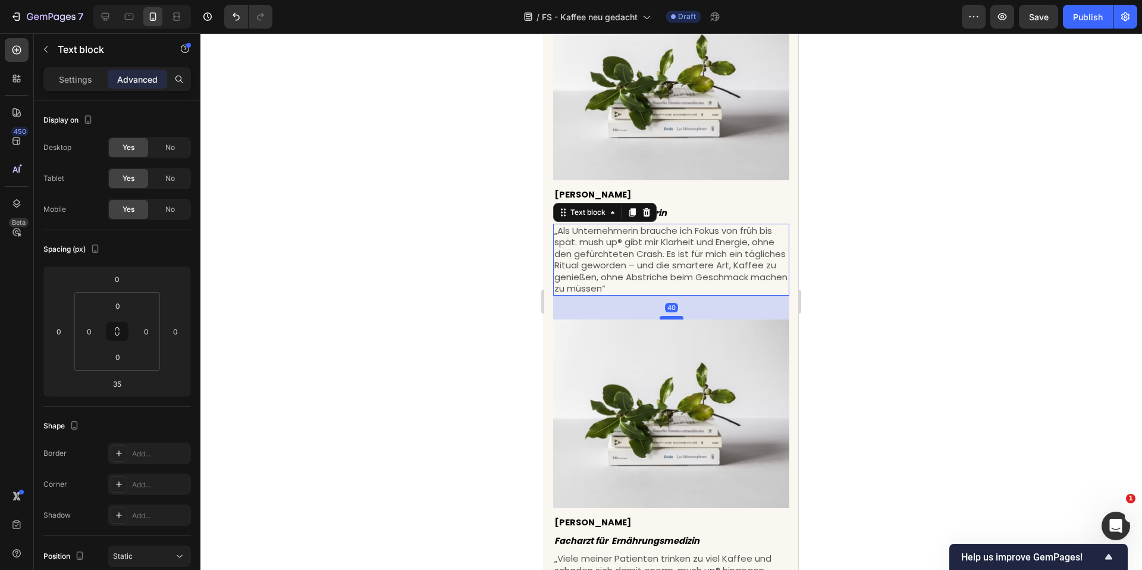
click at [675, 316] on div at bounding box center [672, 318] width 24 height 4
type input "40"
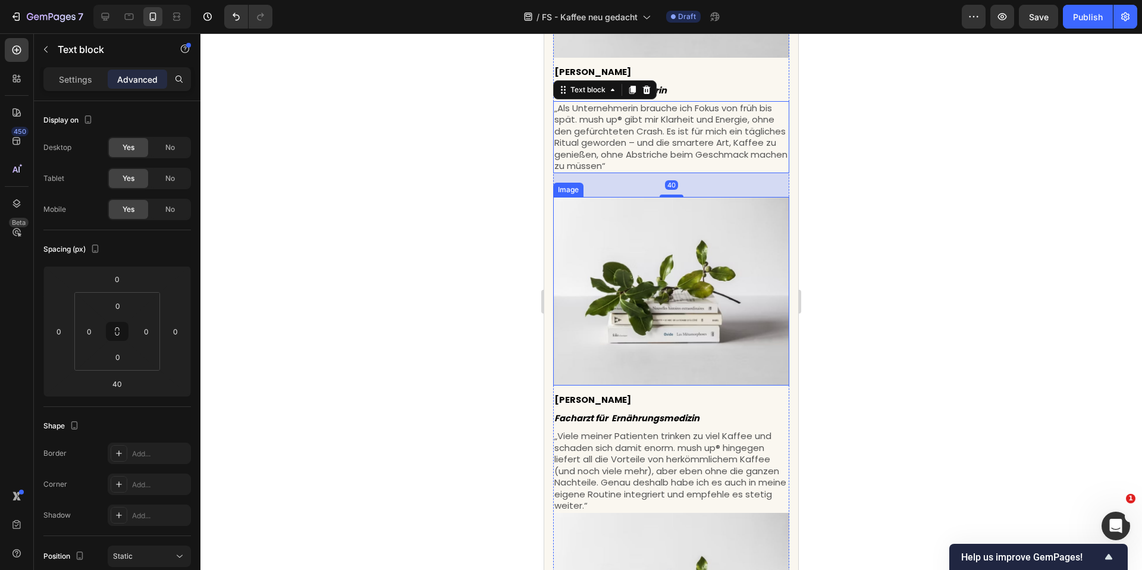
scroll to position [1106, 0]
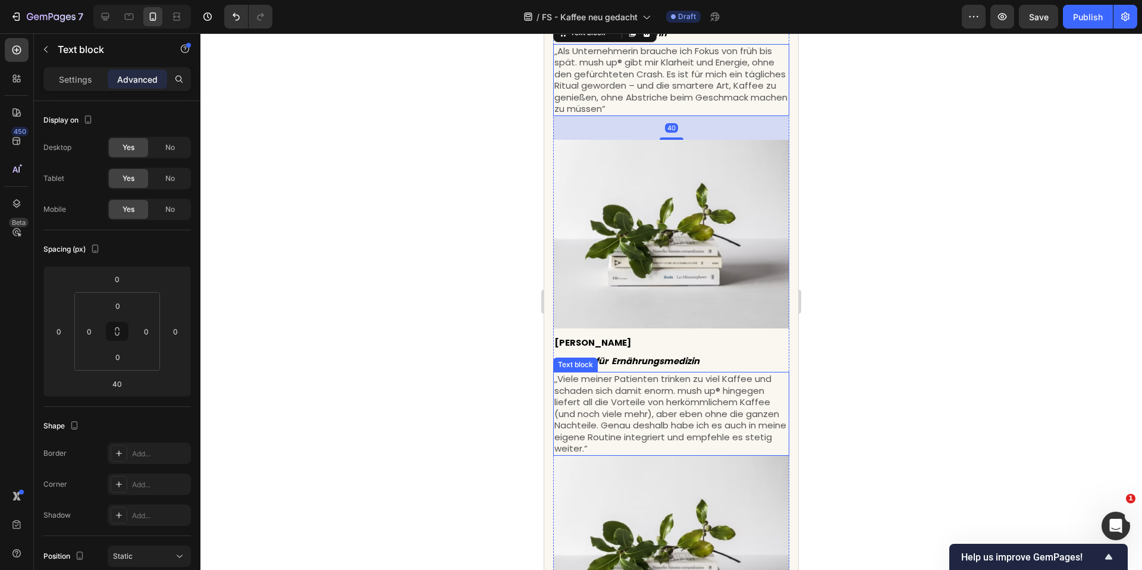
click at [669, 393] on p "„Viele meiner Patienten trinken zu viel Kaffee und schaden sich damit enorm. mu…" at bounding box center [672, 414] width 234 height 82
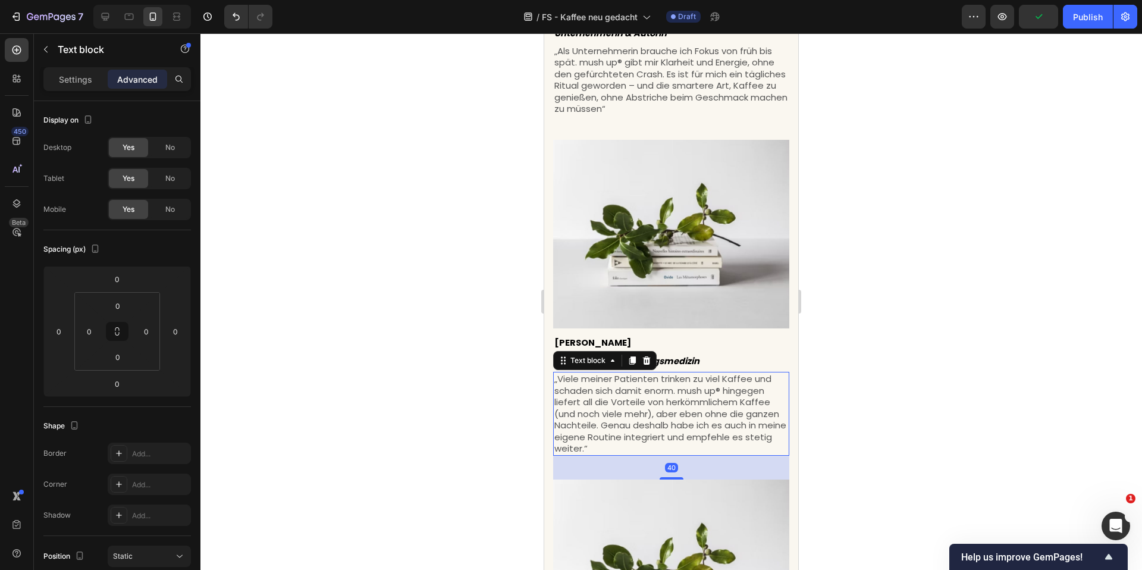
drag, startPoint x: 672, startPoint y: 441, endPoint x: 681, endPoint y: 465, distance: 25.6
click at [681, 456] on div "40" at bounding box center [671, 456] width 236 height 0
type input "40"
click at [880, 414] on div at bounding box center [672, 301] width 942 height 537
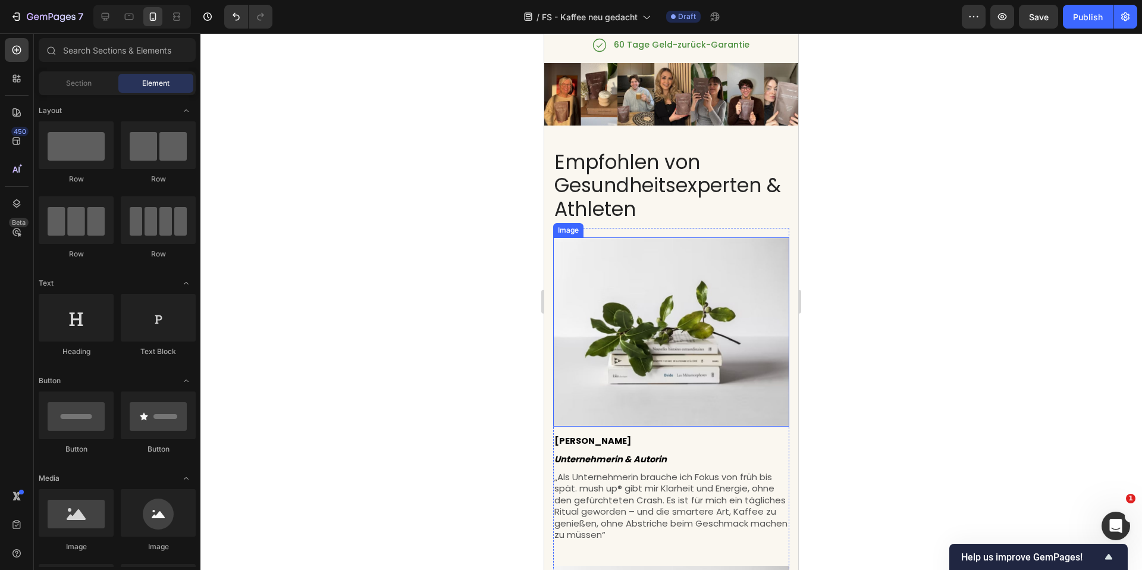
scroll to position [672, 0]
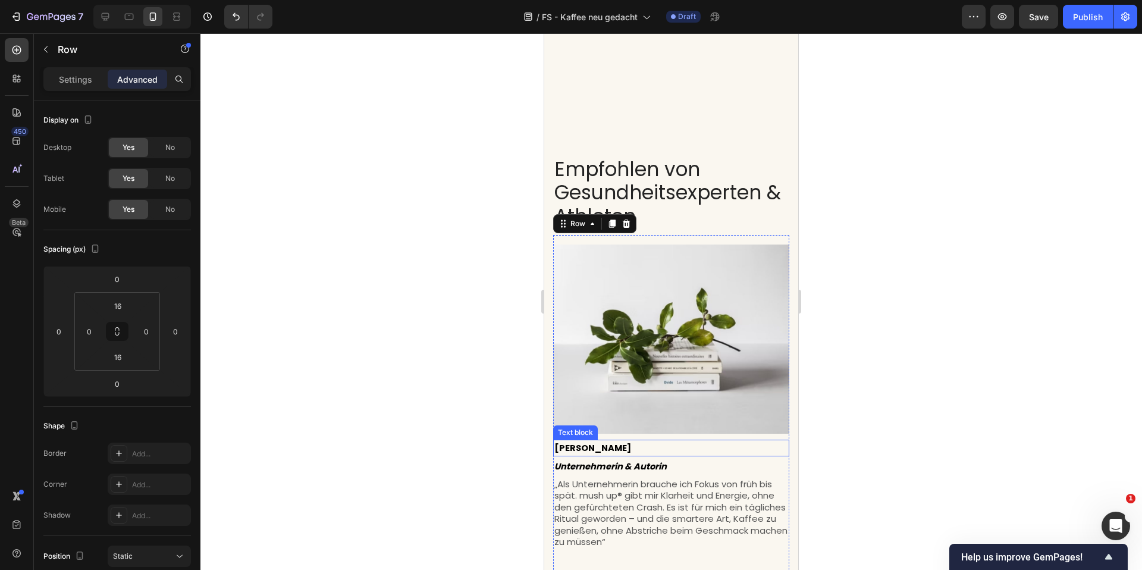
scroll to position [928, 0]
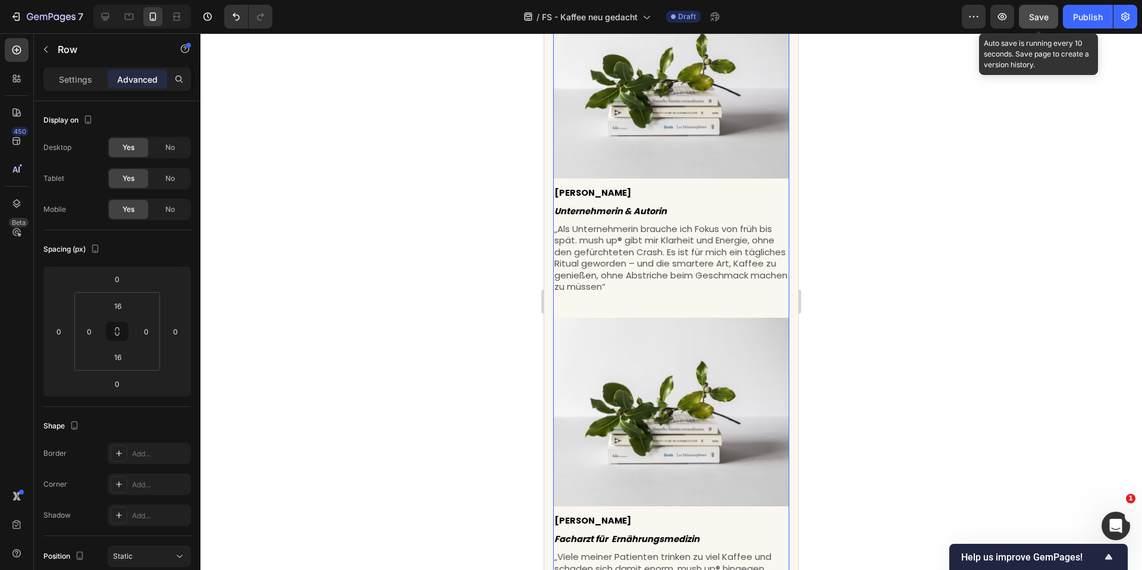
click at [1032, 23] on button "Save" at bounding box center [1038, 17] width 39 height 24
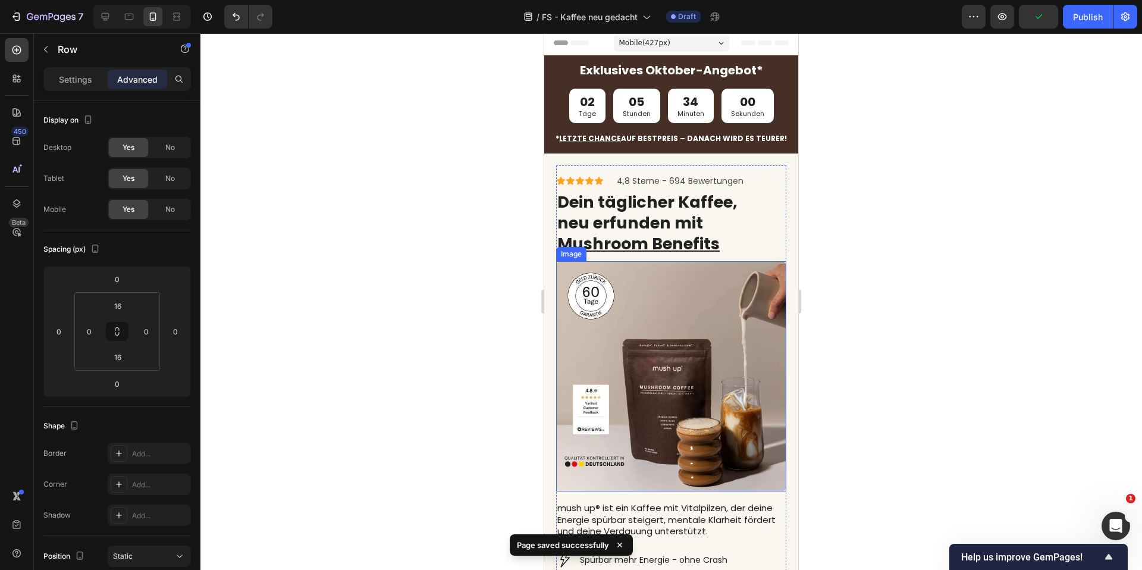
scroll to position [0, 0]
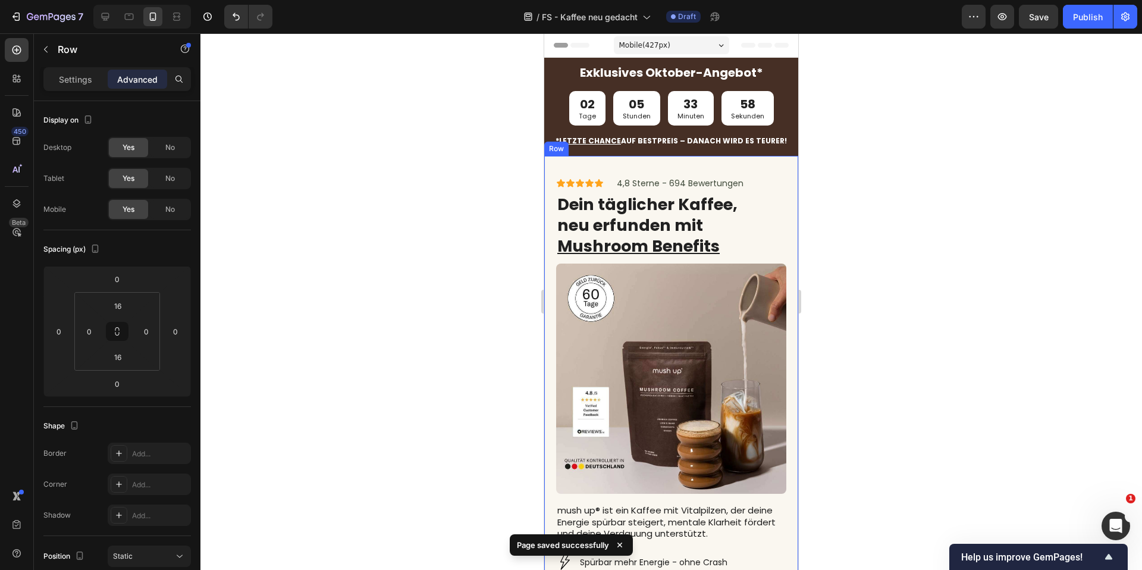
click at [782, 197] on div "Icon Icon Icon Icon Icon Icon List 4,8 Sterne - 694 Bewertungen Text Block Row …" at bounding box center [671, 454] width 254 height 596
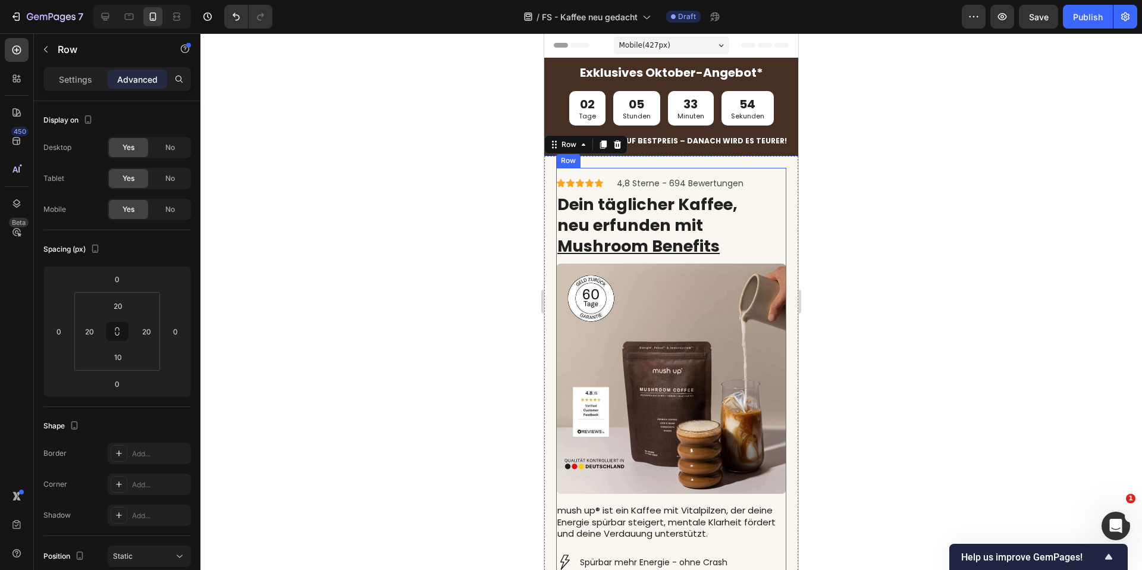
click at [766, 173] on div "Icon Icon Icon Icon Icon Icon List 4,8 Sterne - 694 Bewertungen Text Block Row …" at bounding box center [671, 457] width 230 height 578
click at [781, 210] on div "Icon Icon Icon Icon Icon Icon List 4,8 Sterne - 694 Bewertungen Text Block Row …" at bounding box center [671, 454] width 254 height 596
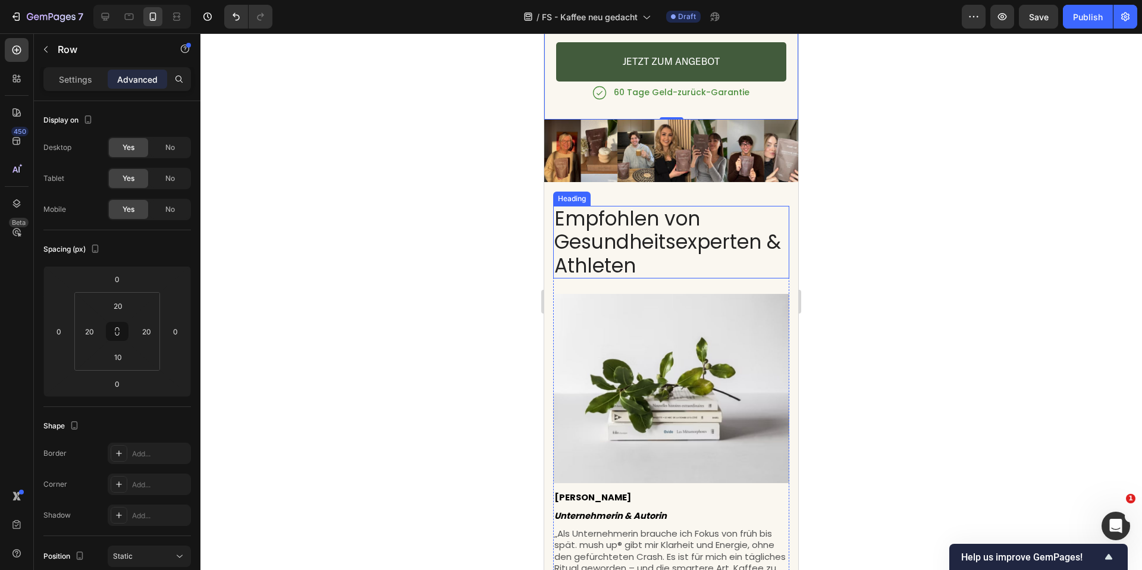
scroll to position [784, 0]
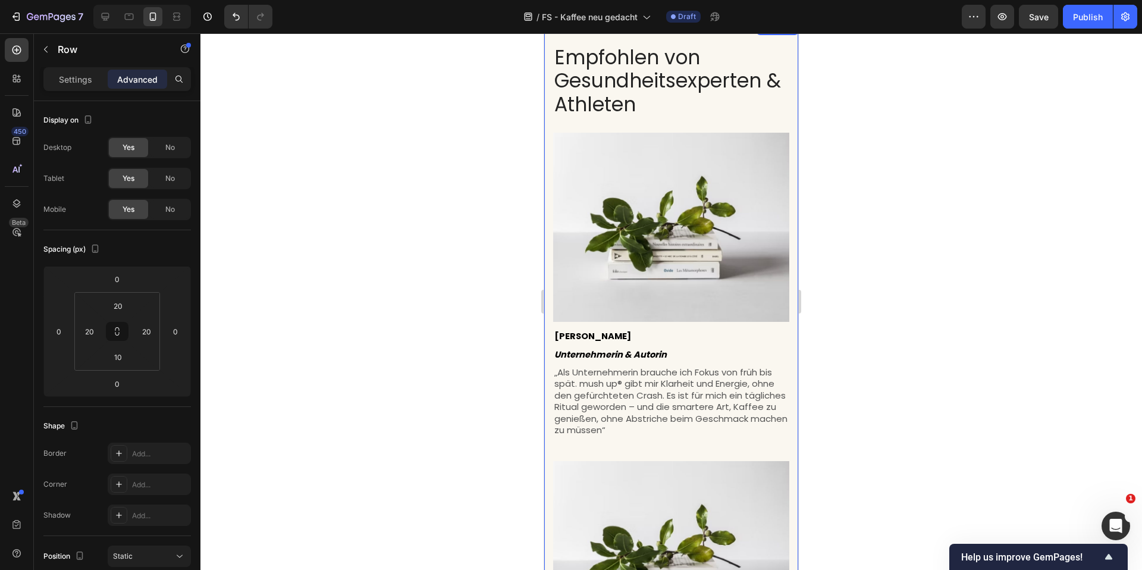
click at [785, 224] on div "Empfohlen von Gesundheitsexperten & Athleten Heading Image [PERSON_NAME] Text b…" at bounding box center [671, 580] width 254 height 1118
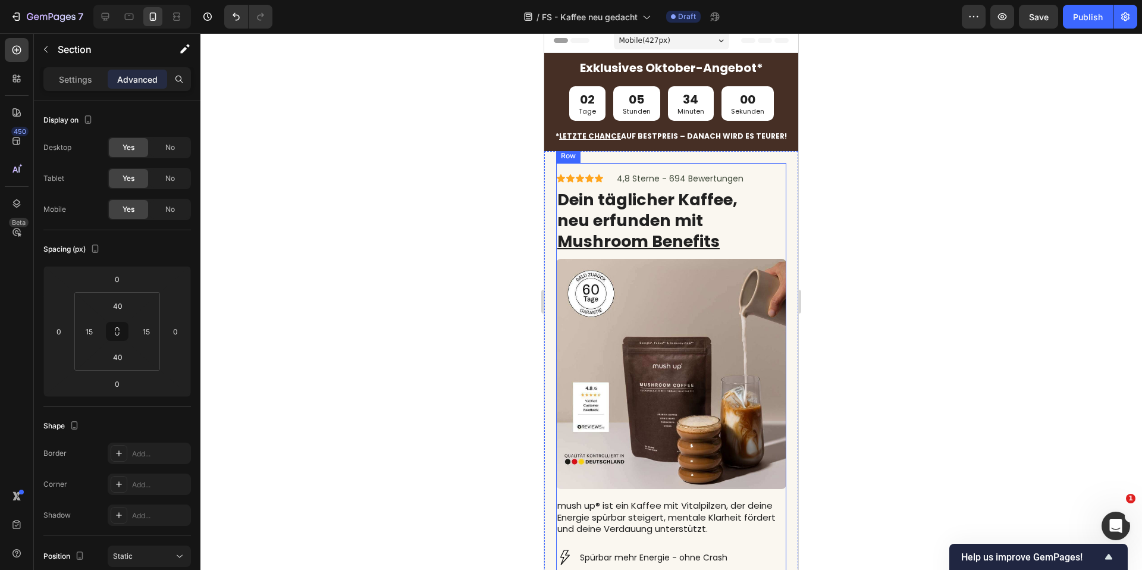
scroll to position [1, 0]
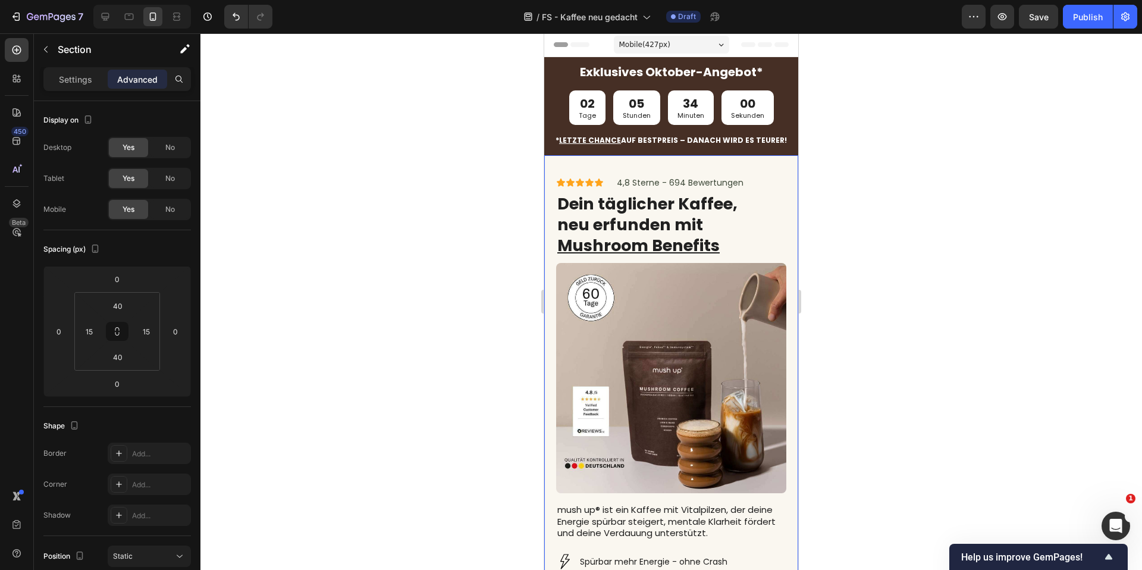
click at [769, 164] on div "Icon Icon Icon Icon Icon Icon List 4,8 Sterne - 694 Bewertungen Text Block Row …" at bounding box center [671, 453] width 254 height 596
click at [84, 329] on input "20" at bounding box center [89, 332] width 18 height 18
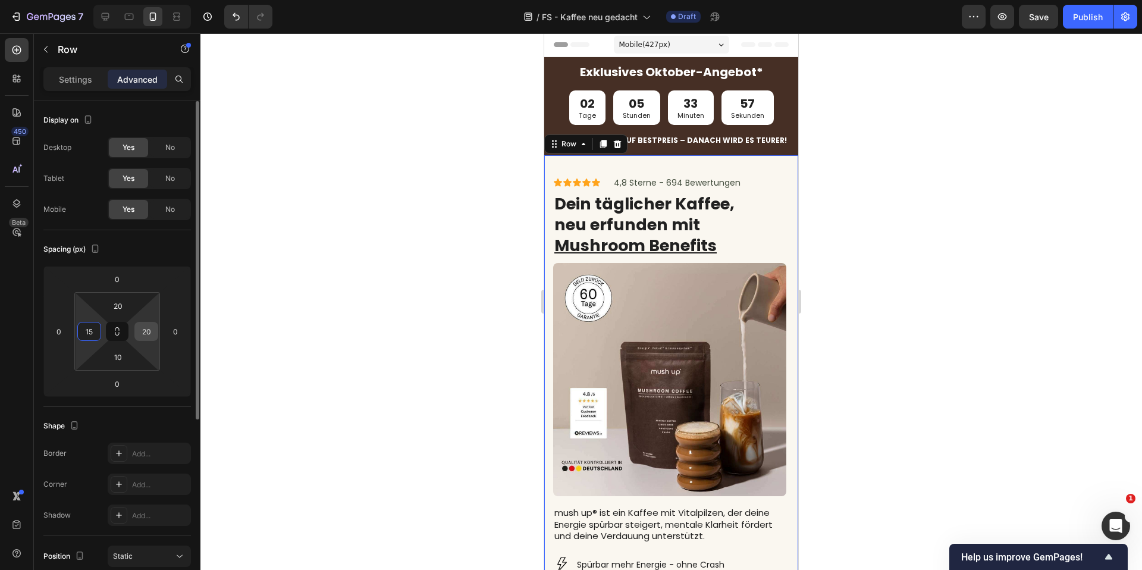
type input "15"
click at [144, 340] on div "20" at bounding box center [146, 331] width 24 height 19
click at [146, 335] on input "20" at bounding box center [146, 332] width 18 height 18
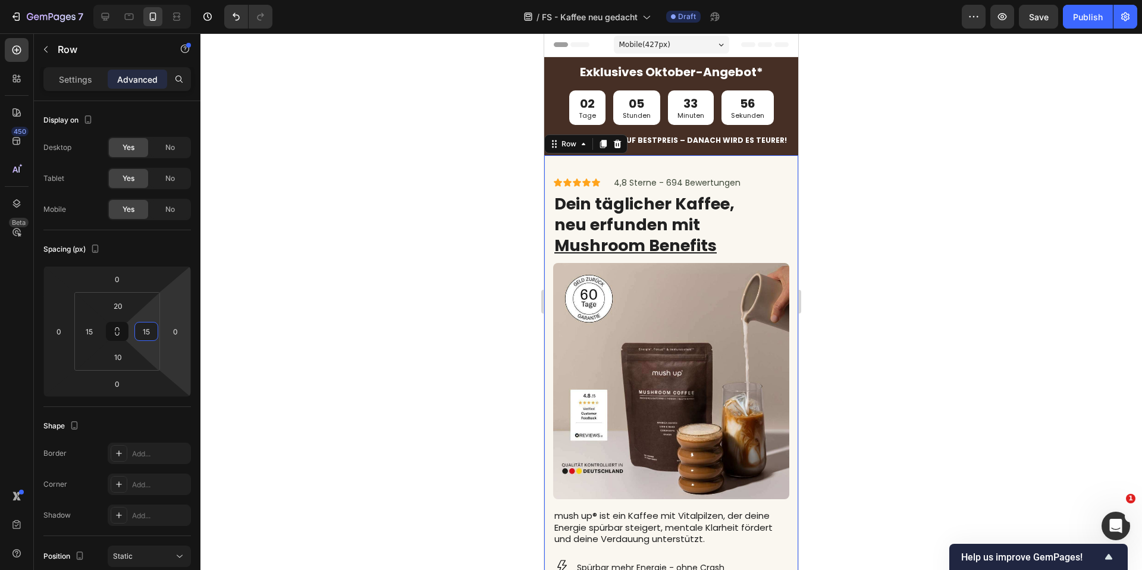
type input "15"
click at [366, 294] on div at bounding box center [672, 301] width 942 height 537
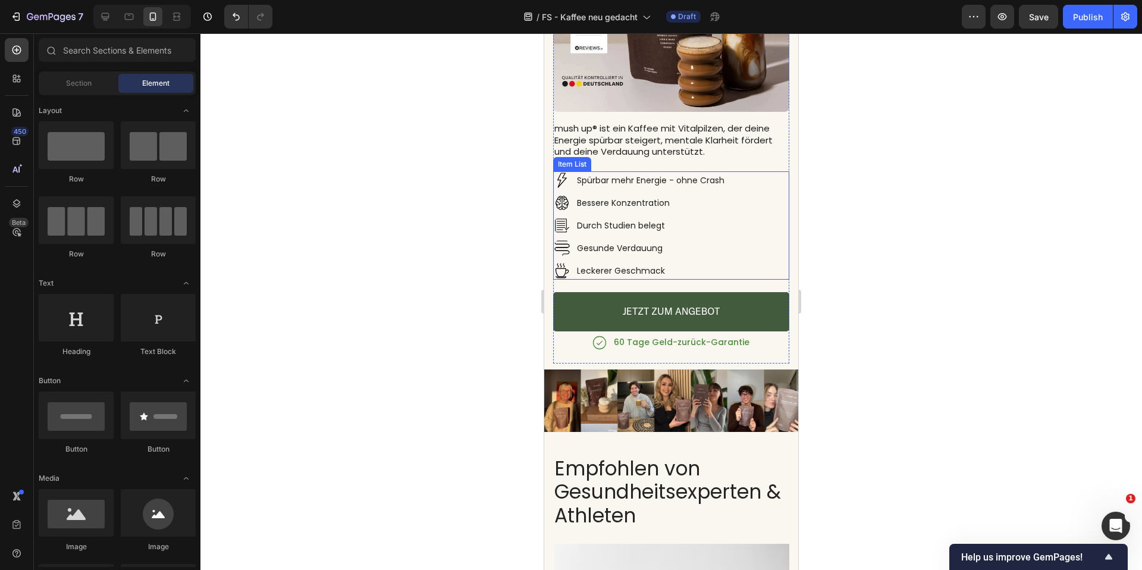
scroll to position [425, 0]
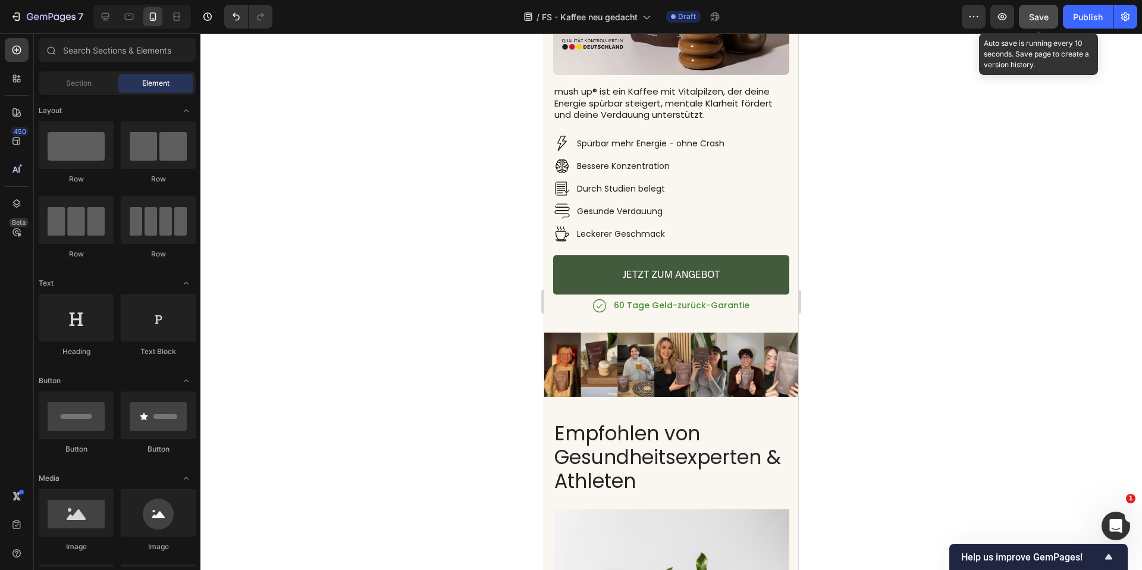
click at [1039, 23] on button "Save" at bounding box center [1038, 17] width 39 height 24
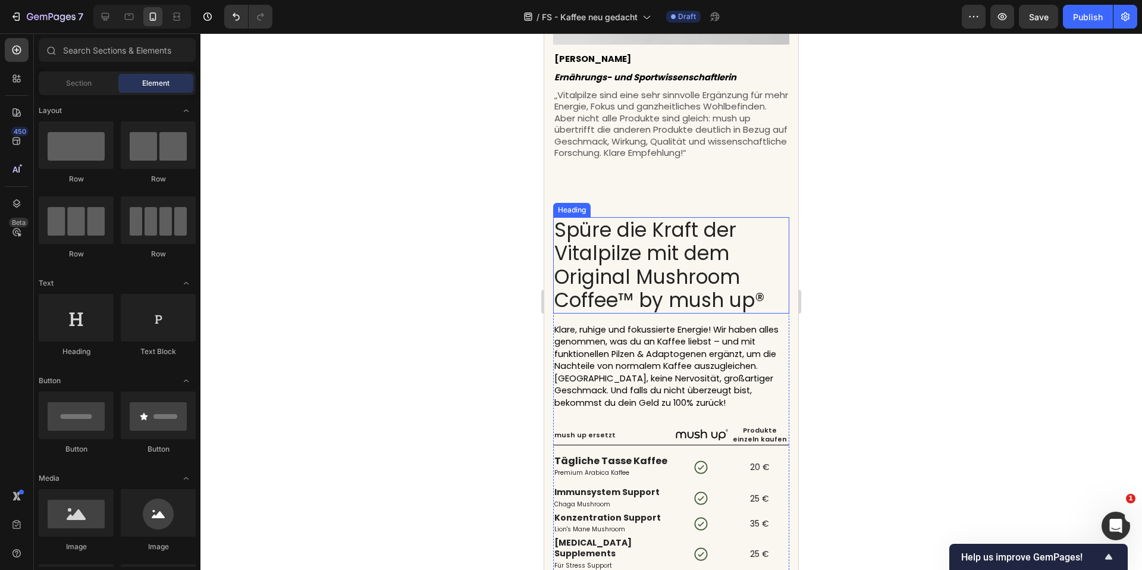
scroll to position [1757, 0]
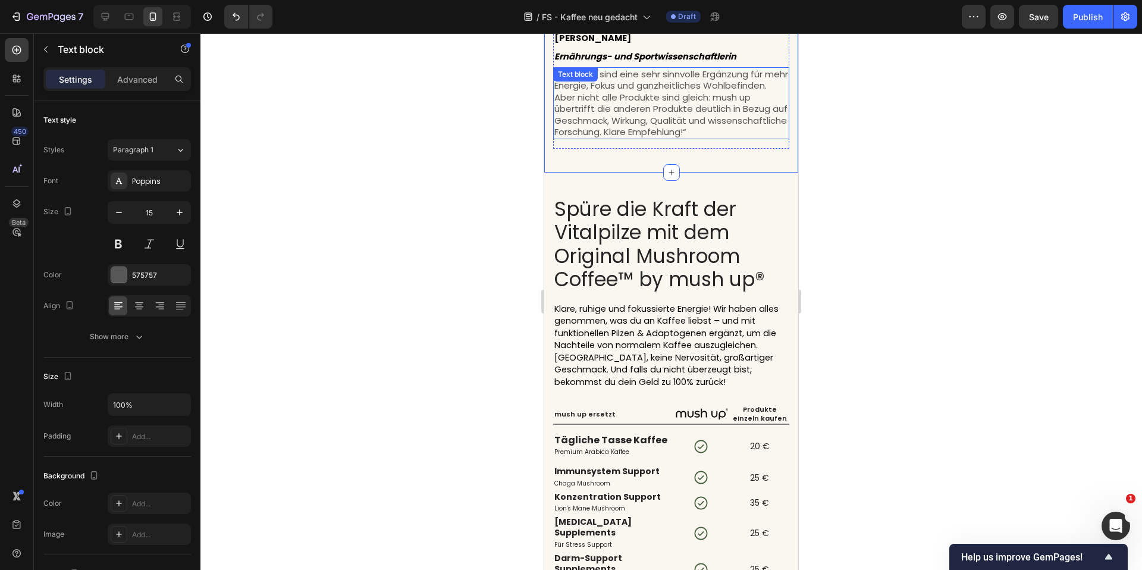
click at [668, 117] on div "„Vitalpilze sind eine sehr sinnvolle Ergänzung für mehr Energie, Fokus und ganz…" at bounding box center [671, 103] width 236 height 72
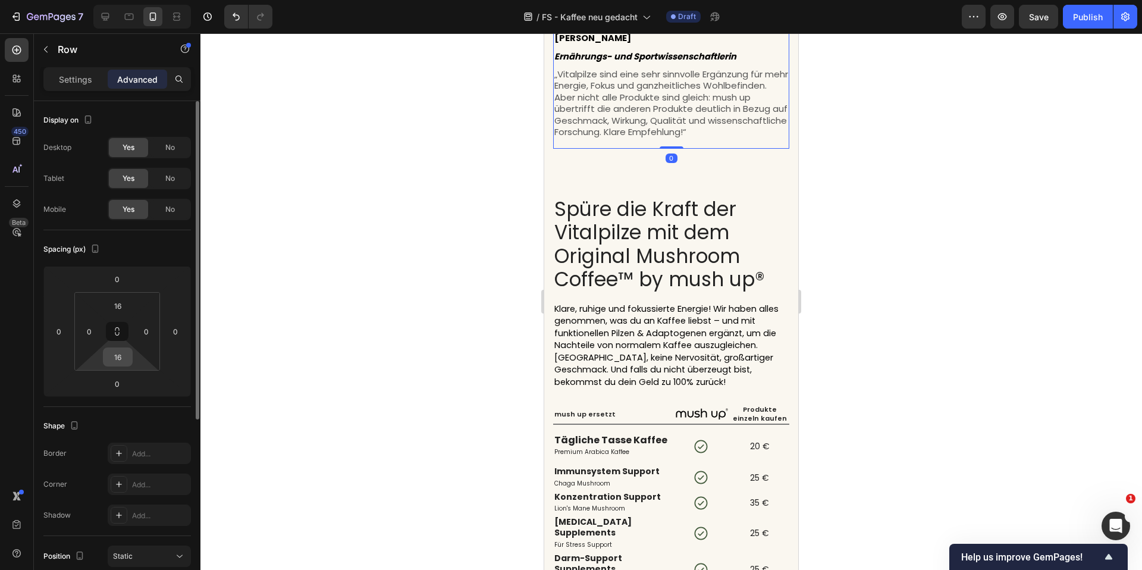
click at [122, 350] on input "16" at bounding box center [118, 357] width 24 height 18
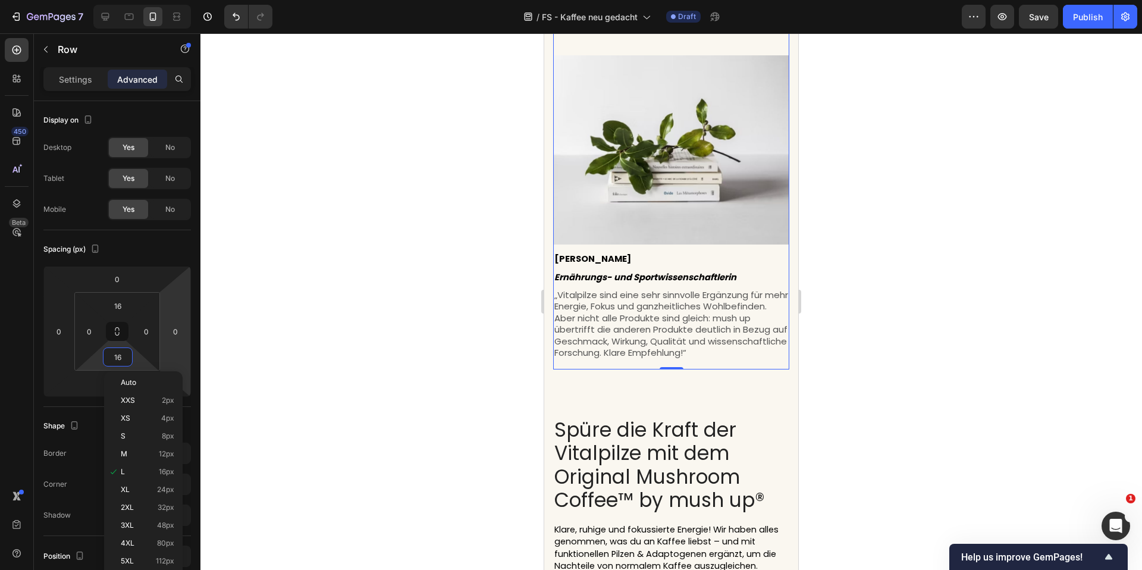
scroll to position [1528, 0]
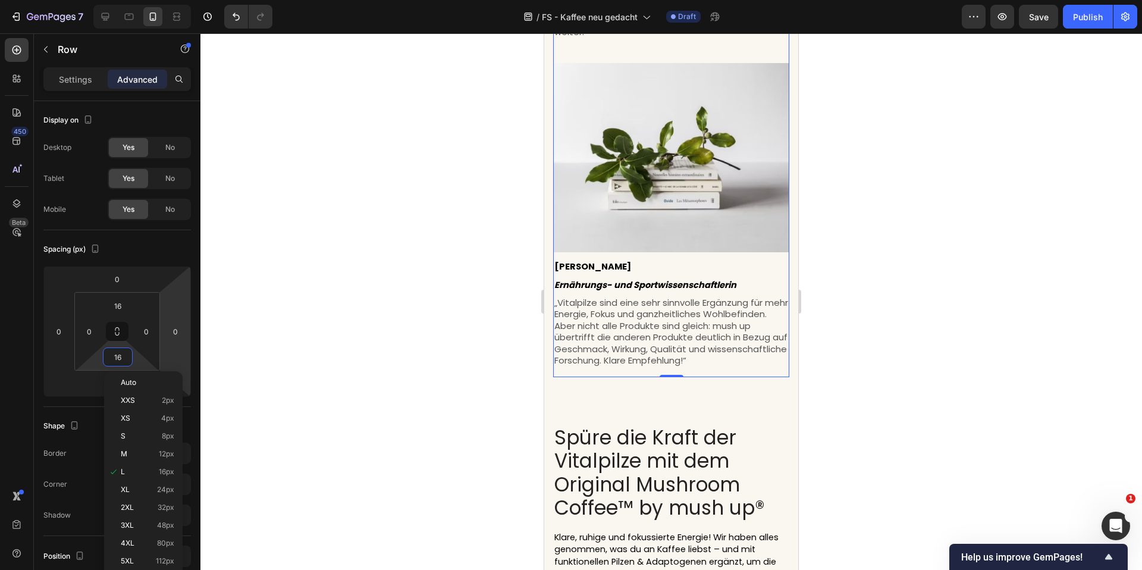
click at [901, 278] on div at bounding box center [672, 301] width 942 height 537
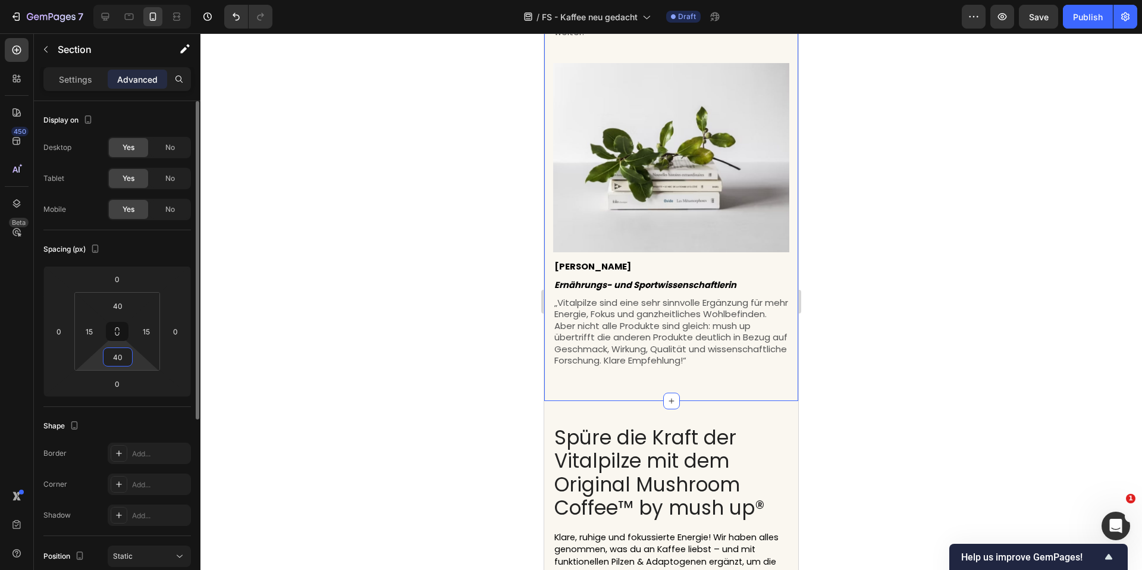
click at [119, 359] on input "40" at bounding box center [118, 357] width 24 height 18
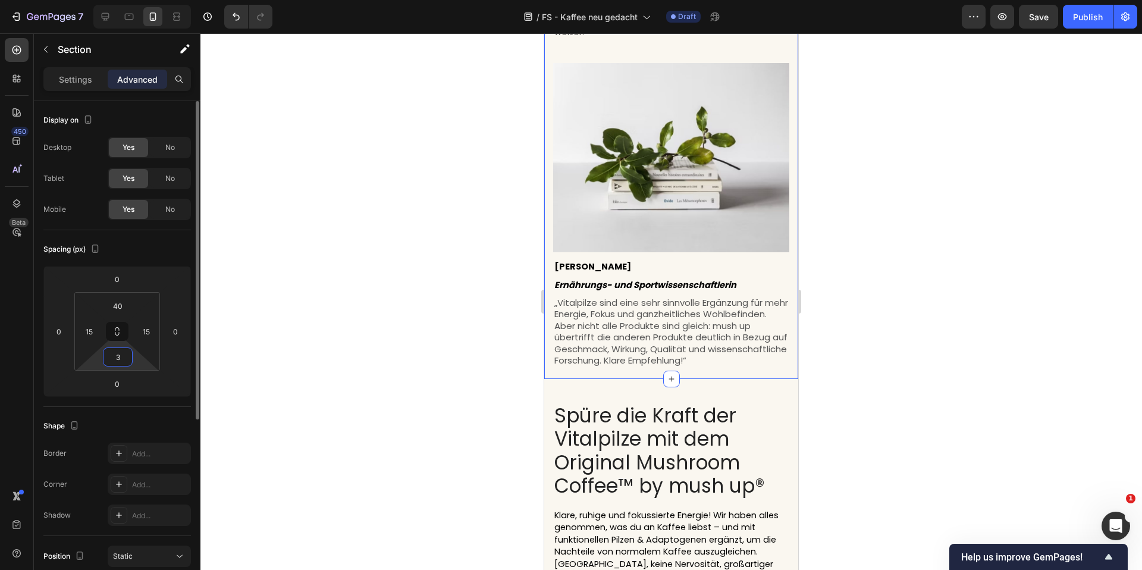
type input "30"
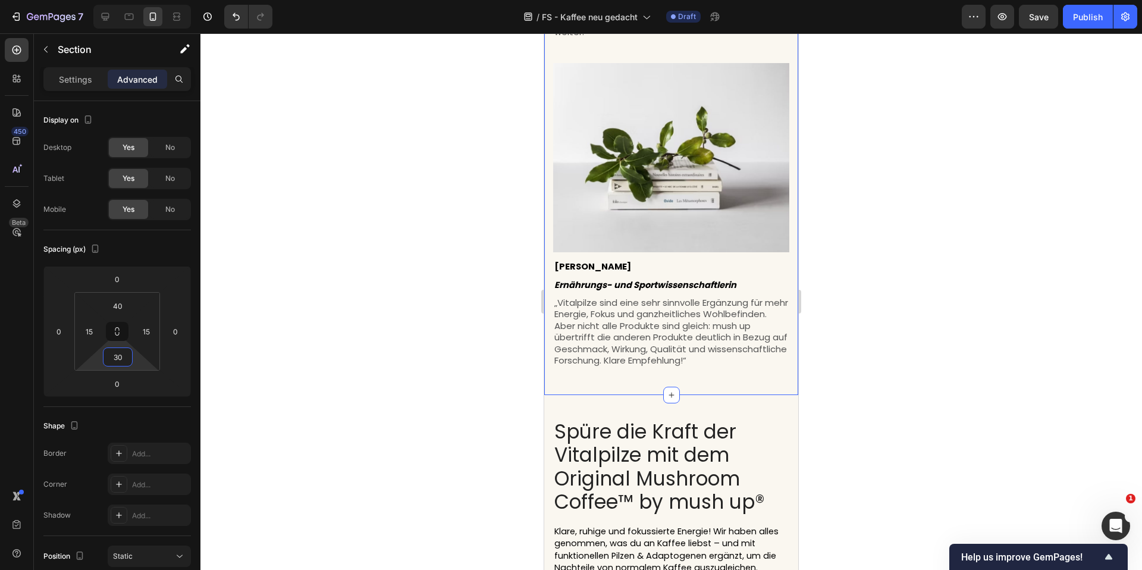
click at [350, 306] on div at bounding box center [672, 301] width 942 height 537
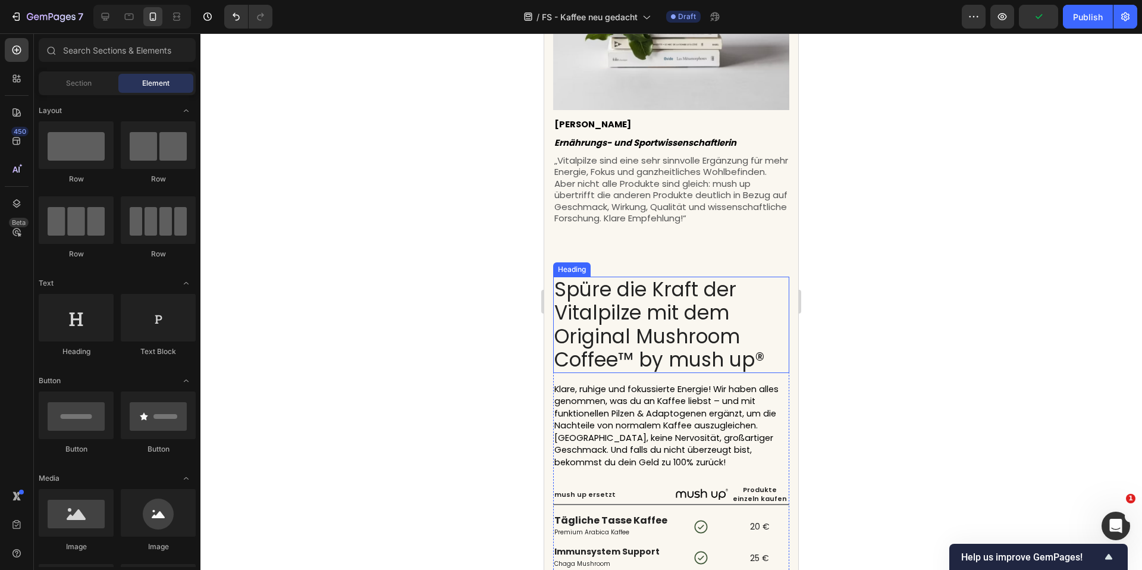
scroll to position [1744, 0]
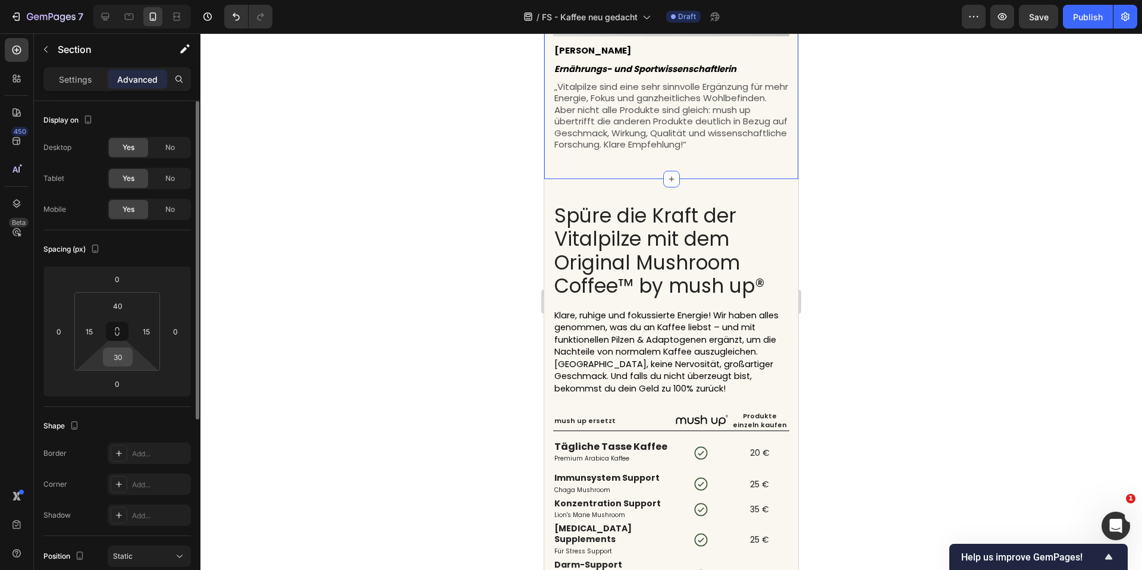
click at [119, 351] on input "30" at bounding box center [118, 357] width 24 height 18
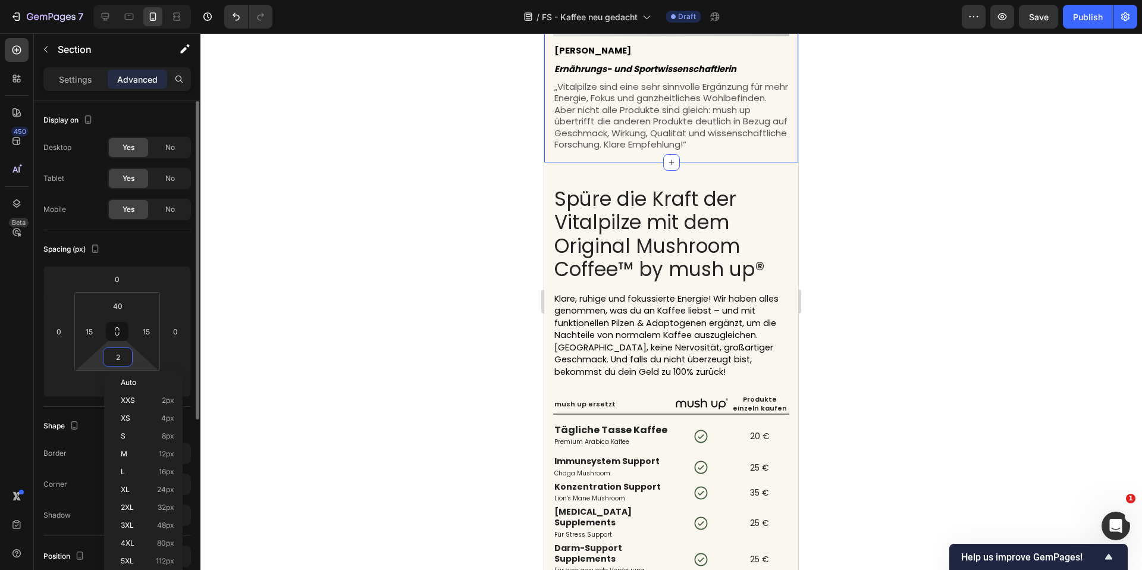
type input "25"
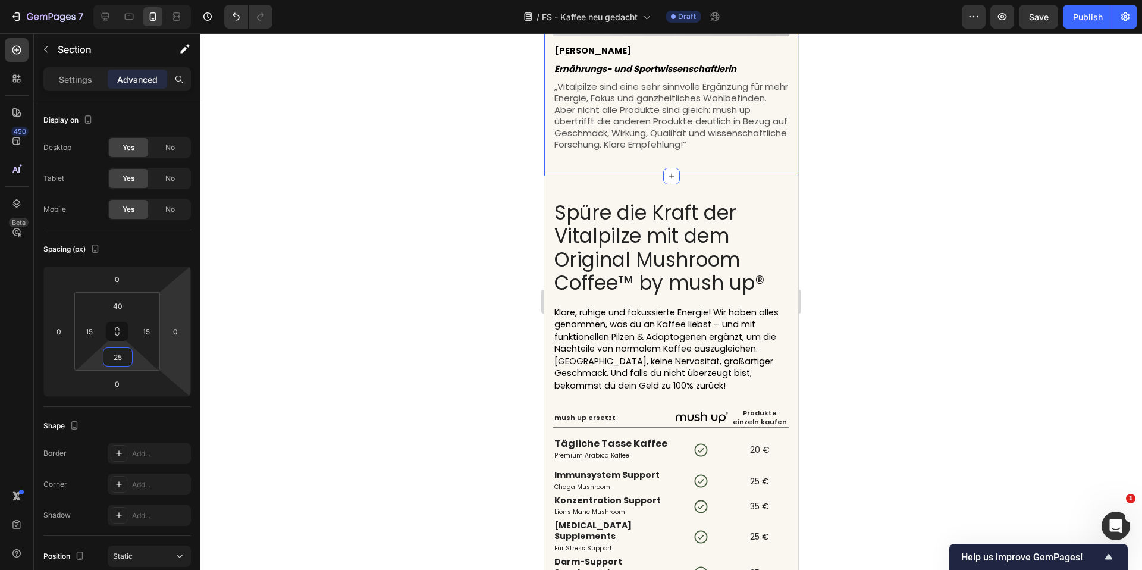
click at [350, 265] on div at bounding box center [672, 301] width 942 height 537
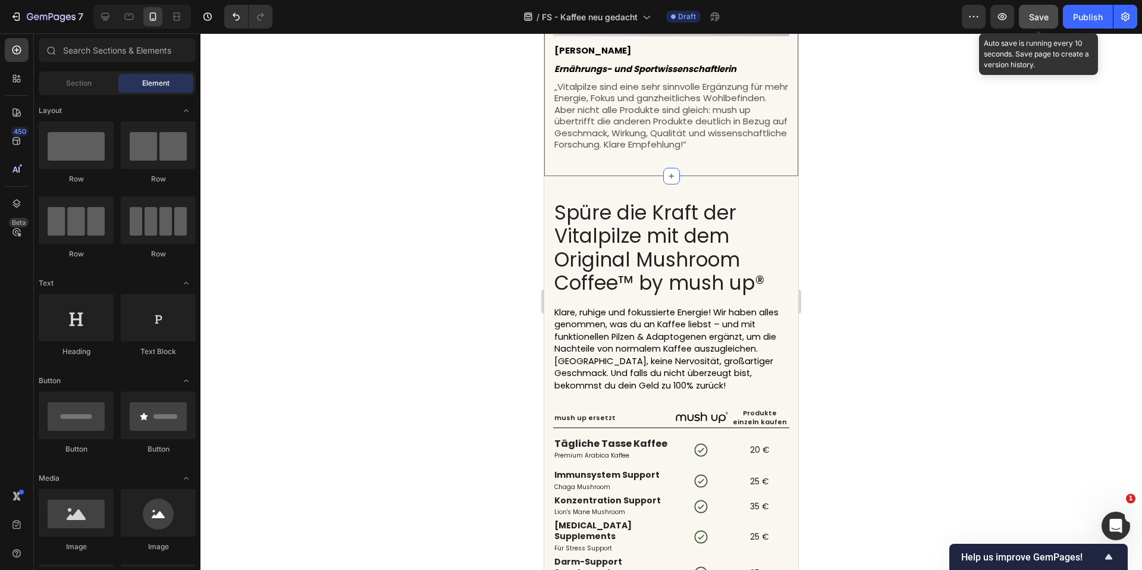
click at [1048, 21] on span "Save" at bounding box center [1039, 17] width 20 height 10
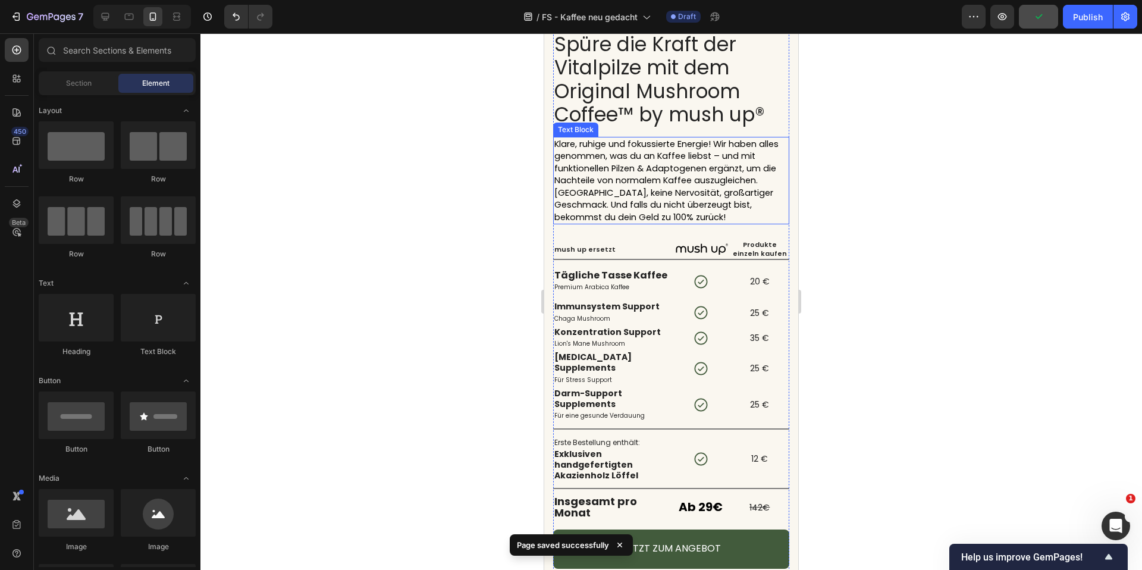
scroll to position [1884, 0]
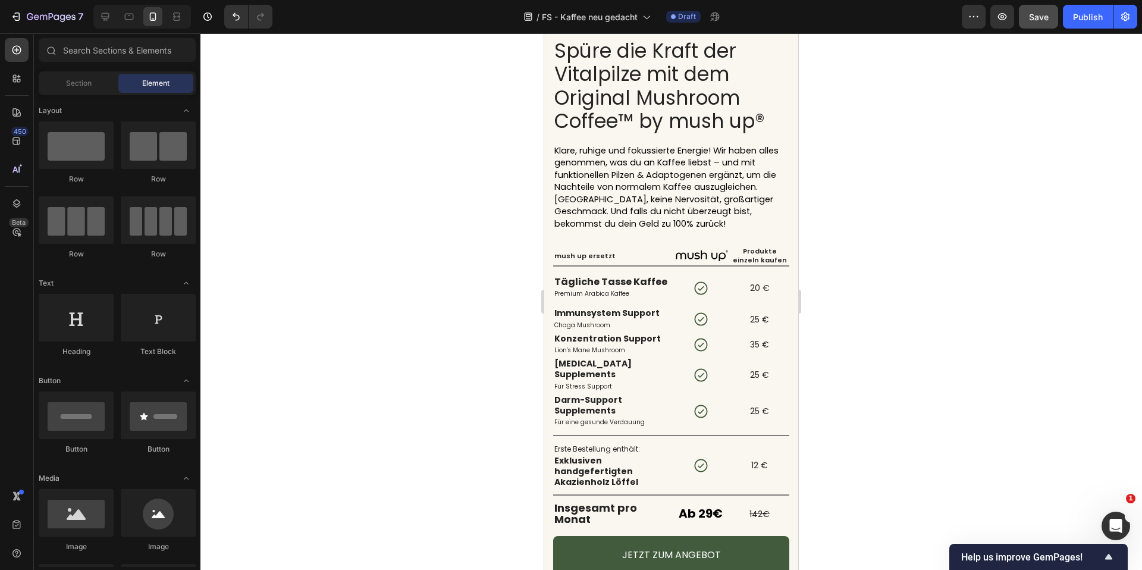
click at [480, 177] on div at bounding box center [672, 301] width 942 height 537
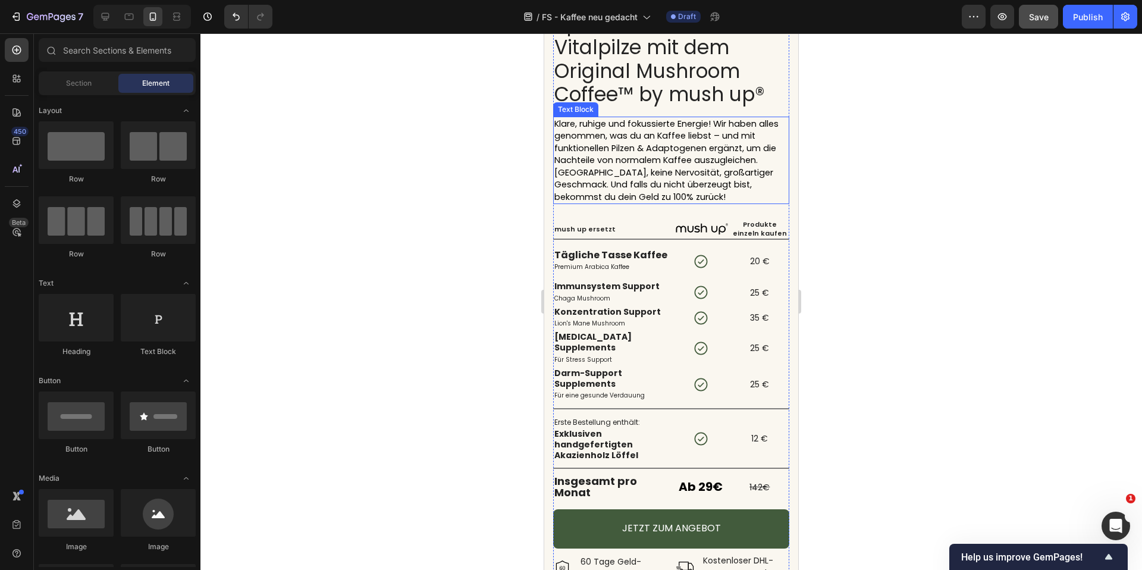
scroll to position [1911, 0]
click at [593, 227] on p "mush up ersetzt" at bounding box center [613, 230] width 116 height 8
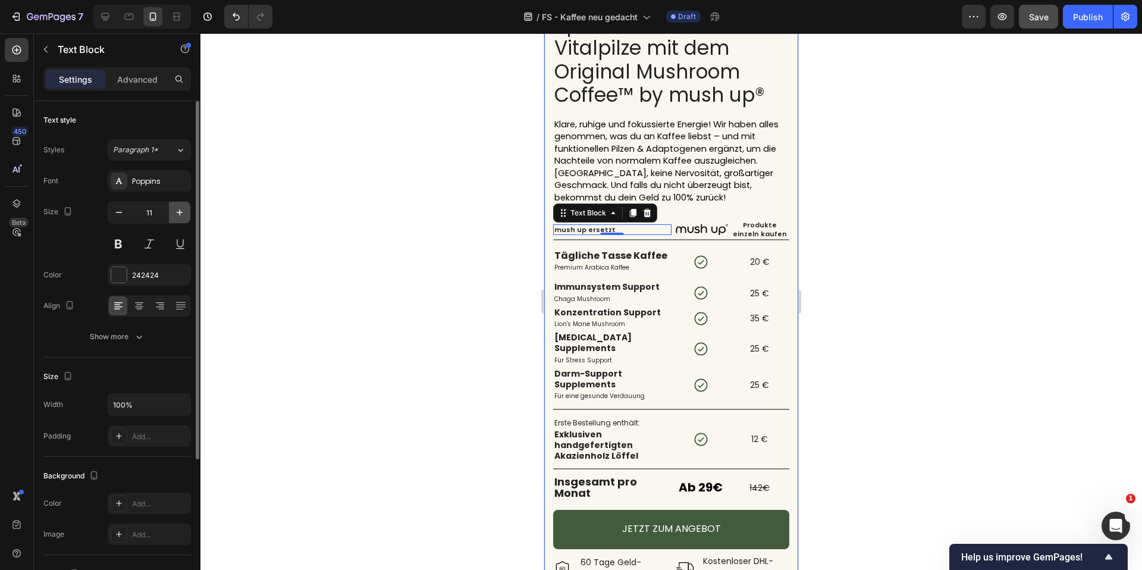
click at [183, 210] on icon "button" at bounding box center [180, 212] width 12 height 12
type input "13"
click at [425, 230] on div at bounding box center [672, 301] width 942 height 537
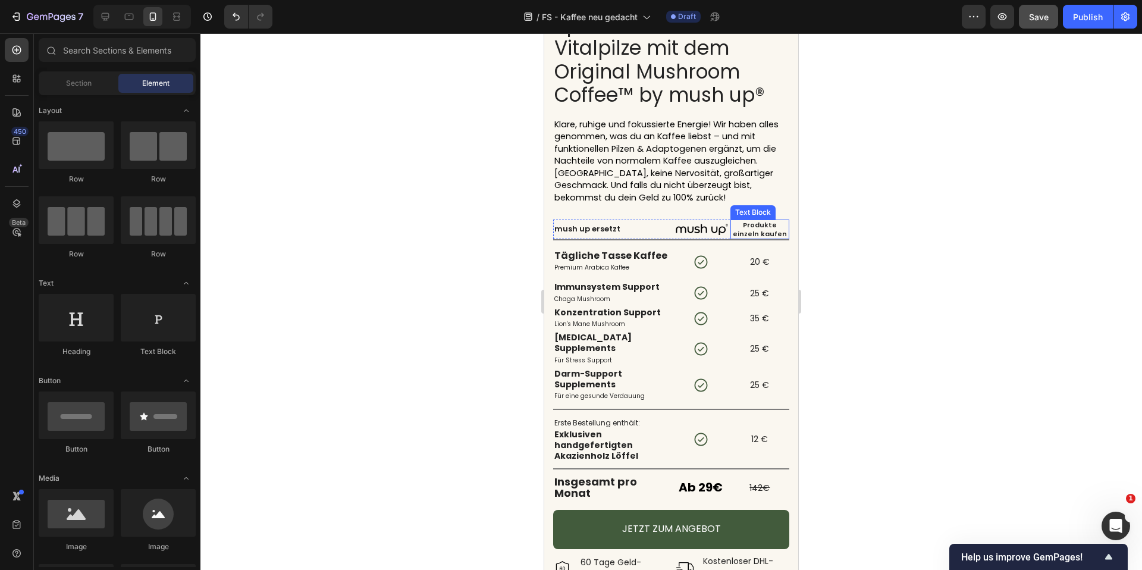
click at [749, 230] on p "Produkte einzeln kaufen" at bounding box center [760, 229] width 57 height 17
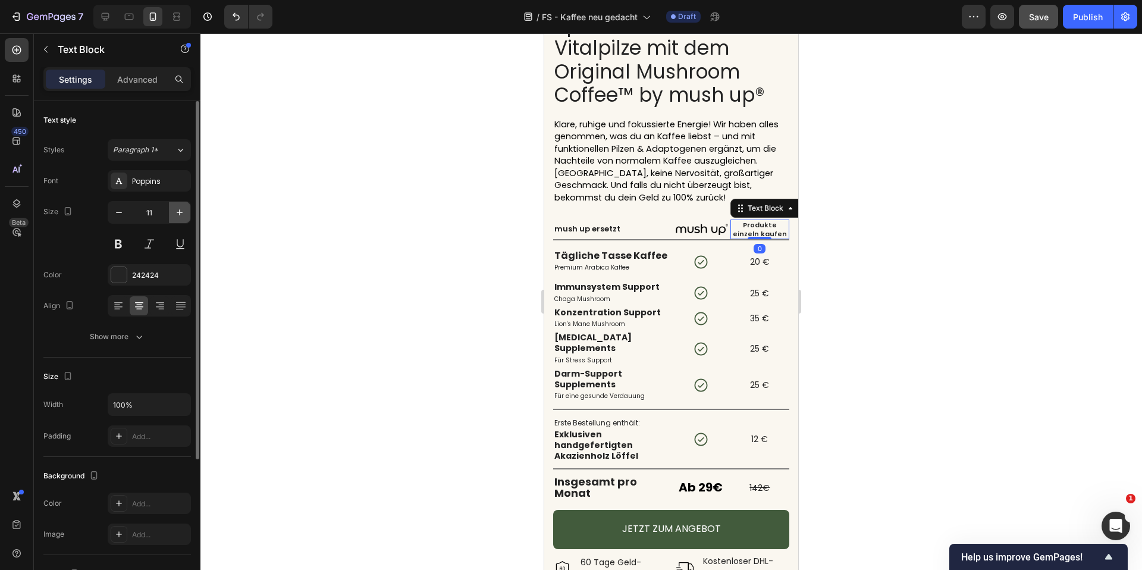
click at [176, 212] on icon "button" at bounding box center [180, 212] width 12 height 12
type input "12"
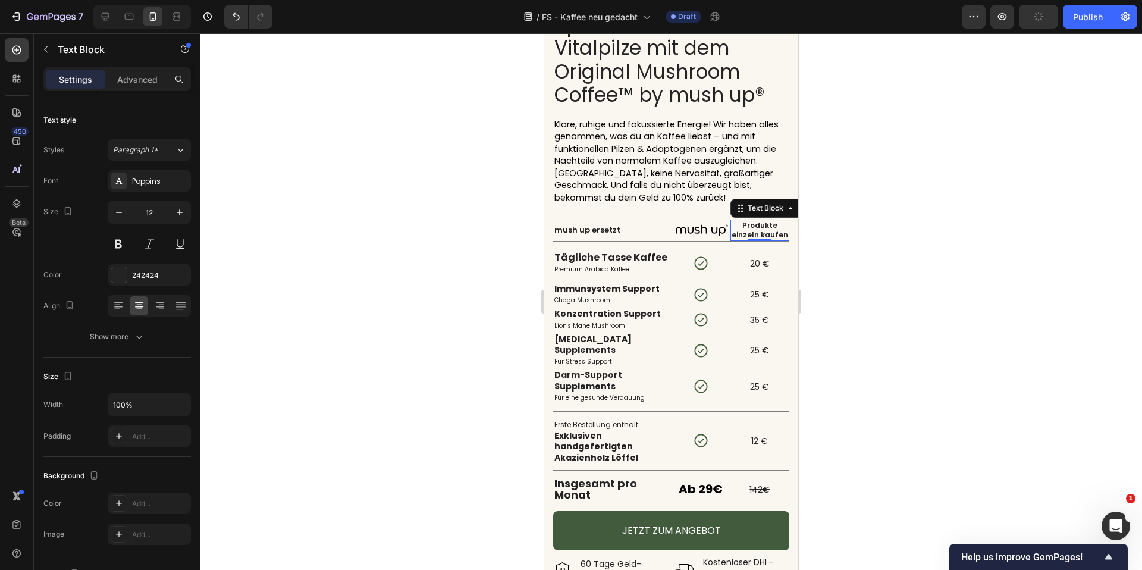
click at [456, 254] on div at bounding box center [672, 301] width 942 height 537
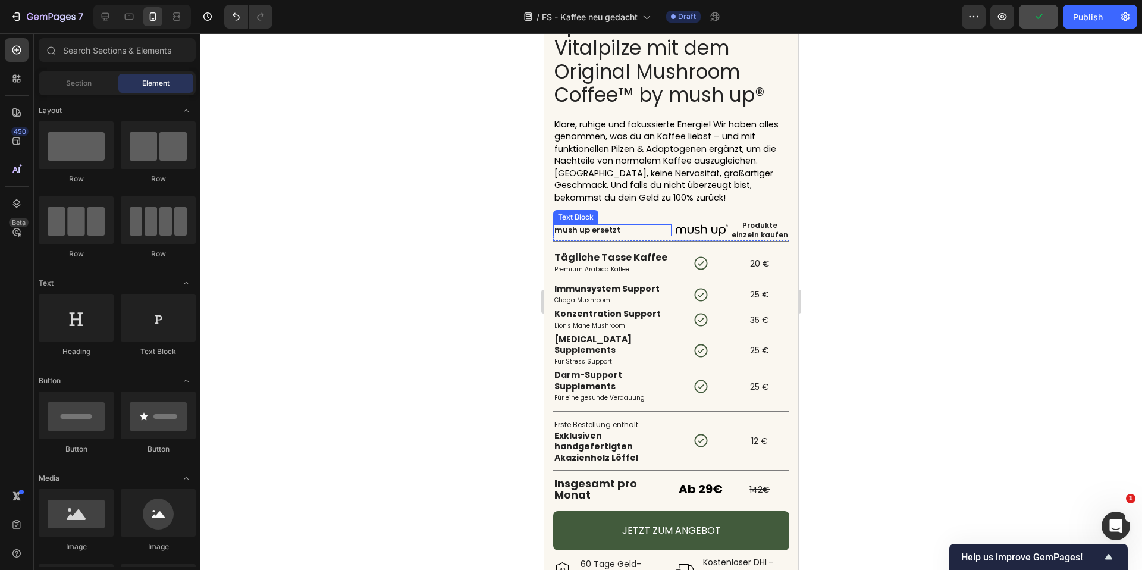
click at [608, 226] on p "mush up ersetzt" at bounding box center [613, 231] width 116 height 10
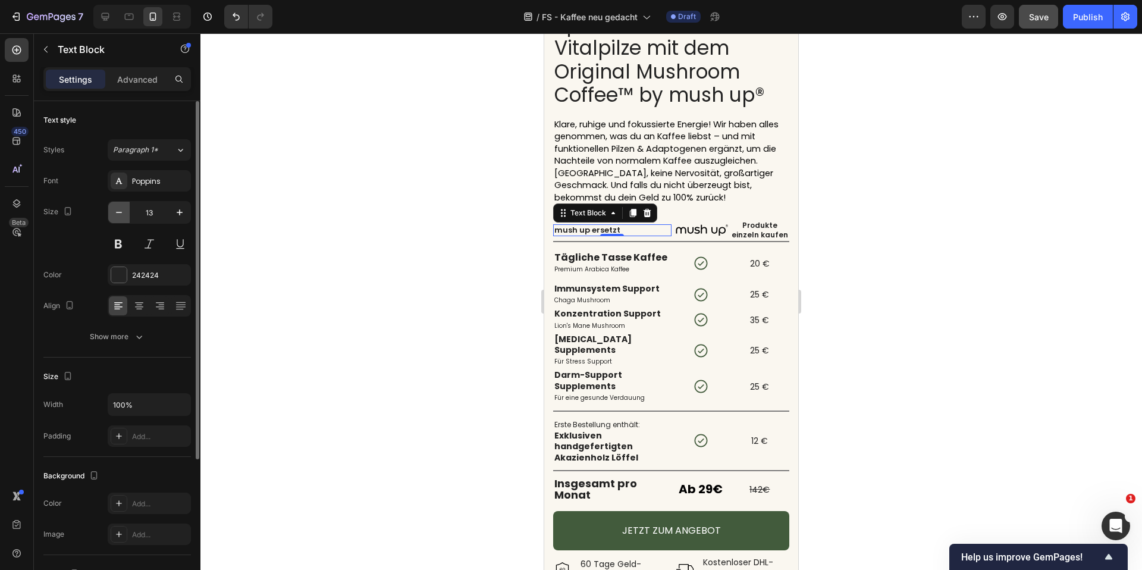
click at [115, 217] on icon "button" at bounding box center [119, 212] width 12 height 12
type input "12"
click at [120, 240] on button at bounding box center [118, 243] width 21 height 21
click at [287, 242] on div at bounding box center [672, 301] width 942 height 537
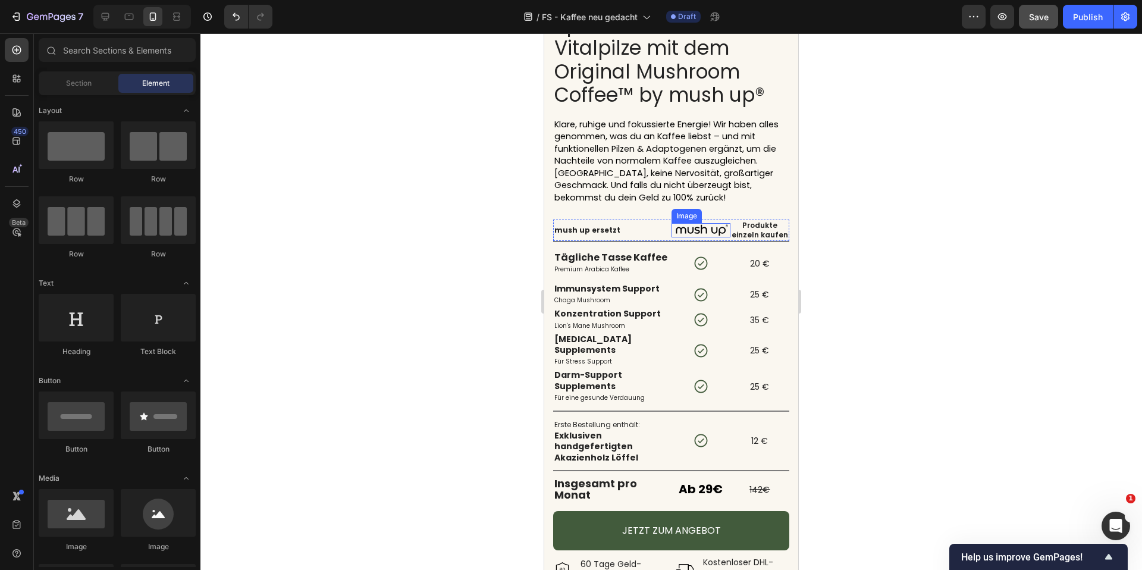
click at [713, 227] on img at bounding box center [701, 230] width 58 height 14
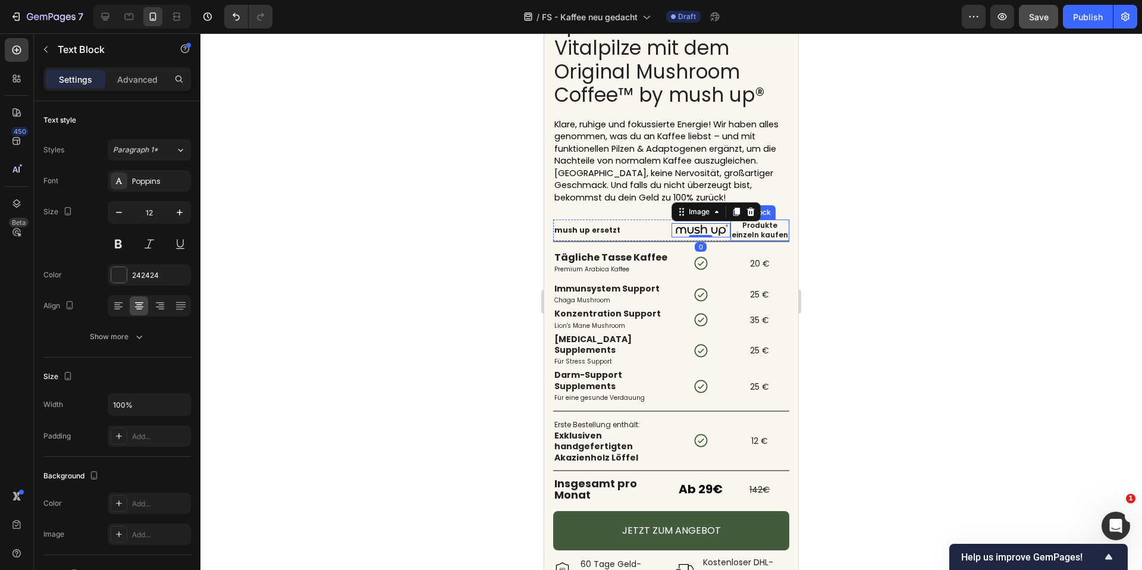
click at [739, 232] on p "Produkte einzeln kaufen" at bounding box center [760, 230] width 57 height 18
click at [886, 270] on div at bounding box center [672, 301] width 942 height 537
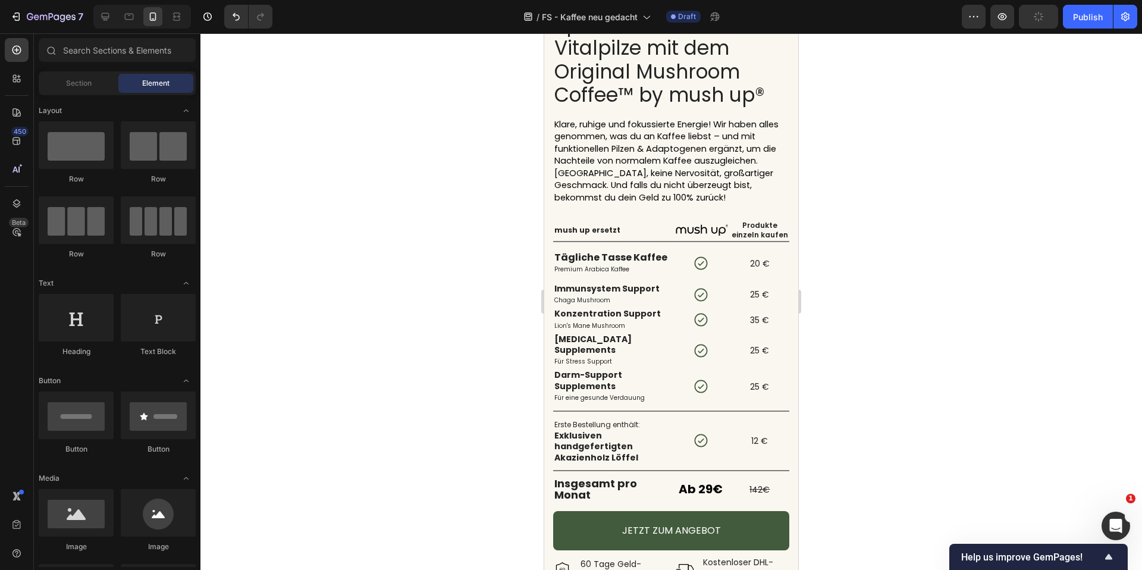
click at [1031, 21] on button "button" at bounding box center [1038, 17] width 39 height 24
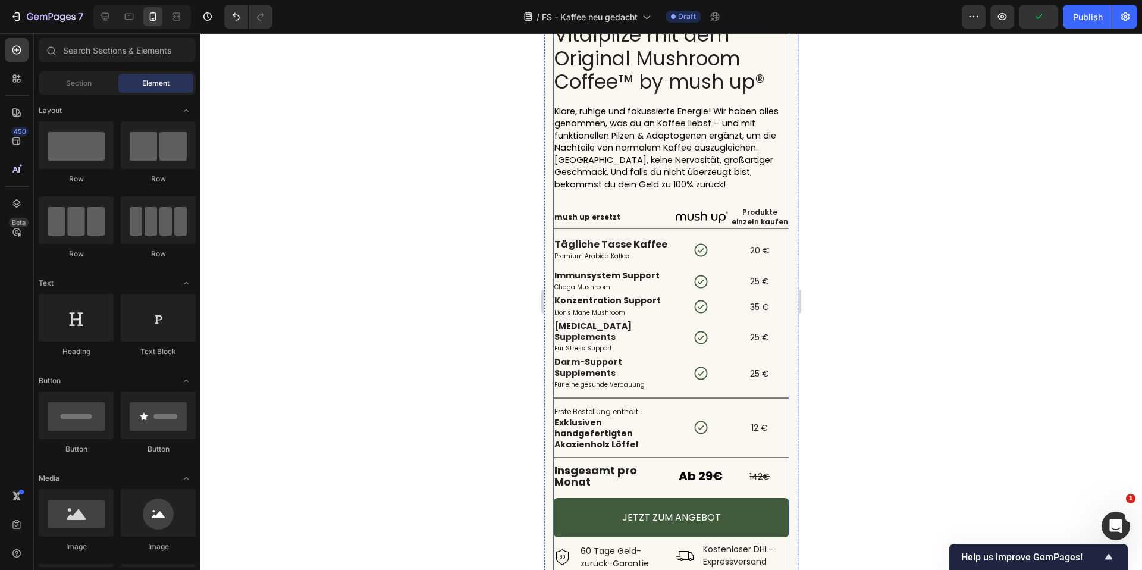
scroll to position [1960, 0]
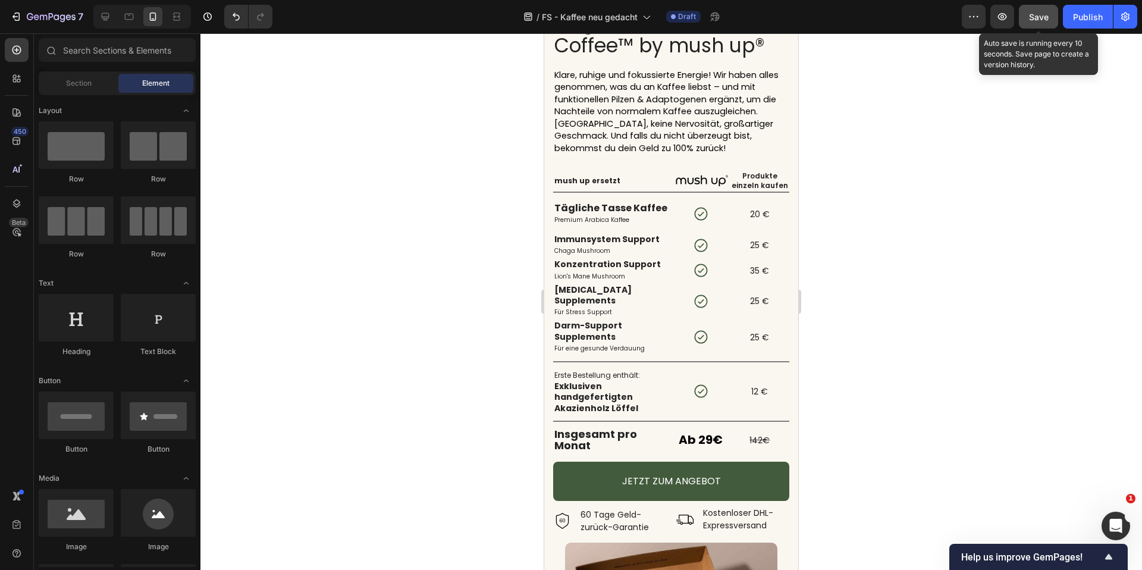
click at [1023, 15] on button "Save" at bounding box center [1038, 17] width 39 height 24
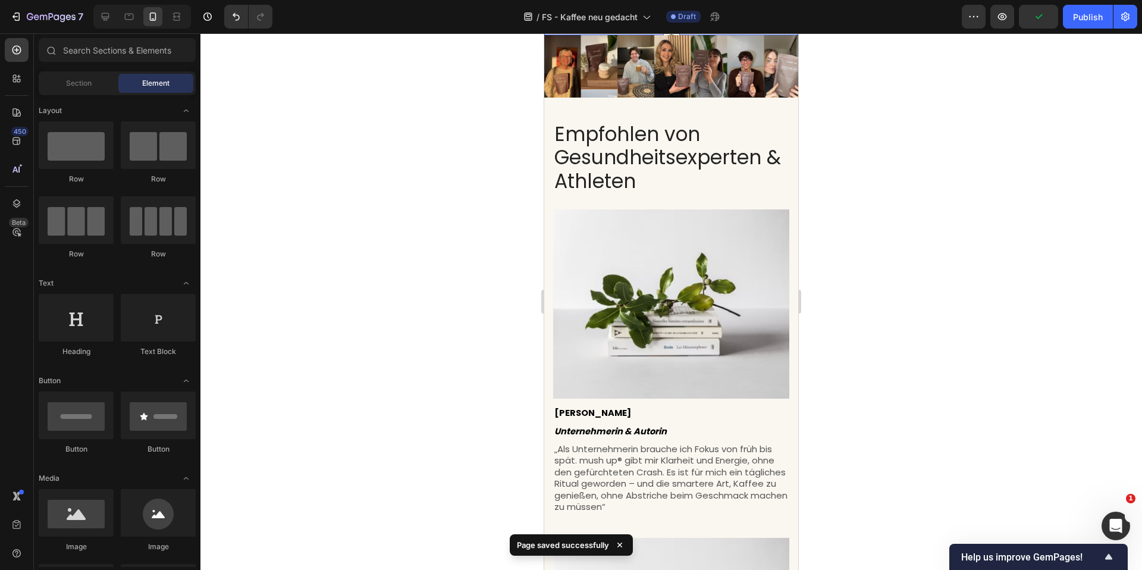
scroll to position [0, 0]
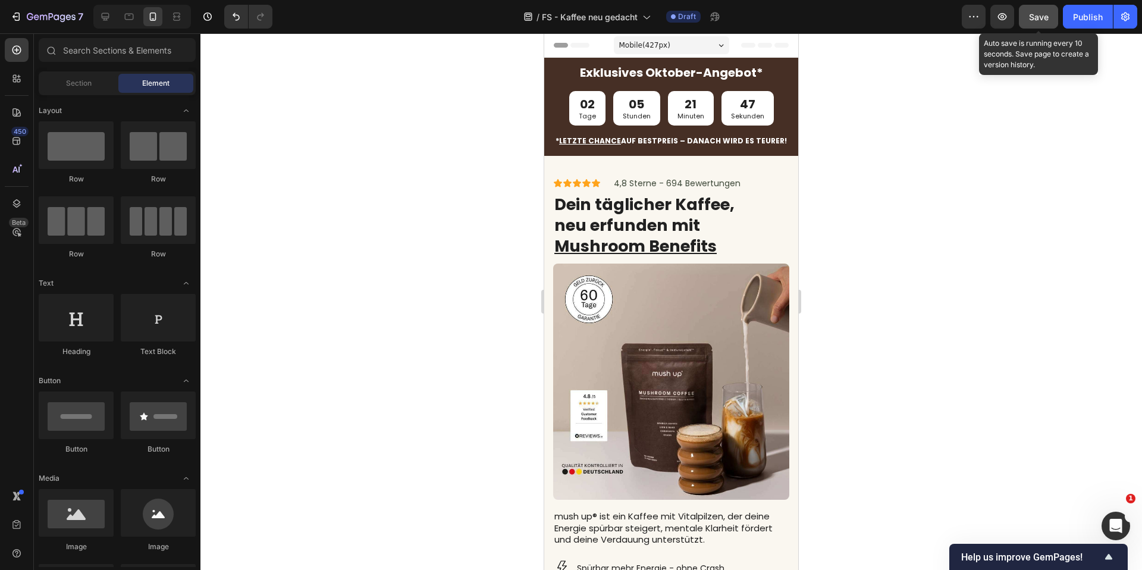
click at [1038, 9] on button "Save" at bounding box center [1038, 17] width 39 height 24
